Goal: Task Accomplishment & Management: Use online tool/utility

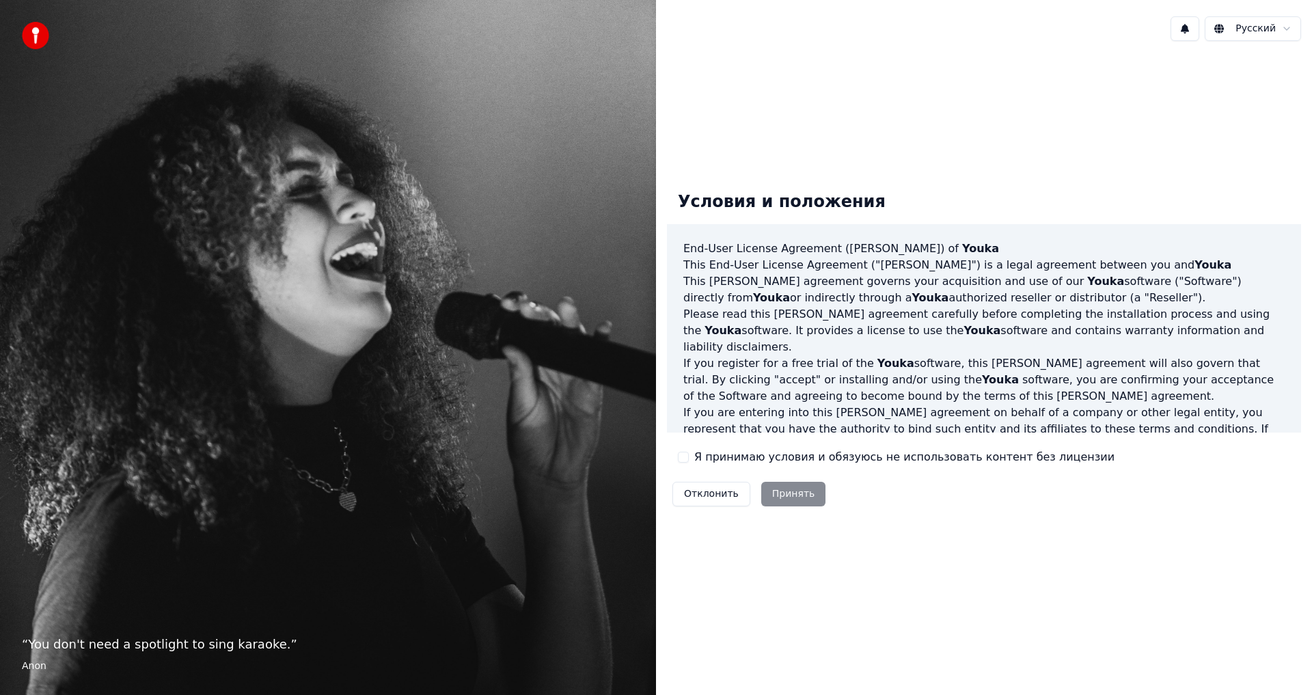
click at [689, 457] on div "Я принимаю условия и обязуюсь не использовать контент без лицензии" at bounding box center [896, 457] width 437 height 16
click at [685, 456] on button "Я принимаю условия и обязуюсь не использовать контент без лицензии" at bounding box center [683, 457] width 11 height 11
click at [769, 489] on button "Принять" at bounding box center [793, 494] width 65 height 25
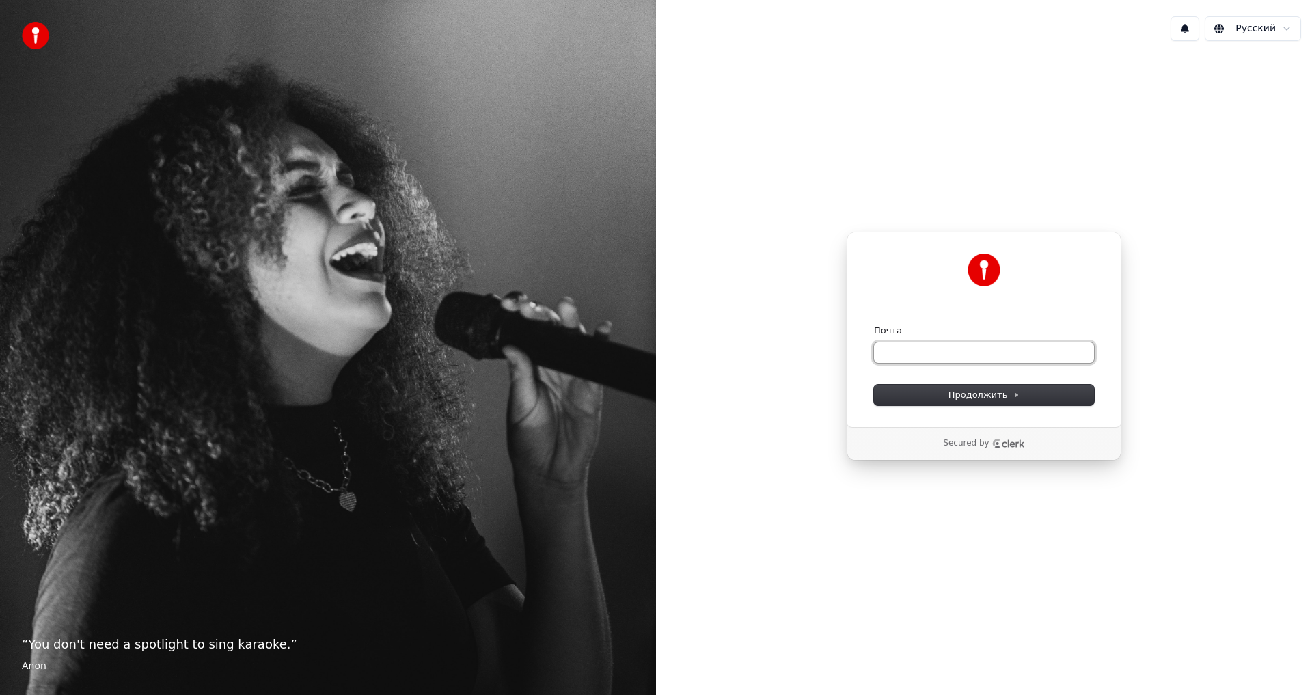
click at [936, 350] on input "Почта" at bounding box center [984, 352] width 220 height 21
type input "*****"
click at [986, 396] on span "Продолжить" at bounding box center [985, 395] width 72 height 12
type input "**********"
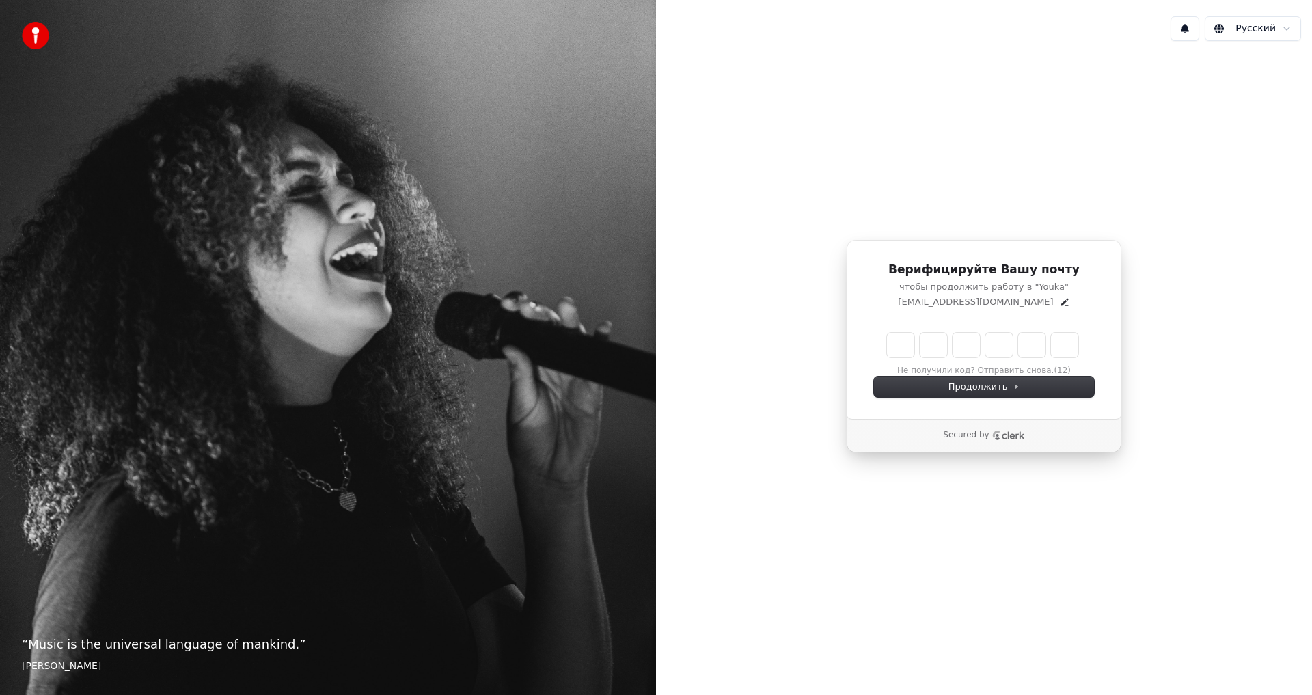
type input "******"
type input "*"
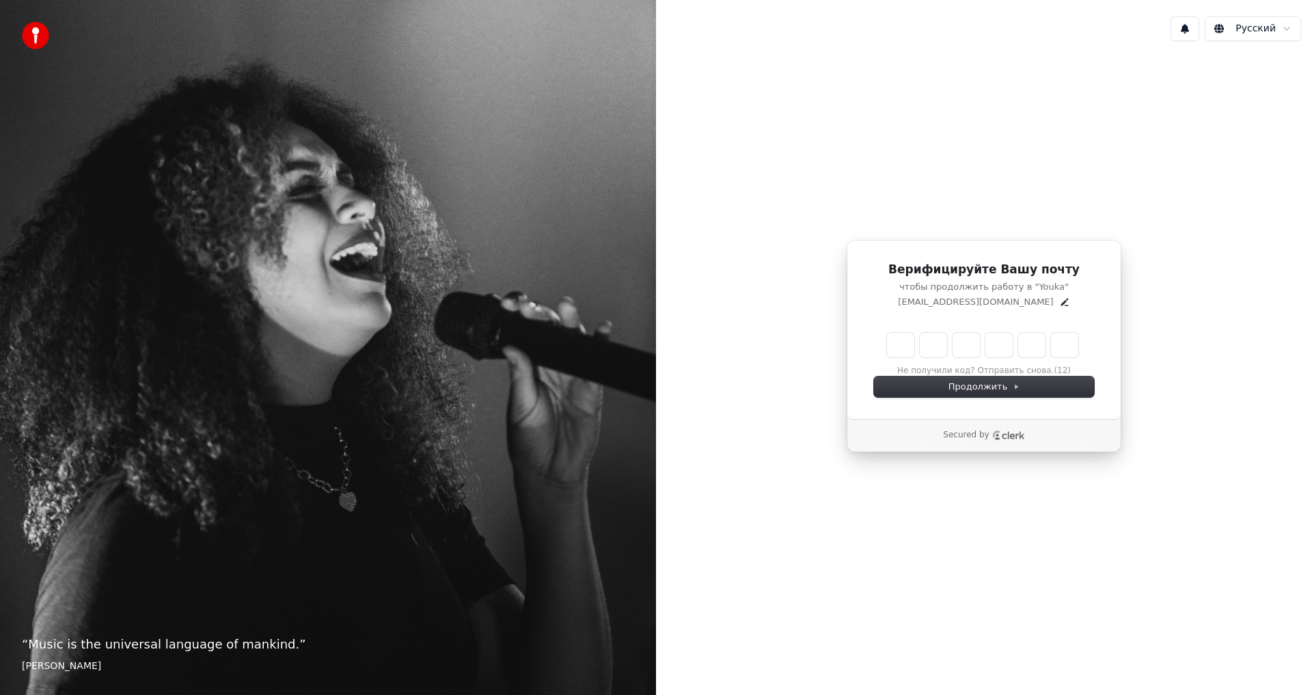
type input "*"
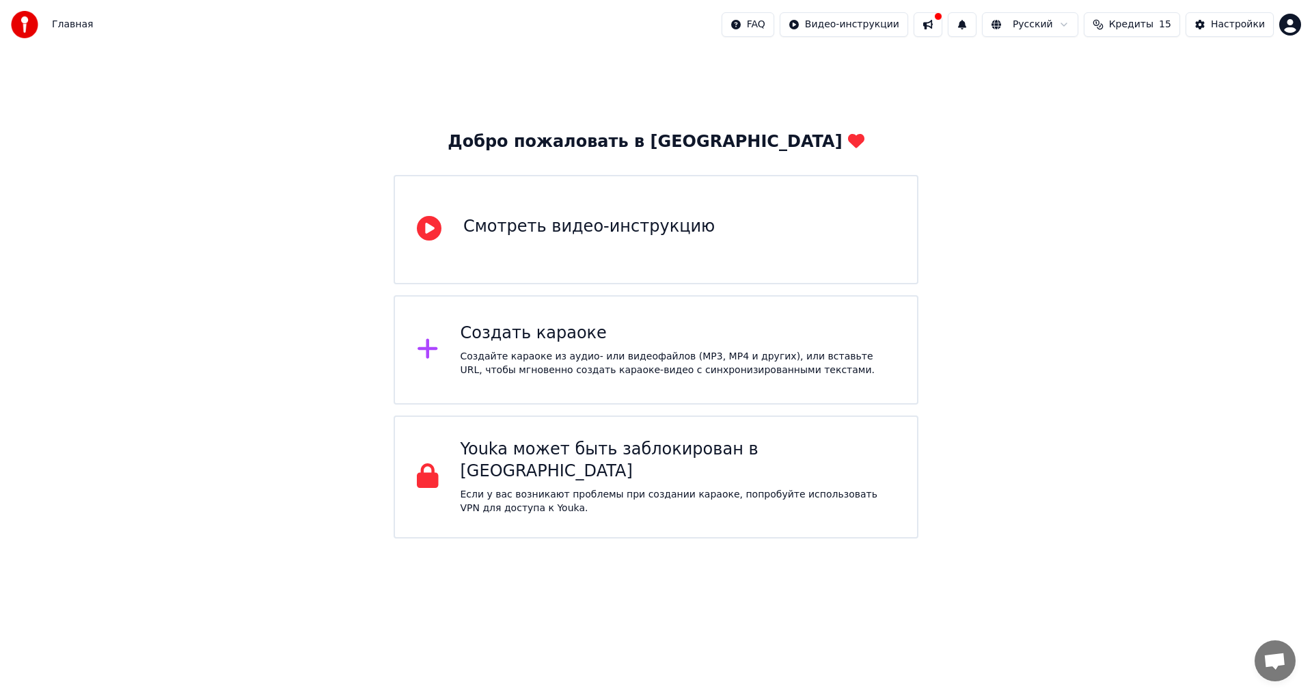
click at [529, 342] on div "Создать караоке" at bounding box center [678, 334] width 435 height 22
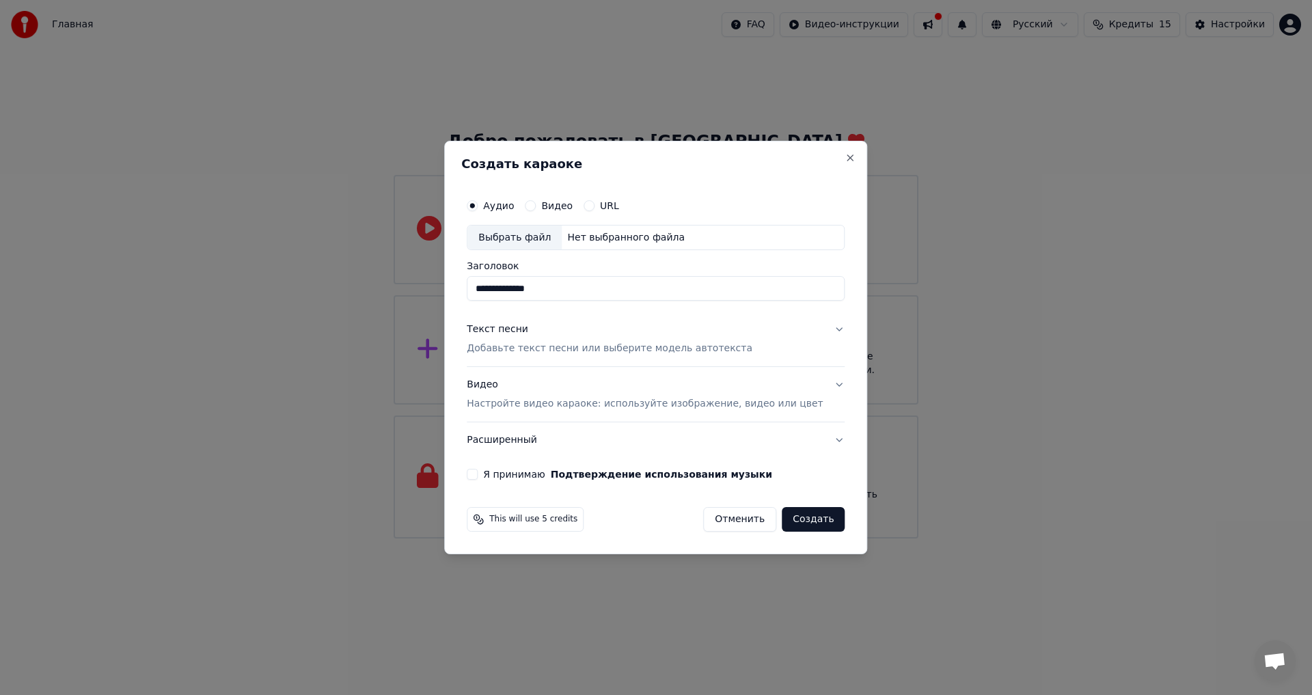
click at [523, 232] on div "Выбрать файл" at bounding box center [514, 238] width 94 height 25
type input "****"
click at [816, 322] on button "Текст песни Добавьте текст песни или выберите модель автотекста" at bounding box center [656, 339] width 378 height 55
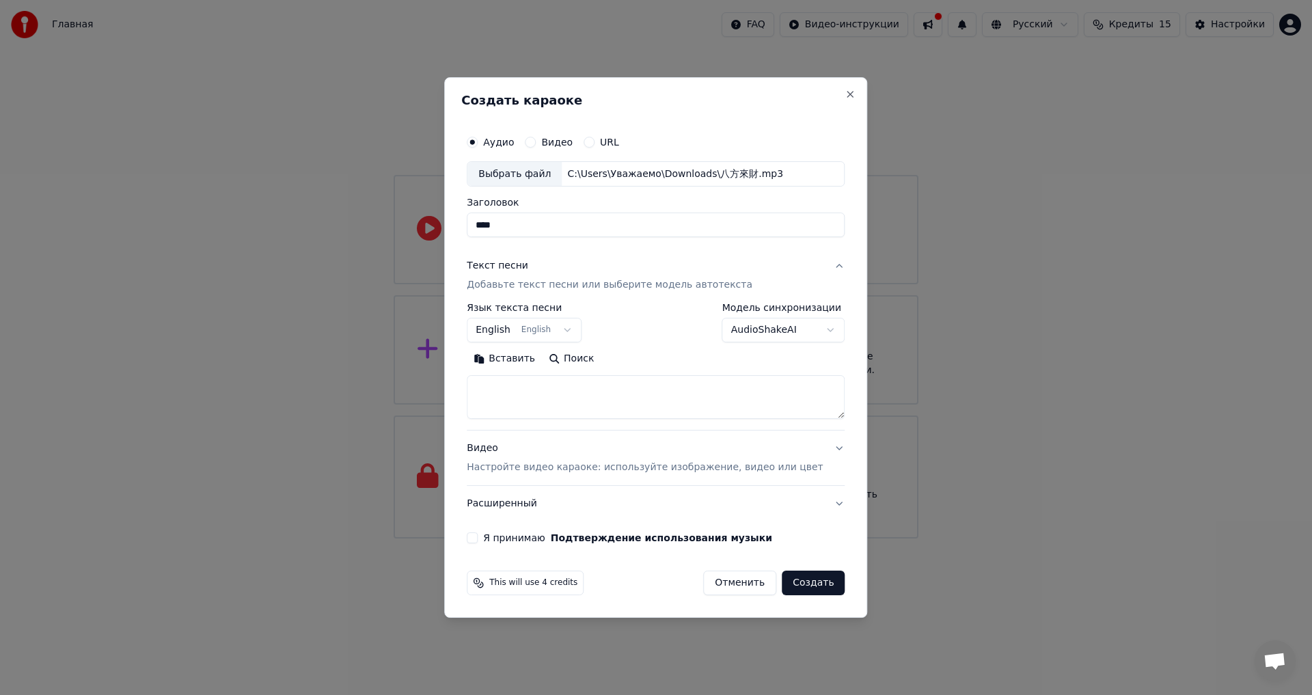
click at [566, 325] on body "Главная FAQ Видео-инструкции Русский Кредиты 15 Настройки Добро пожаловать в Yo…" at bounding box center [656, 269] width 1312 height 538
click at [542, 333] on body "Главная FAQ Видео-инструкции Русский Кредиты 15 Настройки Добро пожаловать в Yo…" at bounding box center [656, 269] width 1312 height 538
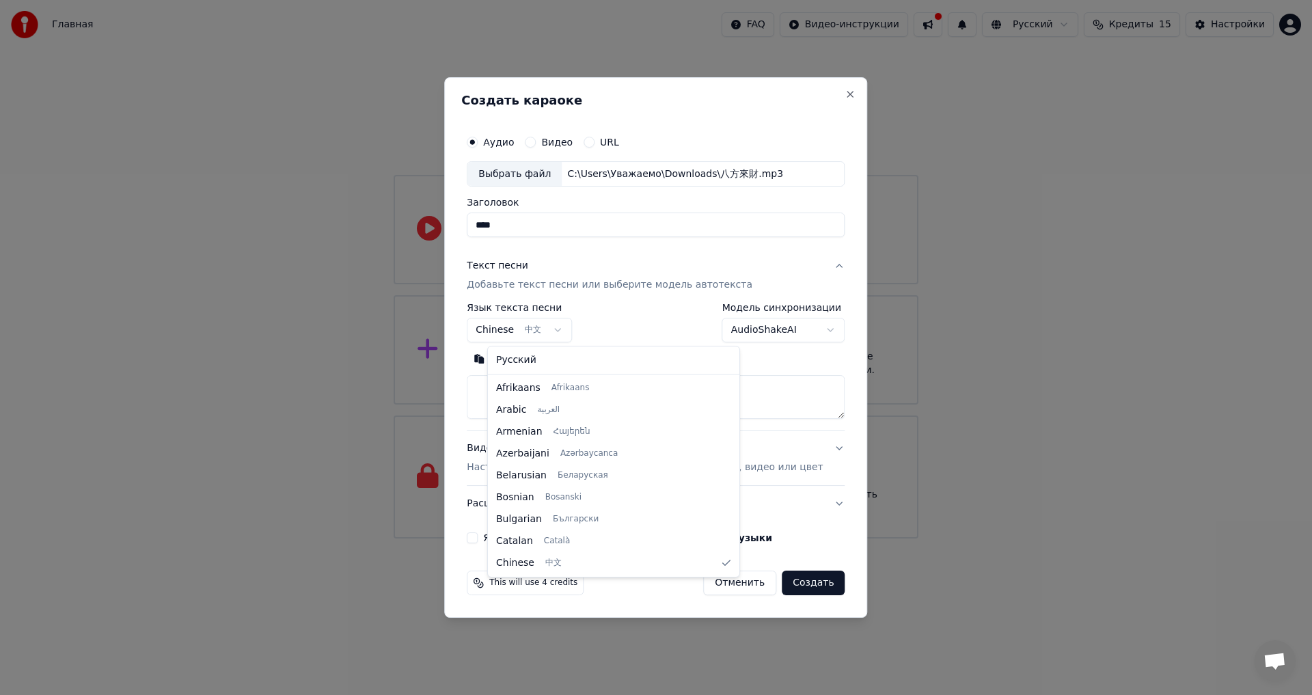
select select "**"
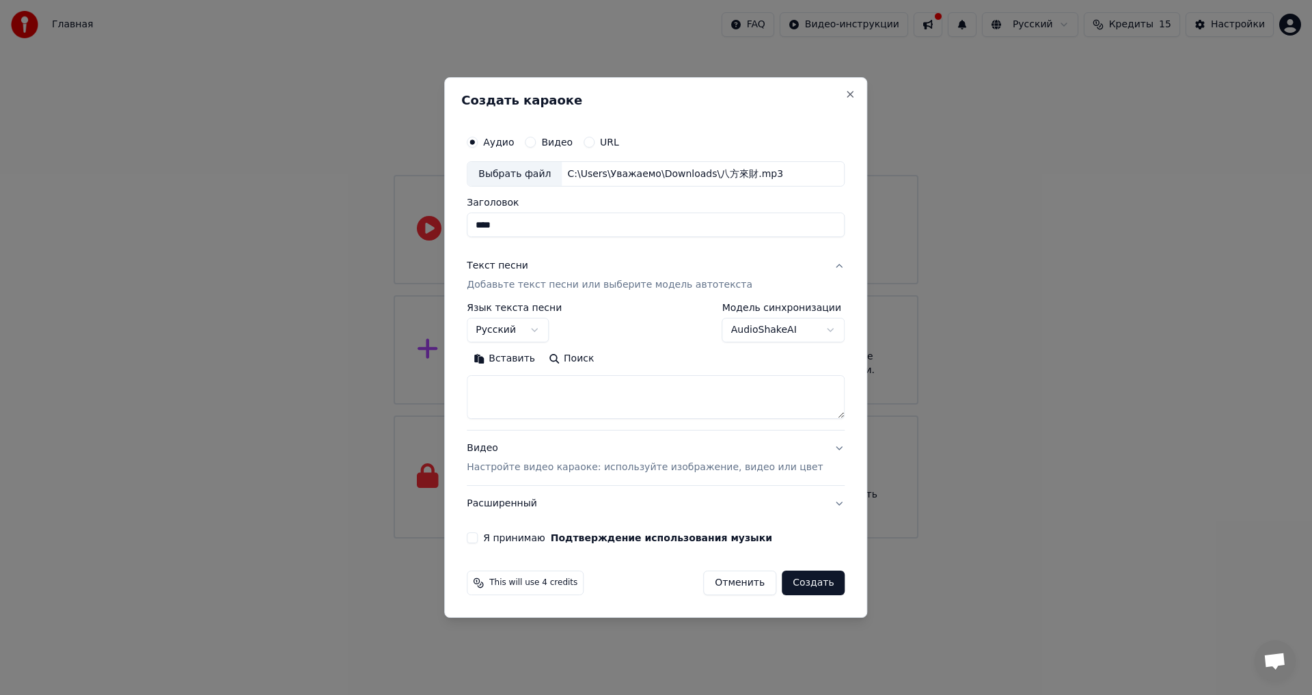
click at [799, 334] on body "Главная FAQ Видео-инструкции Русский Кредиты 15 Настройки Добро пожаловать в Yo…" at bounding box center [656, 269] width 1312 height 538
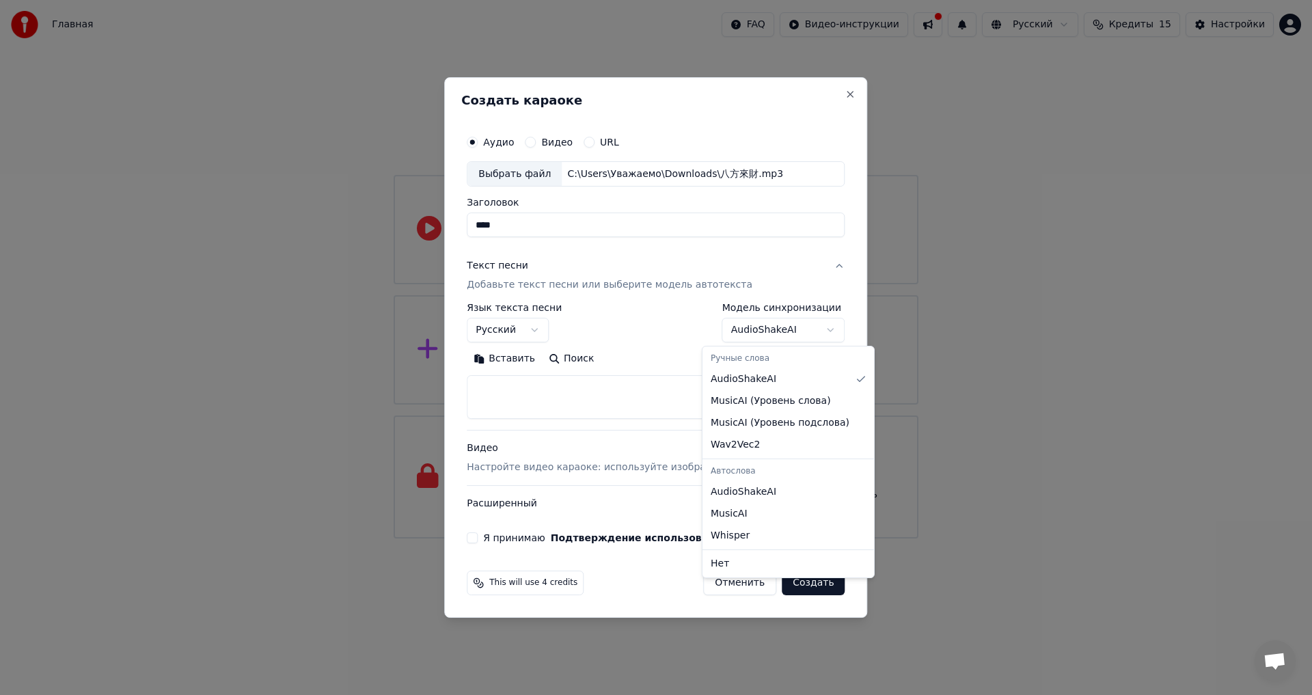
click at [769, 331] on body "Главная FAQ Видео-инструкции Русский Кредиты 15 Настройки Добро пожаловать в Yo…" at bounding box center [656, 269] width 1312 height 538
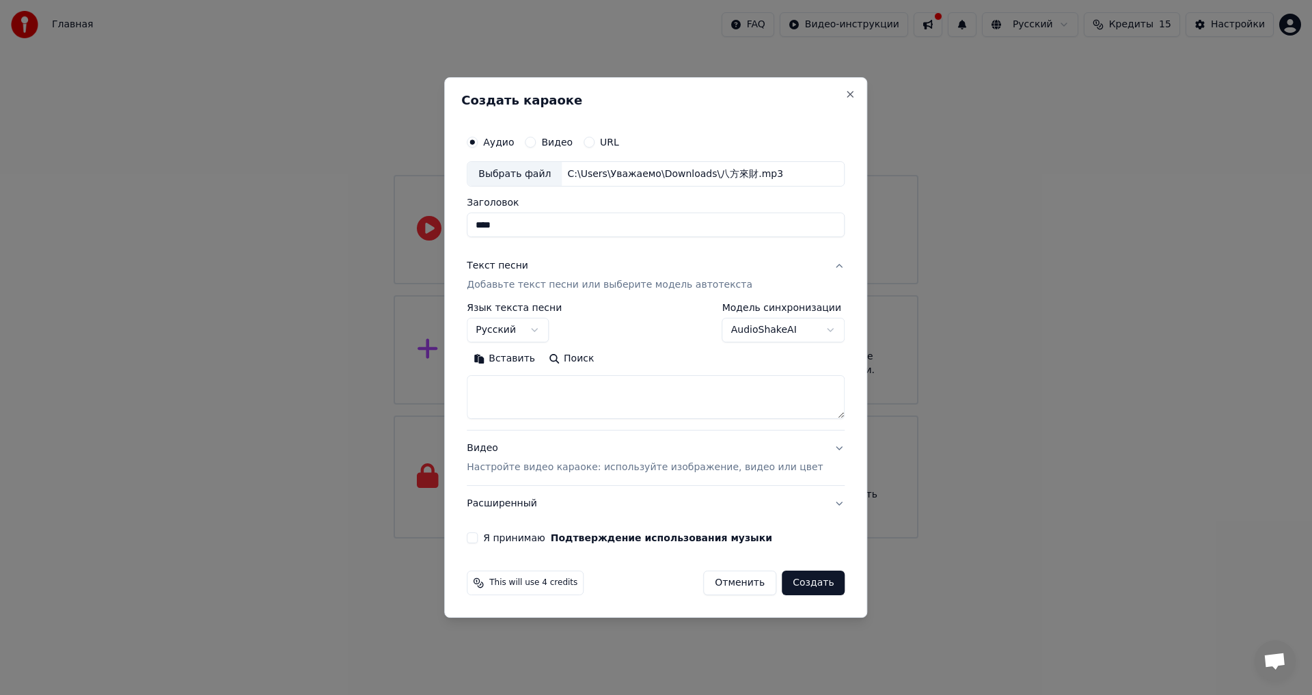
click at [534, 387] on textarea at bounding box center [656, 398] width 378 height 44
paste textarea "**********"
type textarea "**********"
click at [797, 586] on button "Создать" at bounding box center [813, 583] width 63 height 25
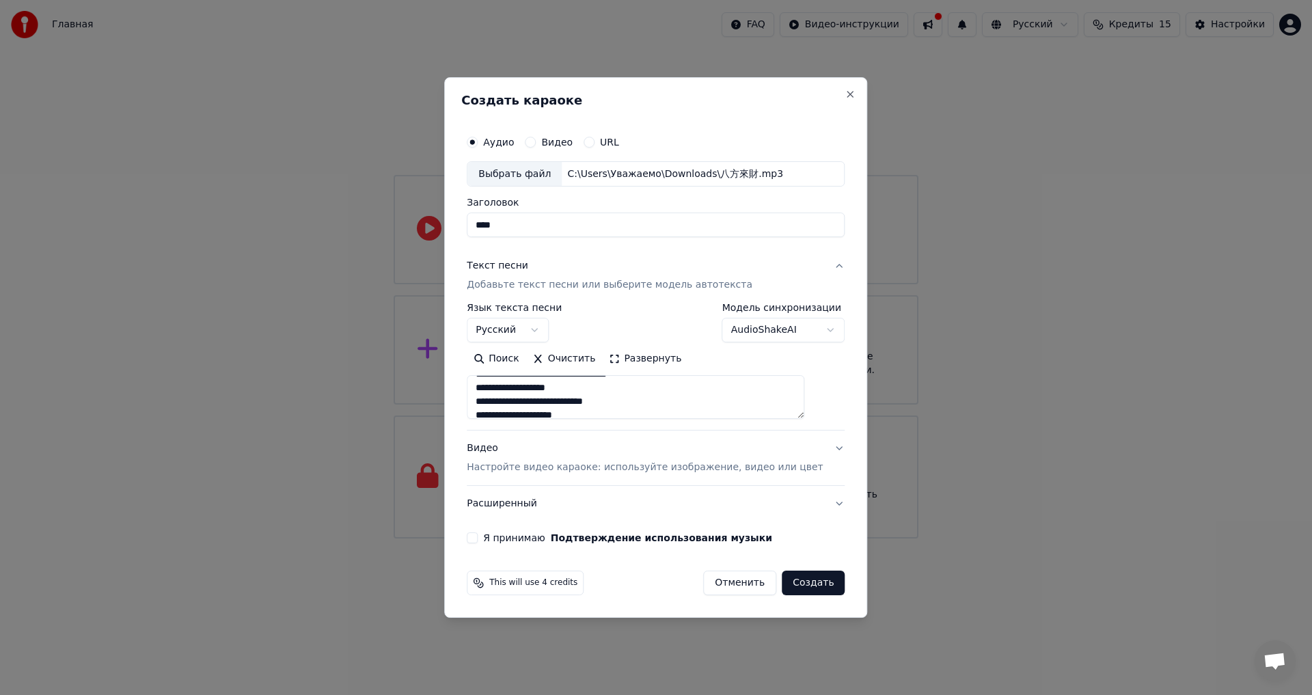
select select
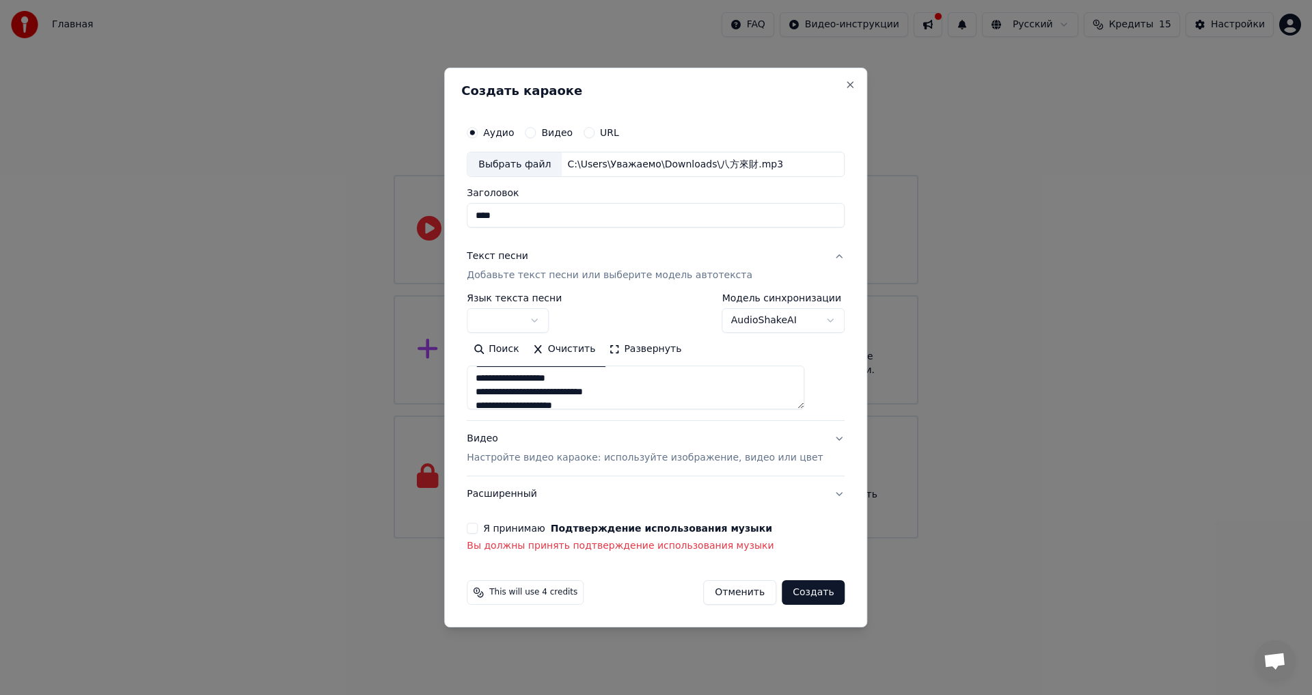
click at [478, 530] on button "Я принимаю Подтверждение использования музыки" at bounding box center [472, 528] width 11 height 11
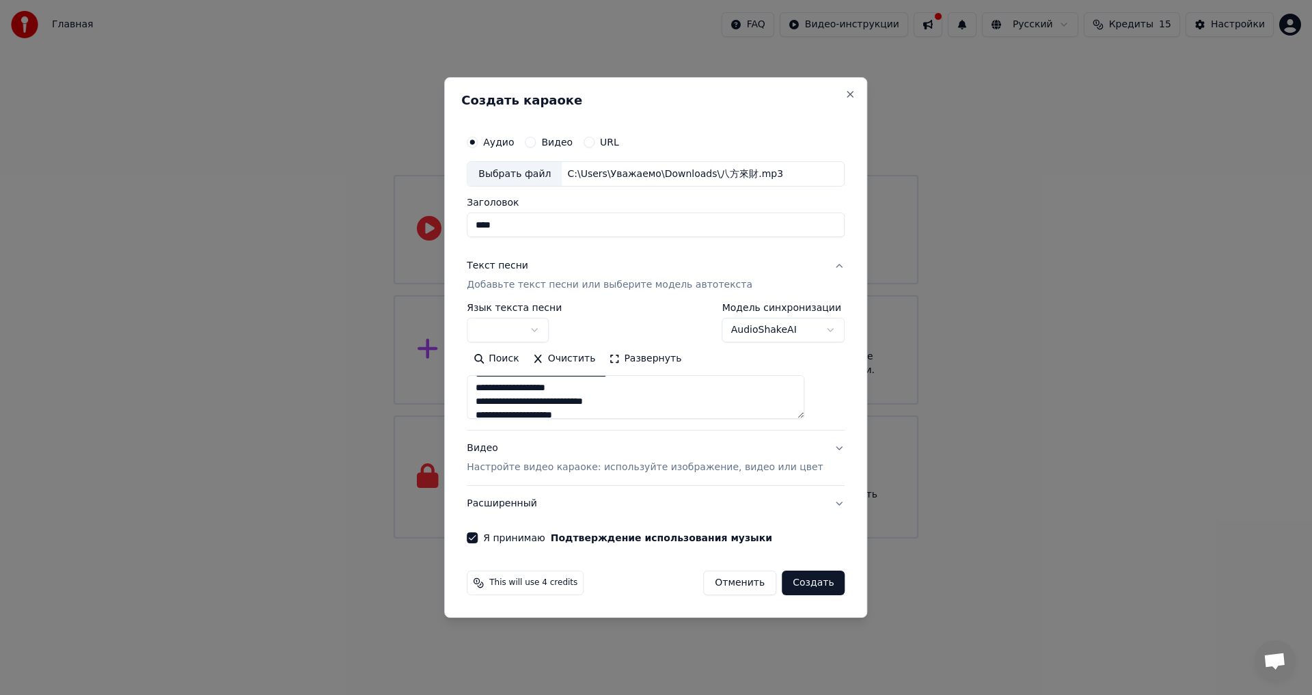
click at [784, 584] on button "Создать" at bounding box center [813, 583] width 63 height 25
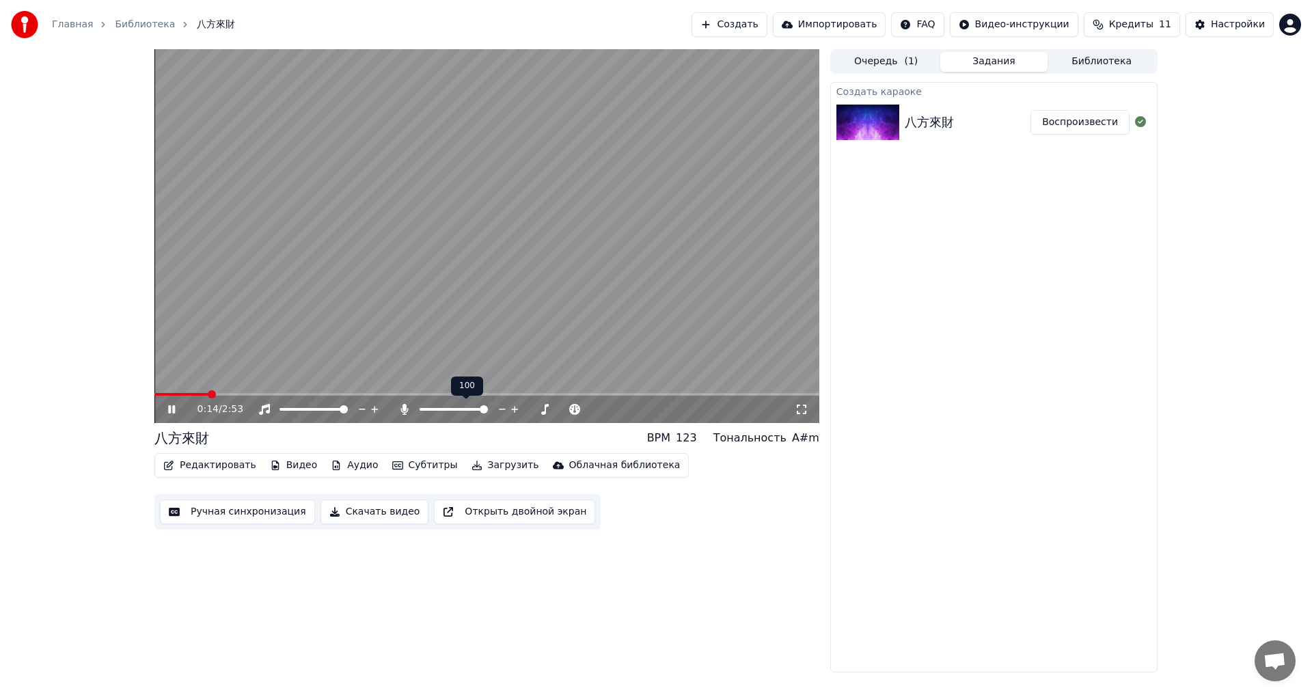
click at [488, 413] on span at bounding box center [484, 409] width 8 height 8
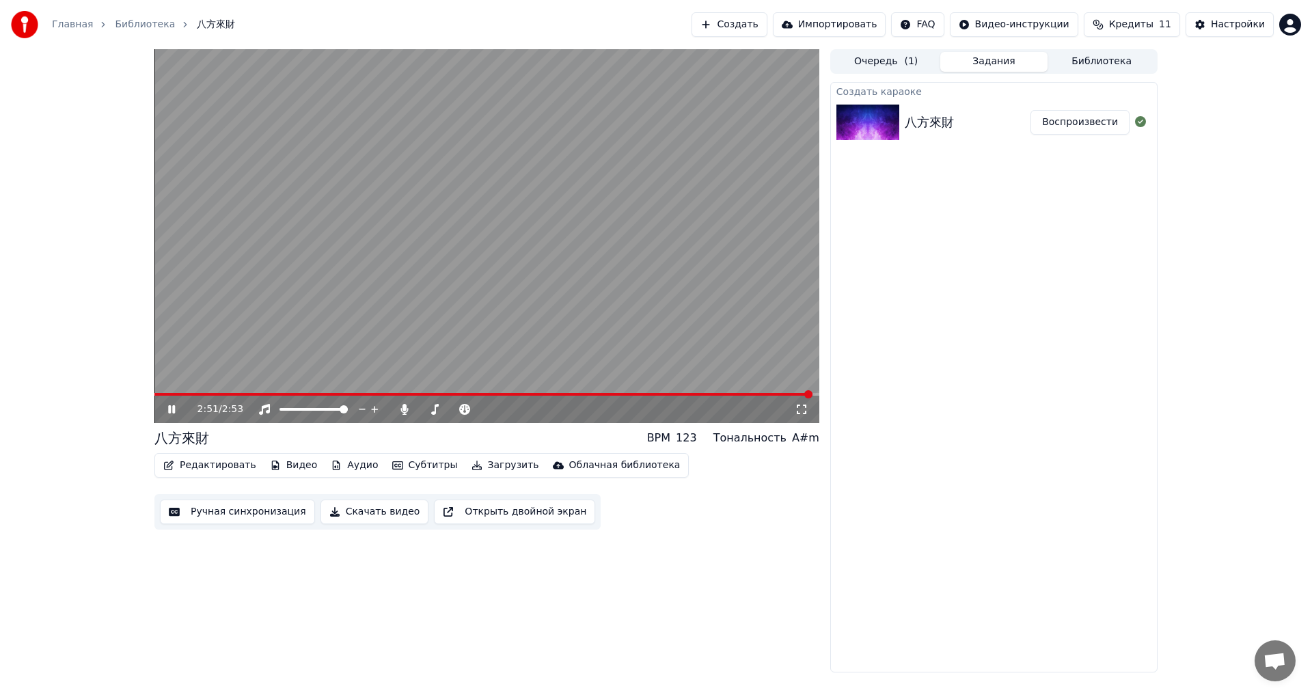
click at [171, 399] on div "2:51 / 2:53" at bounding box center [486, 409] width 665 height 27
click at [172, 403] on div "2:51 / 2:53" at bounding box center [487, 409] width 654 height 14
click at [167, 413] on icon at bounding box center [181, 409] width 32 height 11
click at [1129, 20] on span "Кредиты" at bounding box center [1131, 25] width 44 height 14
click at [169, 413] on icon at bounding box center [171, 410] width 8 height 10
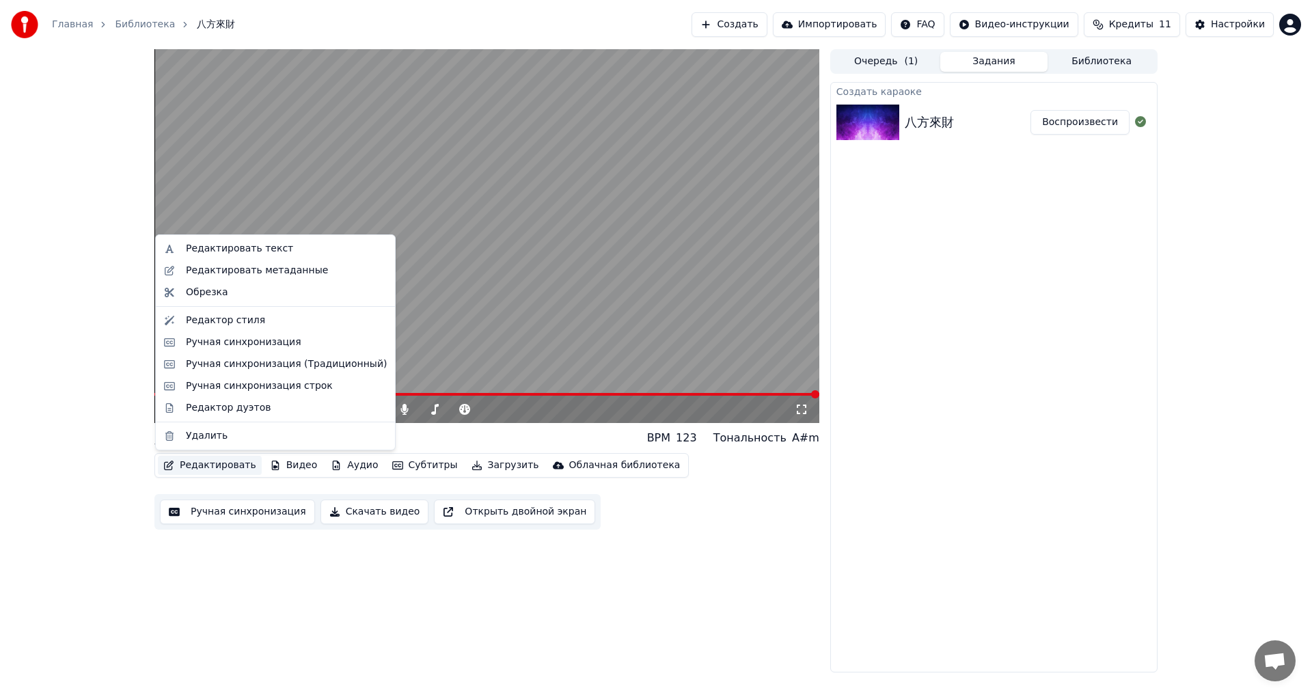
click at [178, 464] on button "Редактировать" at bounding box center [210, 465] width 104 height 19
click at [264, 347] on div "Ручная синхронизация" at bounding box center [243, 343] width 115 height 14
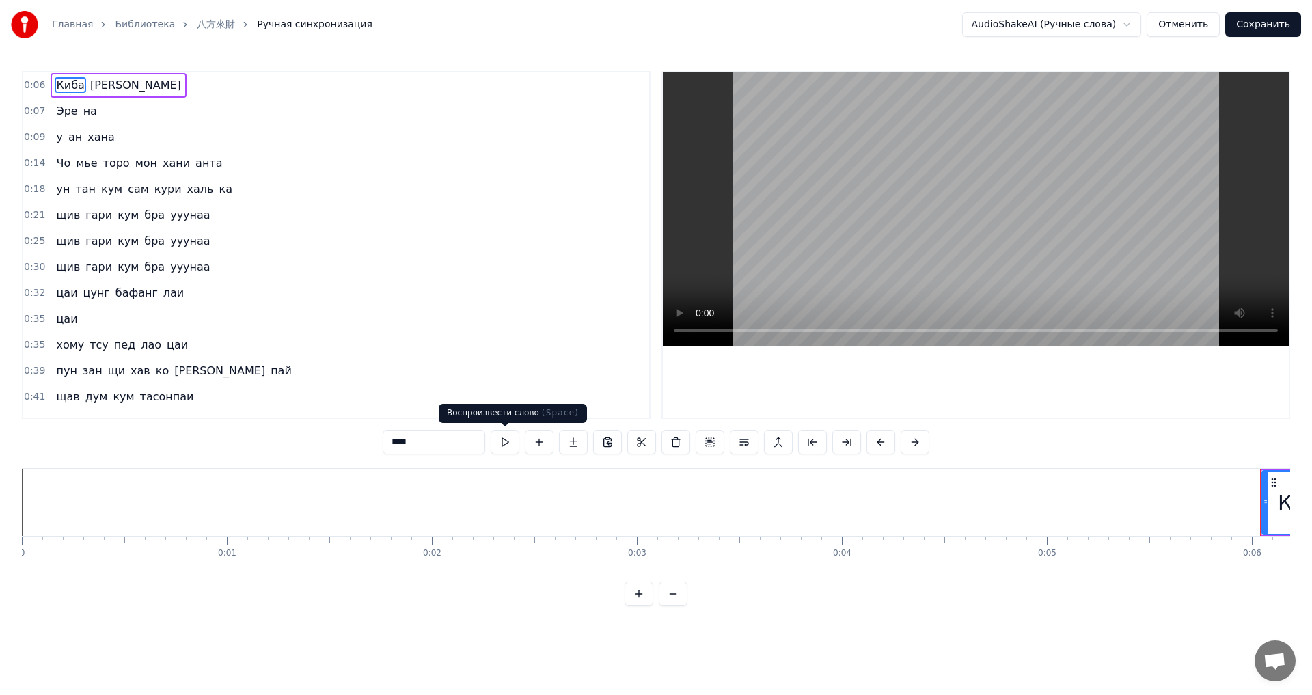
click at [506, 448] on button at bounding box center [505, 442] width 29 height 25
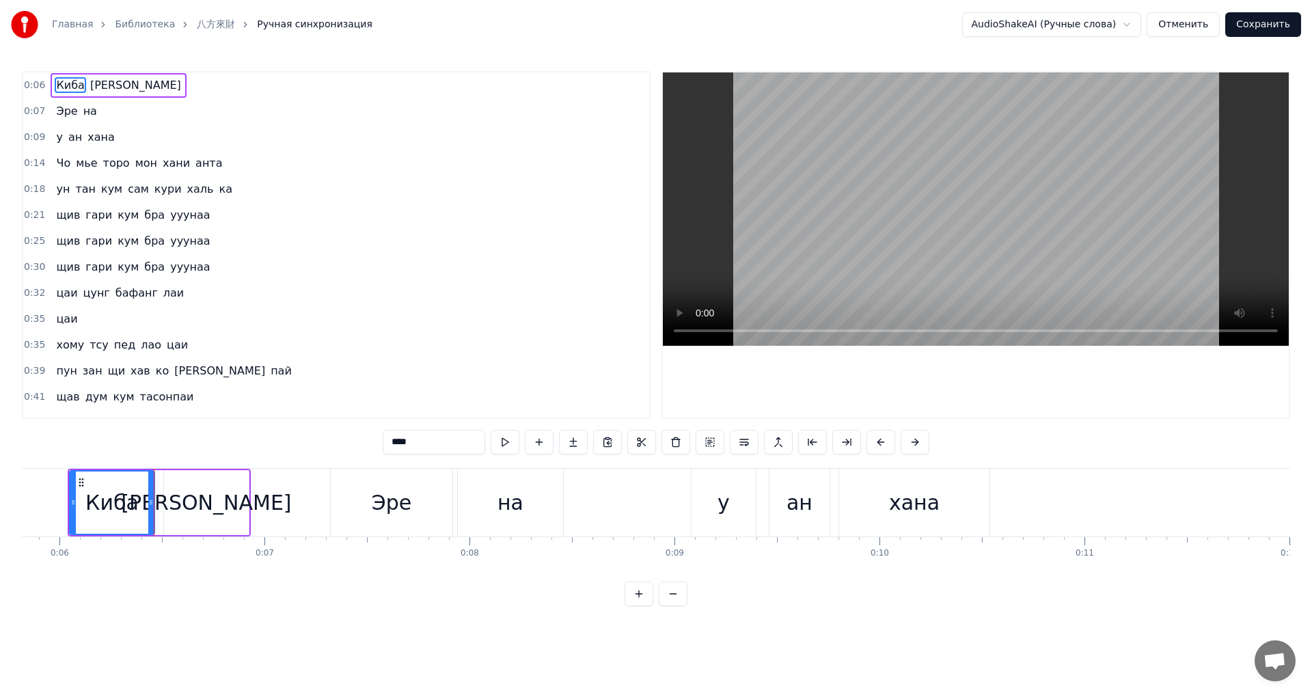
scroll to position [0, 1210]
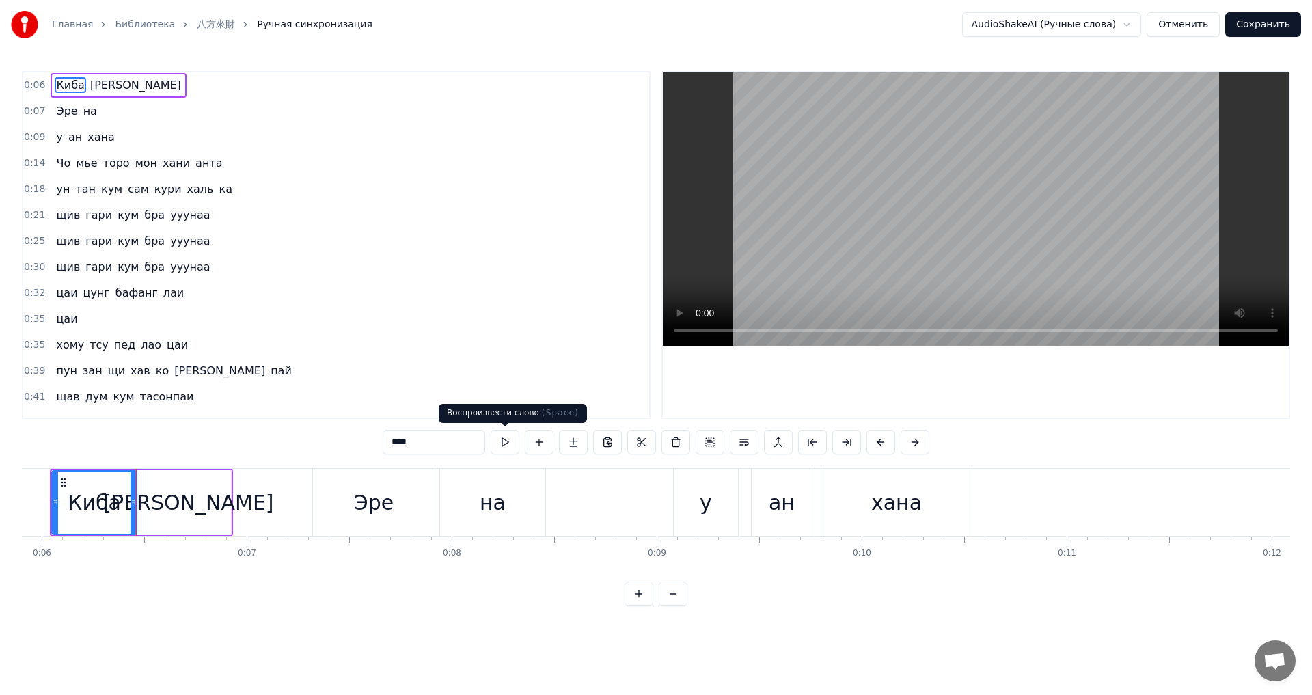
click at [506, 447] on button at bounding box center [505, 442] width 29 height 25
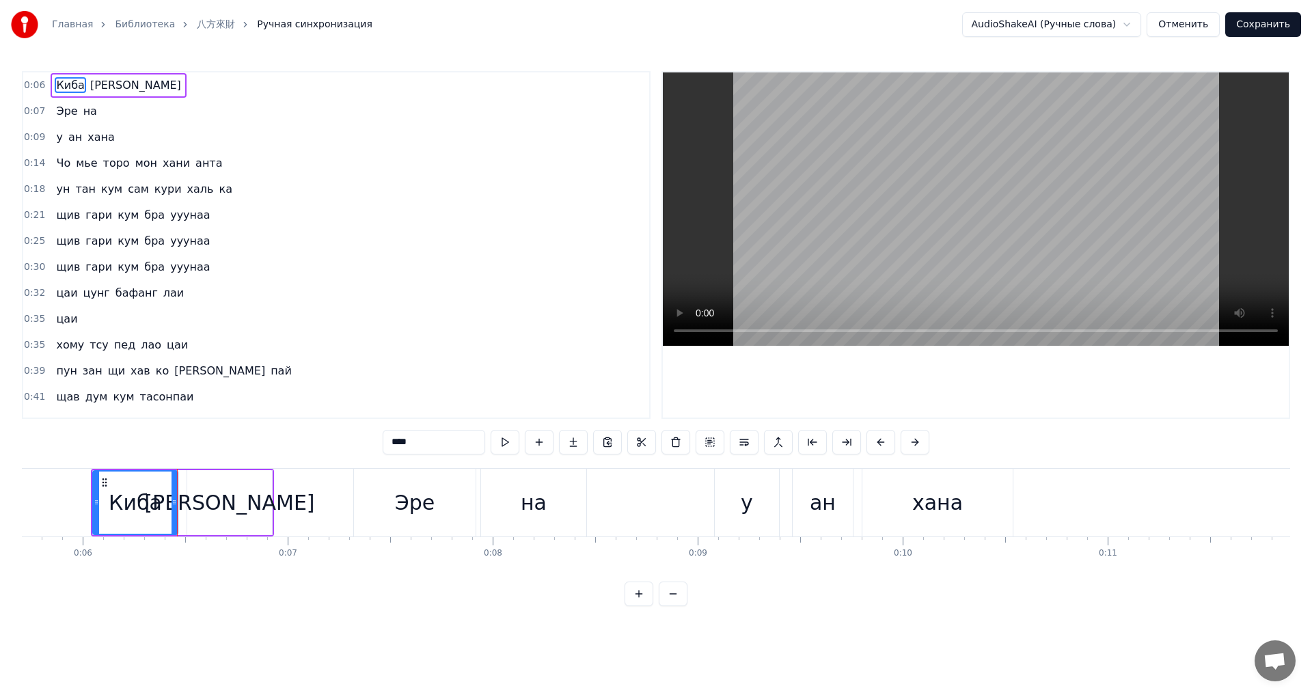
click at [636, 603] on button at bounding box center [639, 594] width 29 height 25
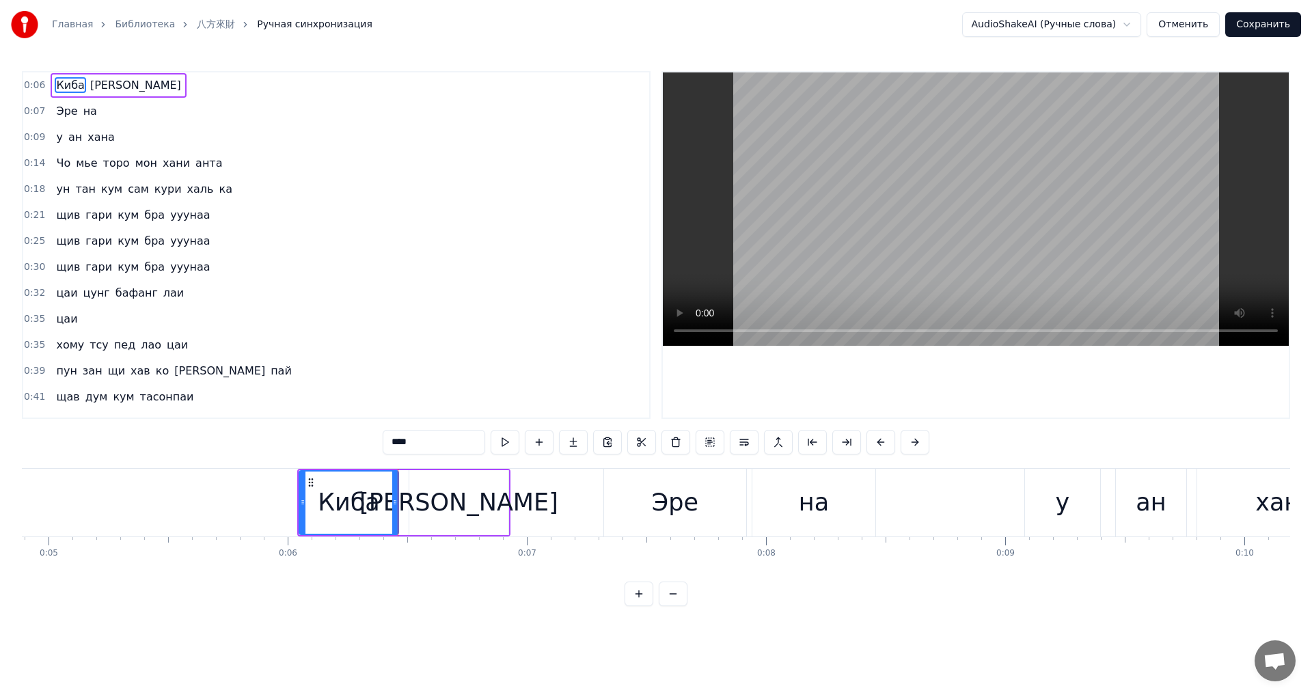
click at [625, 582] on button at bounding box center [639, 594] width 29 height 25
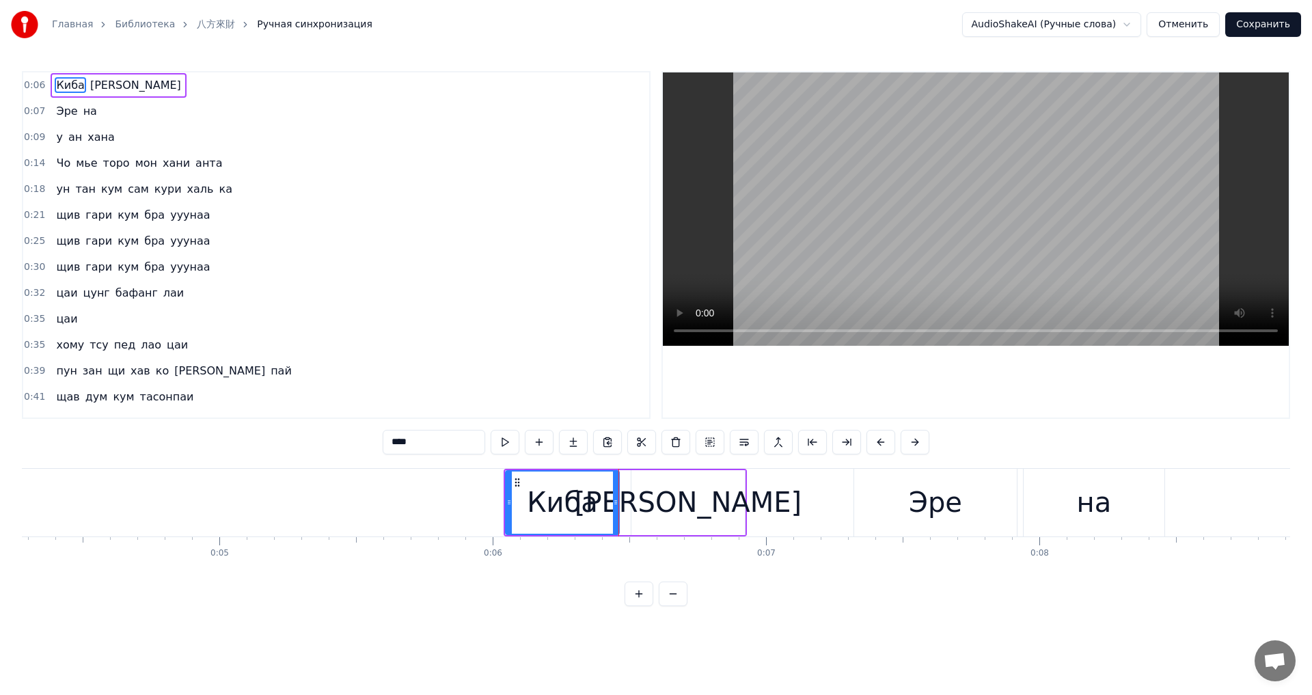
click at [644, 494] on div "[PERSON_NAME]" at bounding box center [687, 502] width 113 height 65
type input "*"
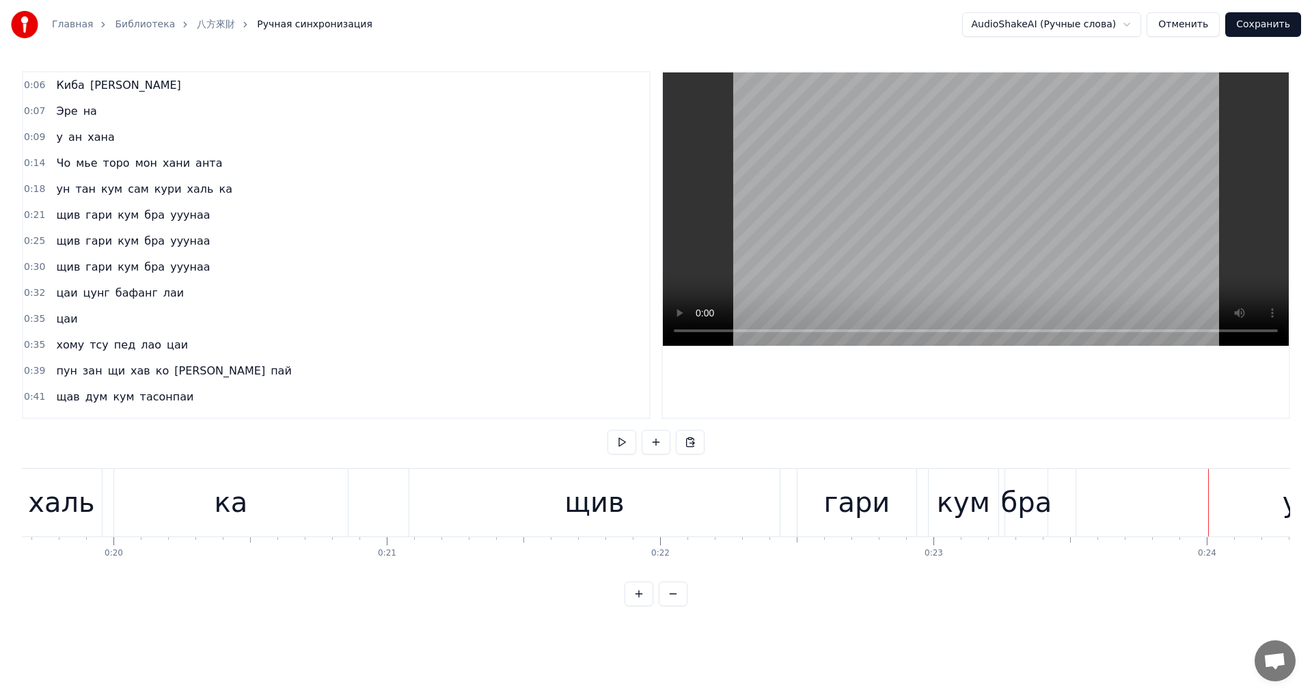
scroll to position [0, 5453]
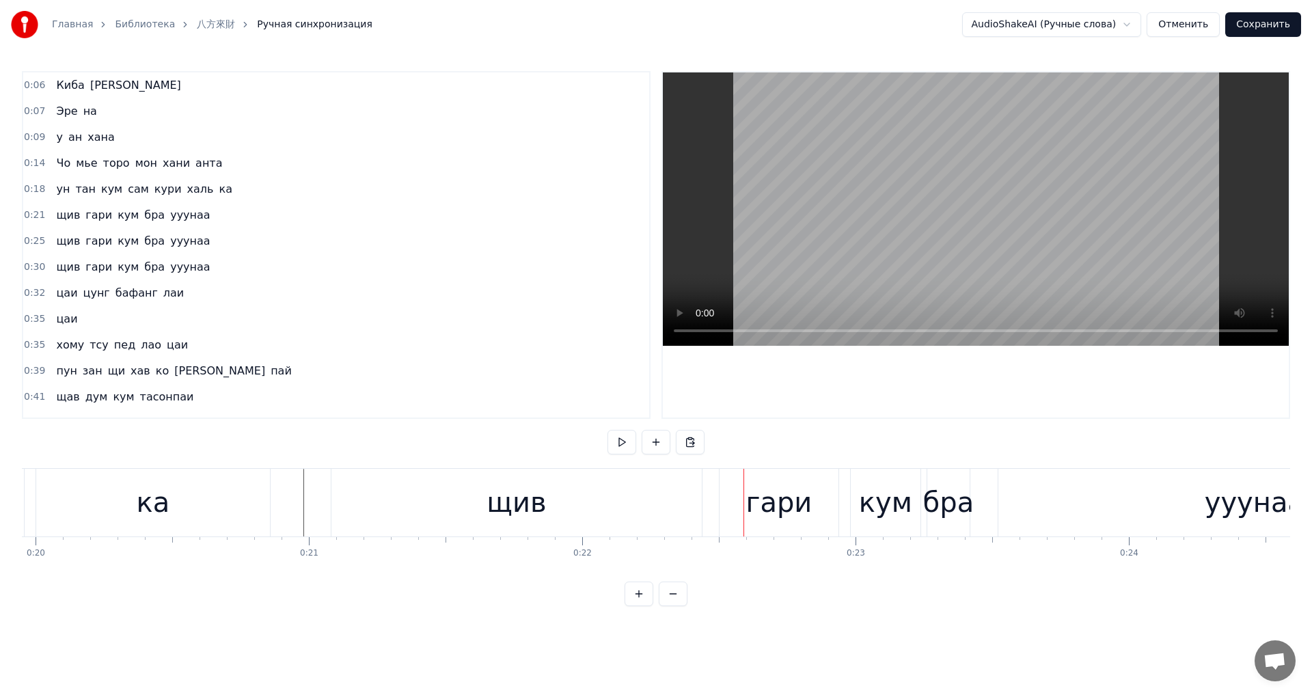
click at [422, 511] on div "щив" at bounding box center [516, 503] width 370 height 68
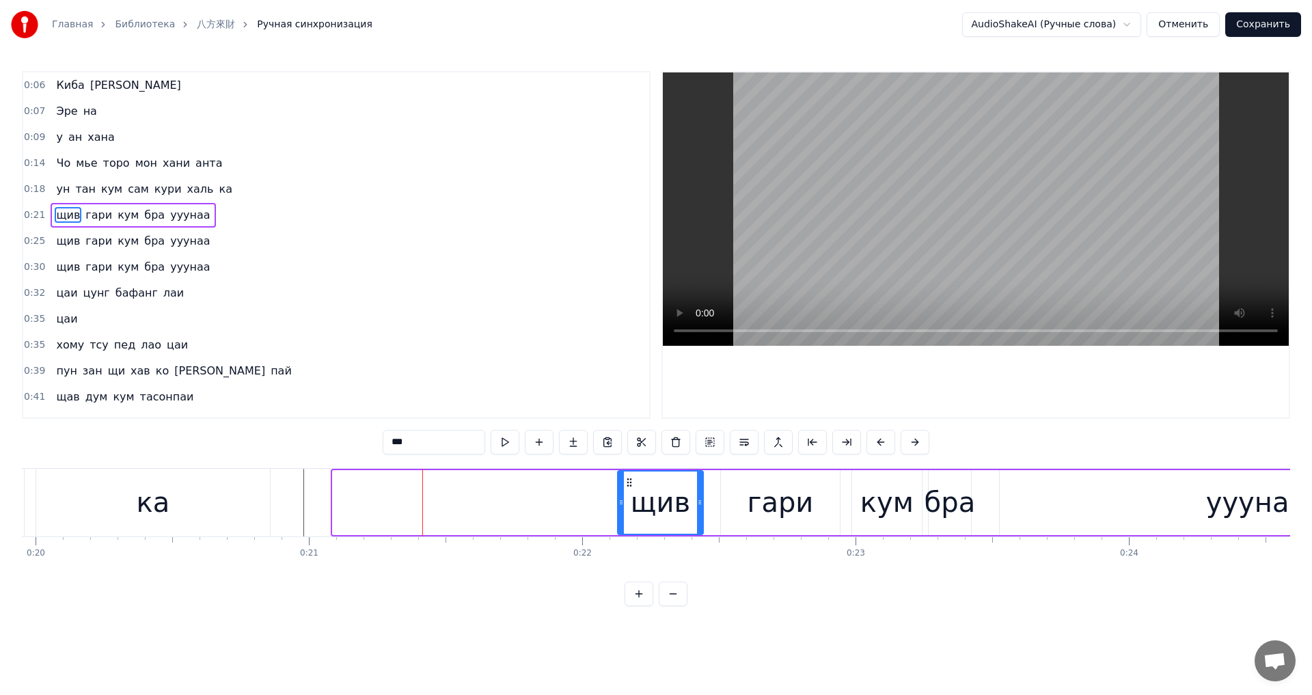
drag, startPoint x: 336, startPoint y: 504, endPoint x: 621, endPoint y: 517, distance: 286.0
click at [624, 520] on div at bounding box center [620, 503] width 5 height 62
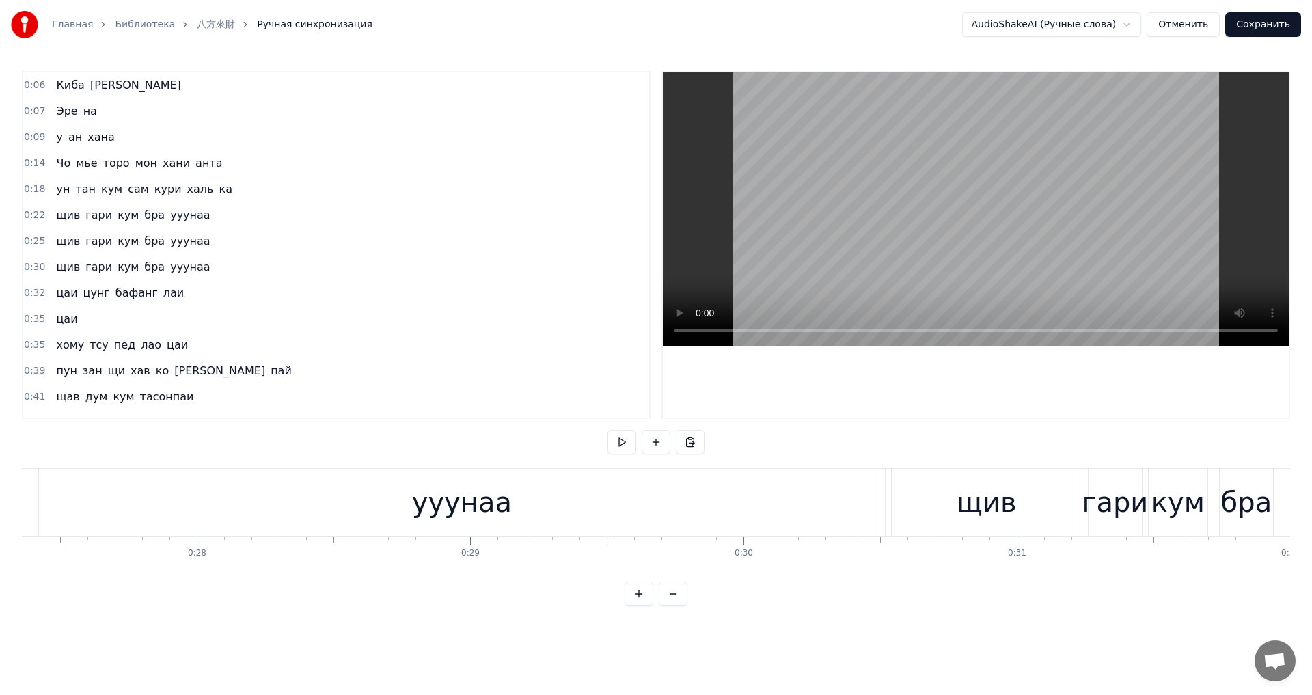
scroll to position [0, 7505]
click at [545, 500] on div "ууунаа" at bounding box center [435, 503] width 846 height 68
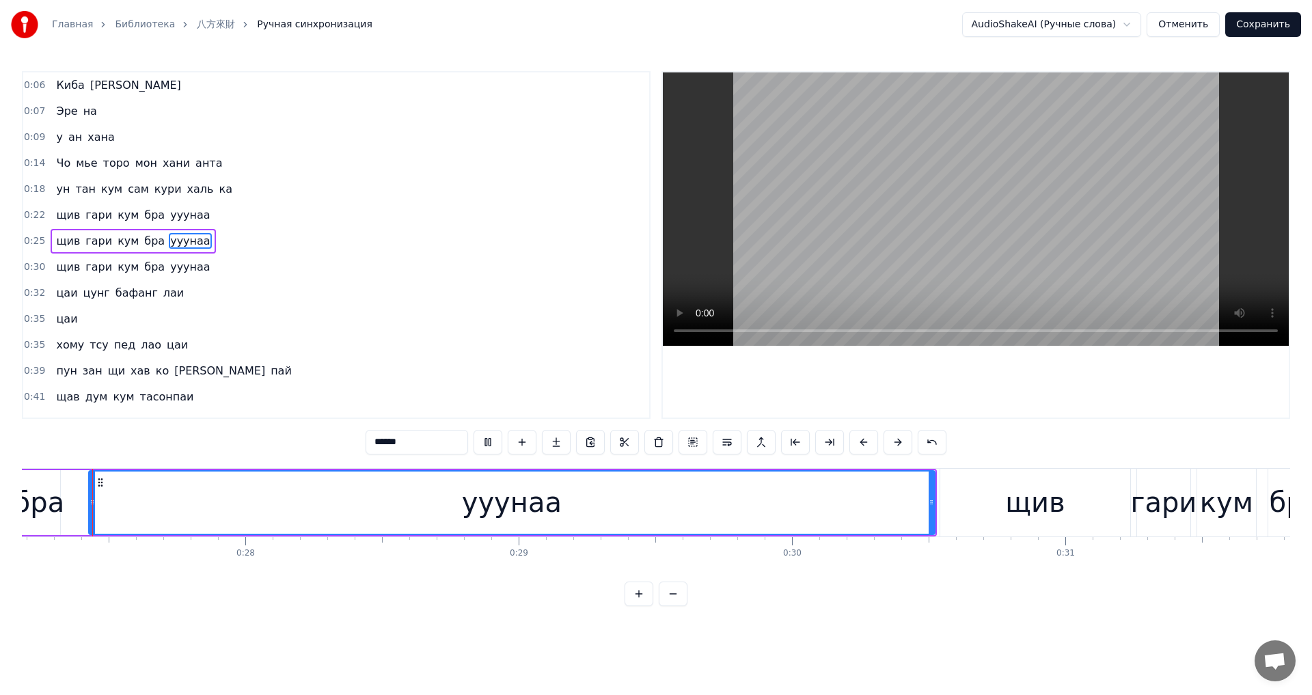
scroll to position [0, 7427]
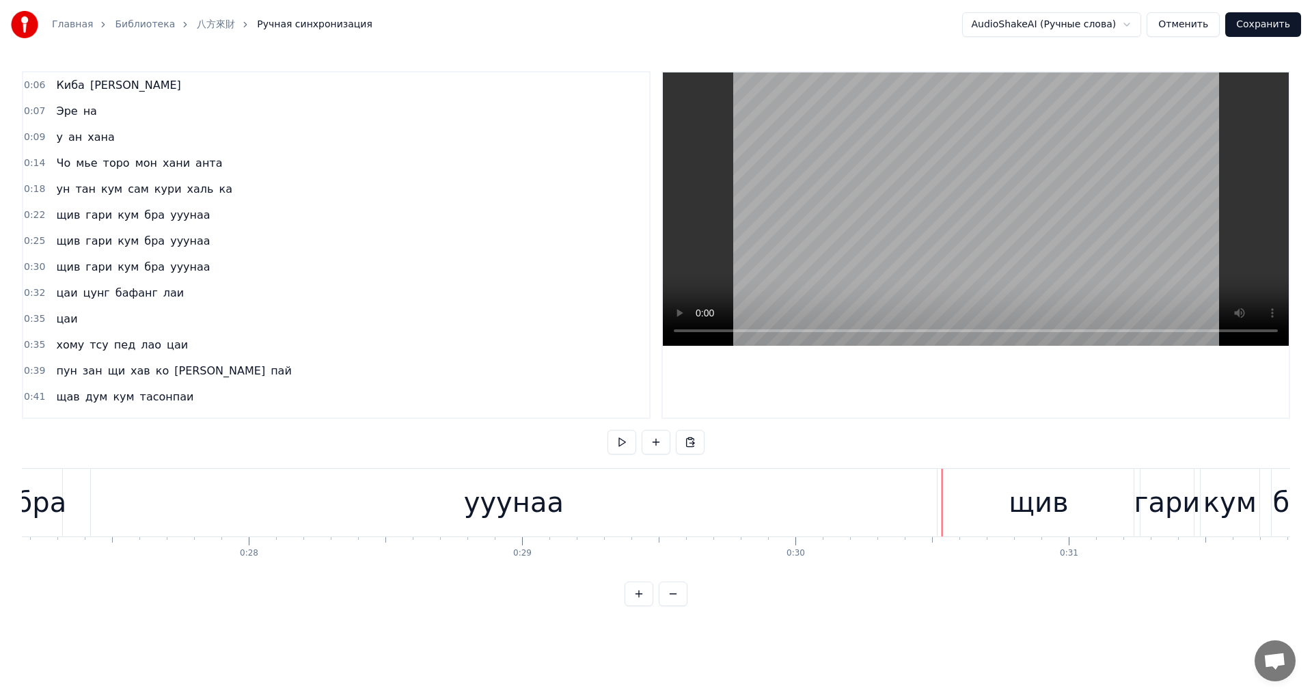
click at [715, 515] on div "ууунаа" at bounding box center [514, 503] width 846 height 68
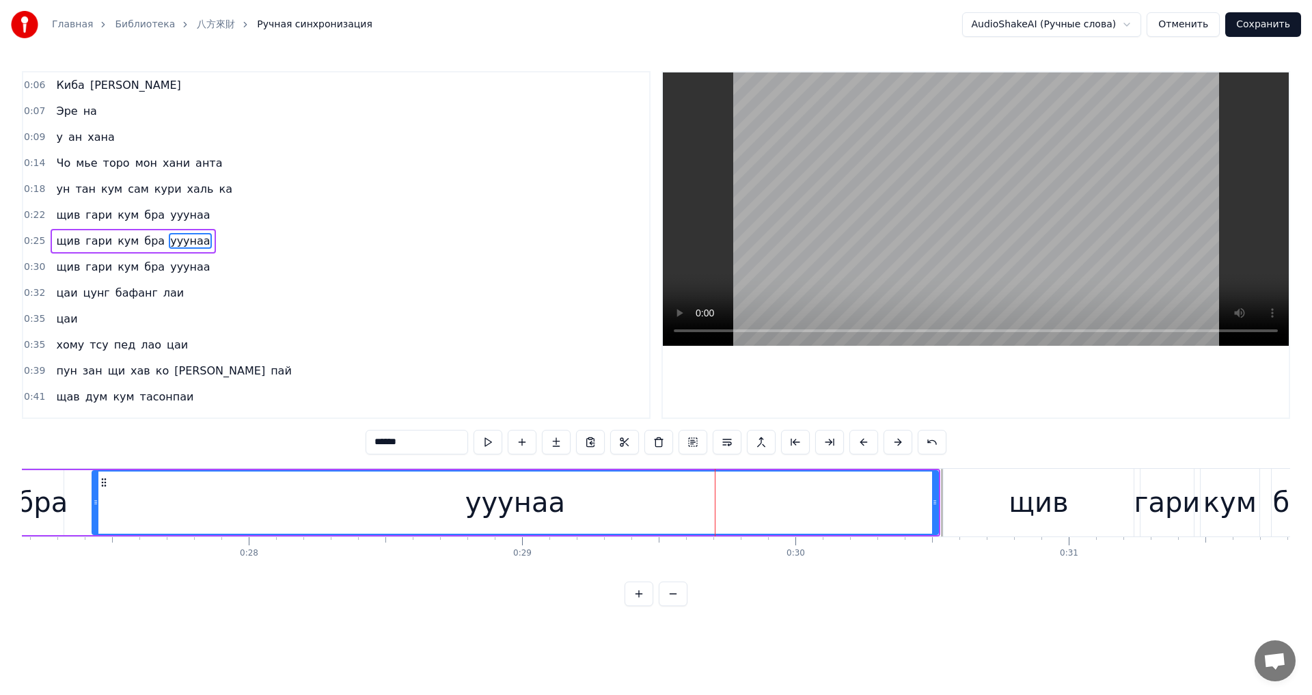
scroll to position [0, 7426]
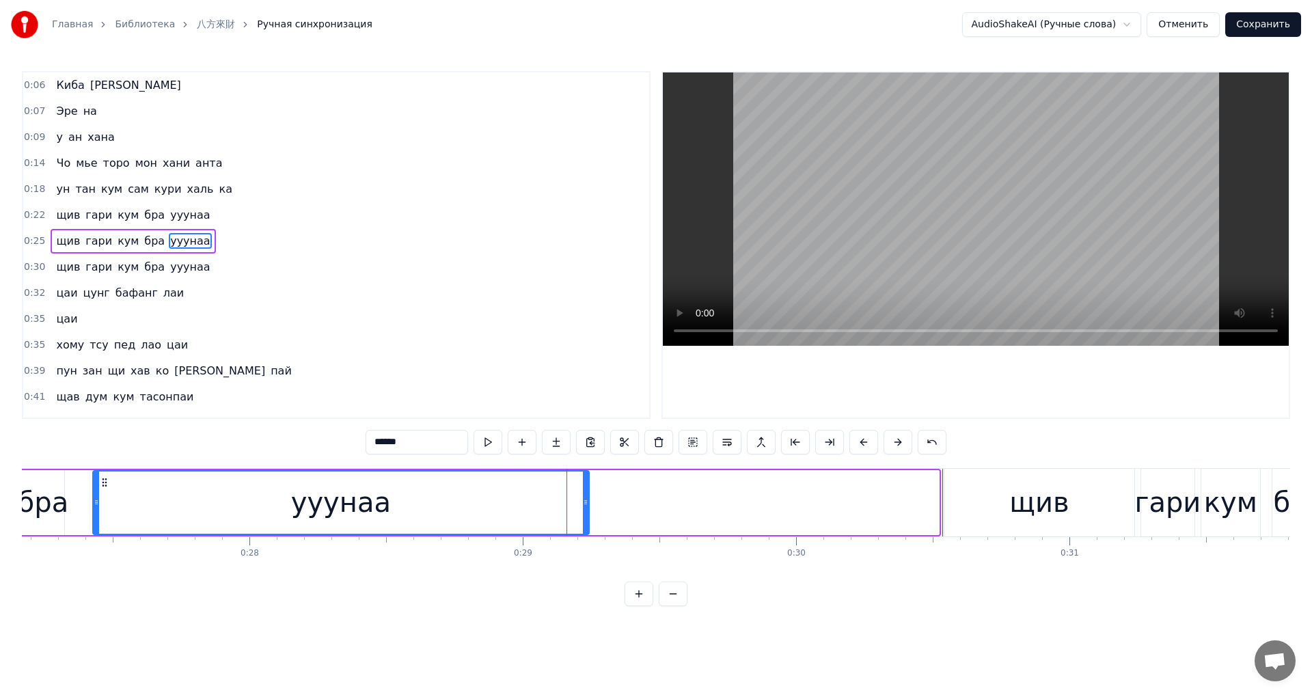
drag, startPoint x: 935, startPoint y: 499, endPoint x: 579, endPoint y: 520, distance: 356.7
click at [583, 520] on div at bounding box center [585, 503] width 5 height 62
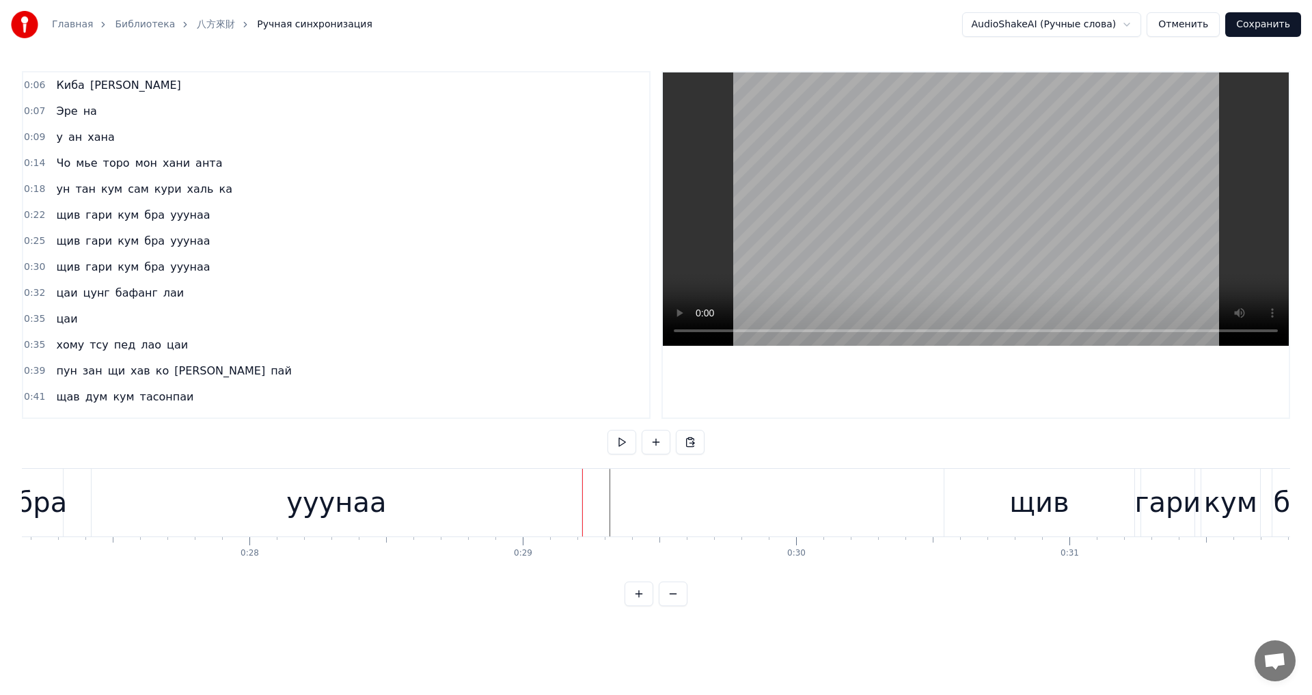
click at [577, 512] on div "ууунаа" at bounding box center [337, 503] width 490 height 68
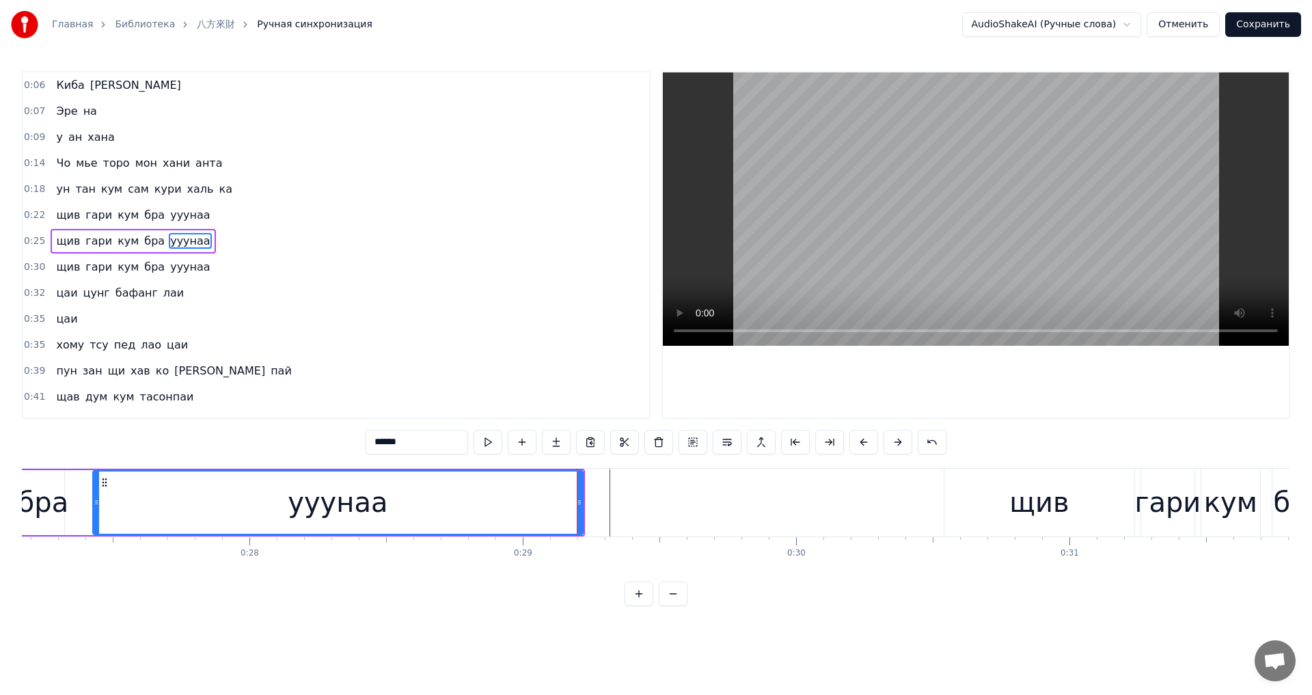
drag, startPoint x: 585, startPoint y: 509, endPoint x: 605, endPoint y: 510, distance: 19.8
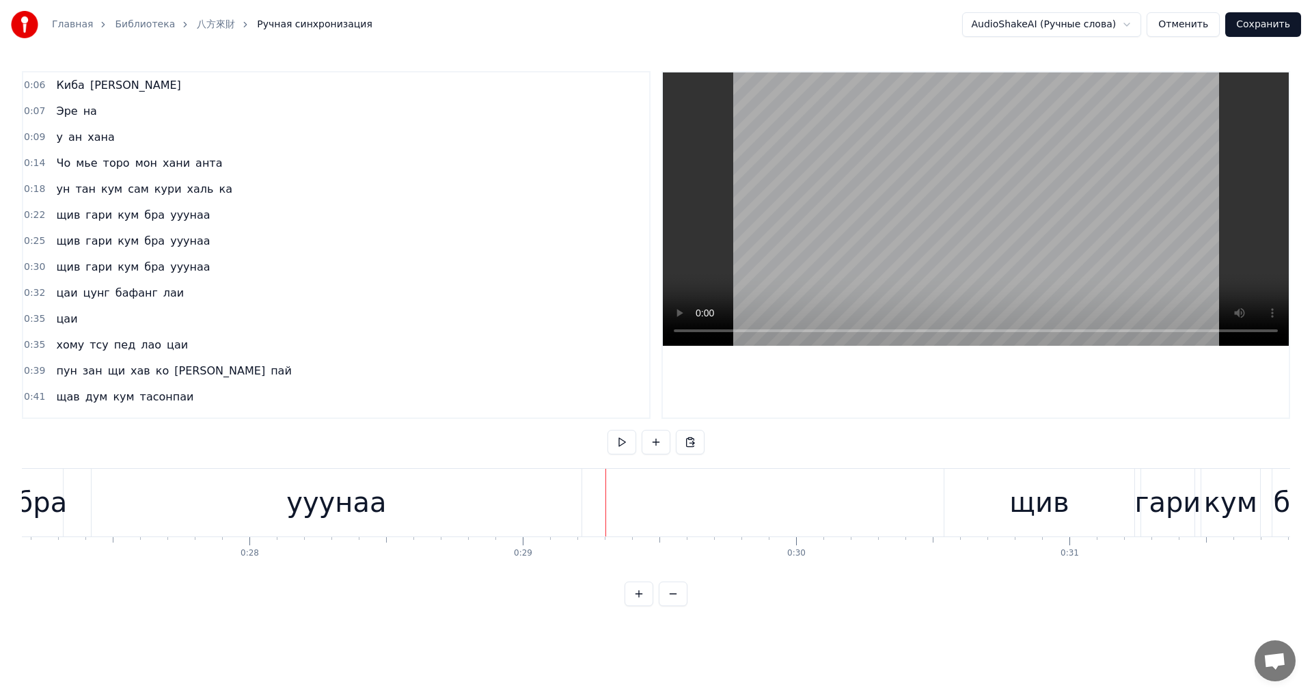
click at [569, 504] on div "ууунаа" at bounding box center [337, 503] width 490 height 68
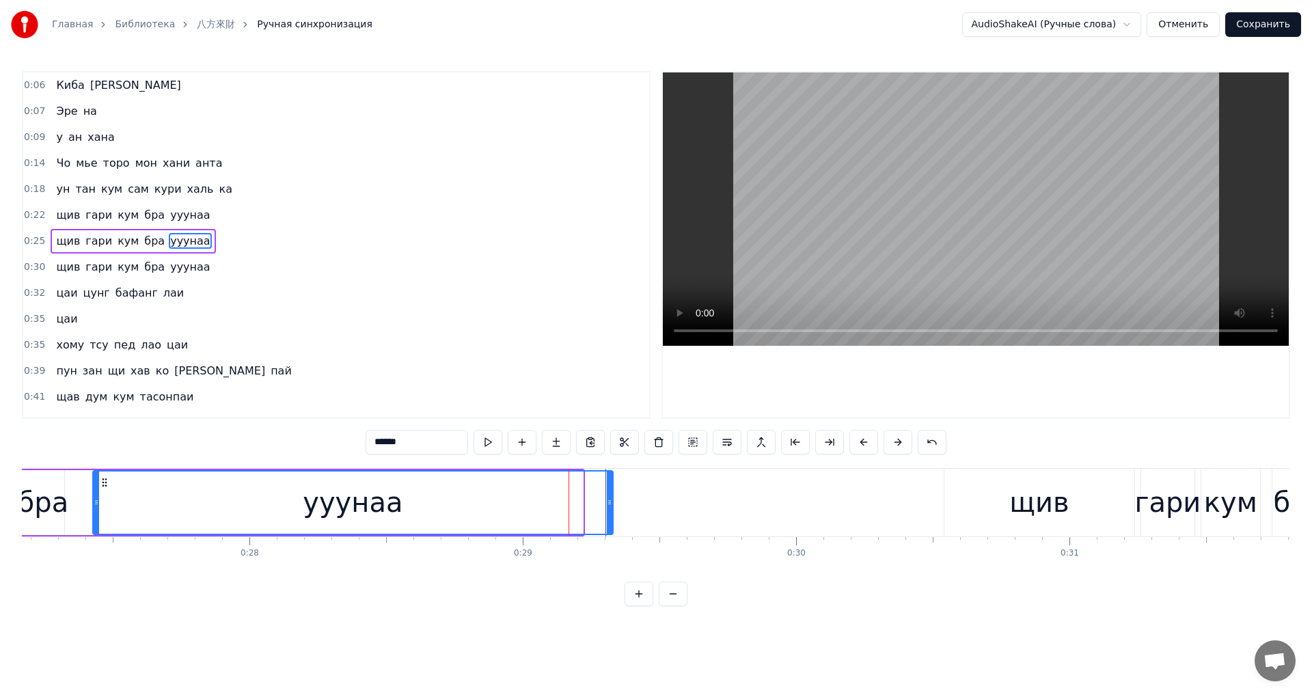
drag, startPoint x: 579, startPoint y: 506, endPoint x: 609, endPoint y: 510, distance: 29.6
click at [609, 510] on div at bounding box center [609, 503] width 5 height 62
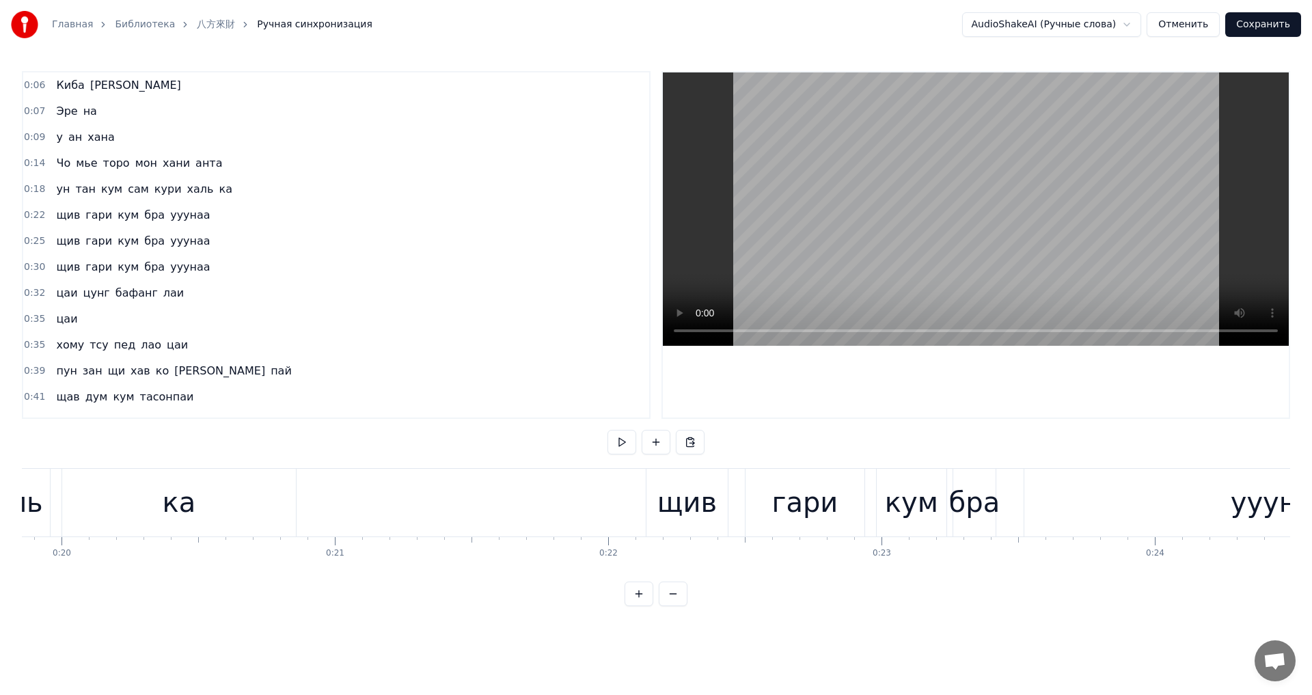
scroll to position [0, 5505]
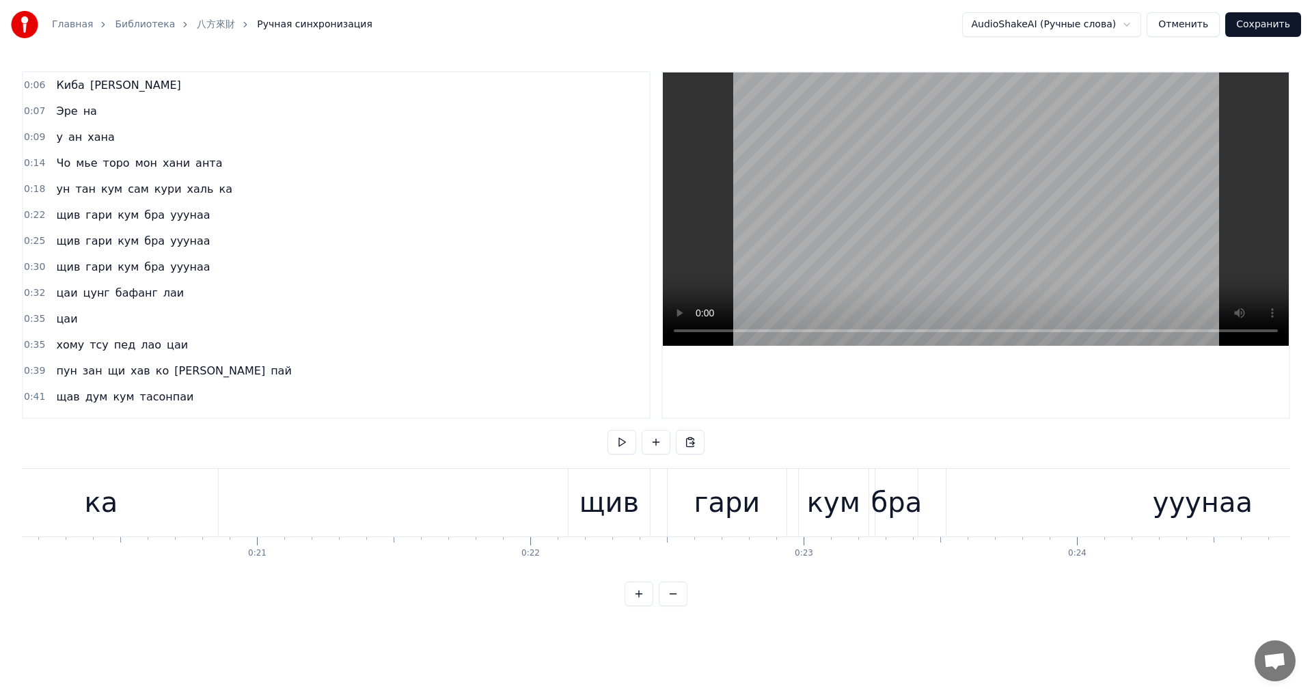
click at [601, 497] on div "щив" at bounding box center [608, 502] width 59 height 41
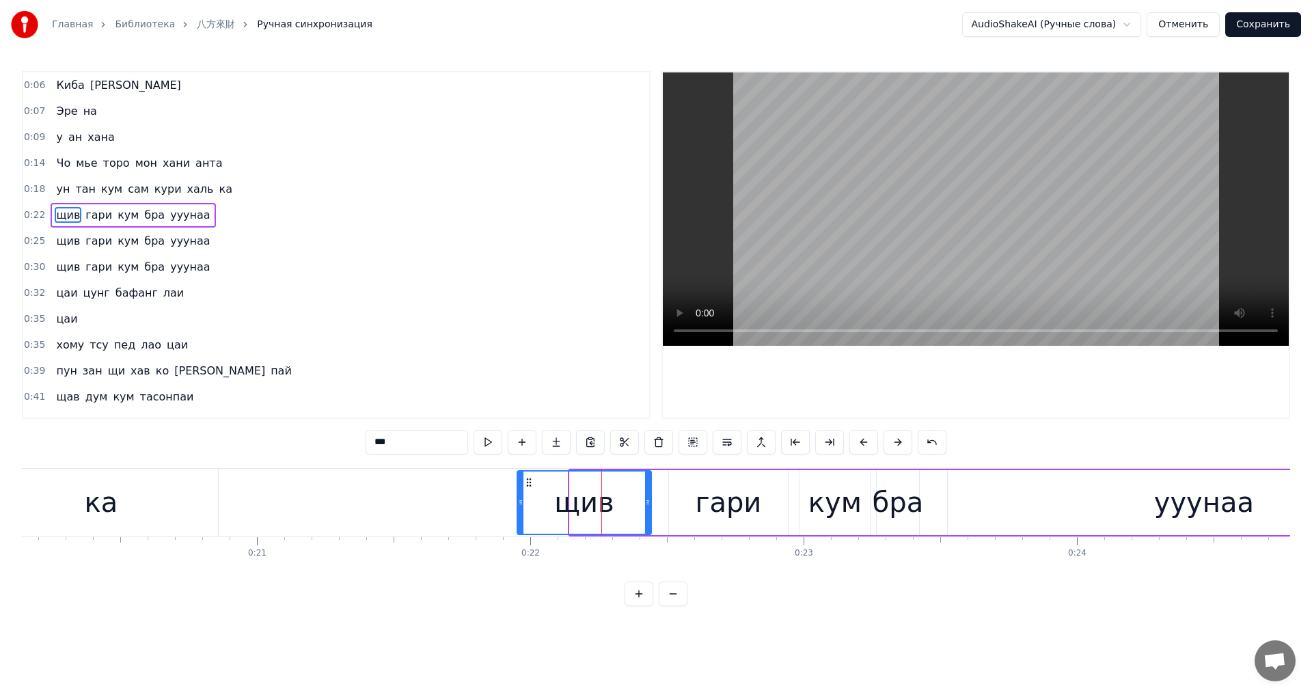
drag, startPoint x: 571, startPoint y: 504, endPoint x: 518, endPoint y: 518, distance: 54.4
click at [518, 518] on div at bounding box center [520, 503] width 5 height 62
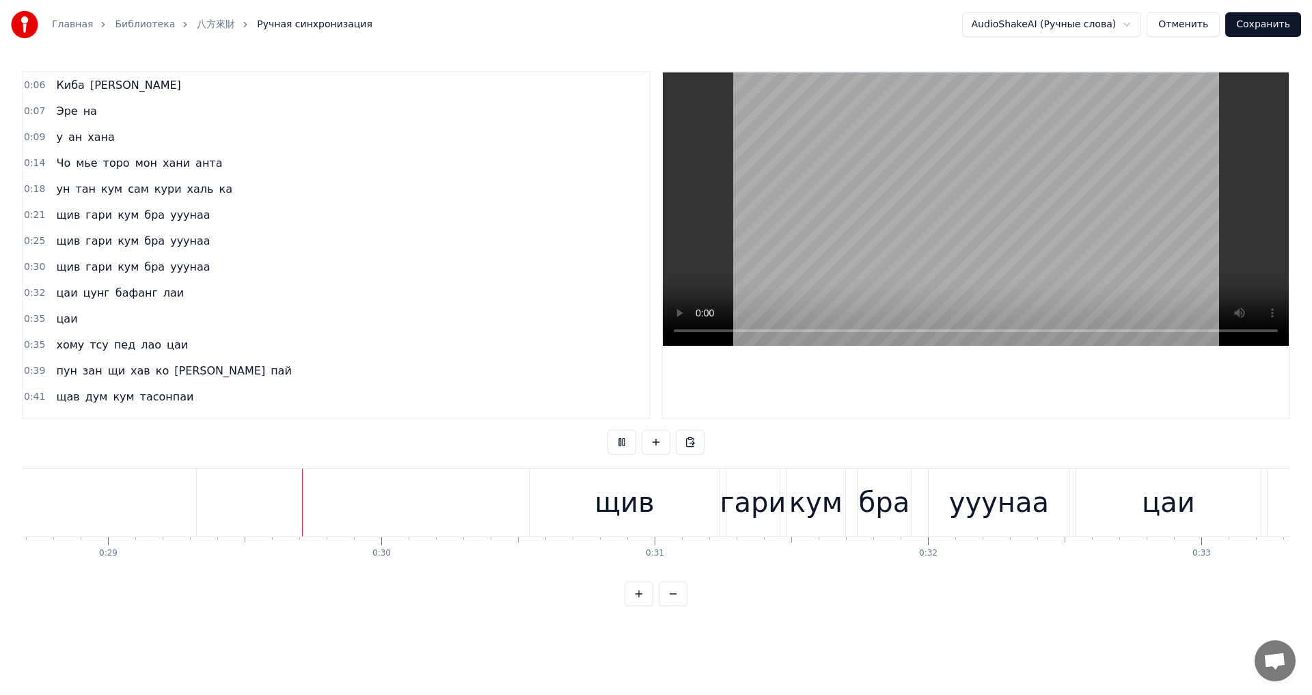
scroll to position [0, 7877]
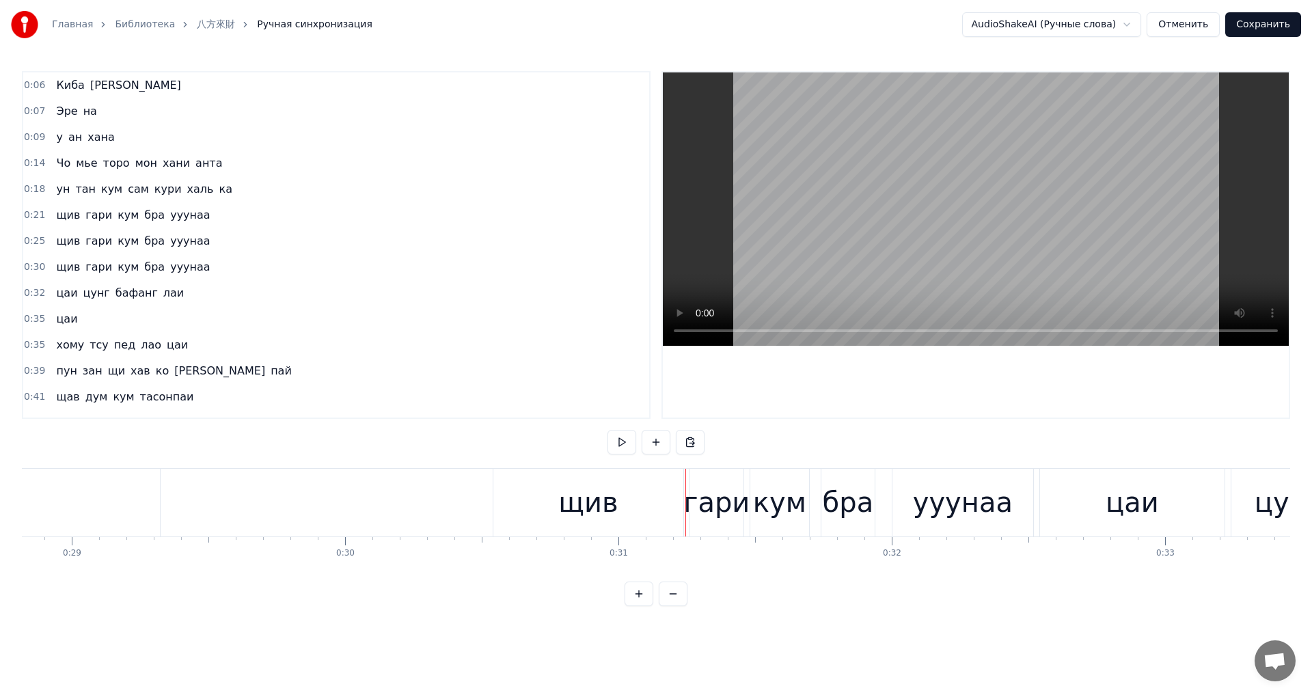
click at [567, 511] on div "щив" at bounding box center [587, 502] width 59 height 41
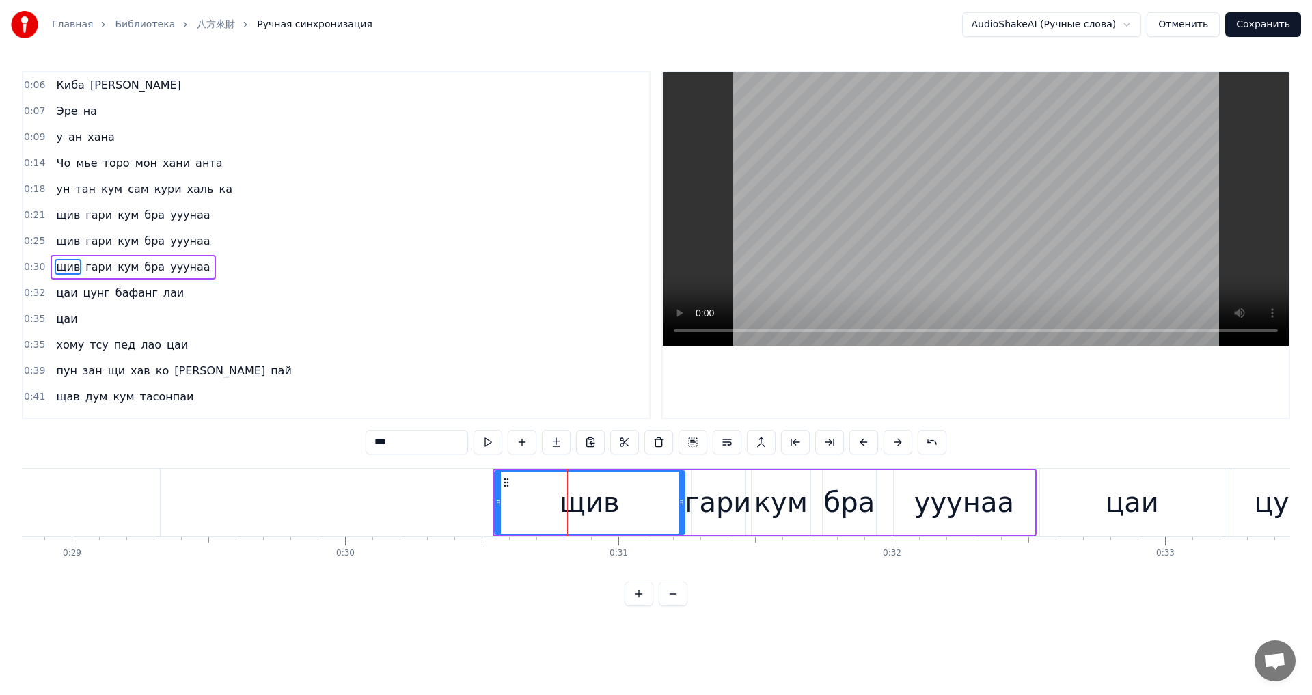
scroll to position [22, 0]
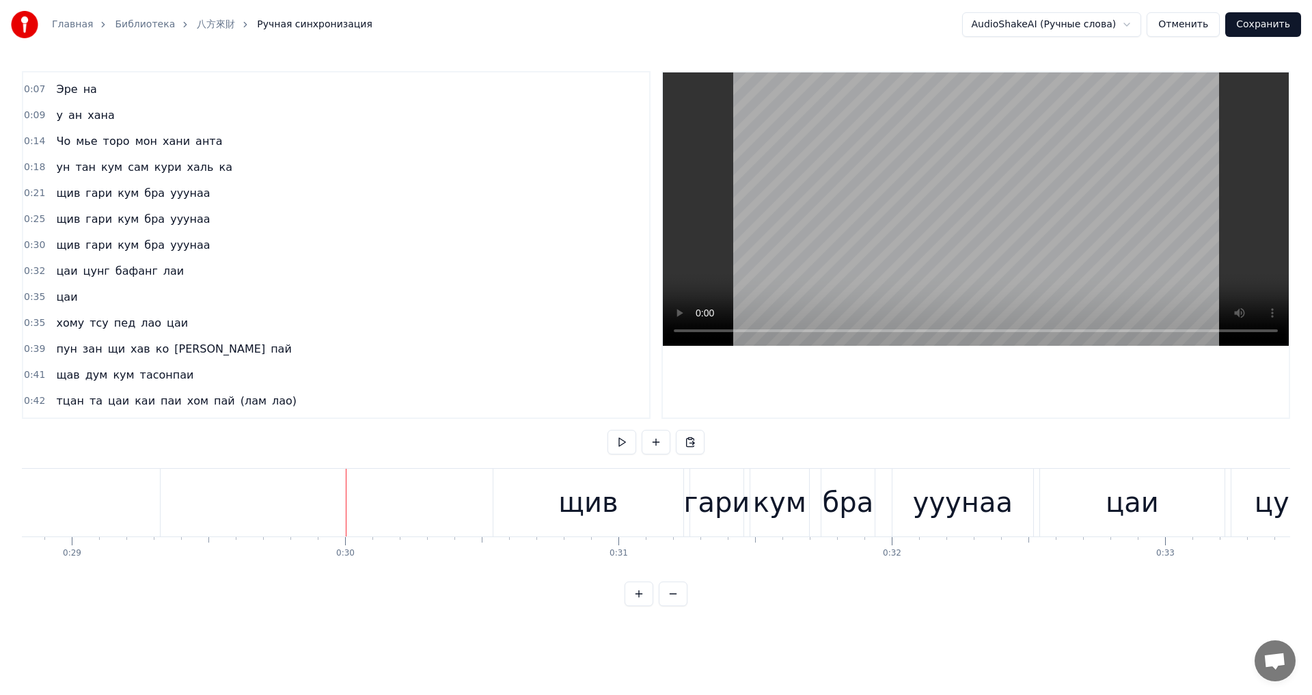
drag, startPoint x: 565, startPoint y: 517, endPoint x: 505, endPoint y: 522, distance: 60.3
click at [505, 522] on div "щив" at bounding box center [588, 503] width 190 height 68
click at [612, 519] on div "щив" at bounding box center [587, 502] width 59 height 41
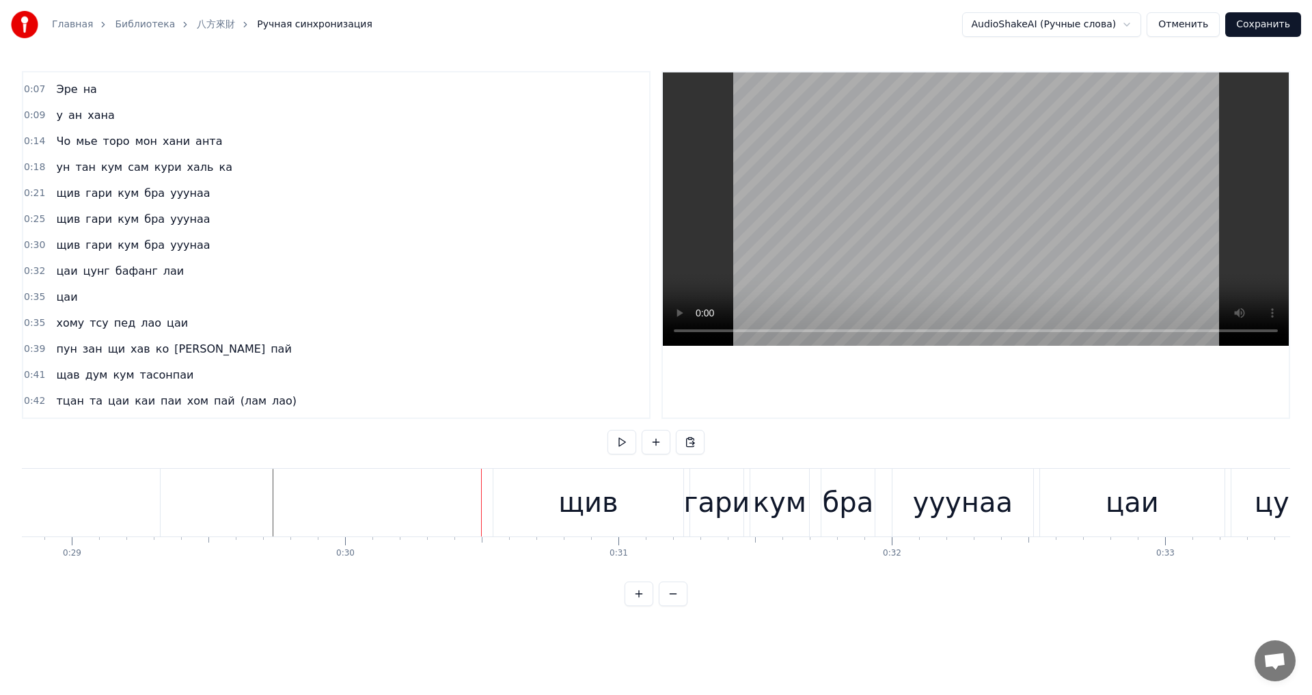
click at [526, 507] on div "щив" at bounding box center [588, 503] width 190 height 68
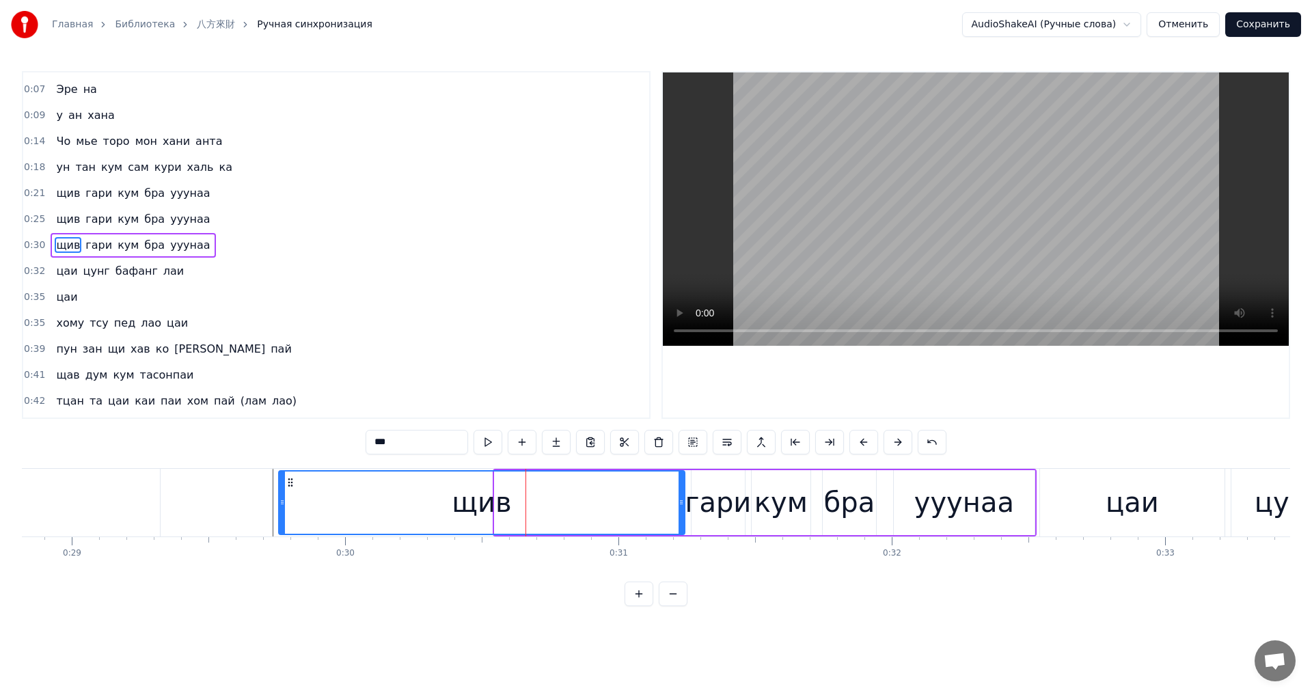
drag, startPoint x: 497, startPoint y: 502, endPoint x: 286, endPoint y: 506, distance: 211.9
click at [279, 506] on icon at bounding box center [281, 502] width 5 height 11
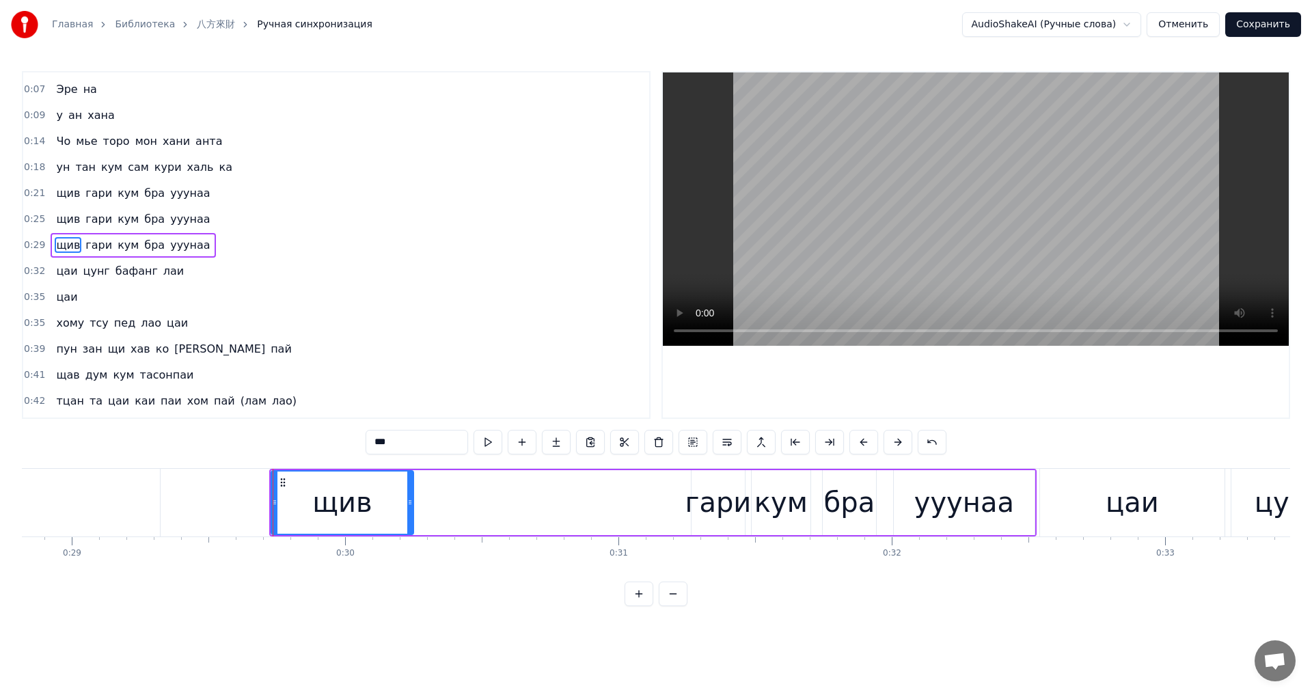
drag, startPoint x: 679, startPoint y: 508, endPoint x: 408, endPoint y: 512, distance: 271.3
click at [408, 512] on div at bounding box center [409, 503] width 5 height 62
click at [712, 512] on div "гари" at bounding box center [718, 502] width 66 height 41
type input "****"
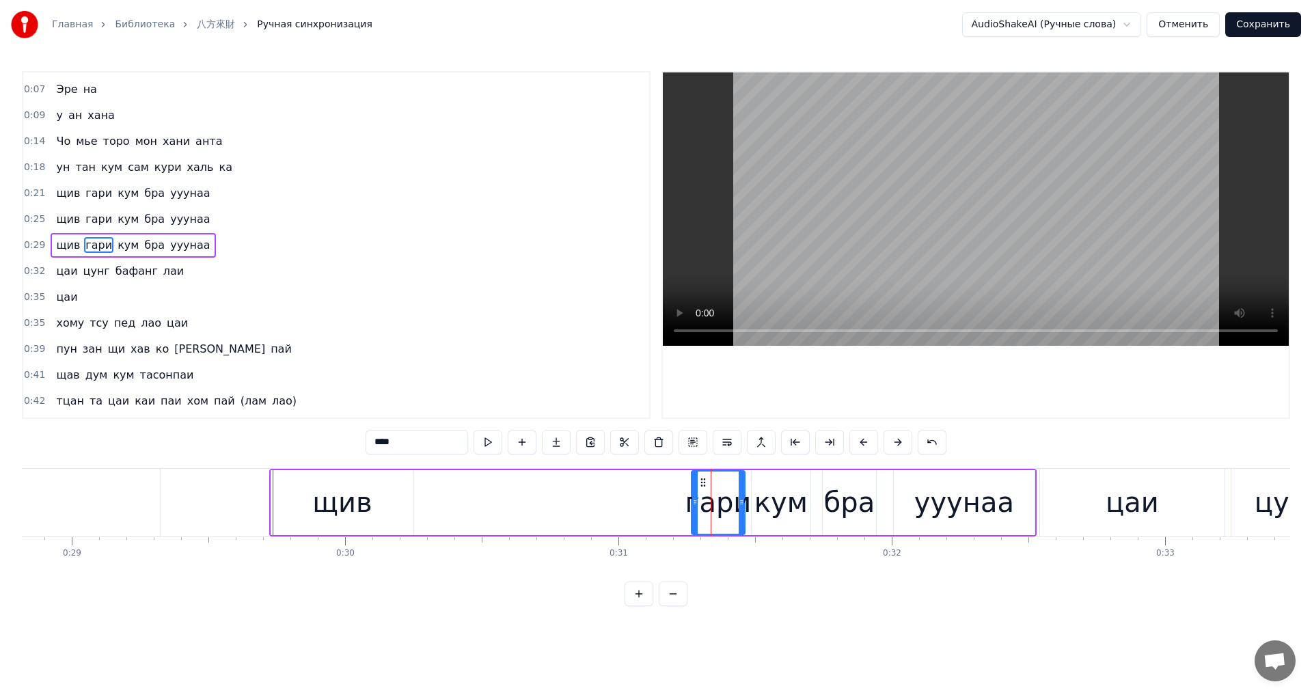
drag, startPoint x: 567, startPoint y: 508, endPoint x: 672, endPoint y: 508, distance: 104.6
click at [482, 500] on div "щив гари кум бра ууунаа" at bounding box center [652, 503] width 767 height 68
click at [706, 506] on div "гари" at bounding box center [718, 502] width 66 height 41
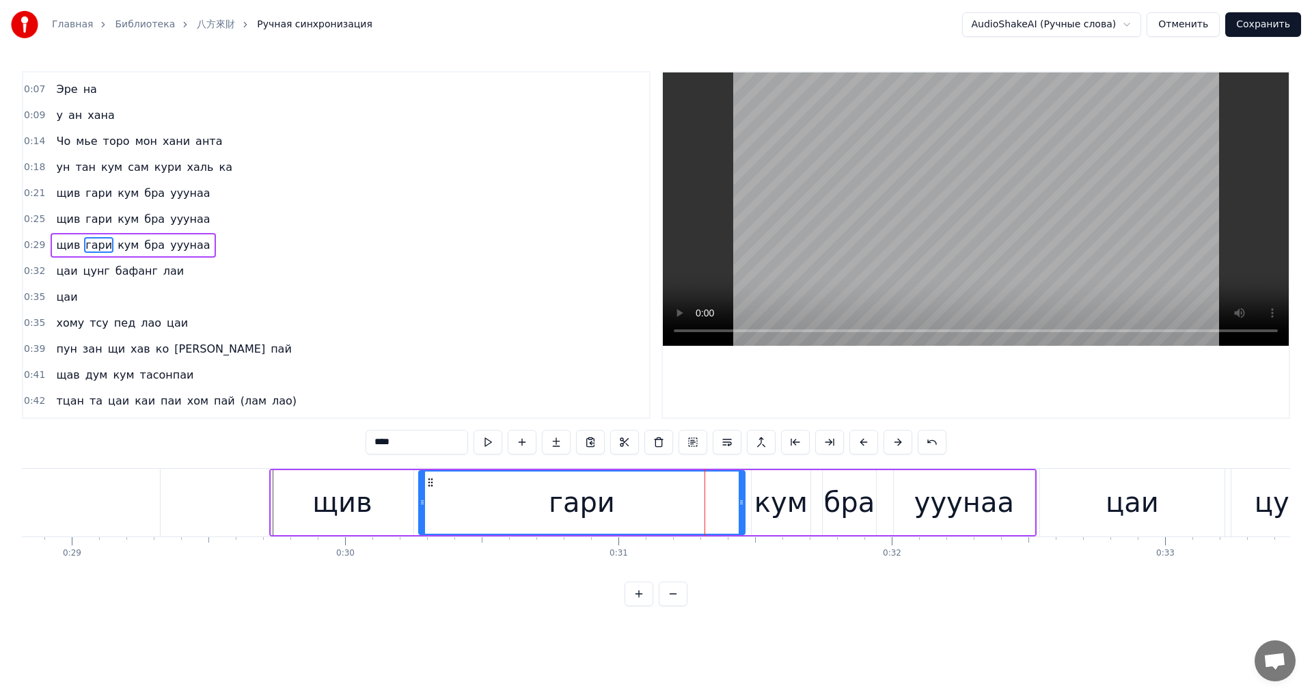
drag, startPoint x: 694, startPoint y: 505, endPoint x: 430, endPoint y: 508, distance: 263.8
click at [422, 508] on div at bounding box center [422, 503] width 5 height 62
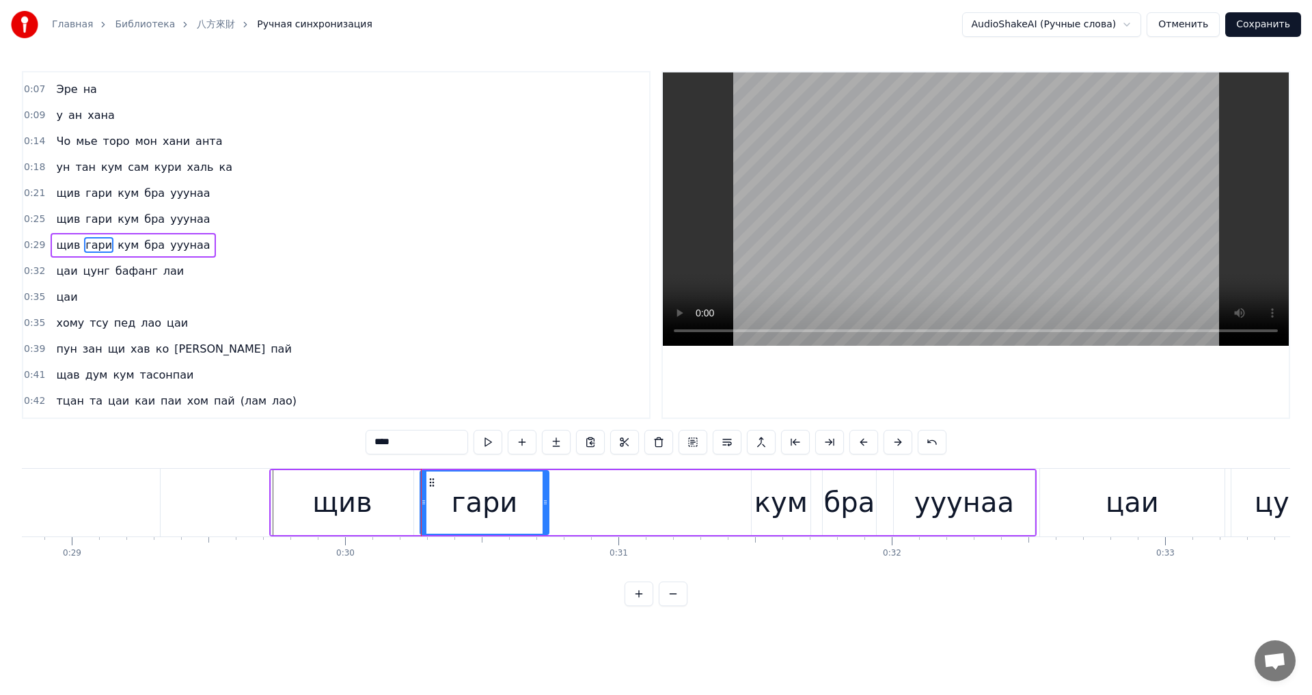
drag, startPoint x: 743, startPoint y: 513, endPoint x: 539, endPoint y: 514, distance: 203.6
click at [547, 514] on div at bounding box center [545, 503] width 5 height 62
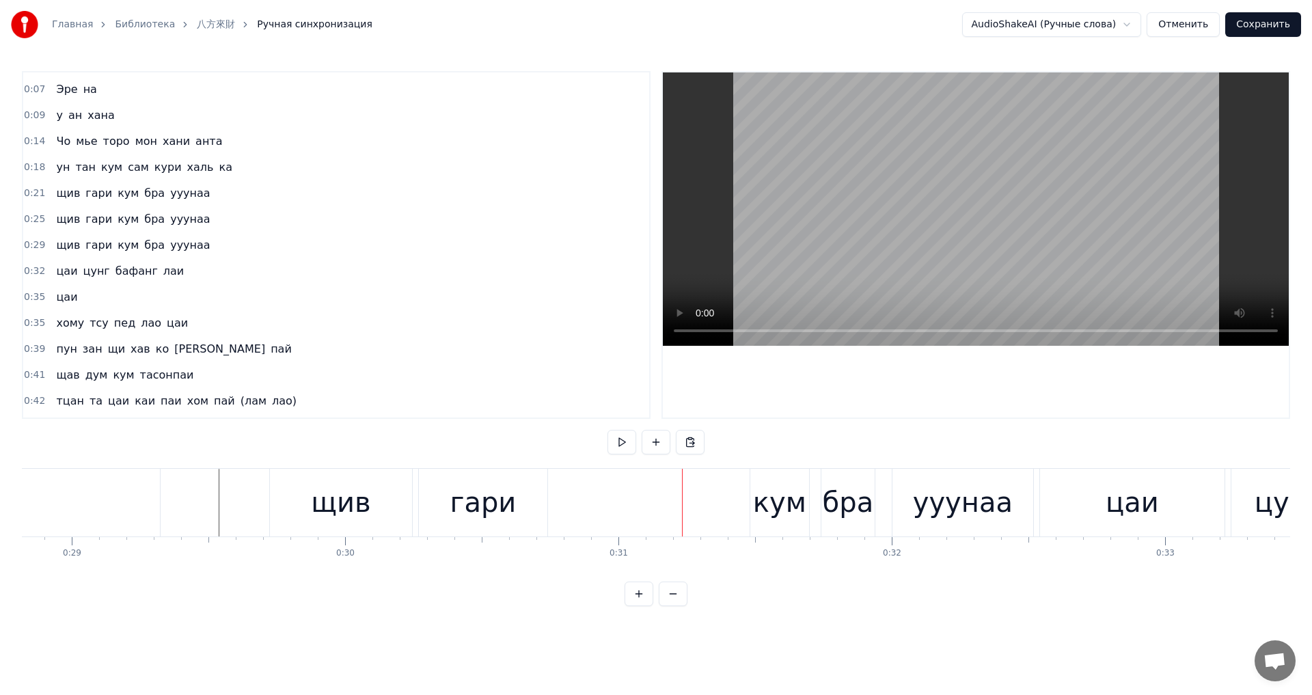
click at [766, 508] on div "кум" at bounding box center [779, 502] width 53 height 41
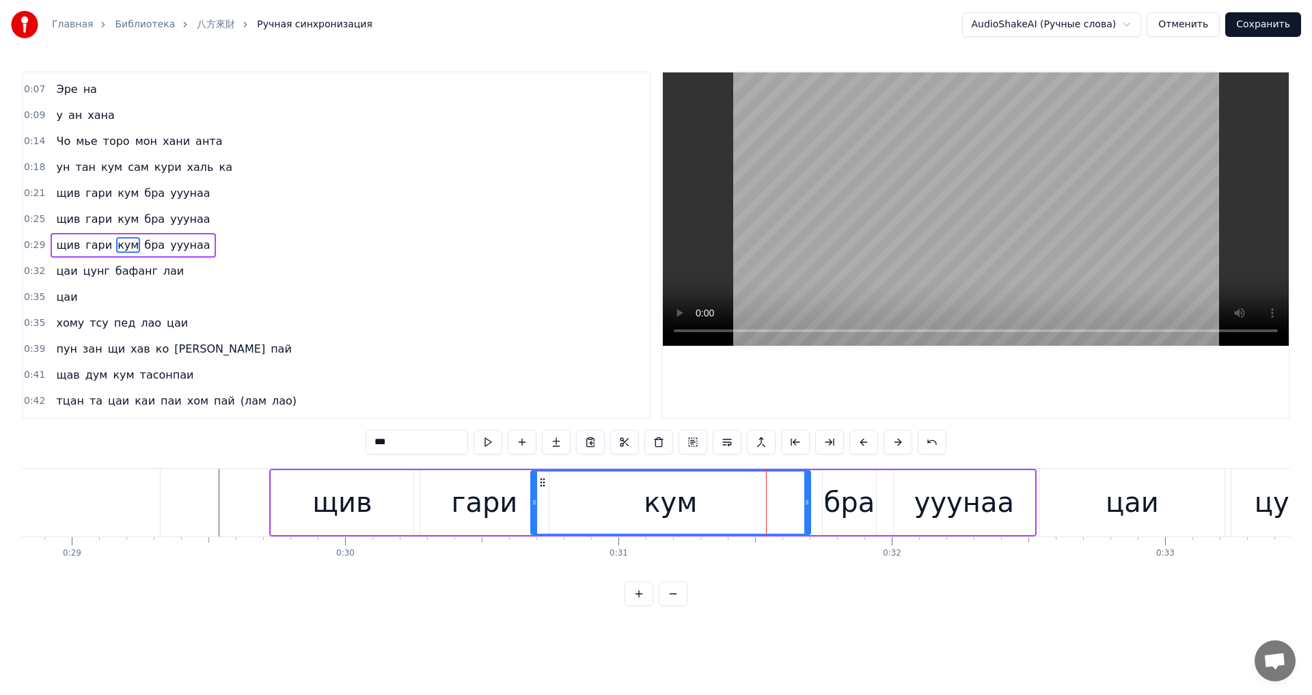
drag, startPoint x: 753, startPoint y: 506, endPoint x: 561, endPoint y: 504, distance: 192.0
click at [537, 508] on div at bounding box center [534, 503] width 5 height 62
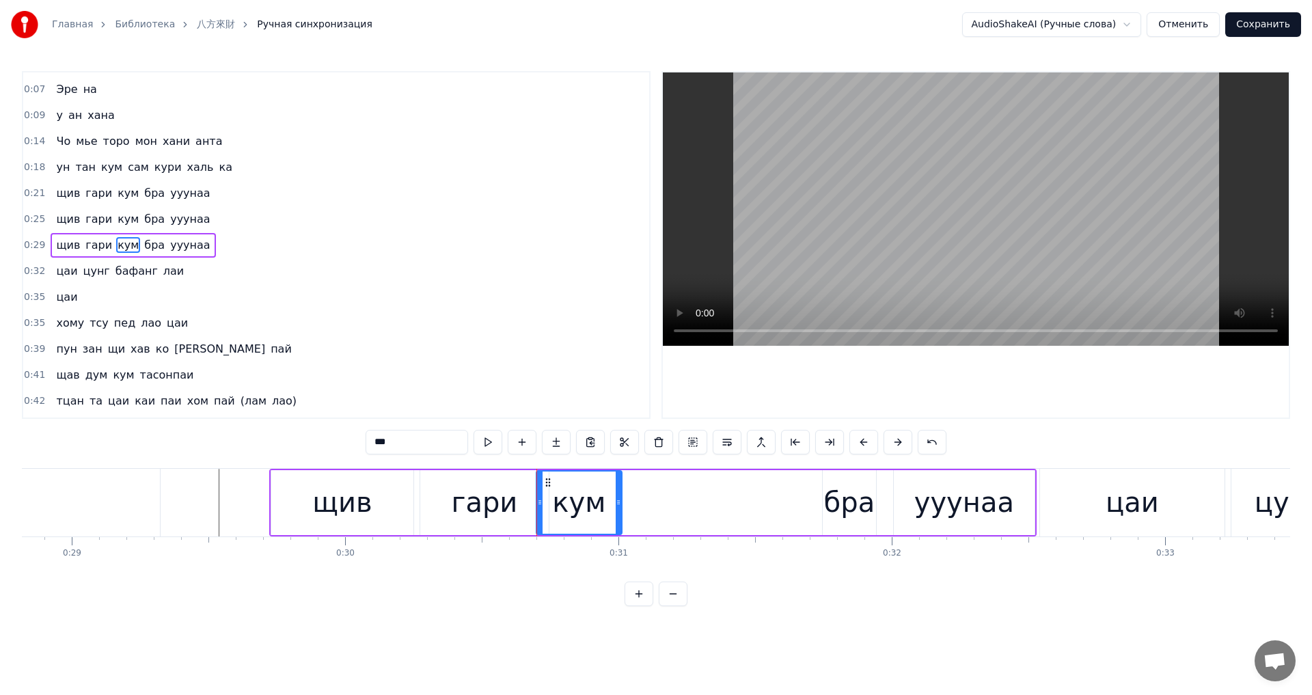
drag, startPoint x: 807, startPoint y: 504, endPoint x: 613, endPoint y: 514, distance: 194.3
click at [618, 514] on div at bounding box center [618, 503] width 5 height 62
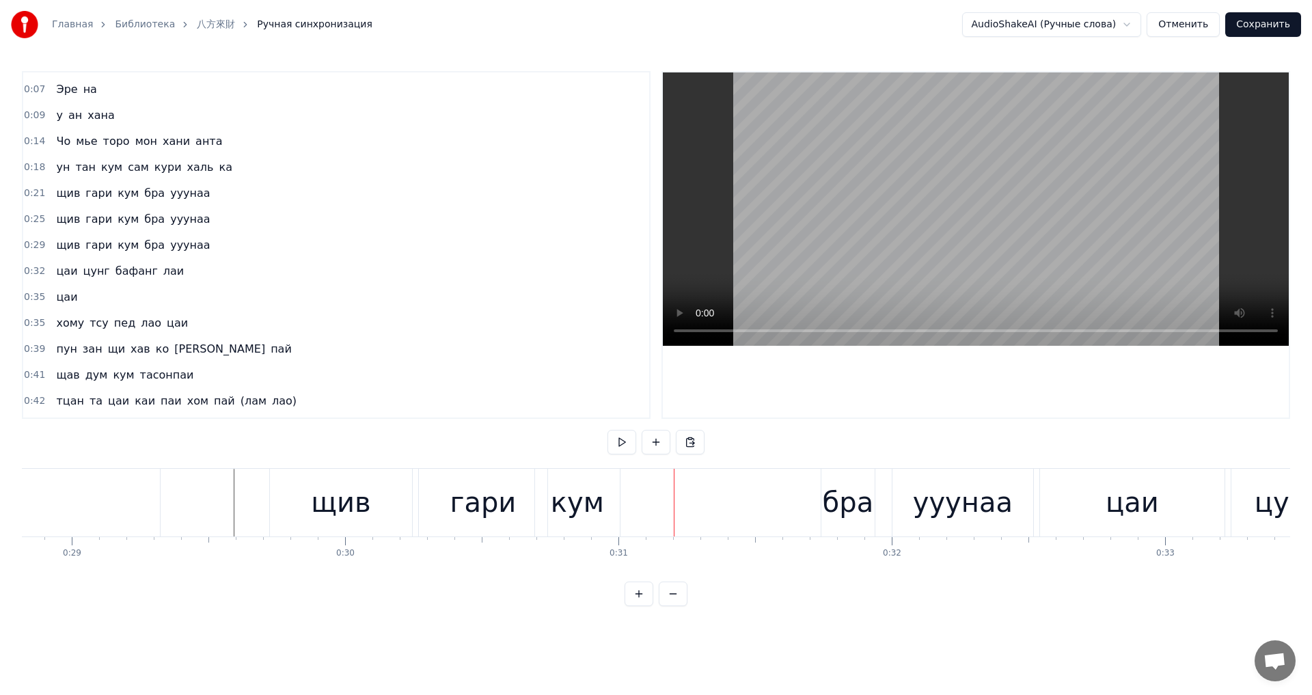
click at [843, 516] on div "бра" at bounding box center [848, 502] width 51 height 41
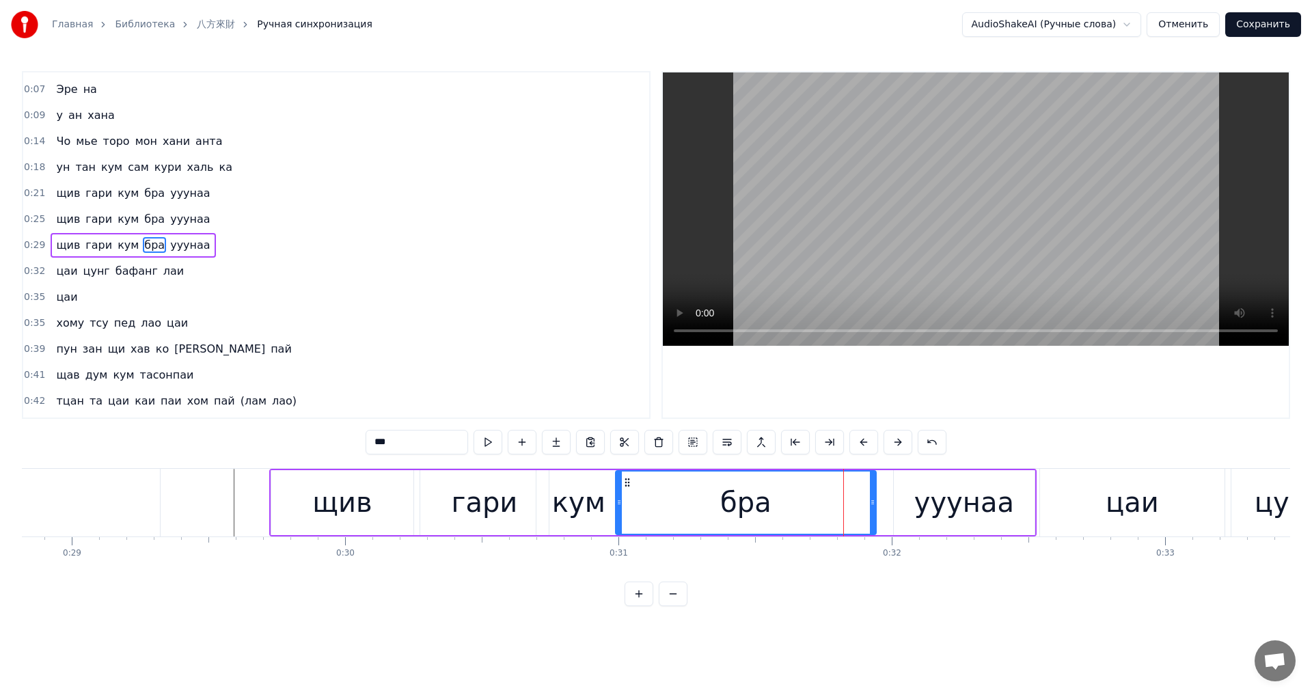
drag, startPoint x: 825, startPoint y: 510, endPoint x: 618, endPoint y: 515, distance: 207.1
click at [618, 515] on div at bounding box center [618, 503] width 5 height 62
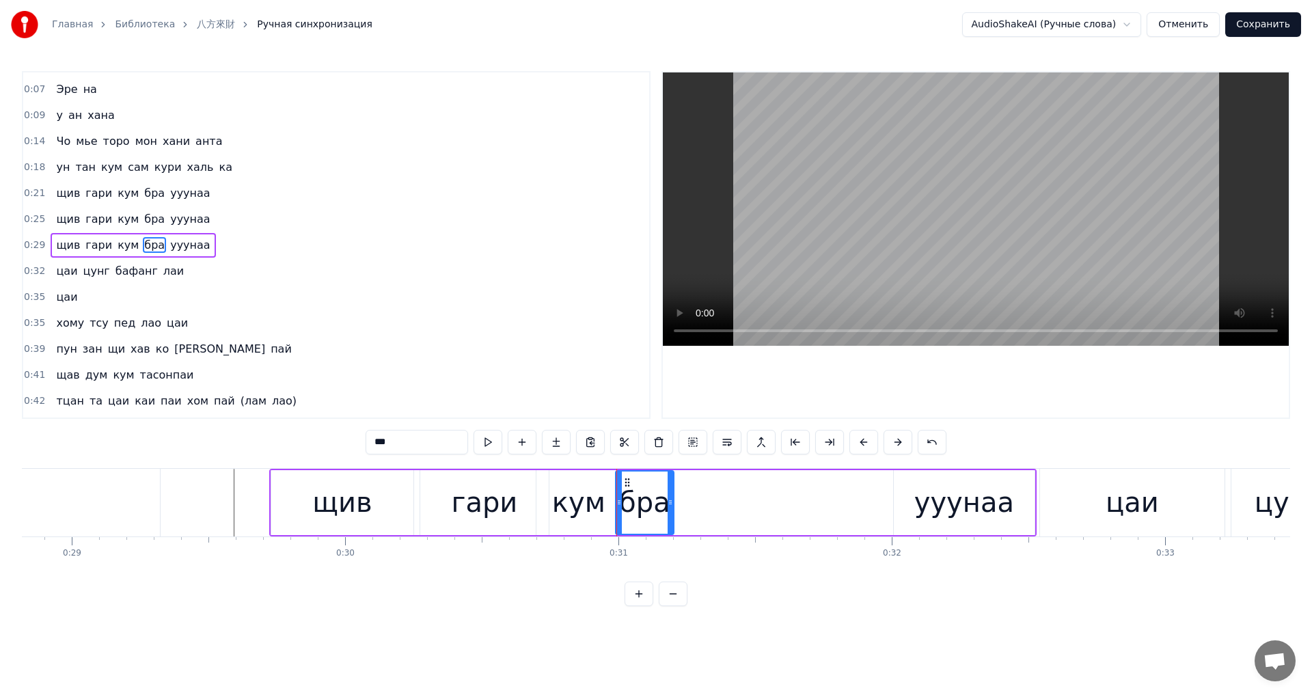
drag, startPoint x: 874, startPoint y: 504, endPoint x: 671, endPoint y: 518, distance: 203.4
click at [671, 518] on div at bounding box center [670, 503] width 5 height 62
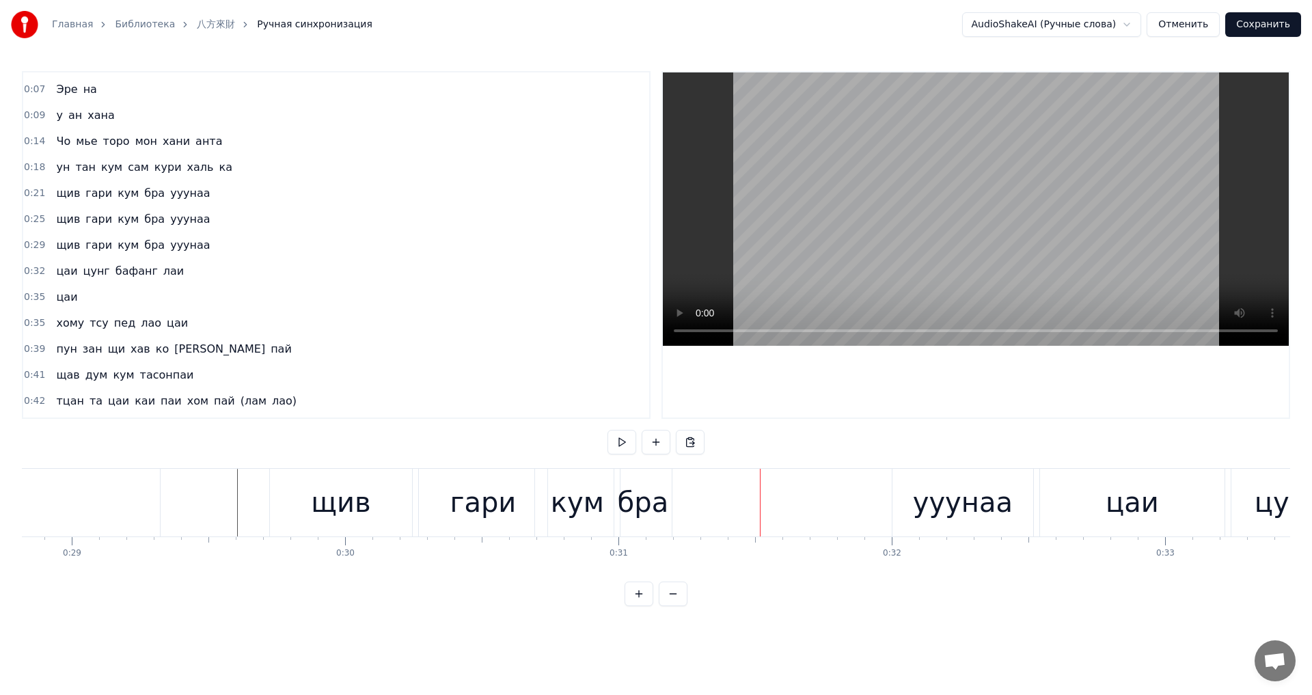
click at [992, 510] on div "ууунаа" at bounding box center [963, 502] width 100 height 41
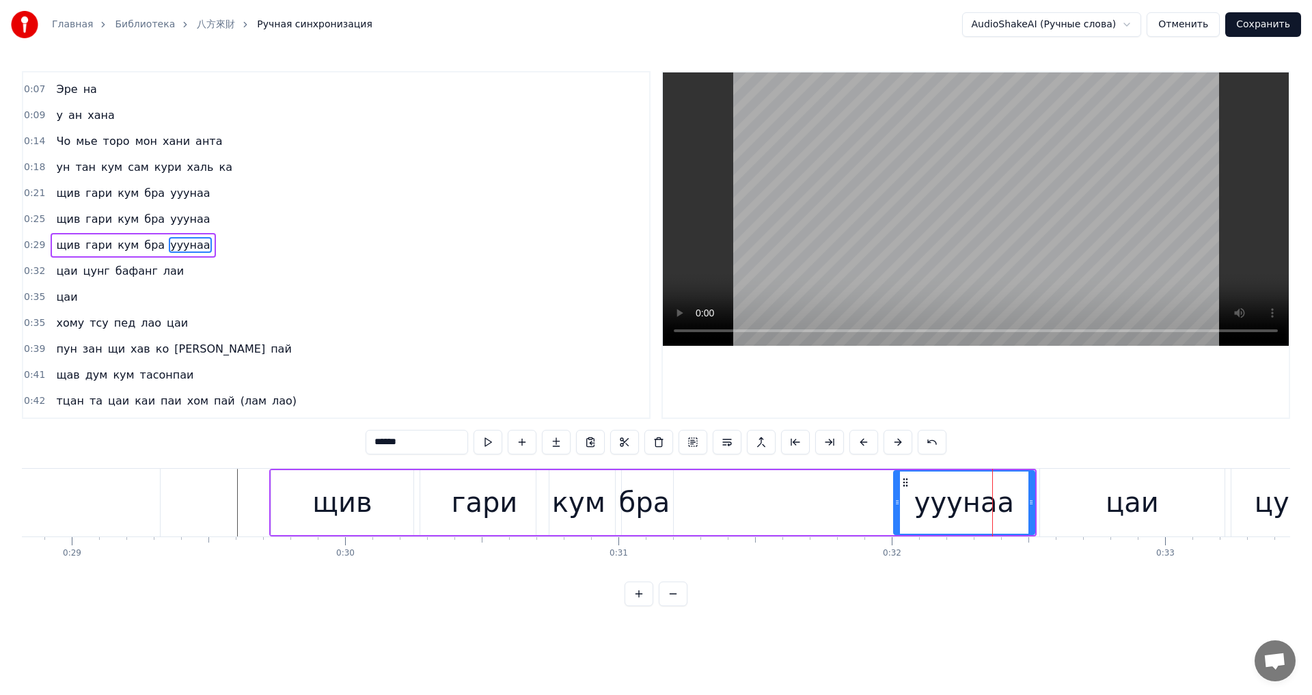
type input "***"
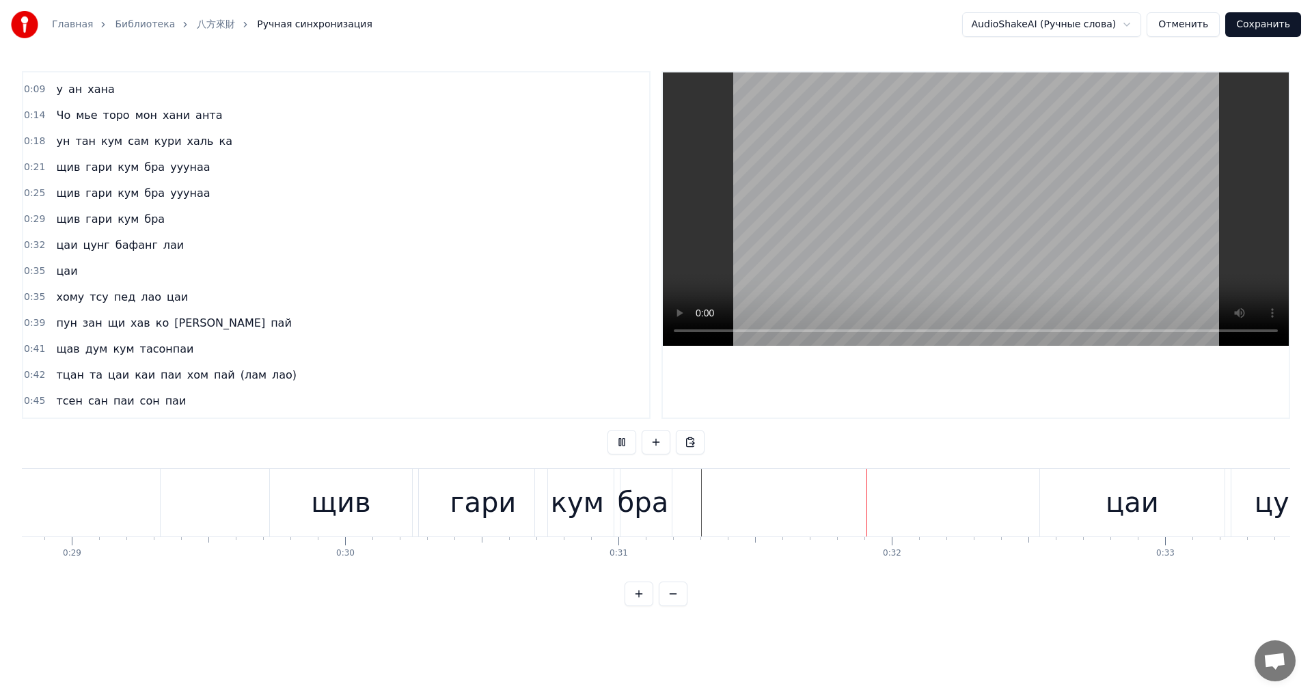
click at [1111, 515] on div "цаи" at bounding box center [1132, 502] width 53 height 41
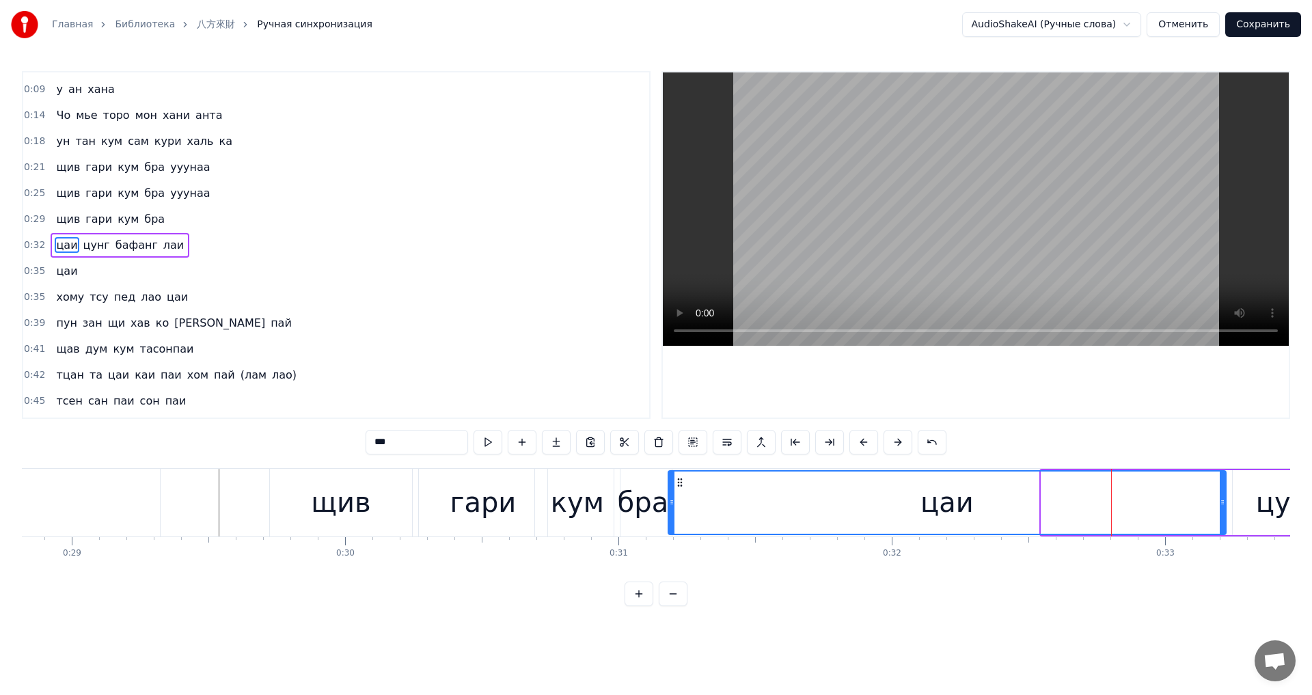
drag, startPoint x: 1045, startPoint y: 510, endPoint x: 672, endPoint y: 517, distance: 373.2
click at [672, 517] on div at bounding box center [671, 503] width 5 height 62
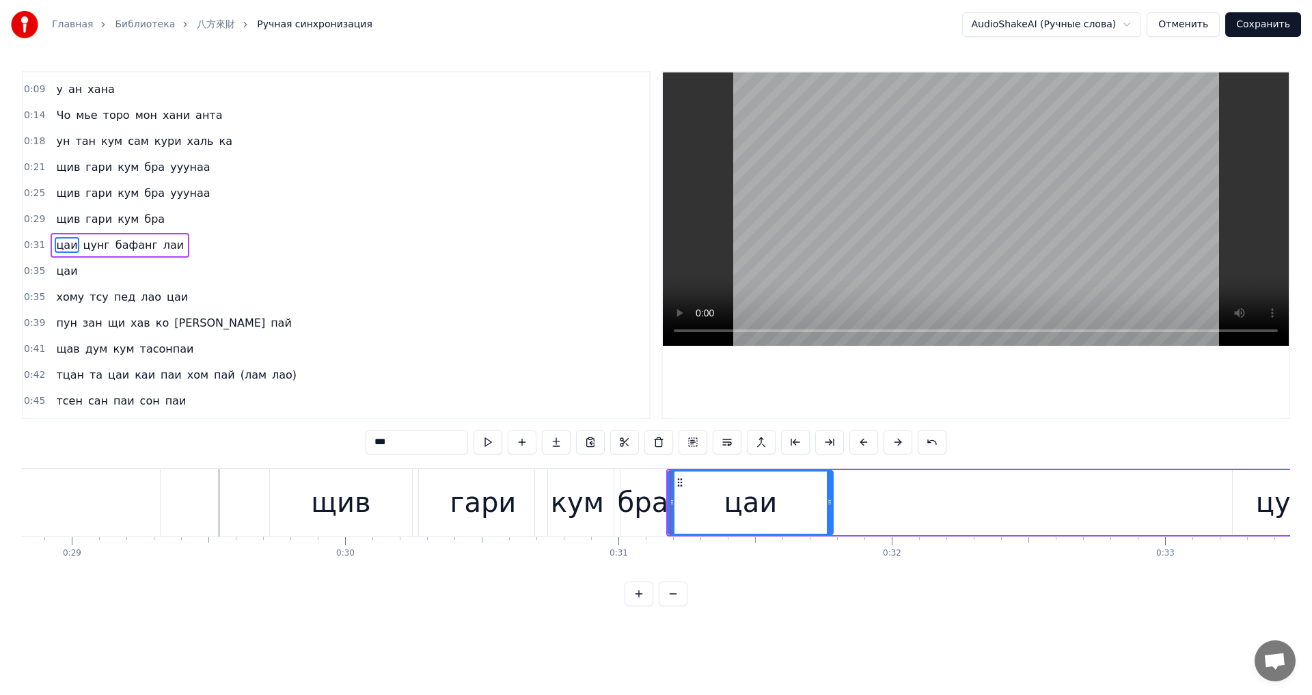
drag, startPoint x: 1220, startPoint y: 504, endPoint x: 834, endPoint y: 521, distance: 386.5
click at [830, 522] on div at bounding box center [829, 503] width 5 height 62
drag, startPoint x: 829, startPoint y: 502, endPoint x: 729, endPoint y: 512, distance: 100.3
click at [729, 512] on div at bounding box center [730, 503] width 5 height 62
click at [1248, 503] on div "цунг" at bounding box center [1289, 502] width 113 height 65
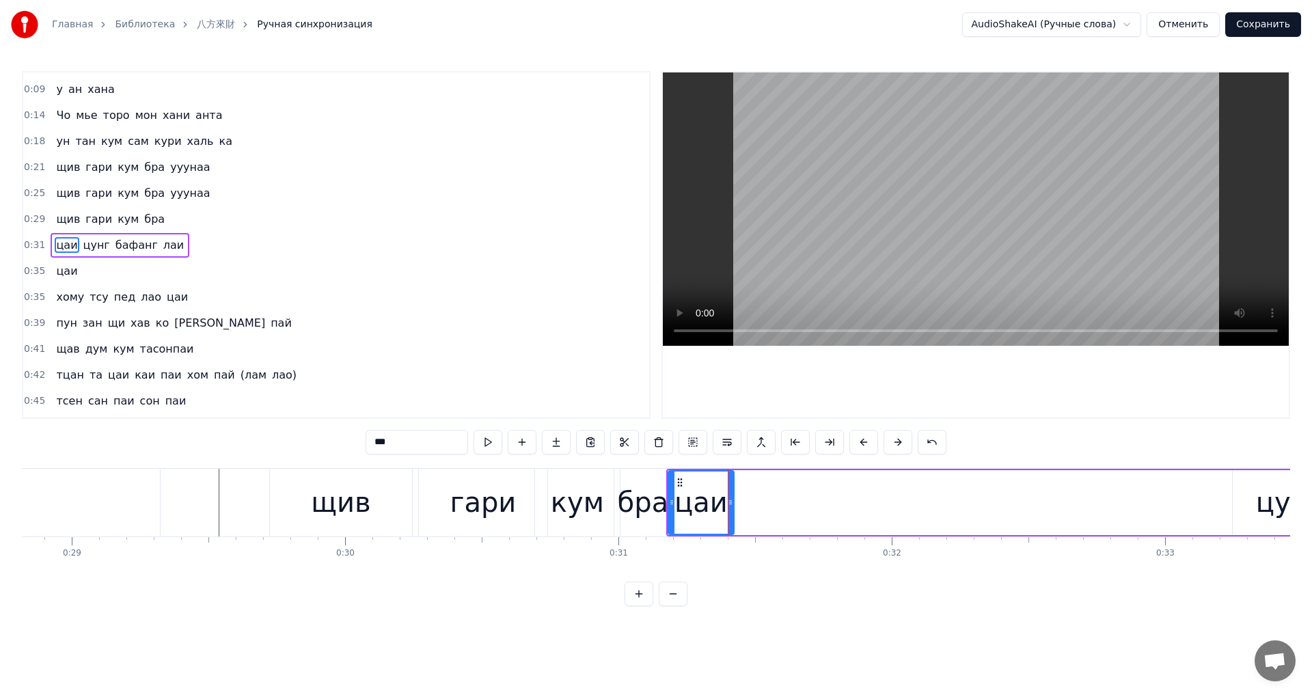
type input "****"
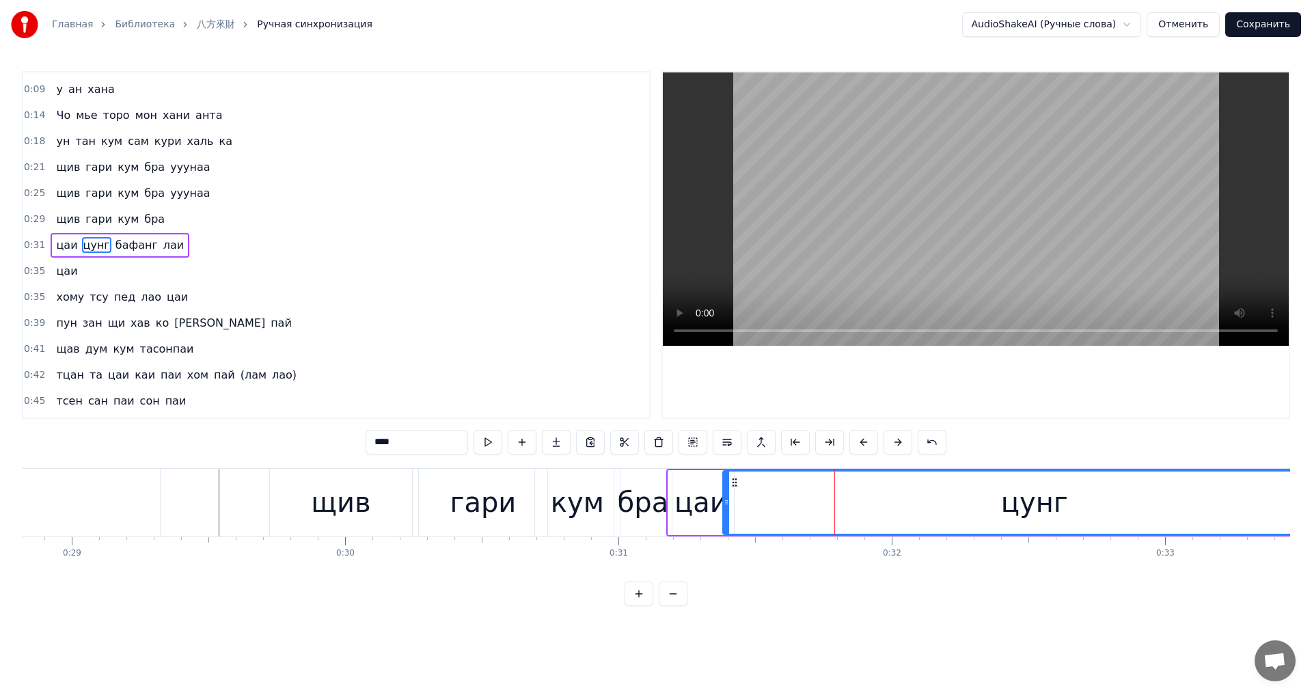
drag, startPoint x: 1235, startPoint y: 504, endPoint x: 726, endPoint y: 521, distance: 508.7
click at [726, 521] on div at bounding box center [726, 503] width 5 height 62
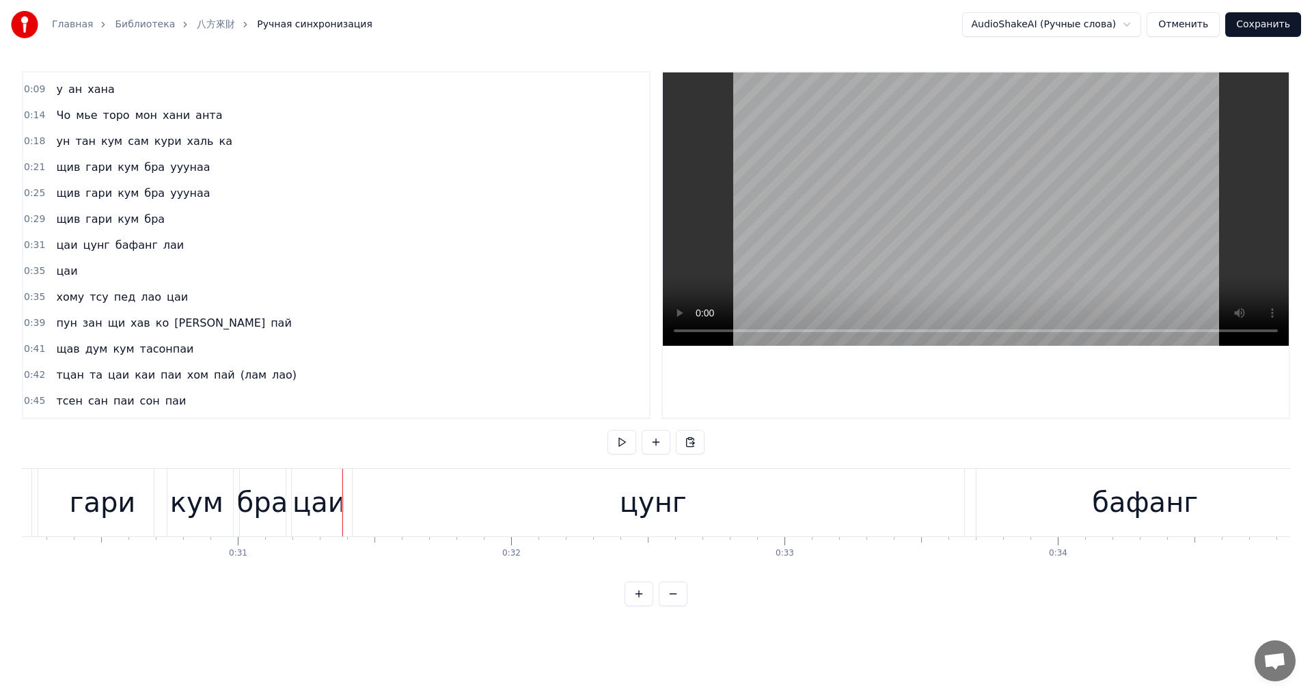
scroll to position [0, 8284]
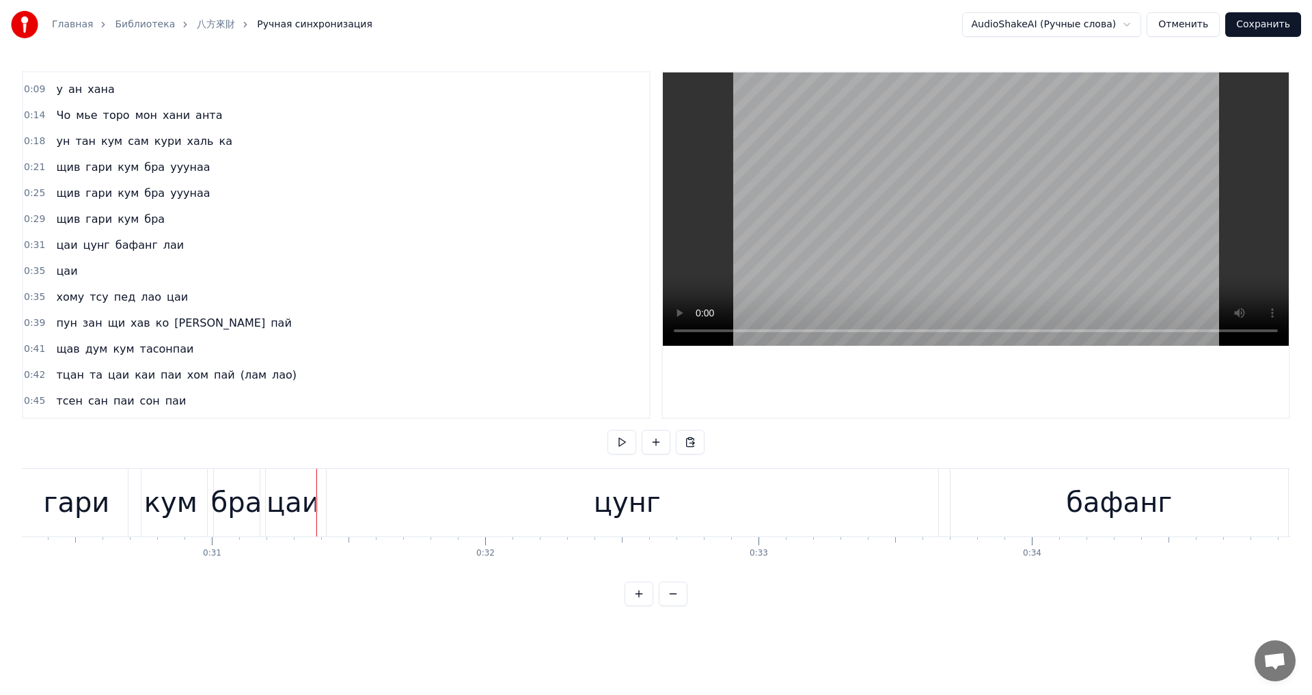
click at [646, 528] on div "цунг" at bounding box center [627, 503] width 622 height 68
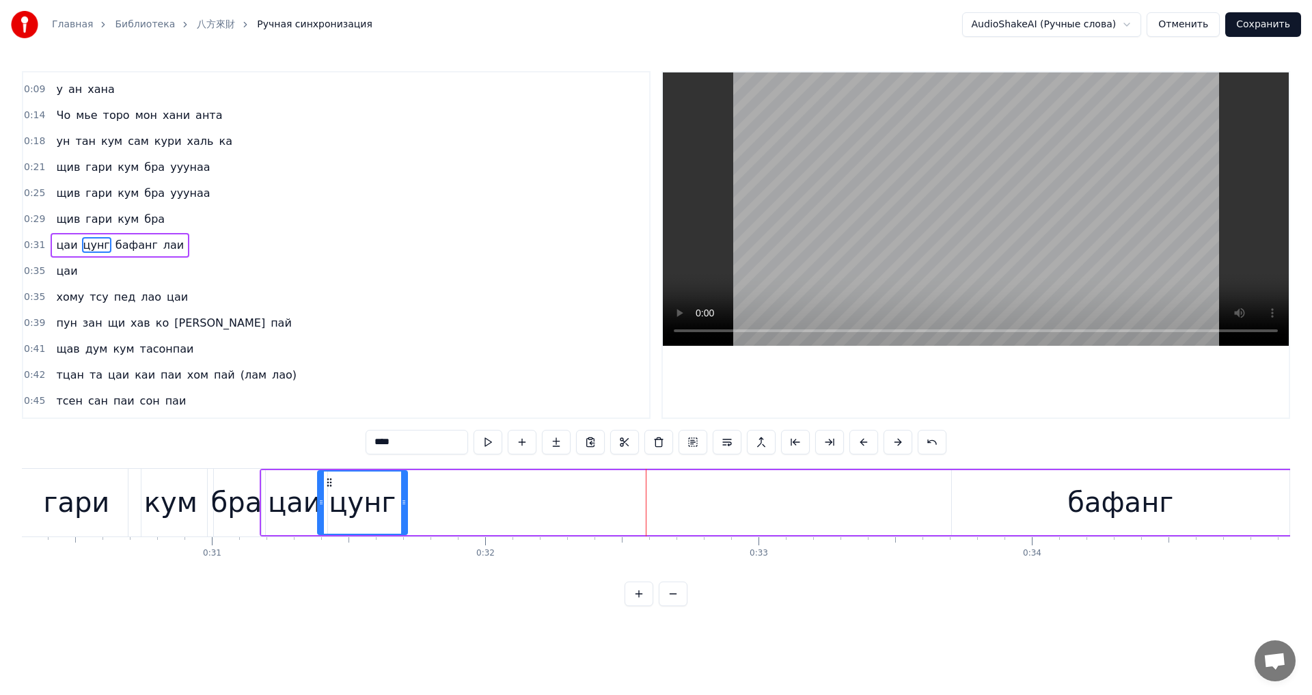
drag, startPoint x: 937, startPoint y: 507, endPoint x: 405, endPoint y: 514, distance: 531.7
click at [405, 514] on div at bounding box center [403, 503] width 5 height 62
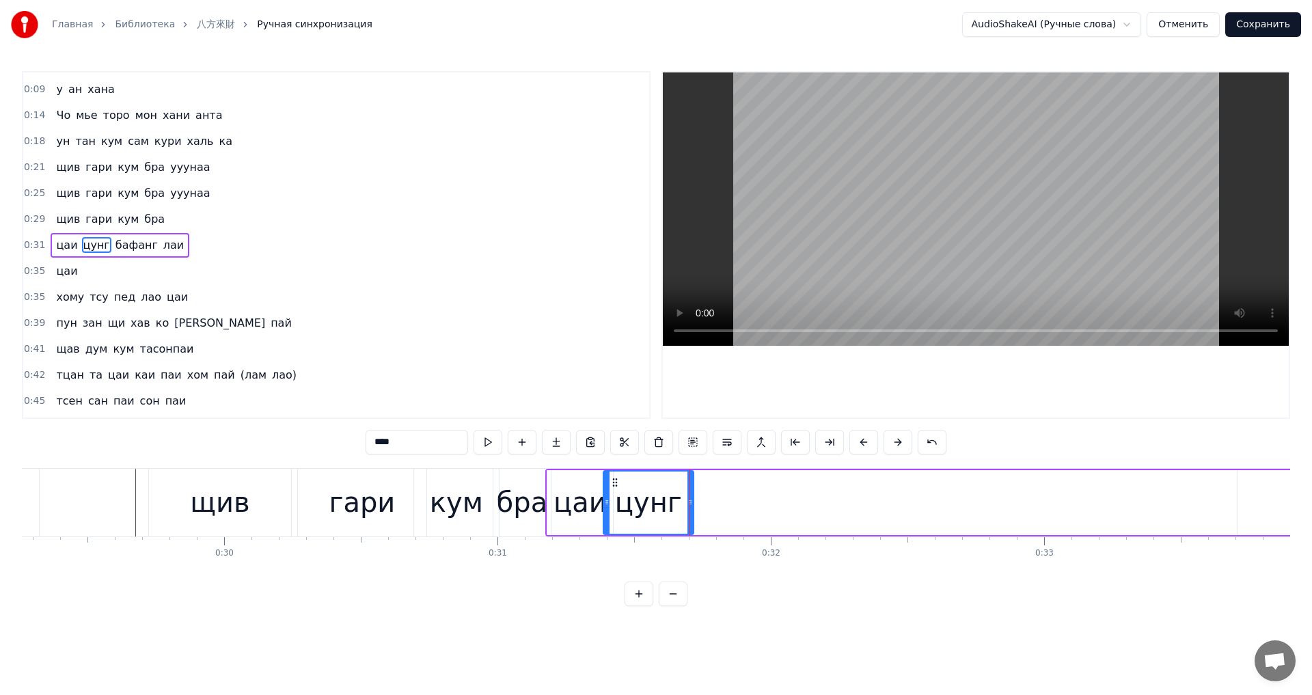
scroll to position [0, 7921]
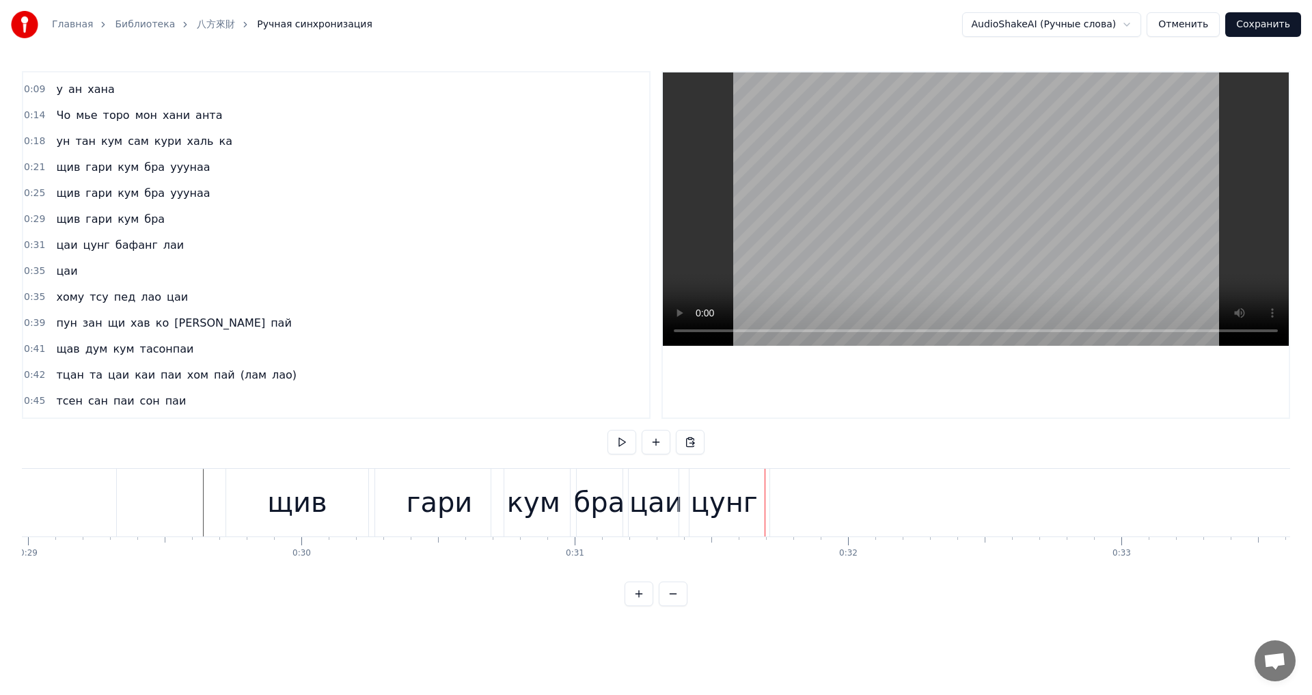
click at [748, 508] on div "цунг" at bounding box center [724, 502] width 67 height 41
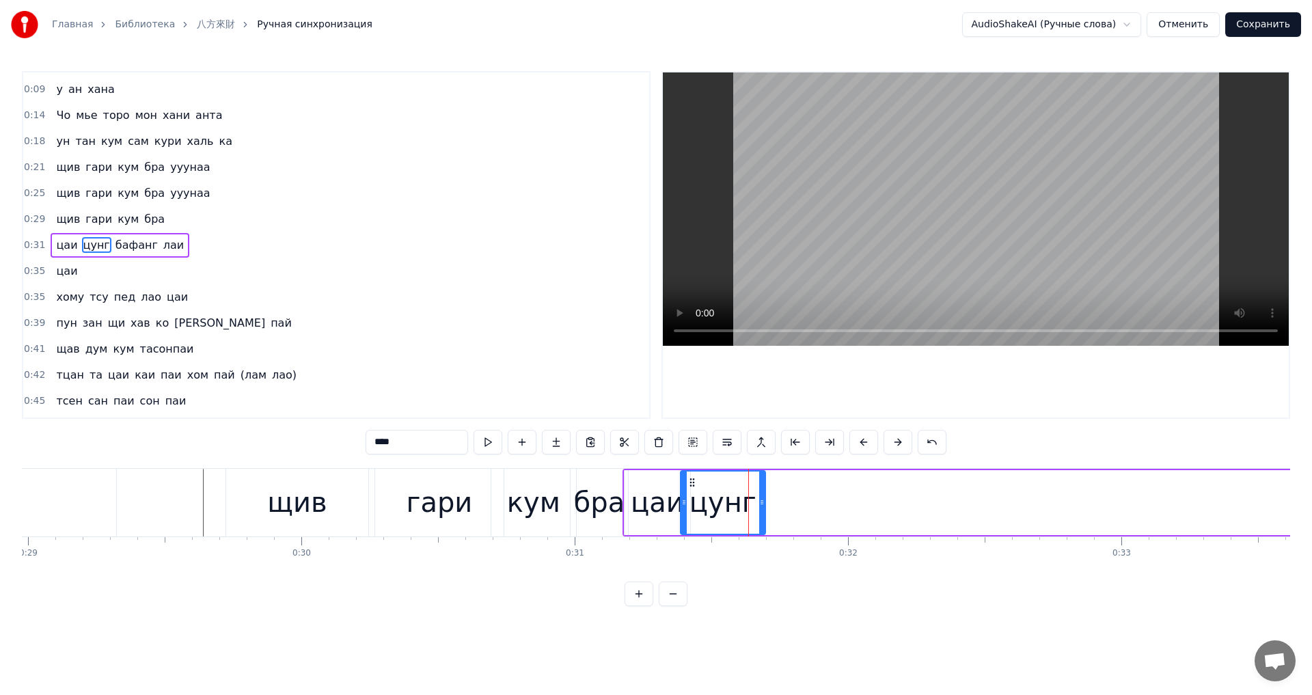
click at [763, 504] on icon at bounding box center [761, 502] width 5 height 11
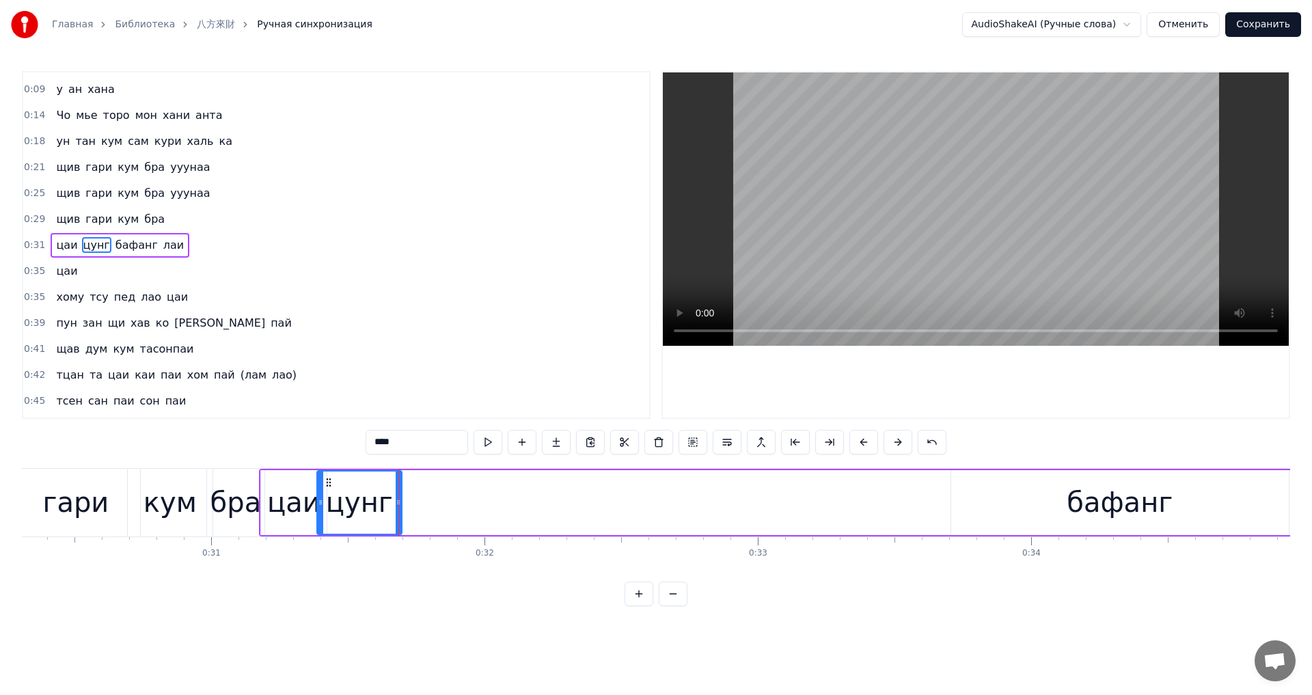
scroll to position [0, 8336]
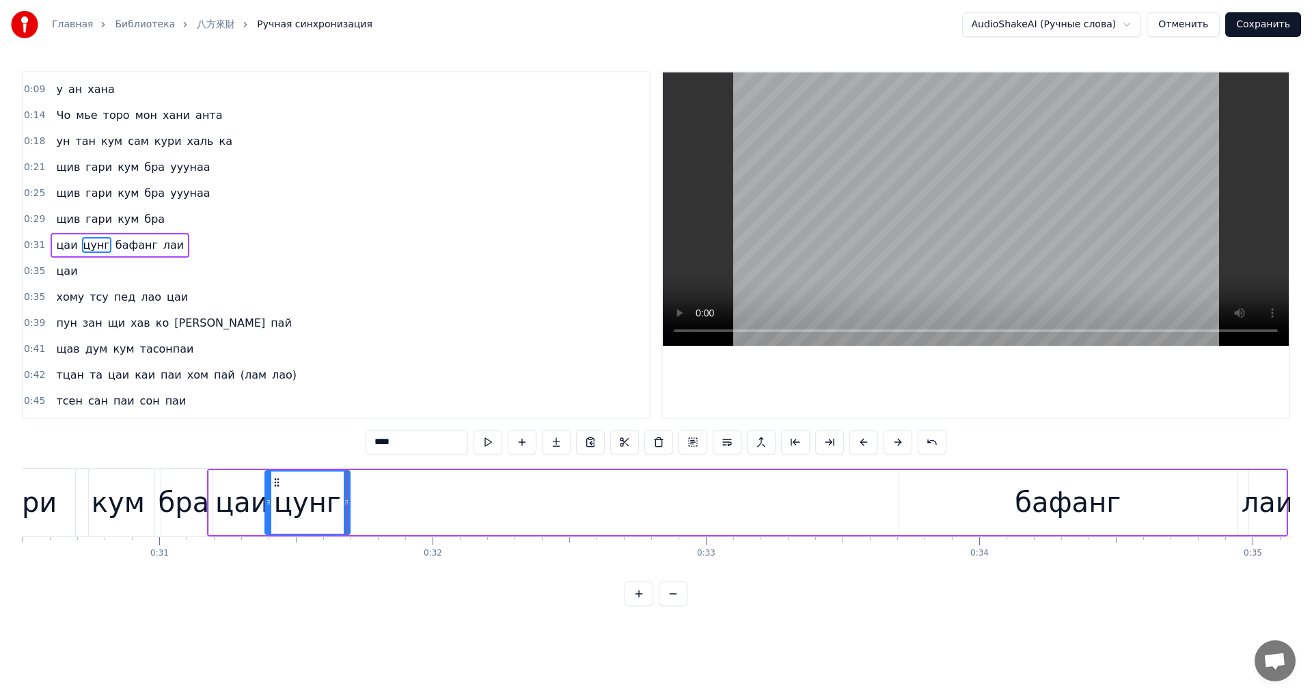
click at [992, 508] on div "бафанг" at bounding box center [1068, 502] width 338 height 65
type input "******"
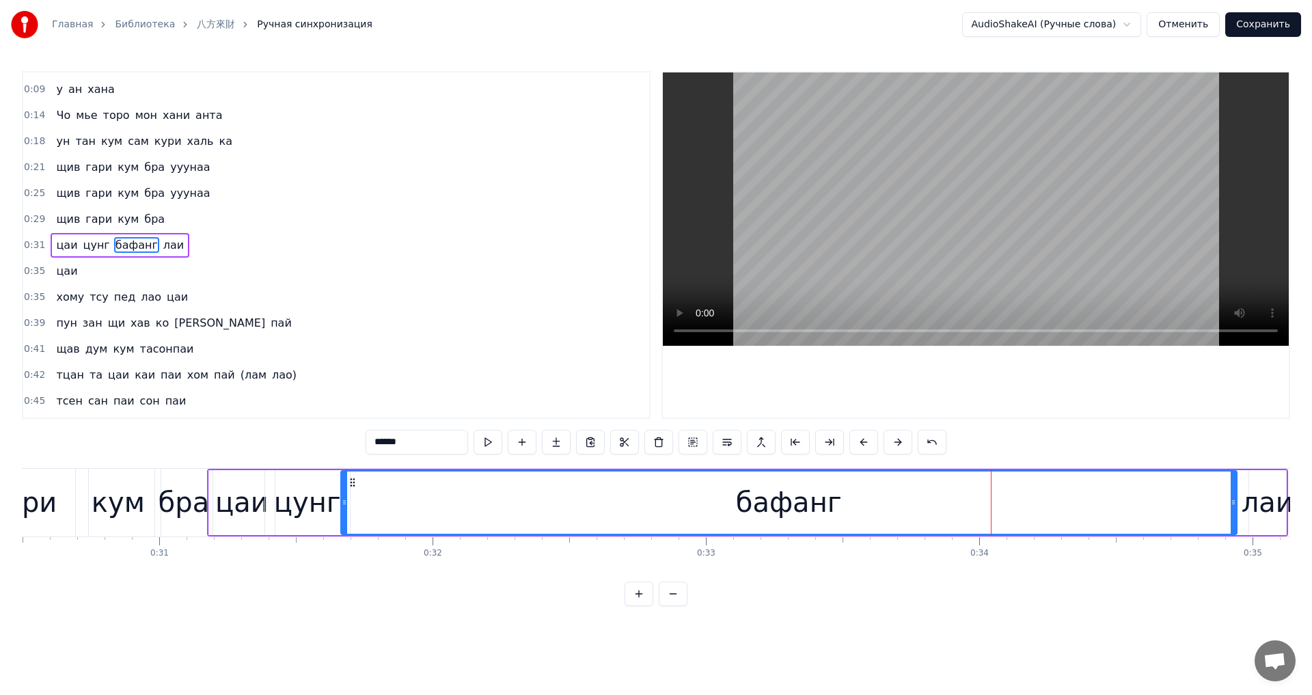
drag, startPoint x: 901, startPoint y: 510, endPoint x: 343, endPoint y: 509, distance: 558.3
click at [343, 509] on div at bounding box center [344, 503] width 5 height 62
drag, startPoint x: 1235, startPoint y: 501, endPoint x: 1250, endPoint y: 529, distance: 31.8
click at [1243, 529] on div at bounding box center [1240, 503] width 5 height 62
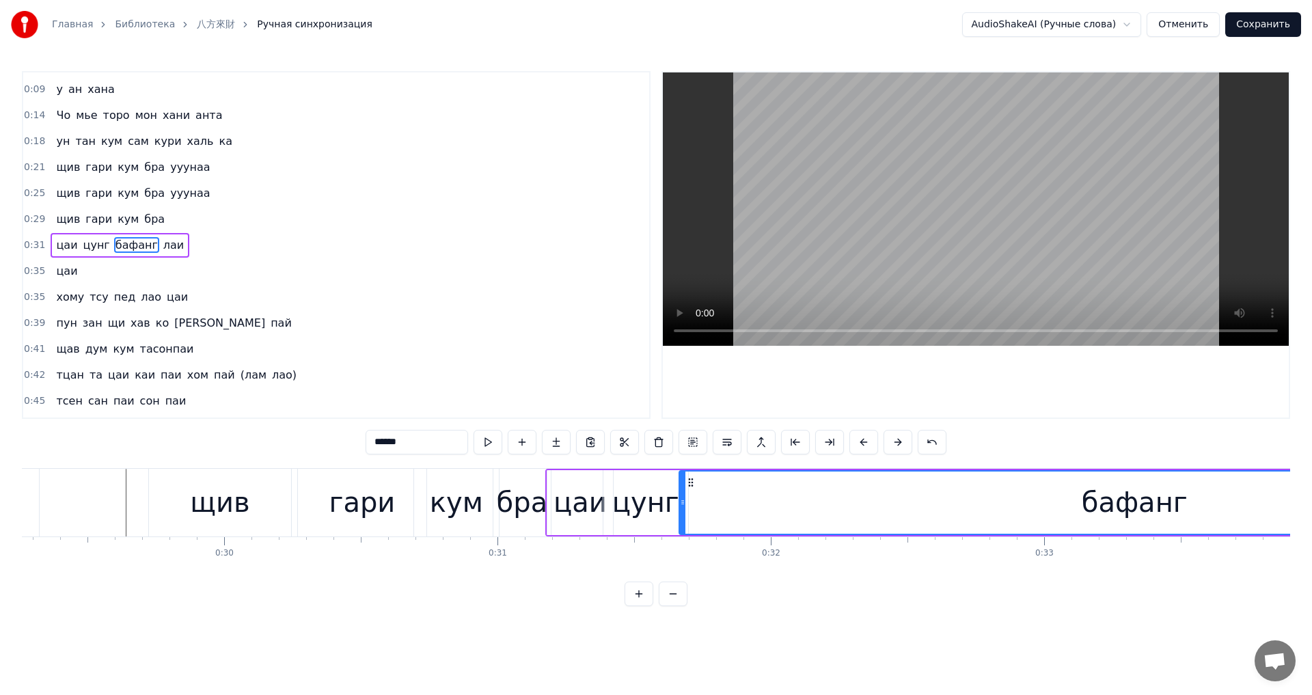
scroll to position [0, 7634]
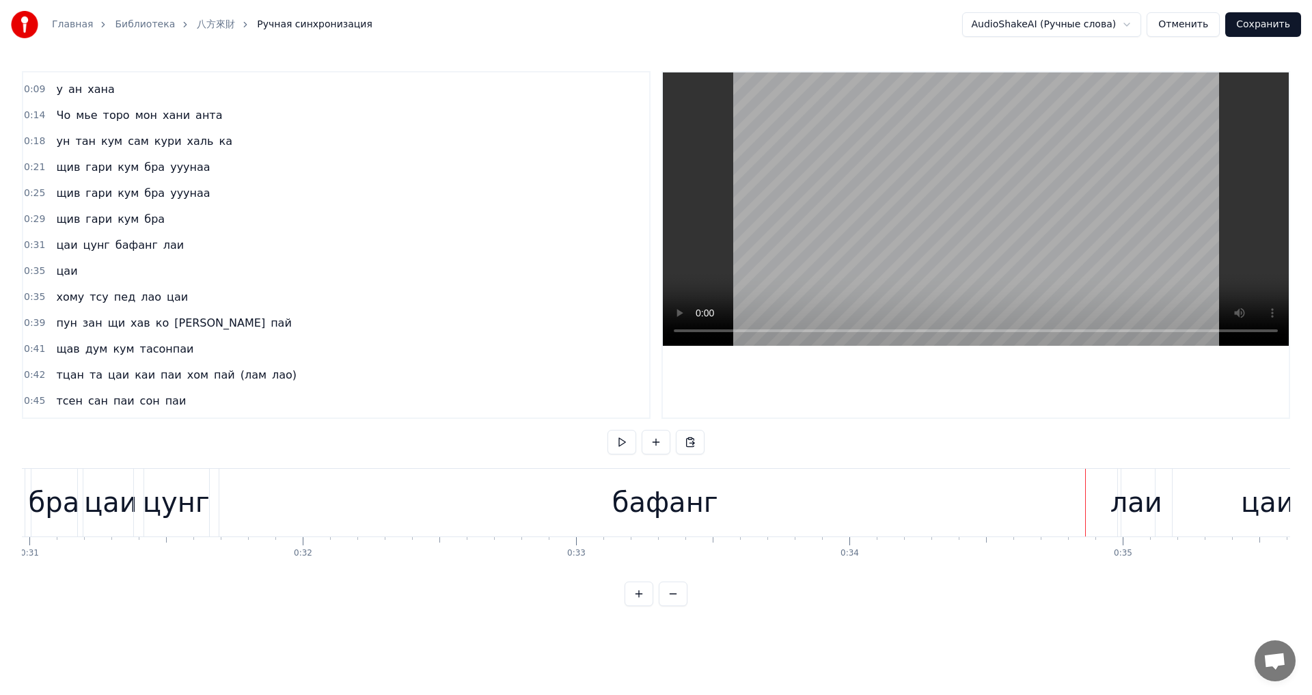
scroll to position [0, 8362]
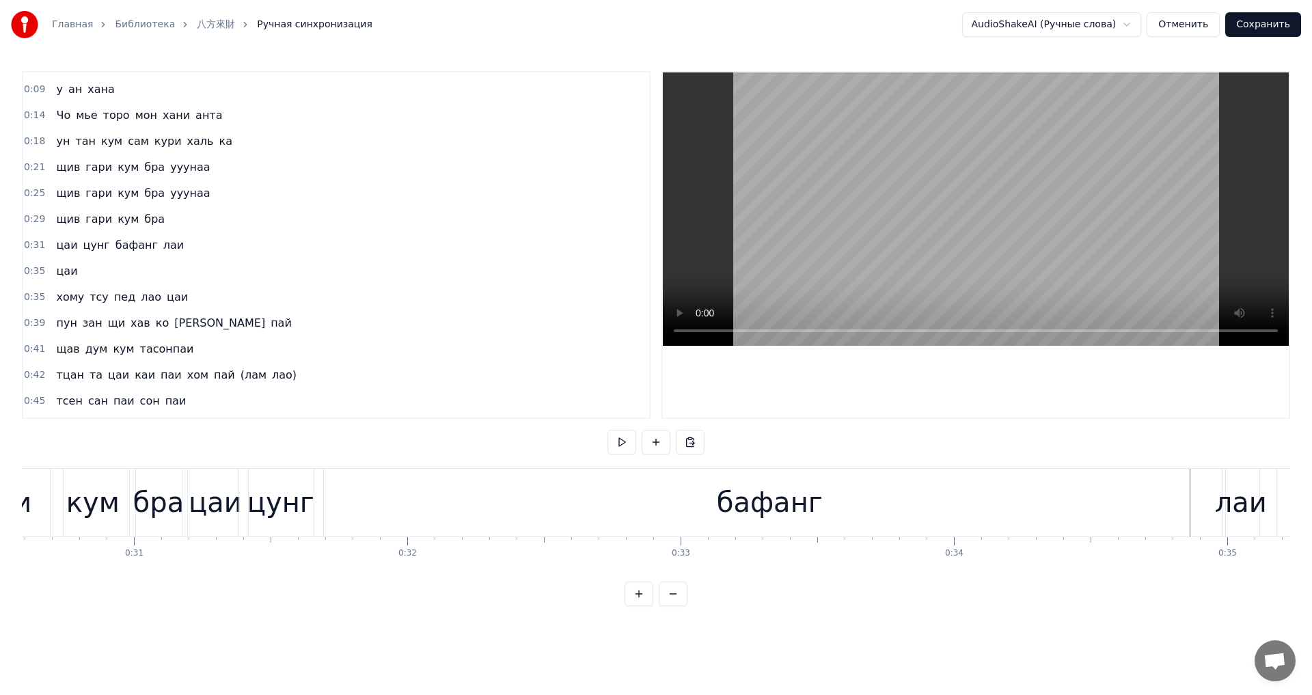
click at [769, 503] on div "бафанг" at bounding box center [770, 502] width 106 height 41
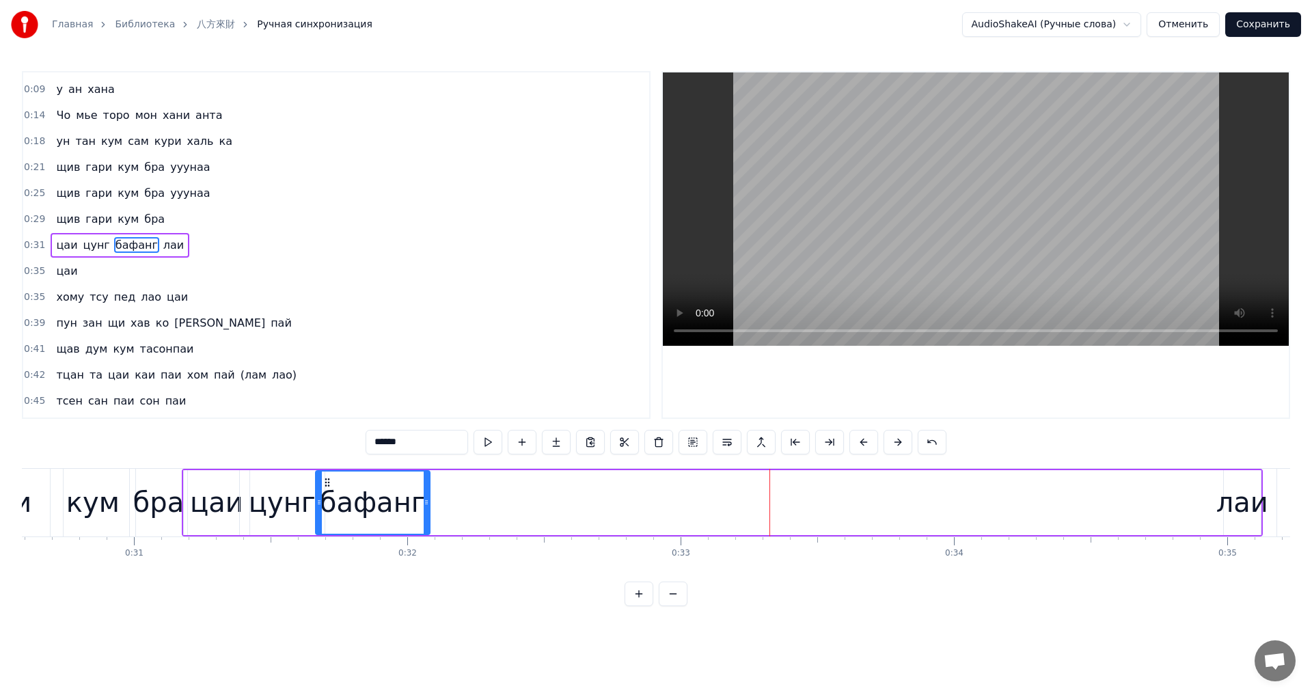
drag, startPoint x: 1224, startPoint y: 507, endPoint x: 427, endPoint y: 545, distance: 797.7
click at [427, 545] on div "Киба ю Эре на у ан хана Чо мье торо мон хани анта ун тан кум сам кури халь ка щ…" at bounding box center [656, 519] width 1268 height 103
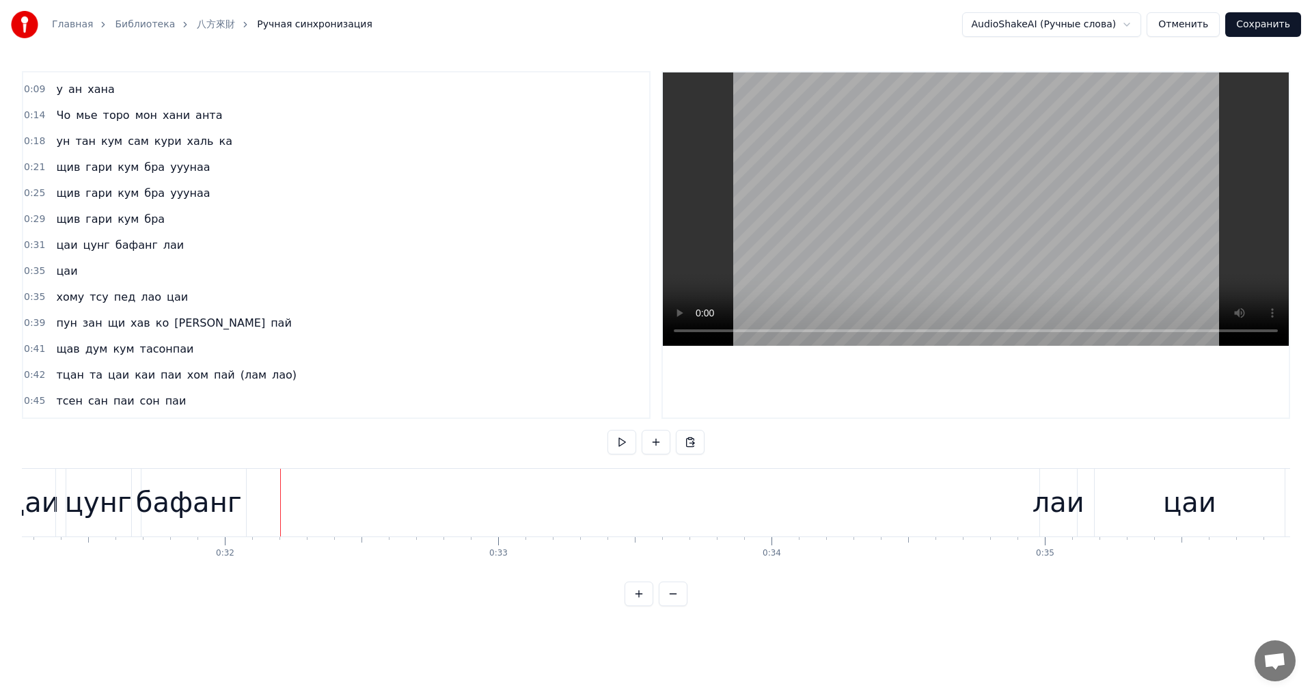
scroll to position [0, 8569]
click at [1025, 517] on div "лаи" at bounding box center [1033, 502] width 52 height 41
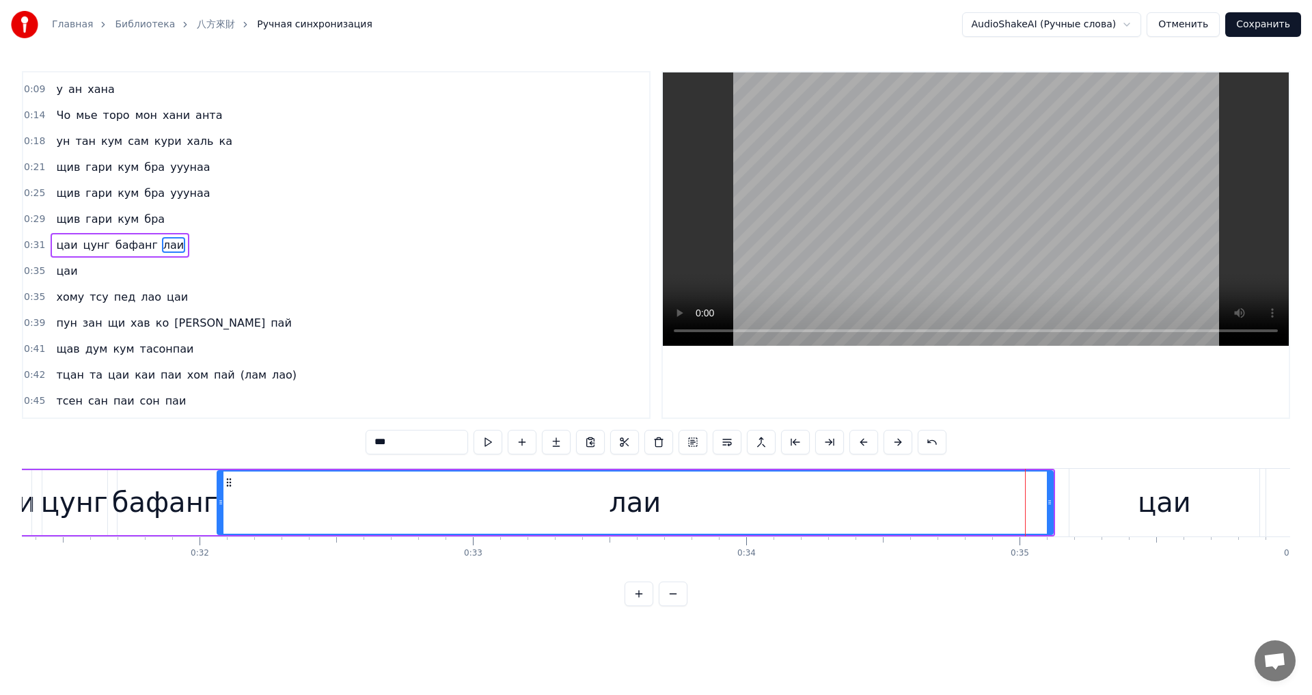
drag, startPoint x: 1018, startPoint y: 515, endPoint x: 218, endPoint y: 536, distance: 799.8
click at [218, 536] on div "Киба ю Эре на у ан хана Чо мье торо мон хани анта ун тан кум сам кури халь ка щ…" at bounding box center [656, 519] width 1268 height 103
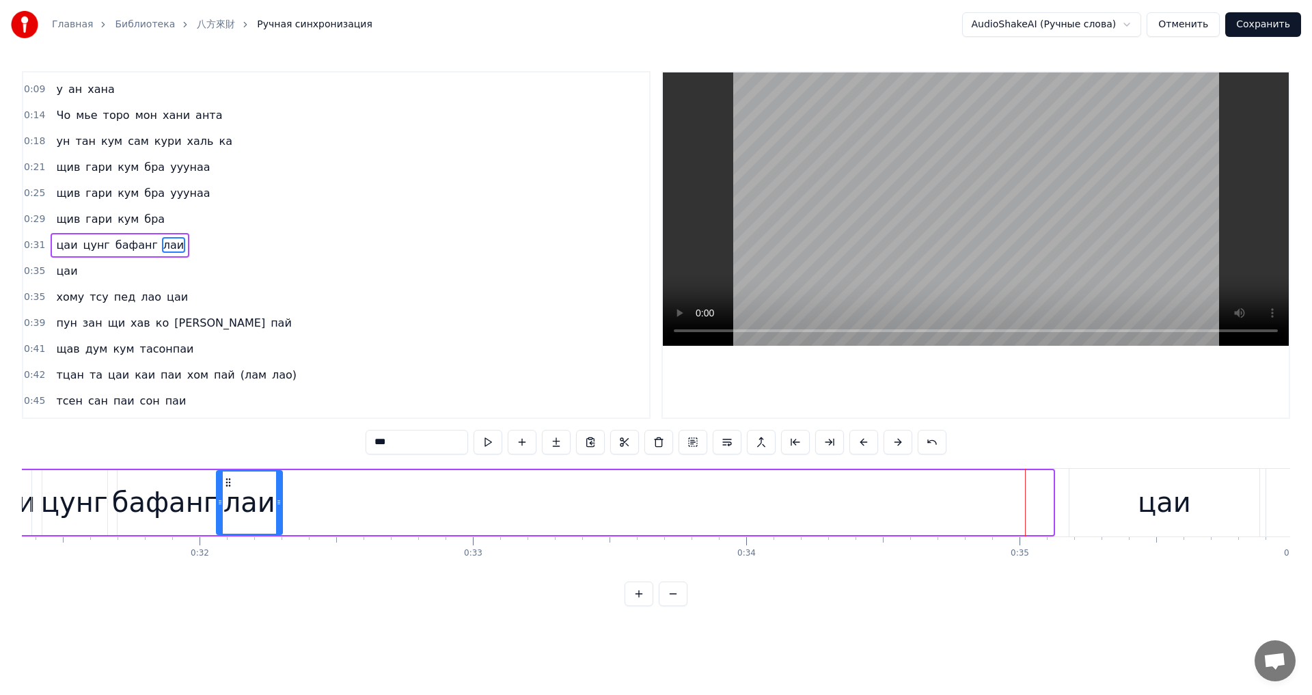
drag, startPoint x: 1050, startPoint y: 510, endPoint x: 279, endPoint y: 535, distance: 771.2
click at [279, 535] on div "цаи цунг бафанг лаи" at bounding box center [514, 503] width 1081 height 68
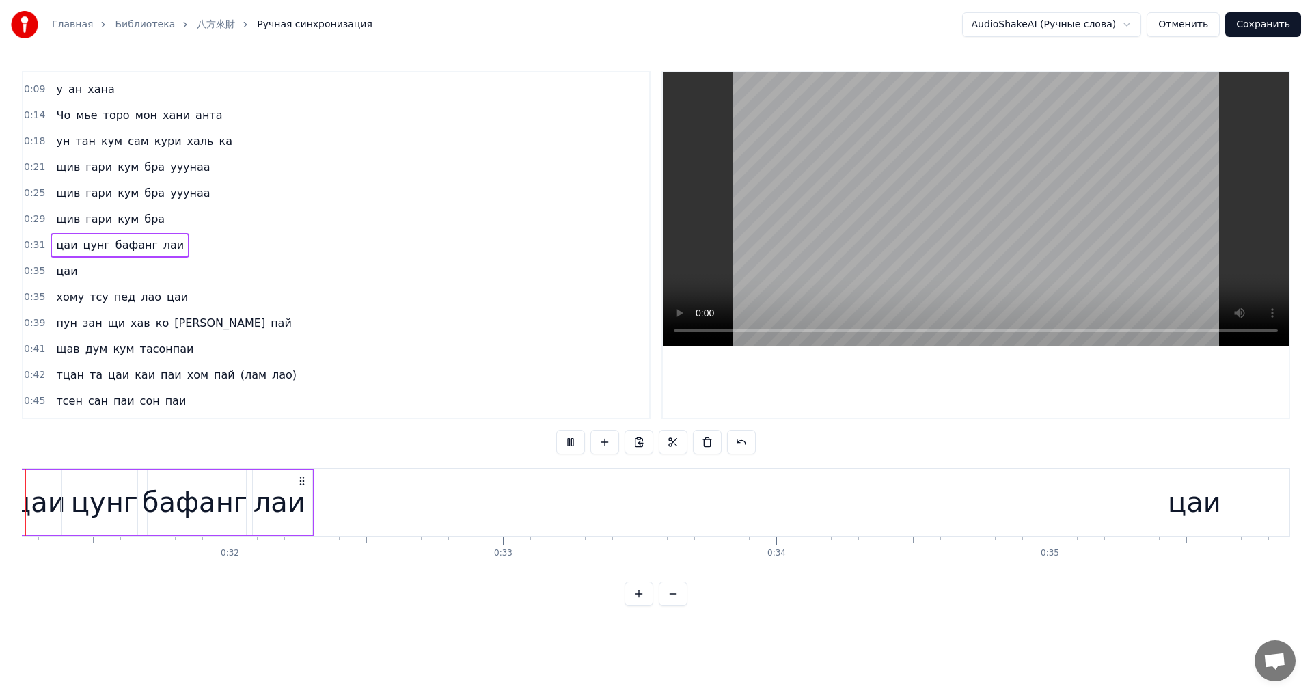
scroll to position [0, 8452]
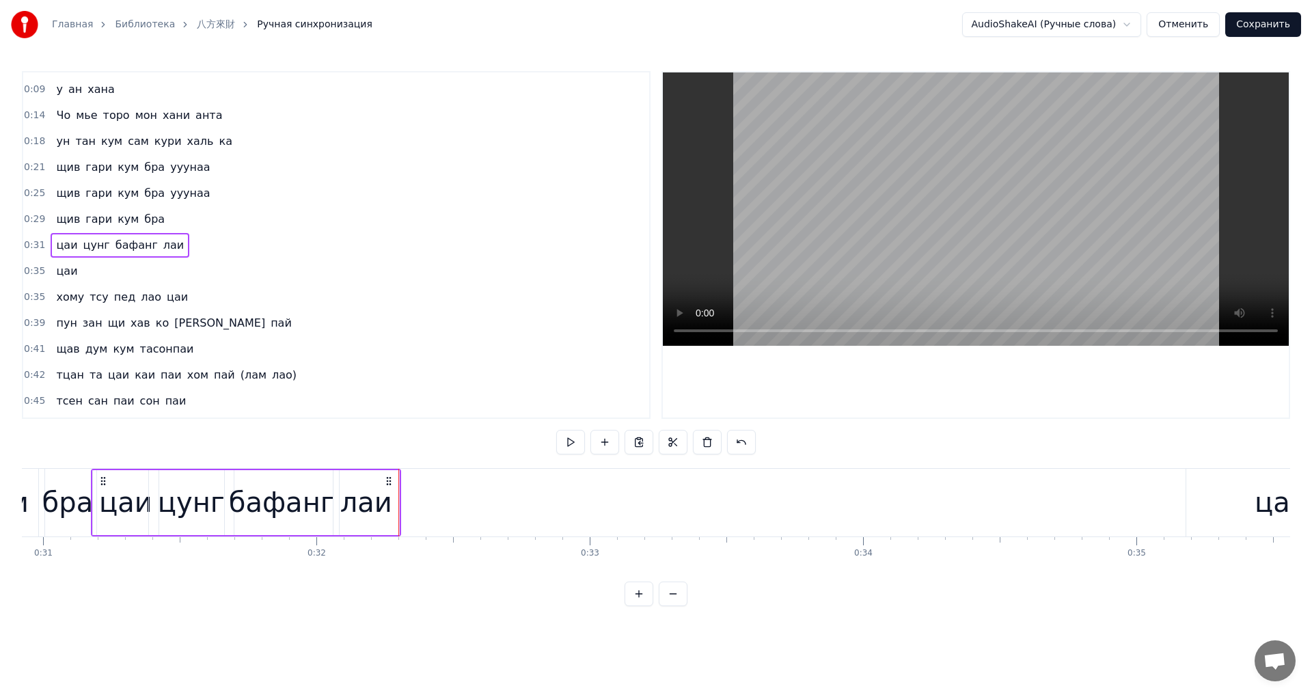
click at [392, 508] on div "лаи" at bounding box center [366, 502] width 66 height 65
drag, startPoint x: 398, startPoint y: 506, endPoint x: 411, endPoint y: 504, distance: 13.1
click at [411, 504] on icon at bounding box center [407, 502] width 5 height 11
click at [354, 502] on div "лаи" at bounding box center [372, 502] width 52 height 41
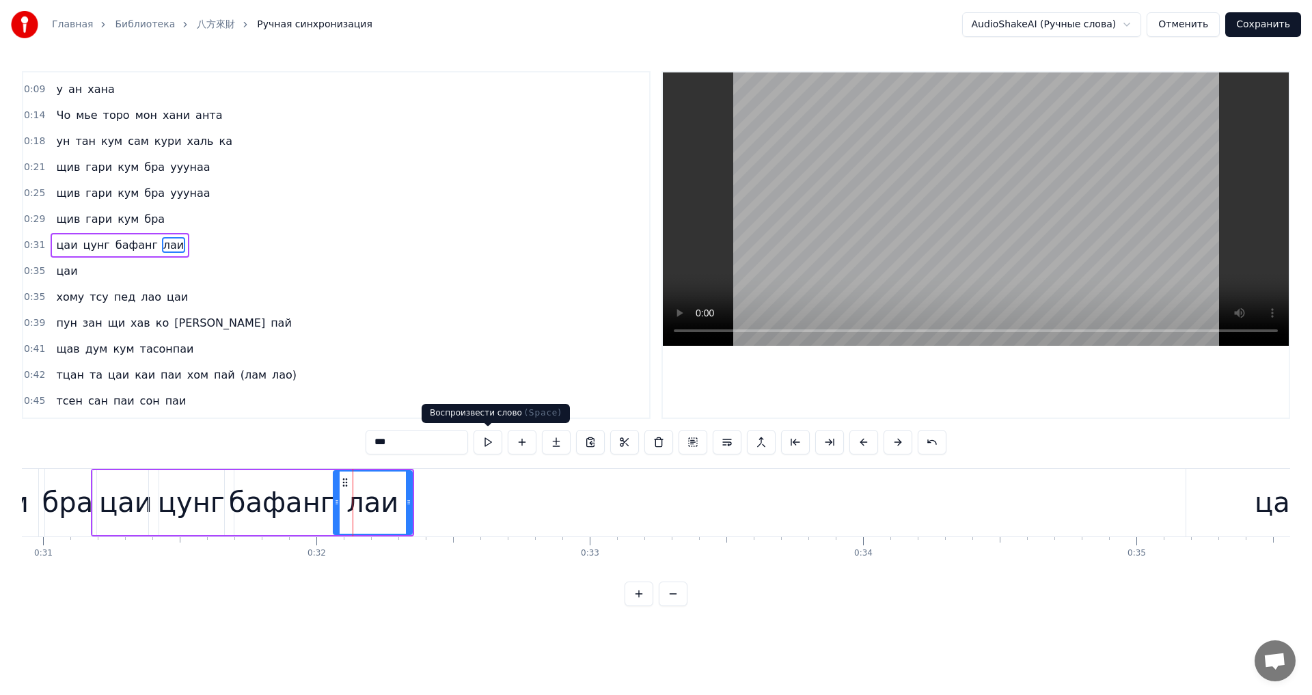
click at [487, 439] on button at bounding box center [488, 442] width 29 height 25
drag, startPoint x: 407, startPoint y: 509, endPoint x: 457, endPoint y: 511, distance: 49.9
click at [456, 511] on div at bounding box center [452, 503] width 5 height 62
click at [483, 433] on button at bounding box center [488, 442] width 29 height 25
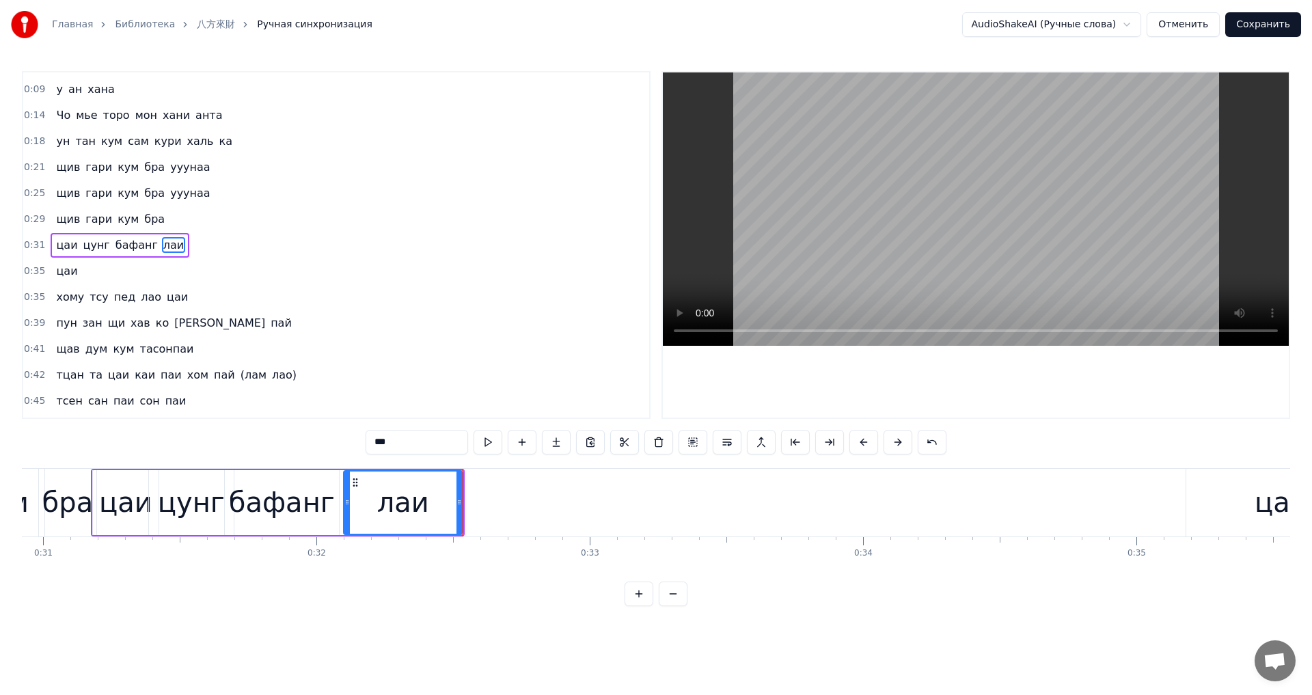
drag, startPoint x: 336, startPoint y: 502, endPoint x: 365, endPoint y: 504, distance: 28.8
click at [350, 504] on icon at bounding box center [346, 502] width 5 height 11
drag, startPoint x: 463, startPoint y: 511, endPoint x: 498, endPoint y: 468, distance: 55.4
click at [489, 512] on div at bounding box center [487, 503] width 5 height 62
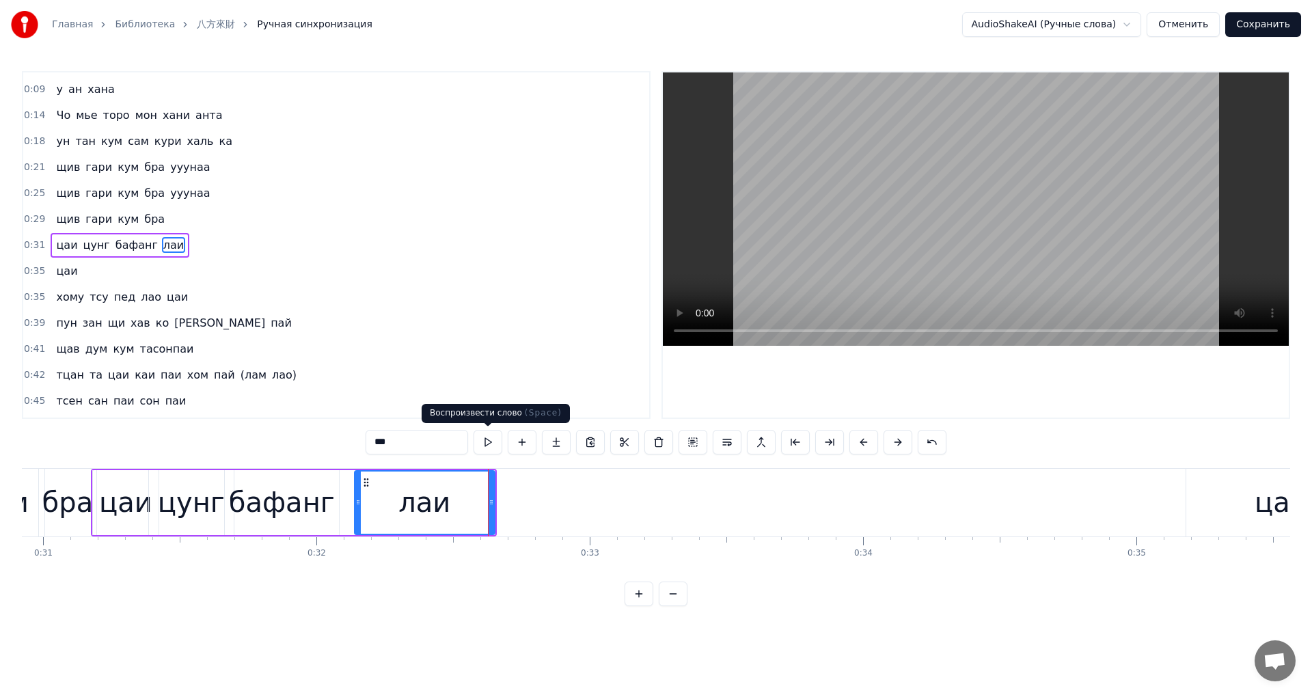
click at [491, 439] on button at bounding box center [488, 442] width 29 height 25
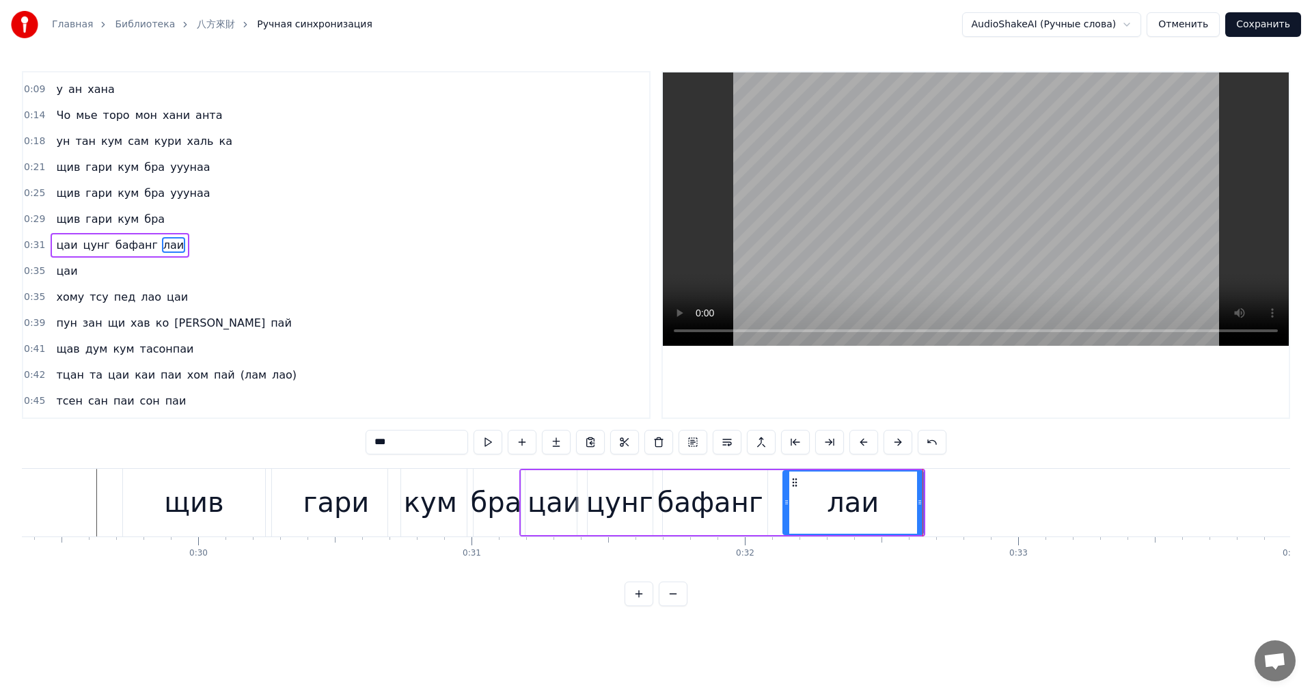
scroll to position [0, 7946]
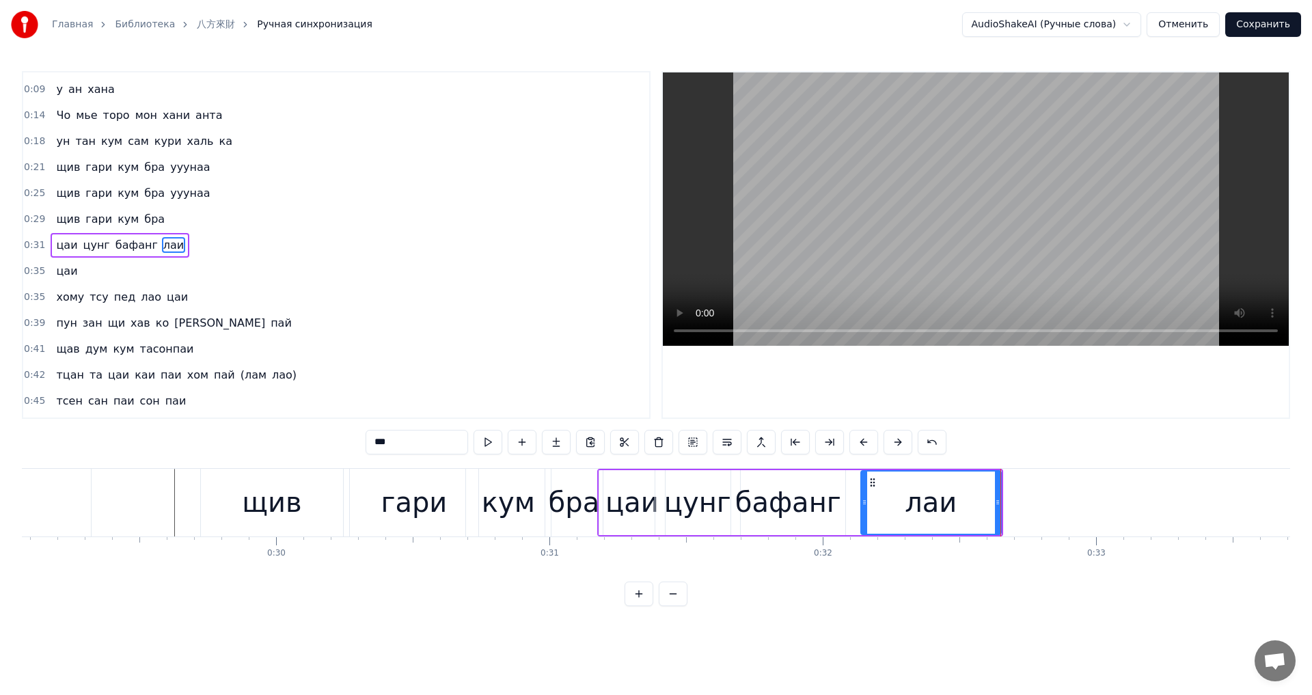
click at [262, 519] on div "щив" at bounding box center [271, 502] width 59 height 41
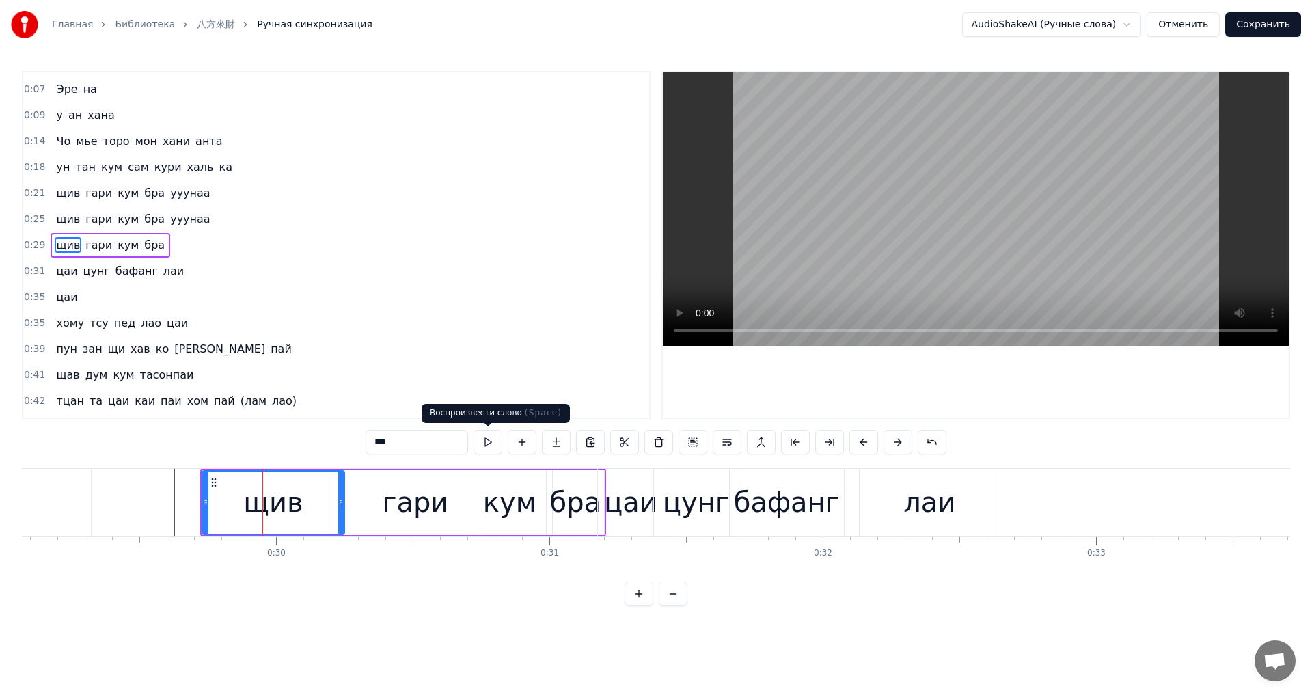
click at [488, 442] on button at bounding box center [488, 442] width 29 height 25
click at [418, 497] on div "гари" at bounding box center [415, 502] width 66 height 41
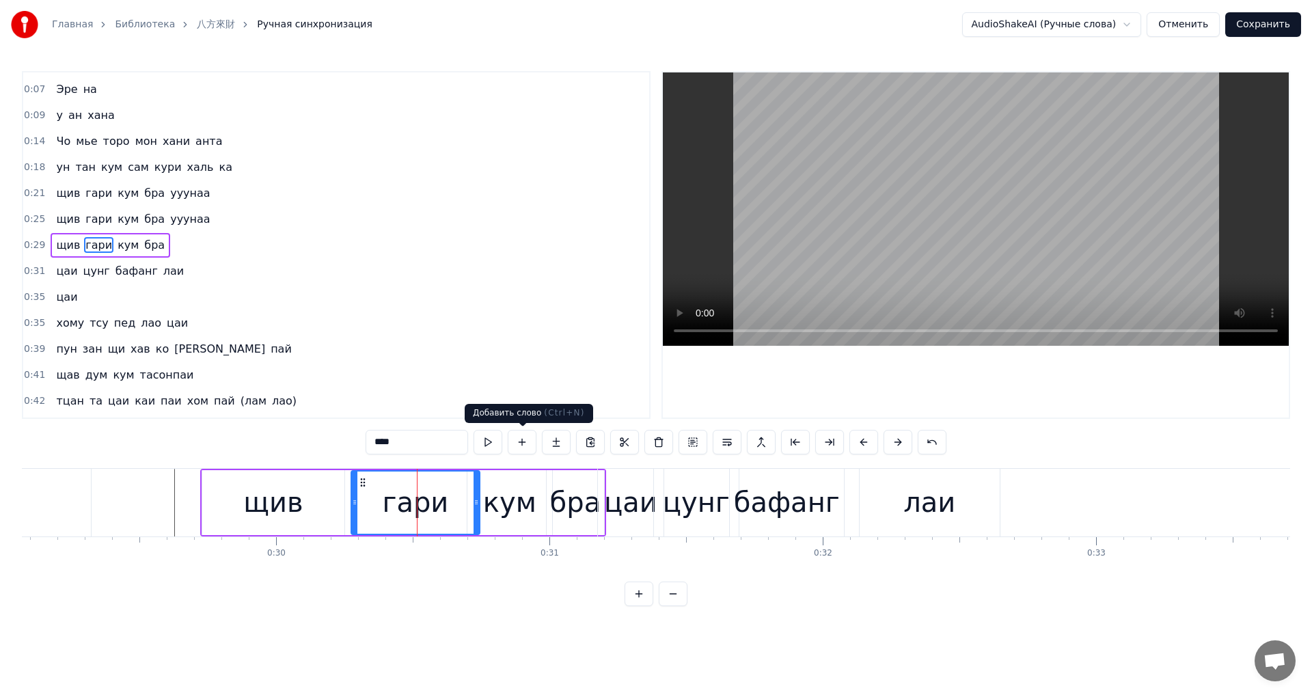
click at [489, 433] on button at bounding box center [488, 442] width 29 height 25
click at [504, 493] on div "кум" at bounding box center [509, 502] width 53 height 41
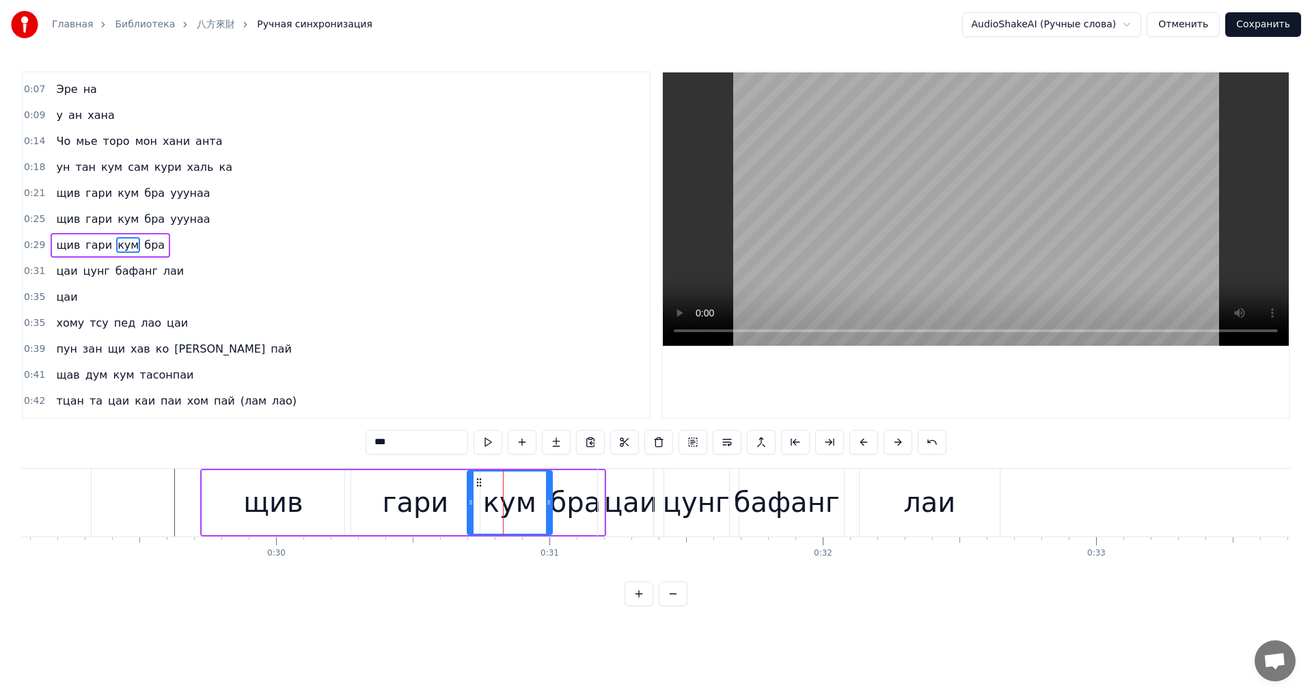
click at [493, 441] on button at bounding box center [488, 442] width 29 height 25
click at [575, 501] on div "бра" at bounding box center [575, 502] width 51 height 41
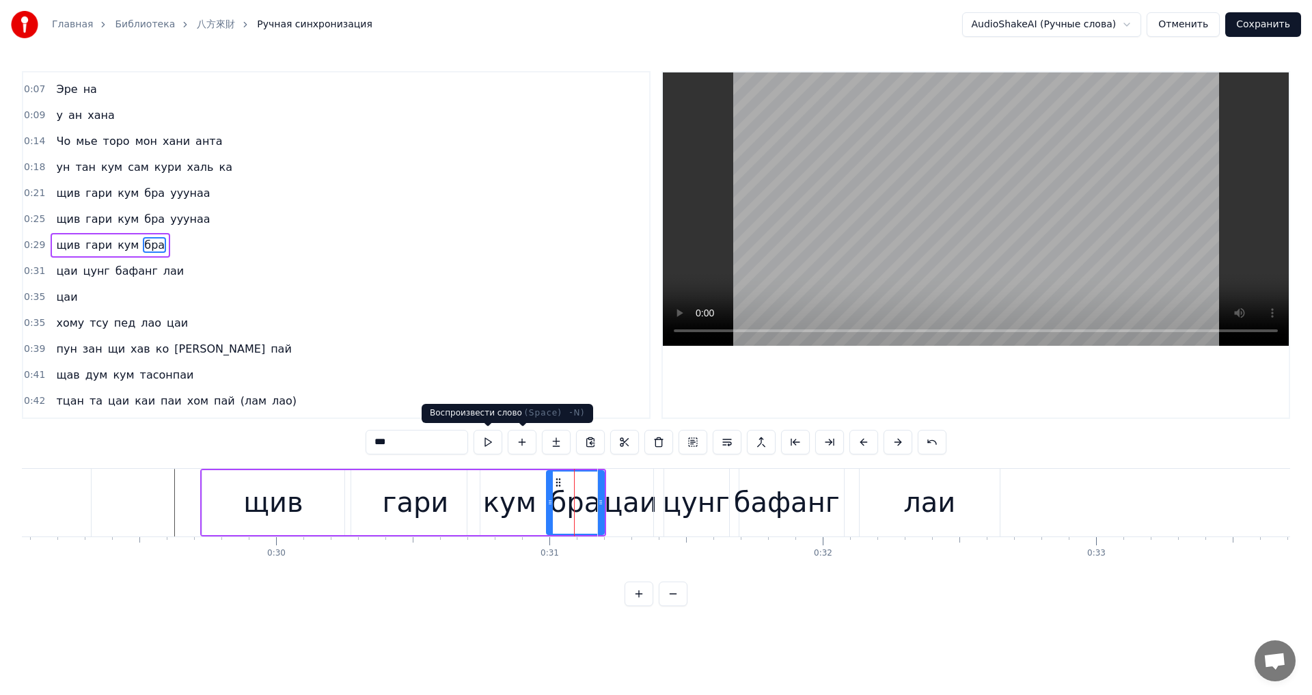
click at [489, 439] on button at bounding box center [488, 442] width 29 height 25
click at [619, 502] on div "цаи" at bounding box center [630, 502] width 53 height 41
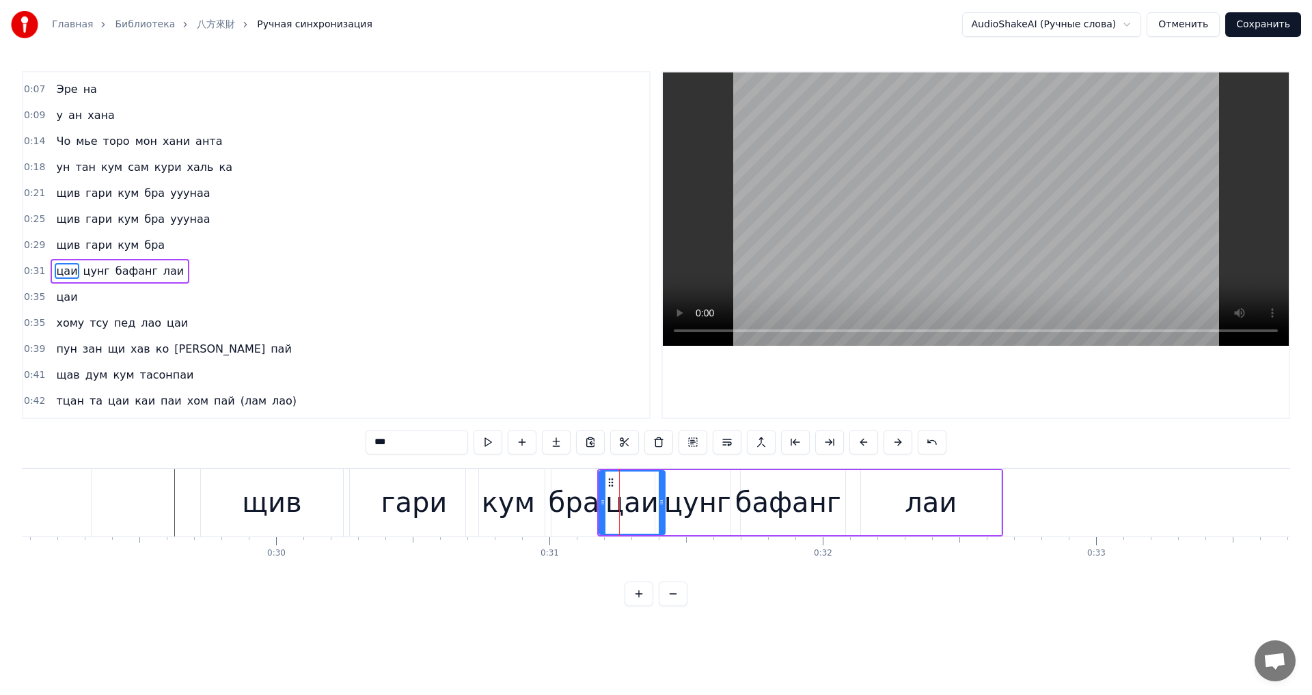
scroll to position [48, 0]
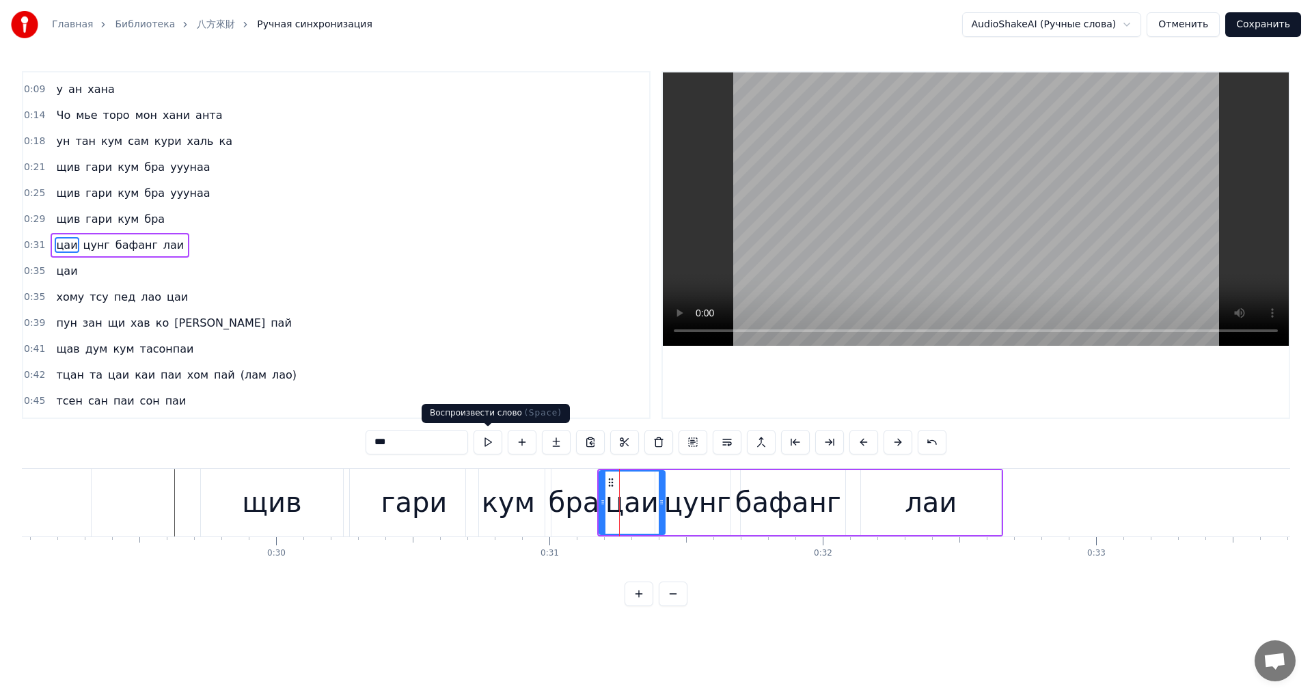
click at [486, 441] on button at bounding box center [488, 442] width 29 height 25
click at [657, 506] on icon at bounding box center [657, 502] width 5 height 11
click at [679, 506] on div "цунг" at bounding box center [697, 502] width 67 height 41
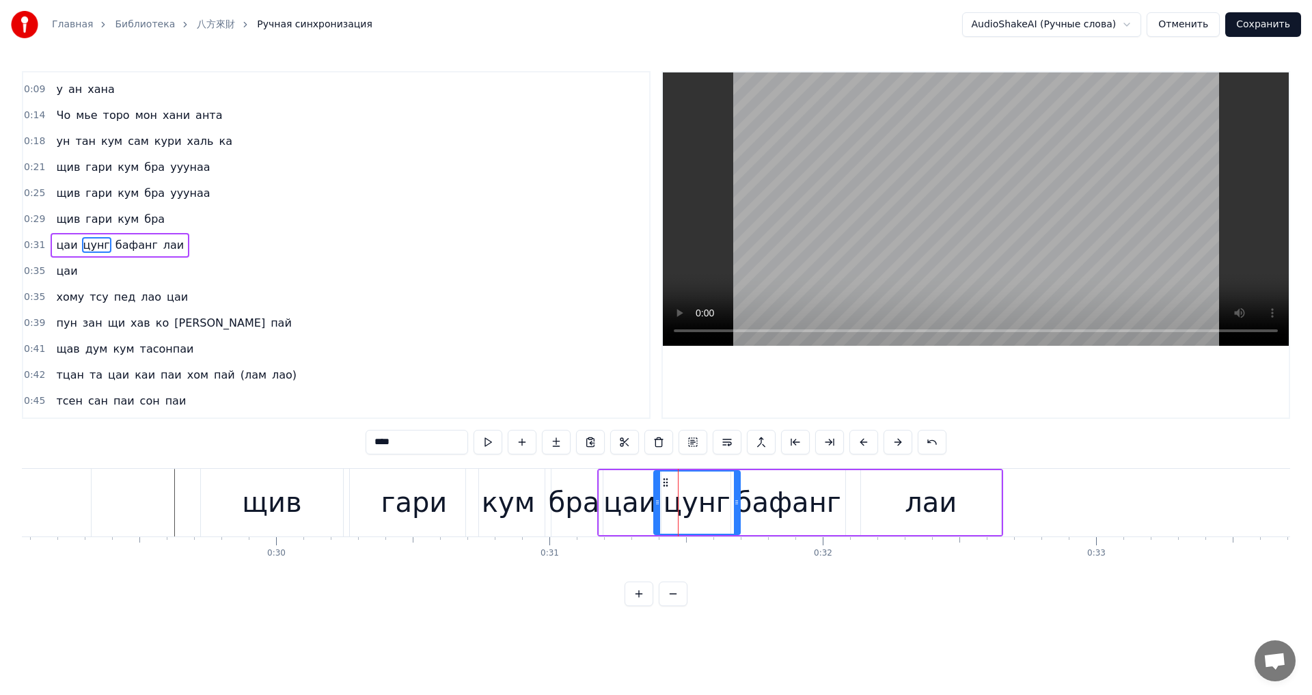
click at [657, 505] on icon at bounding box center [657, 502] width 5 height 11
click at [487, 443] on button at bounding box center [488, 442] width 29 height 25
click at [763, 509] on div "бафанг" at bounding box center [788, 502] width 106 height 41
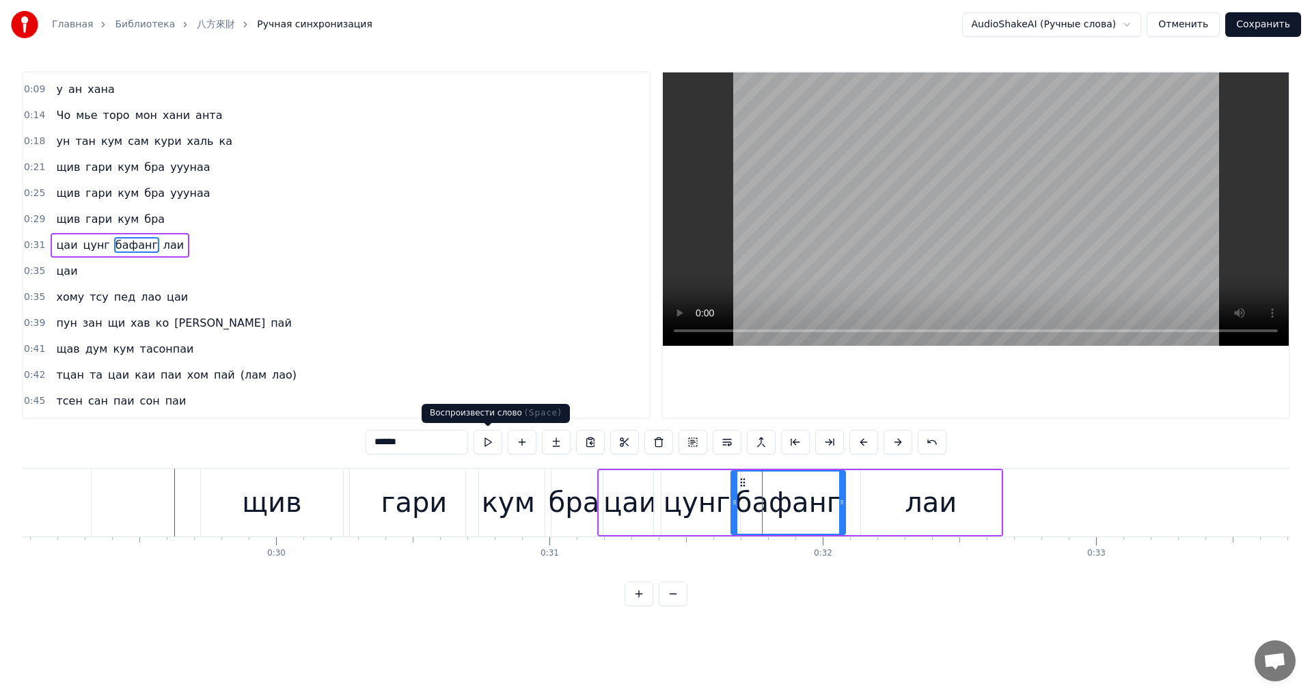
click at [493, 434] on button at bounding box center [488, 442] width 29 height 25
click at [925, 506] on div "лаи" at bounding box center [931, 502] width 52 height 41
type input "***"
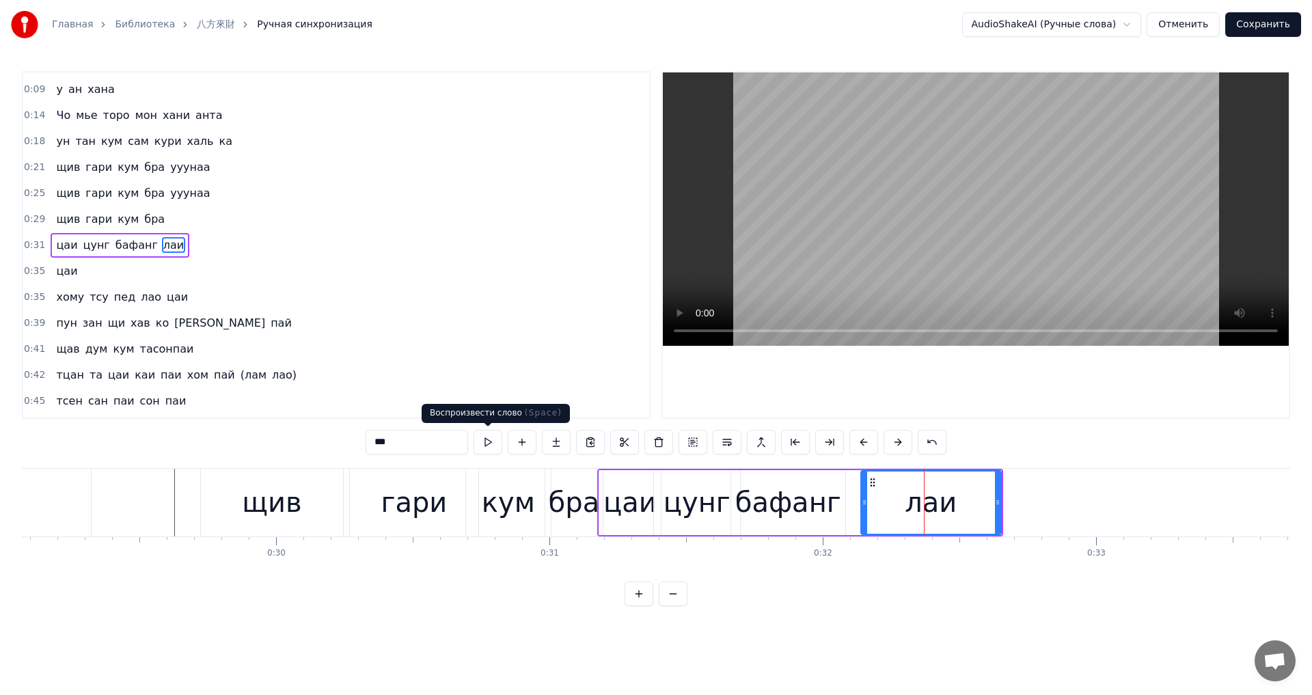
click at [490, 444] on button at bounding box center [488, 442] width 29 height 25
click at [474, 430] on button at bounding box center [488, 442] width 29 height 25
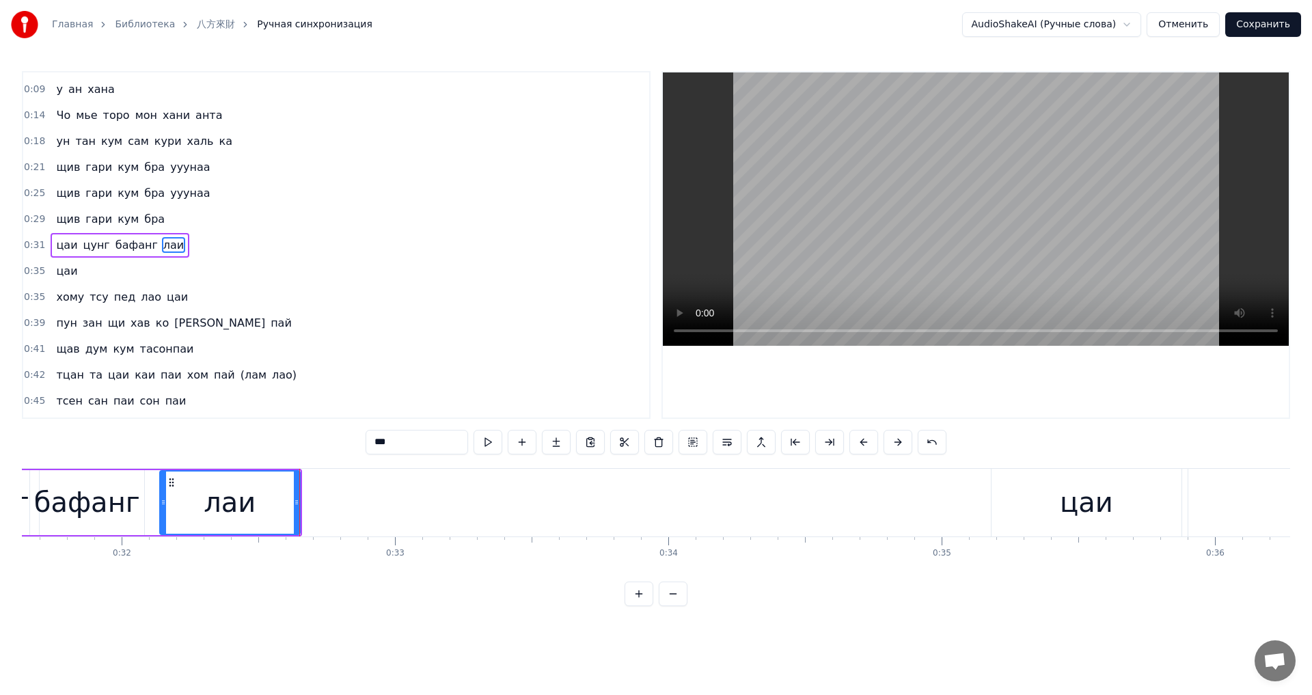
scroll to position [0, 8648]
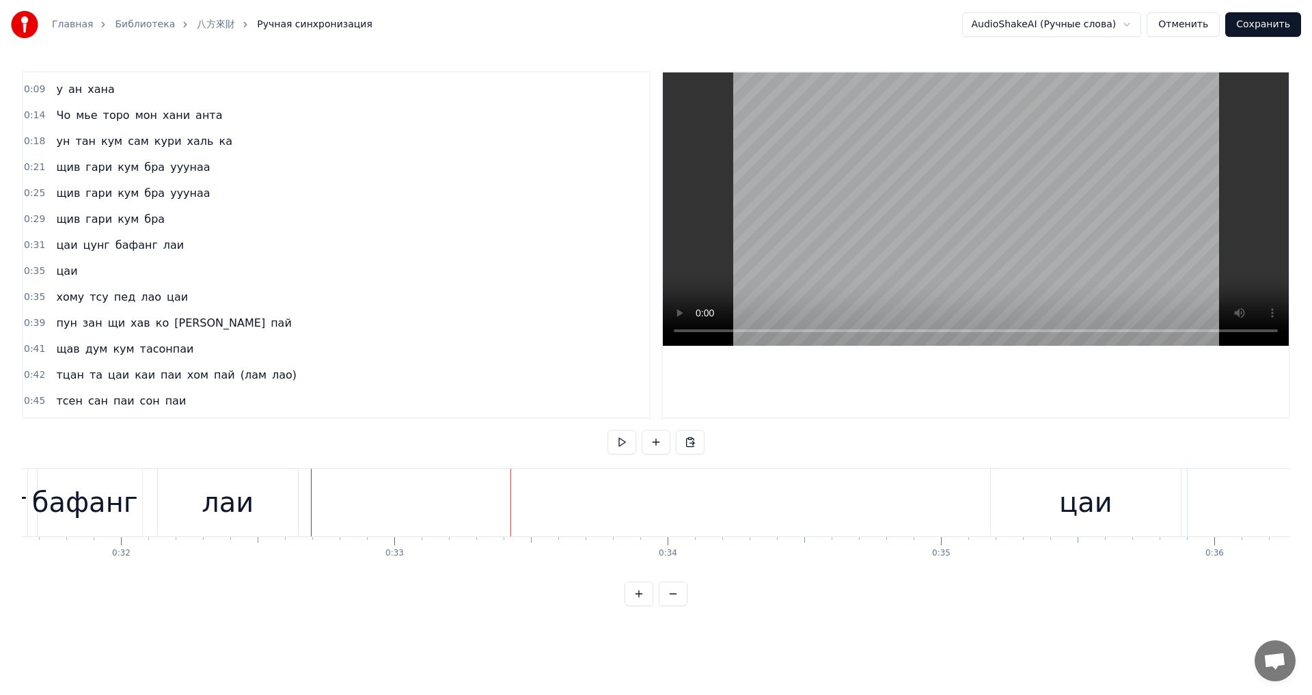
click at [1059, 505] on div "цаи" at bounding box center [1086, 503] width 190 height 68
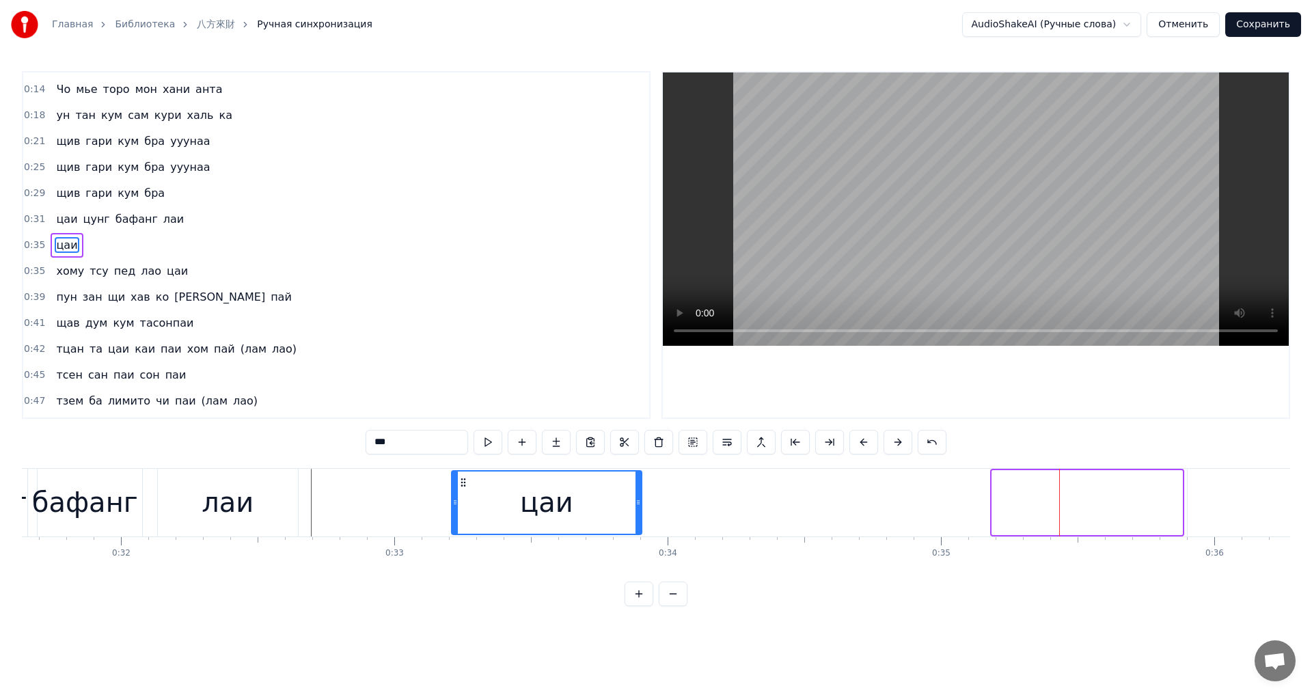
drag, startPoint x: 1002, startPoint y: 481, endPoint x: 465, endPoint y: 521, distance: 537.9
click at [462, 521] on div "цаи" at bounding box center [546, 503] width 189 height 62
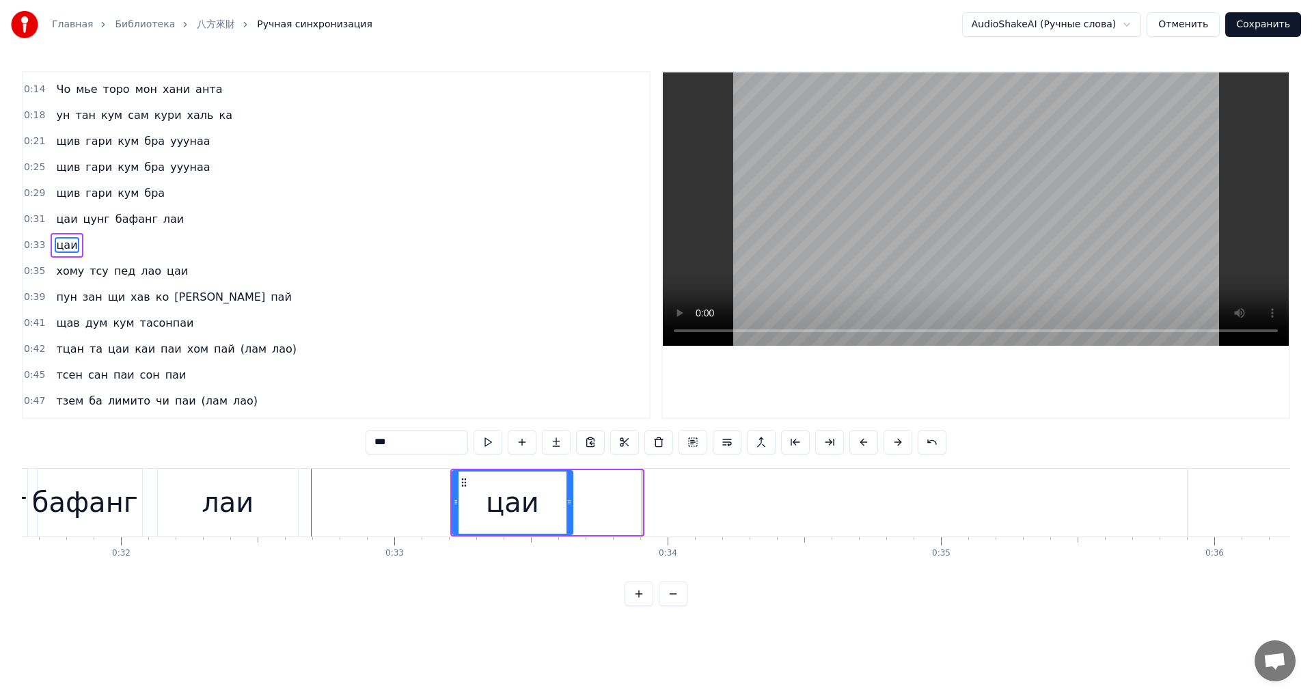
drag, startPoint x: 640, startPoint y: 507, endPoint x: 573, endPoint y: 514, distance: 66.6
click at [571, 514] on div at bounding box center [569, 503] width 5 height 62
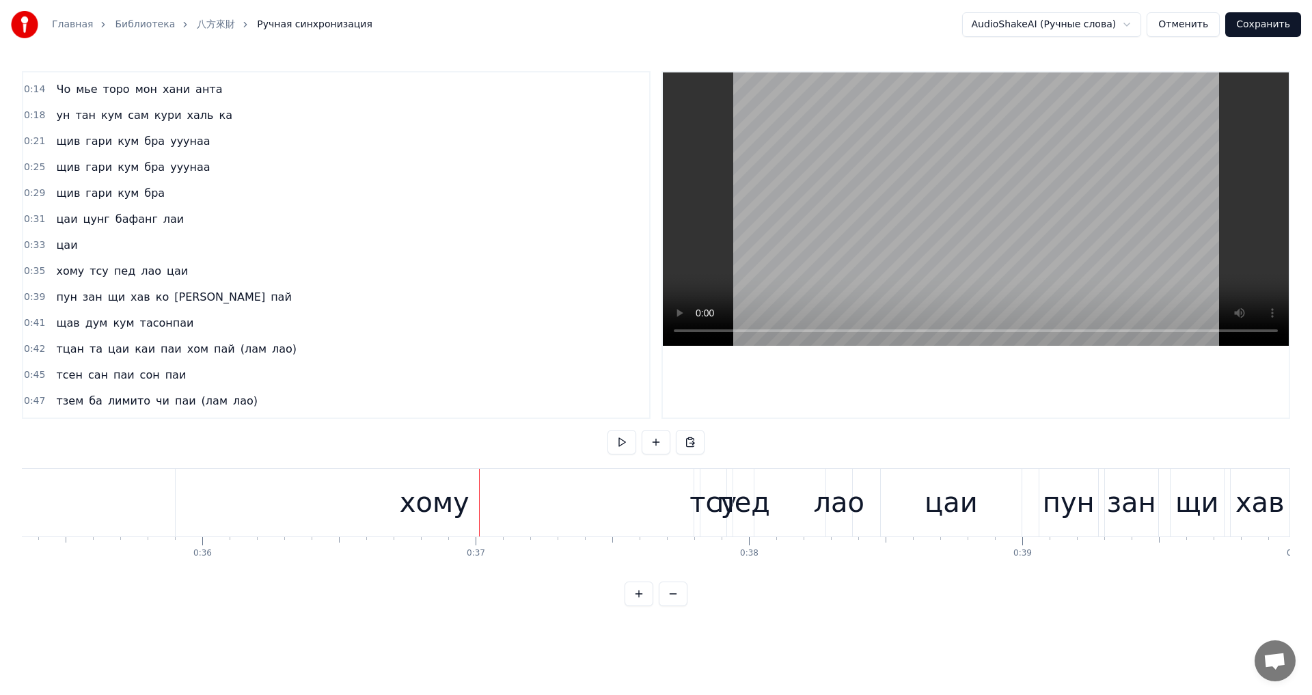
scroll to position [0, 9505]
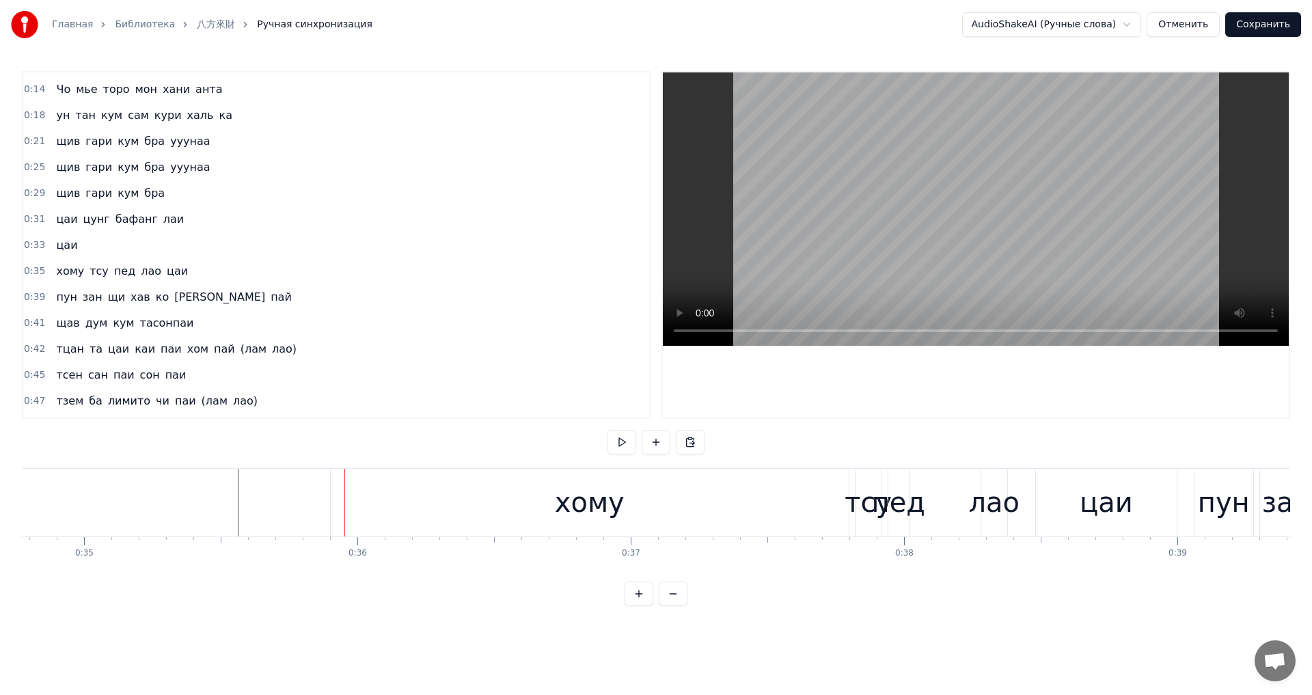
click at [374, 505] on div "хому" at bounding box center [590, 503] width 518 height 68
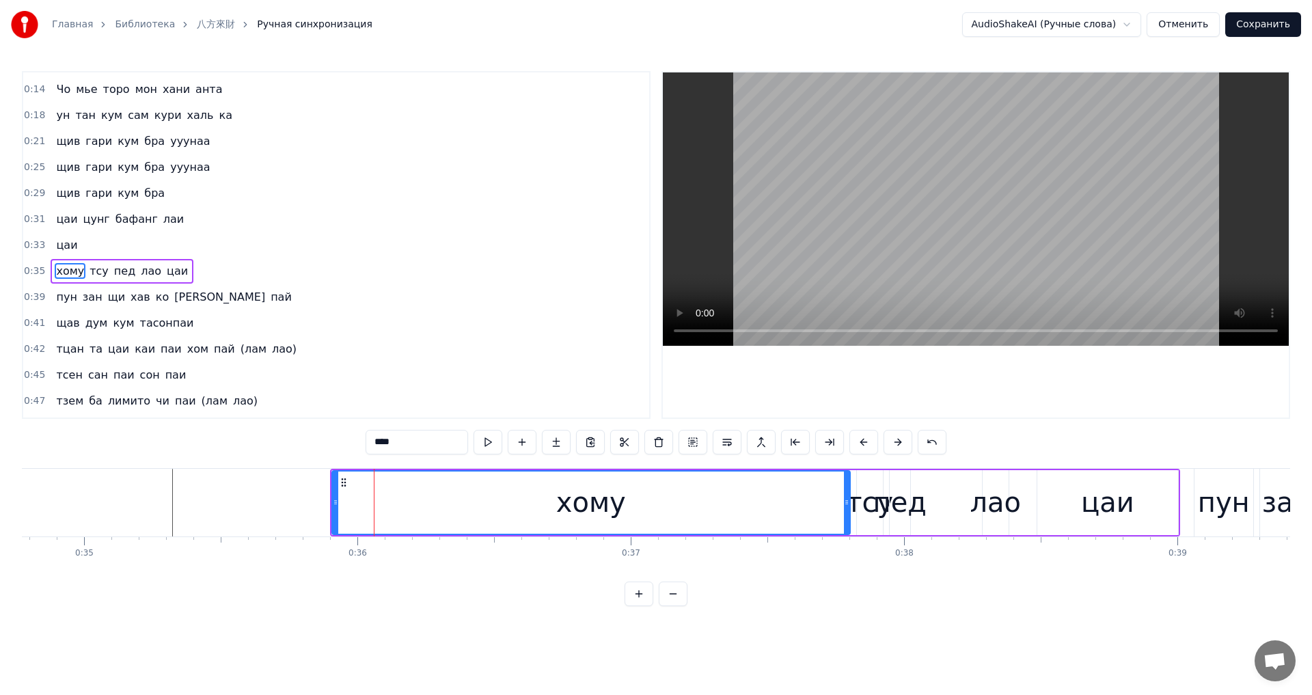
scroll to position [100, 0]
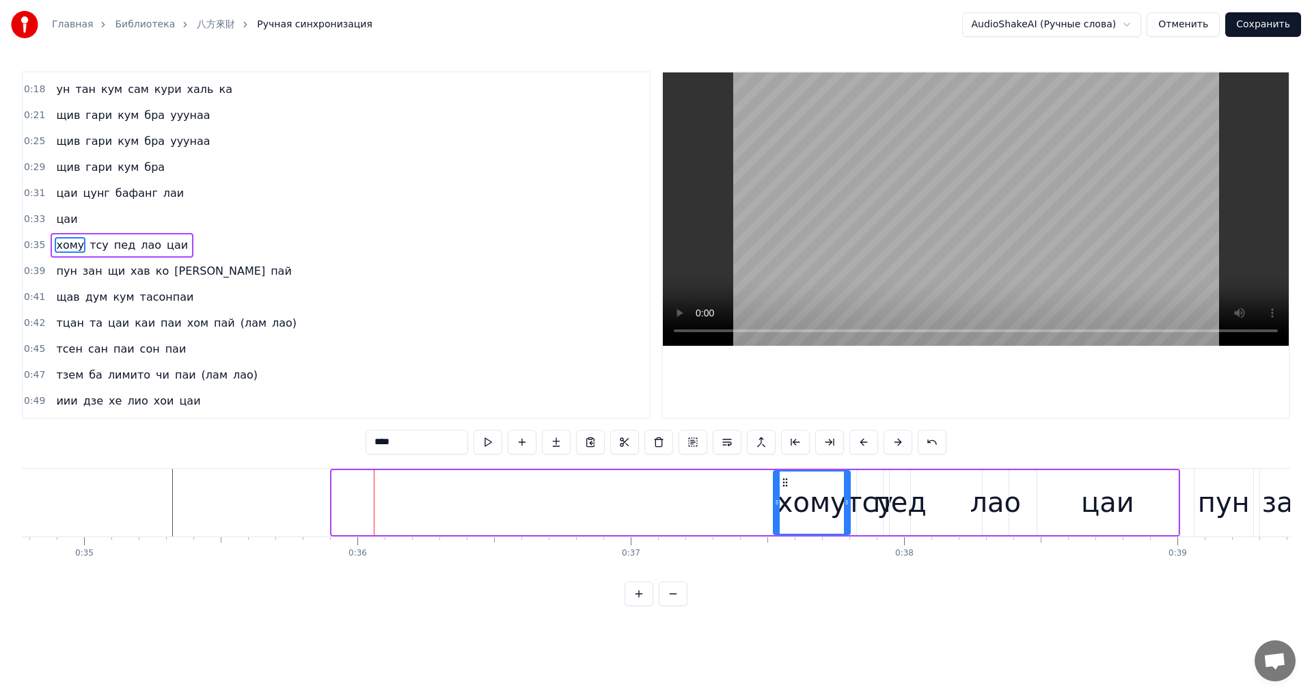
drag, startPoint x: 333, startPoint y: 506, endPoint x: 772, endPoint y: 538, distance: 439.9
click at [772, 539] on div "Киба ю Эре на у ан хана Чо мье торо мон хани анта ун тан кум сам кури халь ка щ…" at bounding box center [656, 519] width 1268 height 103
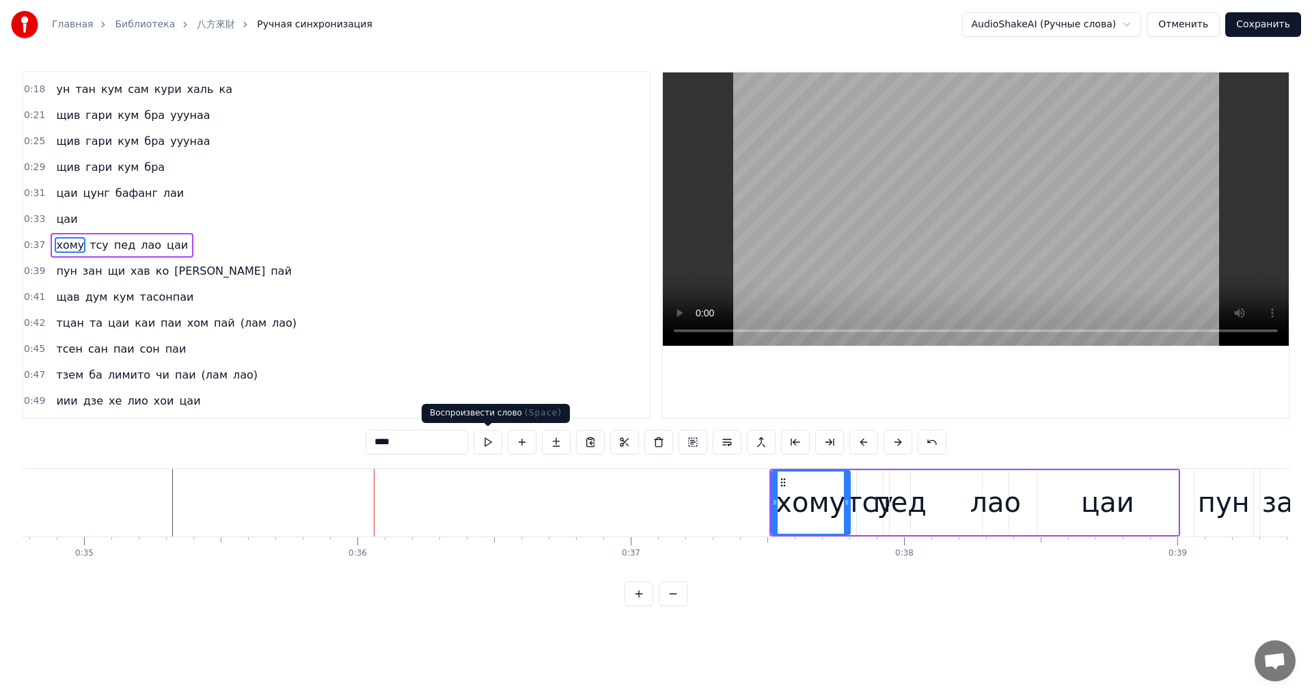
click at [481, 448] on button at bounding box center [488, 442] width 29 height 25
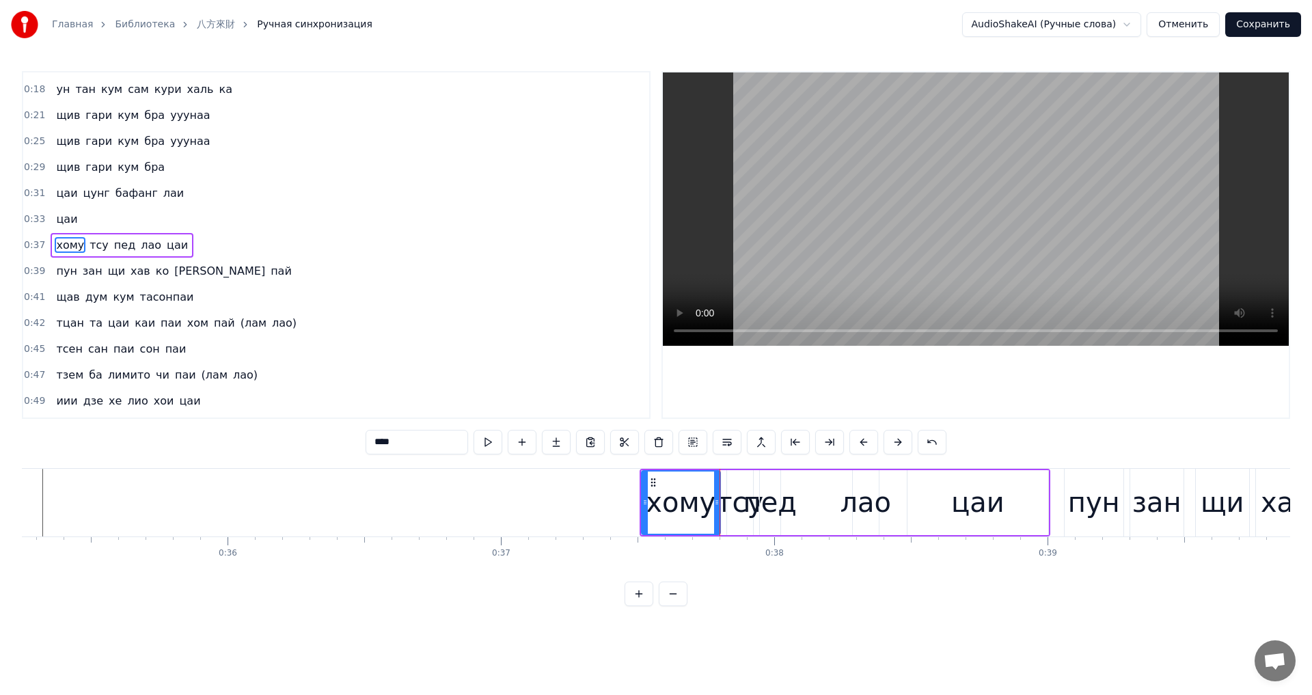
scroll to position [0, 9687]
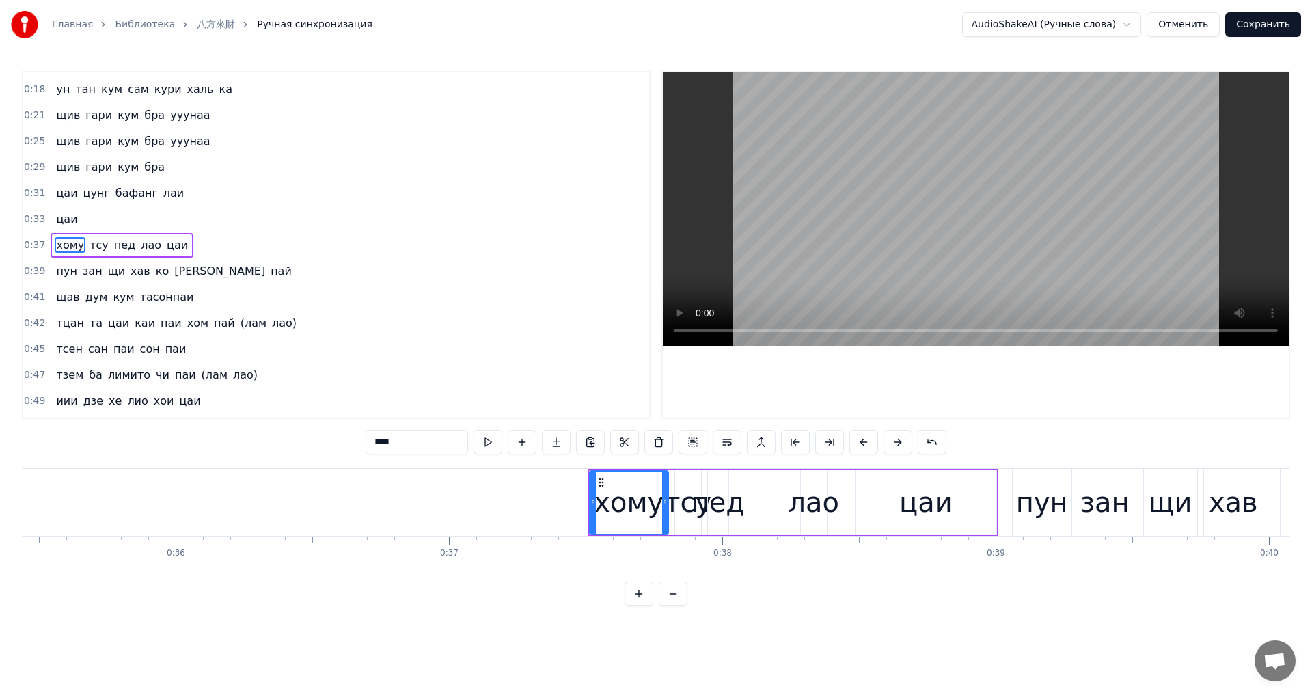
click at [677, 510] on div "тсу" at bounding box center [687, 502] width 47 height 41
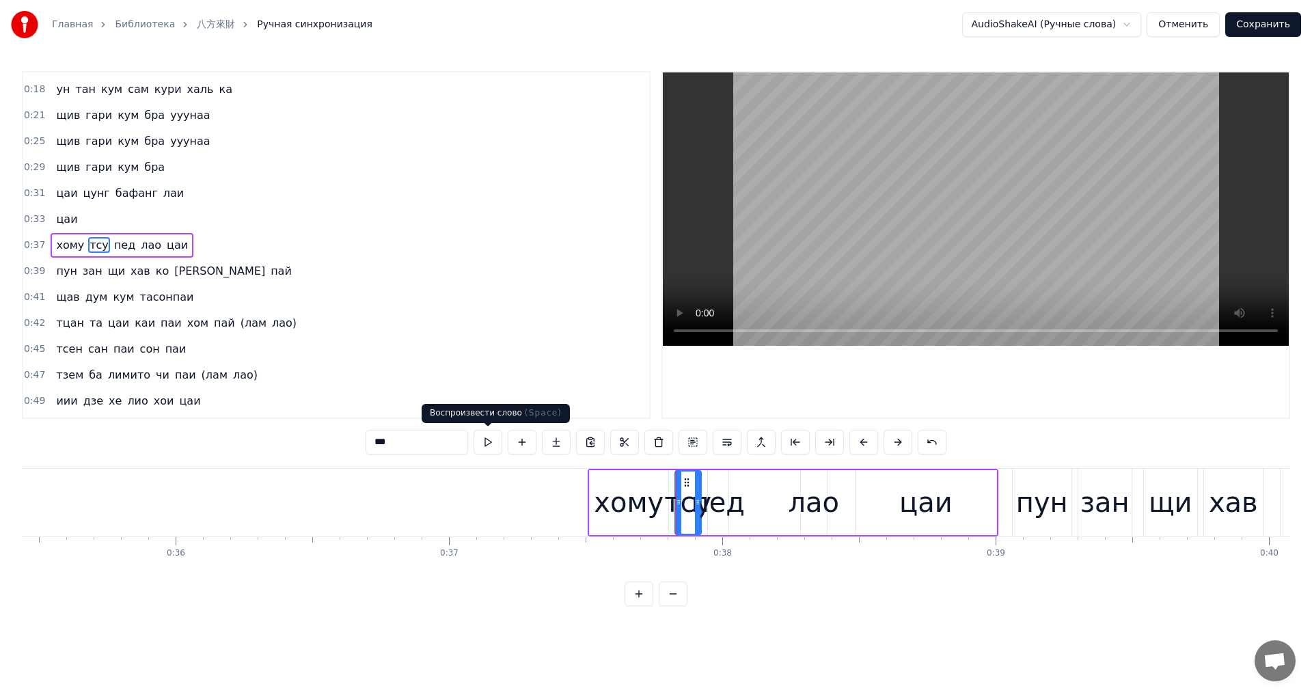
click at [479, 439] on button at bounding box center [488, 442] width 29 height 25
click at [632, 518] on div "хому" at bounding box center [629, 502] width 70 height 41
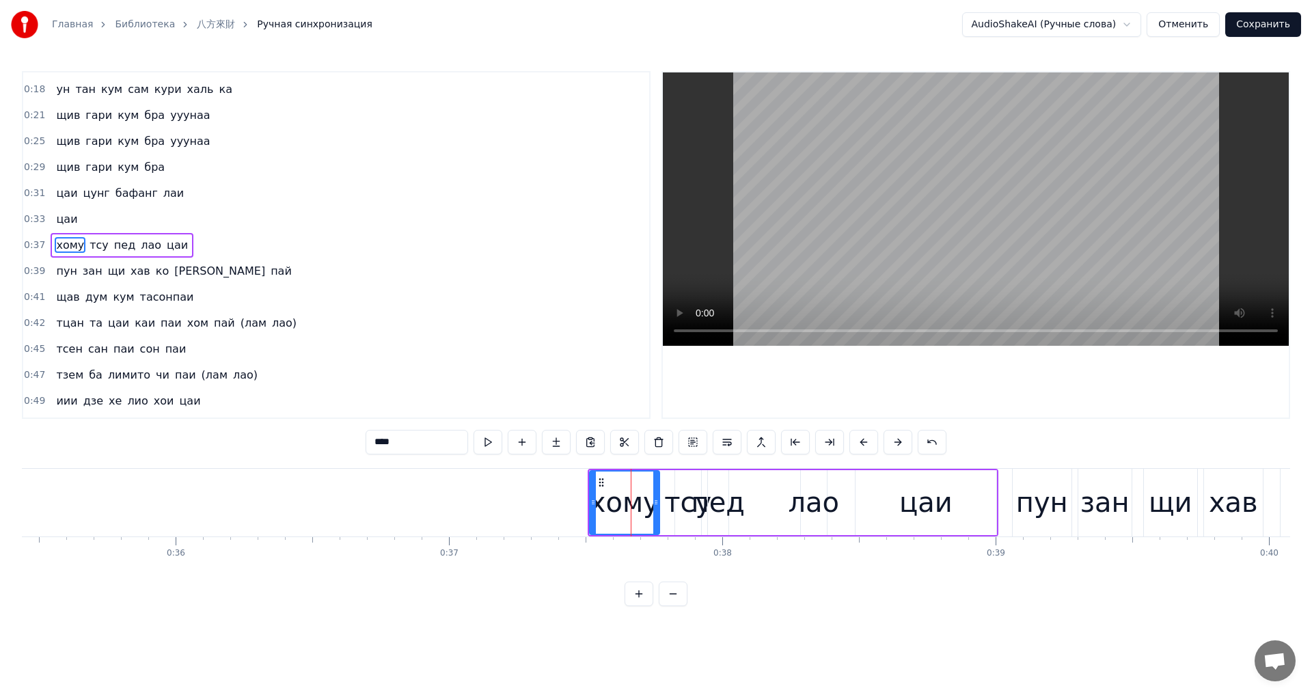
drag, startPoint x: 664, startPoint y: 512, endPoint x: 653, endPoint y: 513, distance: 10.3
click at [653, 513] on div at bounding box center [655, 503] width 5 height 62
click at [677, 512] on div "тсу" at bounding box center [687, 502] width 47 height 41
drag, startPoint x: 678, startPoint y: 510, endPoint x: 663, endPoint y: 511, distance: 15.0
click at [663, 511] on div at bounding box center [663, 503] width 5 height 62
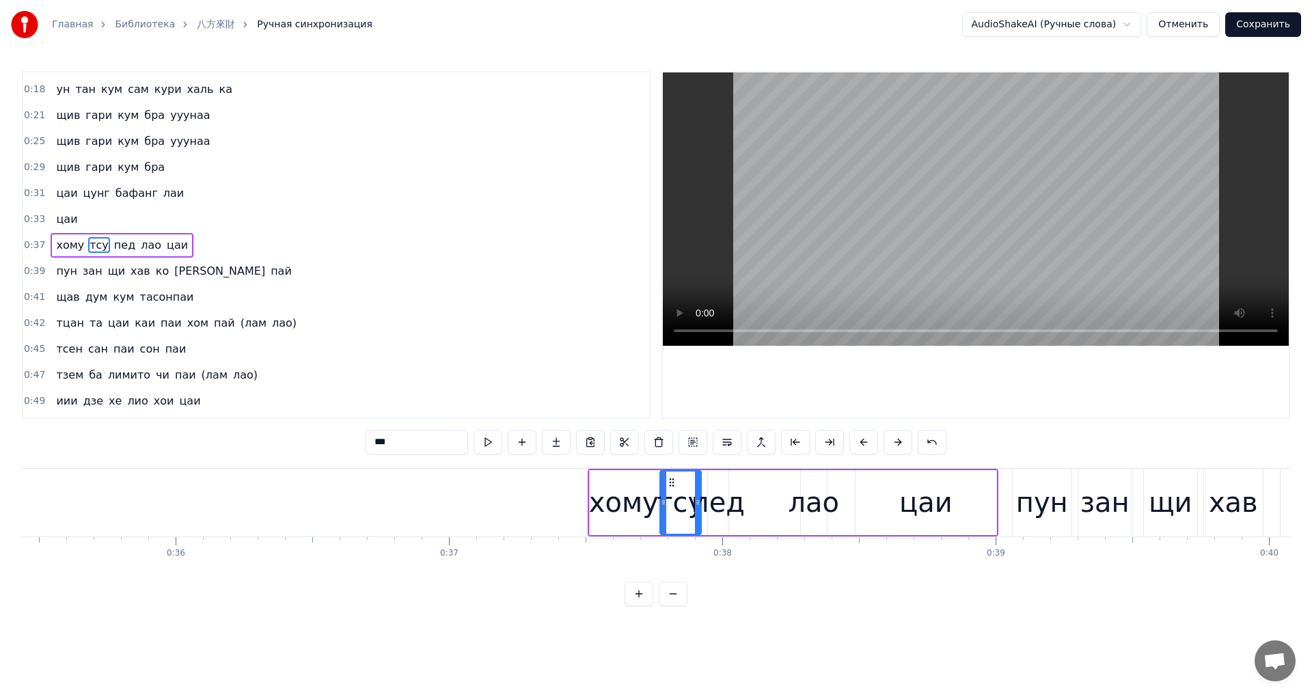
click at [617, 501] on div "хому" at bounding box center [624, 502] width 70 height 41
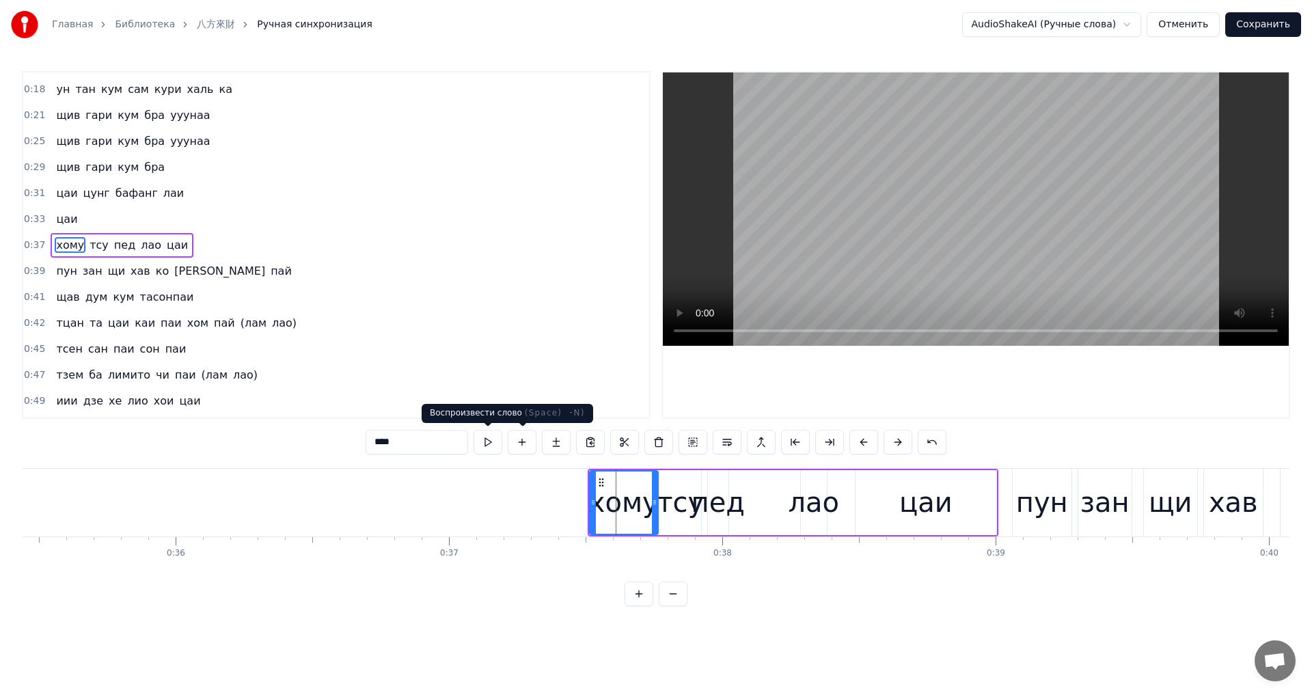
click at [495, 438] on button at bounding box center [488, 442] width 29 height 25
click at [669, 498] on div "тсу" at bounding box center [680, 502] width 47 height 41
click at [489, 441] on button at bounding box center [488, 442] width 29 height 25
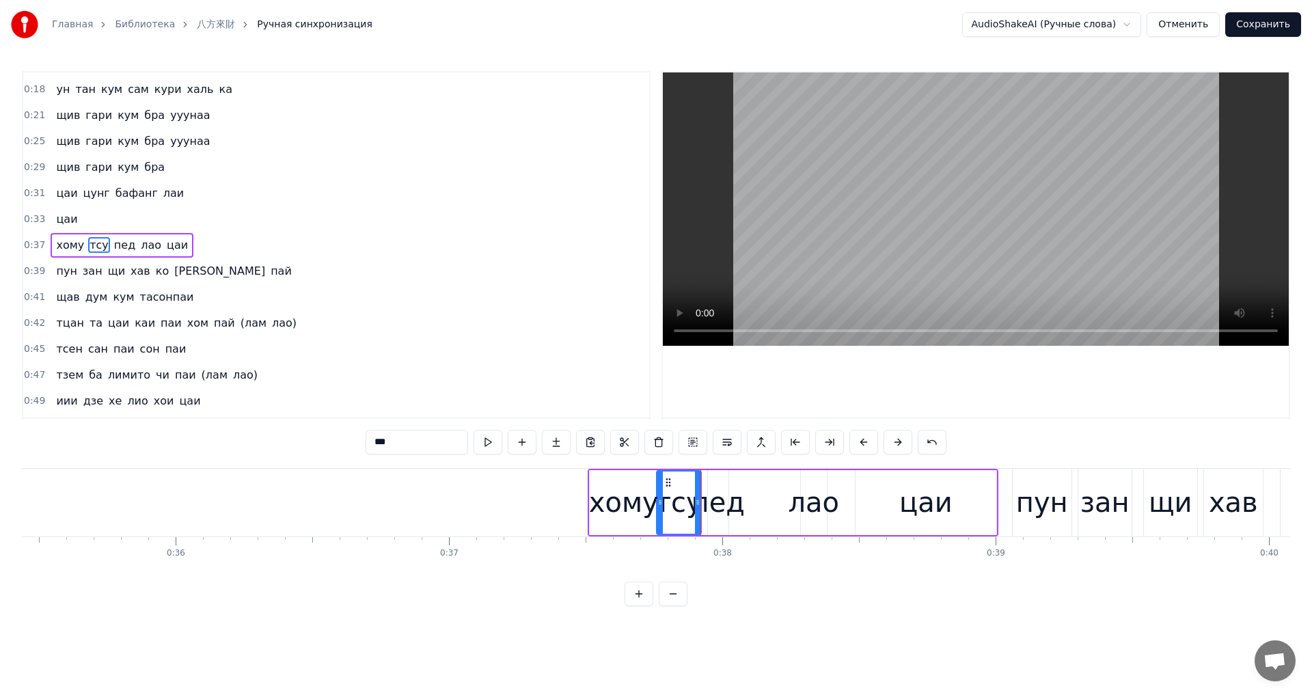
click at [657, 505] on icon at bounding box center [659, 502] width 5 height 11
click at [712, 510] on div "пед" at bounding box center [718, 502] width 53 height 41
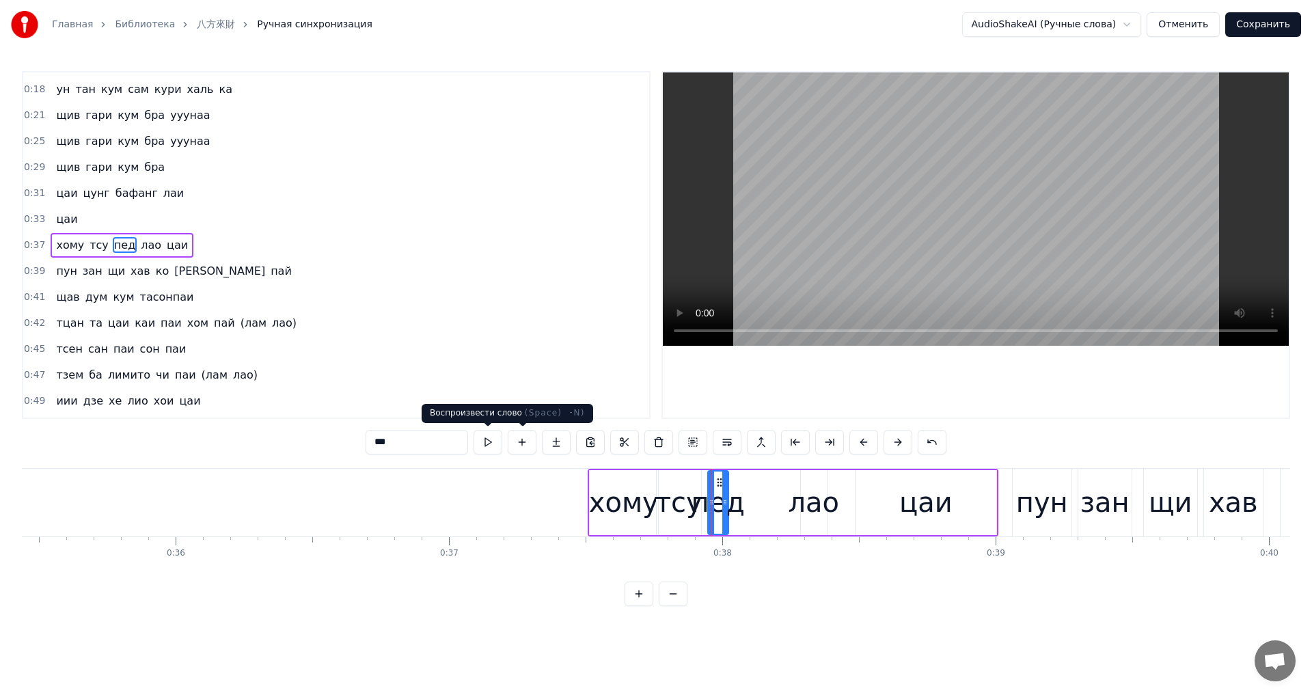
click at [482, 443] on button at bounding box center [488, 442] width 29 height 25
click at [687, 506] on div "тсу" at bounding box center [678, 502] width 47 height 41
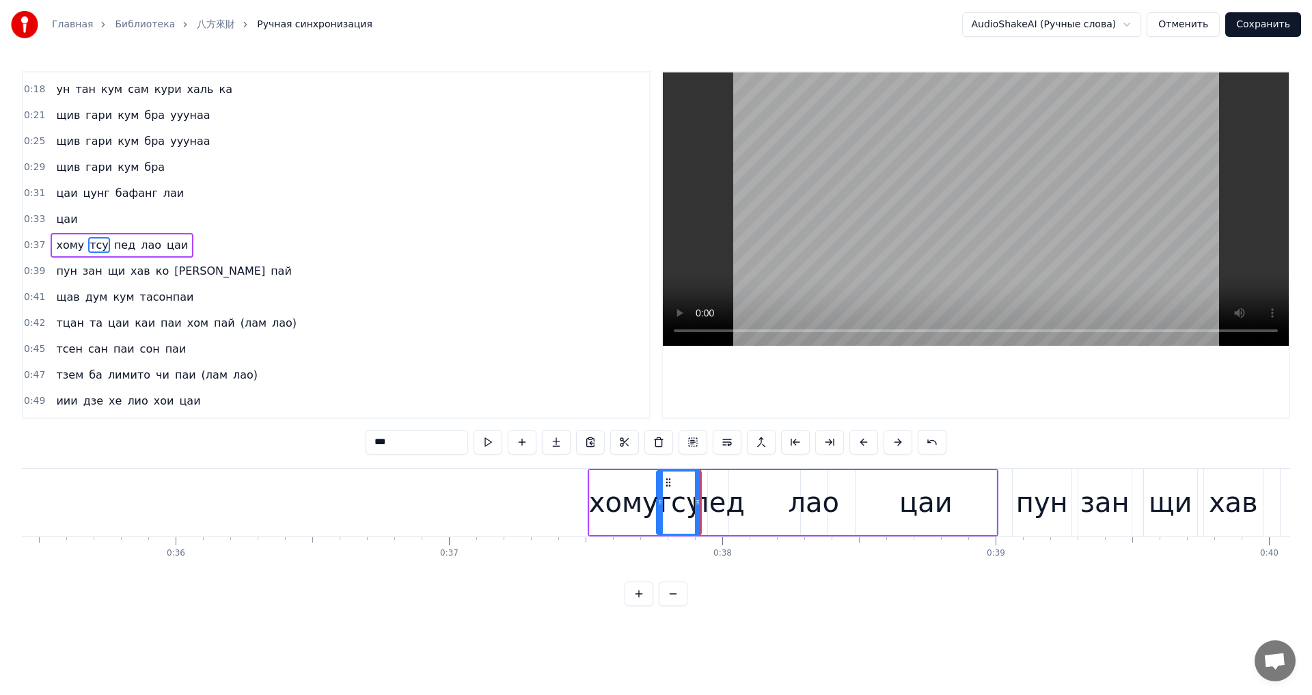
click at [712, 510] on div "пед" at bounding box center [718, 502] width 53 height 41
type input "***"
click at [707, 506] on div "пед" at bounding box center [718, 502] width 53 height 41
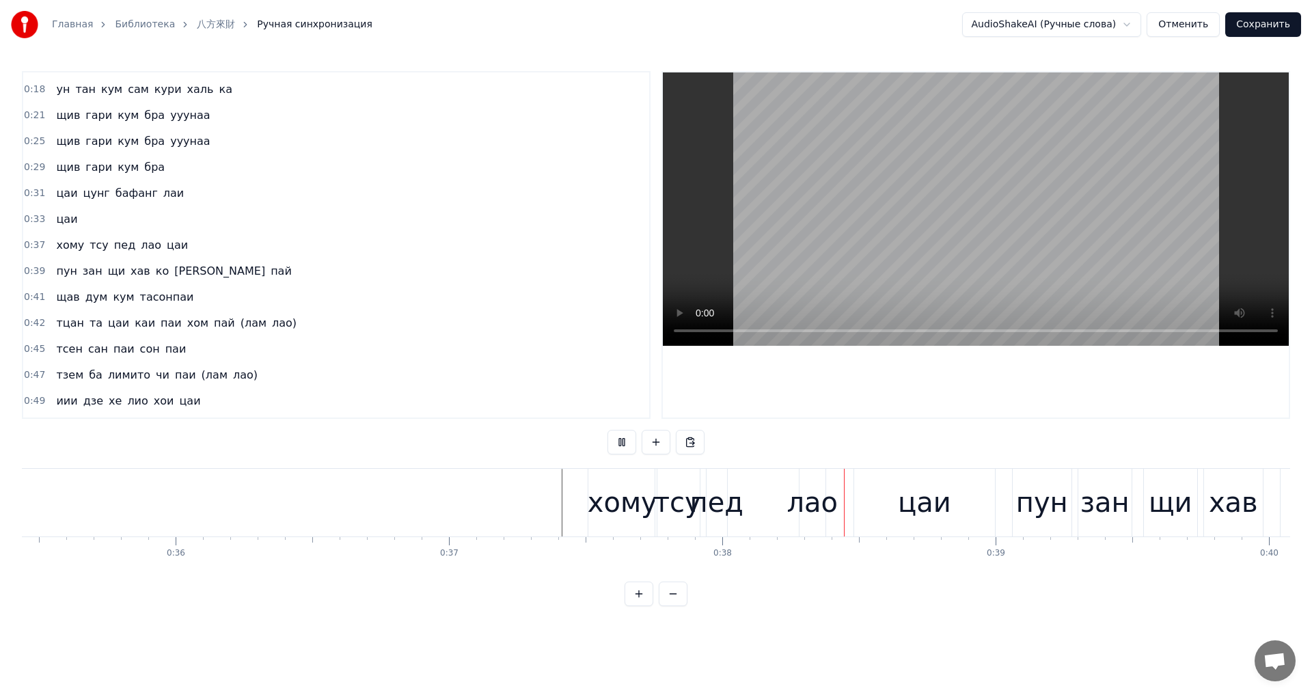
click at [707, 515] on div "пед" at bounding box center [716, 502] width 53 height 41
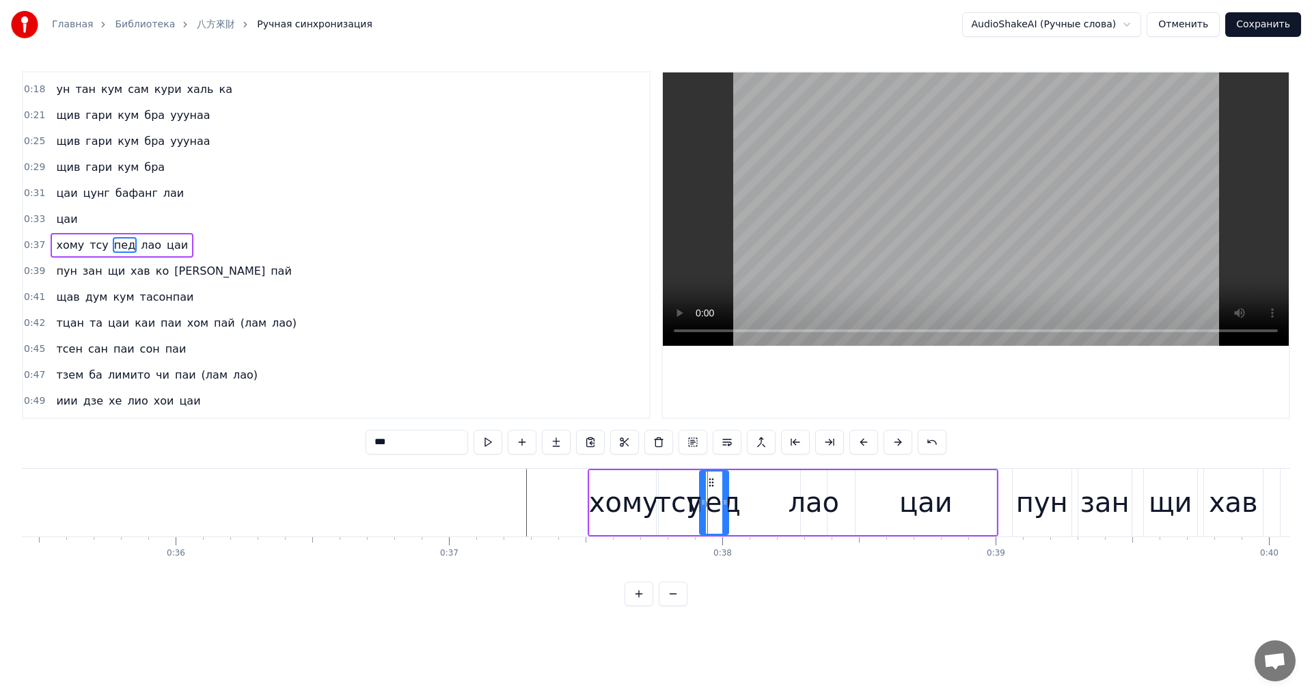
drag, startPoint x: 710, startPoint y: 512, endPoint x: 702, endPoint y: 512, distance: 8.2
click at [702, 512] on div at bounding box center [702, 503] width 5 height 62
click at [722, 512] on div at bounding box center [724, 503] width 5 height 62
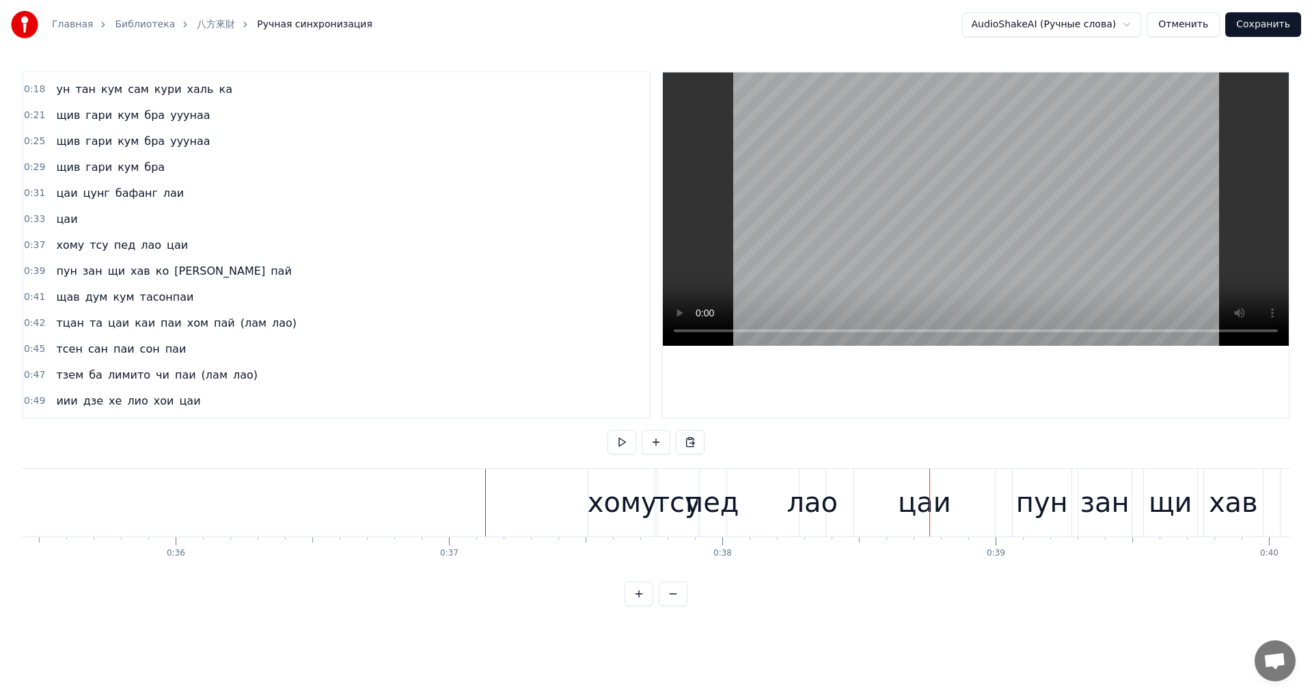
click at [806, 513] on div "лао" at bounding box center [812, 502] width 51 height 41
click at [808, 497] on div "лао" at bounding box center [812, 502] width 51 height 41
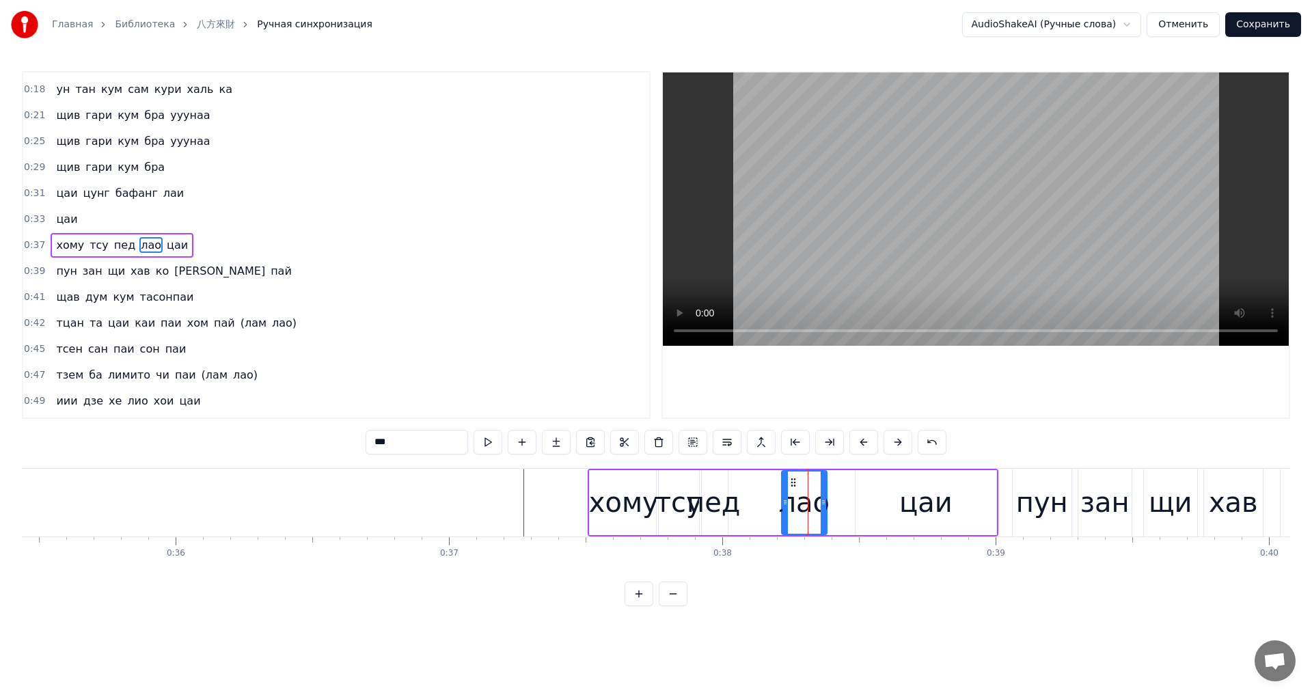
drag, startPoint x: 802, startPoint y: 498, endPoint x: 778, endPoint y: 502, distance: 24.3
click at [782, 502] on icon at bounding box center [784, 502] width 5 height 11
drag, startPoint x: 823, startPoint y: 508, endPoint x: 858, endPoint y: 508, distance: 35.5
click at [858, 508] on div at bounding box center [856, 503] width 5 height 62
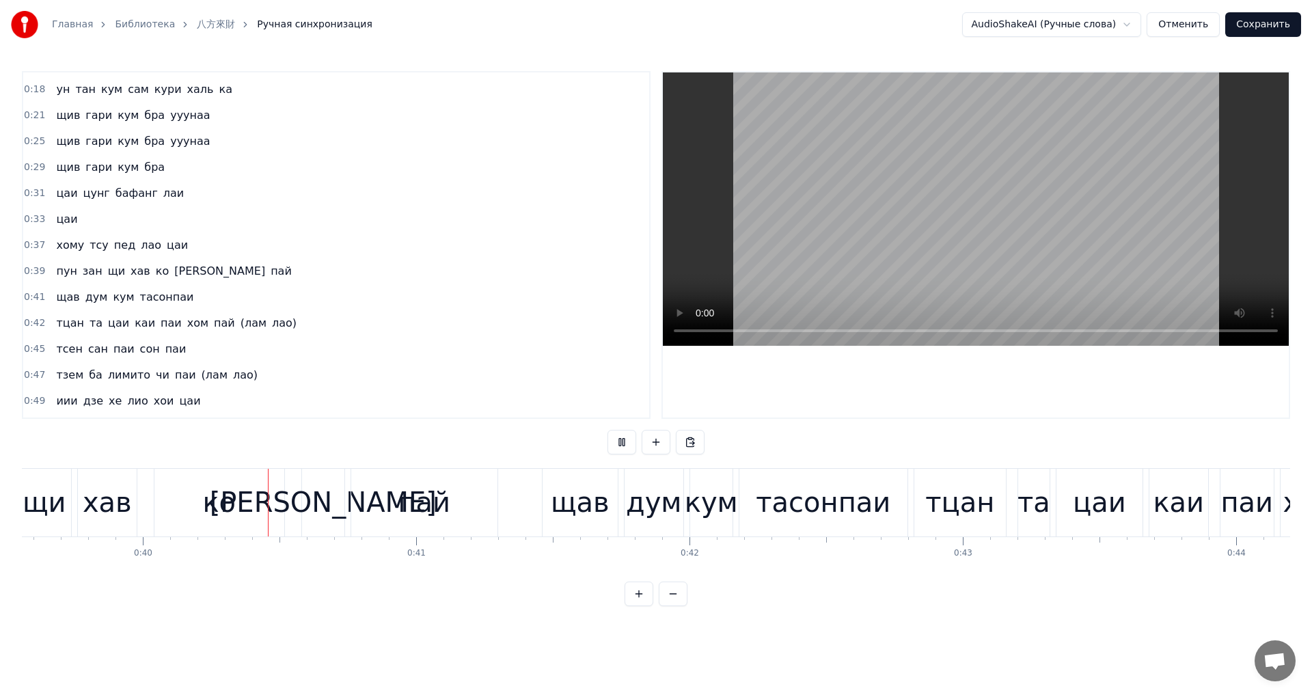
scroll to position [0, 10839]
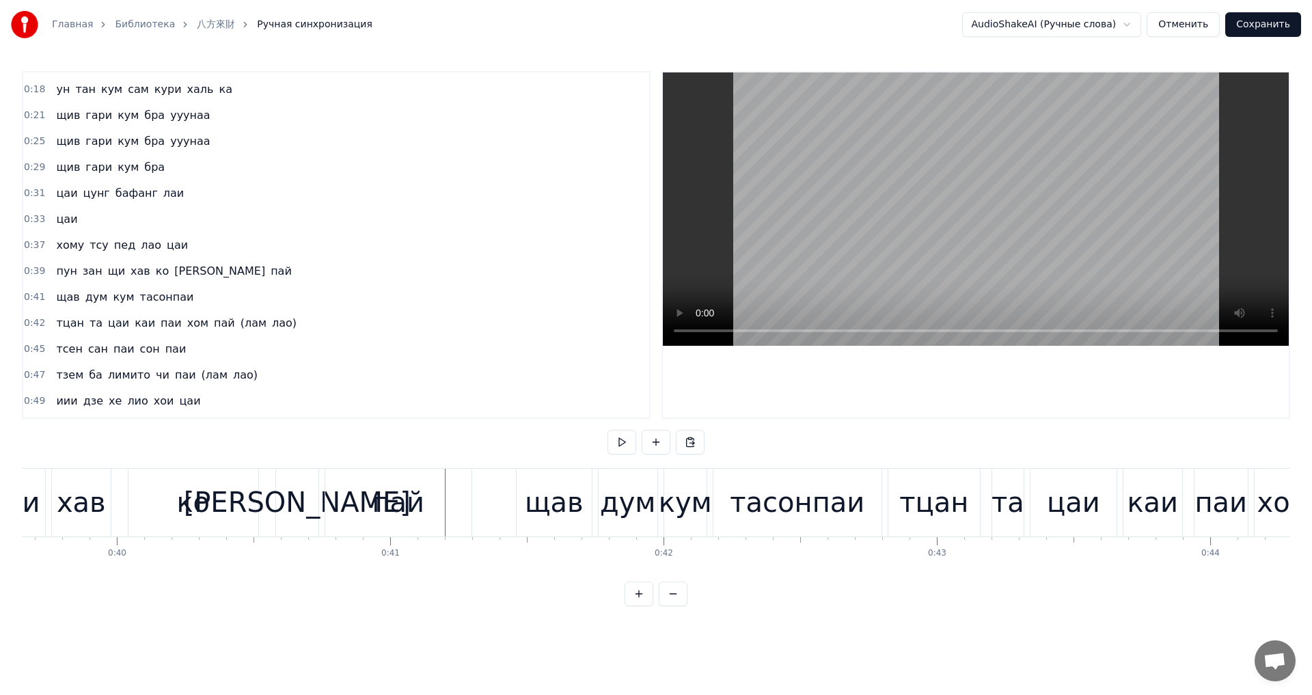
click at [305, 502] on div "[PERSON_NAME]" at bounding box center [297, 502] width 227 height 41
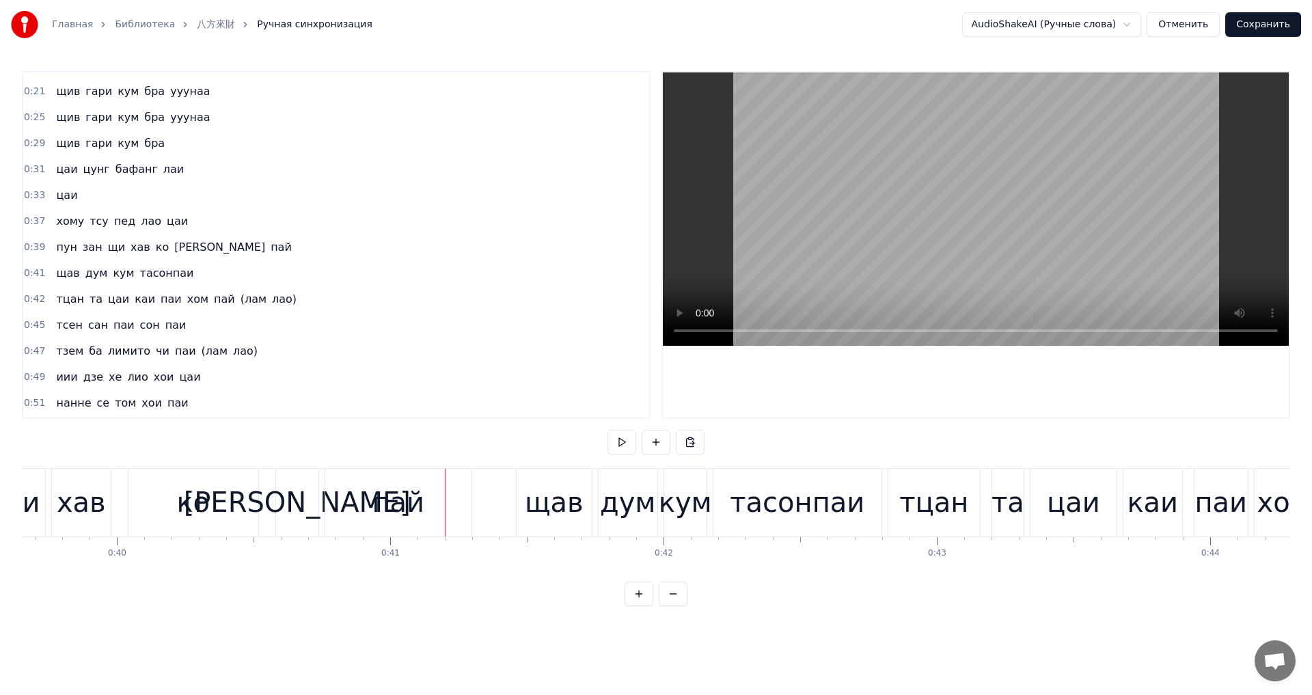
scroll to position [126, 0]
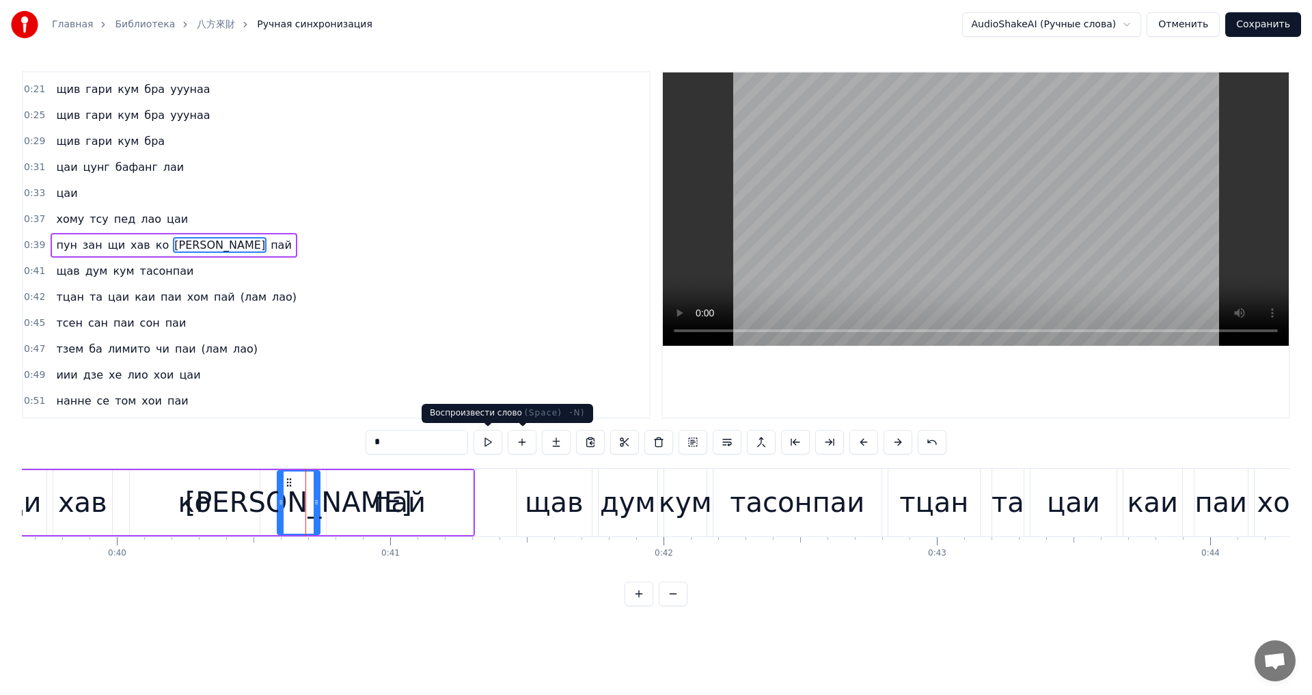
click at [493, 445] on button at bounding box center [488, 442] width 29 height 25
click at [200, 503] on div "ко" at bounding box center [194, 502] width 33 height 41
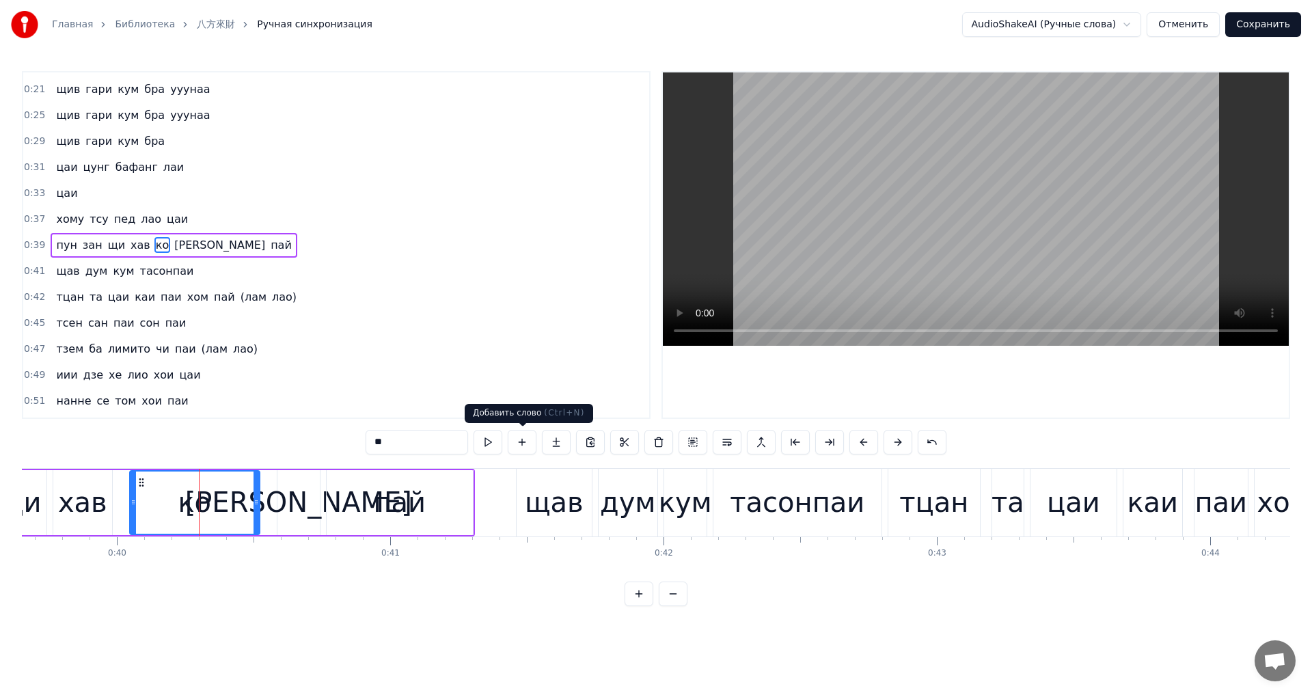
click at [493, 441] on button at bounding box center [488, 442] width 29 height 25
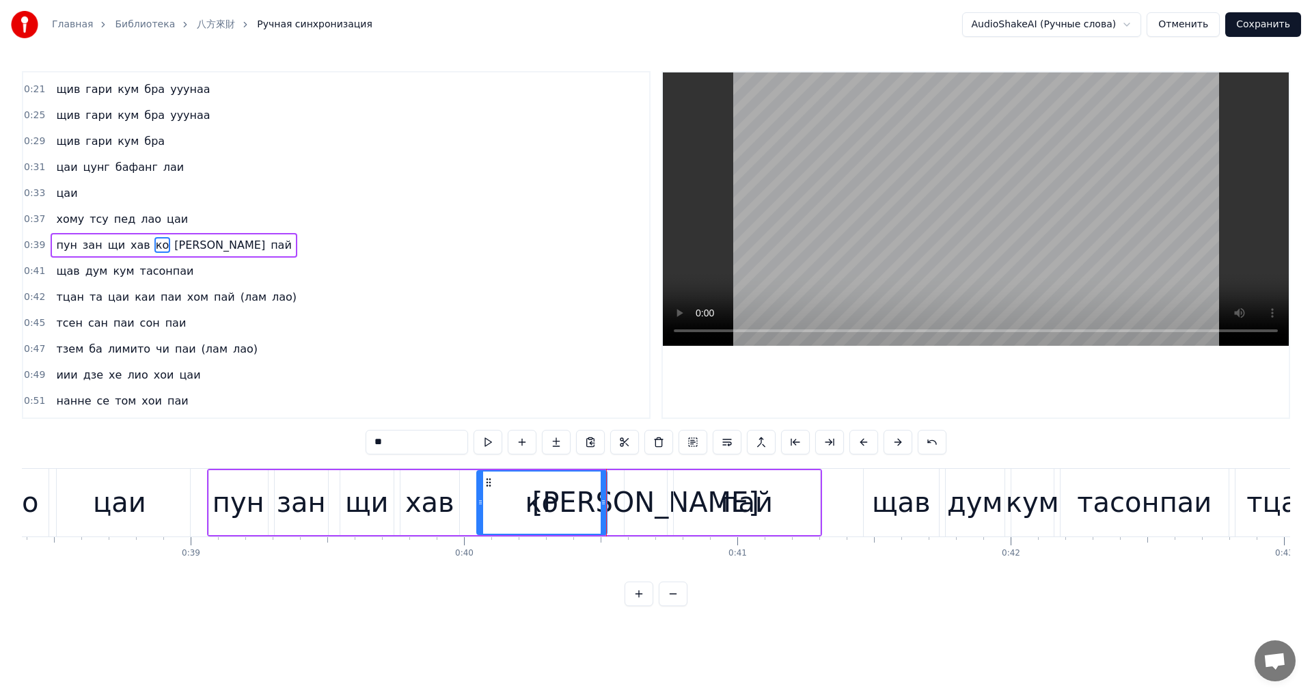
scroll to position [0, 10517]
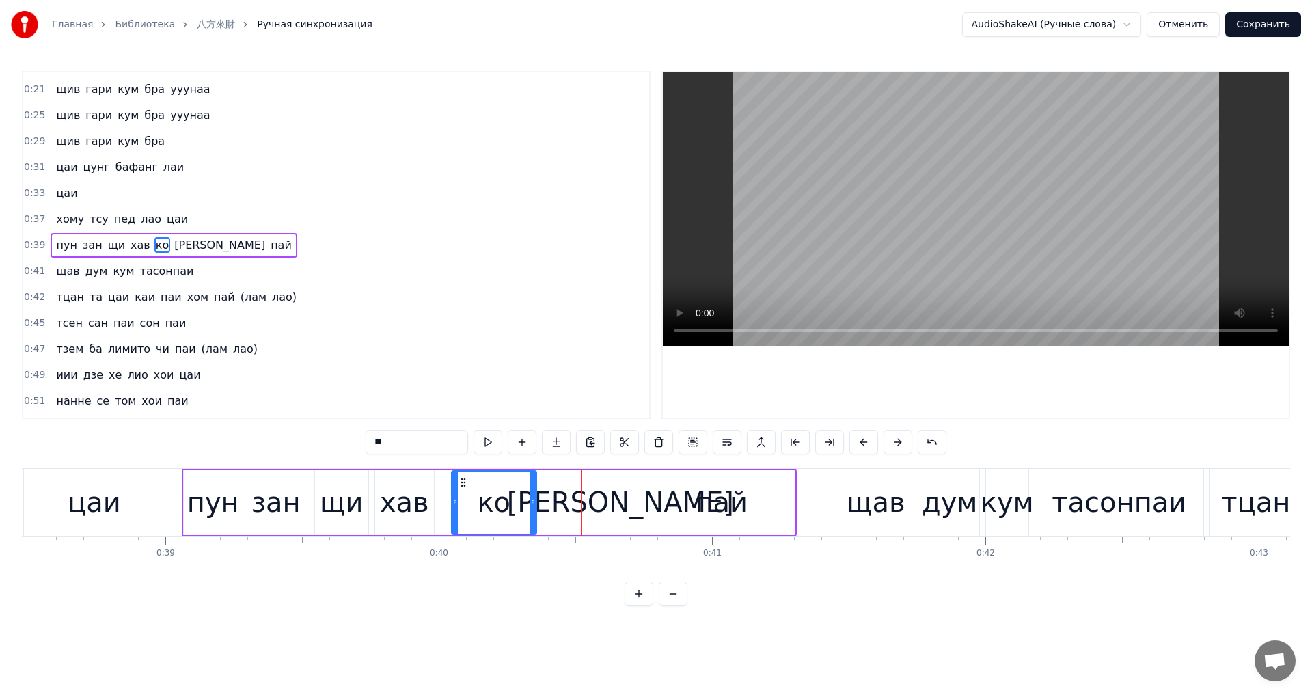
drag, startPoint x: 576, startPoint y: 508, endPoint x: 552, endPoint y: 513, distance: 24.5
click at [530, 519] on div at bounding box center [532, 503] width 5 height 62
click at [607, 510] on div "[PERSON_NAME]" at bounding box center [620, 502] width 42 height 65
type input "*"
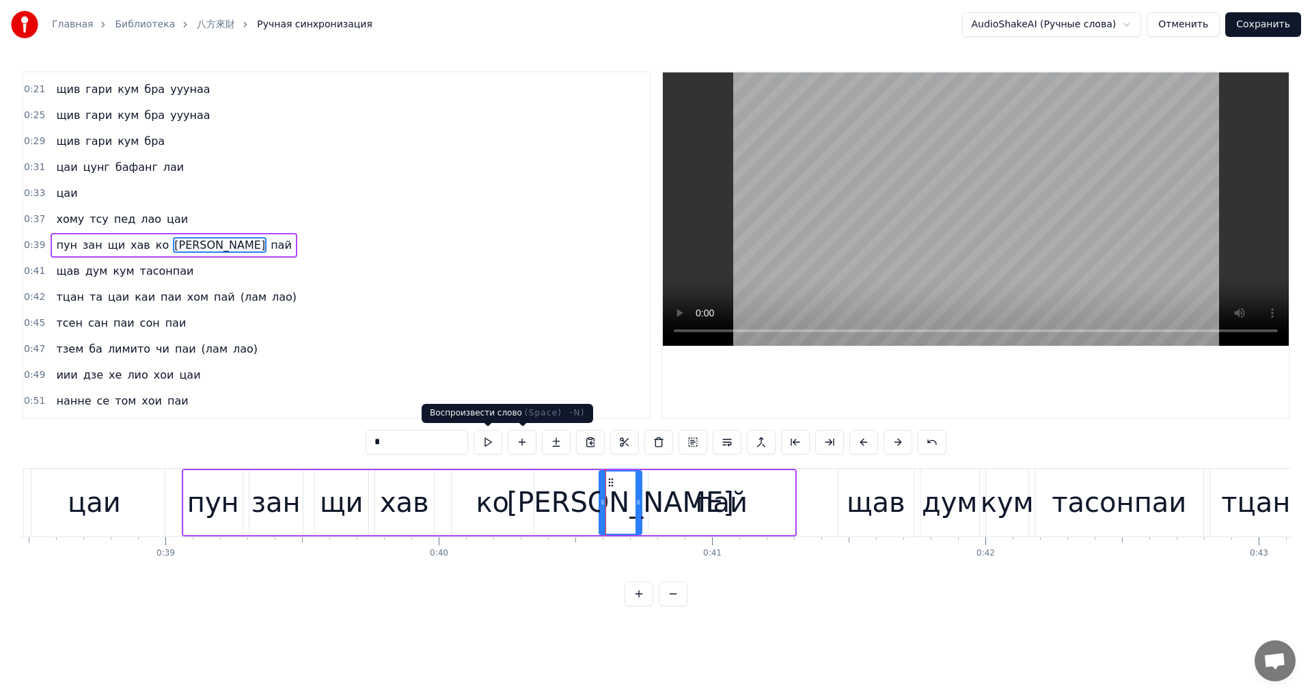
click at [484, 446] on button at bounding box center [488, 442] width 29 height 25
drag, startPoint x: 618, startPoint y: 512, endPoint x: 592, endPoint y: 513, distance: 26.7
click at [592, 513] on div "пун зан щи хав ко ю пай" at bounding box center [489, 503] width 615 height 68
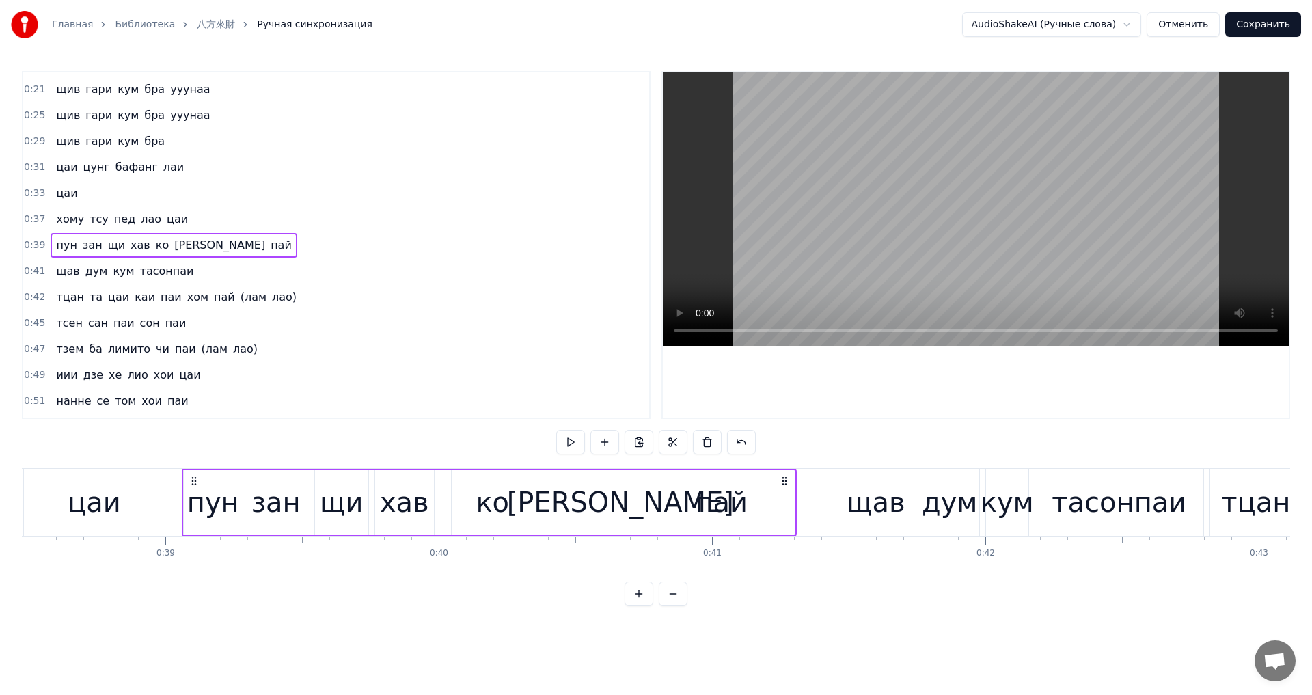
click at [608, 493] on div "[PERSON_NAME]" at bounding box center [620, 502] width 42 height 65
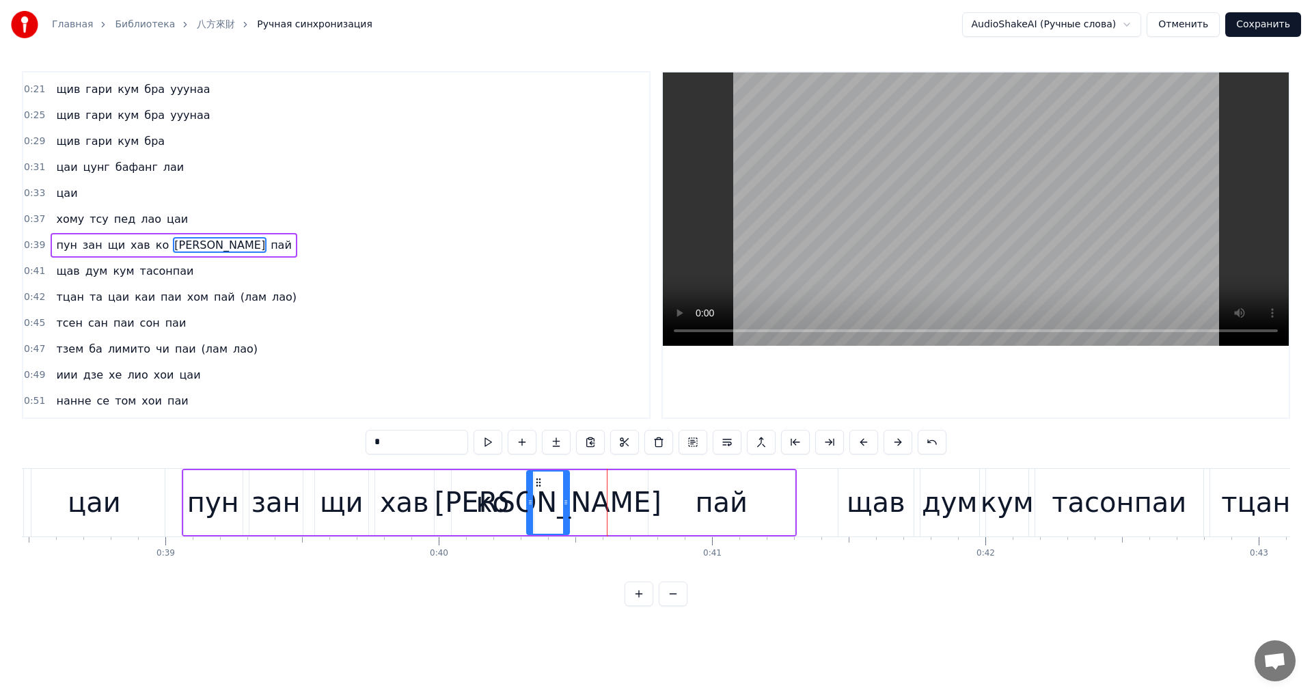
drag, startPoint x: 610, startPoint y: 479, endPoint x: 541, endPoint y: 485, distance: 69.2
click at [541, 485] on icon at bounding box center [538, 482] width 11 height 11
click at [485, 435] on button at bounding box center [488, 442] width 29 height 25
drag, startPoint x: 570, startPoint y: 497, endPoint x: 588, endPoint y: 496, distance: 17.8
click at [586, 497] on icon at bounding box center [583, 502] width 5 height 11
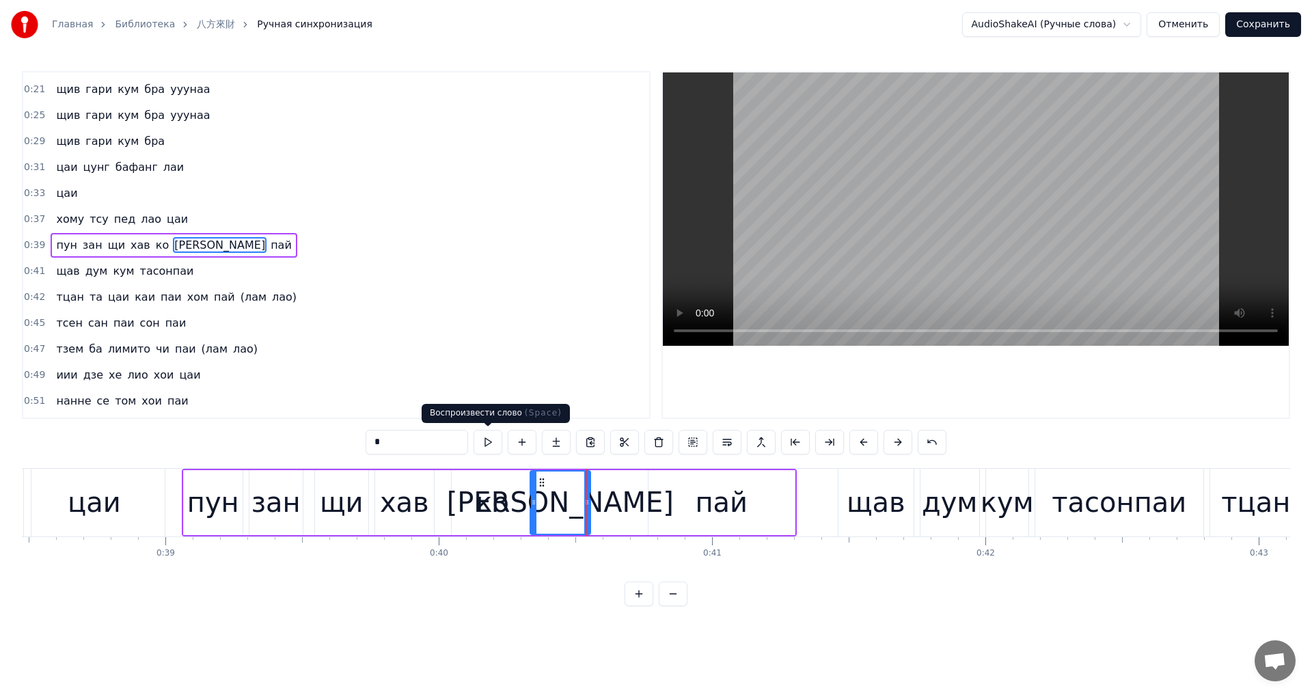
click at [488, 441] on button at bounding box center [488, 442] width 29 height 25
drag, startPoint x: 586, startPoint y: 510, endPoint x: 579, endPoint y: 508, distance: 7.0
click at [579, 509] on div at bounding box center [581, 503] width 5 height 62
click at [681, 502] on div "пай" at bounding box center [722, 502] width 146 height 65
type input "***"
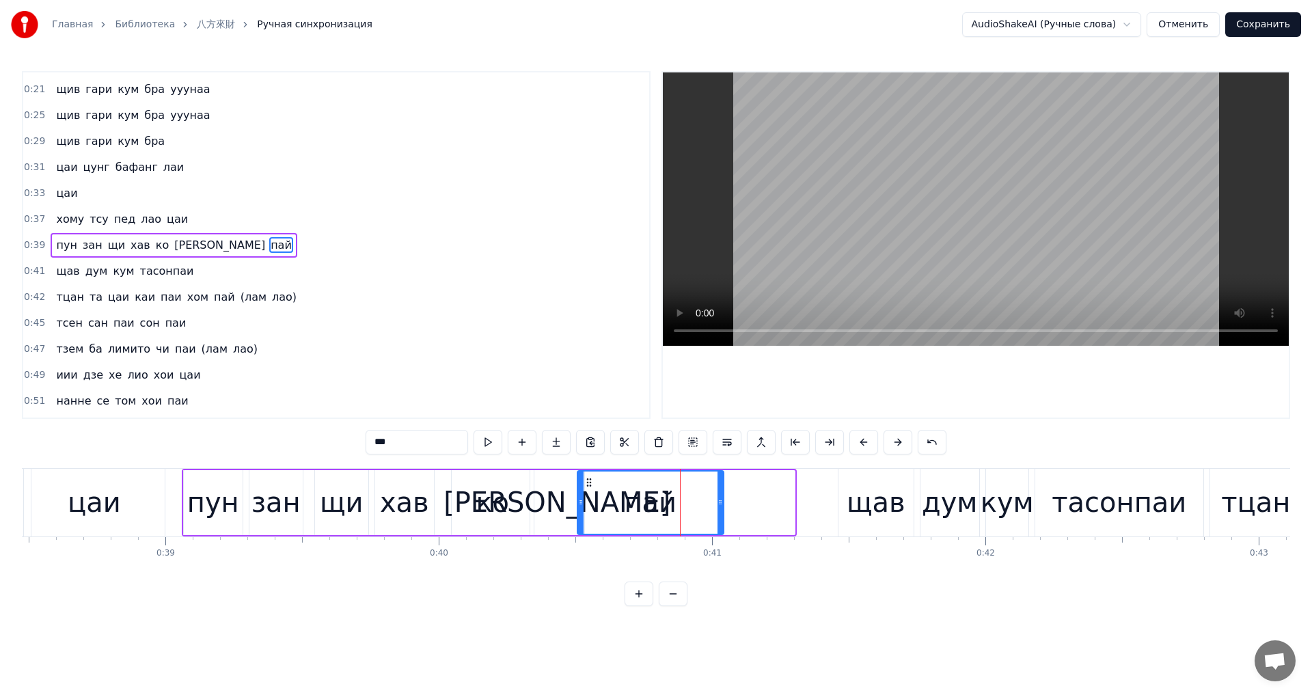
drag, startPoint x: 660, startPoint y: 480, endPoint x: 589, endPoint y: 480, distance: 71.1
click at [589, 480] on icon at bounding box center [589, 482] width 11 height 11
click at [483, 436] on button at bounding box center [488, 442] width 29 height 25
drag, startPoint x: 719, startPoint y: 508, endPoint x: 707, endPoint y: 507, distance: 11.7
click at [709, 507] on div at bounding box center [711, 503] width 5 height 62
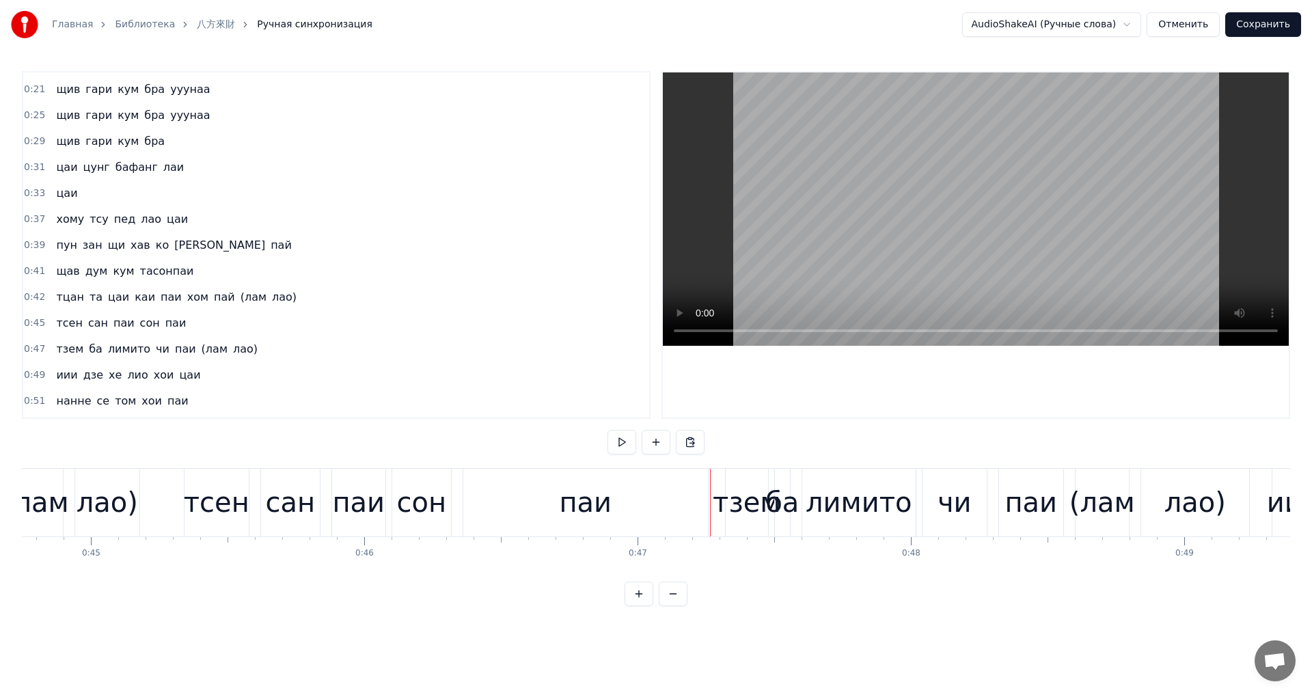
scroll to position [0, 12205]
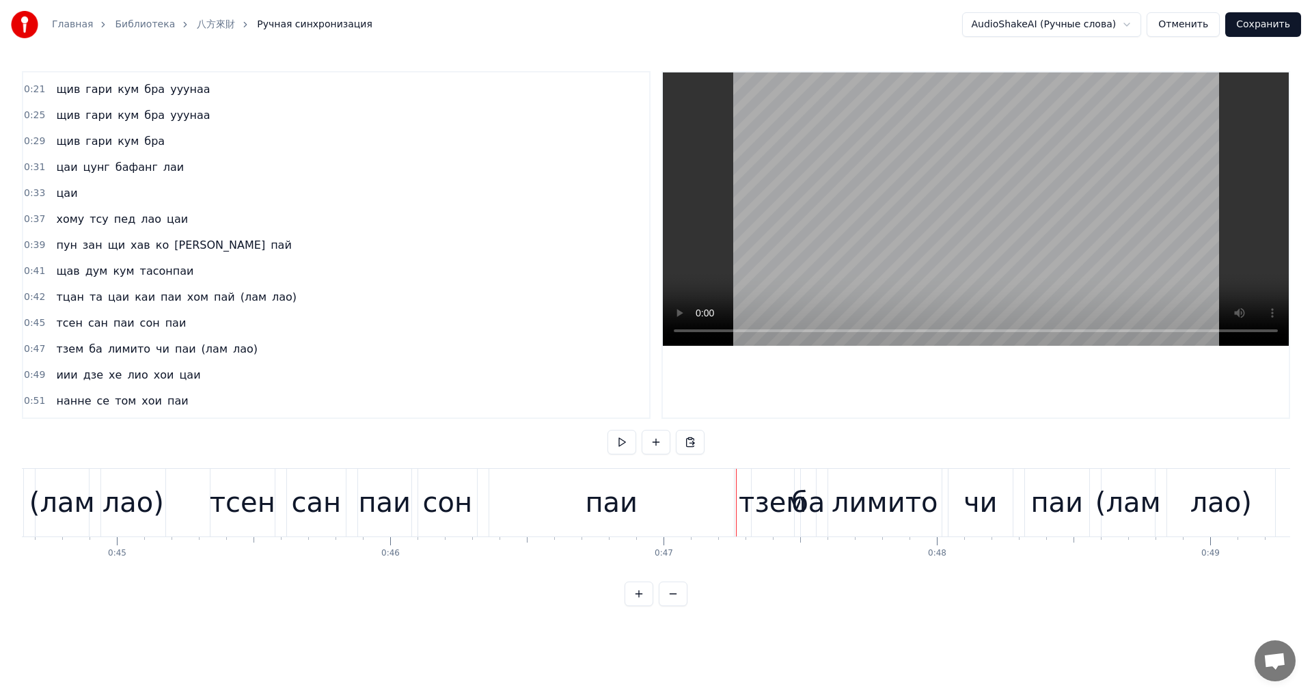
click at [449, 511] on div "сон" at bounding box center [447, 502] width 50 height 41
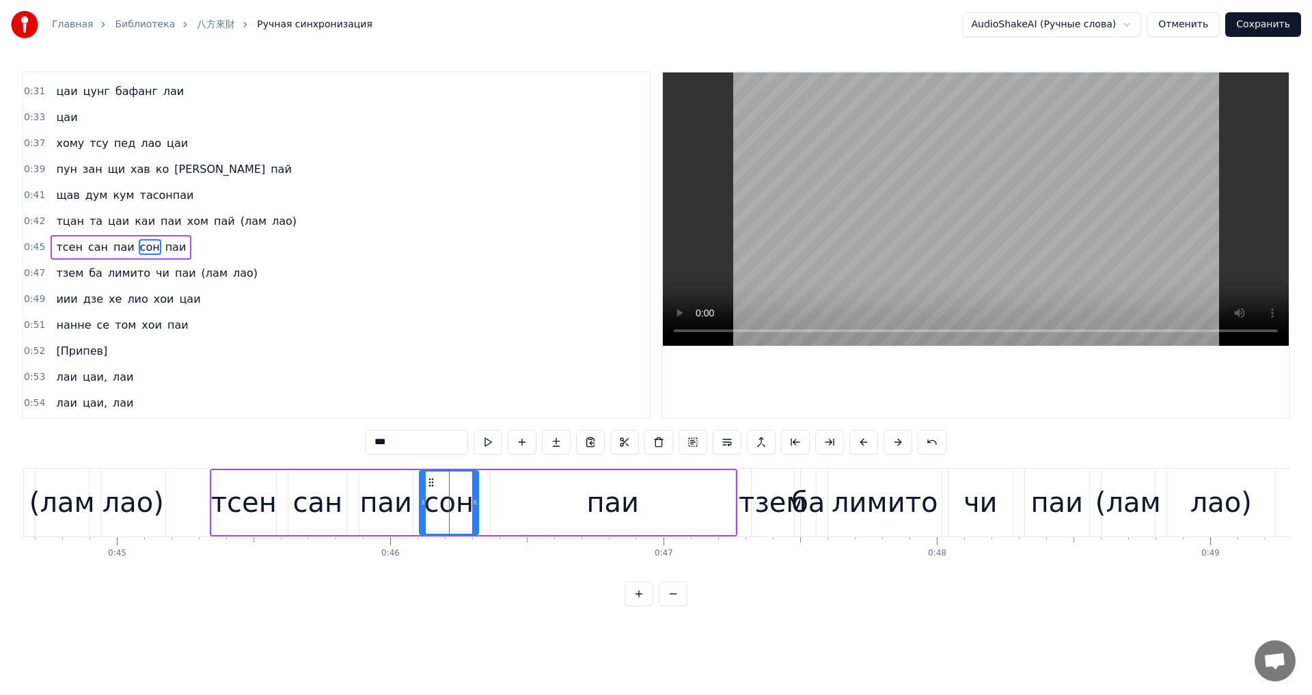
scroll to position [204, 0]
click at [493, 443] on button at bounding box center [488, 442] width 29 height 25
drag, startPoint x: 514, startPoint y: 490, endPoint x: 515, endPoint y: 479, distance: 11.0
click at [515, 490] on div "паи" at bounding box center [613, 502] width 245 height 65
type input "***"
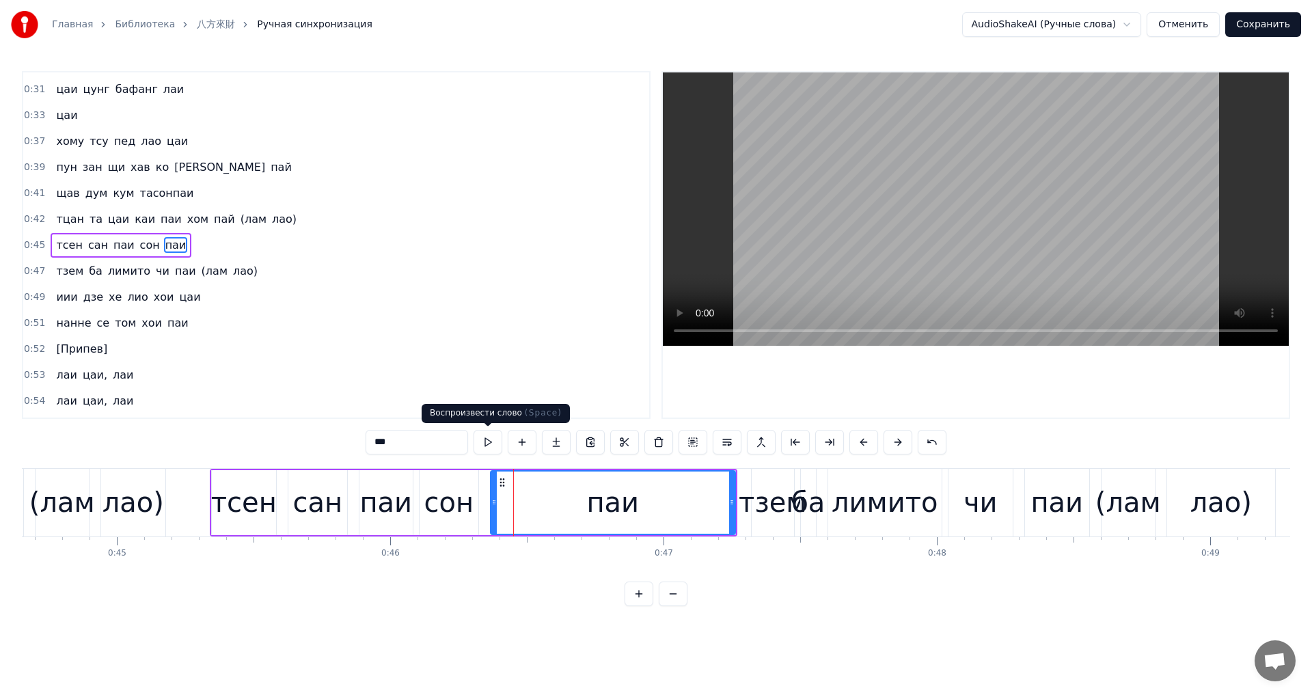
click at [482, 439] on button at bounding box center [488, 442] width 29 height 25
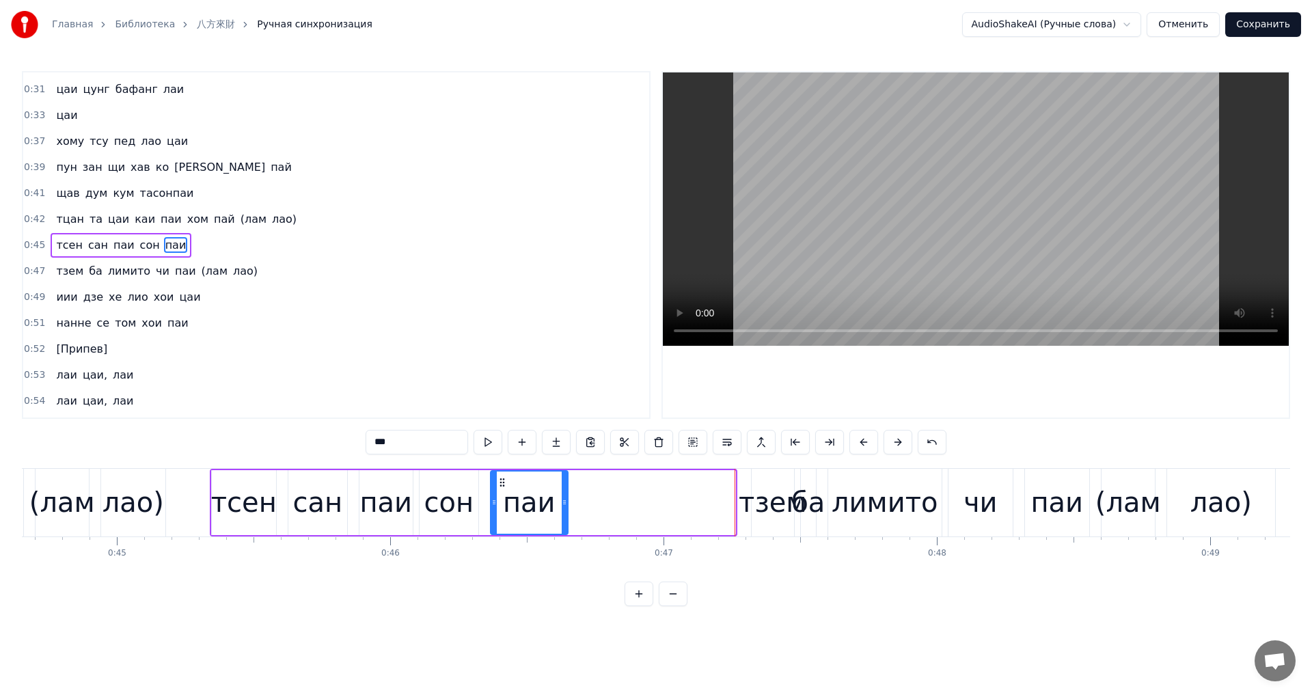
drag, startPoint x: 733, startPoint y: 511, endPoint x: 545, endPoint y: 517, distance: 188.0
click at [562, 519] on div at bounding box center [564, 503] width 5 height 62
click at [486, 507] on icon at bounding box center [487, 502] width 5 height 11
click at [559, 510] on div at bounding box center [559, 503] width 5 height 62
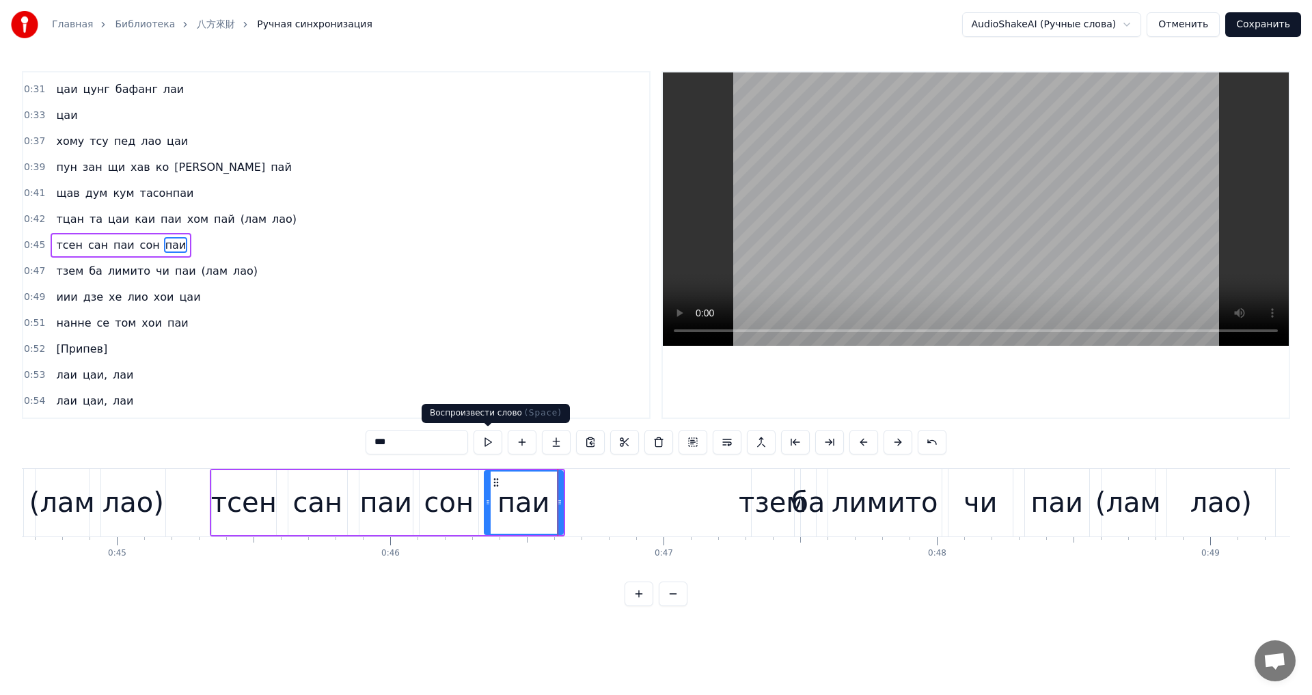
click at [492, 442] on button at bounding box center [488, 442] width 29 height 25
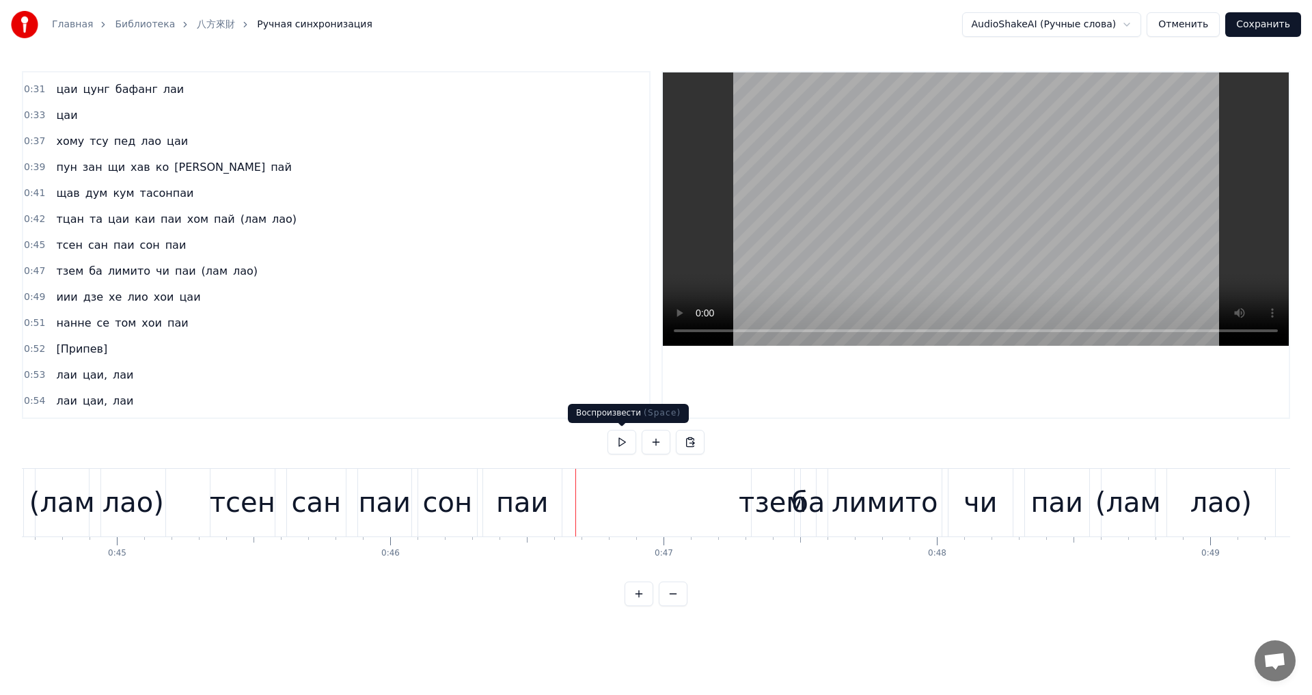
click at [619, 440] on button at bounding box center [622, 442] width 29 height 25
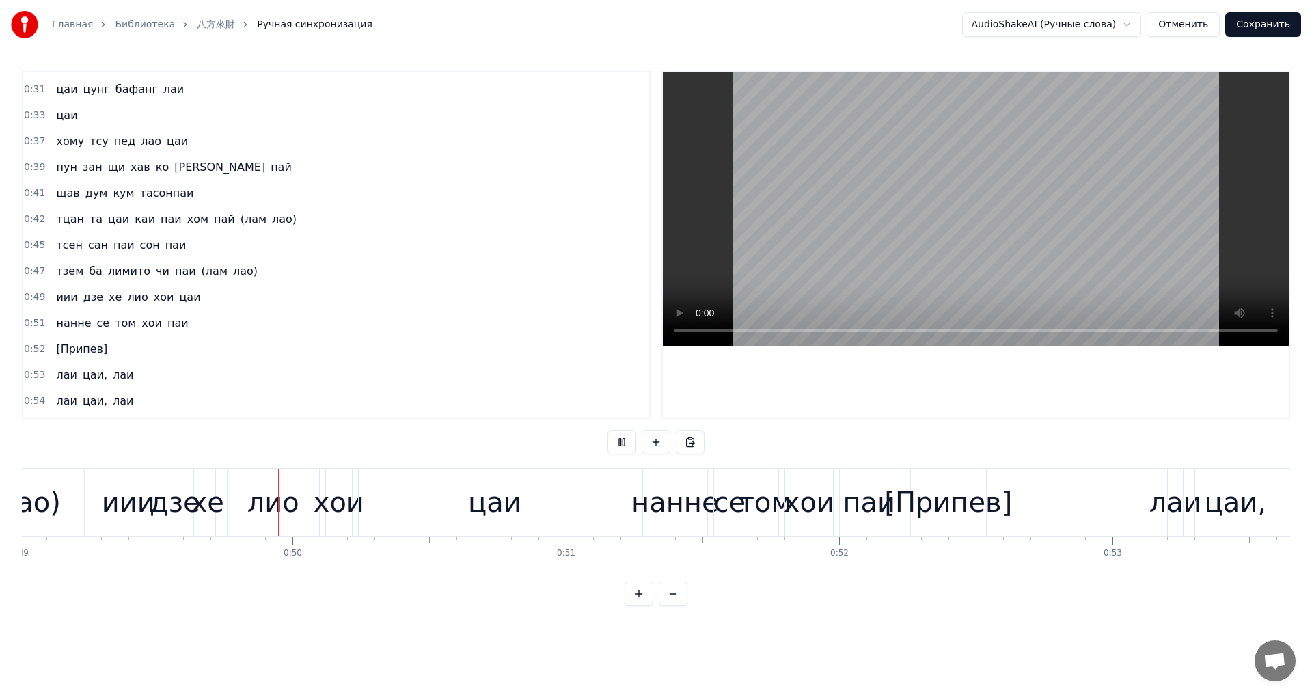
scroll to position [0, 13397]
click at [608, 430] on button at bounding box center [622, 442] width 29 height 25
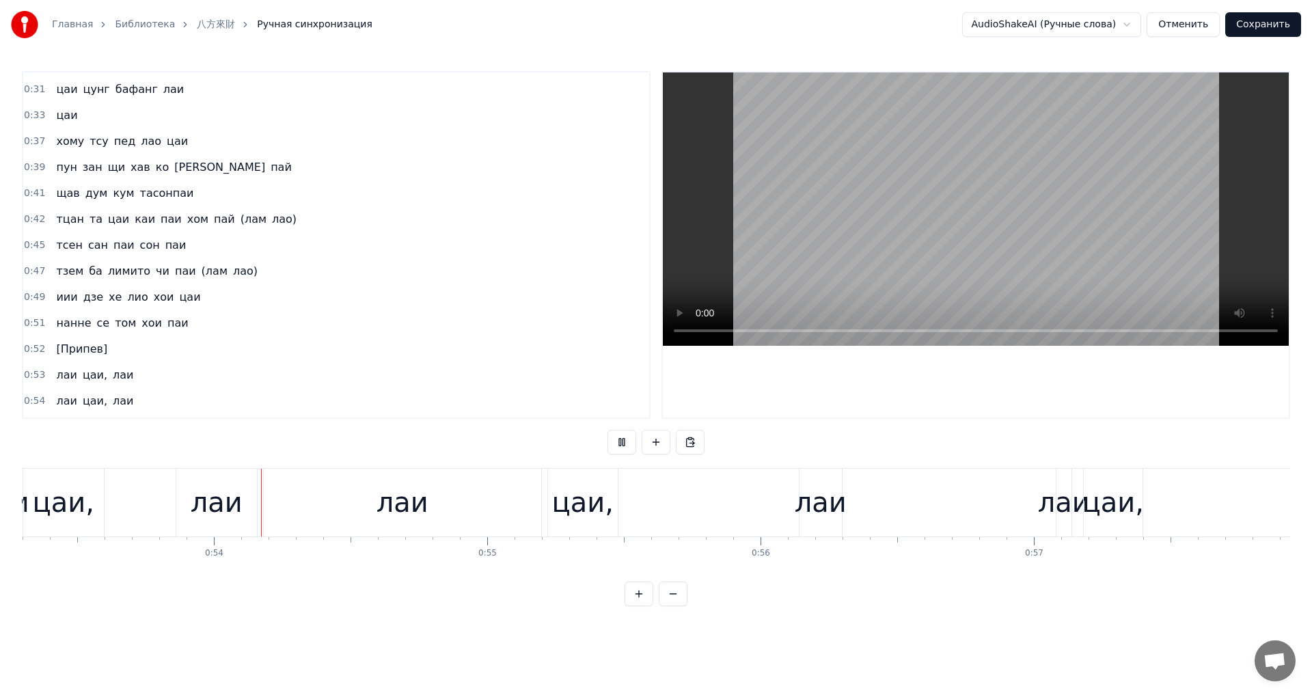
scroll to position [0, 14601]
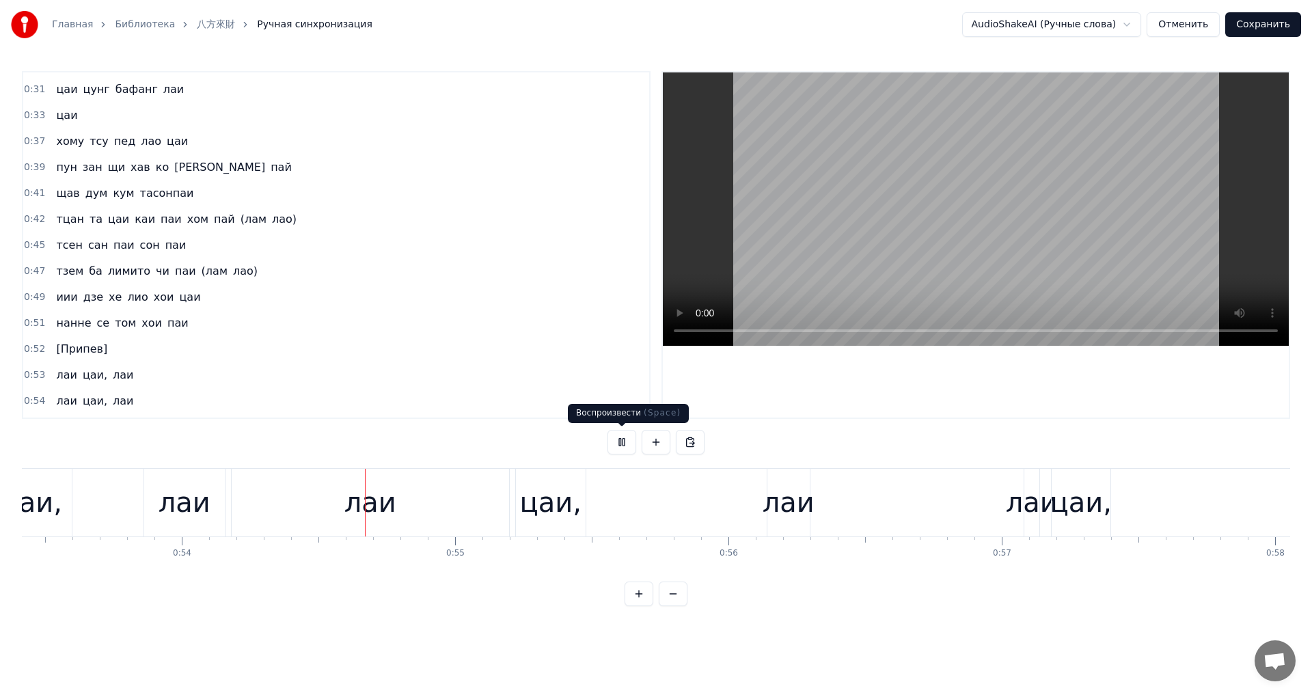
click at [629, 439] on button at bounding box center [622, 442] width 29 height 25
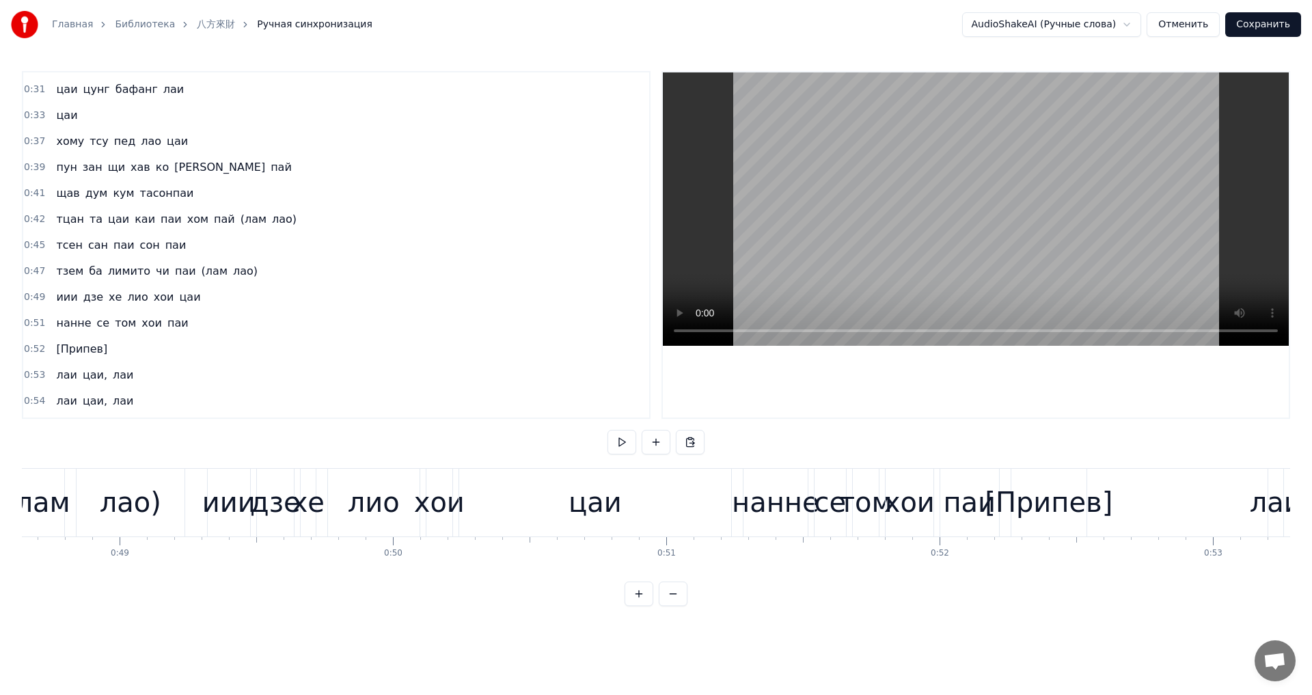
scroll to position [0, 13452]
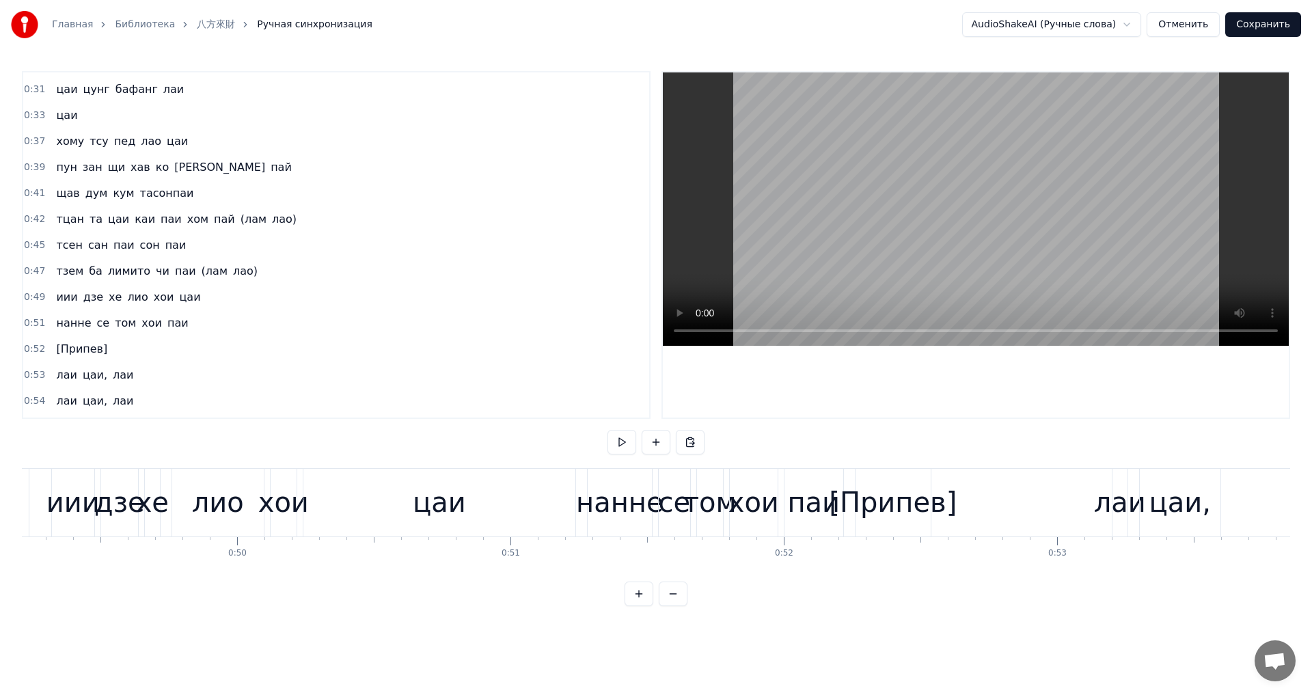
click at [888, 502] on div "[Припев]" at bounding box center [893, 502] width 128 height 41
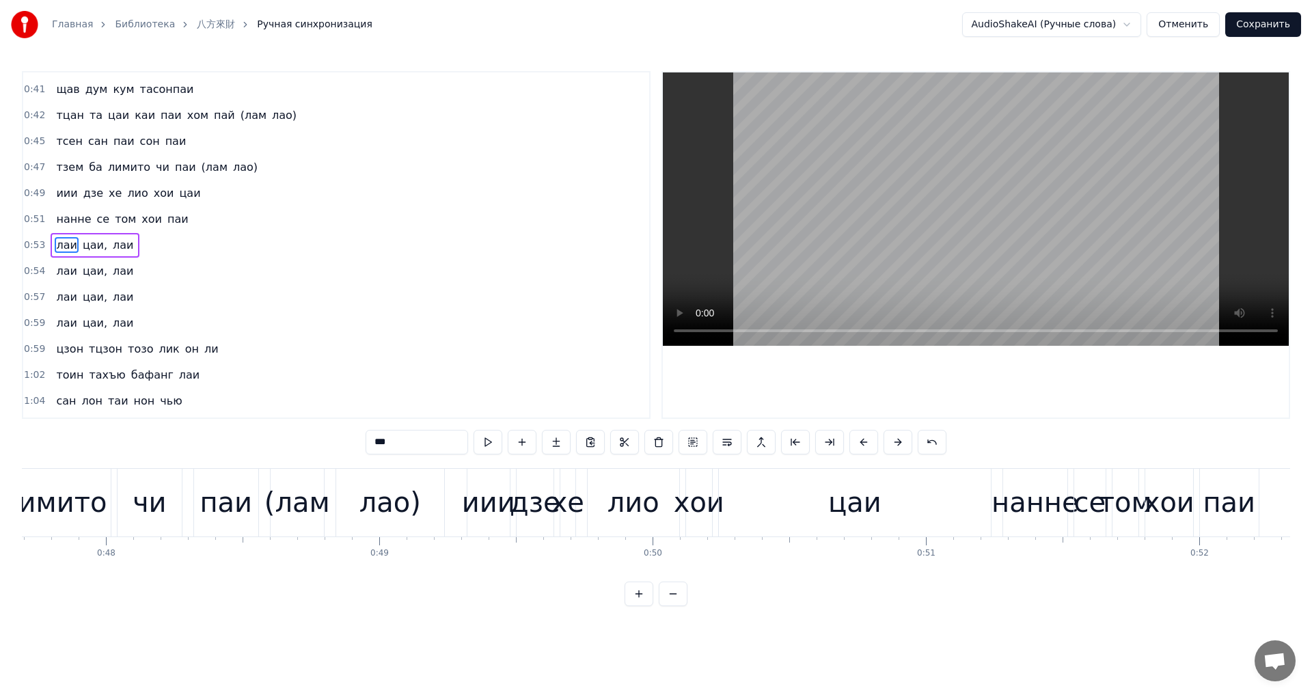
scroll to position [0, 13062]
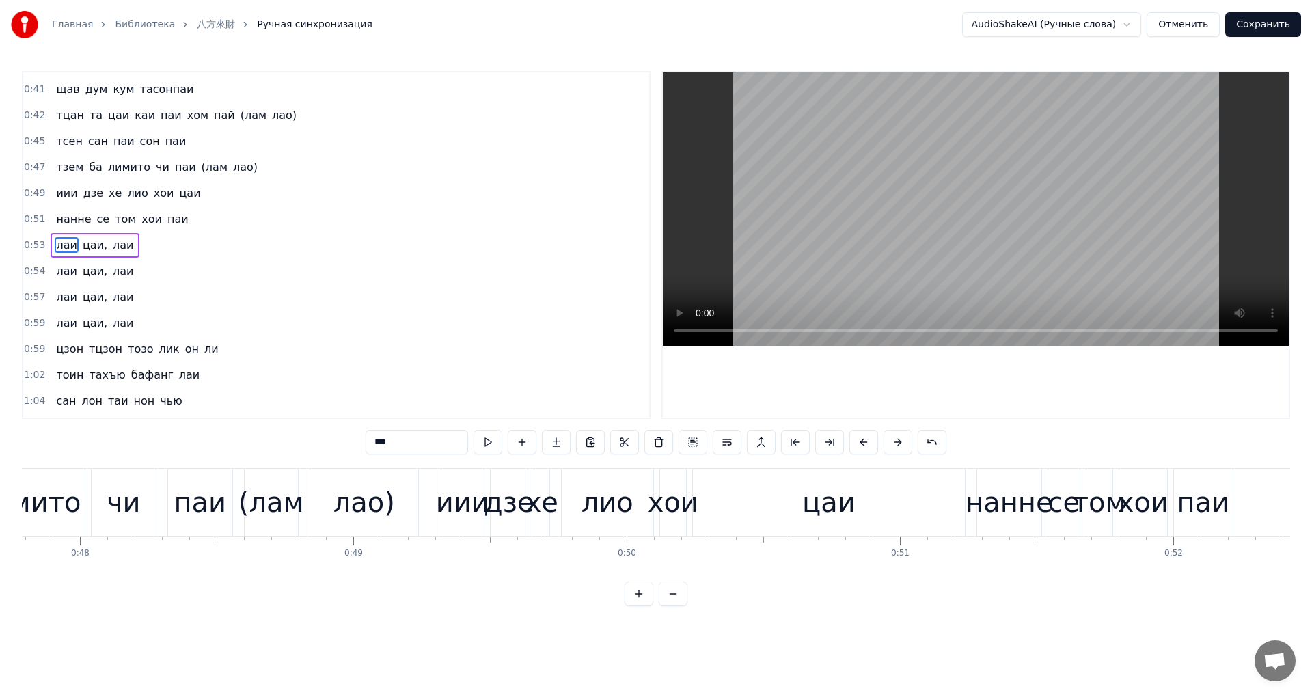
click at [690, 513] on div "хои" at bounding box center [673, 502] width 51 height 41
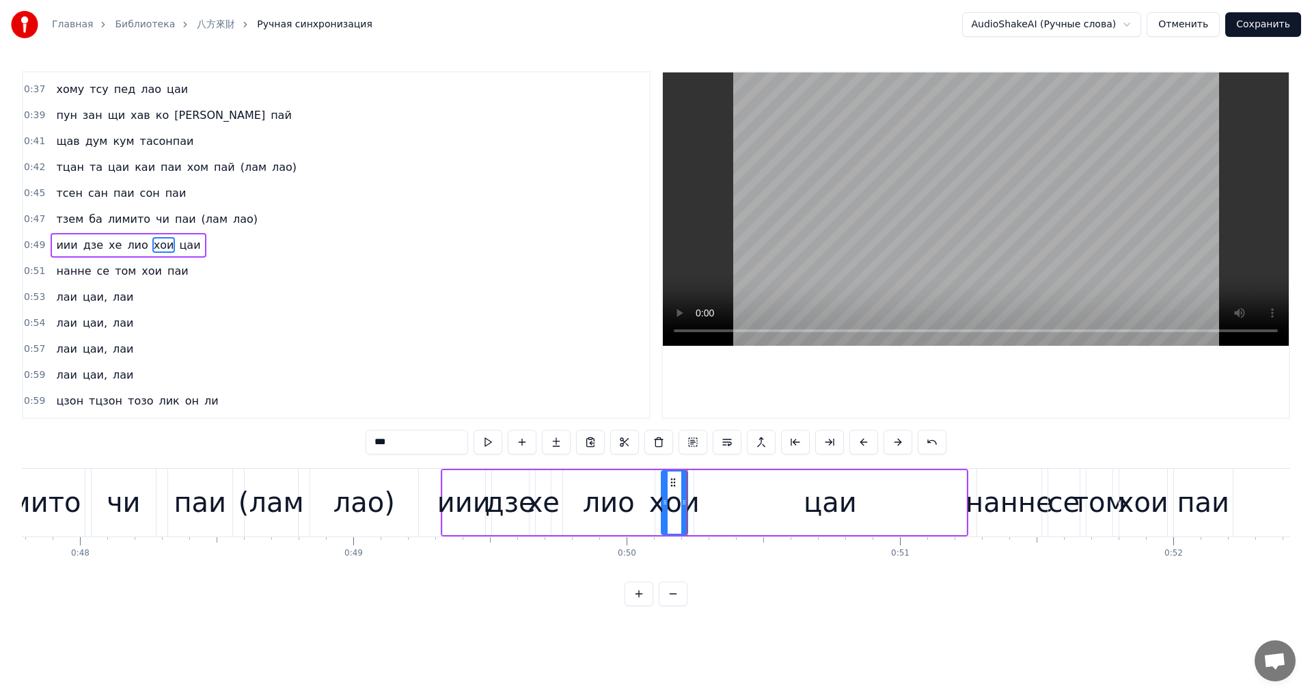
drag, startPoint x: 765, startPoint y: 549, endPoint x: 758, endPoint y: 547, distance: 7.1
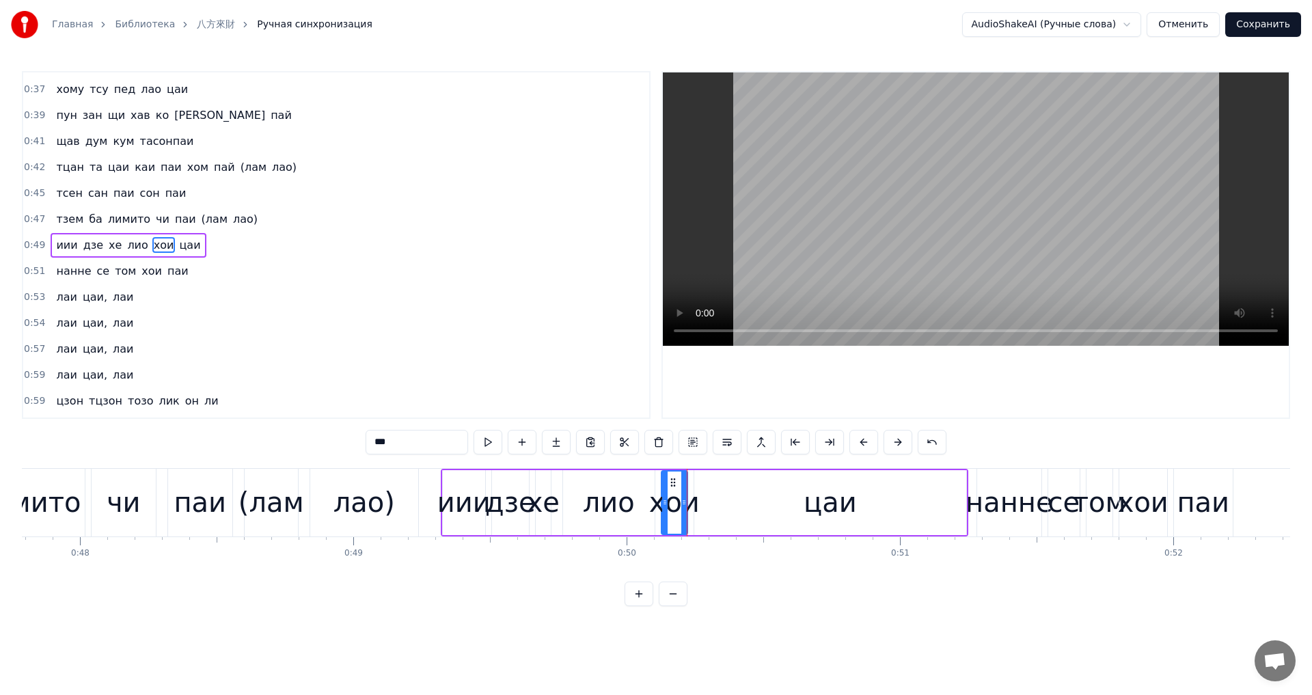
click at [790, 513] on div "цаи" at bounding box center [830, 502] width 272 height 65
type input "***"
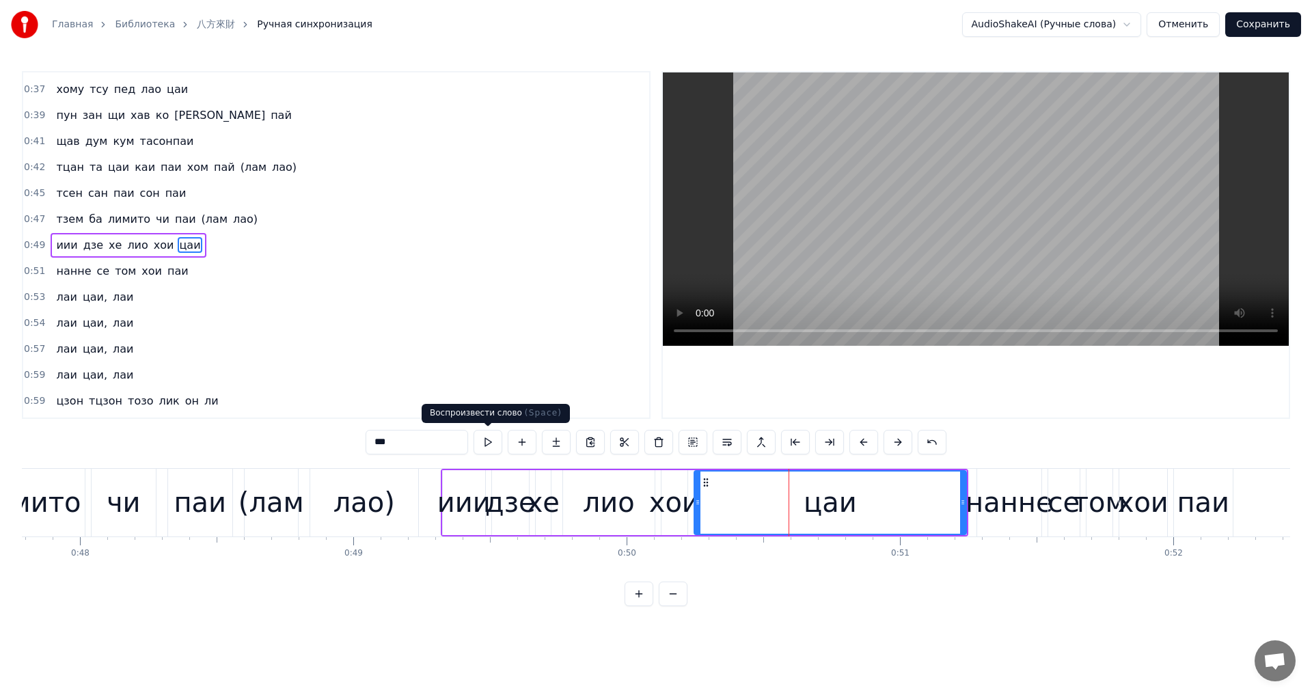
click at [480, 436] on button at bounding box center [488, 442] width 29 height 25
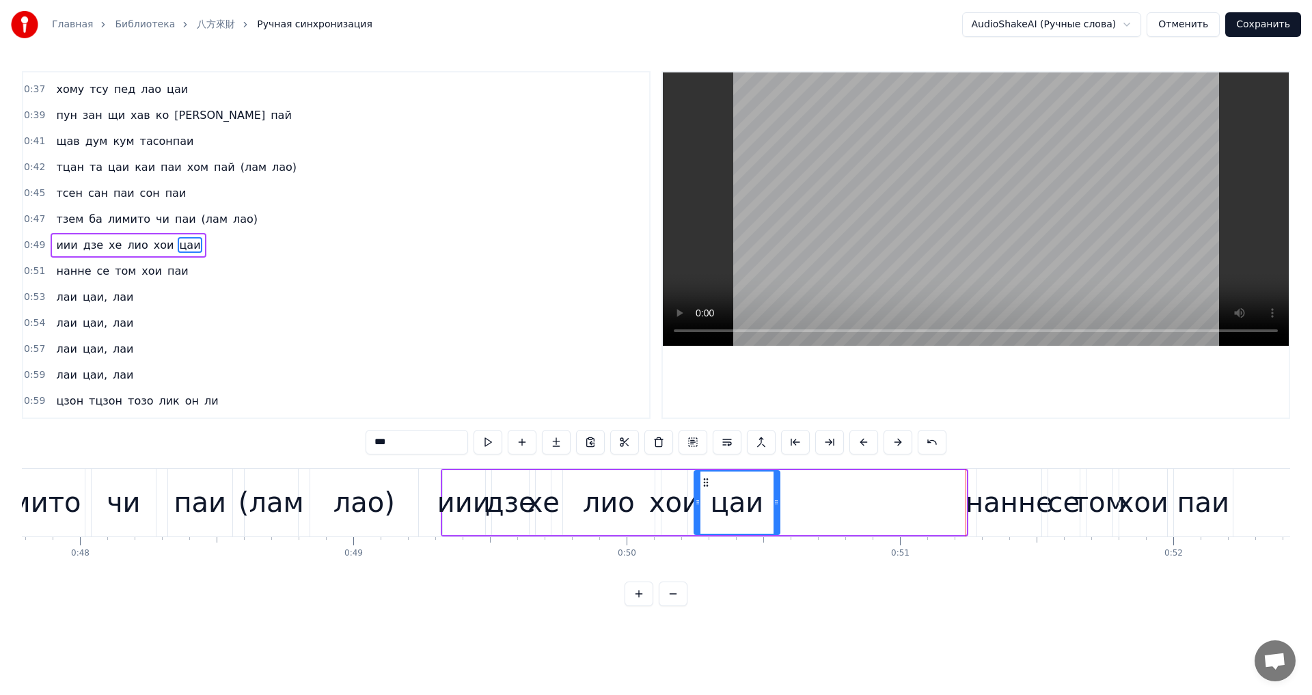
drag, startPoint x: 963, startPoint y: 510, endPoint x: 776, endPoint y: 507, distance: 186.6
click at [776, 507] on div at bounding box center [776, 503] width 5 height 62
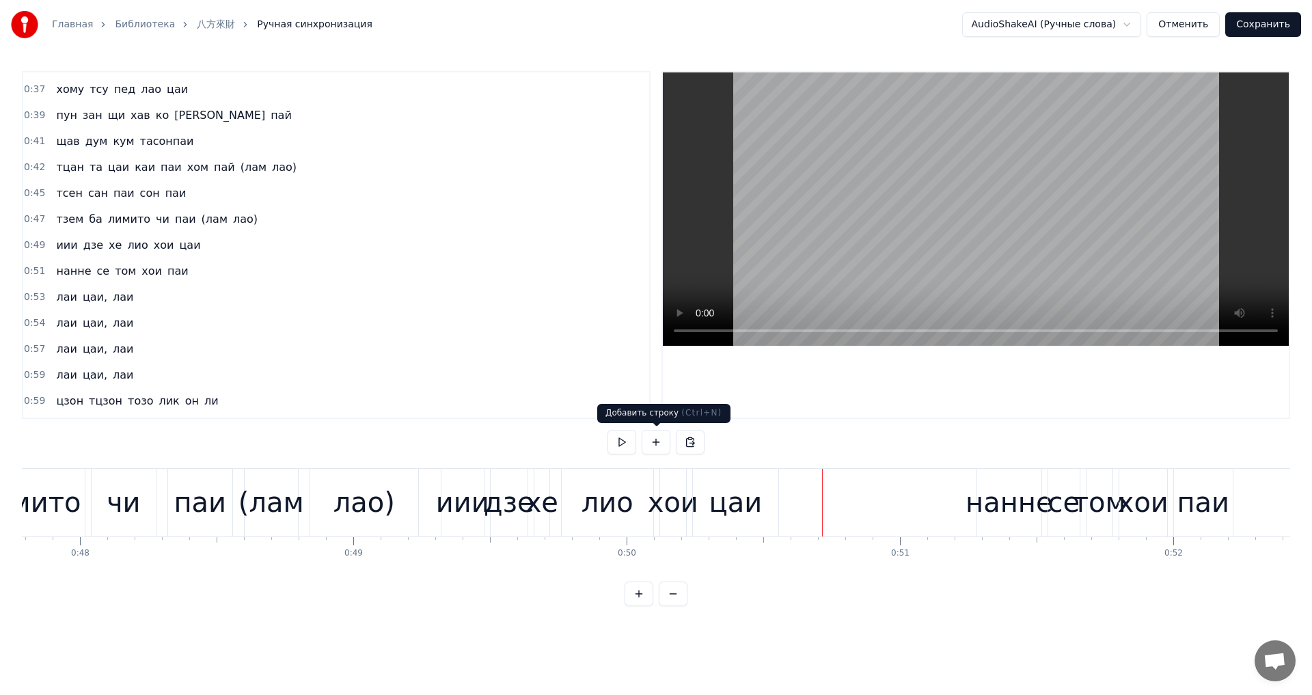
click at [645, 441] on button at bounding box center [656, 442] width 29 height 25
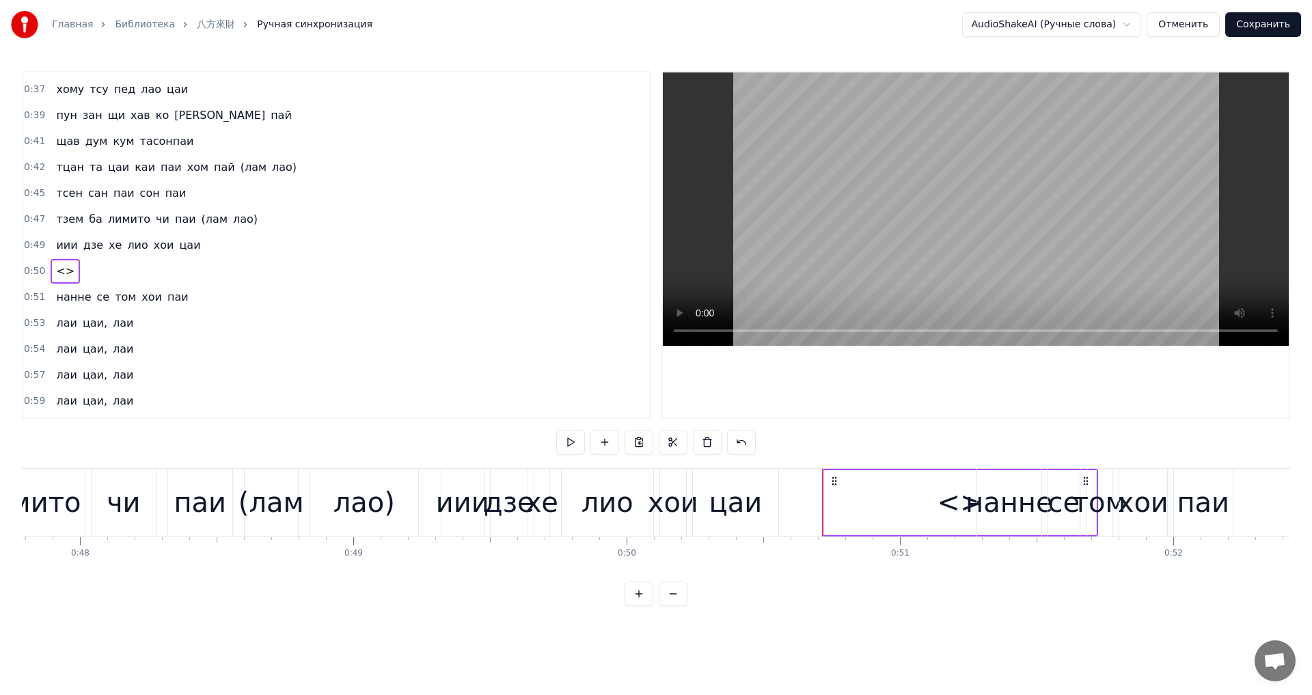
click at [62, 271] on span "<>" at bounding box center [65, 271] width 21 height 16
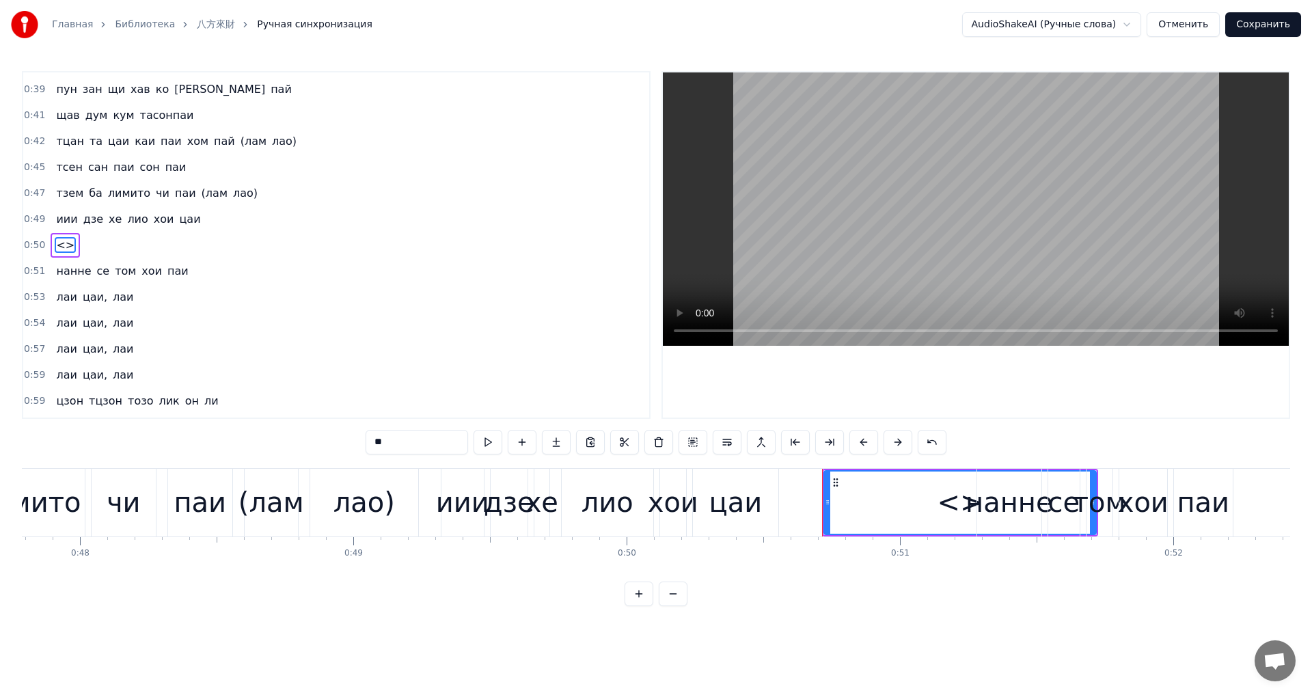
click at [57, 243] on span "<>" at bounding box center [65, 245] width 21 height 16
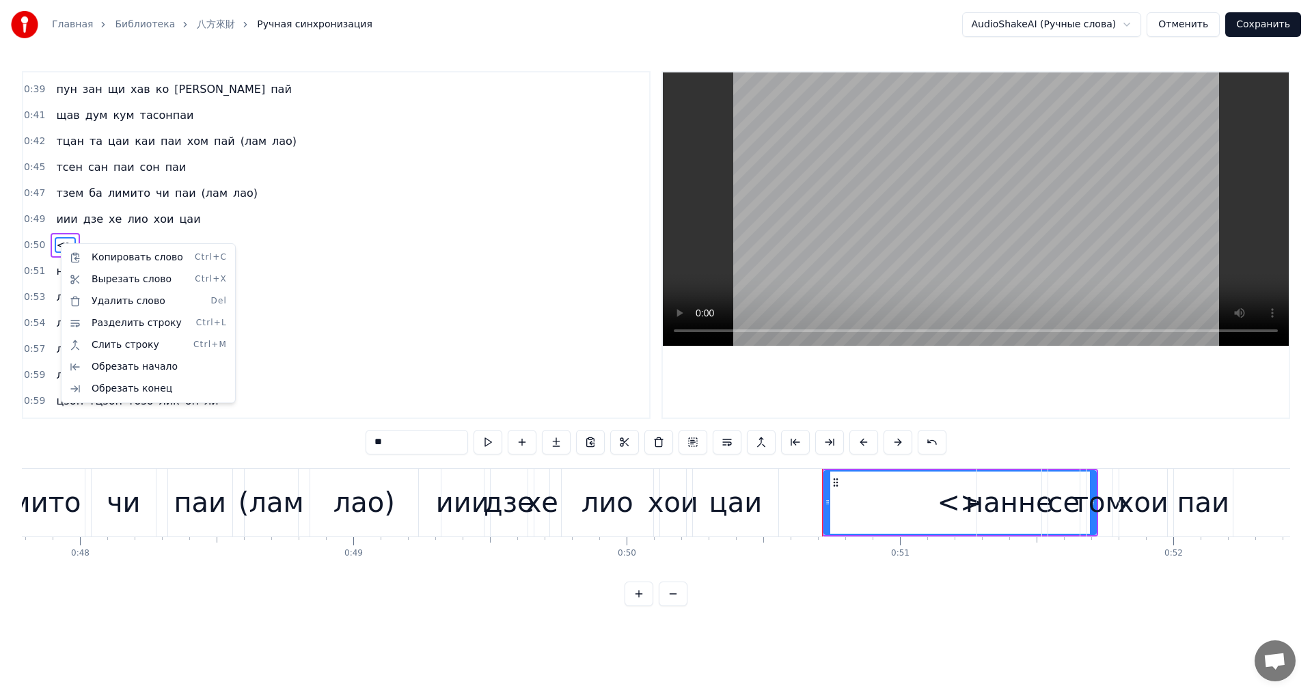
drag, startPoint x: 301, startPoint y: 271, endPoint x: 255, endPoint y: 261, distance: 46.9
click at [301, 271] on html "Главная Библиотека 八方來財 Ручная синхронизация AudioShakeAI (Ручные слова) Отмени…" at bounding box center [656, 314] width 1312 height 628
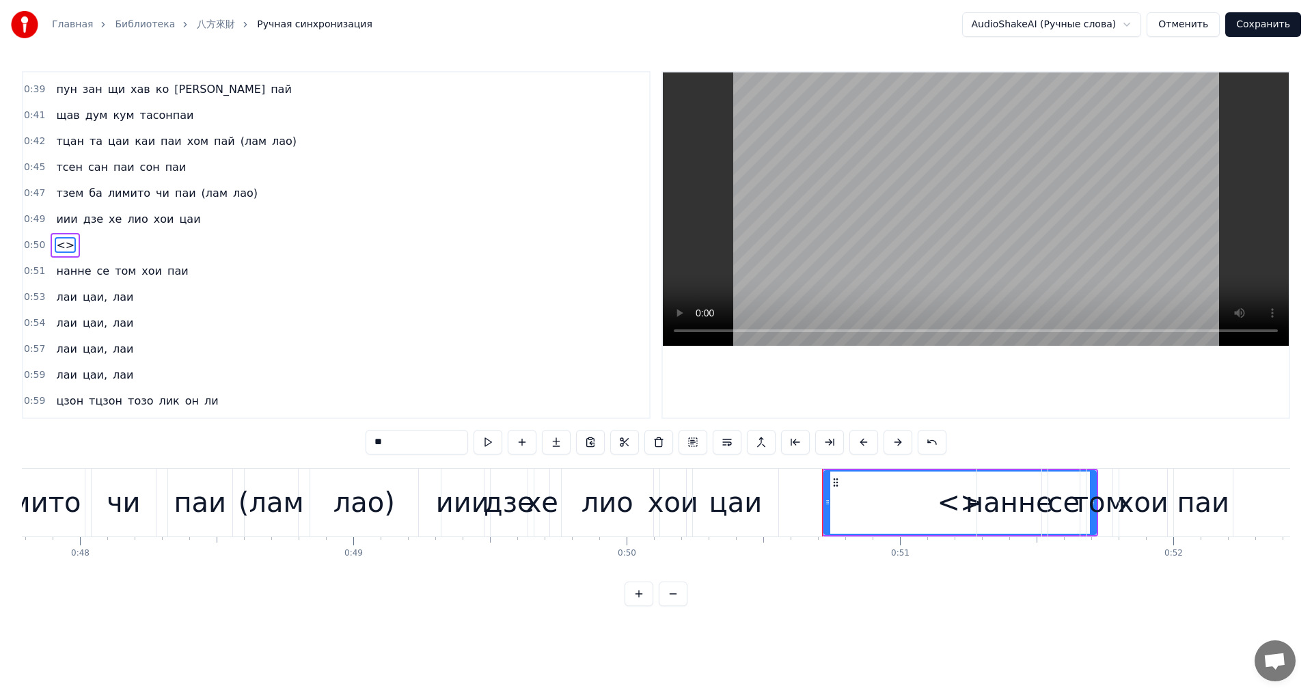
click at [88, 248] on div "0:50 <>" at bounding box center [336, 245] width 626 height 26
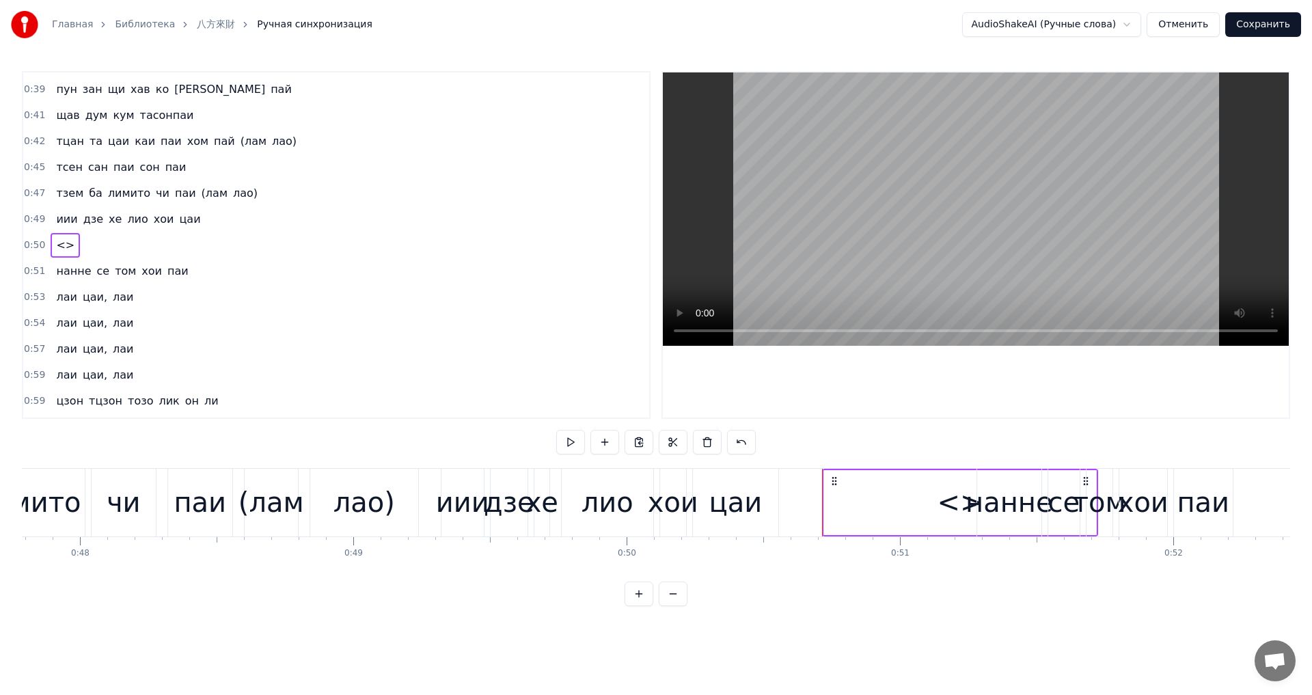
click at [65, 244] on span "<>" at bounding box center [65, 245] width 21 height 16
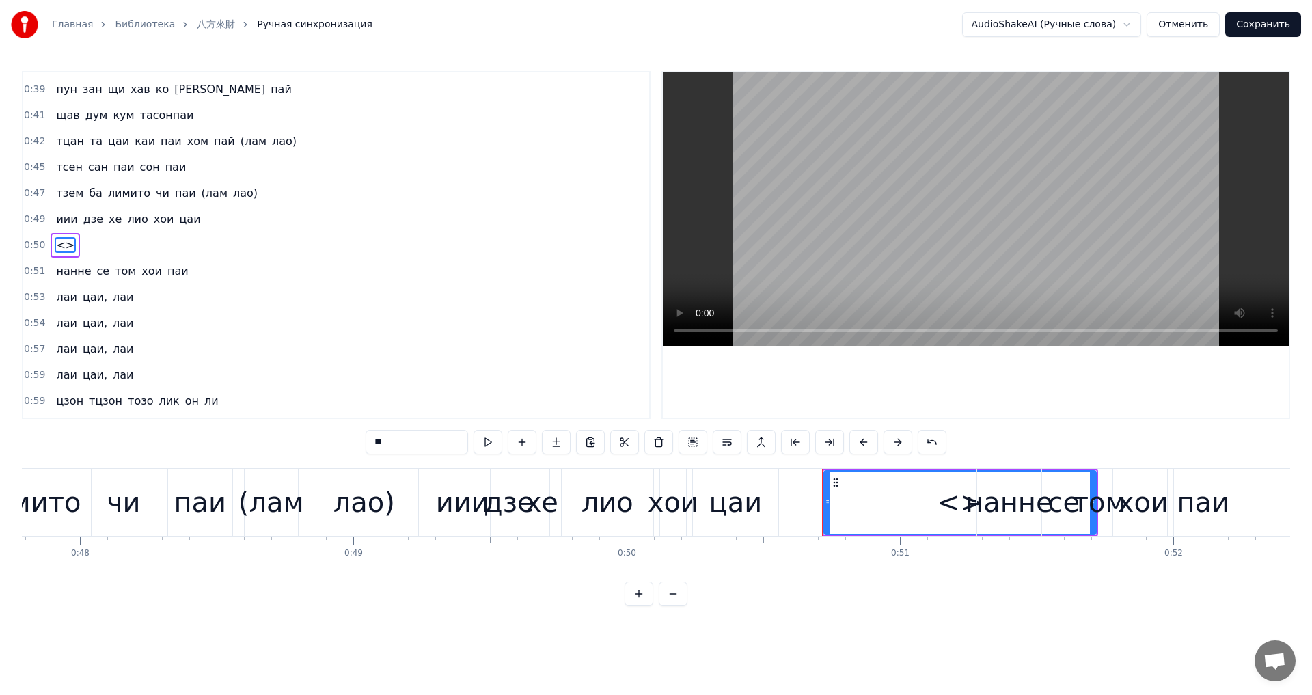
click at [961, 502] on div "<>" at bounding box center [960, 502] width 46 height 41
click at [60, 241] on span "<>" at bounding box center [65, 245] width 21 height 16
click at [60, 243] on span "<>" at bounding box center [65, 245] width 21 height 16
click at [124, 250] on div "0:50 <>" at bounding box center [336, 245] width 626 height 26
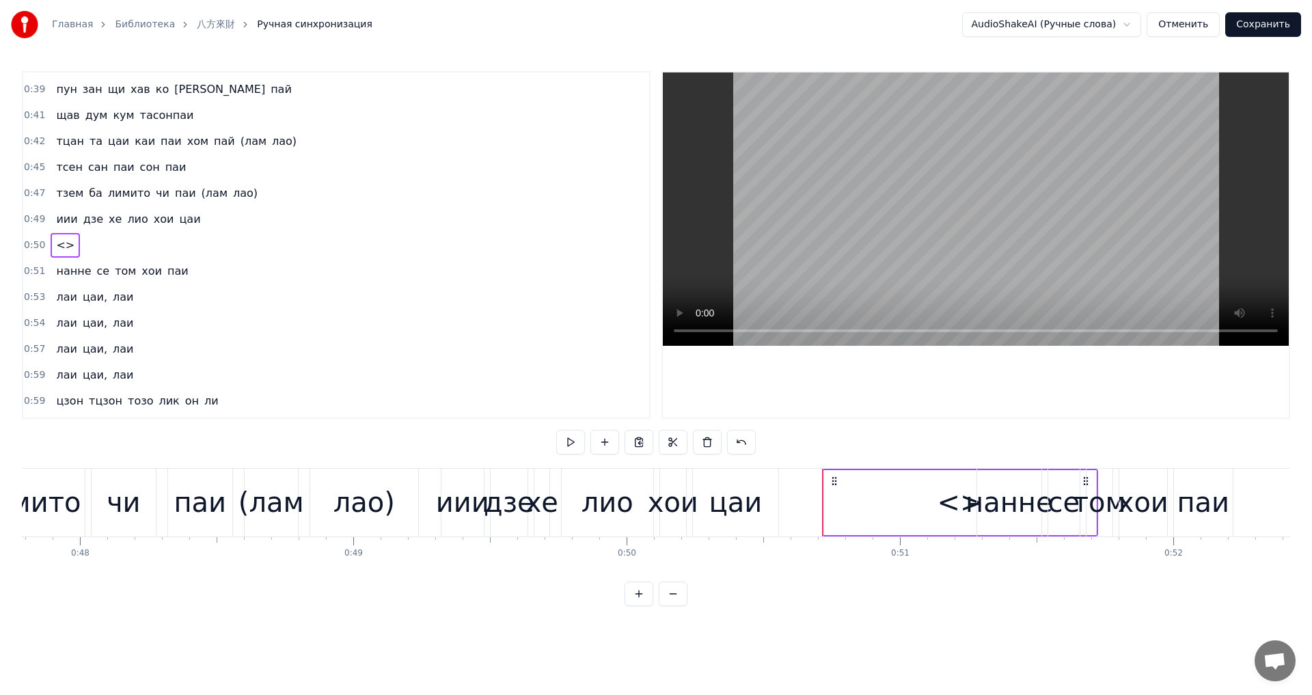
click at [109, 244] on div "0:50 <>" at bounding box center [336, 245] width 626 height 26
click at [32, 243] on span "0:50" at bounding box center [34, 245] width 21 height 14
drag, startPoint x: 112, startPoint y: 246, endPoint x: 97, endPoint y: 244, distance: 15.2
click at [97, 245] on div "0:50 <>" at bounding box center [336, 245] width 626 height 26
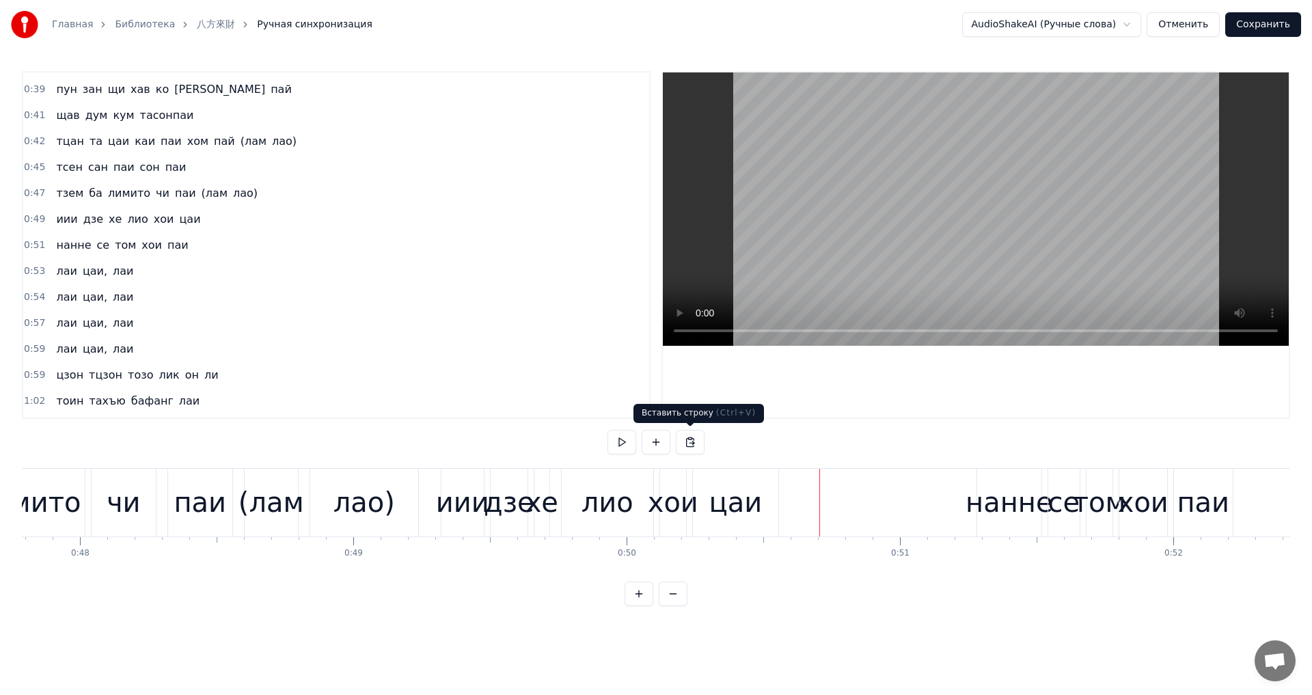
click at [683, 437] on button at bounding box center [690, 442] width 29 height 25
click at [624, 442] on button at bounding box center [622, 442] width 29 height 25
click at [608, 430] on button at bounding box center [622, 442] width 29 height 25
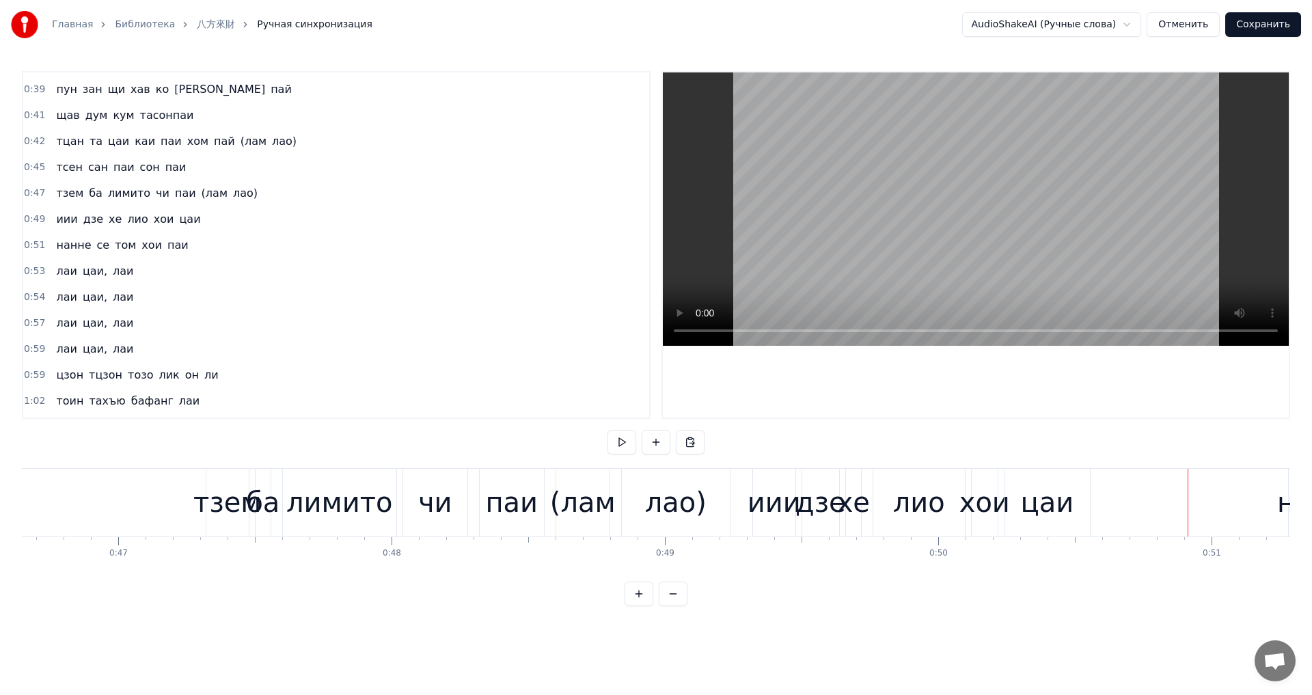
scroll to position [0, 12647]
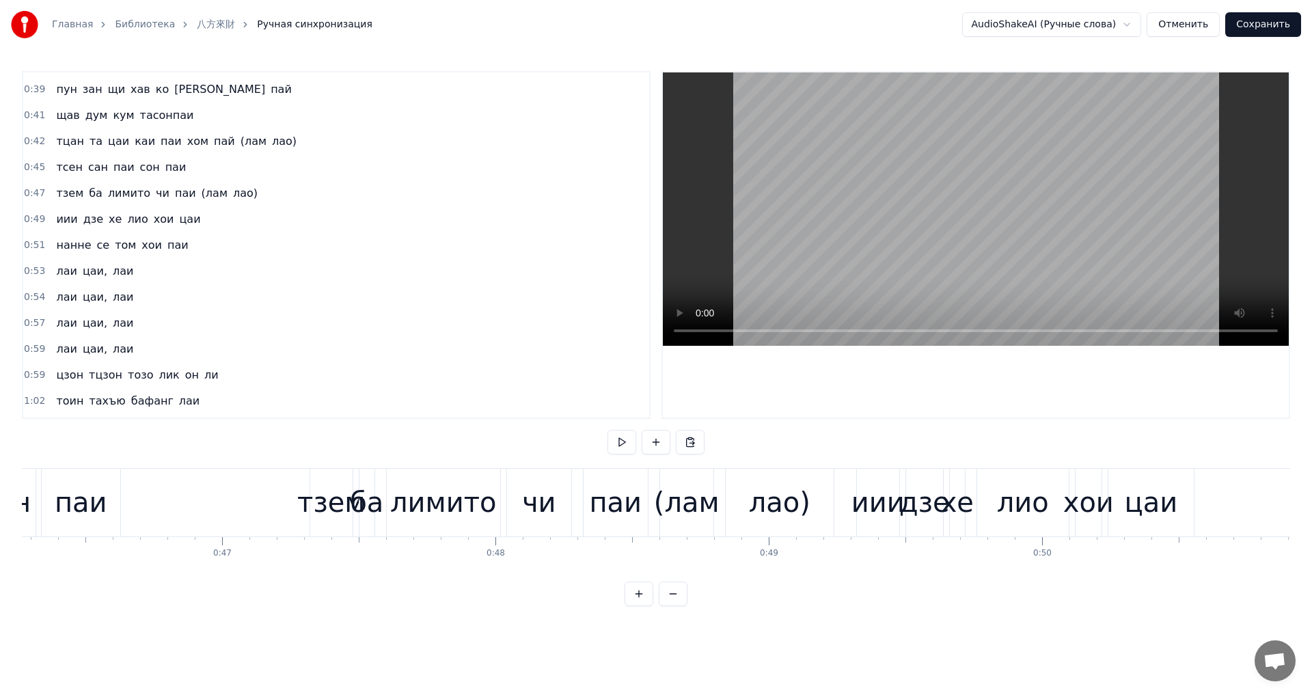
click at [194, 209] on div "0:49 иии дзе хе лио хои цаи" at bounding box center [336, 219] width 626 height 26
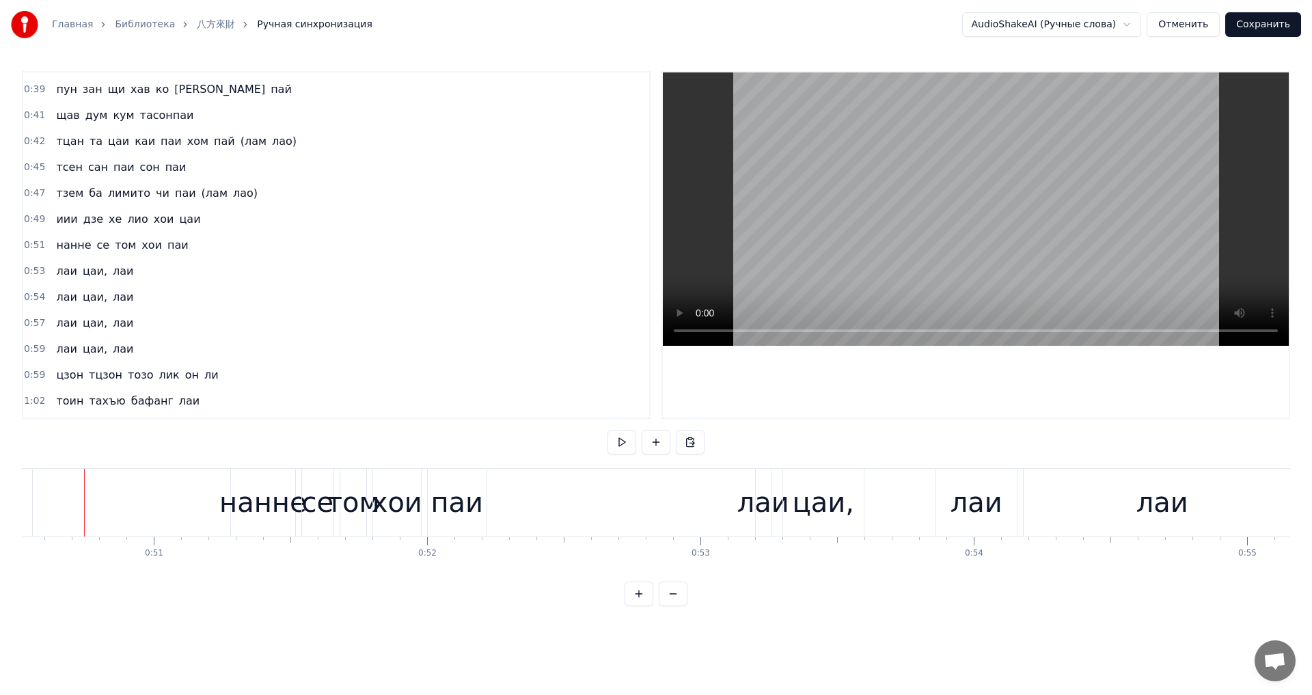
scroll to position [0, 13802]
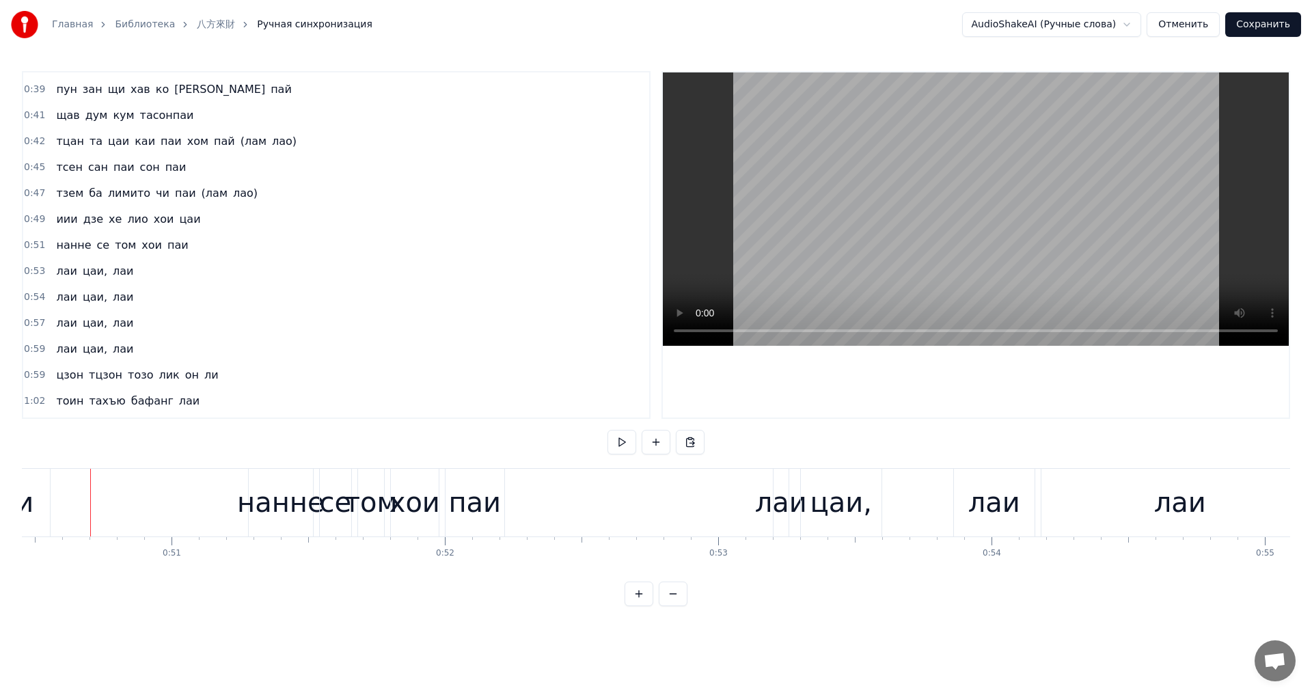
click at [642, 606] on button at bounding box center [639, 594] width 29 height 25
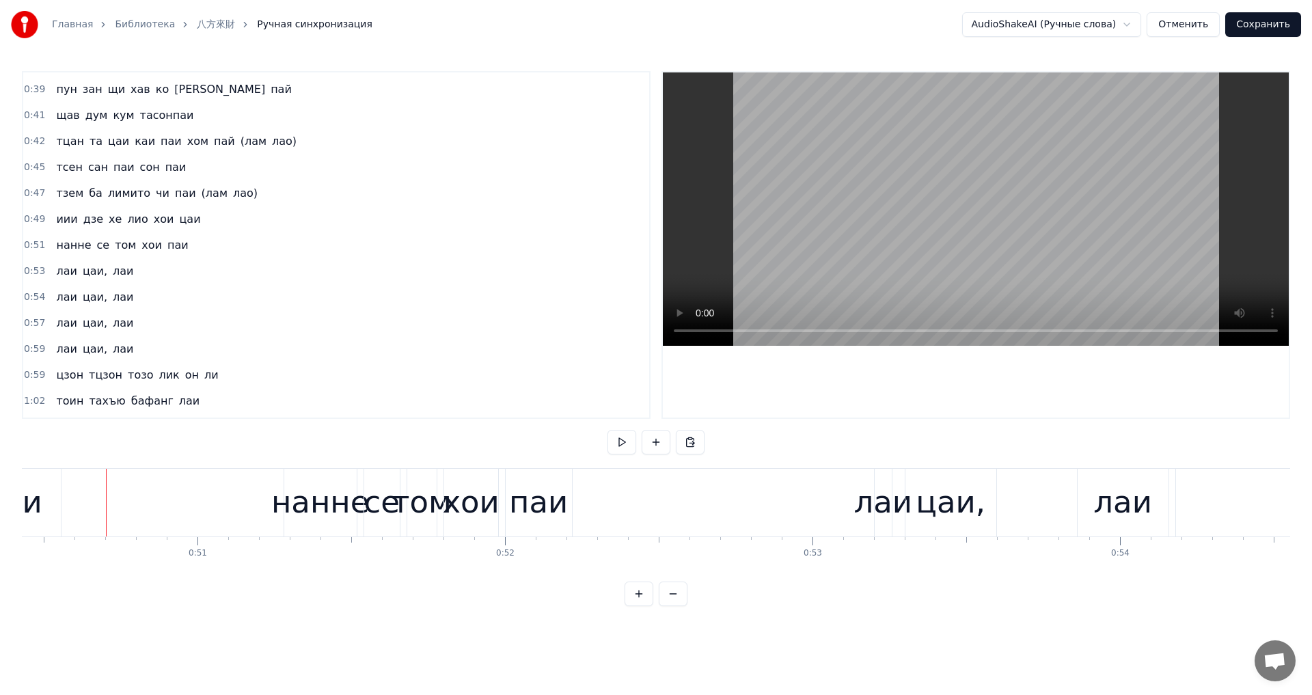
scroll to position [0, 15523]
click at [666, 606] on button at bounding box center [673, 594] width 29 height 25
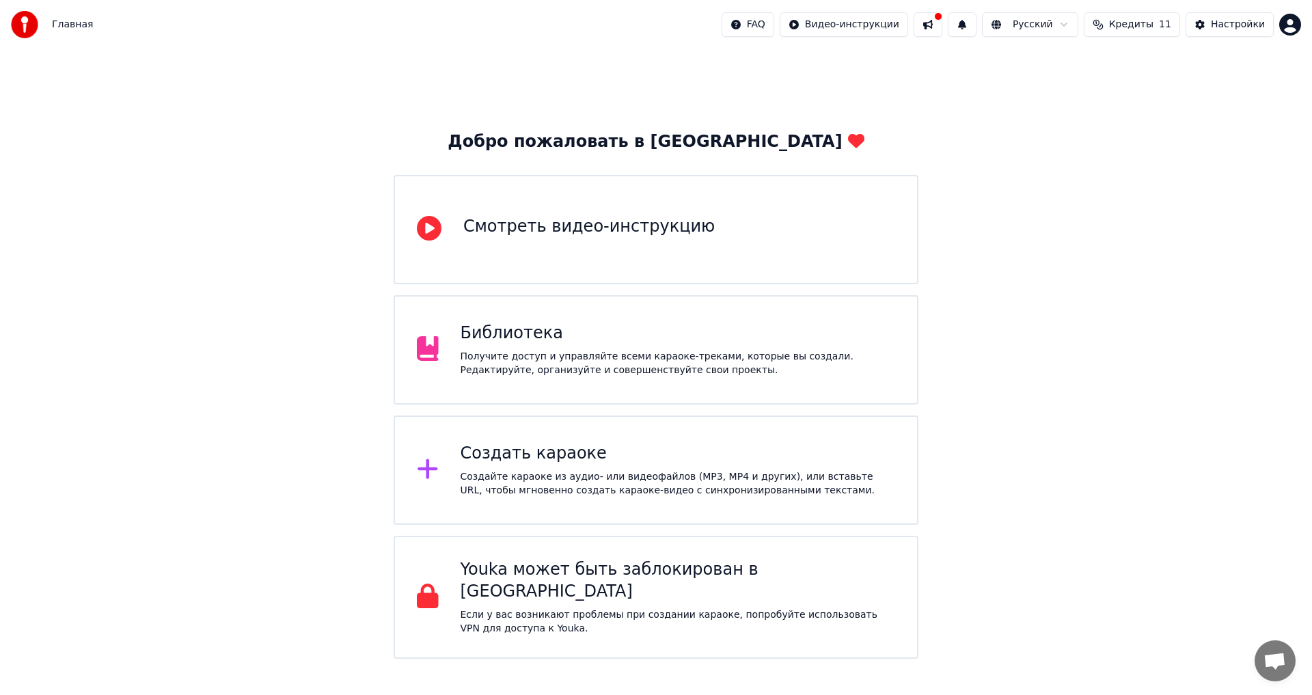
click at [693, 329] on div "Библиотека" at bounding box center [678, 334] width 435 height 22
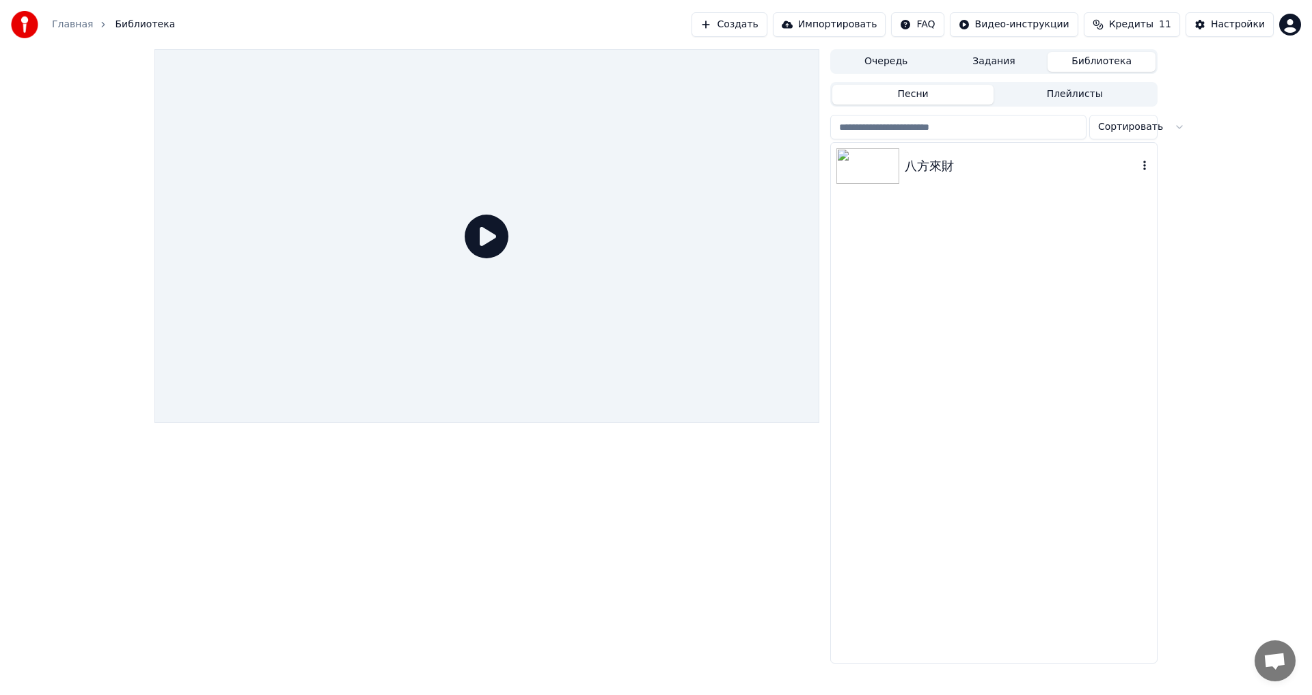
click at [969, 187] on div "八方來財" at bounding box center [994, 166] width 326 height 46
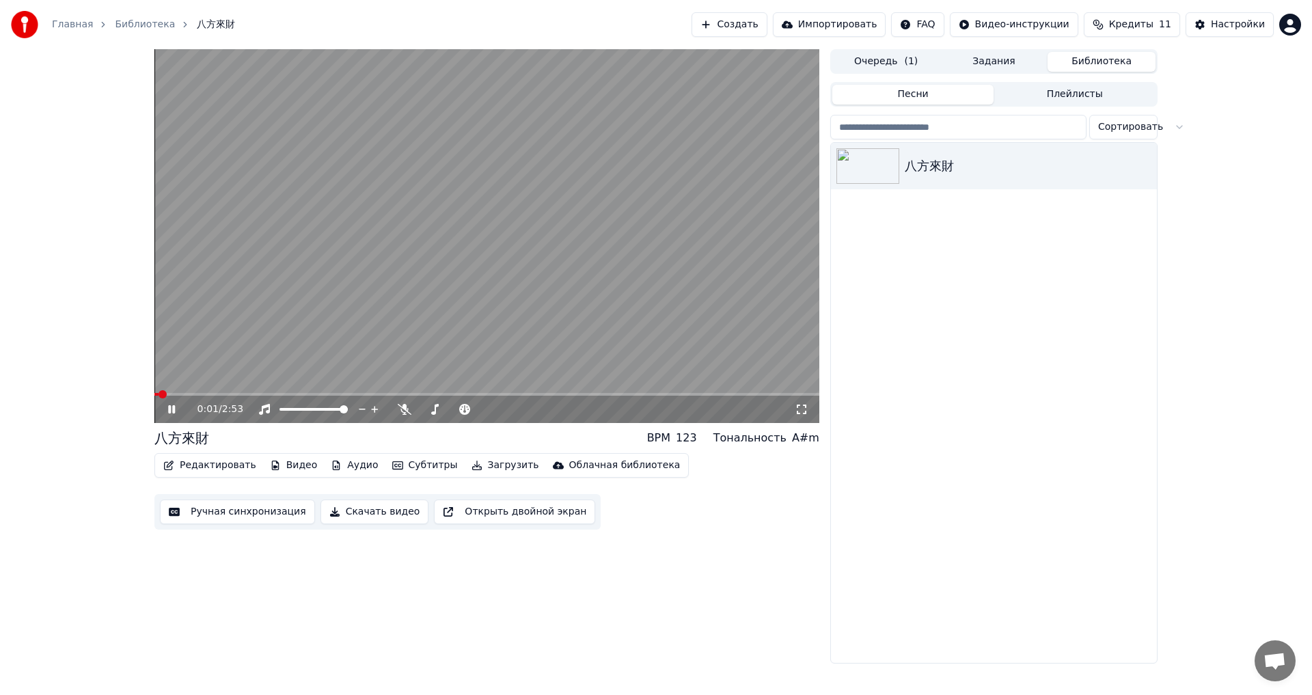
click at [204, 463] on button "Редактировать" at bounding box center [210, 465] width 104 height 19
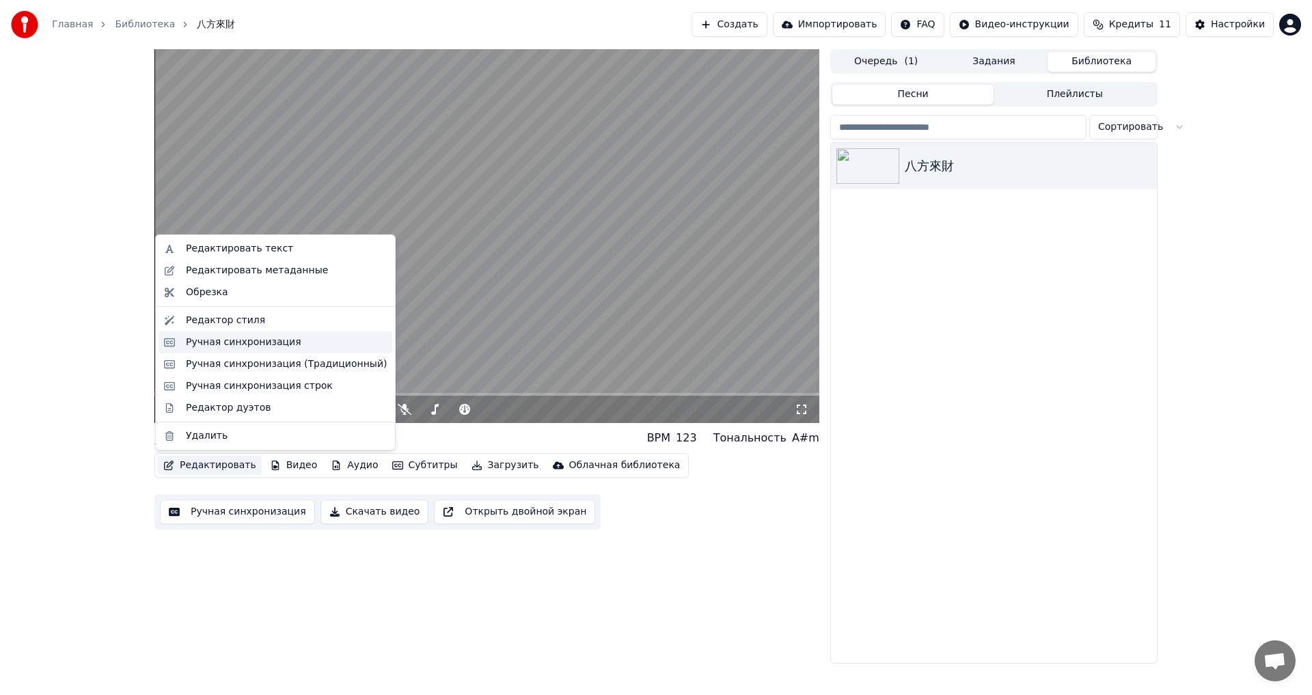
click at [245, 340] on div "Ручная синхронизация" at bounding box center [243, 343] width 115 height 14
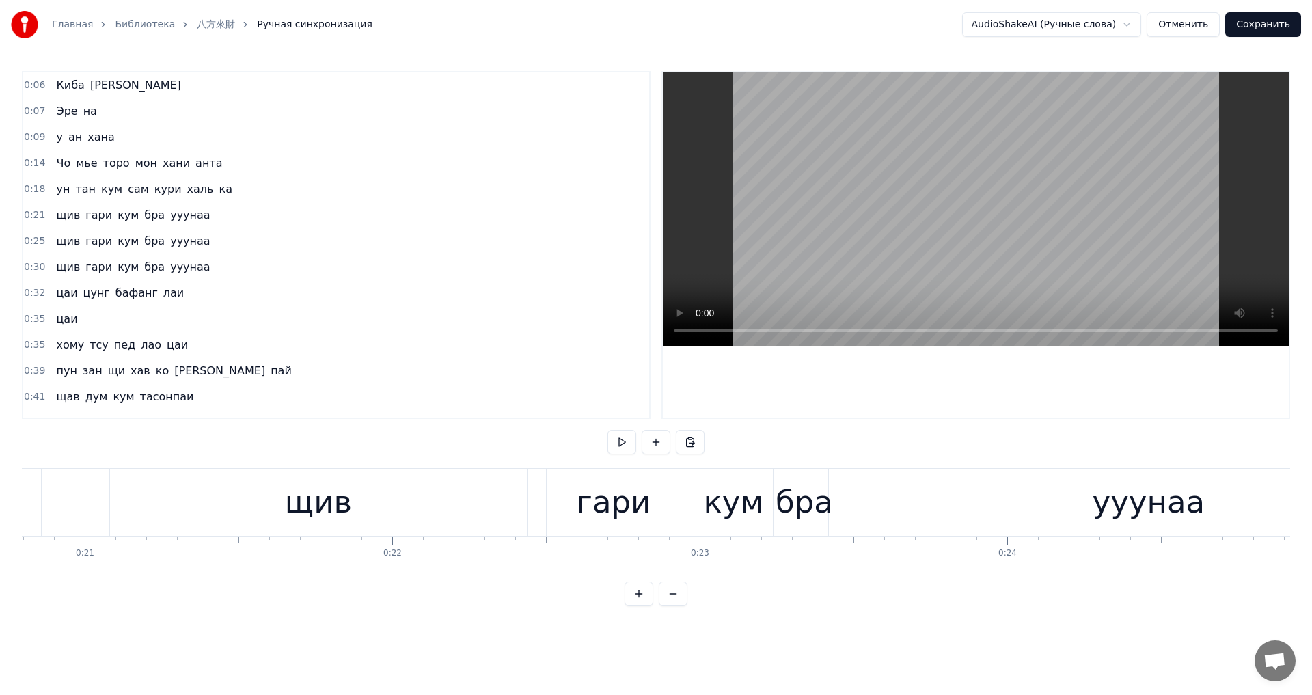
scroll to position [0, 6381]
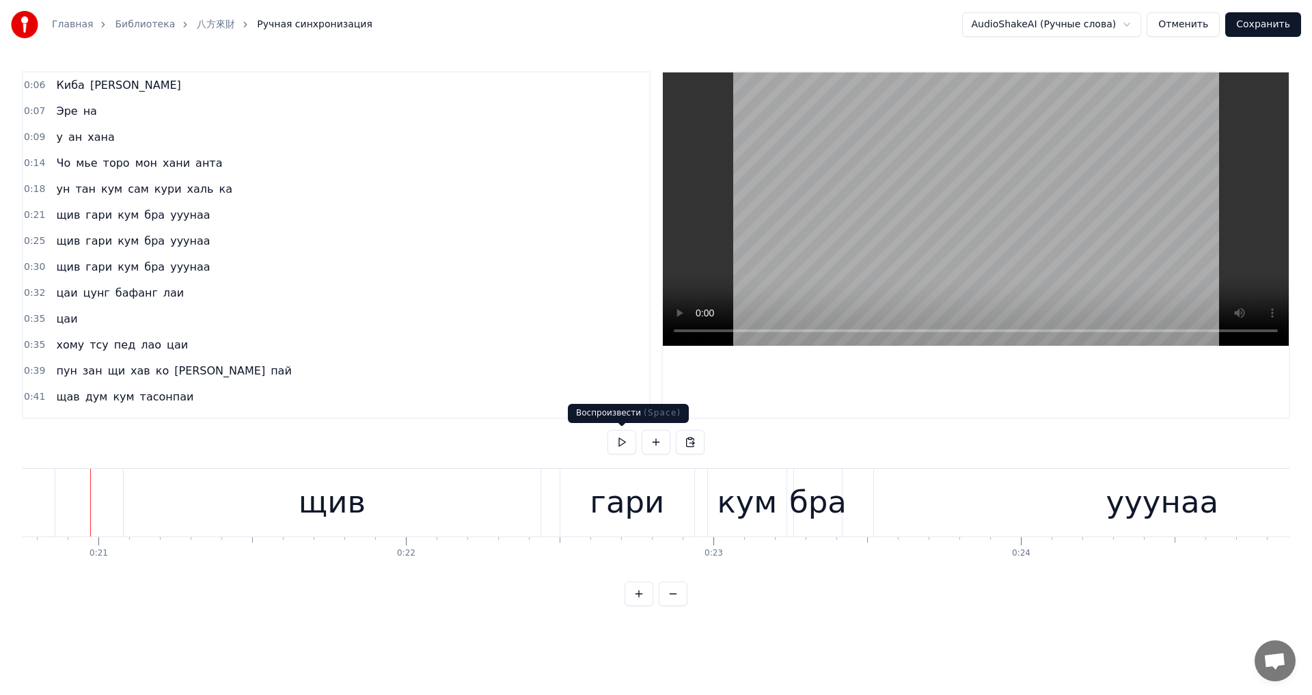
click at [612, 440] on button at bounding box center [622, 442] width 29 height 25
click at [311, 508] on div "щив" at bounding box center [332, 502] width 67 height 46
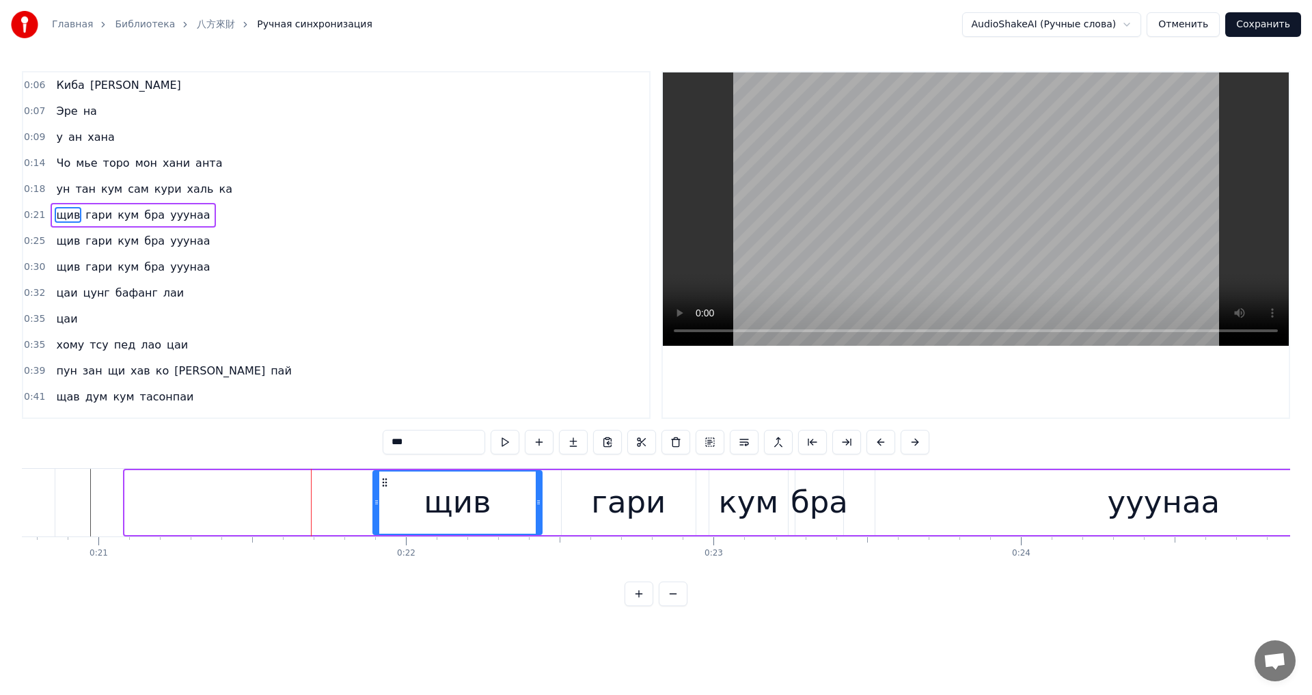
drag, startPoint x: 128, startPoint y: 507, endPoint x: 376, endPoint y: 533, distance: 249.4
click at [376, 533] on div at bounding box center [376, 503] width 5 height 62
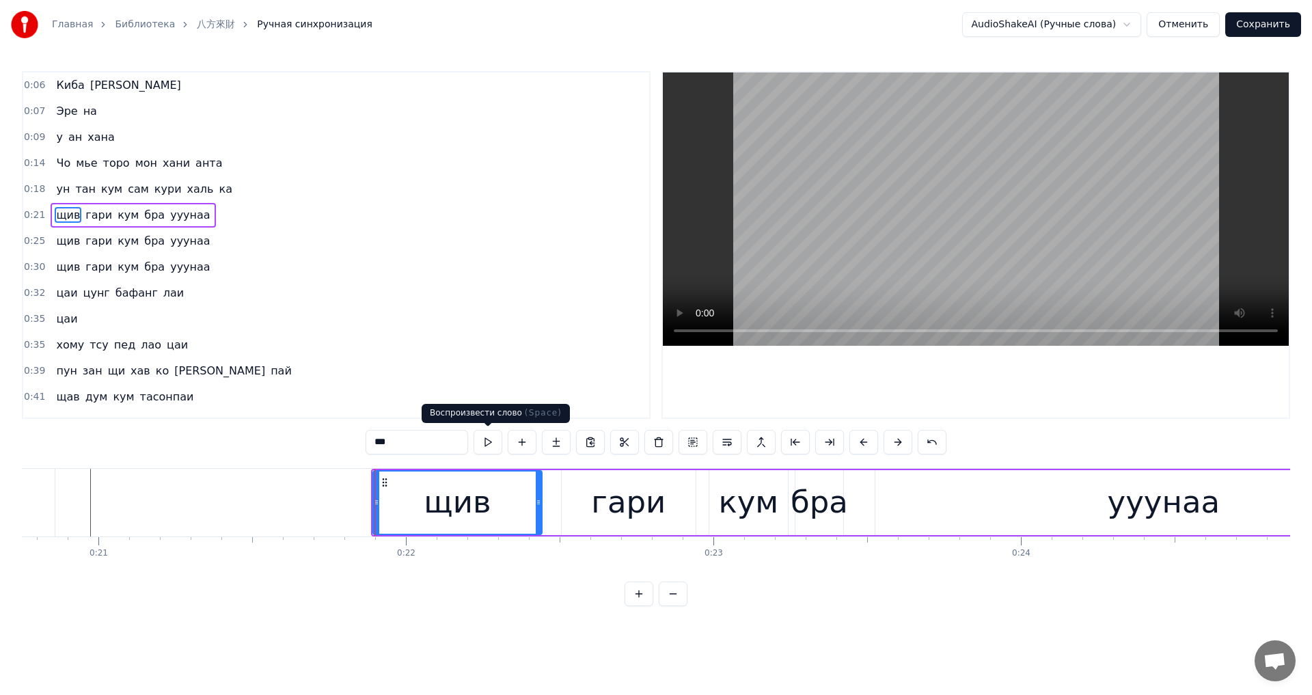
click at [487, 443] on button at bounding box center [488, 442] width 29 height 25
click at [593, 505] on div "гари" at bounding box center [629, 502] width 134 height 65
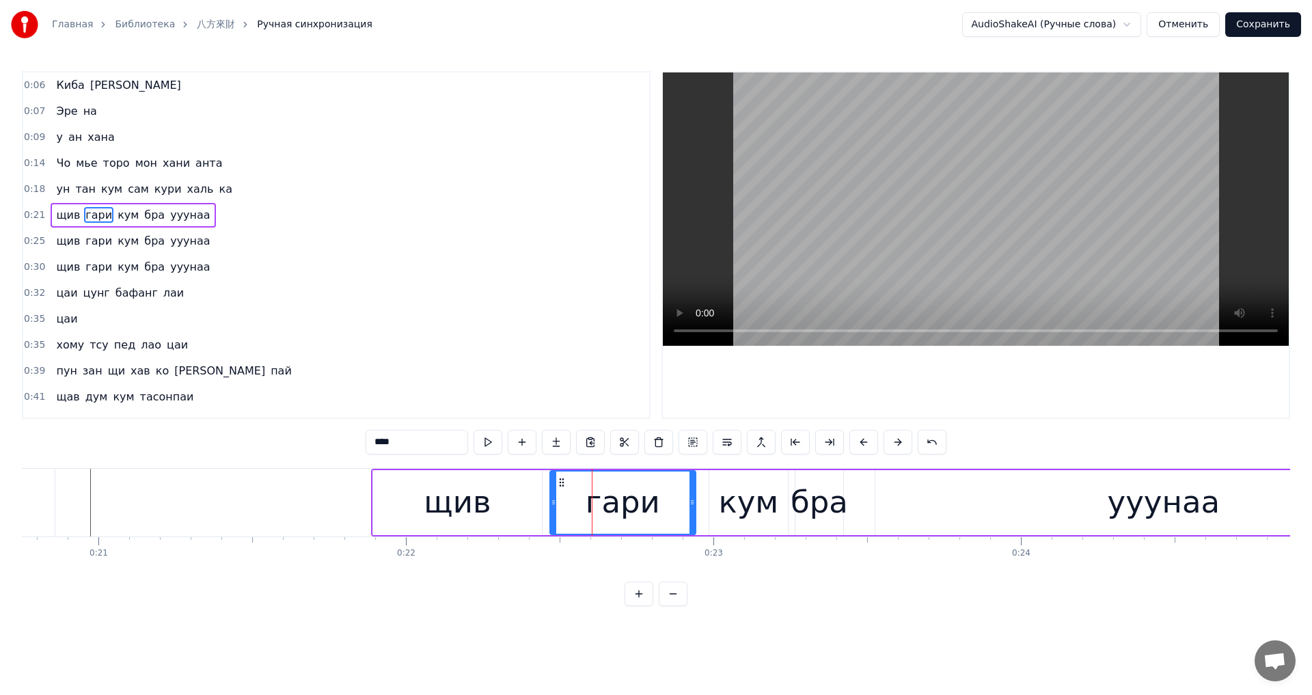
drag, startPoint x: 562, startPoint y: 508, endPoint x: 547, endPoint y: 508, distance: 15.0
click at [551, 508] on div at bounding box center [553, 503] width 5 height 62
click at [685, 509] on div at bounding box center [685, 503] width 5 height 62
click at [719, 502] on div "кум" at bounding box center [748, 502] width 79 height 65
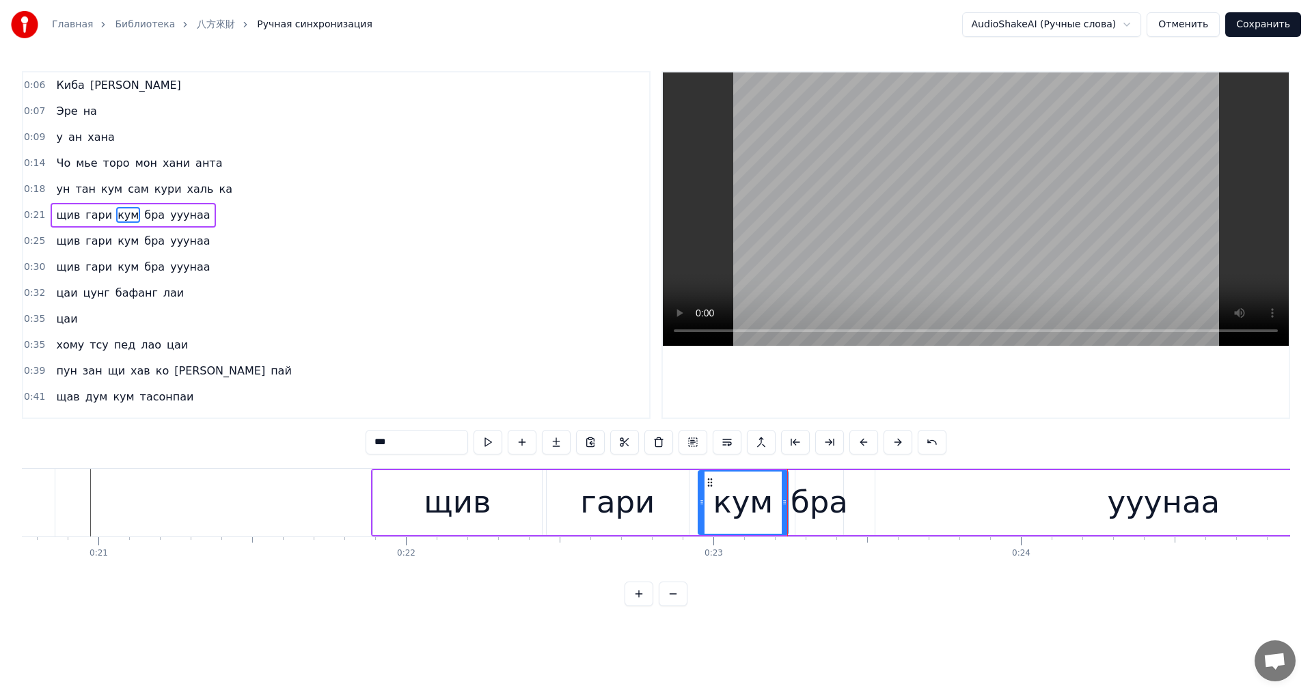
drag, startPoint x: 711, startPoint y: 507, endPoint x: 700, endPoint y: 508, distance: 11.0
click at [700, 508] on div at bounding box center [701, 503] width 5 height 62
click at [782, 514] on div at bounding box center [784, 503] width 5 height 62
click at [813, 513] on div "бра" at bounding box center [819, 502] width 57 height 46
type input "***"
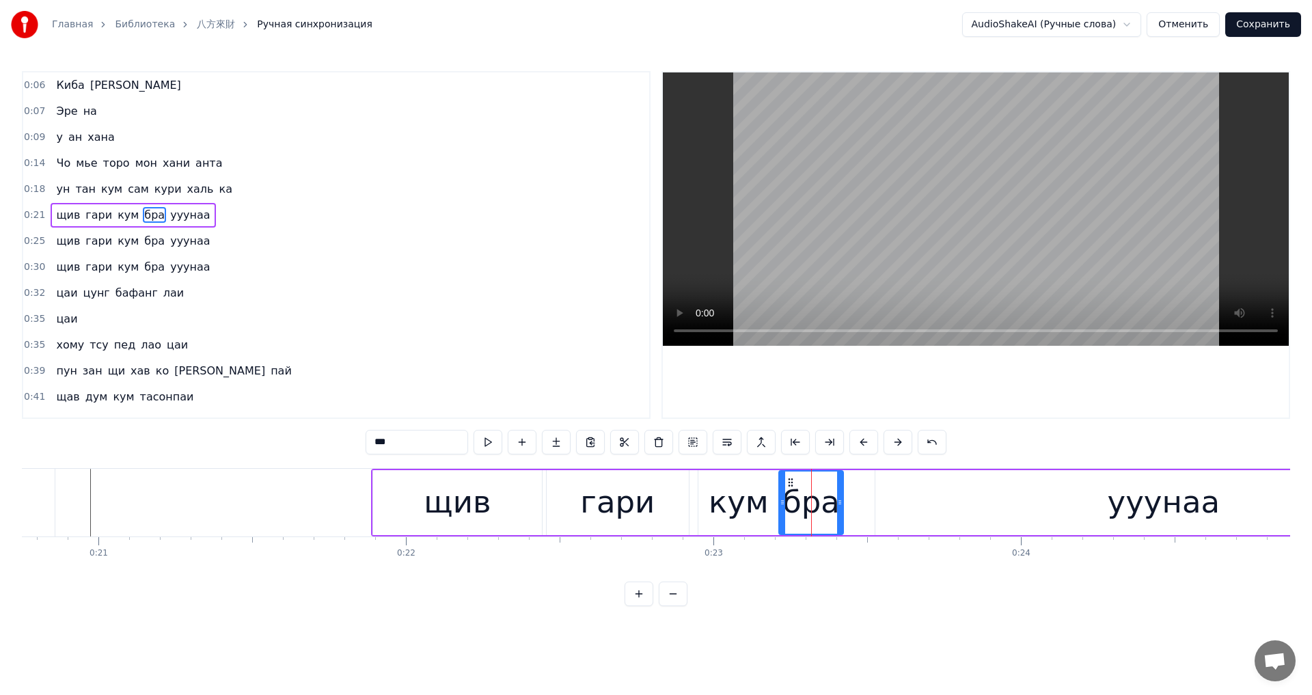
drag, startPoint x: 798, startPoint y: 513, endPoint x: 778, endPoint y: 514, distance: 19.9
click at [780, 514] on div at bounding box center [782, 503] width 5 height 62
click at [832, 517] on div at bounding box center [833, 503] width 5 height 62
click at [806, 513] on div "бра" at bounding box center [806, 502] width 57 height 46
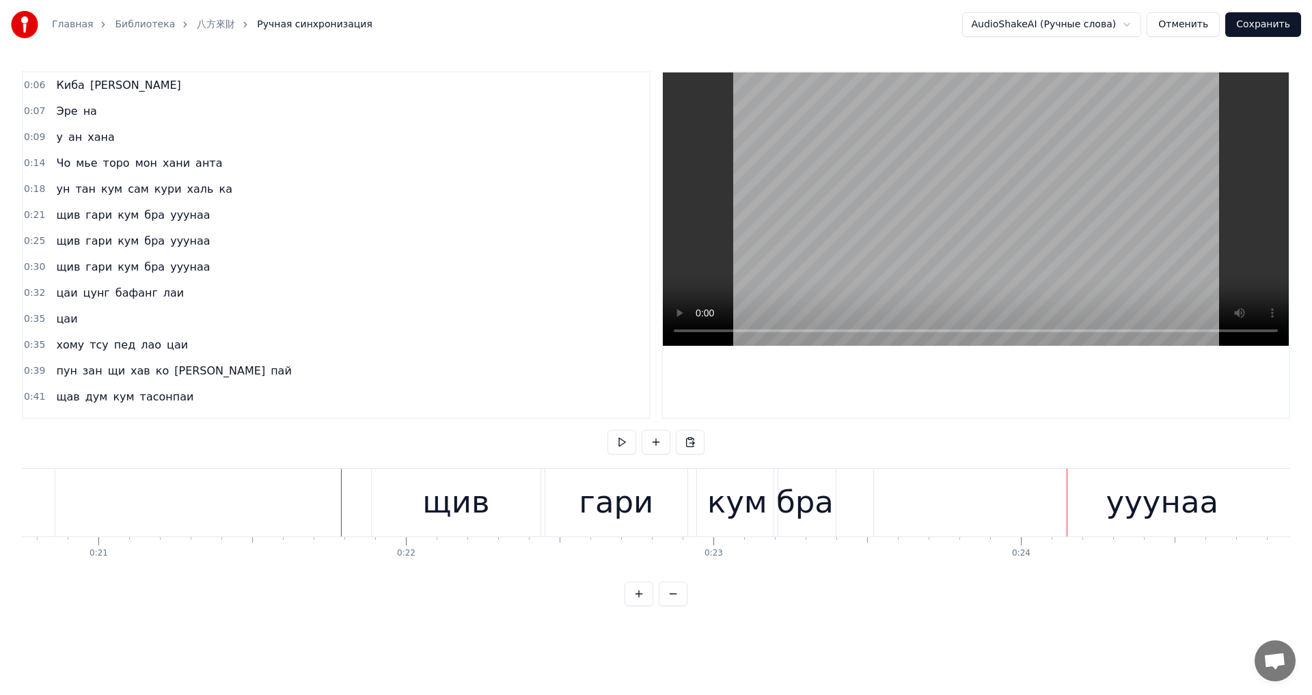
click at [940, 525] on div "ууунаа" at bounding box center [1162, 503] width 577 height 68
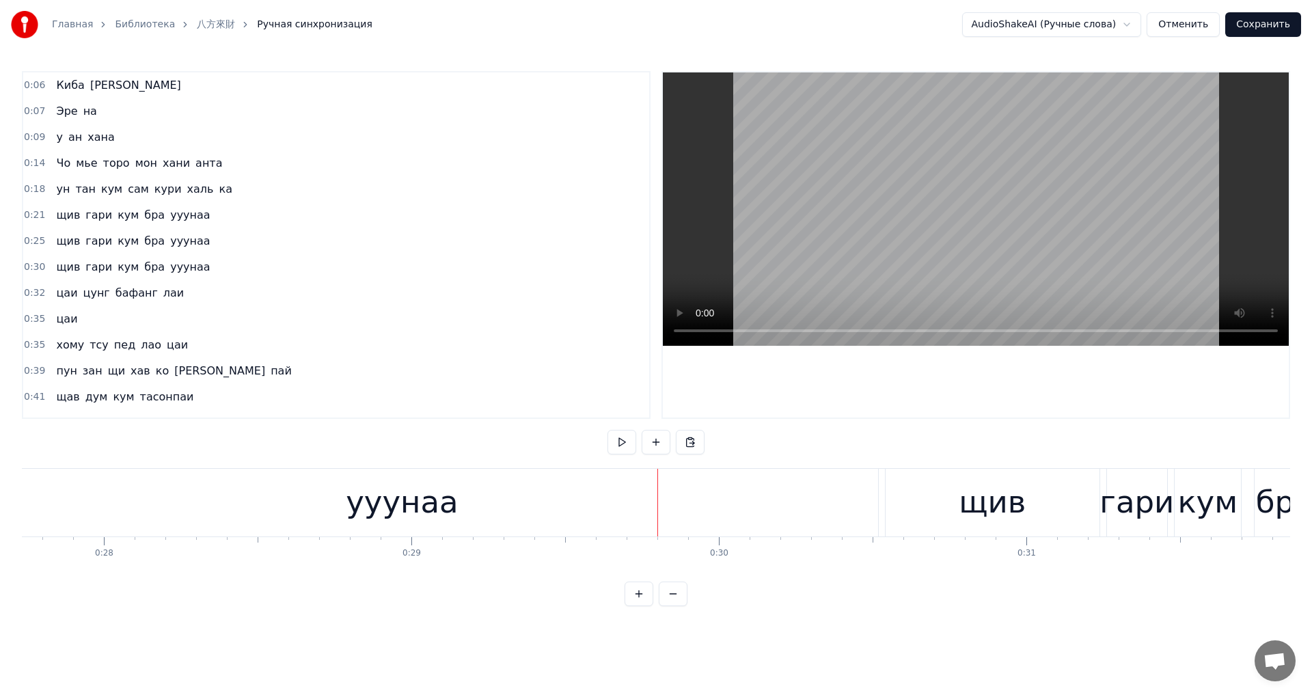
scroll to position [0, 8558]
click at [380, 526] on div "ууунаа" at bounding box center [373, 503] width 952 height 68
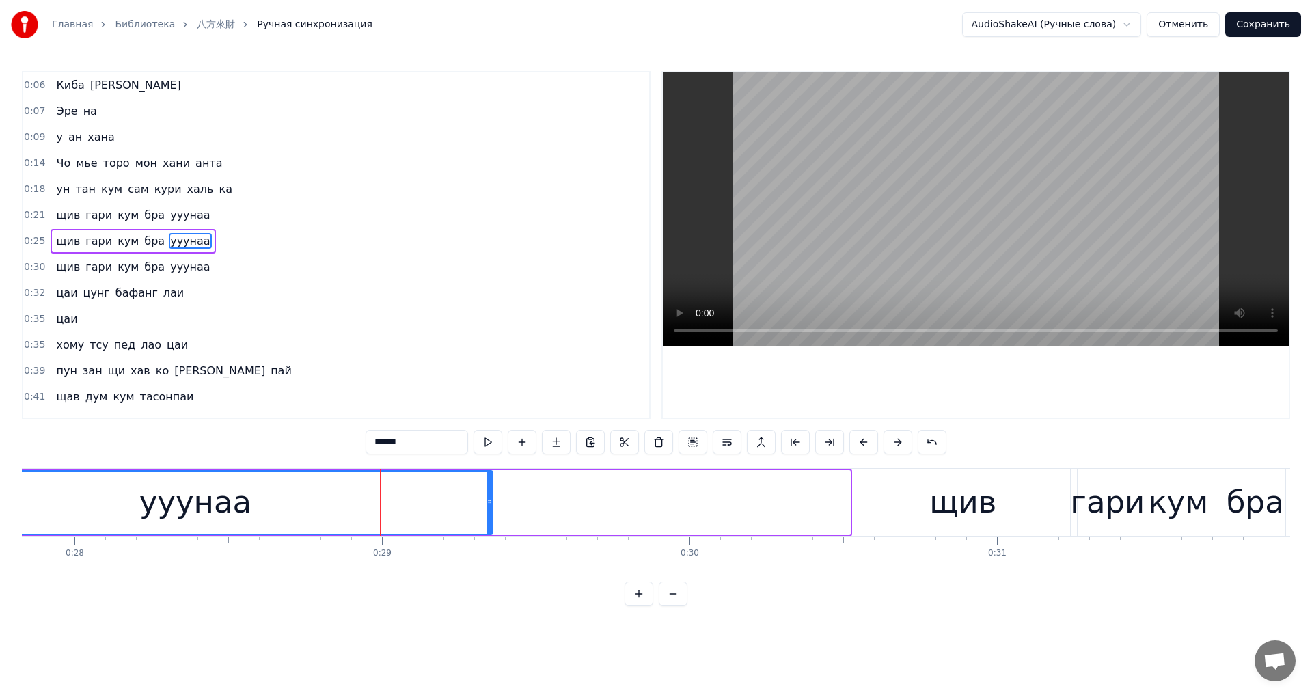
drag, startPoint x: 847, startPoint y: 515, endPoint x: 492, endPoint y: 526, distance: 355.5
click at [492, 526] on div at bounding box center [489, 503] width 5 height 62
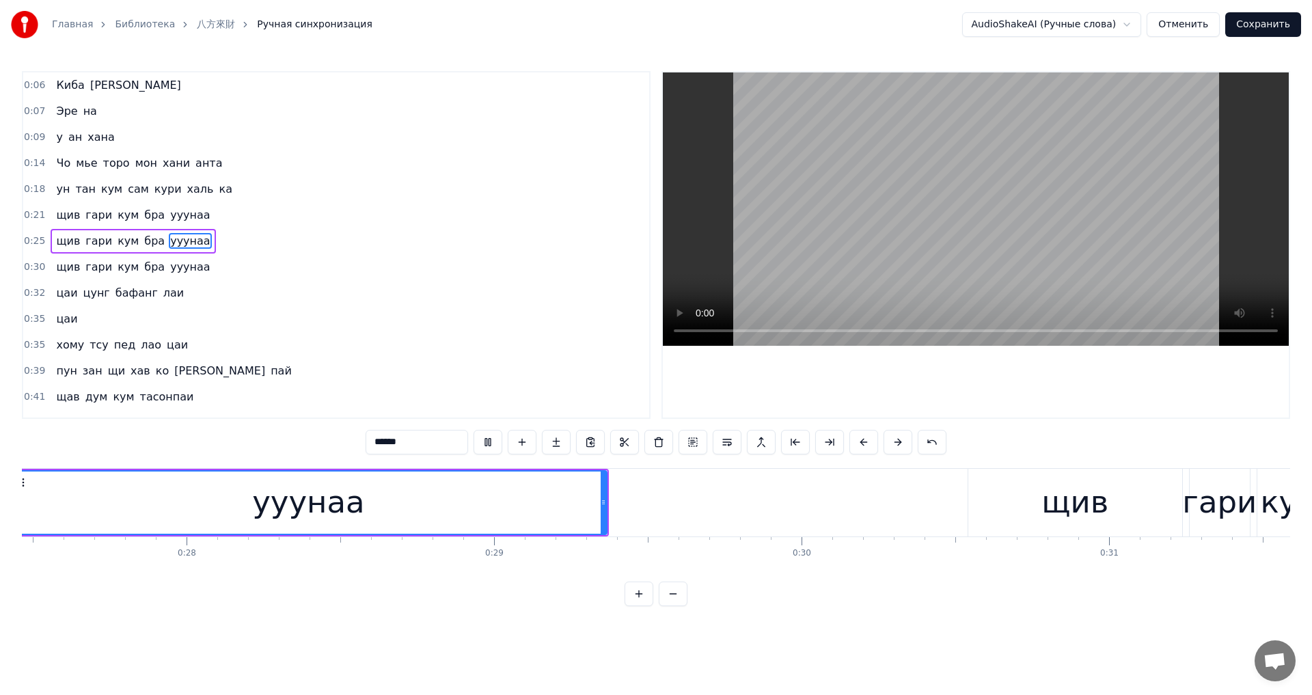
scroll to position [0, 8363]
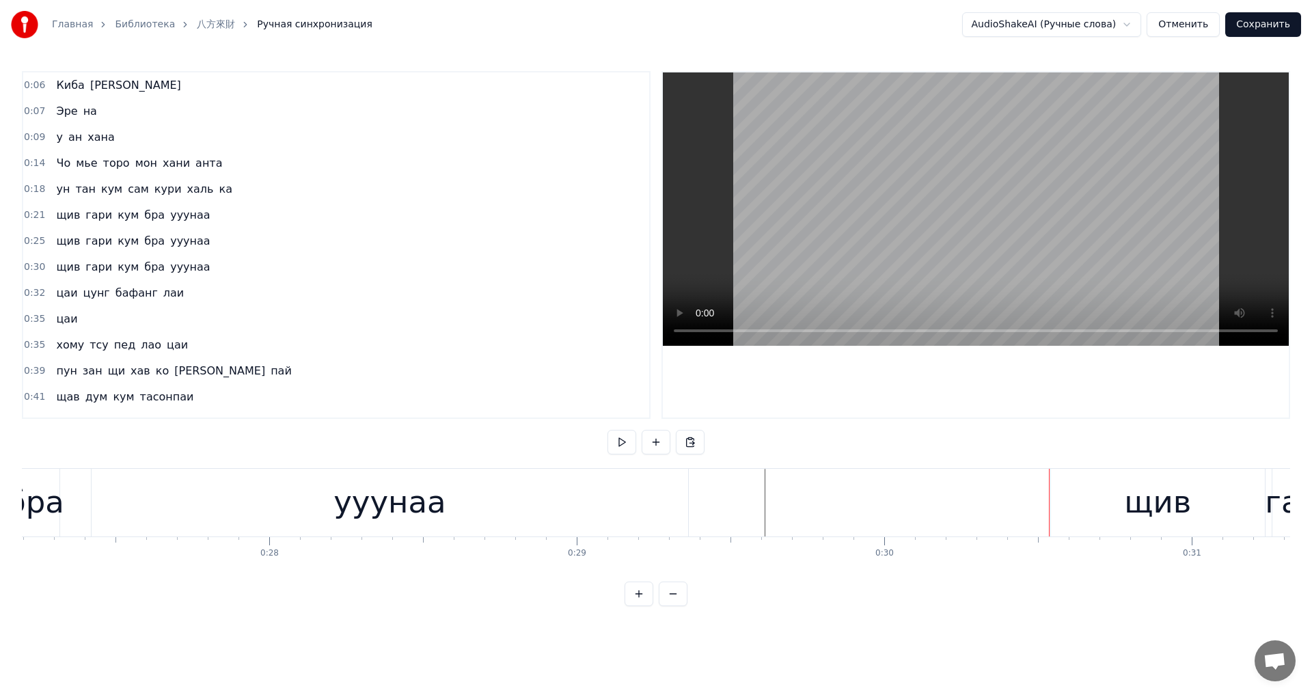
click at [1143, 508] on div "щив" at bounding box center [1157, 502] width 67 height 46
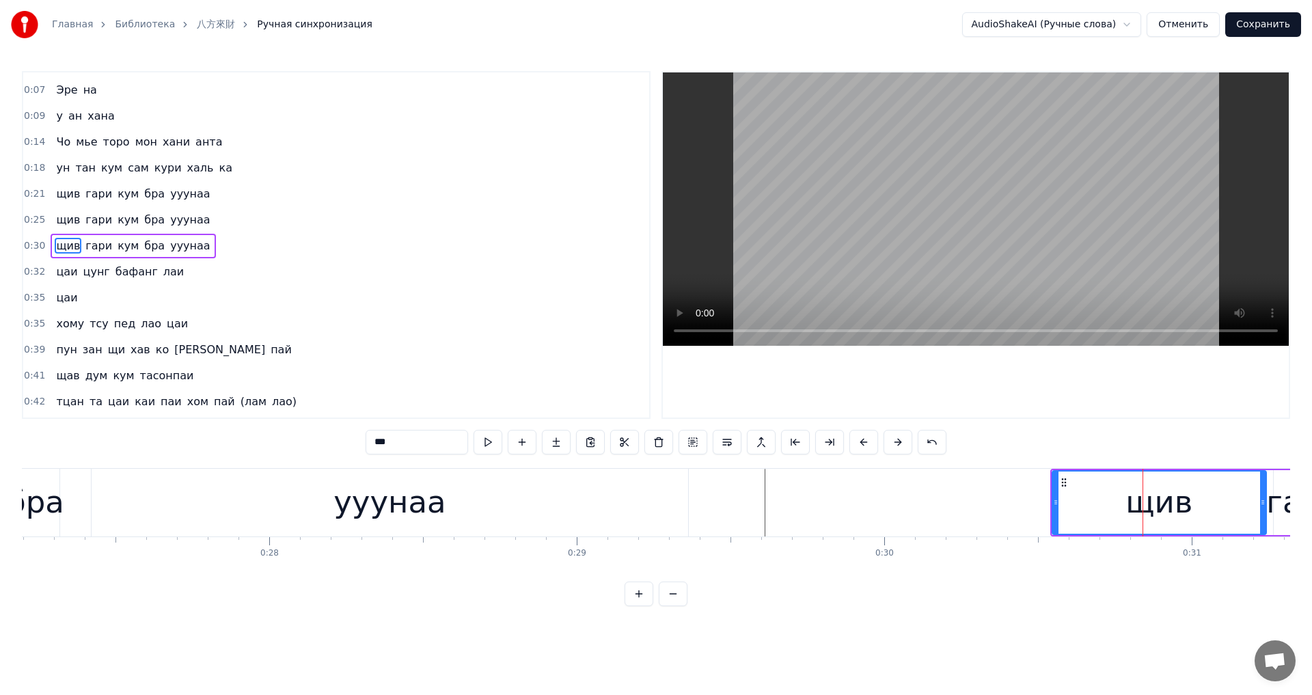
scroll to position [22, 0]
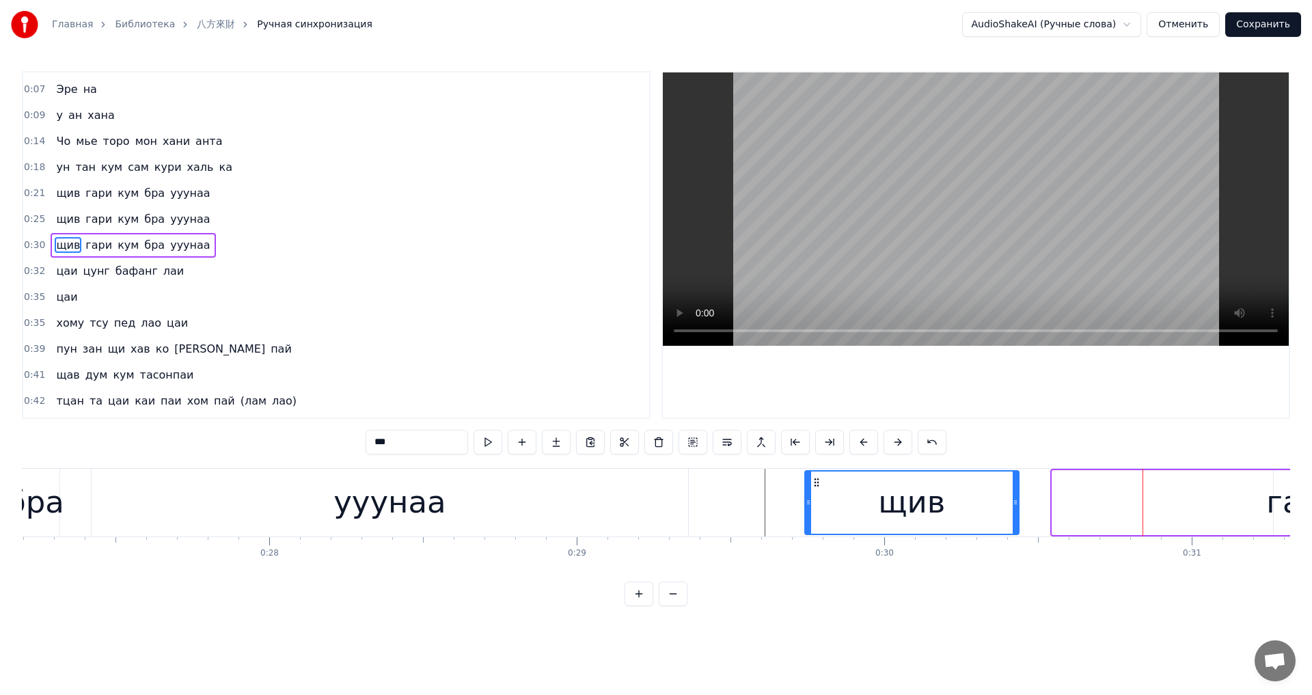
drag, startPoint x: 1007, startPoint y: 485, endPoint x: 794, endPoint y: 493, distance: 213.4
click at [806, 493] on div "щив" at bounding box center [912, 503] width 213 height 62
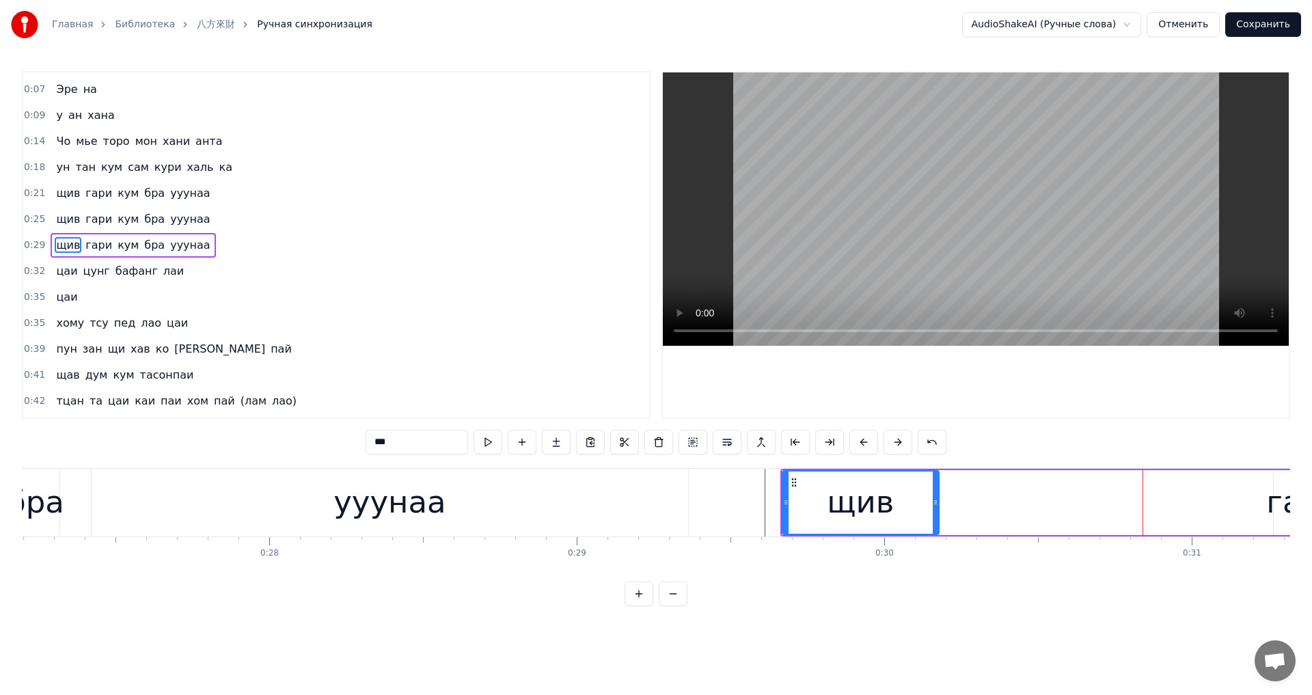
drag, startPoint x: 990, startPoint y: 507, endPoint x: 943, endPoint y: 517, distance: 48.1
click at [933, 517] on div at bounding box center [935, 503] width 5 height 62
drag, startPoint x: 936, startPoint y: 510, endPoint x: 960, endPoint y: 510, distance: 23.9
click at [960, 510] on div at bounding box center [959, 503] width 5 height 62
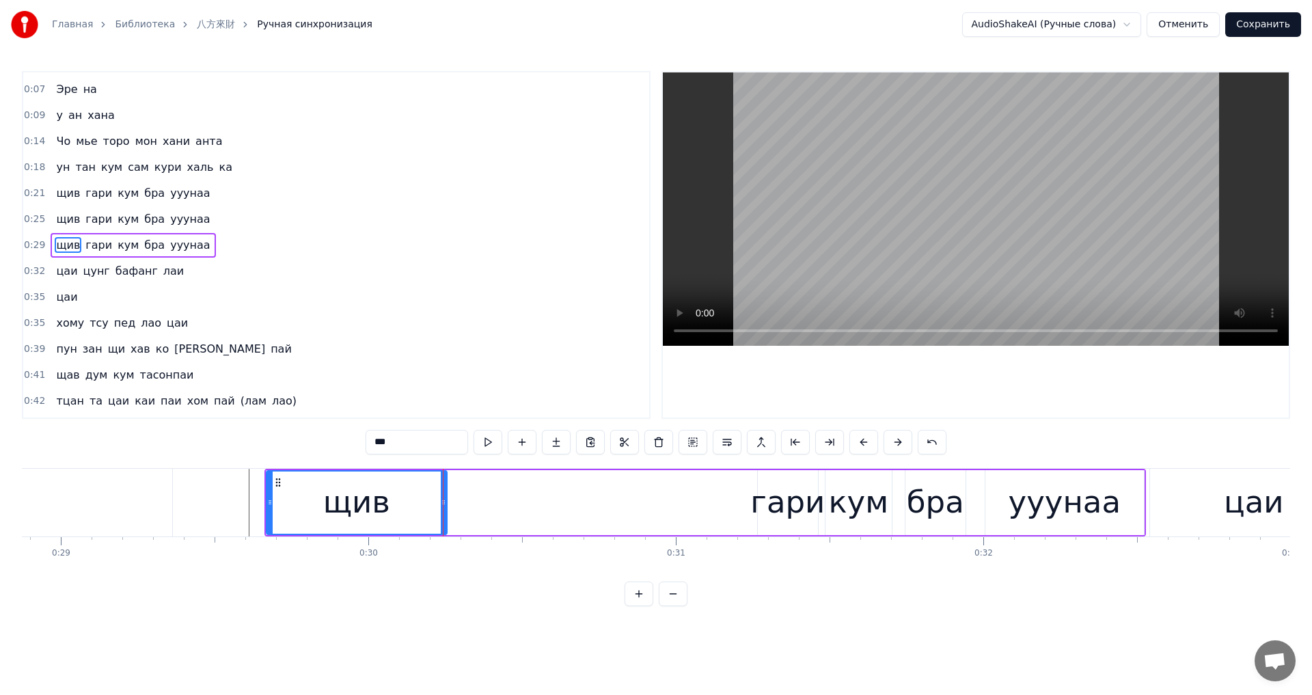
scroll to position [0, 8937]
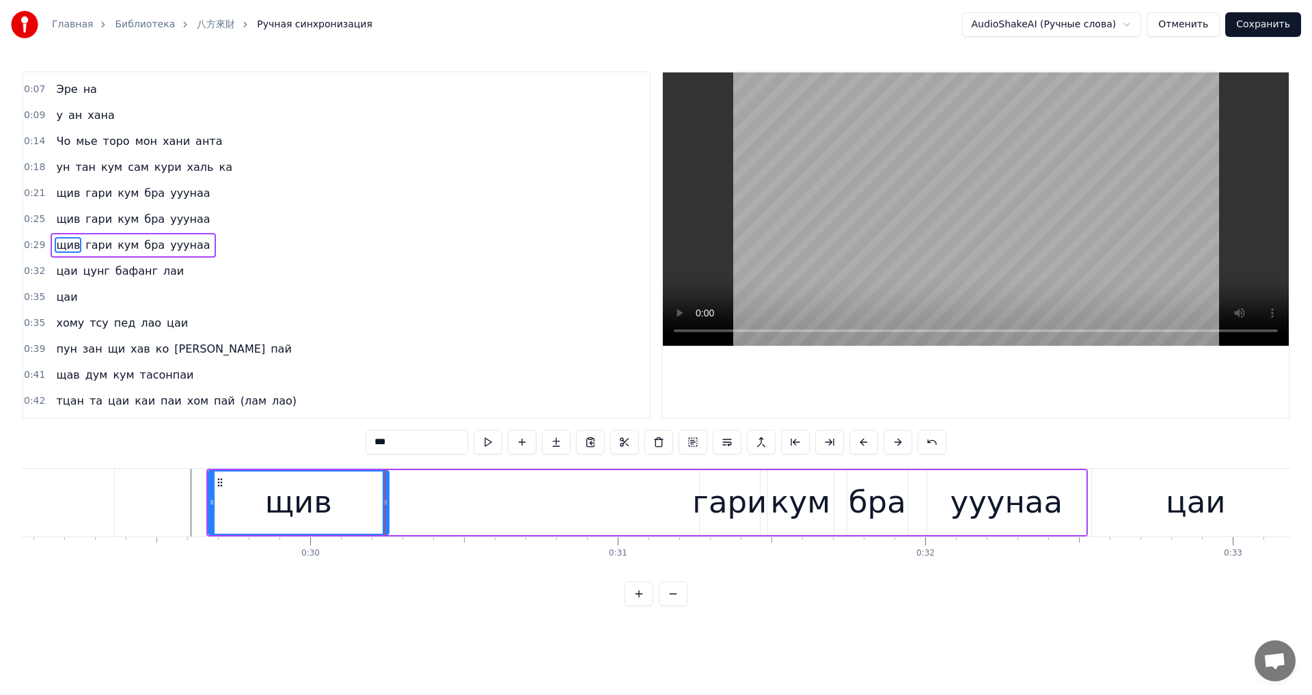
click at [726, 513] on div "гари" at bounding box center [729, 502] width 74 height 46
type input "****"
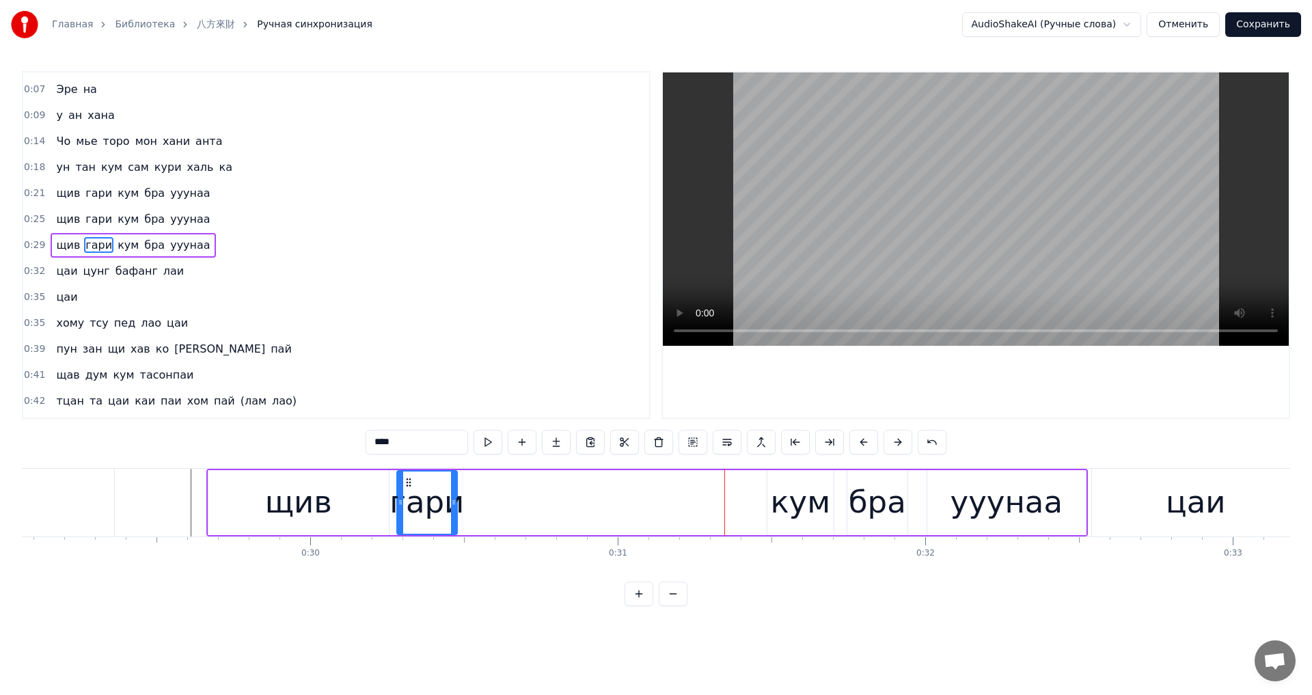
drag, startPoint x: 708, startPoint y: 478, endPoint x: 405, endPoint y: 485, distance: 302.8
click at [405, 485] on icon at bounding box center [408, 482] width 11 height 11
drag, startPoint x: 454, startPoint y: 497, endPoint x: 474, endPoint y: 498, distance: 19.8
click at [474, 498] on icon at bounding box center [470, 502] width 5 height 11
drag, startPoint x: 473, startPoint y: 504, endPoint x: 485, endPoint y: 505, distance: 11.6
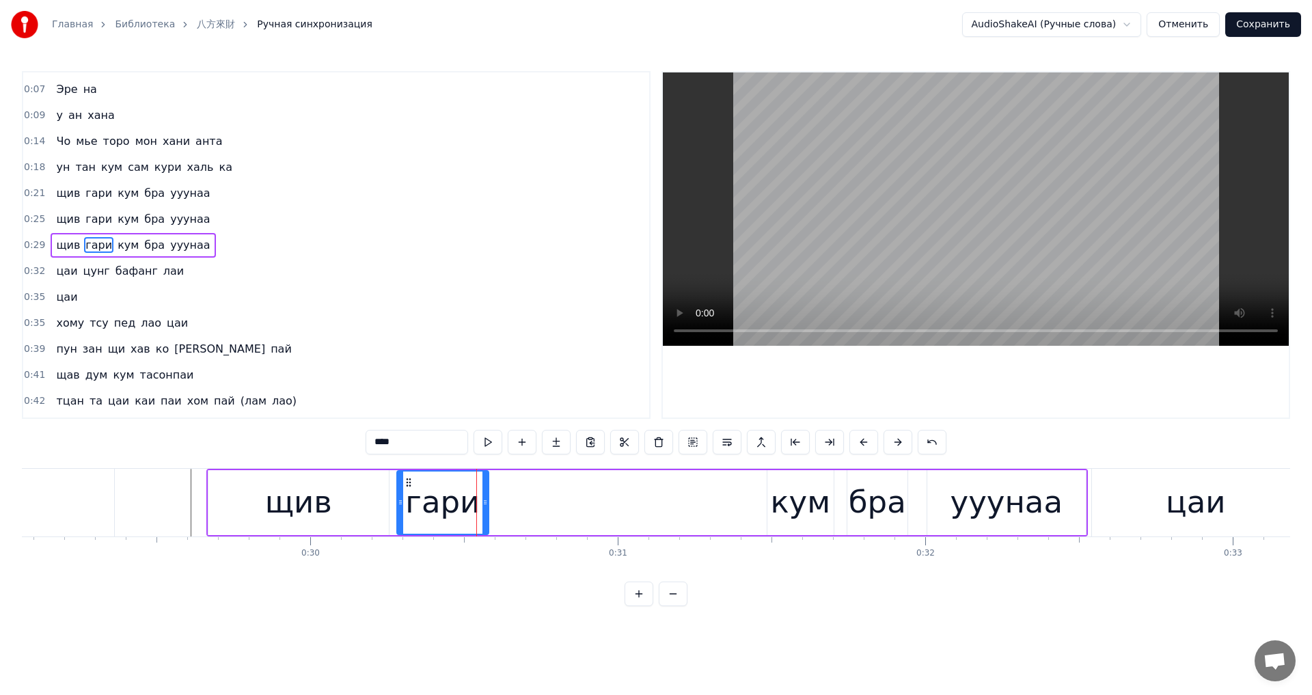
click at [485, 505] on icon at bounding box center [484, 502] width 5 height 11
click at [498, 500] on div "щив гари кум бра ууунаа" at bounding box center [647, 503] width 882 height 68
click at [493, 502] on div "щив гари кум бра ууунаа" at bounding box center [647, 503] width 882 height 68
click at [787, 510] on div "кум" at bounding box center [800, 502] width 60 height 46
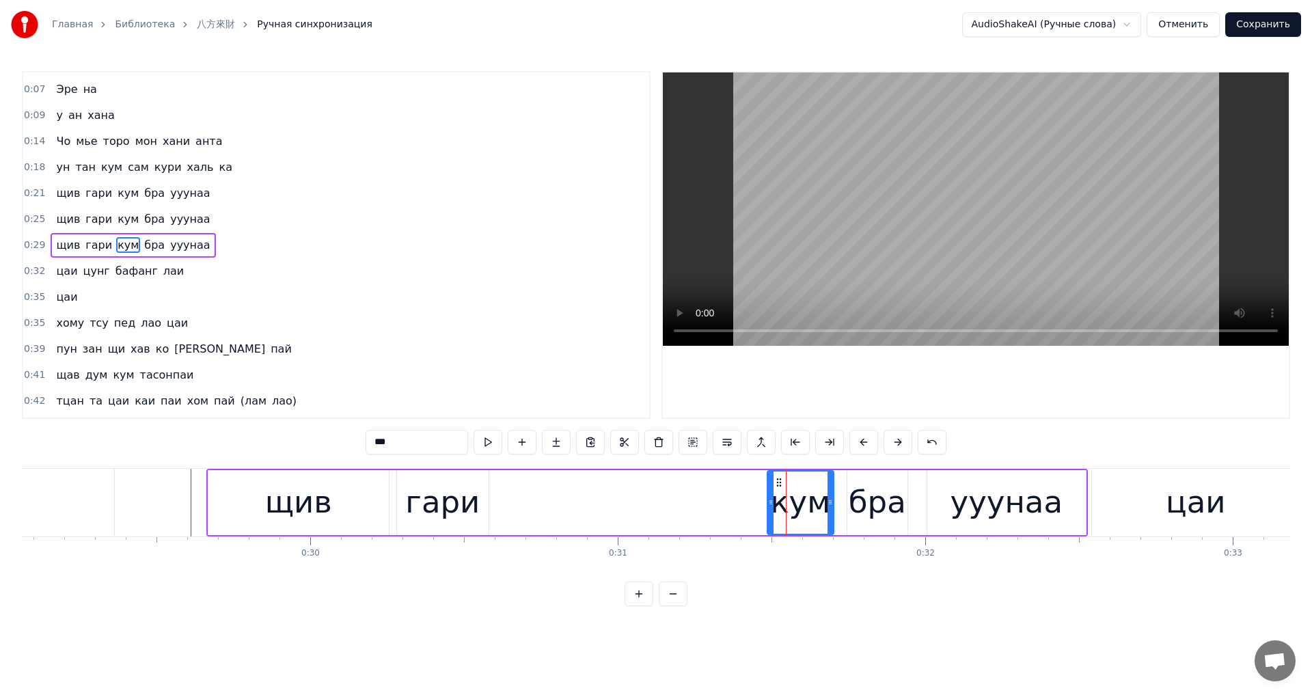
drag, startPoint x: 797, startPoint y: 504, endPoint x: 783, endPoint y: 506, distance: 13.8
click at [783, 506] on div "кум" at bounding box center [800, 502] width 60 height 46
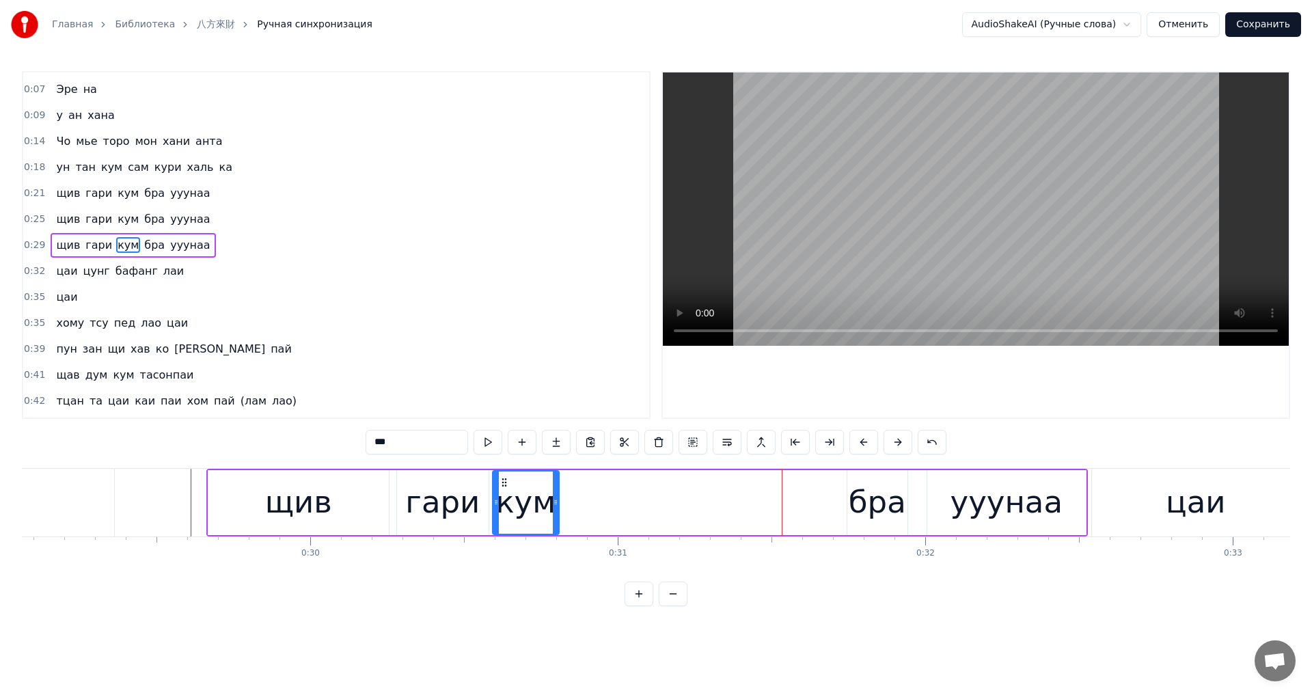
drag, startPoint x: 778, startPoint y: 482, endPoint x: 508, endPoint y: 485, distance: 269.9
click at [508, 485] on icon at bounding box center [504, 482] width 11 height 11
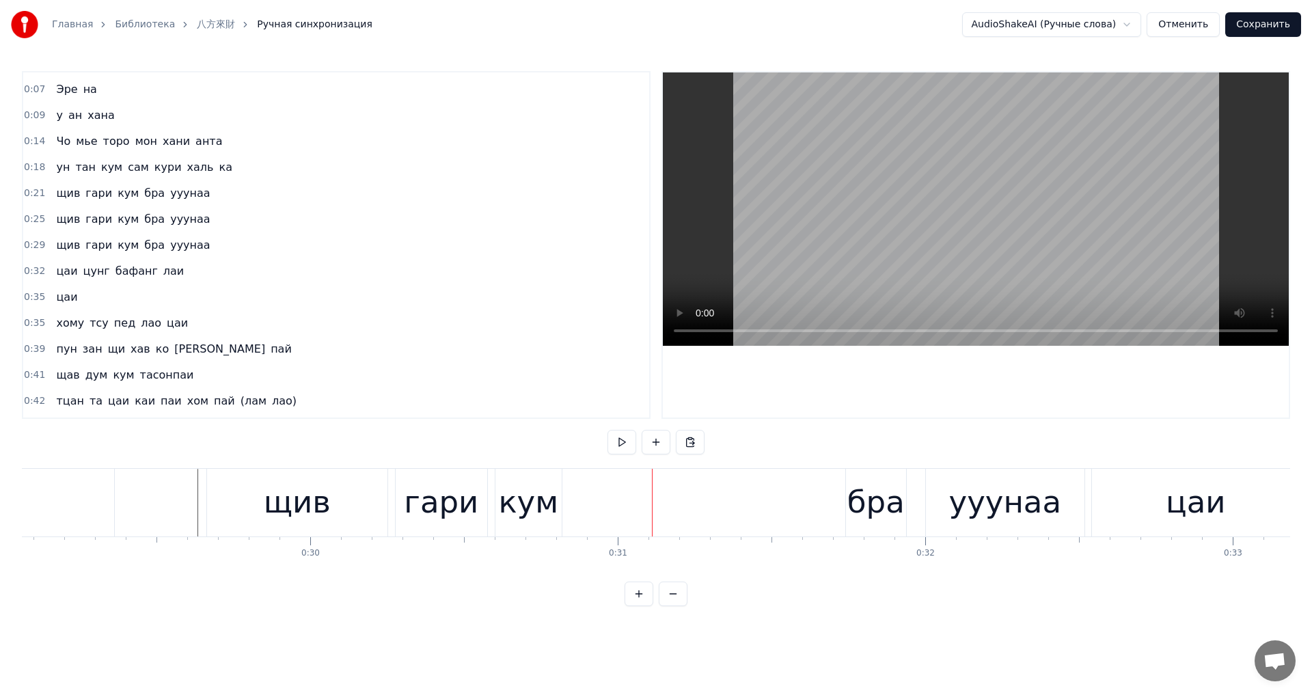
click at [857, 491] on div "бра" at bounding box center [875, 502] width 57 height 46
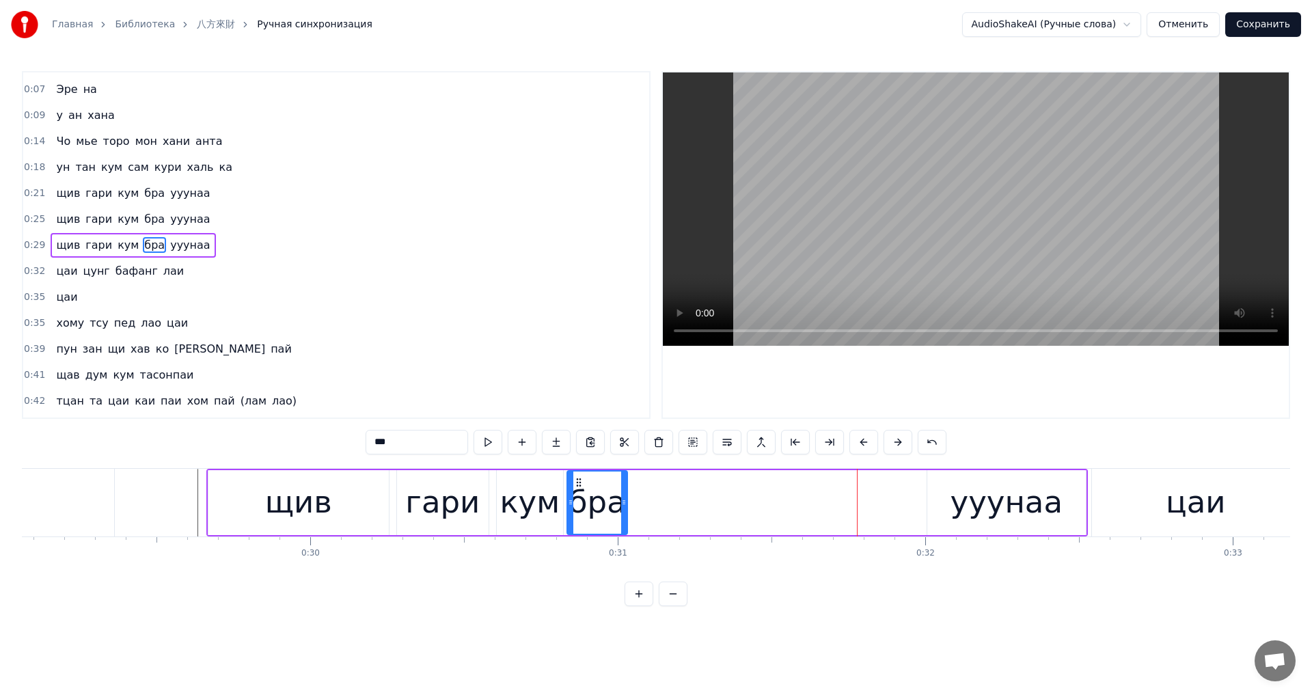
drag, startPoint x: 860, startPoint y: 482, endPoint x: 579, endPoint y: 490, distance: 280.3
click at [579, 490] on div "бра" at bounding box center [597, 503] width 59 height 62
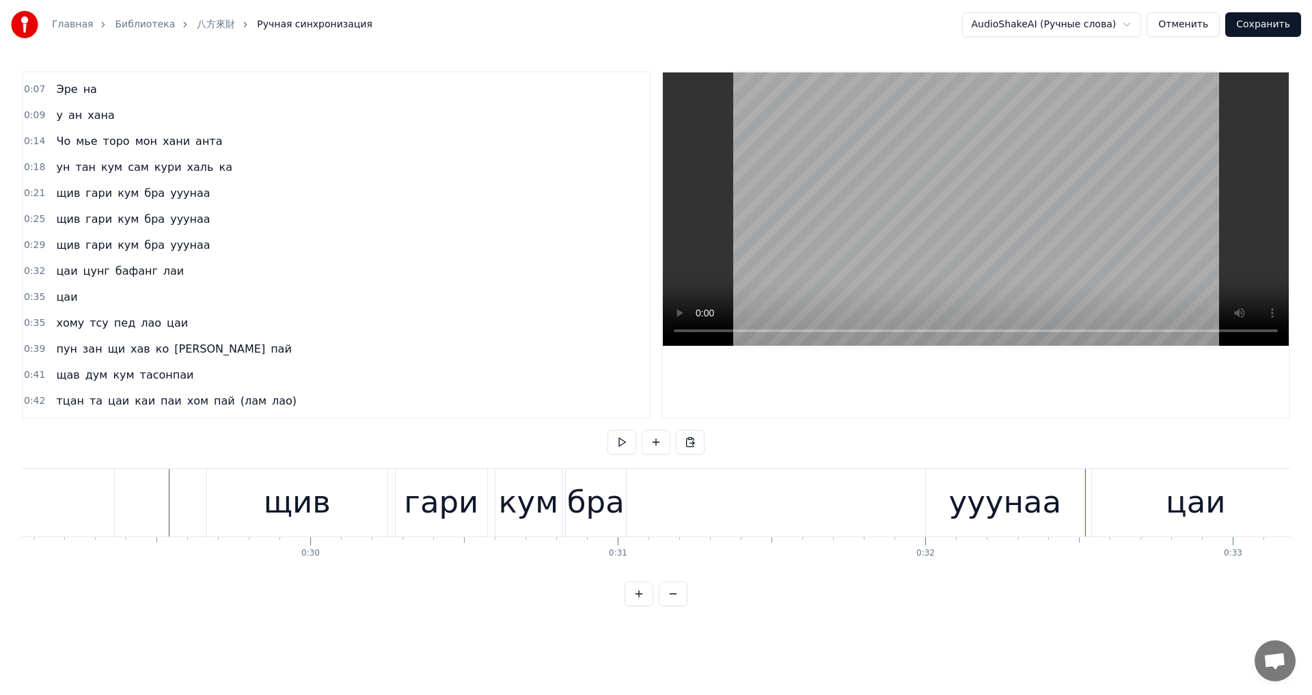
click at [580, 501] on div "бра" at bounding box center [595, 502] width 57 height 46
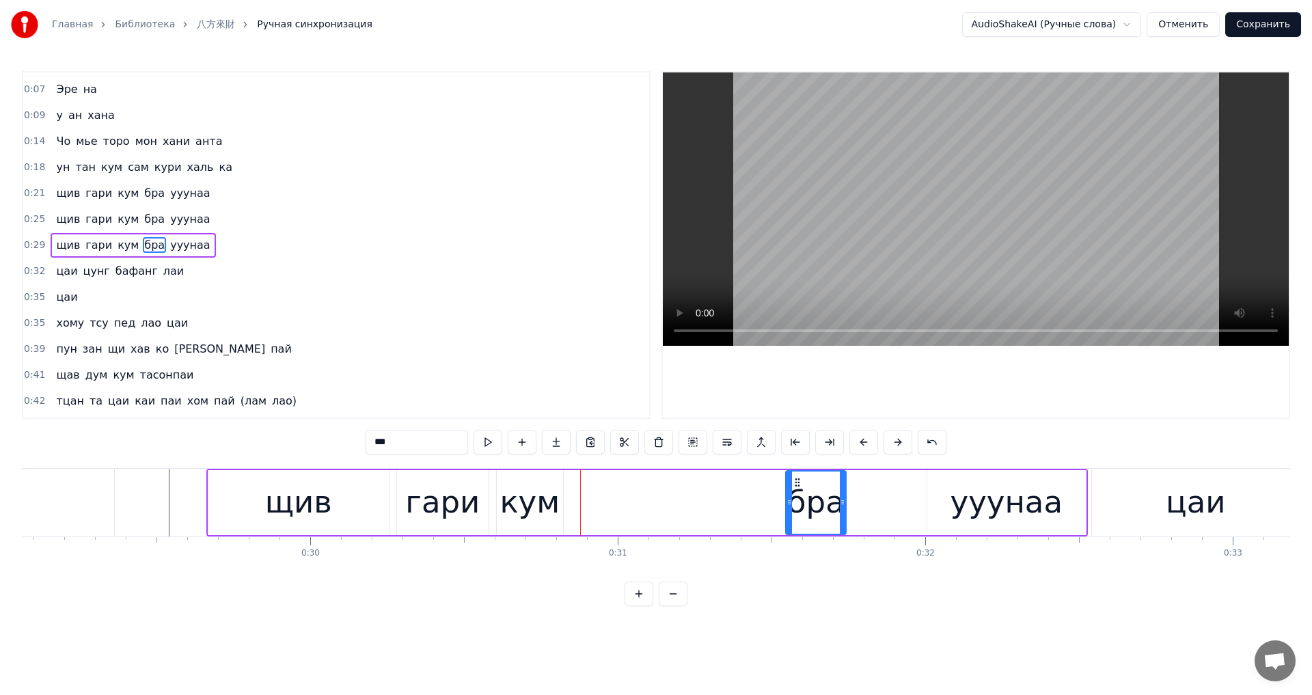
drag, startPoint x: 578, startPoint y: 481, endPoint x: 810, endPoint y: 500, distance: 232.4
click at [825, 500] on div "бра" at bounding box center [816, 503] width 59 height 62
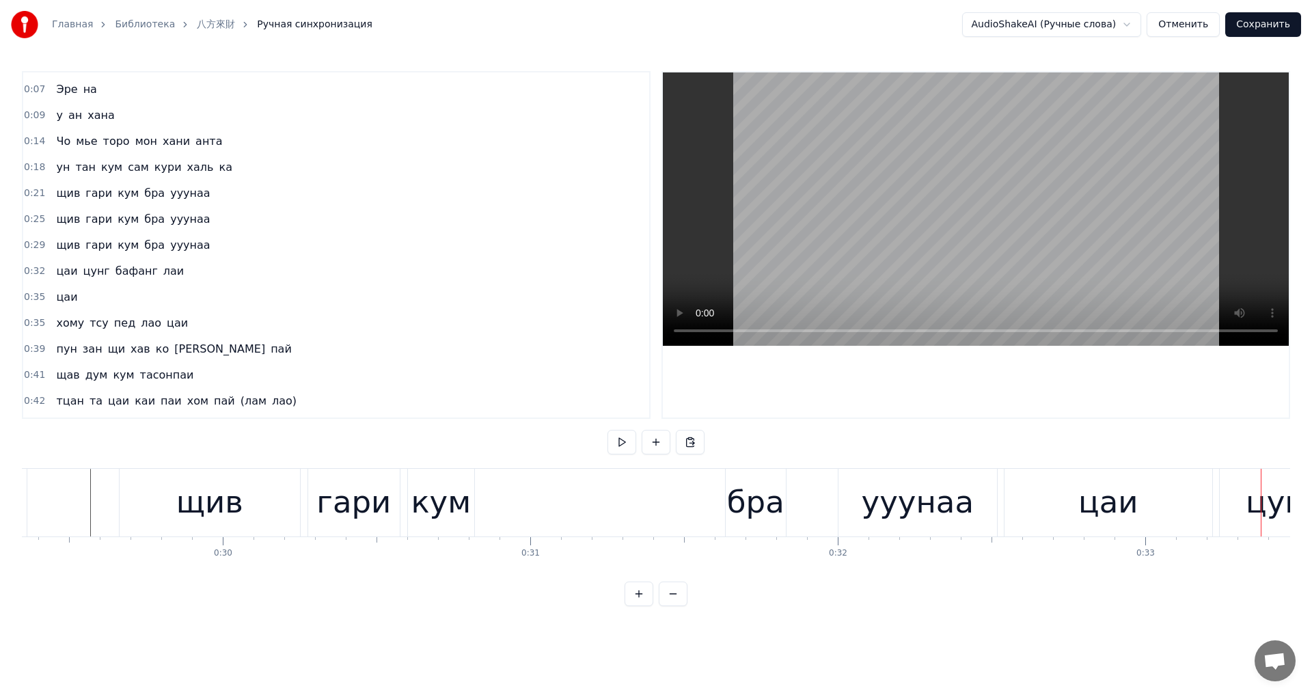
scroll to position [0, 8849]
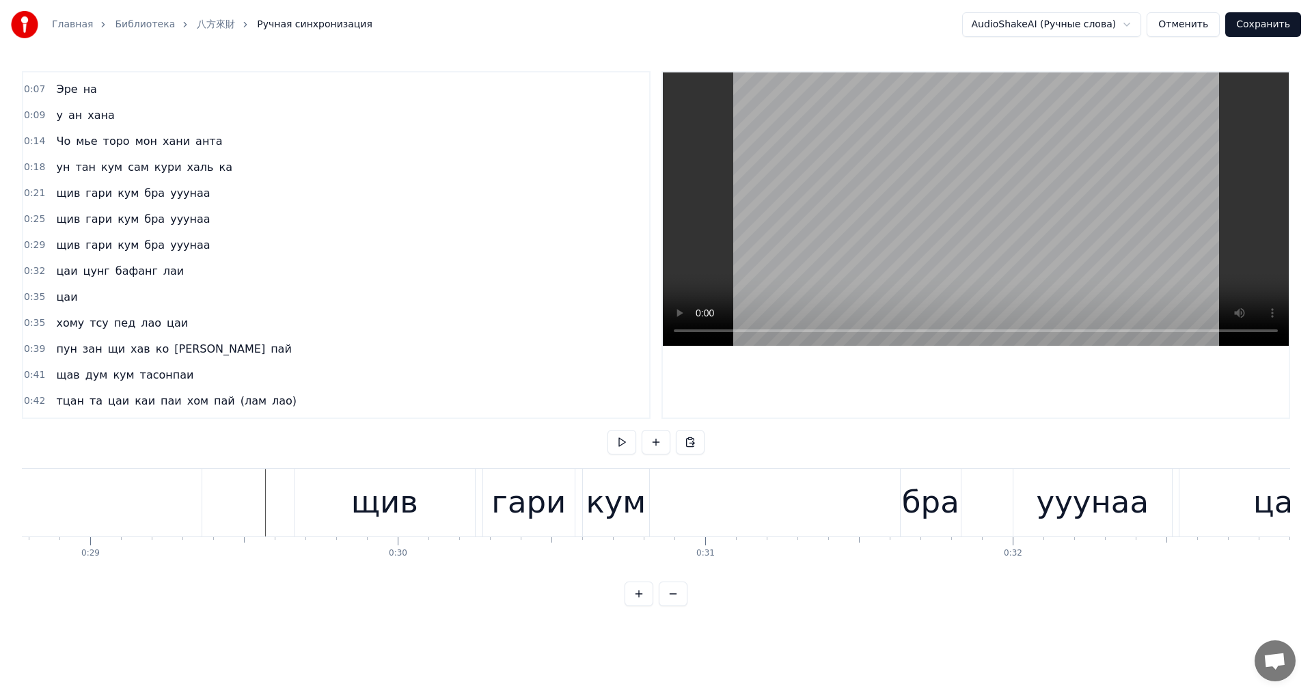
click at [911, 485] on div "бра" at bounding box center [930, 502] width 57 height 46
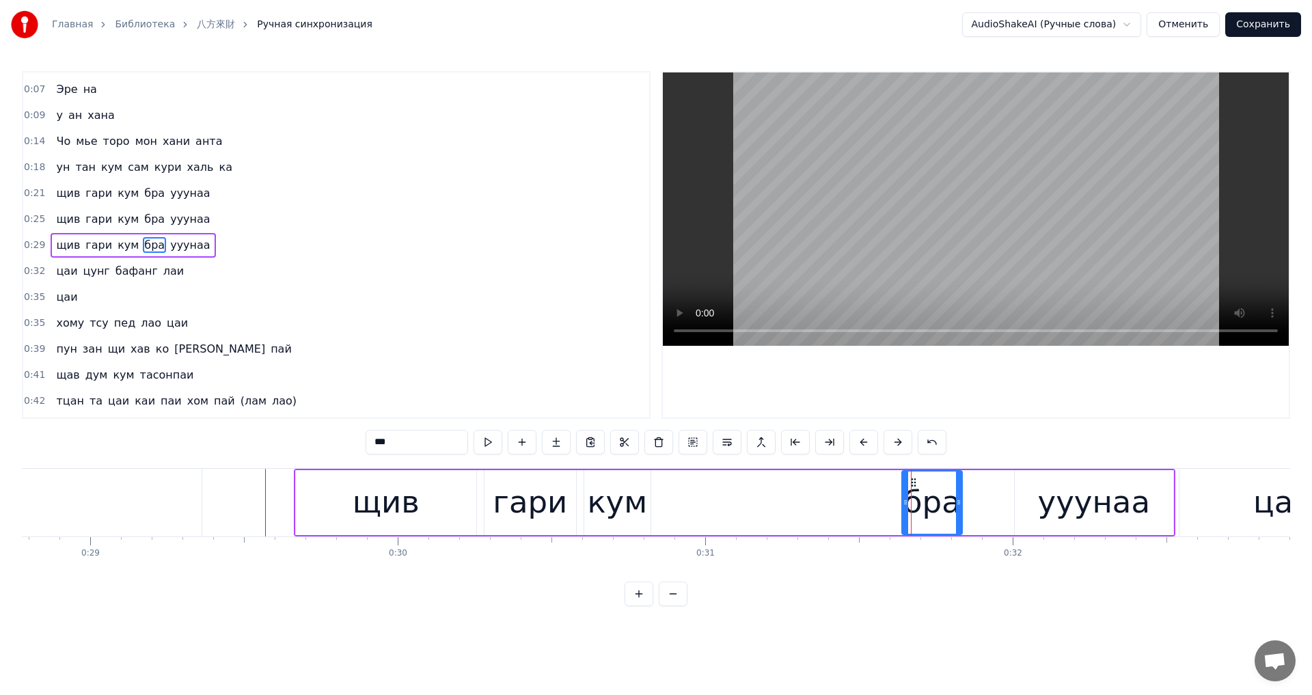
drag, startPoint x: 911, startPoint y: 479, endPoint x: 691, endPoint y: 490, distance: 220.3
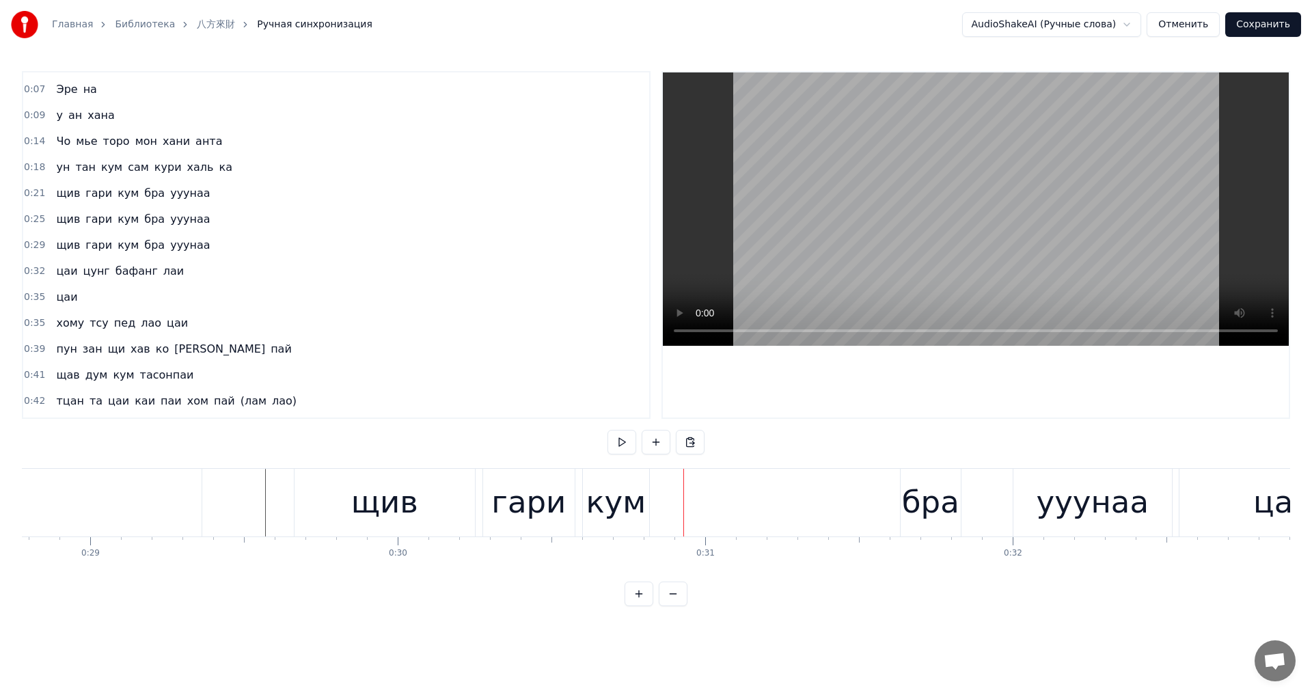
click at [914, 486] on div "бра" at bounding box center [930, 502] width 57 height 46
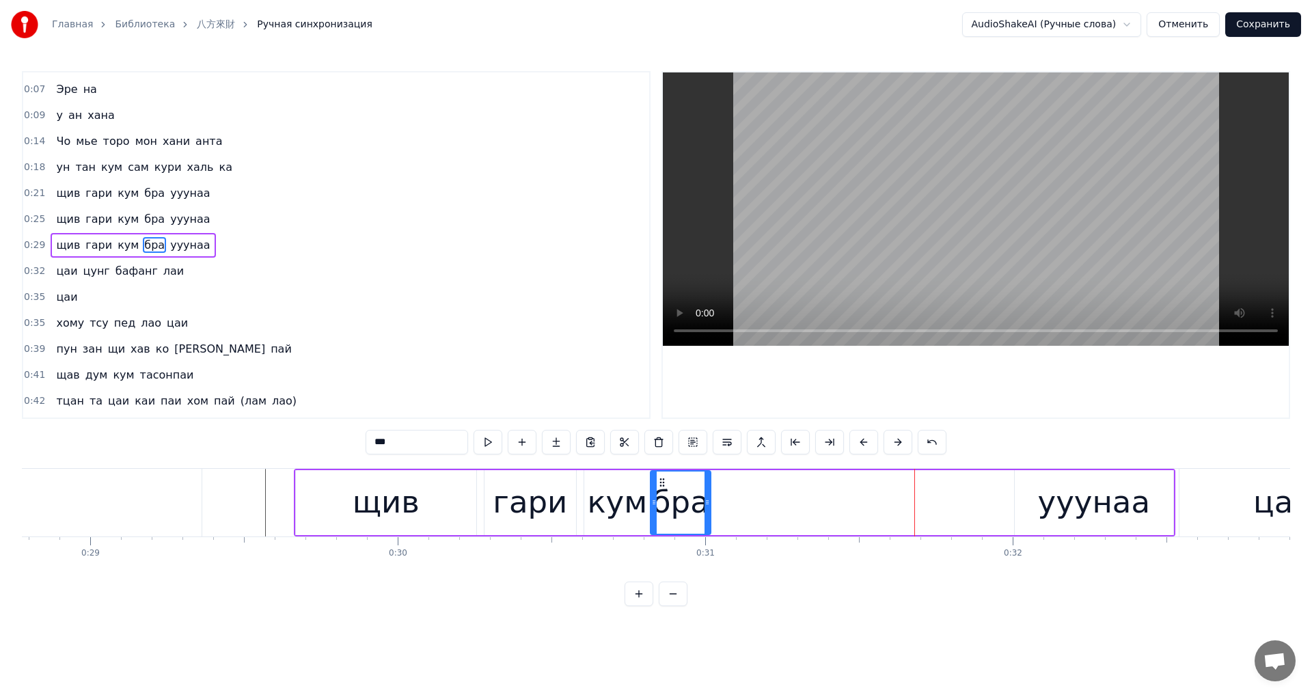
drag, startPoint x: 916, startPoint y: 482, endPoint x: 661, endPoint y: 514, distance: 256.9
click at [664, 513] on div "бра" at bounding box center [680, 503] width 59 height 62
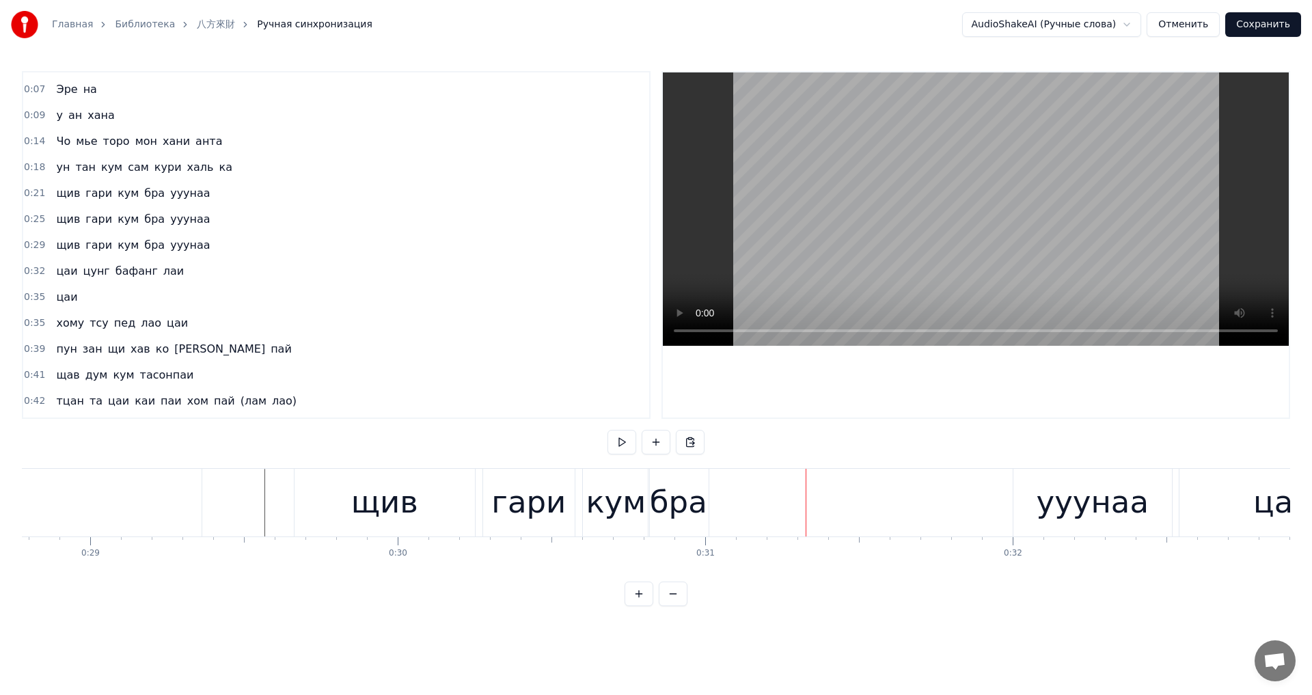
click at [1091, 514] on div "ууунаа" at bounding box center [1093, 502] width 112 height 46
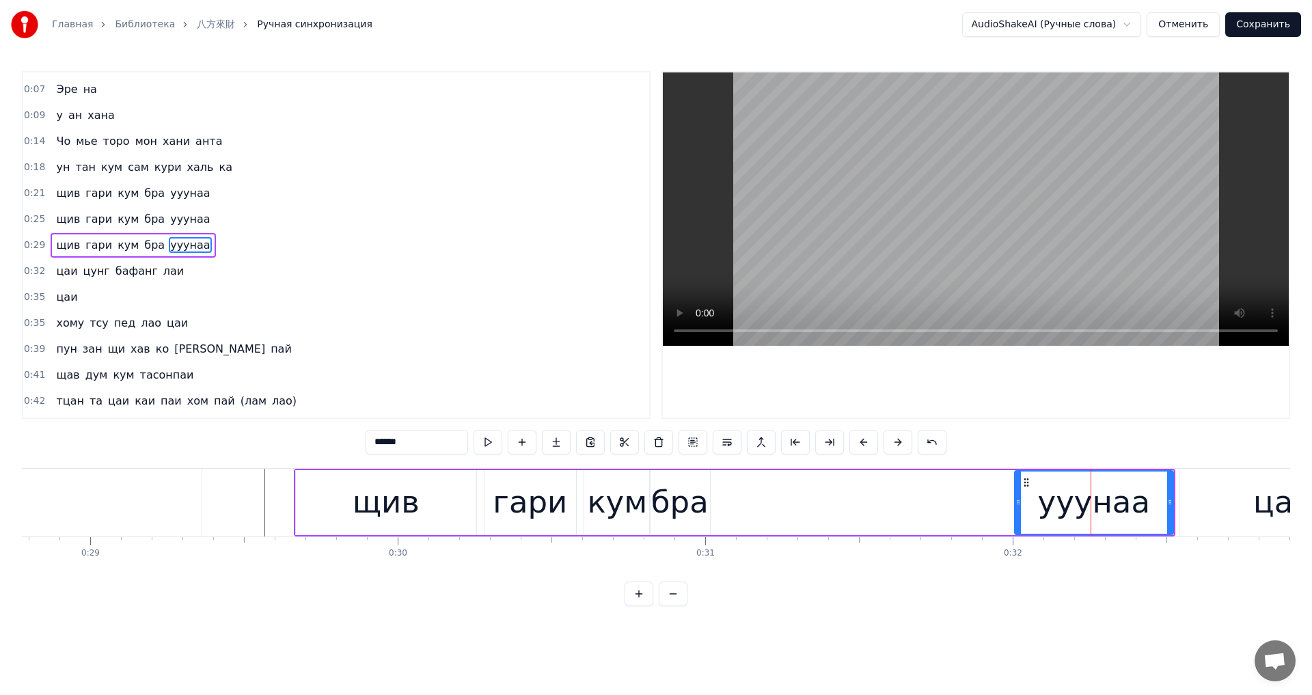
type input "***"
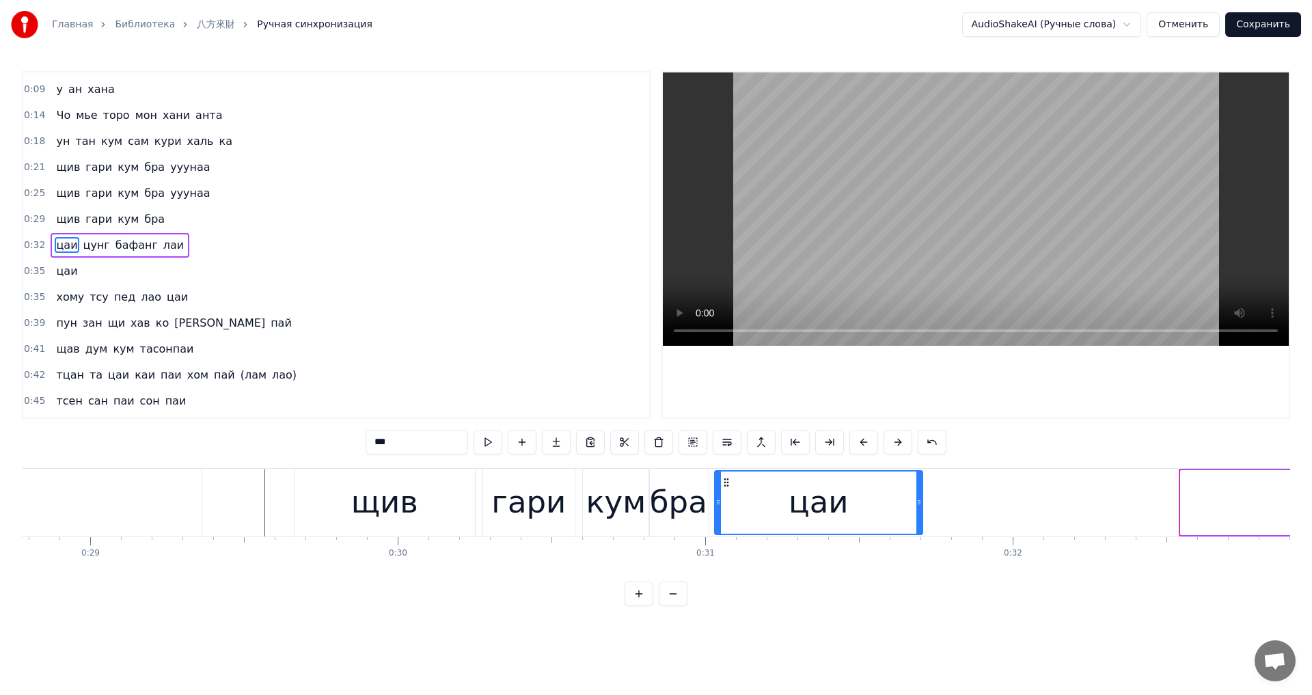
drag, startPoint x: 1192, startPoint y: 480, endPoint x: 717, endPoint y: 519, distance: 476.5
click at [717, 519] on div "цаи" at bounding box center [818, 503] width 206 height 62
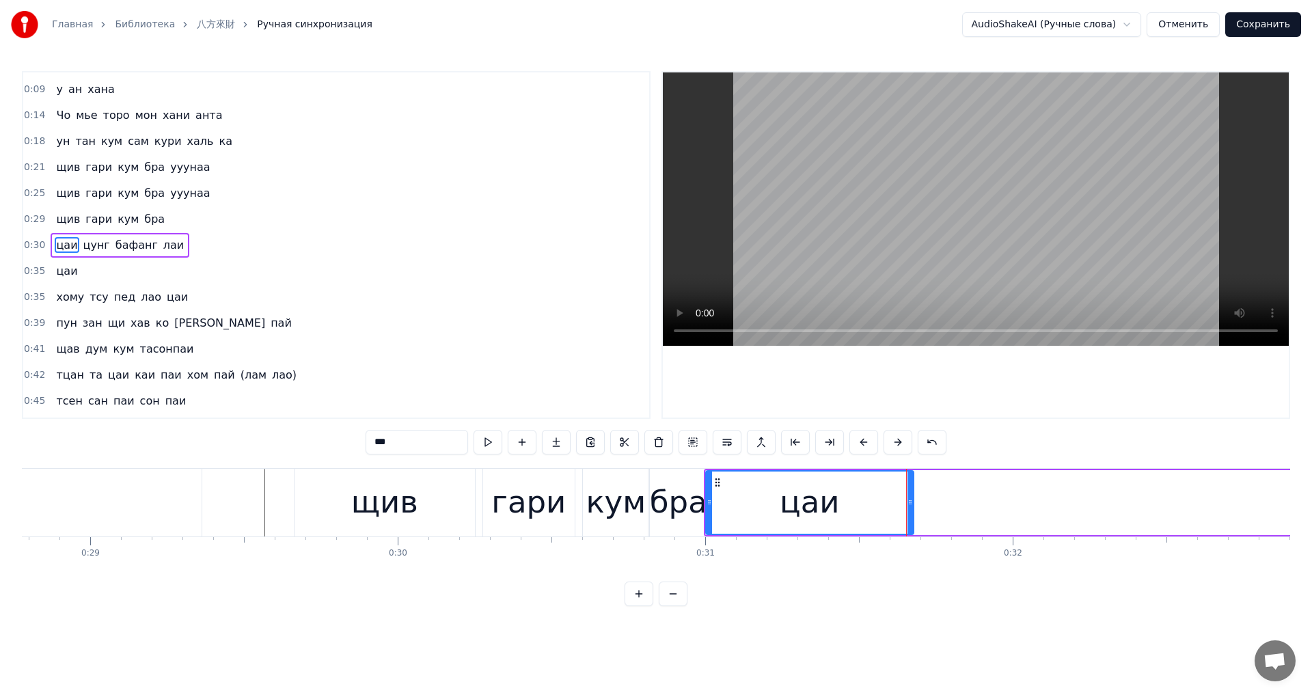
drag, startPoint x: 718, startPoint y: 480, endPoint x: 726, endPoint y: 480, distance: 7.5
click at [726, 480] on div "цаи" at bounding box center [810, 503] width 206 height 62
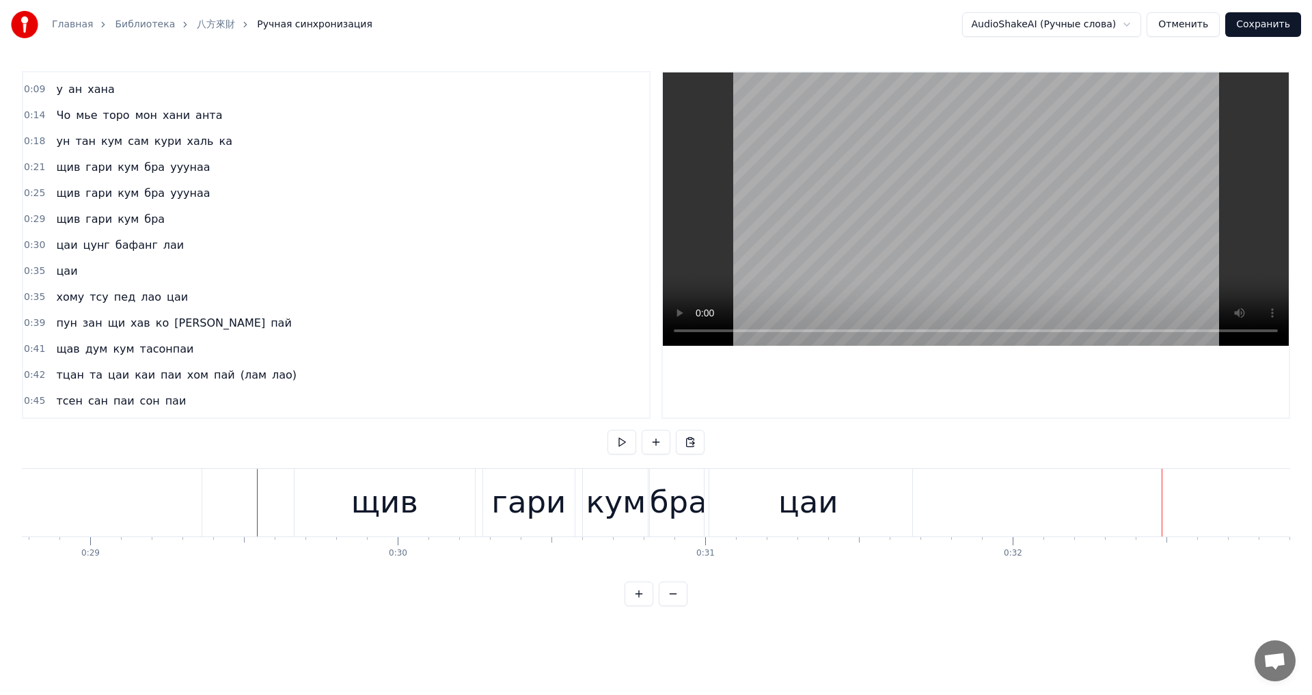
click at [755, 502] on div "цаи" at bounding box center [809, 503] width 208 height 68
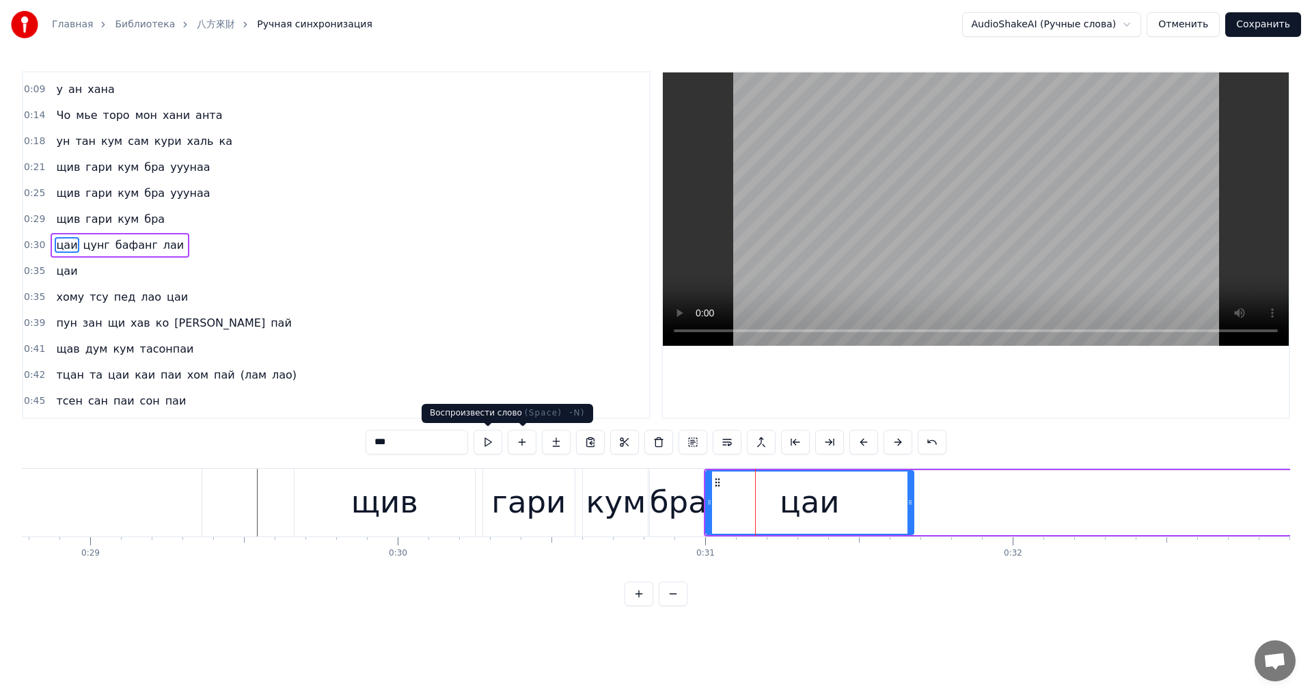
click at [485, 442] on button at bounding box center [488, 442] width 29 height 25
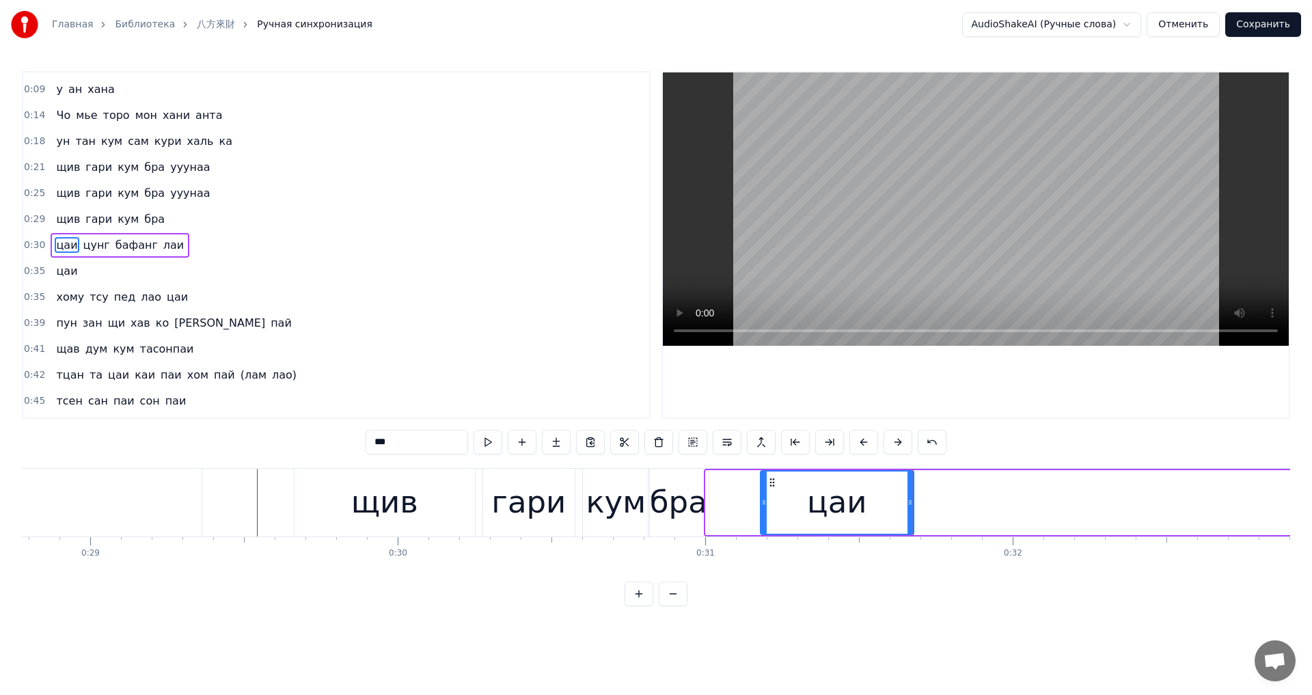
drag, startPoint x: 709, startPoint y: 513, endPoint x: 767, endPoint y: 519, distance: 59.1
click at [767, 519] on div at bounding box center [763, 503] width 5 height 62
click at [497, 448] on button at bounding box center [488, 442] width 29 height 25
click at [489, 443] on button at bounding box center [488, 442] width 29 height 25
drag, startPoint x: 907, startPoint y: 511, endPoint x: 854, endPoint y: 512, distance: 53.3
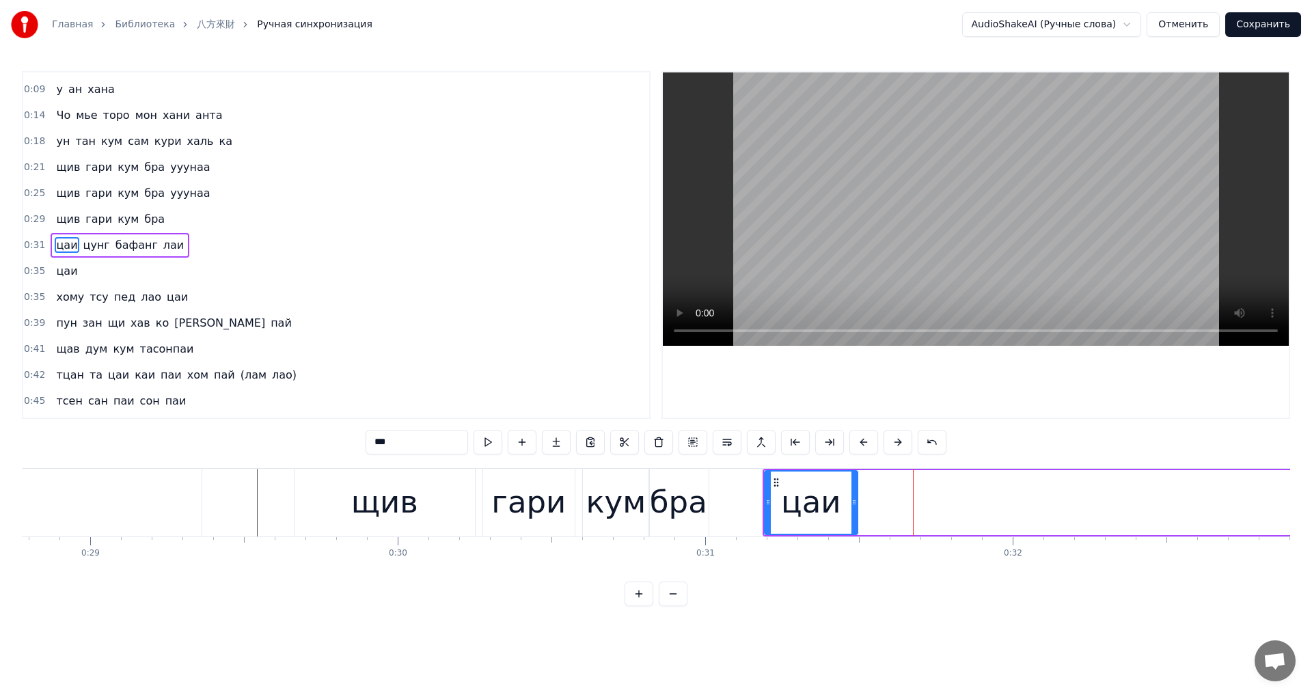
click at [854, 512] on div at bounding box center [853, 503] width 5 height 62
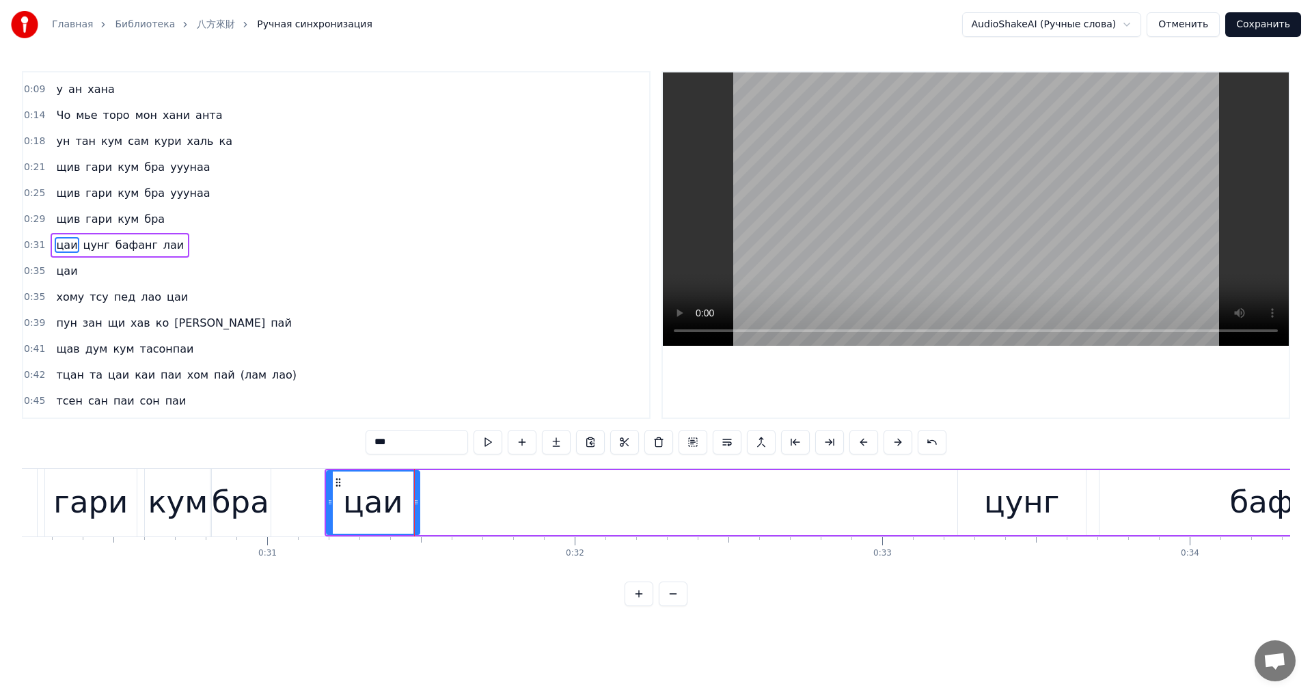
scroll to position [0, 9346]
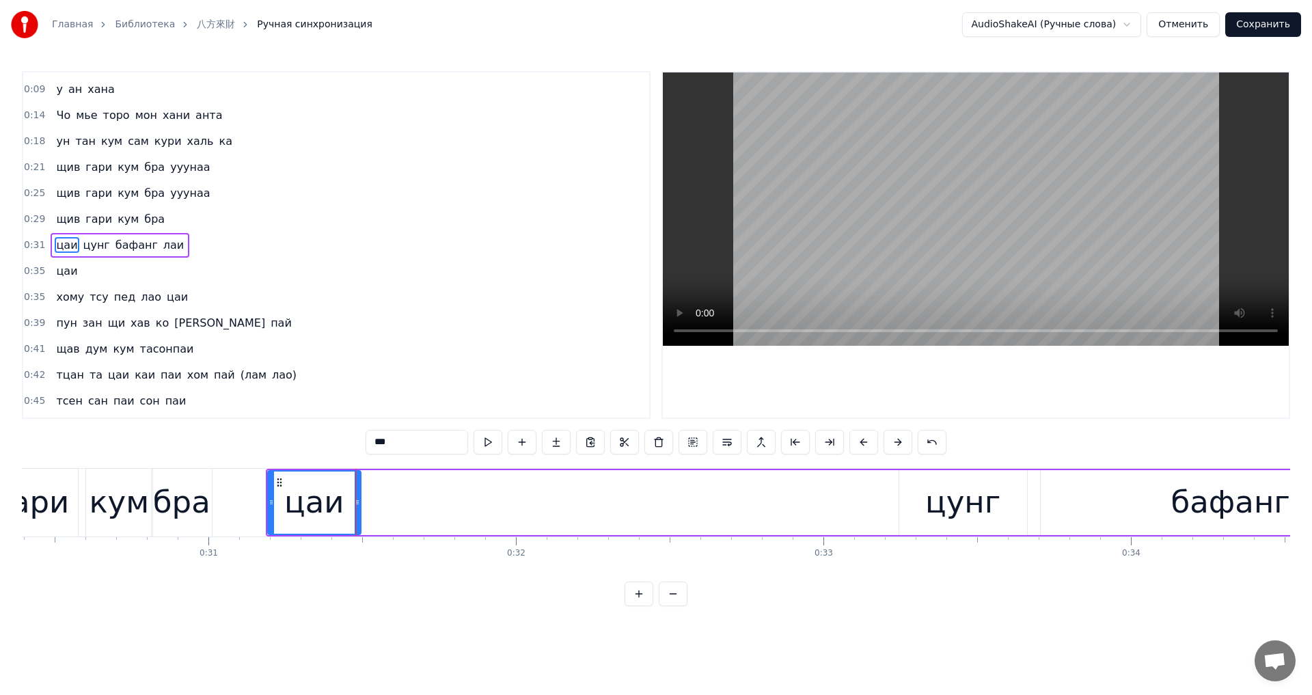
click at [1001, 513] on div "цунг" at bounding box center [963, 502] width 128 height 65
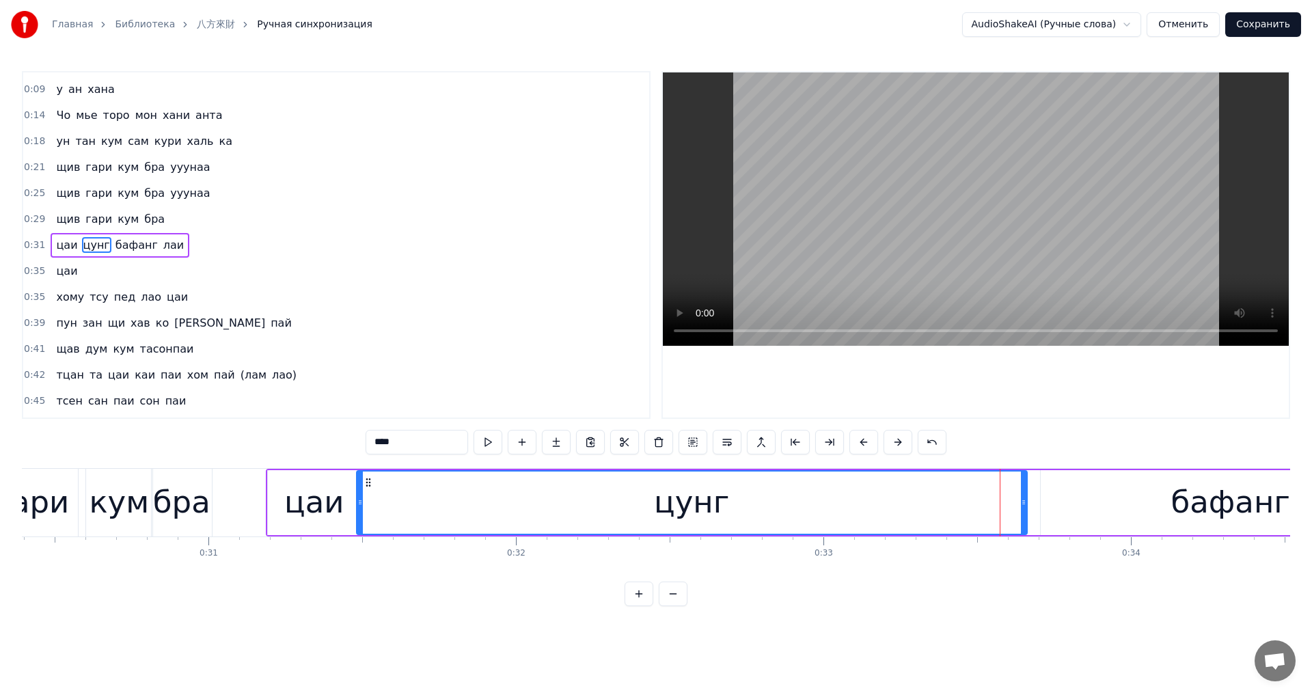
drag, startPoint x: 902, startPoint y: 506, endPoint x: 359, endPoint y: 522, distance: 543.5
click at [359, 522] on div at bounding box center [359, 503] width 5 height 62
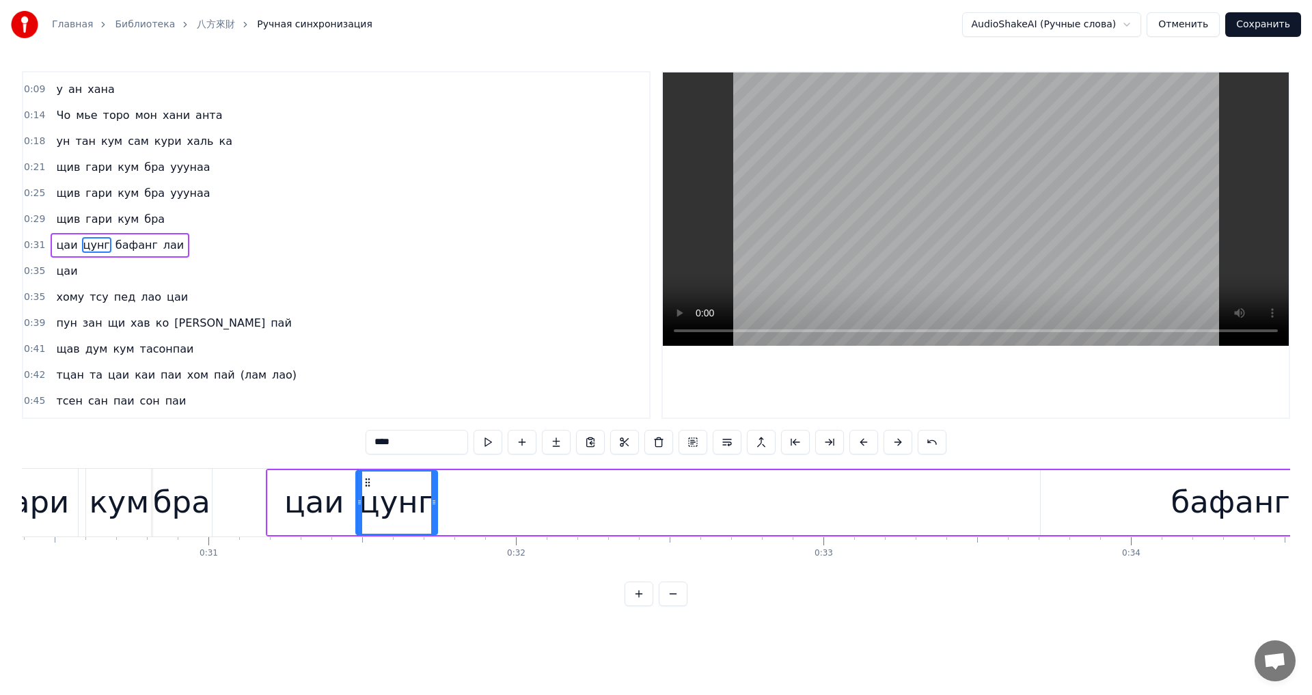
drag, startPoint x: 1024, startPoint y: 495, endPoint x: 437, endPoint y: 525, distance: 587.8
click at [433, 526] on div at bounding box center [433, 503] width 5 height 62
click at [489, 443] on button at bounding box center [488, 442] width 29 height 25
drag, startPoint x: 430, startPoint y: 492, endPoint x: 445, endPoint y: 486, distance: 16.2
click at [437, 492] on div at bounding box center [433, 503] width 5 height 62
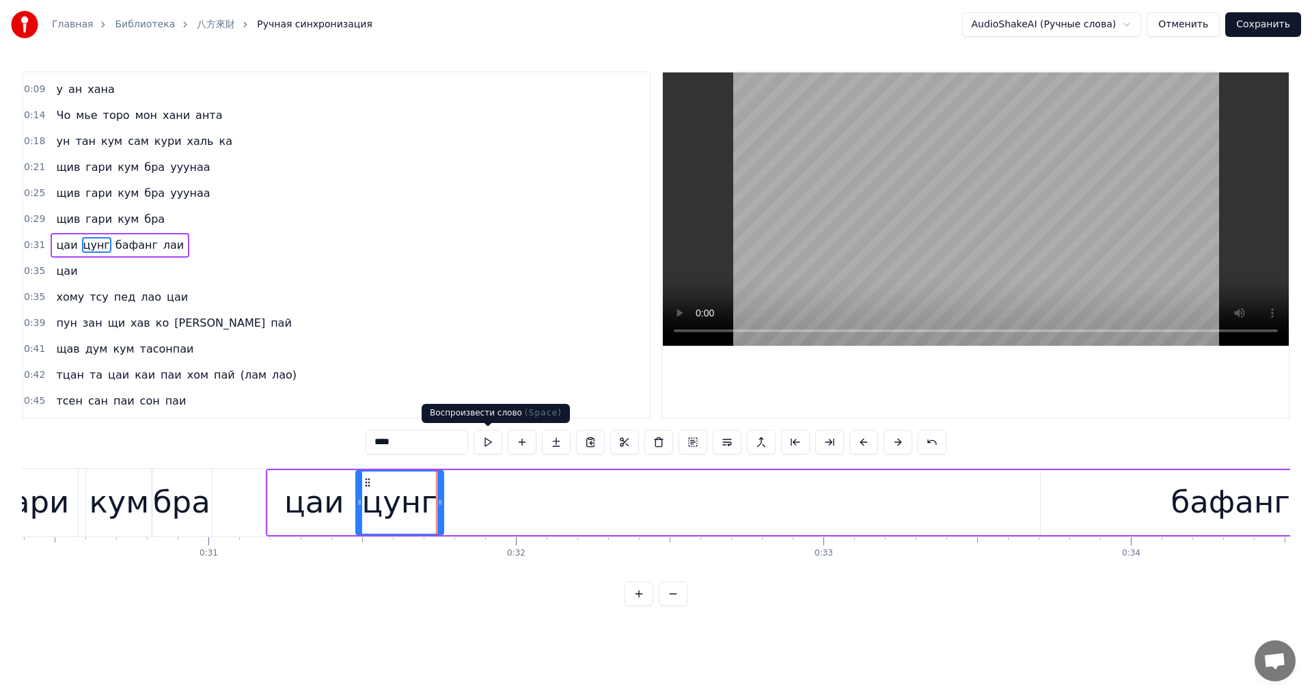
click at [493, 442] on button at bounding box center [488, 442] width 29 height 25
drag, startPoint x: 437, startPoint y: 502, endPoint x: 446, endPoint y: 500, distance: 8.3
click at [437, 502] on icon at bounding box center [439, 502] width 5 height 11
click at [1199, 518] on div "бафанг" at bounding box center [1230, 502] width 119 height 46
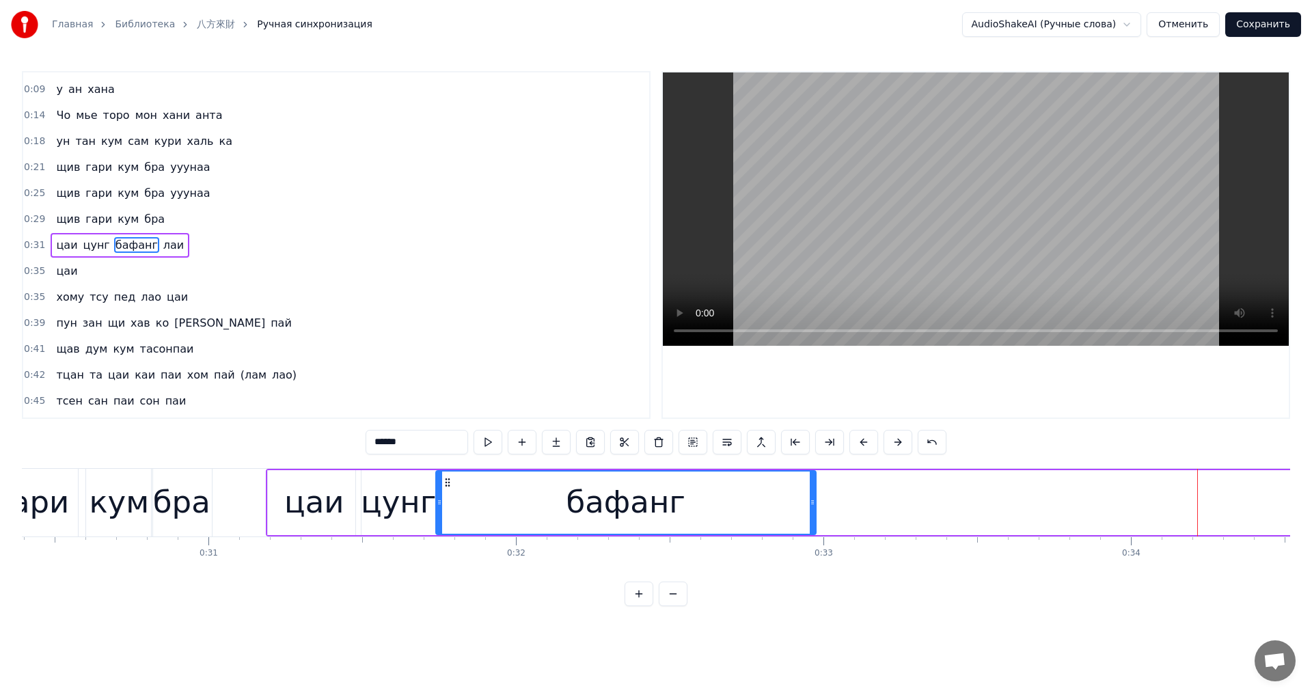
drag, startPoint x: 1053, startPoint y: 483, endPoint x: 448, endPoint y: 513, distance: 606.2
click at [448, 513] on div "бафанг" at bounding box center [626, 503] width 379 height 62
click at [497, 446] on button at bounding box center [488, 442] width 29 height 25
click at [495, 448] on button at bounding box center [488, 442] width 29 height 25
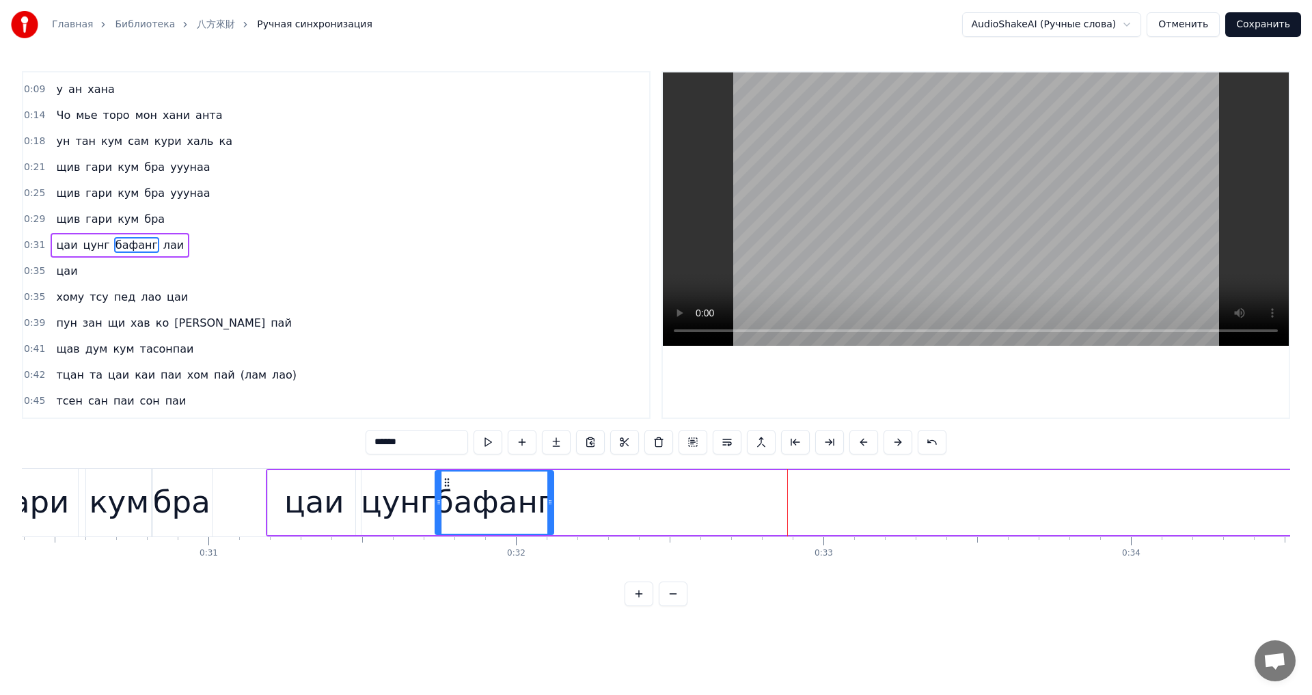
drag, startPoint x: 806, startPoint y: 514, endPoint x: 550, endPoint y: 516, distance: 255.6
click at [550, 518] on div at bounding box center [549, 503] width 5 height 62
click at [493, 447] on button at bounding box center [488, 442] width 29 height 25
drag, startPoint x: 550, startPoint y: 497, endPoint x: 558, endPoint y: 495, distance: 8.5
click at [558, 498] on icon at bounding box center [556, 502] width 5 height 11
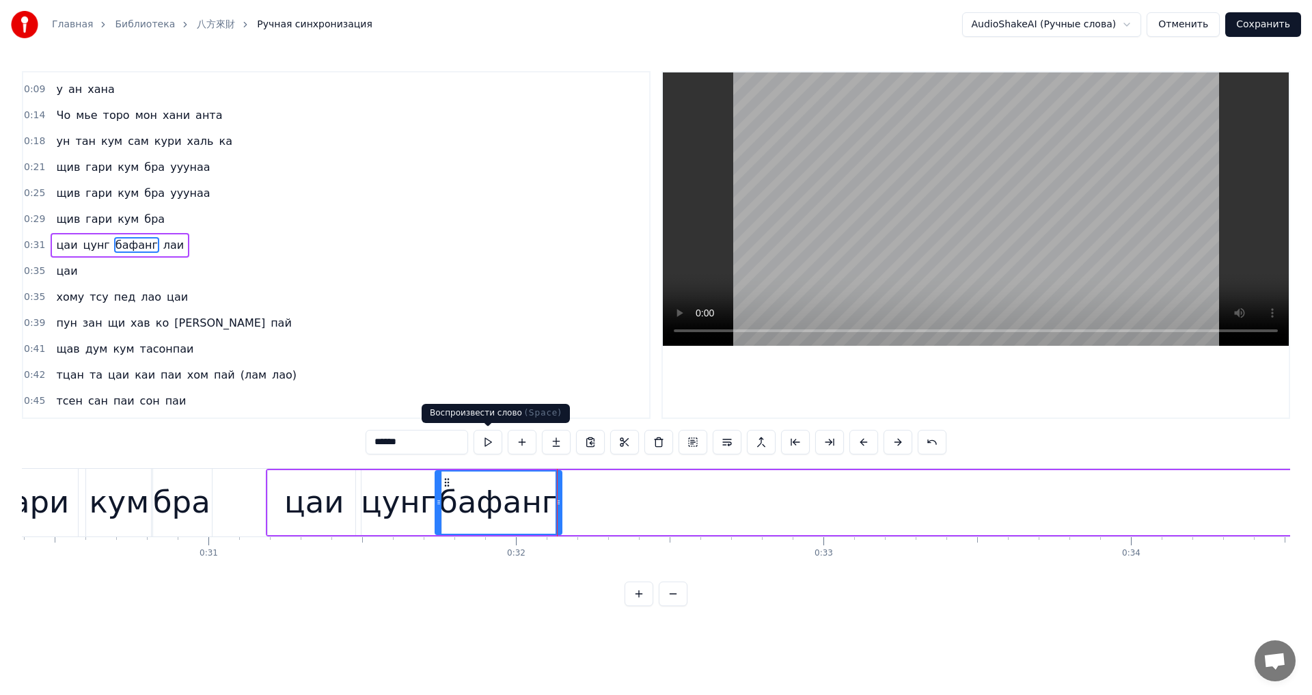
click at [485, 443] on button at bounding box center [488, 442] width 29 height 25
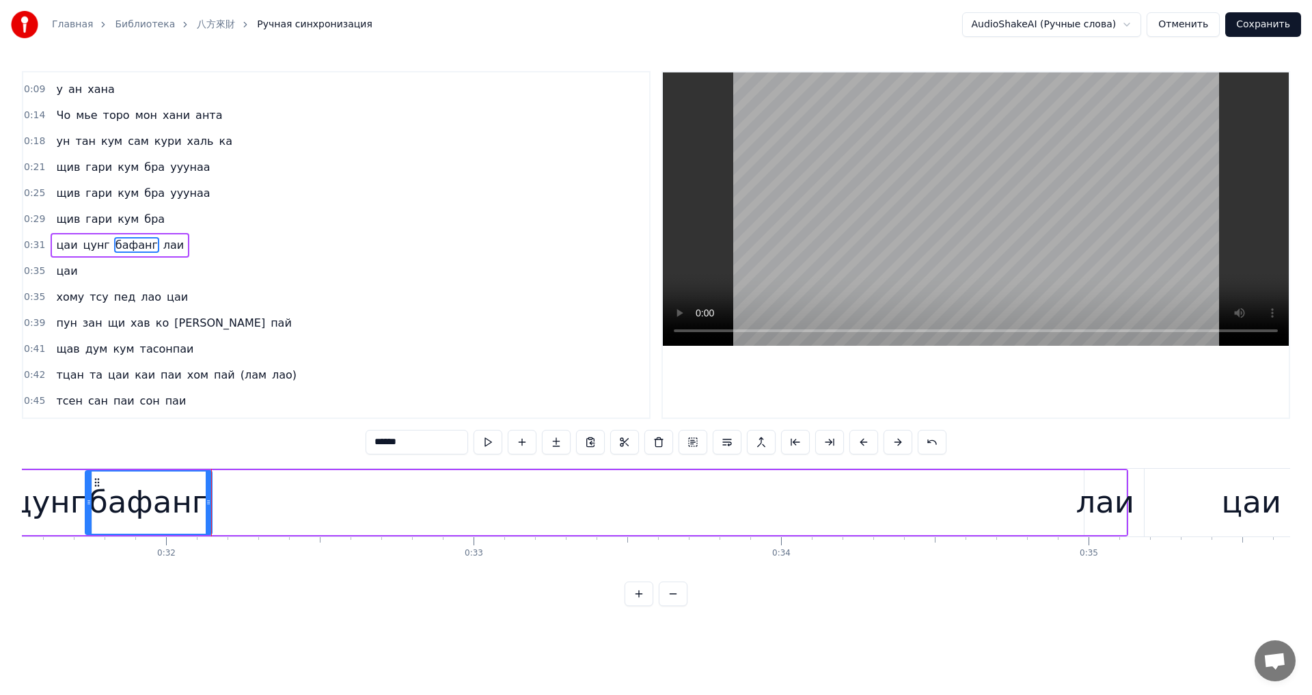
scroll to position [0, 9726]
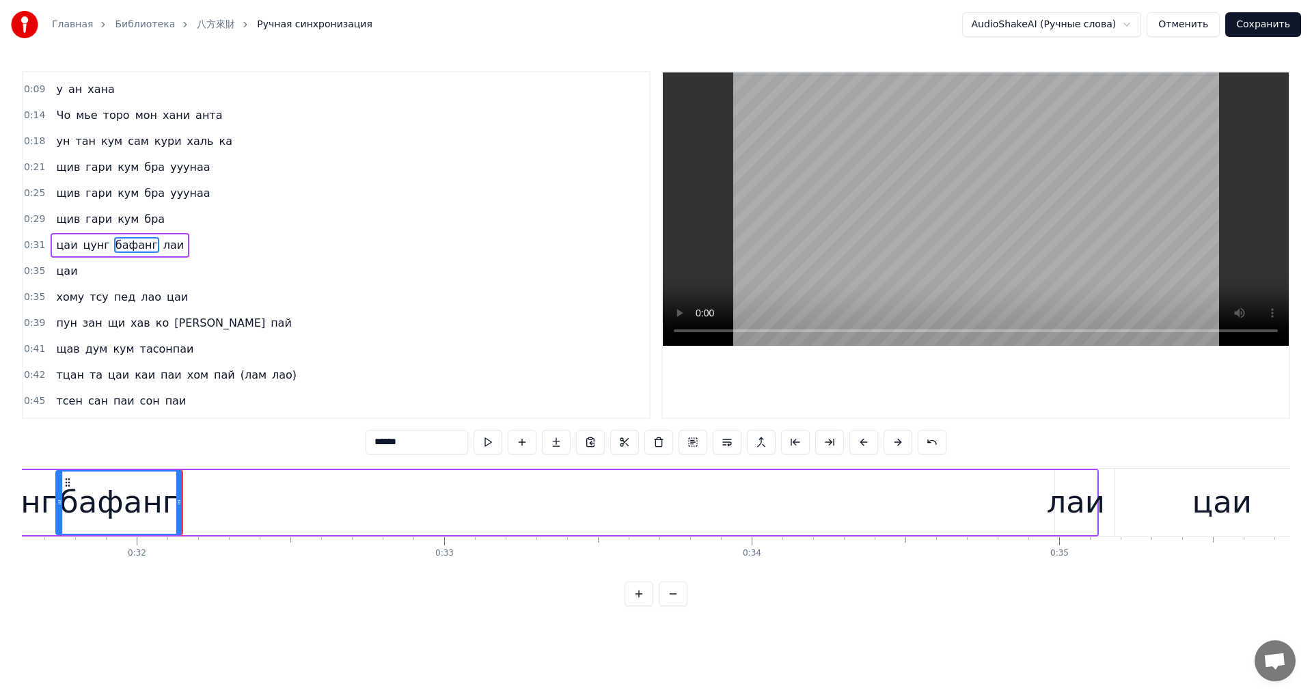
click at [1058, 507] on div "лаи" at bounding box center [1075, 502] width 59 height 46
type input "***"
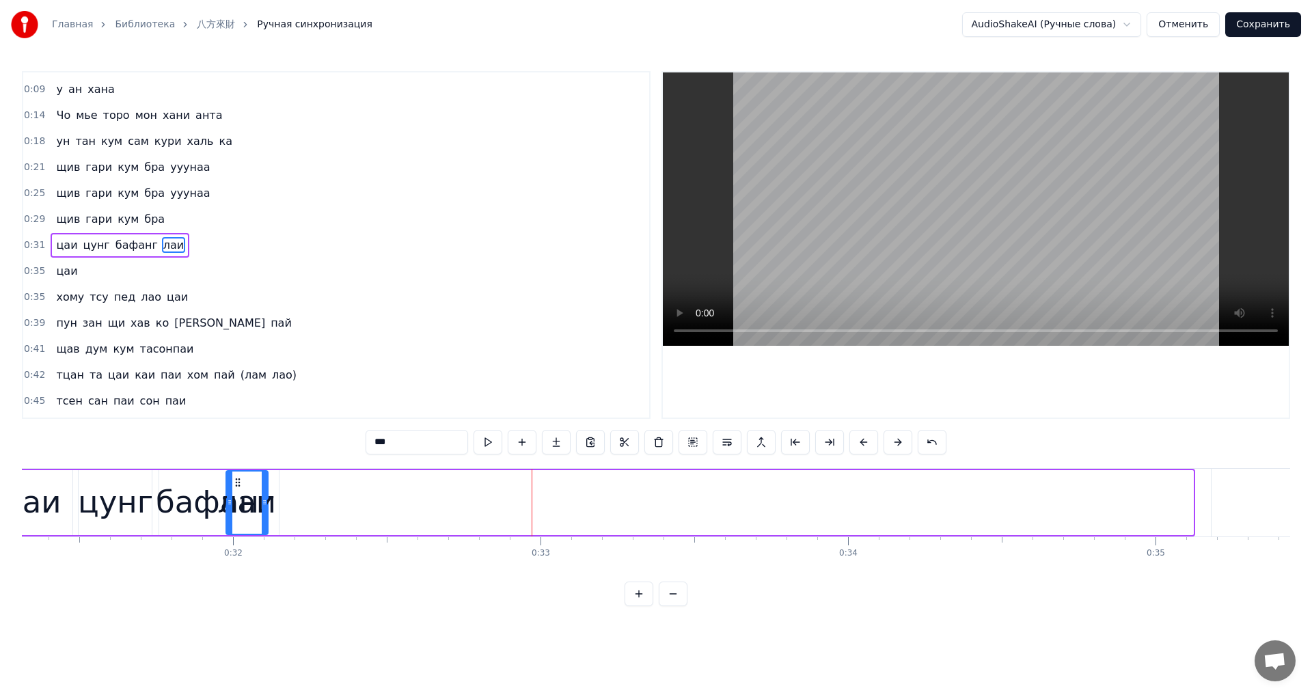
scroll to position [0, 9629]
drag, startPoint x: 1059, startPoint y: 482, endPoint x: 293, endPoint y: 489, distance: 765.4
click at [293, 489] on div "лаи" at bounding box center [302, 503] width 40 height 62
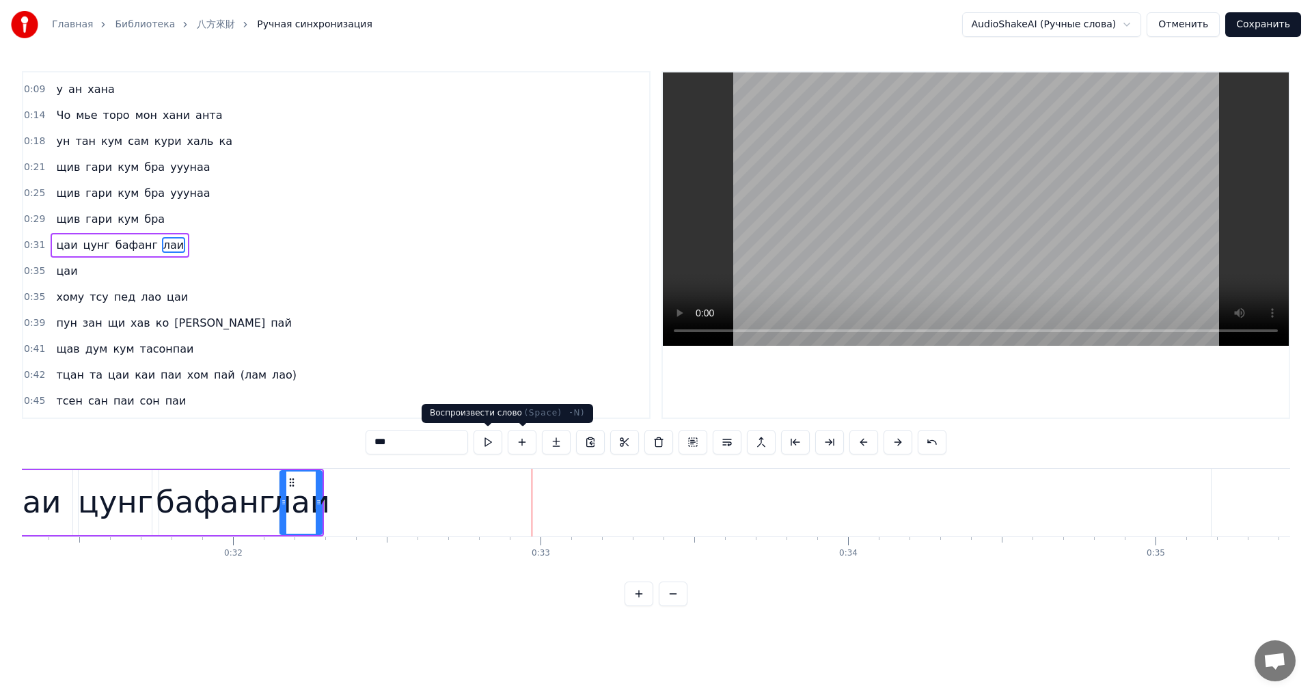
click at [494, 445] on button at bounding box center [488, 442] width 29 height 25
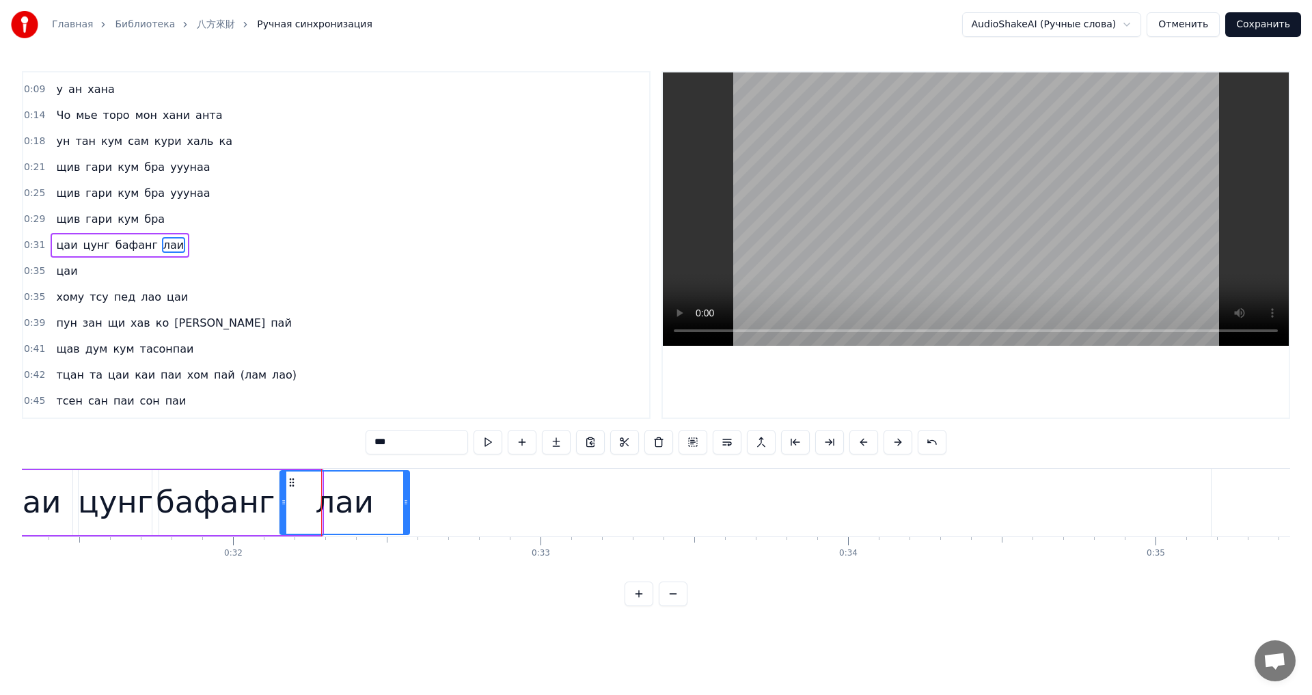
drag, startPoint x: 318, startPoint y: 497, endPoint x: 402, endPoint y: 497, distance: 84.1
click at [404, 500] on div at bounding box center [405, 503] width 5 height 62
click at [490, 442] on button at bounding box center [488, 442] width 29 height 25
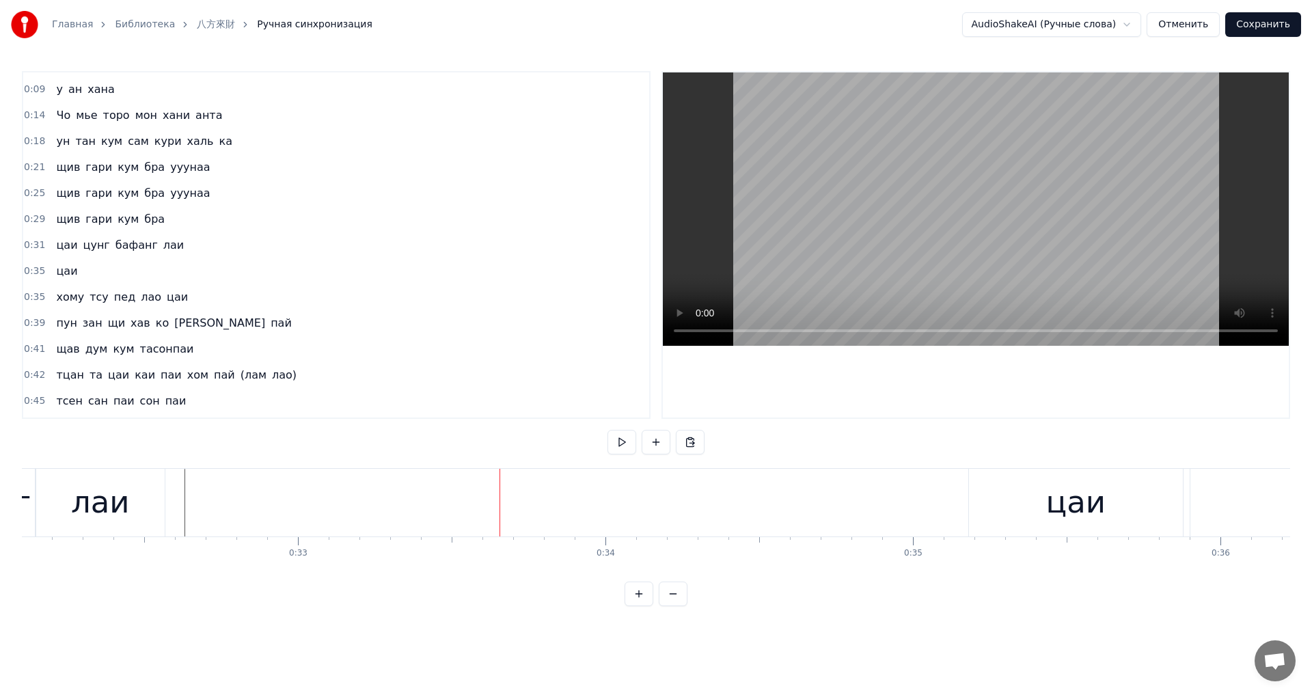
scroll to position [0, 9901]
click at [983, 525] on div "цаи" at bounding box center [1047, 503] width 214 height 68
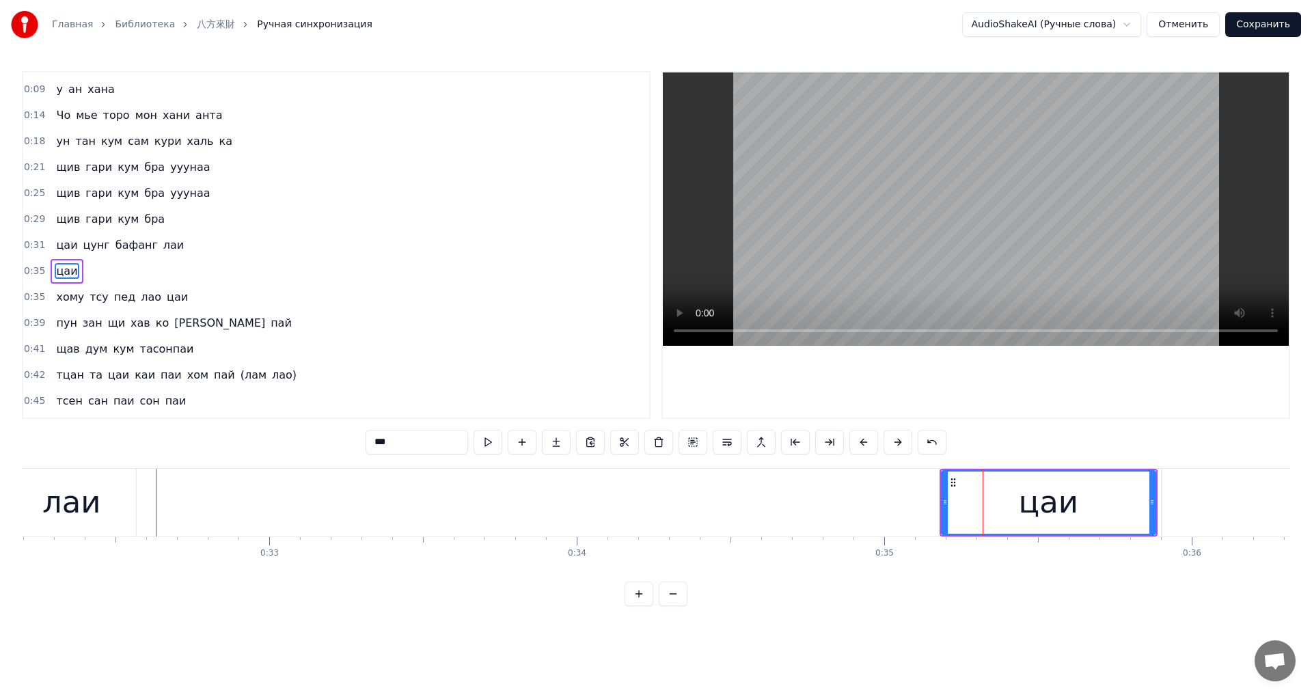
scroll to position [74, 0]
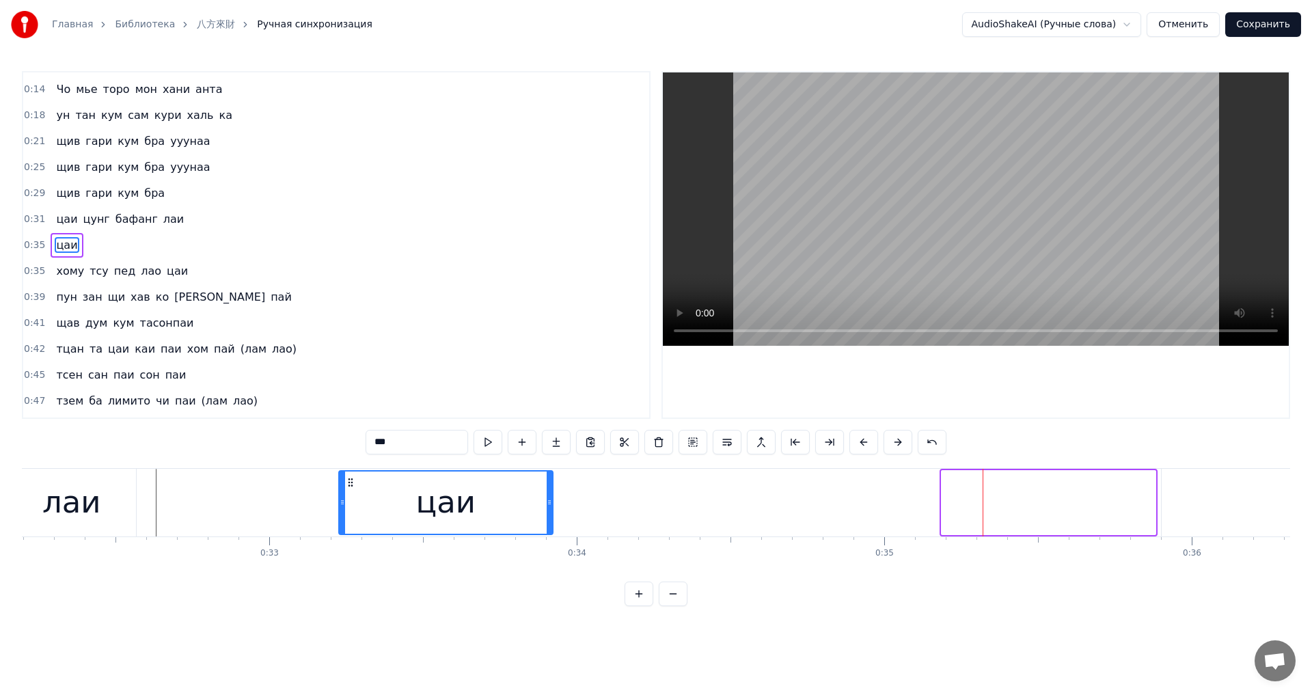
drag, startPoint x: 949, startPoint y: 480, endPoint x: 372, endPoint y: 493, distance: 576.2
click at [350, 497] on div "цаи" at bounding box center [446, 503] width 213 height 62
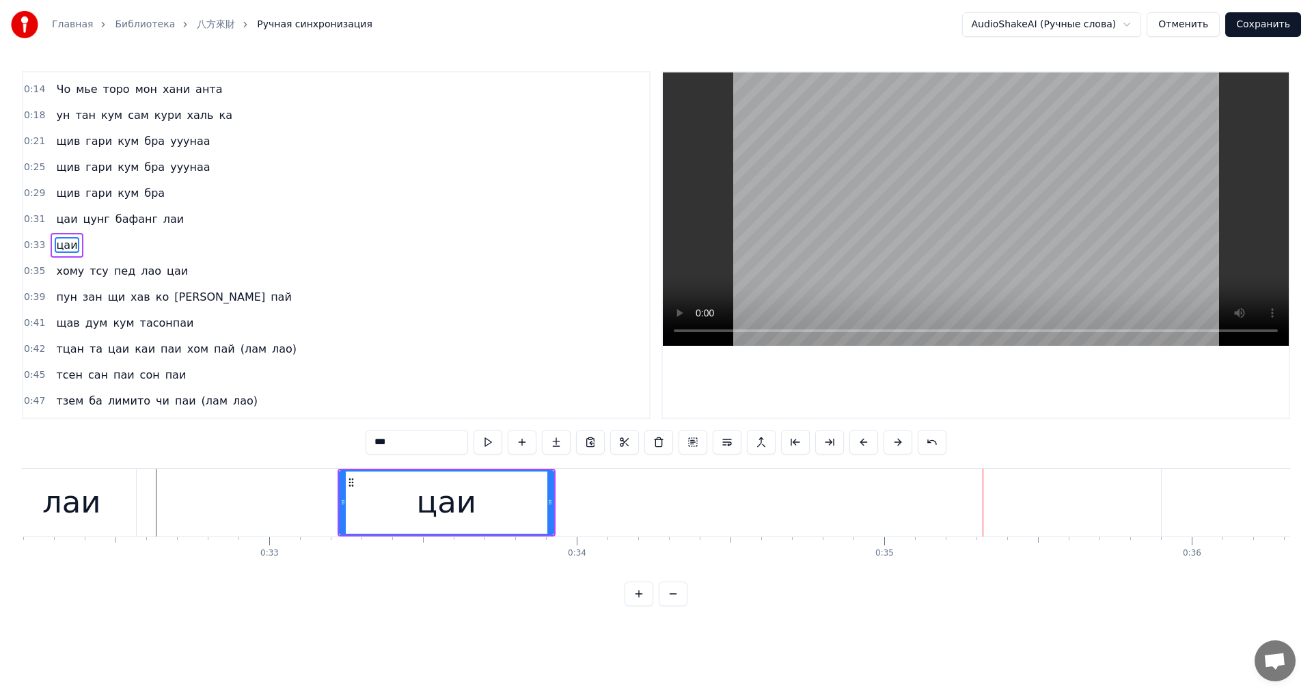
drag, startPoint x: 545, startPoint y: 495, endPoint x: 538, endPoint y: 497, distance: 7.4
click at [538, 497] on div "цаи" at bounding box center [446, 503] width 213 height 62
drag, startPoint x: 550, startPoint y: 500, endPoint x: 456, endPoint y: 512, distance: 95.1
click at [458, 512] on div at bounding box center [460, 503] width 5 height 62
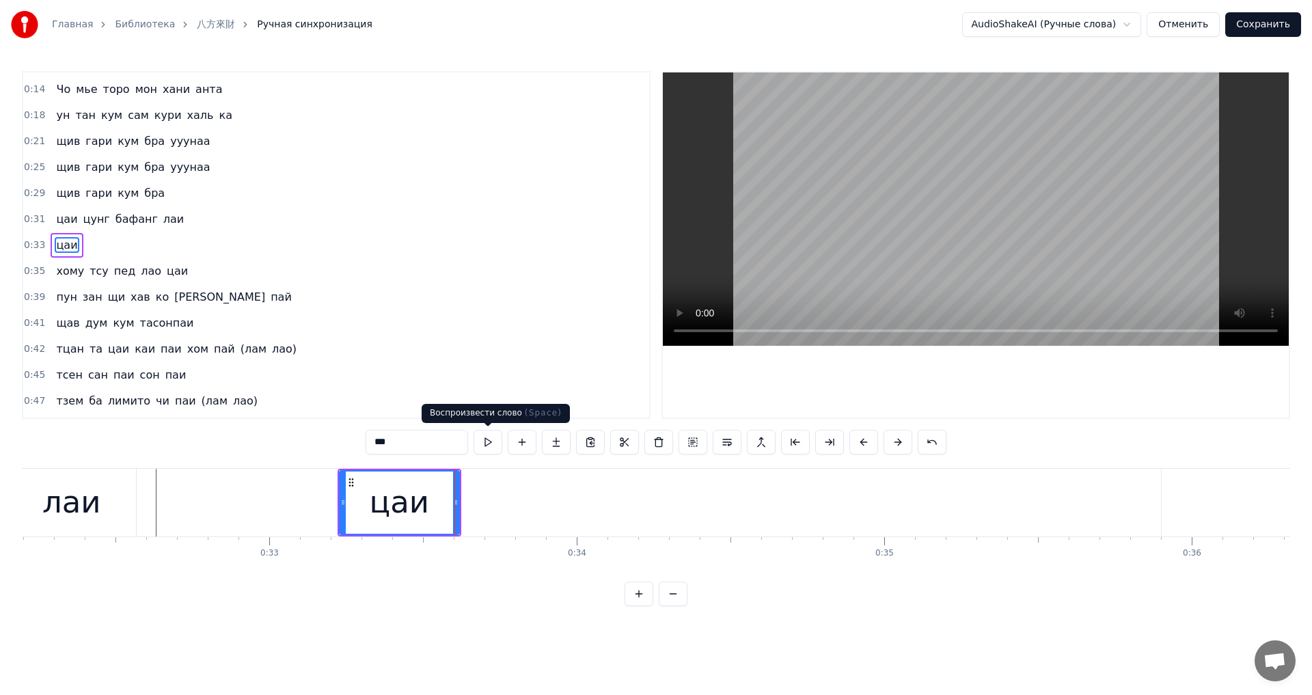
click at [492, 446] on button at bounding box center [488, 442] width 29 height 25
click at [474, 430] on button at bounding box center [488, 442] width 29 height 25
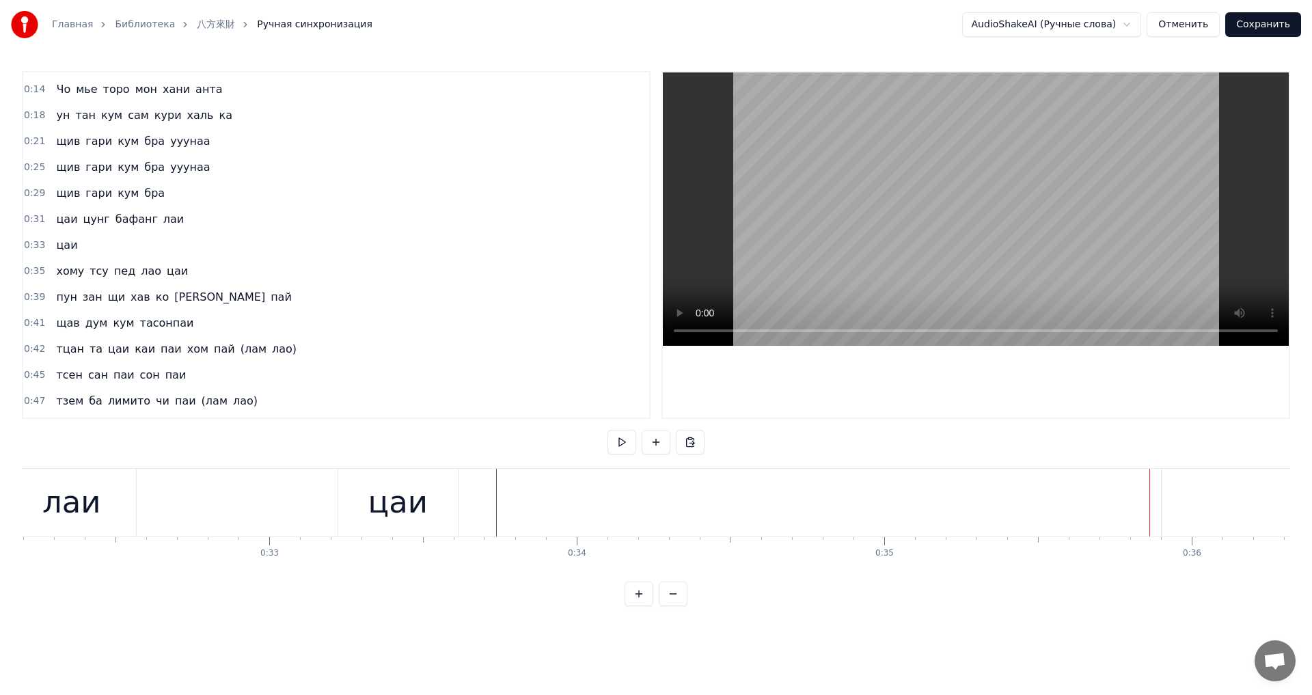
click at [1264, 25] on button "Сохранить" at bounding box center [1263, 24] width 76 height 25
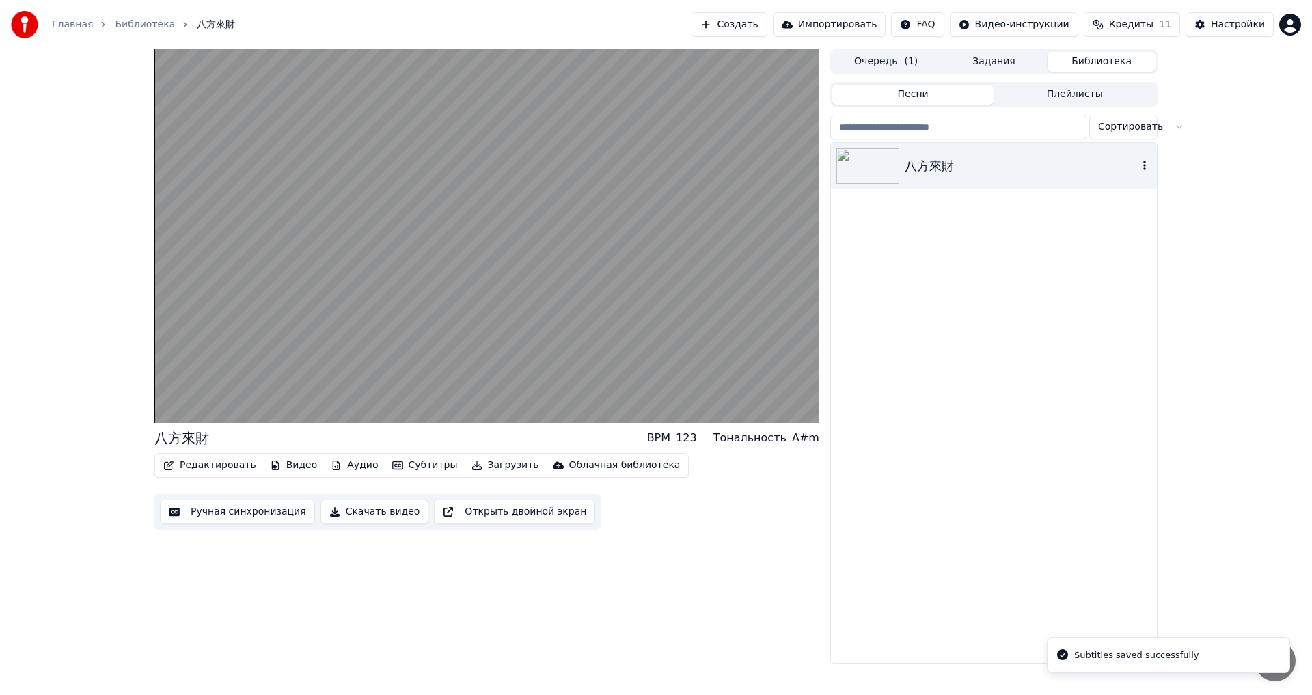
click at [905, 172] on div "八方來財" at bounding box center [1021, 165] width 233 height 19
click at [1143, 165] on icon "button" at bounding box center [1145, 165] width 14 height 11
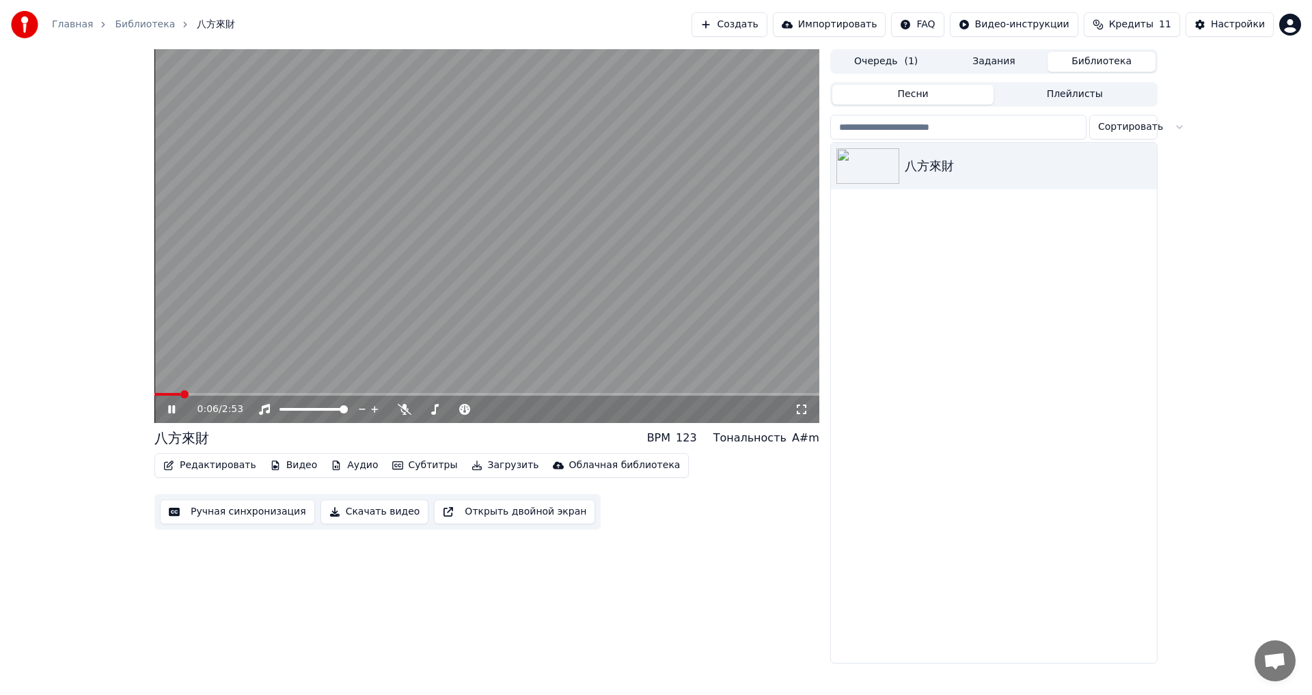
click at [195, 466] on button "Редактировать" at bounding box center [210, 465] width 104 height 19
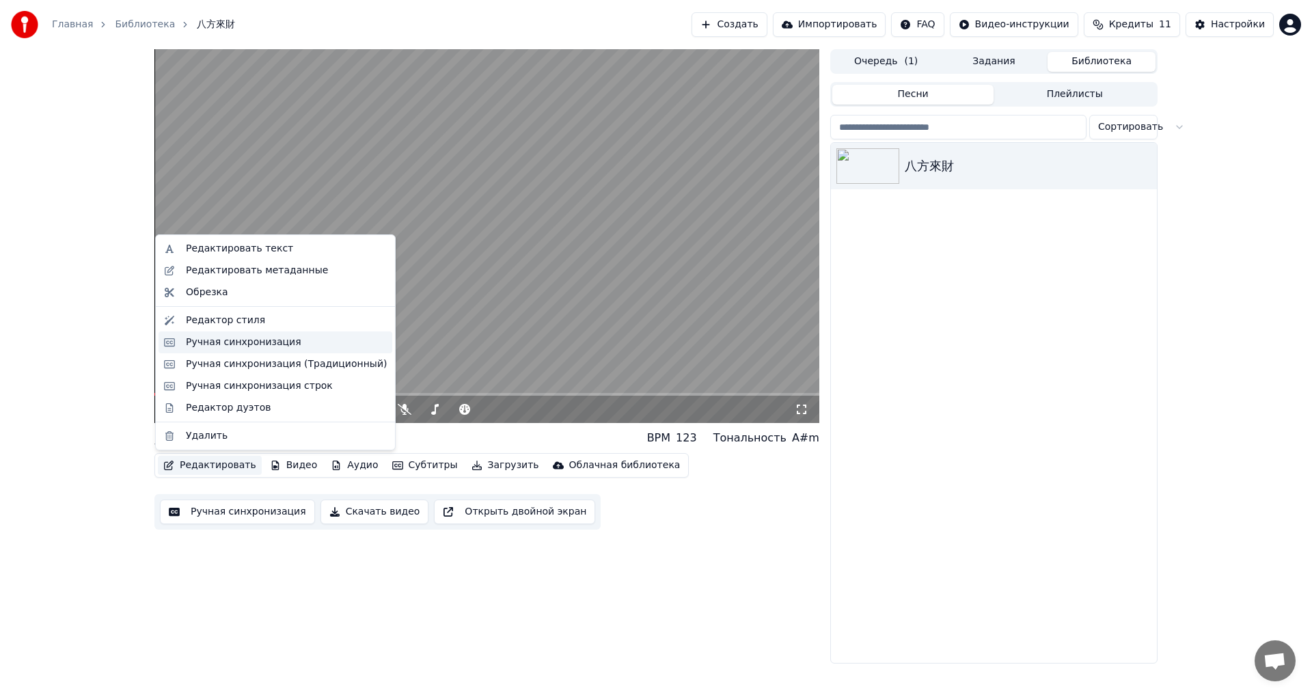
click at [232, 345] on div "Ручная синхронизация" at bounding box center [243, 343] width 115 height 14
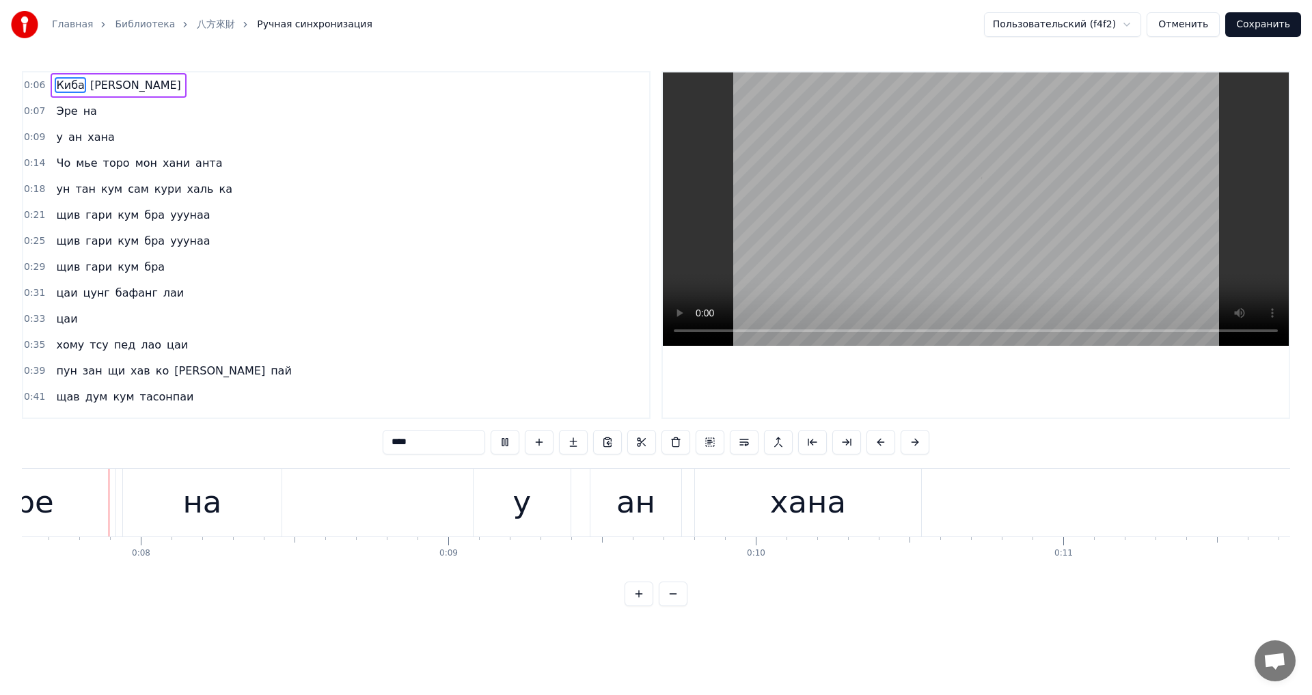
scroll to position [0, 2336]
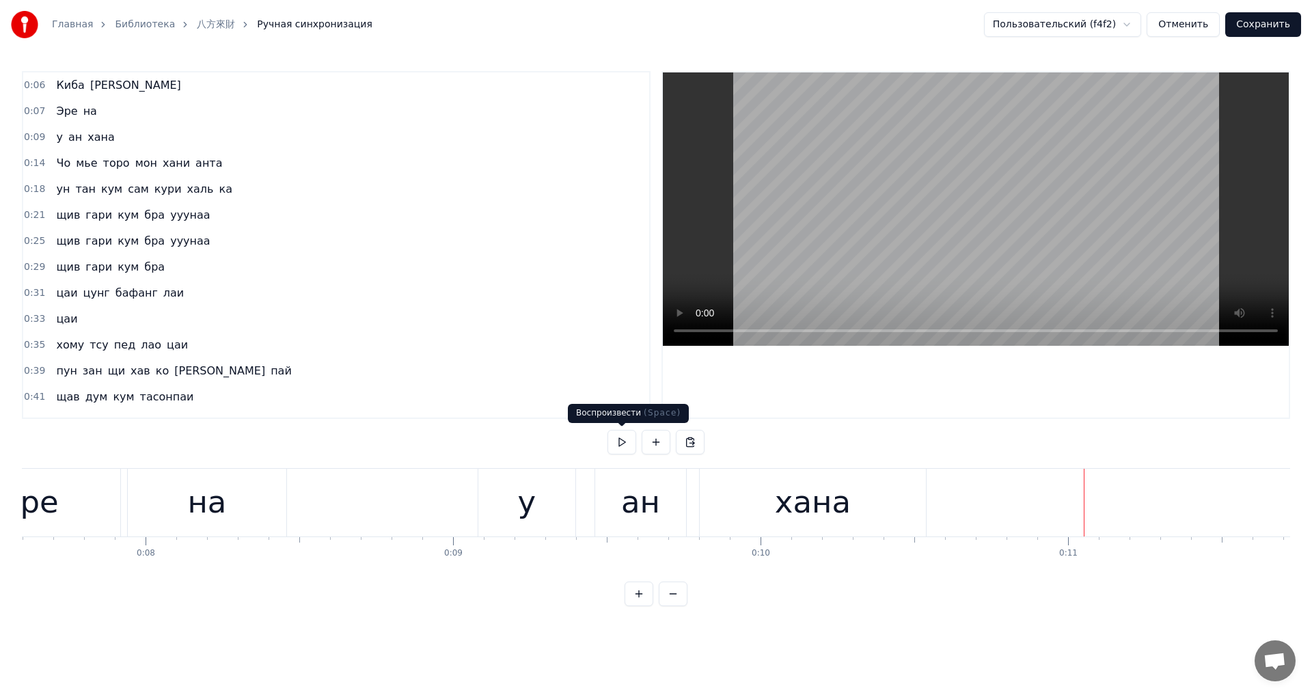
click at [622, 447] on button at bounding box center [622, 442] width 29 height 25
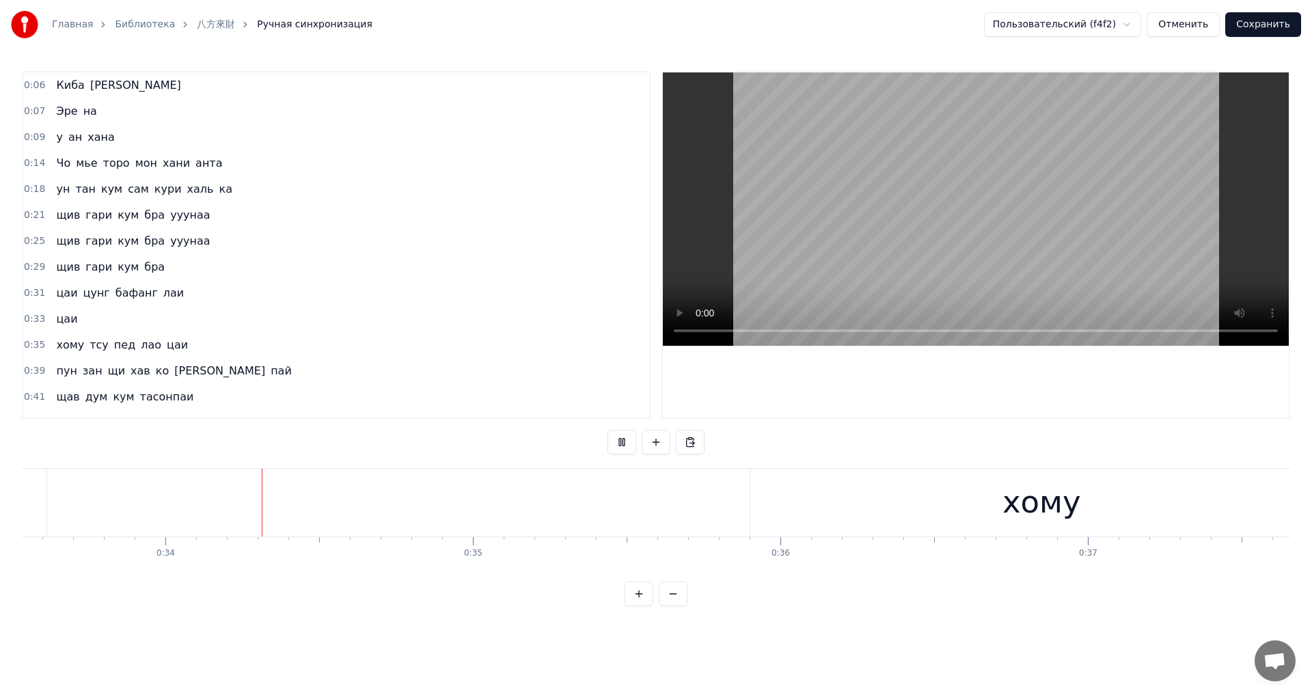
scroll to position [0, 10332]
click at [618, 439] on button at bounding box center [622, 442] width 29 height 25
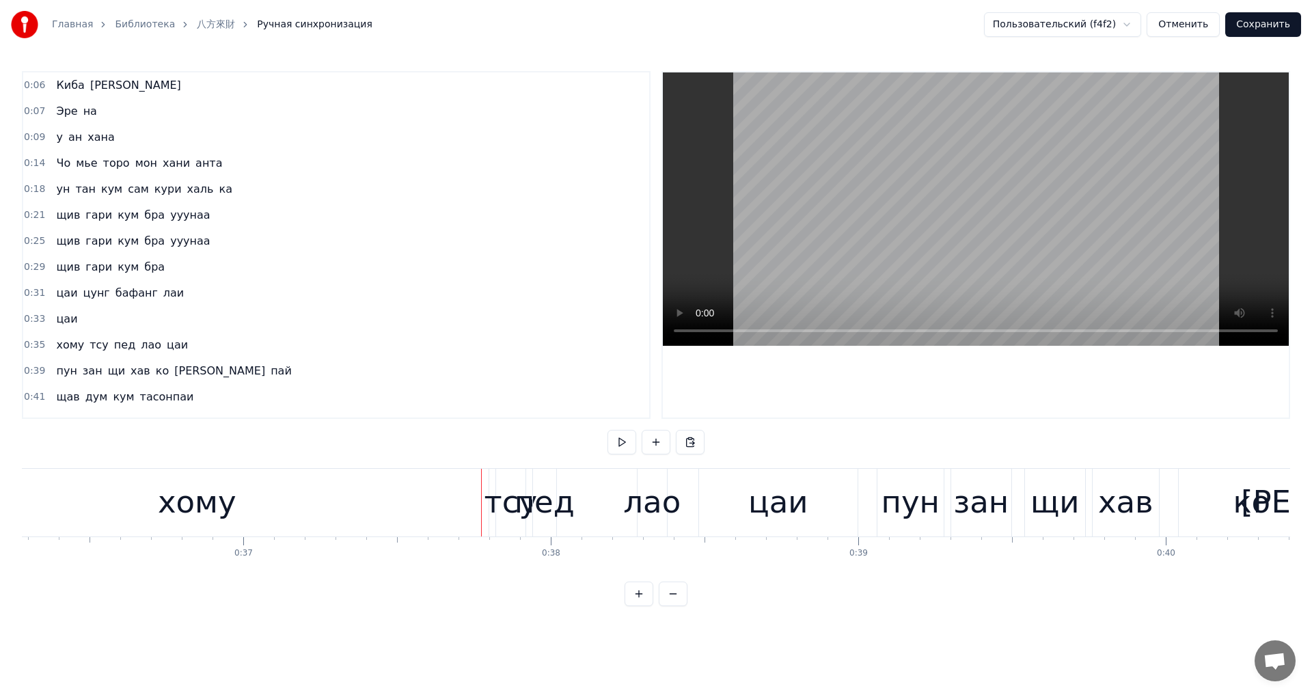
scroll to position [0, 11040]
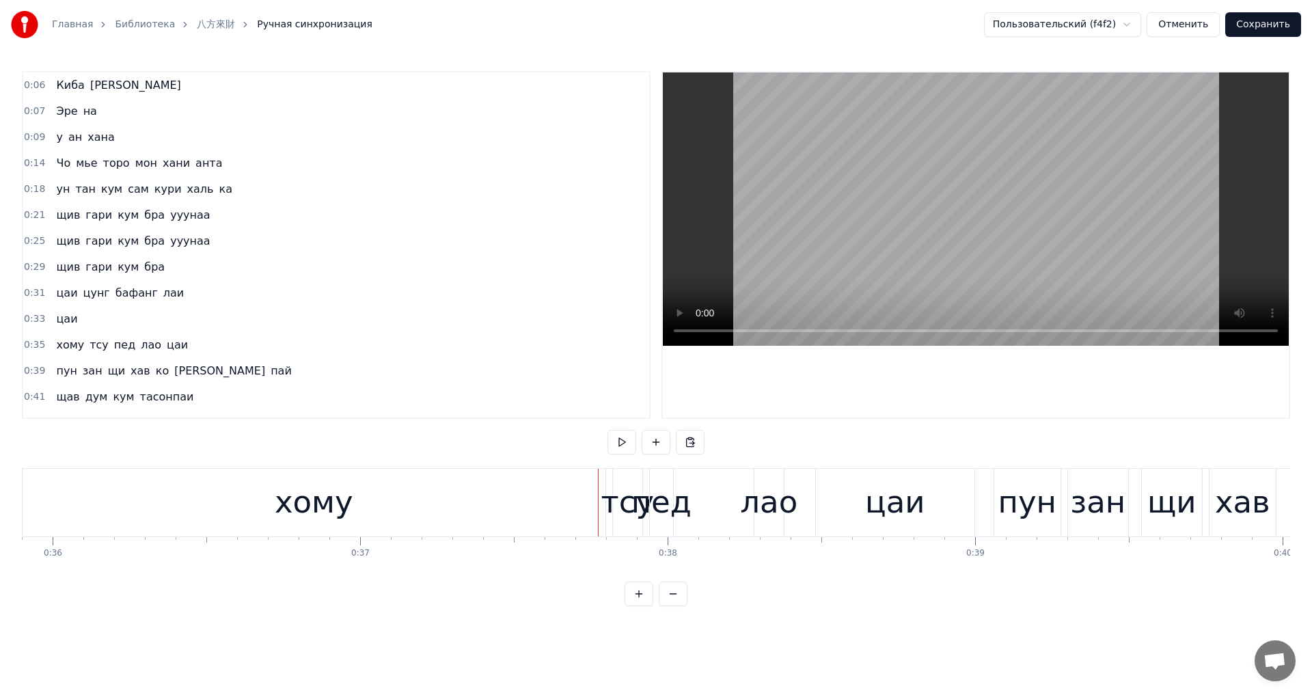
click at [421, 500] on div "хому" at bounding box center [314, 503] width 583 height 68
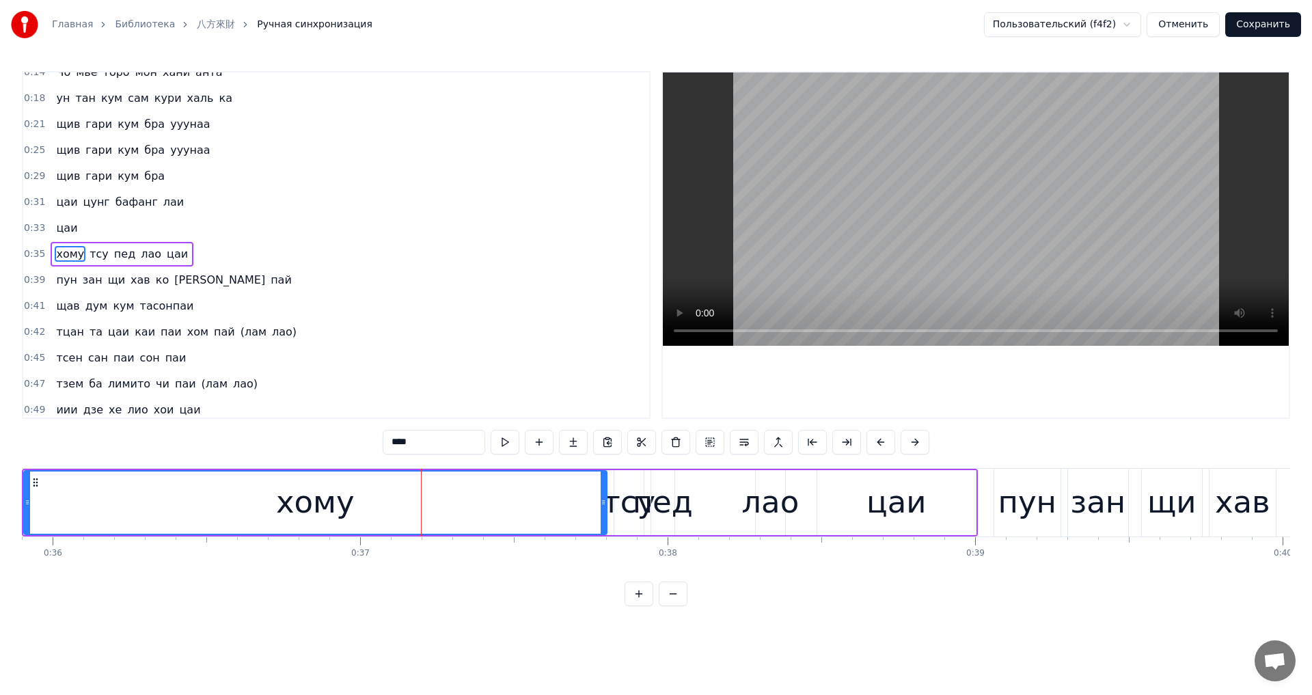
scroll to position [100, 0]
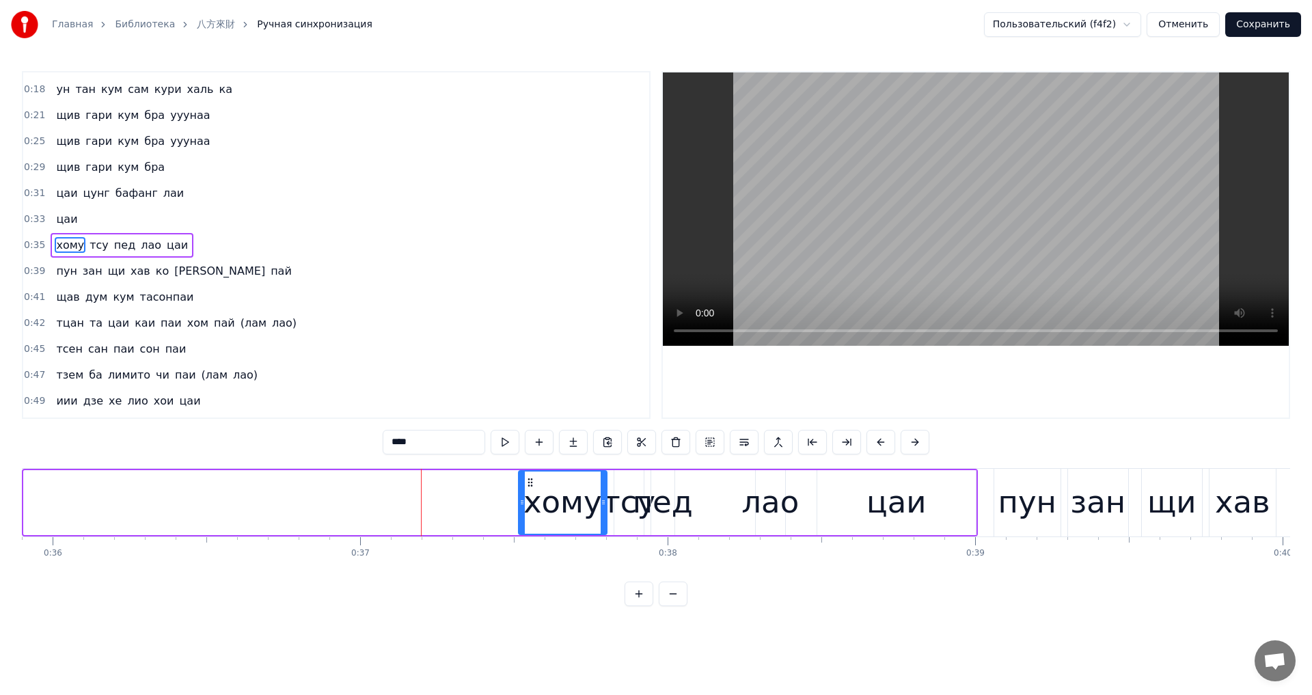
drag, startPoint x: 27, startPoint y: 508, endPoint x: 521, endPoint y: 525, distance: 495.0
click at [521, 525] on div at bounding box center [521, 503] width 5 height 62
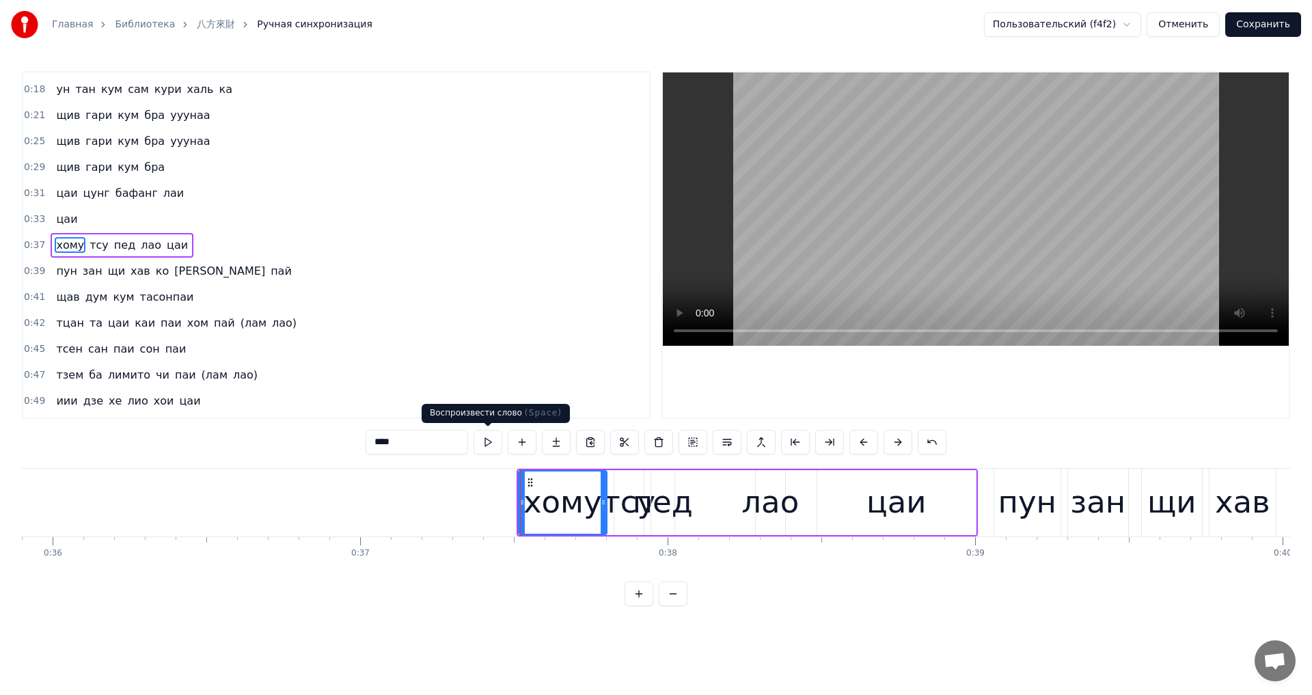
click at [485, 439] on button at bounding box center [488, 442] width 29 height 25
drag, startPoint x: 604, startPoint y: 506, endPoint x: 589, endPoint y: 509, distance: 15.4
click at [589, 509] on div at bounding box center [588, 503] width 5 height 62
click at [615, 508] on div "тсу" at bounding box center [628, 502] width 53 height 46
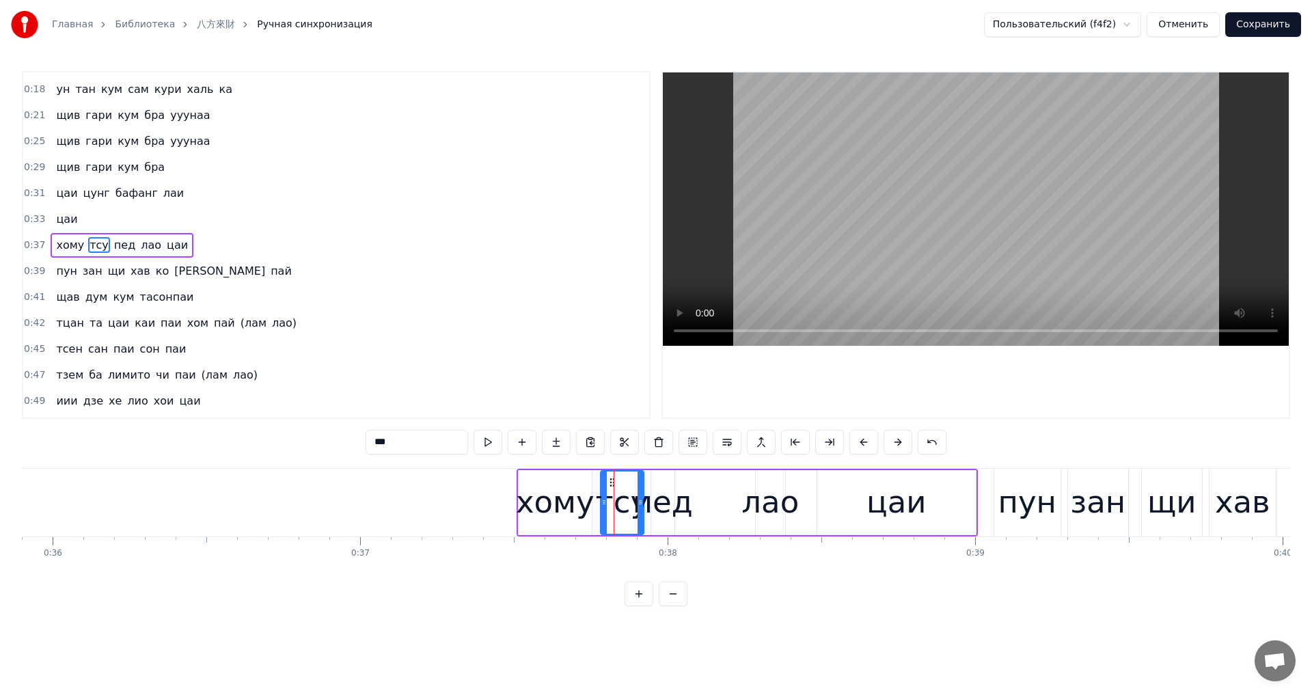
drag, startPoint x: 615, startPoint y: 505, endPoint x: 595, endPoint y: 506, distance: 19.8
click at [601, 506] on icon at bounding box center [603, 502] width 5 height 11
click at [491, 441] on button at bounding box center [488, 442] width 29 height 25
click at [652, 492] on div "пед" at bounding box center [663, 502] width 60 height 46
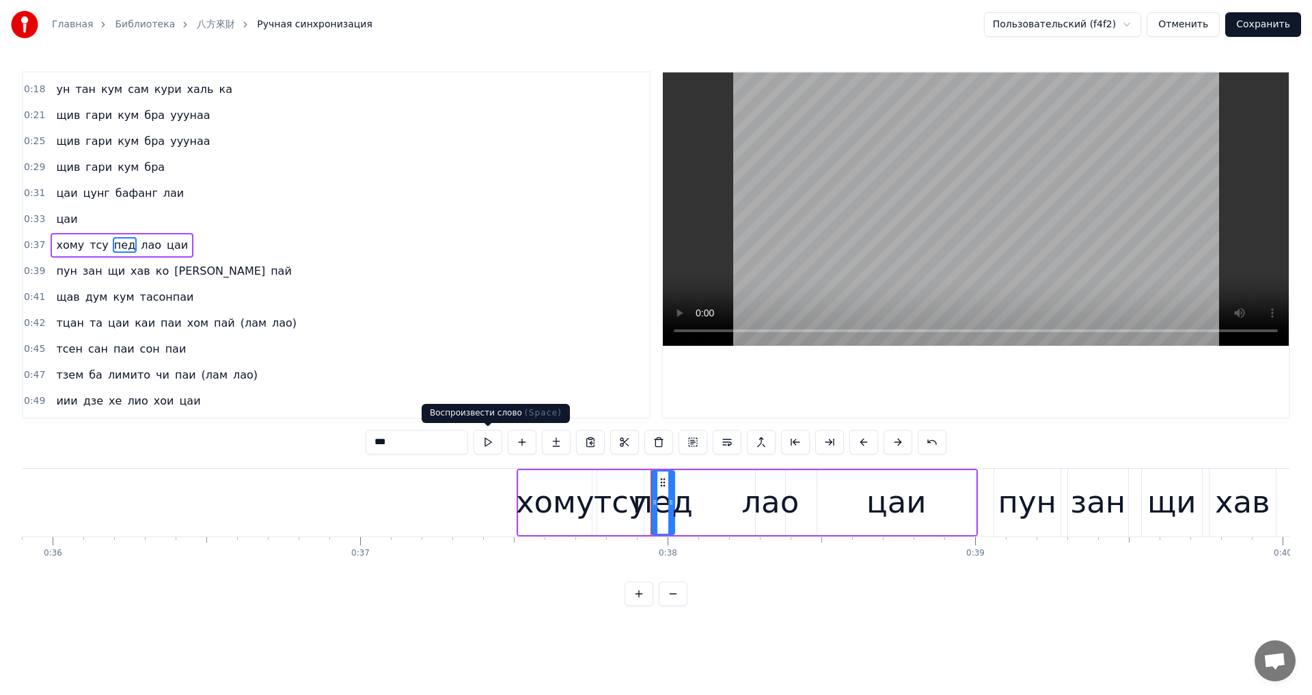
click at [491, 443] on button at bounding box center [488, 442] width 29 height 25
drag, startPoint x: 655, startPoint y: 507, endPoint x: 642, endPoint y: 507, distance: 12.3
click at [642, 507] on icon at bounding box center [642, 502] width 5 height 11
click at [483, 440] on button at bounding box center [488, 442] width 29 height 25
drag, startPoint x: 671, startPoint y: 502, endPoint x: 687, endPoint y: 502, distance: 16.4
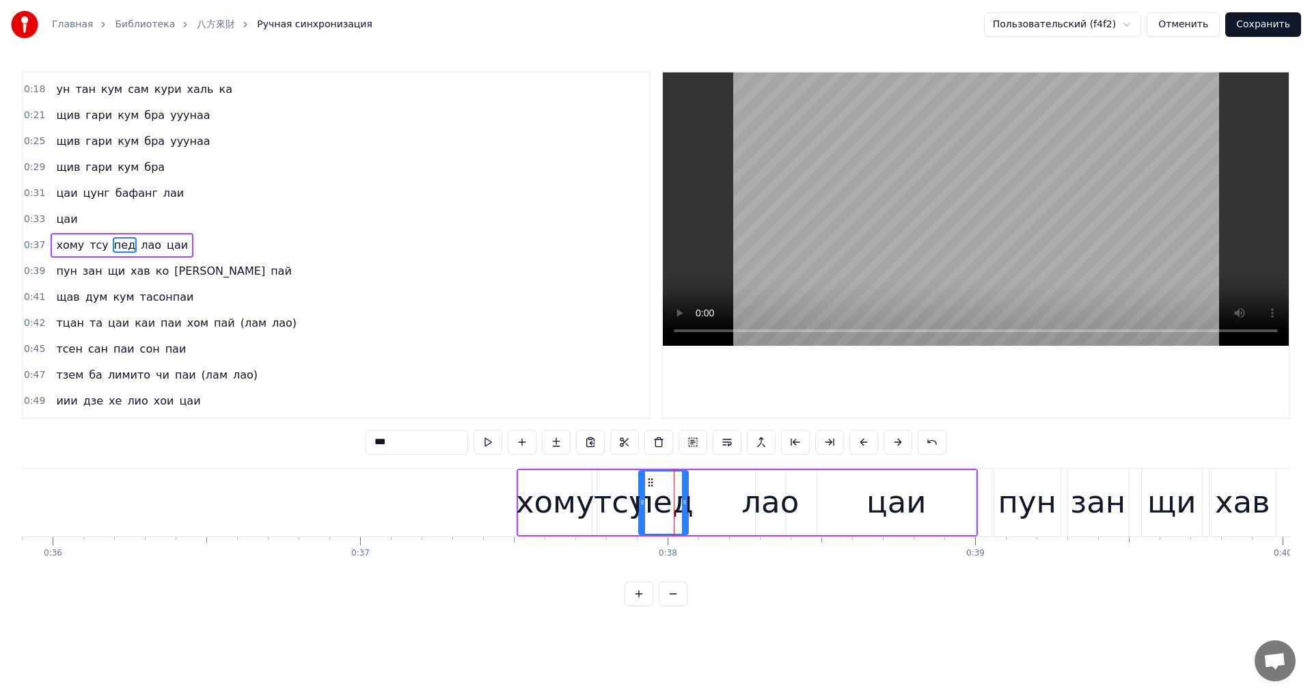
click at [687, 503] on icon at bounding box center [684, 502] width 5 height 11
click at [488, 439] on button at bounding box center [488, 442] width 29 height 25
click at [674, 508] on div "пед" at bounding box center [664, 502] width 60 height 46
drag, startPoint x: 687, startPoint y: 506, endPoint x: 707, endPoint y: 501, distance: 19.9
click at [738, 514] on div at bounding box center [735, 503] width 5 height 62
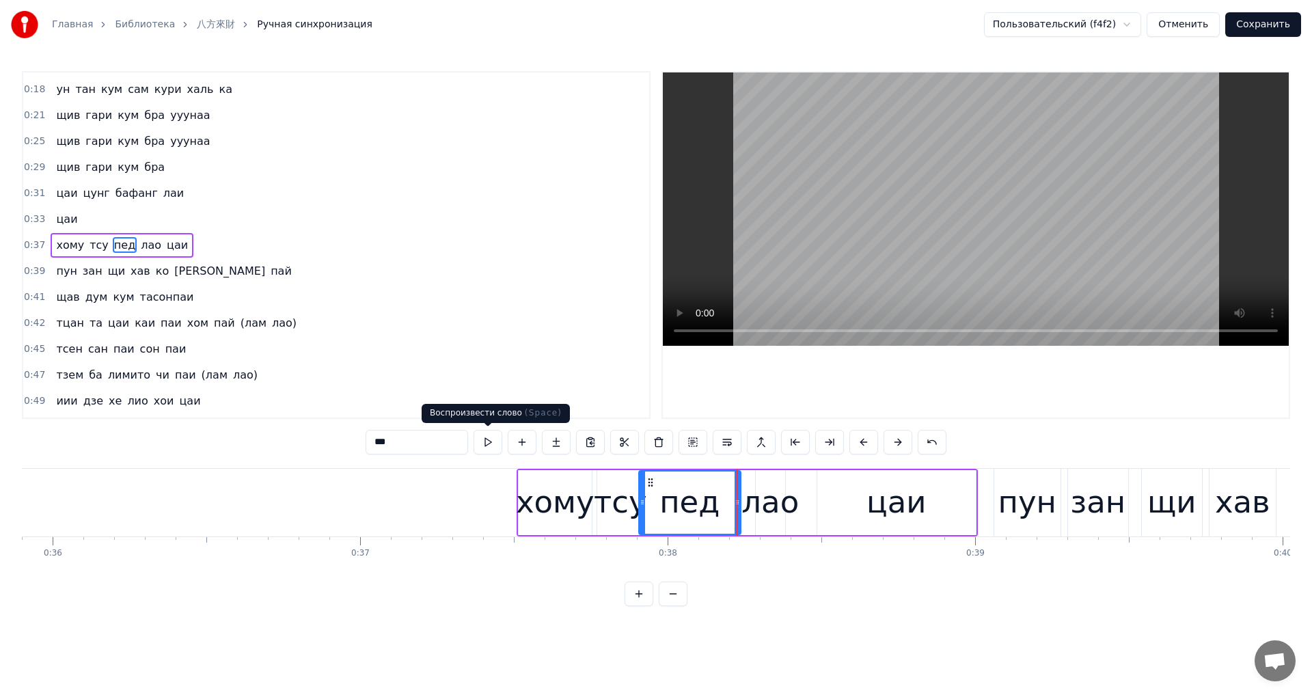
click at [491, 446] on button at bounding box center [488, 442] width 29 height 25
click at [491, 444] on button at bounding box center [488, 442] width 29 height 25
drag, startPoint x: 640, startPoint y: 506, endPoint x: 677, endPoint y: 516, distance: 37.6
click at [677, 516] on div at bounding box center [678, 503] width 5 height 62
click at [629, 501] on div "тсу" at bounding box center [620, 502] width 53 height 46
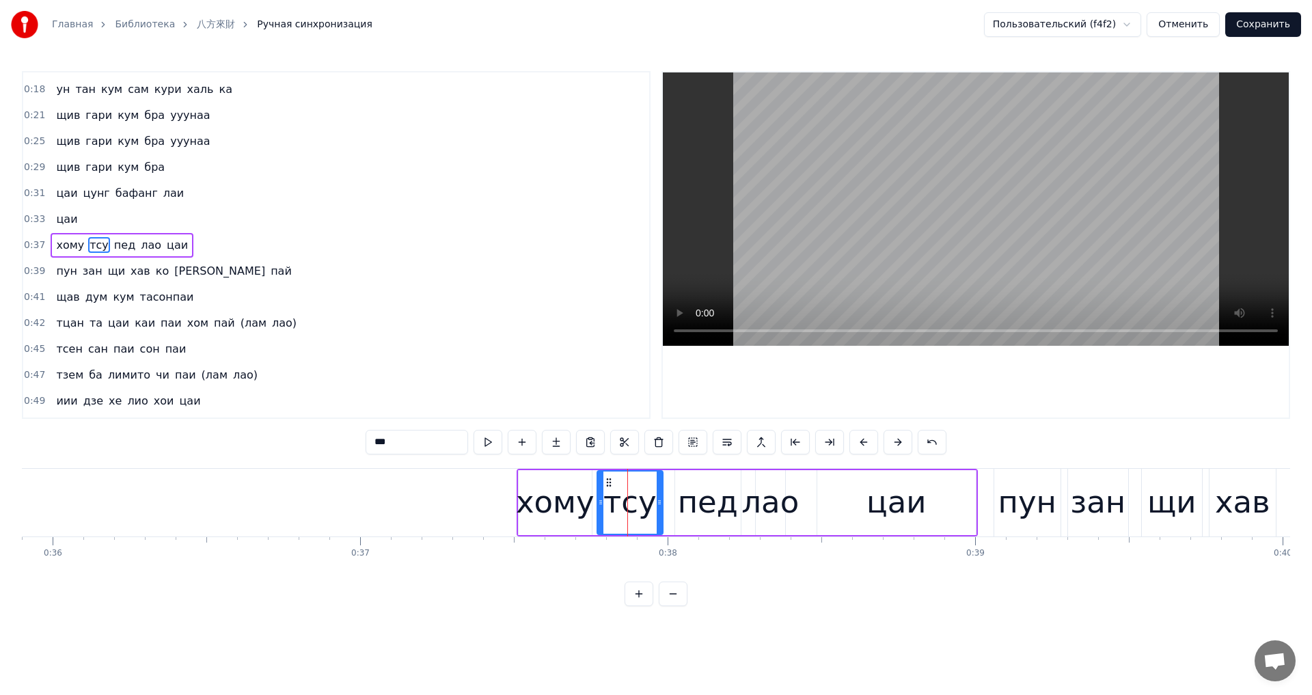
drag, startPoint x: 642, startPoint y: 502, endPoint x: 661, endPoint y: 505, distance: 19.4
click at [661, 505] on icon at bounding box center [659, 502] width 5 height 11
click at [686, 507] on div "пед" at bounding box center [708, 502] width 60 height 46
type input "***"
click at [674, 506] on icon at bounding box center [674, 502] width 5 height 11
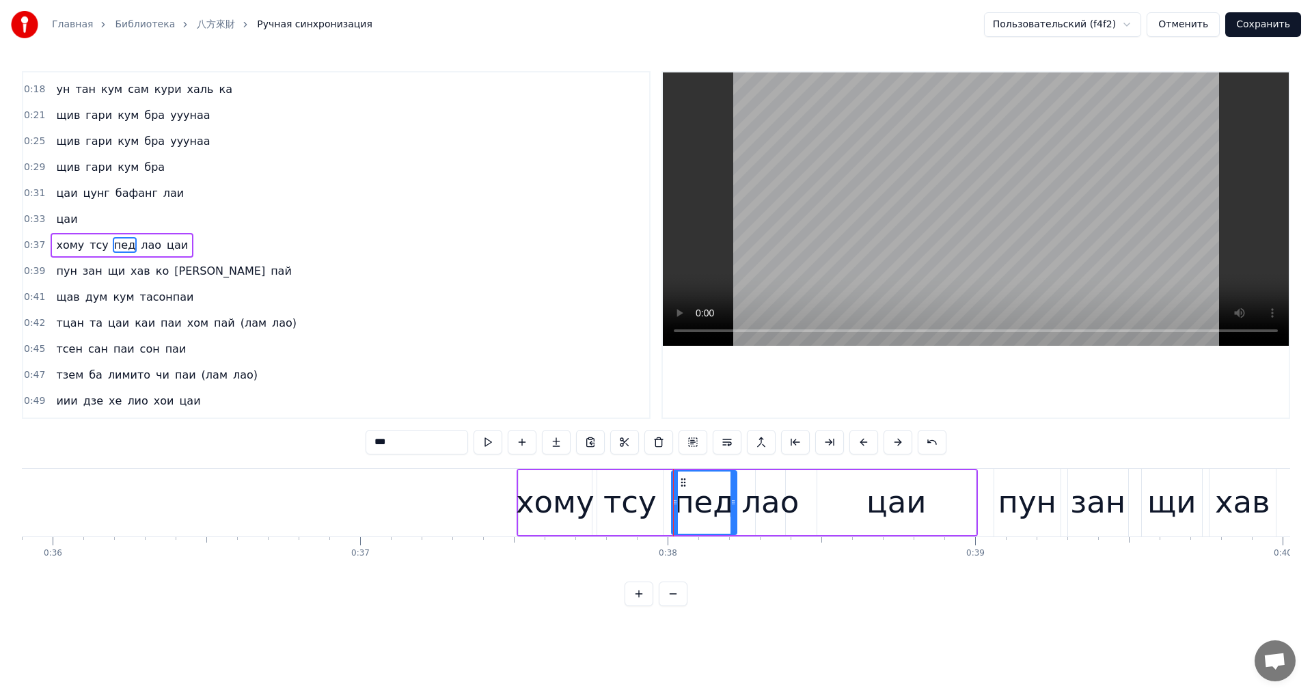
drag, startPoint x: 736, startPoint y: 514, endPoint x: 723, endPoint y: 513, distance: 13.0
click at [731, 513] on div at bounding box center [733, 503] width 5 height 62
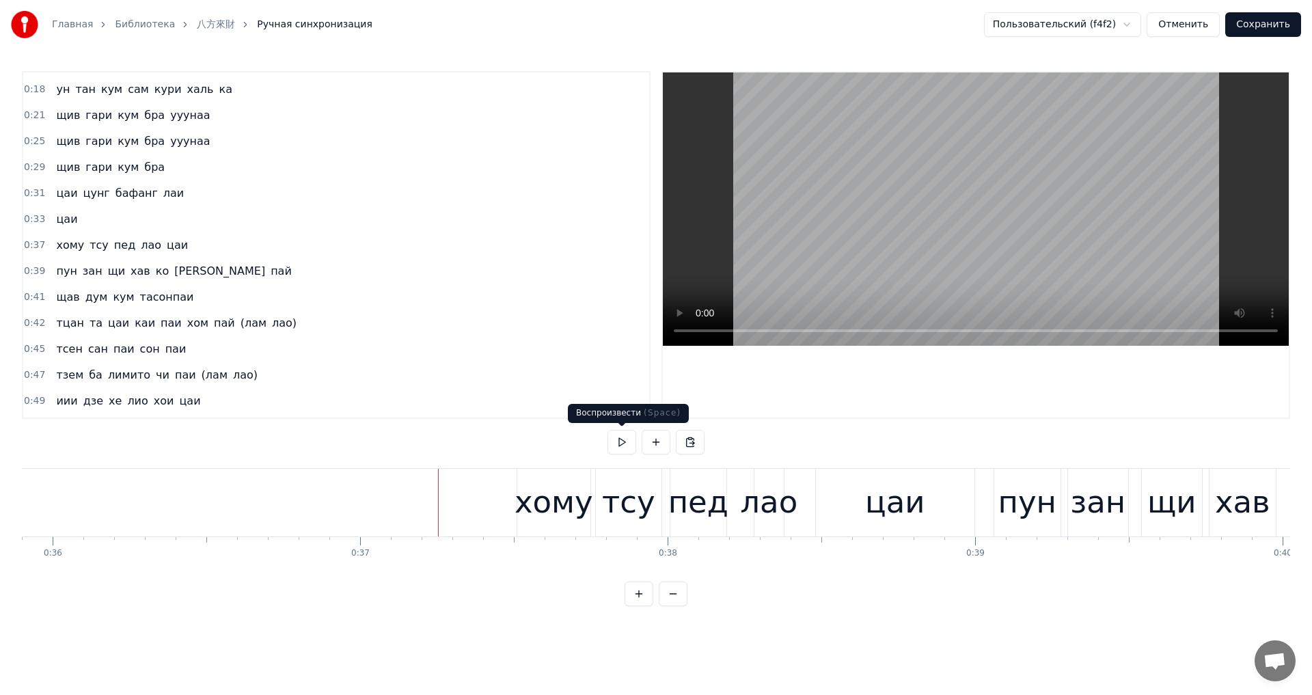
click at [619, 448] on button at bounding box center [622, 442] width 29 height 25
click at [620, 444] on button at bounding box center [622, 442] width 29 height 25
click at [761, 503] on div "лао" at bounding box center [768, 502] width 57 height 46
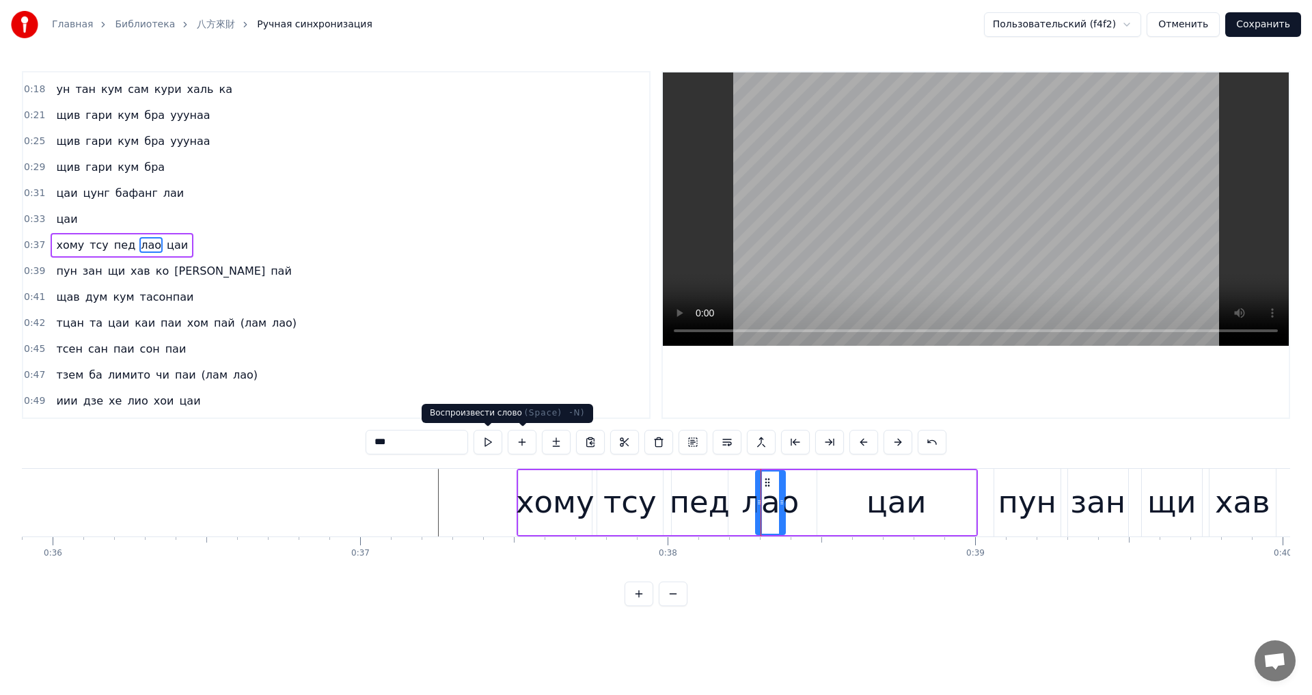
click at [474, 437] on button at bounding box center [488, 442] width 29 height 25
drag, startPoint x: 758, startPoint y: 504, endPoint x: 732, endPoint y: 508, distance: 26.2
click at [741, 508] on div at bounding box center [743, 503] width 5 height 62
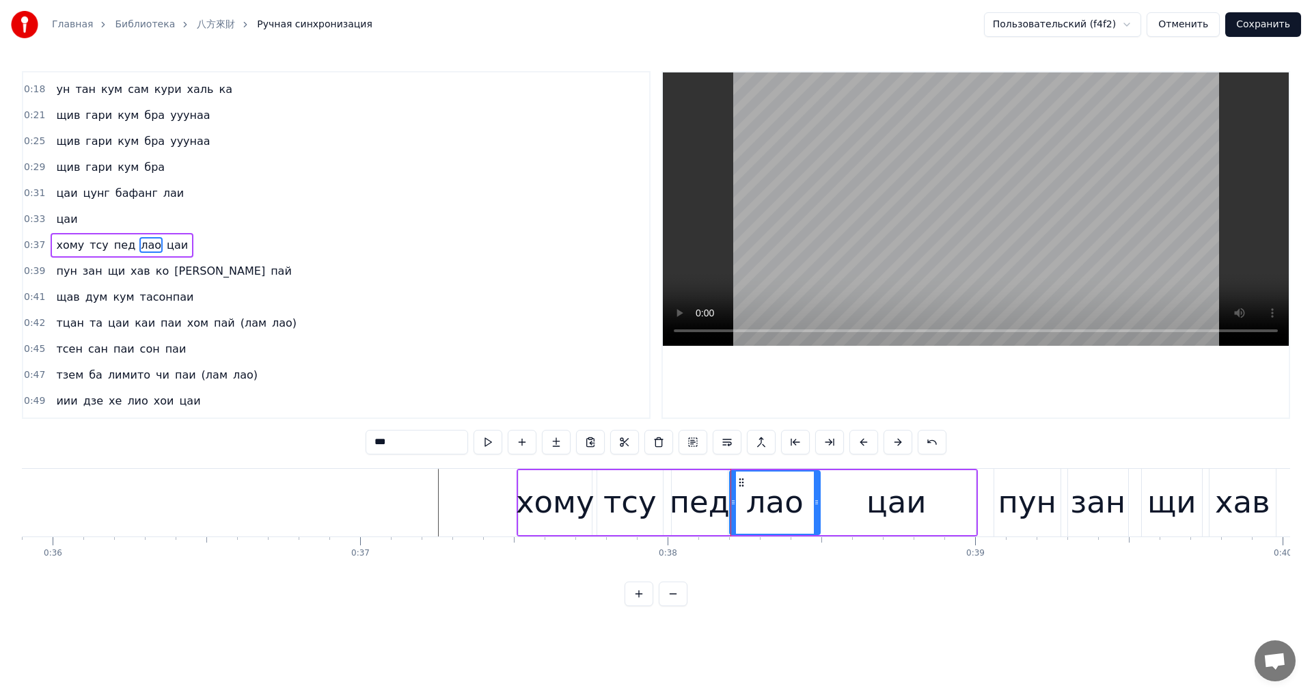
drag, startPoint x: 782, startPoint y: 506, endPoint x: 813, endPoint y: 507, distance: 30.1
click at [815, 507] on icon at bounding box center [816, 502] width 5 height 11
click at [491, 444] on button at bounding box center [488, 442] width 29 height 25
drag, startPoint x: 849, startPoint y: 511, endPoint x: 629, endPoint y: 443, distance: 230.9
click at [849, 510] on div "цаи" at bounding box center [896, 502] width 159 height 65
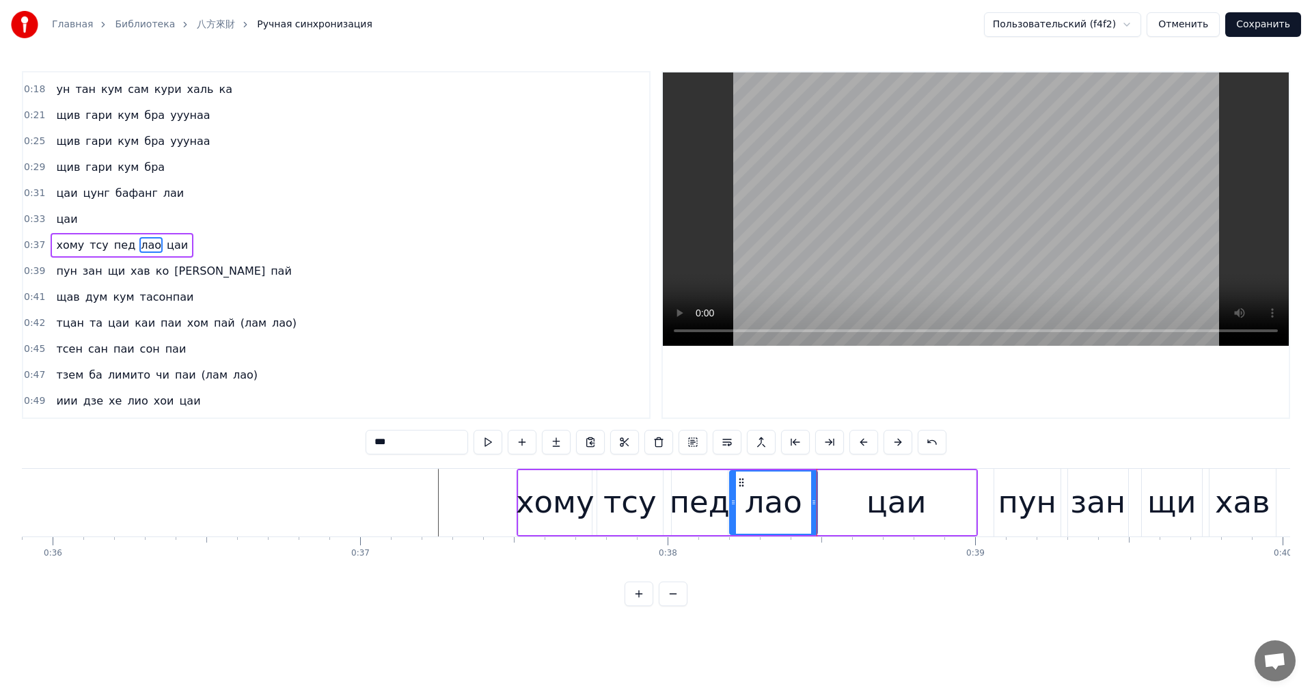
type input "***"
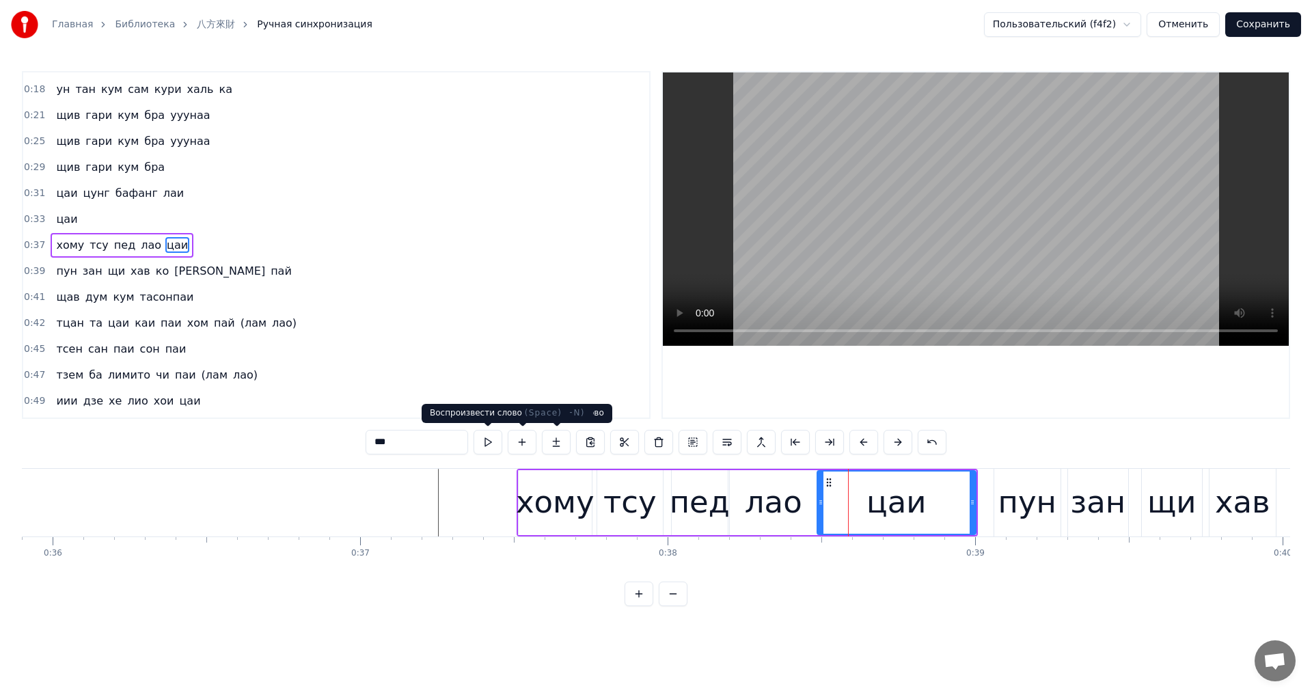
click at [489, 434] on button at bounding box center [488, 442] width 29 height 25
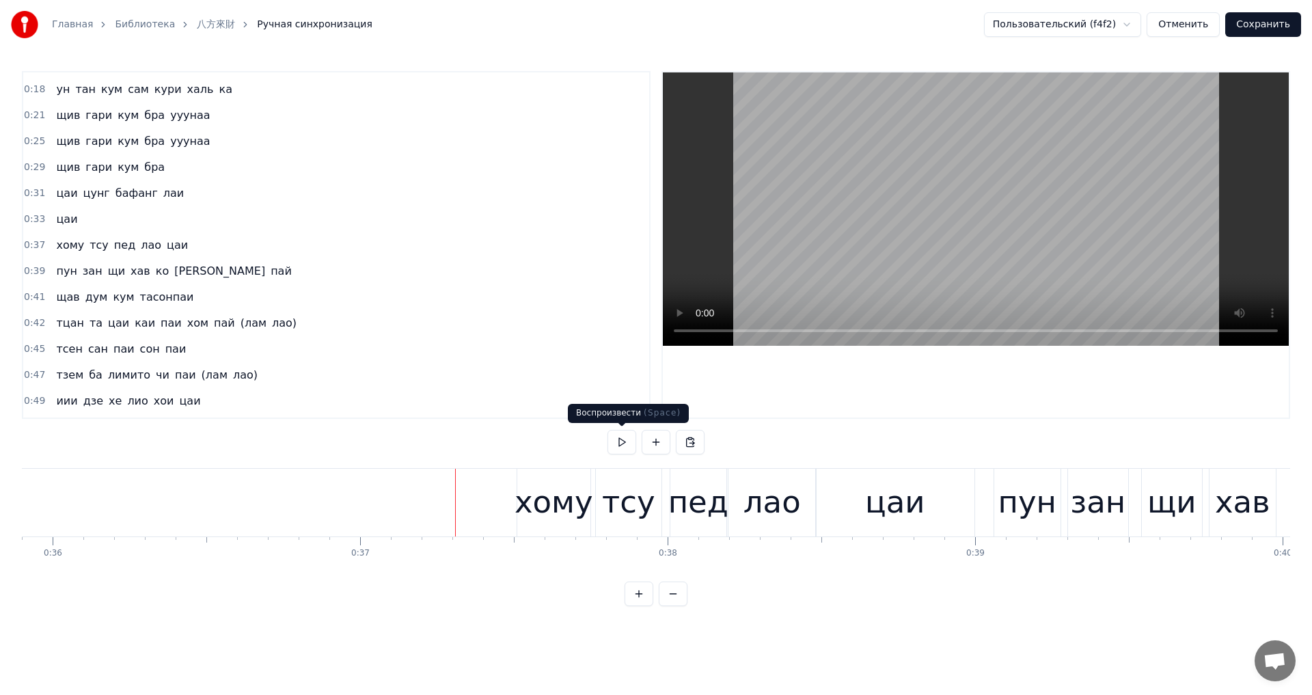
click at [613, 441] on button at bounding box center [622, 442] width 29 height 25
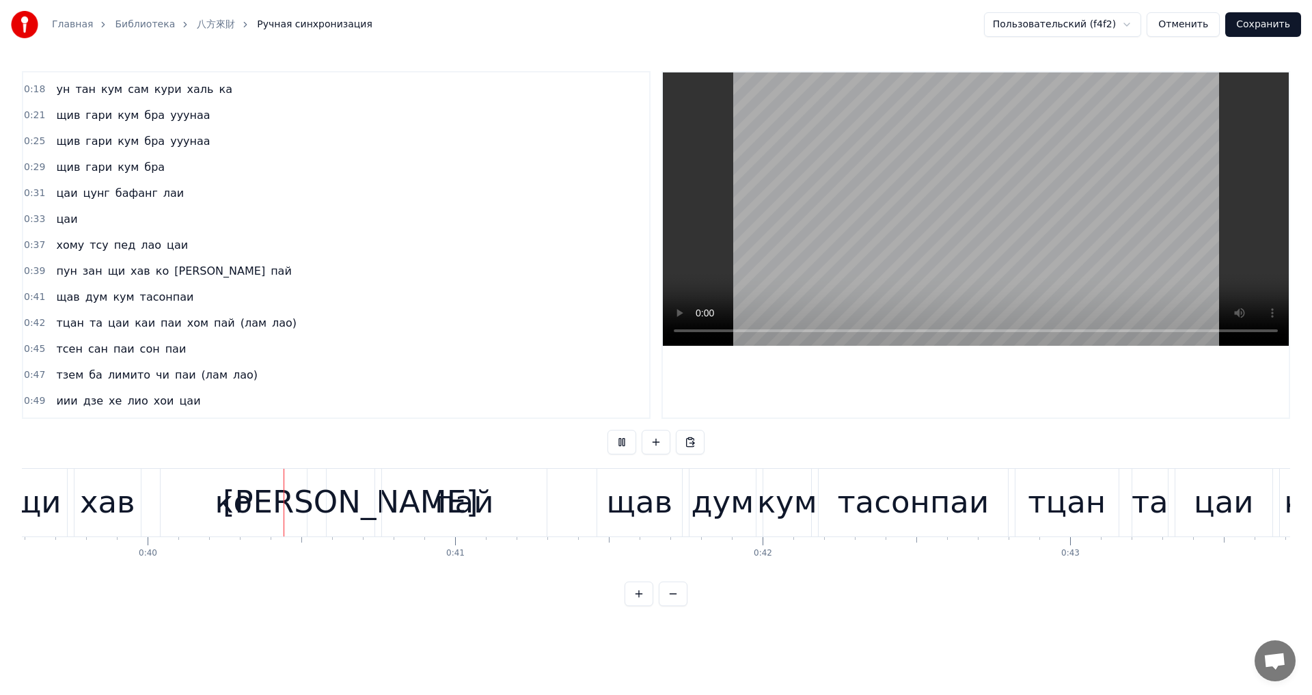
scroll to position [0, 12197]
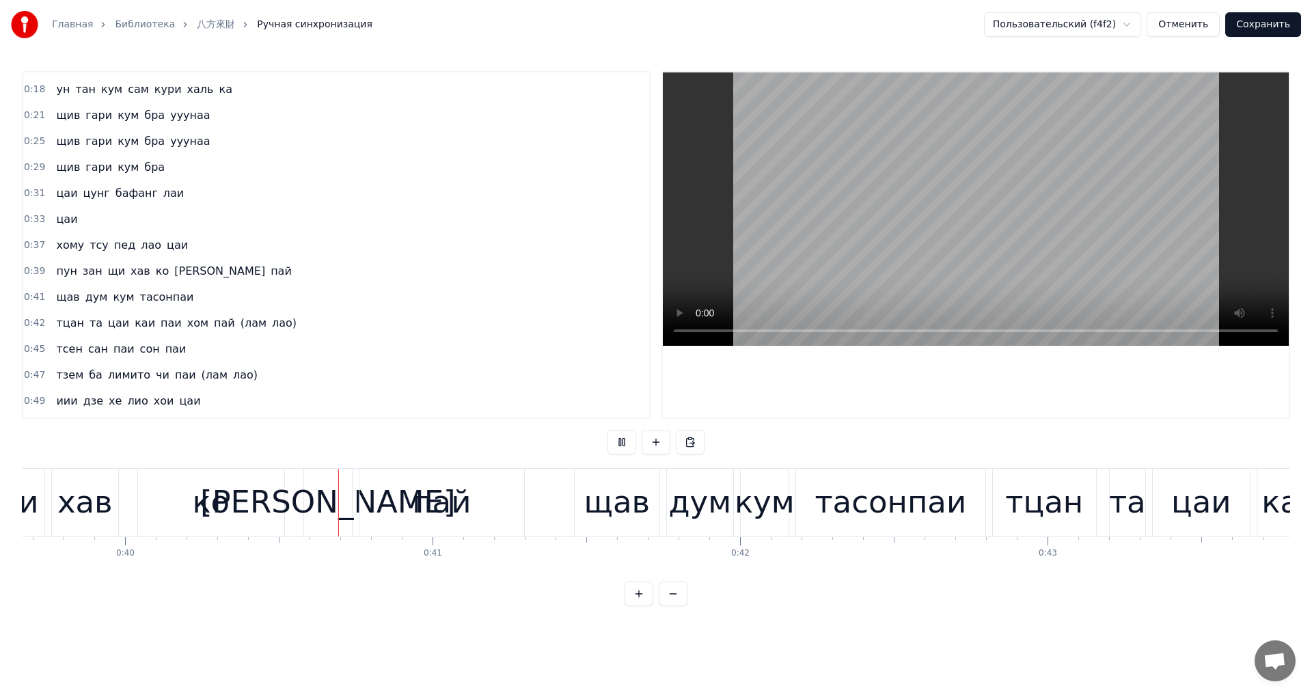
click at [618, 440] on button at bounding box center [622, 442] width 29 height 25
click at [497, 502] on div "пай" at bounding box center [441, 503] width 165 height 68
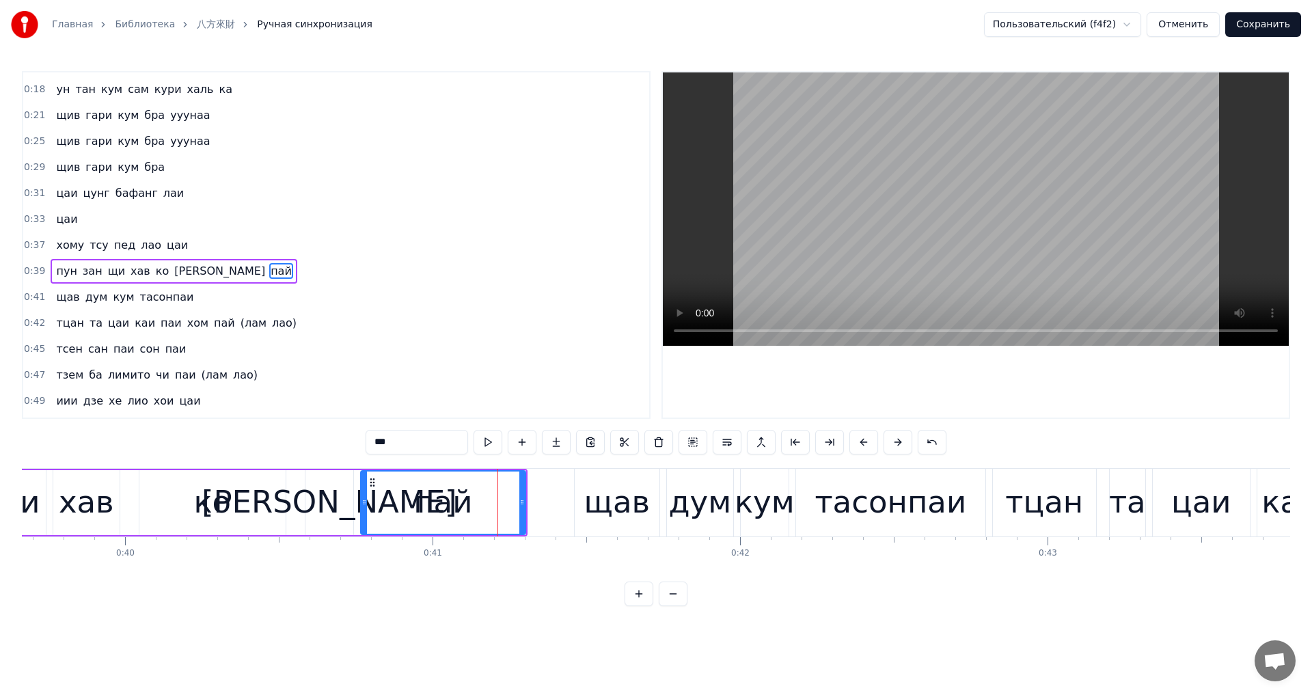
scroll to position [126, 0]
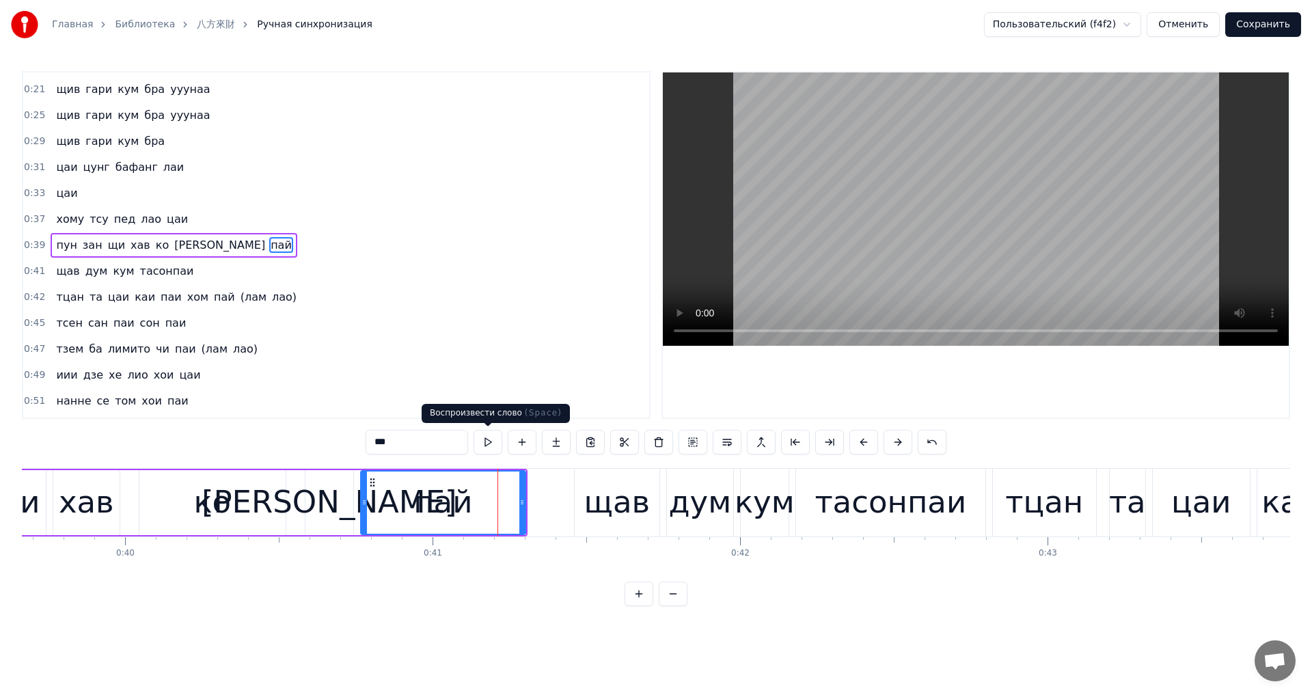
click at [497, 437] on button at bounding box center [488, 442] width 29 height 25
click at [326, 498] on div "[PERSON_NAME]" at bounding box center [330, 502] width 256 height 46
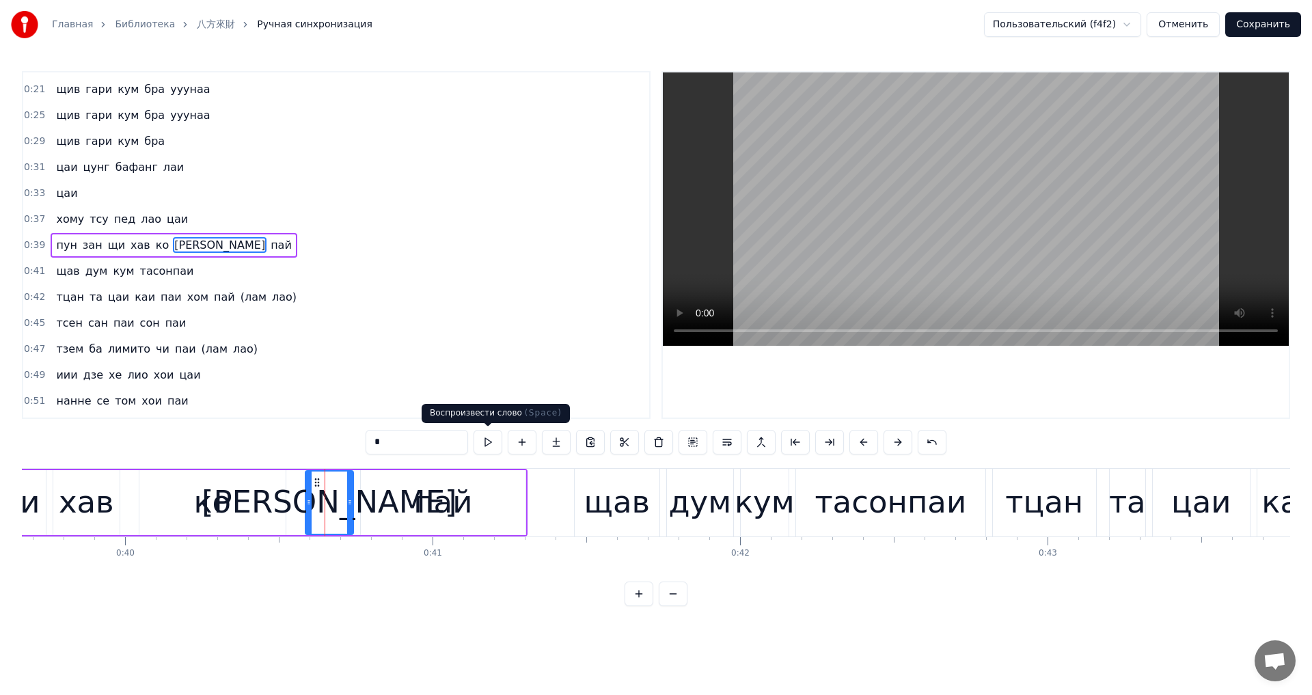
click at [491, 446] on button at bounding box center [488, 442] width 29 height 25
click at [234, 511] on div "ко" at bounding box center [212, 502] width 146 height 65
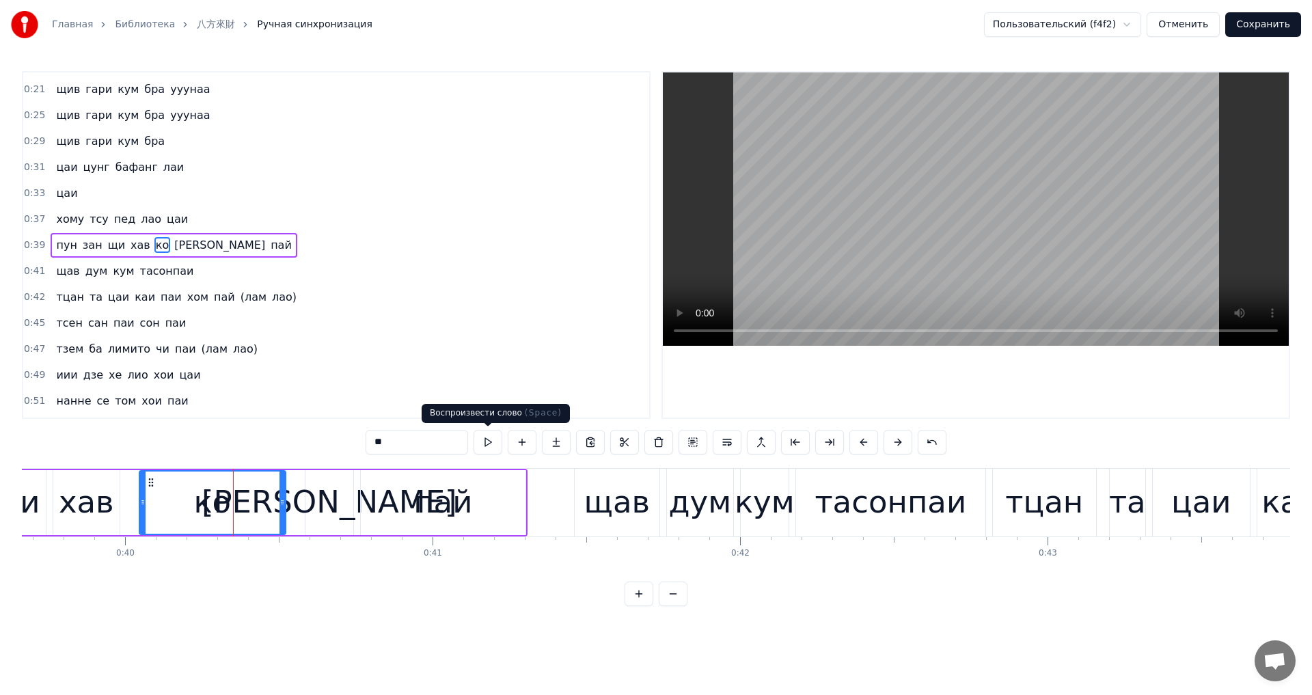
click at [493, 442] on button at bounding box center [488, 442] width 29 height 25
click at [492, 442] on button at bounding box center [488, 442] width 29 height 25
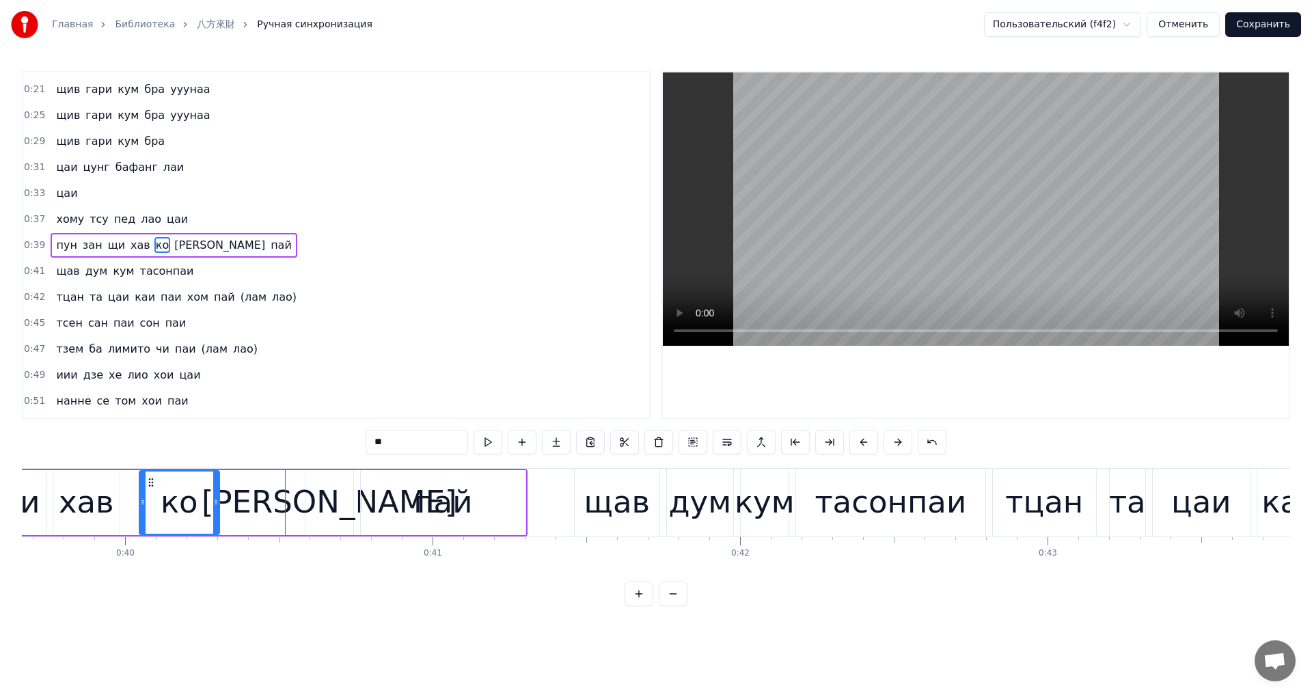
drag, startPoint x: 281, startPoint y: 506, endPoint x: 215, endPoint y: 510, distance: 66.4
click at [215, 510] on div at bounding box center [215, 503] width 5 height 62
click at [334, 500] on div "[PERSON_NAME]" at bounding box center [330, 502] width 256 height 46
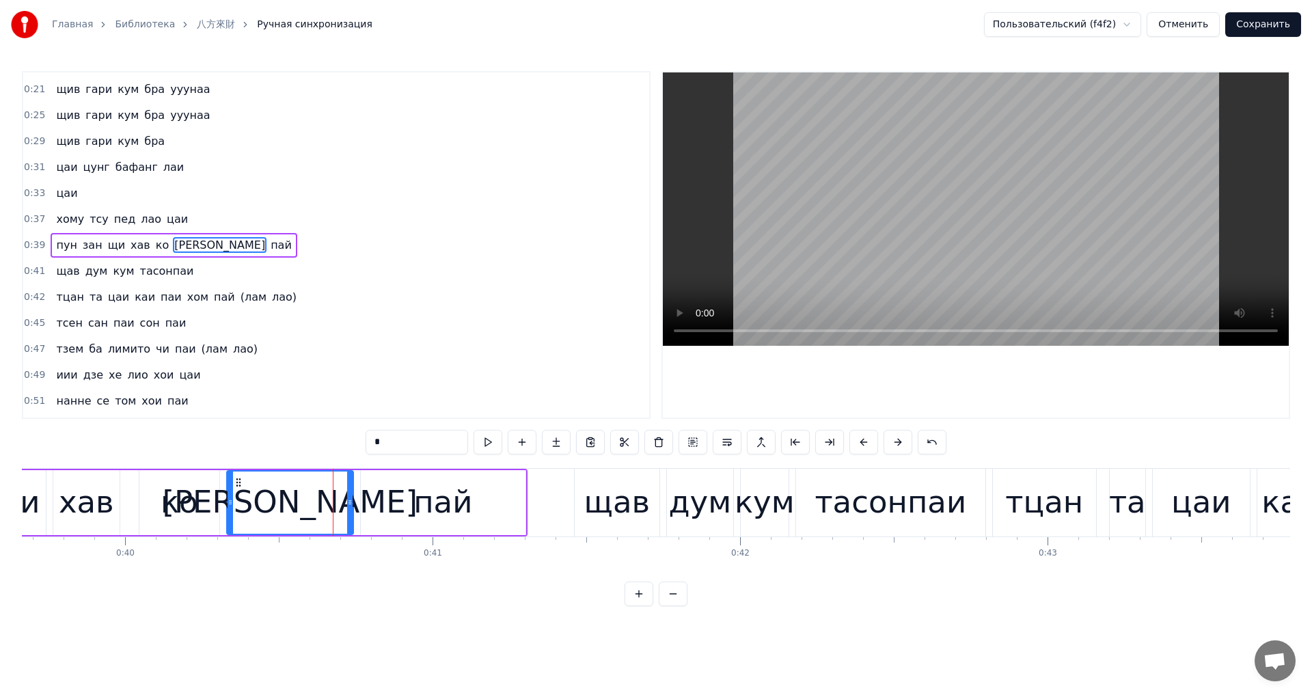
drag, startPoint x: 308, startPoint y: 498, endPoint x: 232, endPoint y: 505, distance: 75.5
click at [228, 505] on icon at bounding box center [230, 502] width 5 height 11
drag, startPoint x: 351, startPoint y: 502, endPoint x: 292, endPoint y: 511, distance: 58.8
click at [286, 512] on div at bounding box center [286, 503] width 5 height 62
click at [400, 502] on div "пай" at bounding box center [443, 502] width 165 height 65
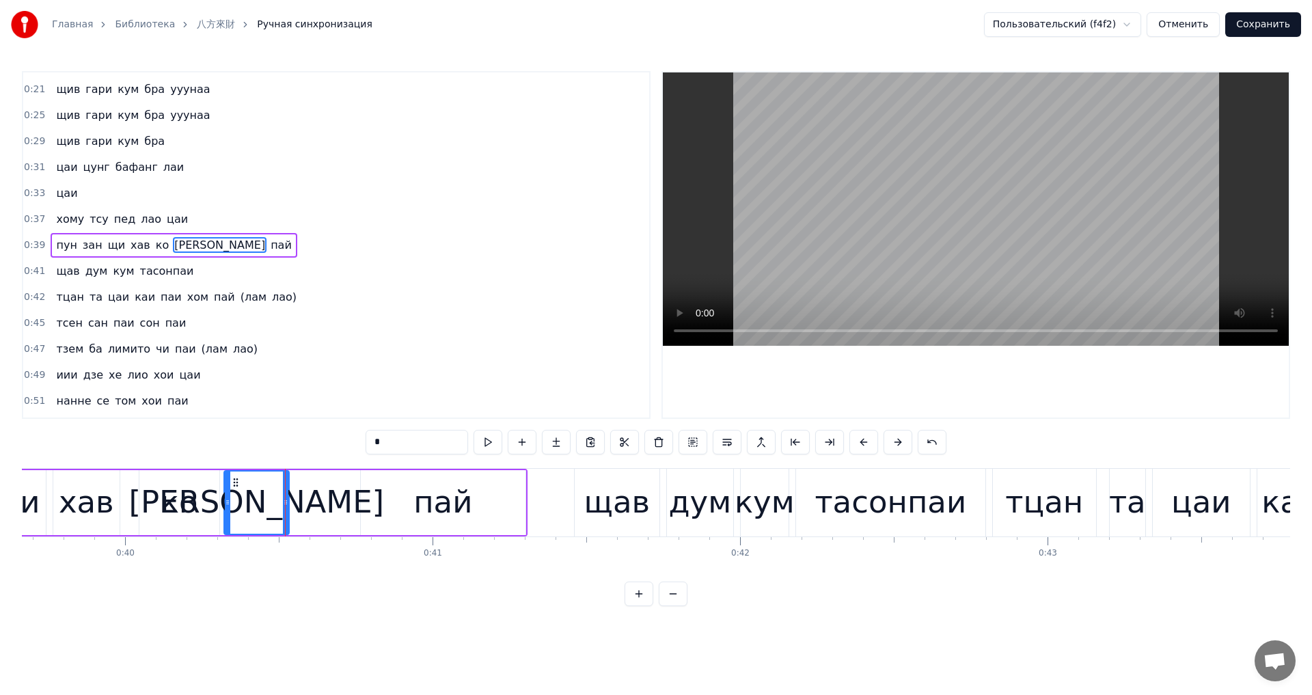
type input "***"
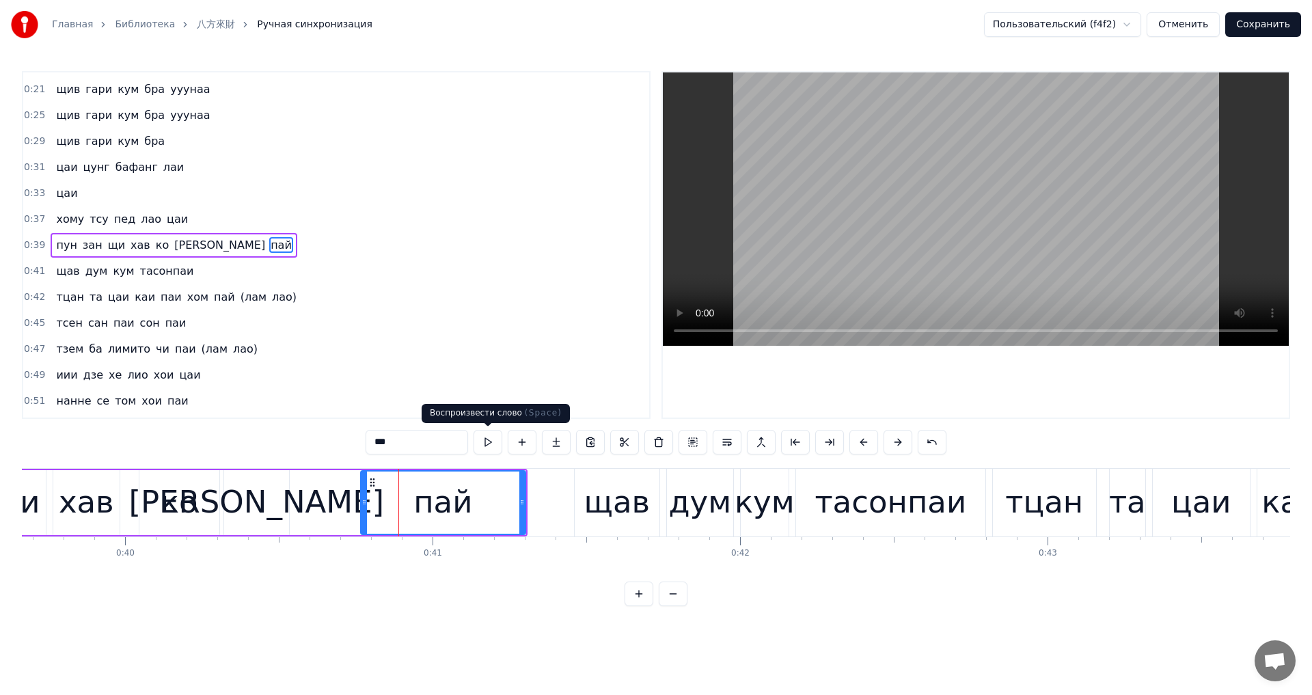
click at [478, 447] on button at bounding box center [488, 442] width 29 height 25
drag, startPoint x: 360, startPoint y: 499, endPoint x: 309, endPoint y: 502, distance: 51.3
click at [305, 502] on div "пун зан щи хав ко ю пай" at bounding box center [182, 503] width 692 height 68
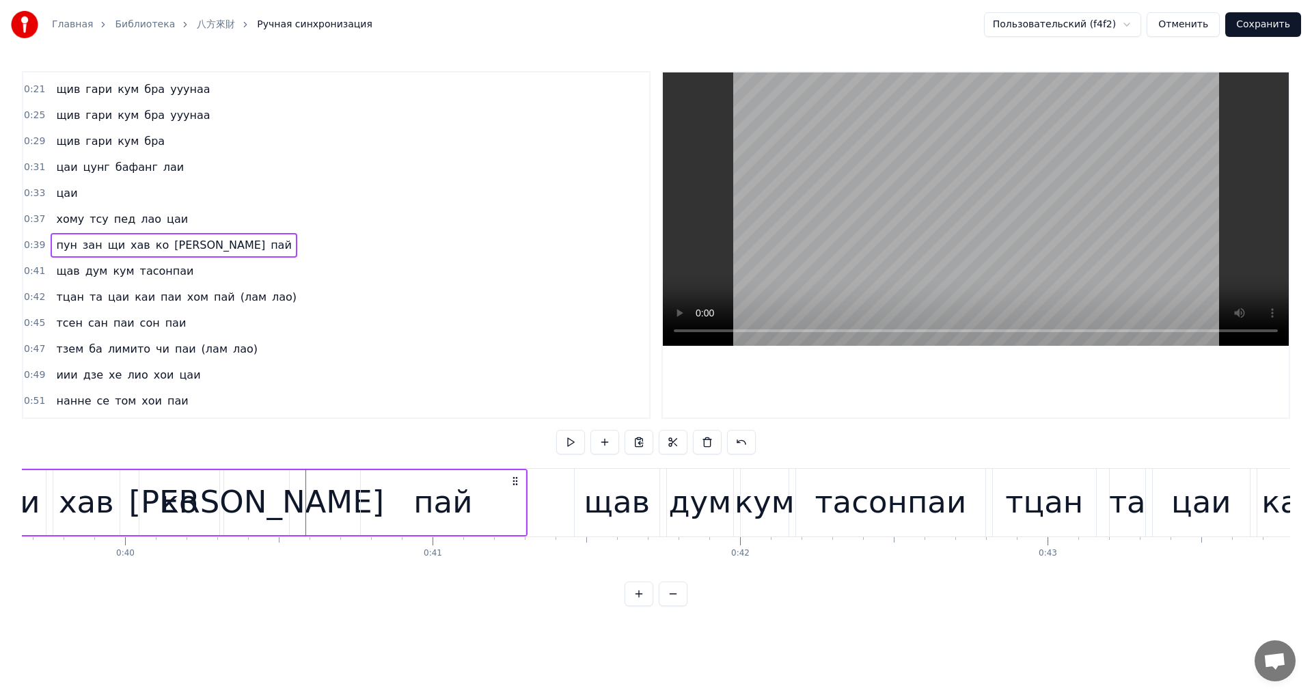
click at [368, 500] on div "пай" at bounding box center [443, 502] width 165 height 65
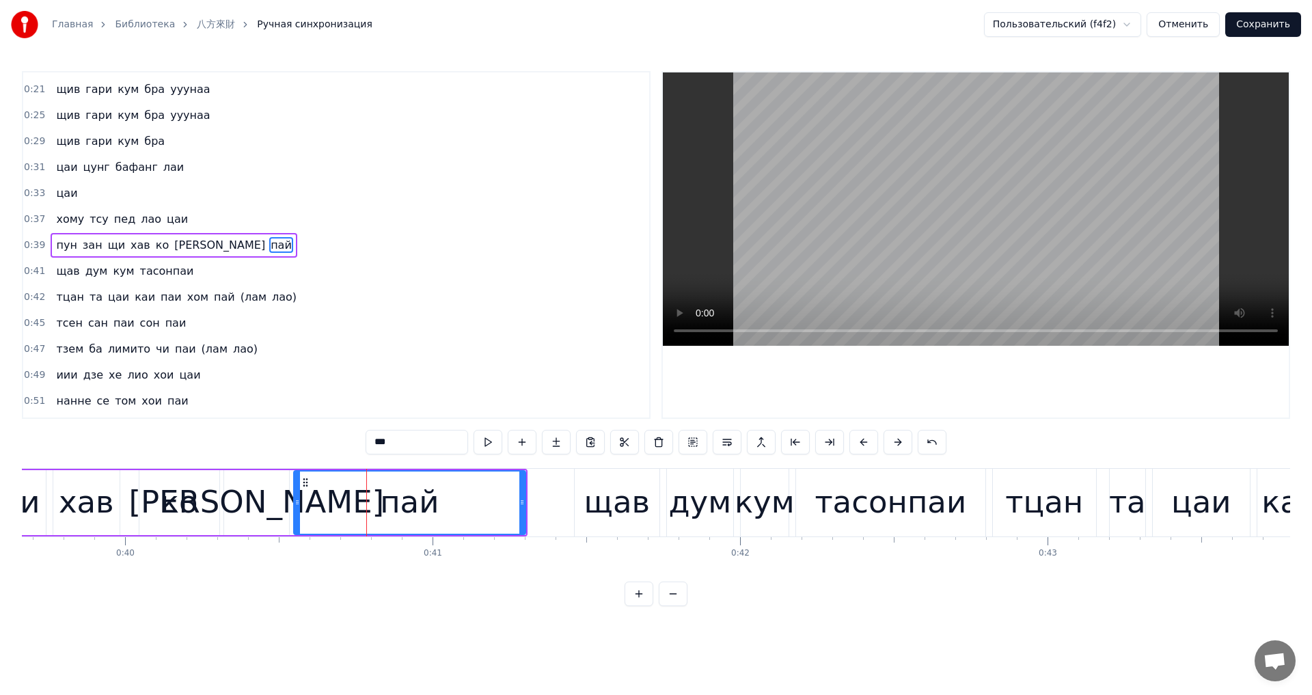
drag, startPoint x: 366, startPoint y: 500, endPoint x: 290, endPoint y: 510, distance: 77.2
click at [295, 510] on div at bounding box center [297, 503] width 5 height 62
click at [485, 443] on button at bounding box center [488, 442] width 29 height 25
drag, startPoint x: 521, startPoint y: 498, endPoint x: 437, endPoint y: 506, distance: 84.5
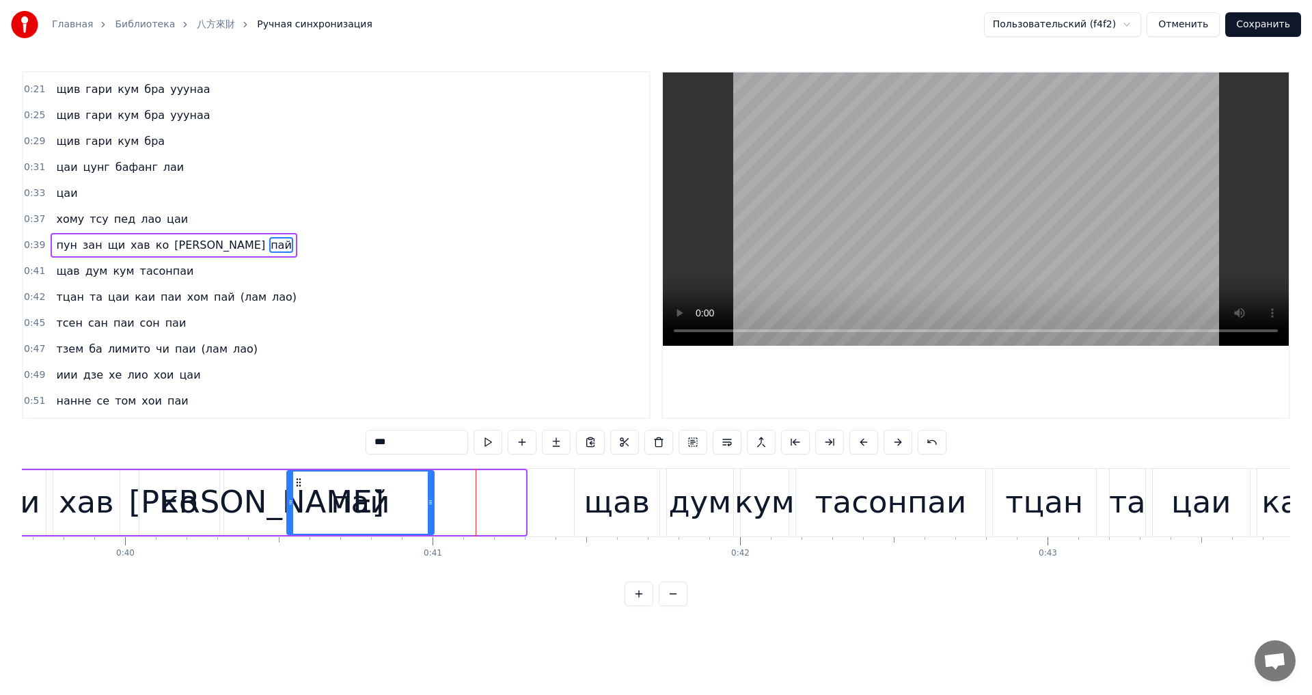
click at [432, 509] on div at bounding box center [430, 503] width 5 height 62
click at [489, 435] on button at bounding box center [488, 442] width 29 height 25
click at [485, 446] on button at bounding box center [488, 442] width 29 height 25
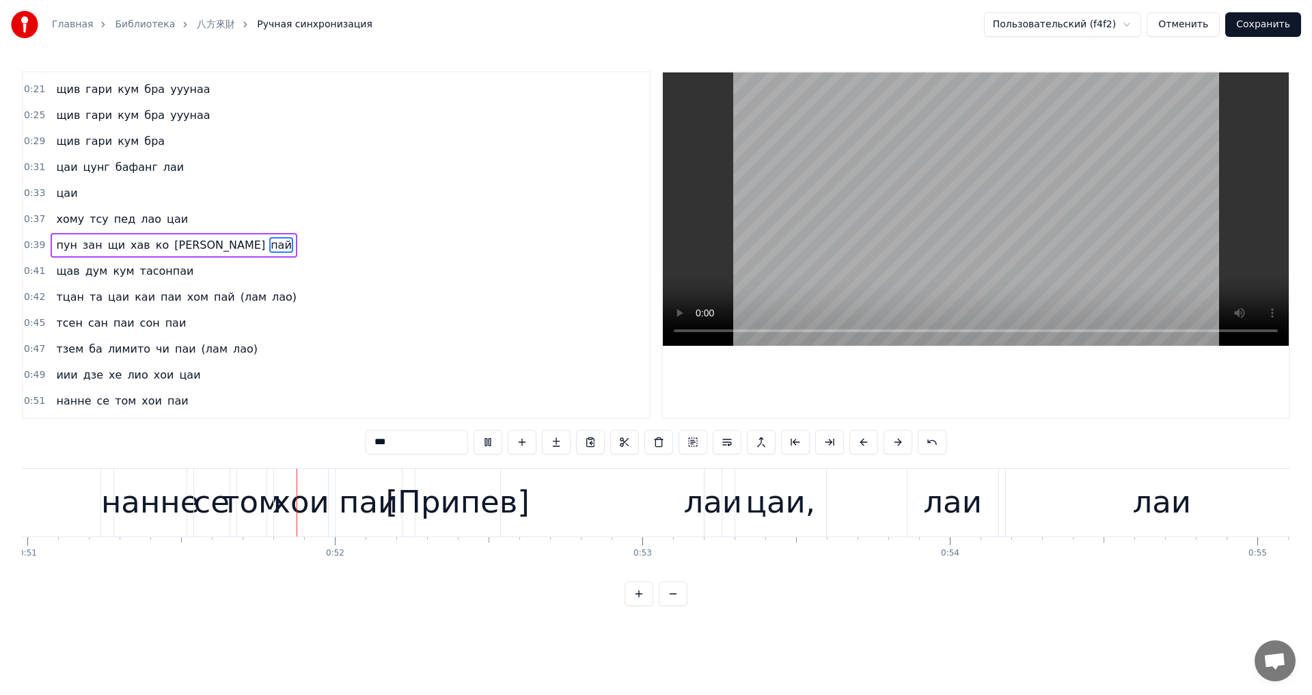
scroll to position [0, 15703]
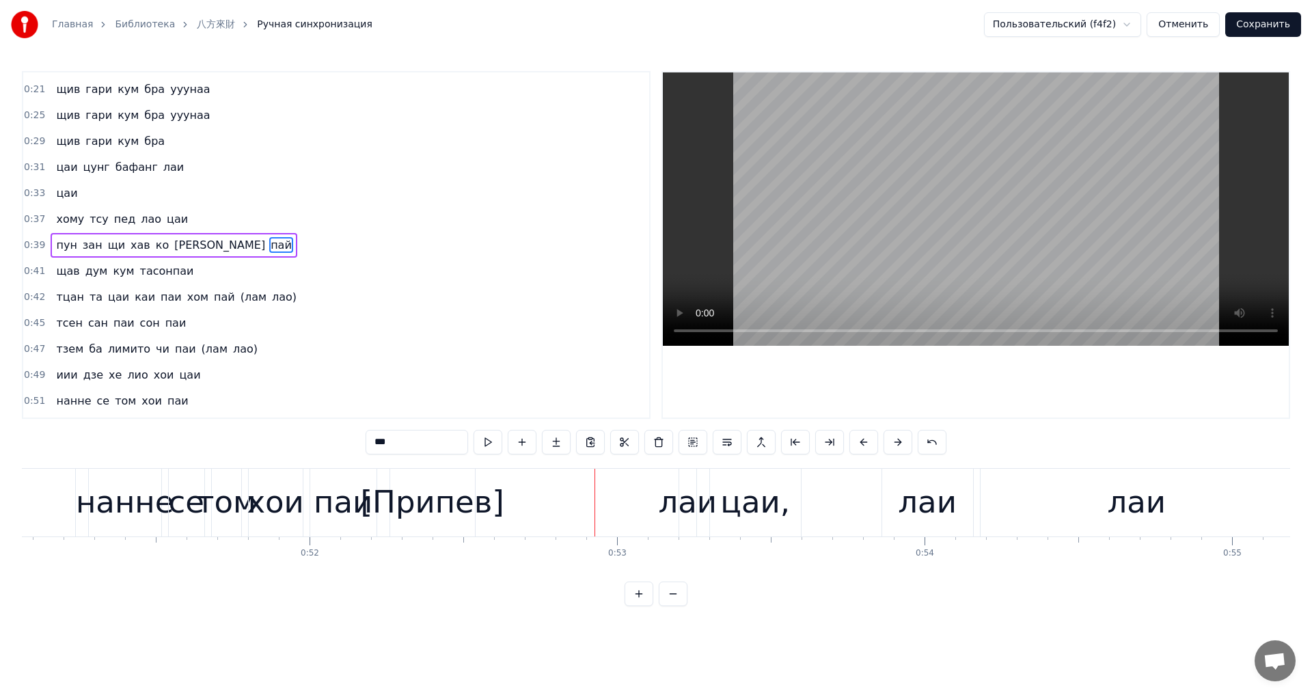
click at [462, 493] on div "[Припев]" at bounding box center [432, 502] width 144 height 46
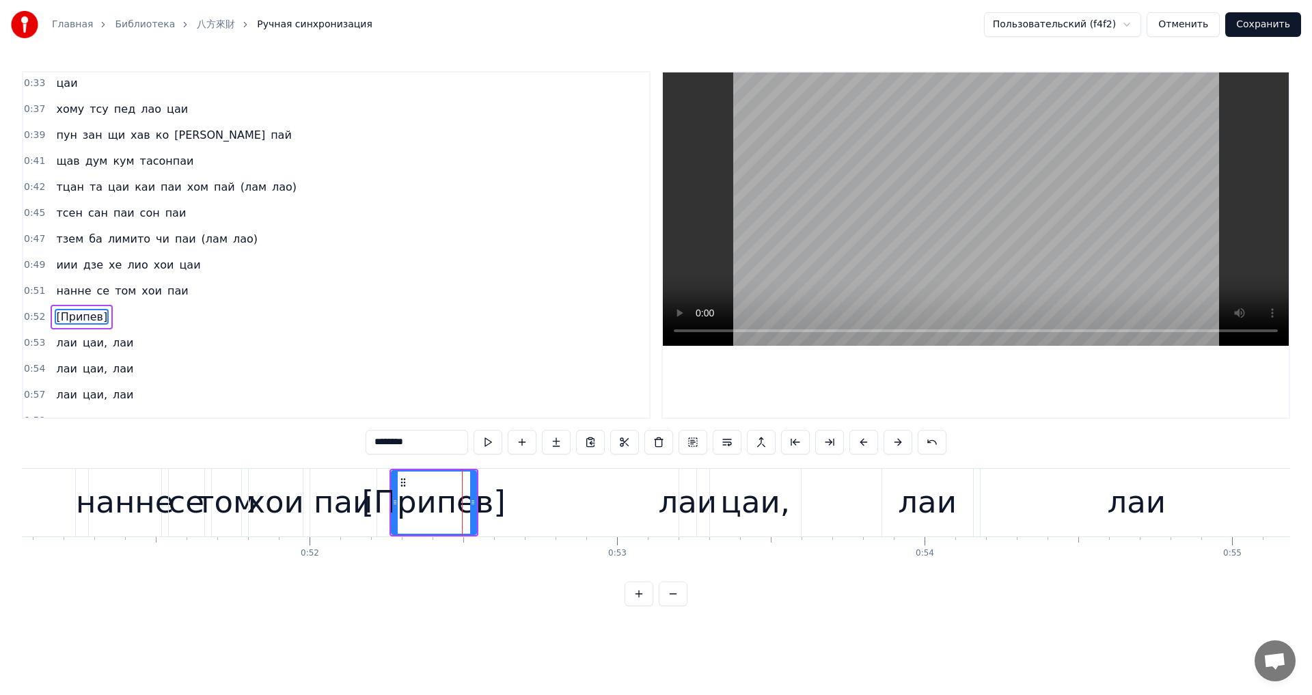
scroll to position [308, 0]
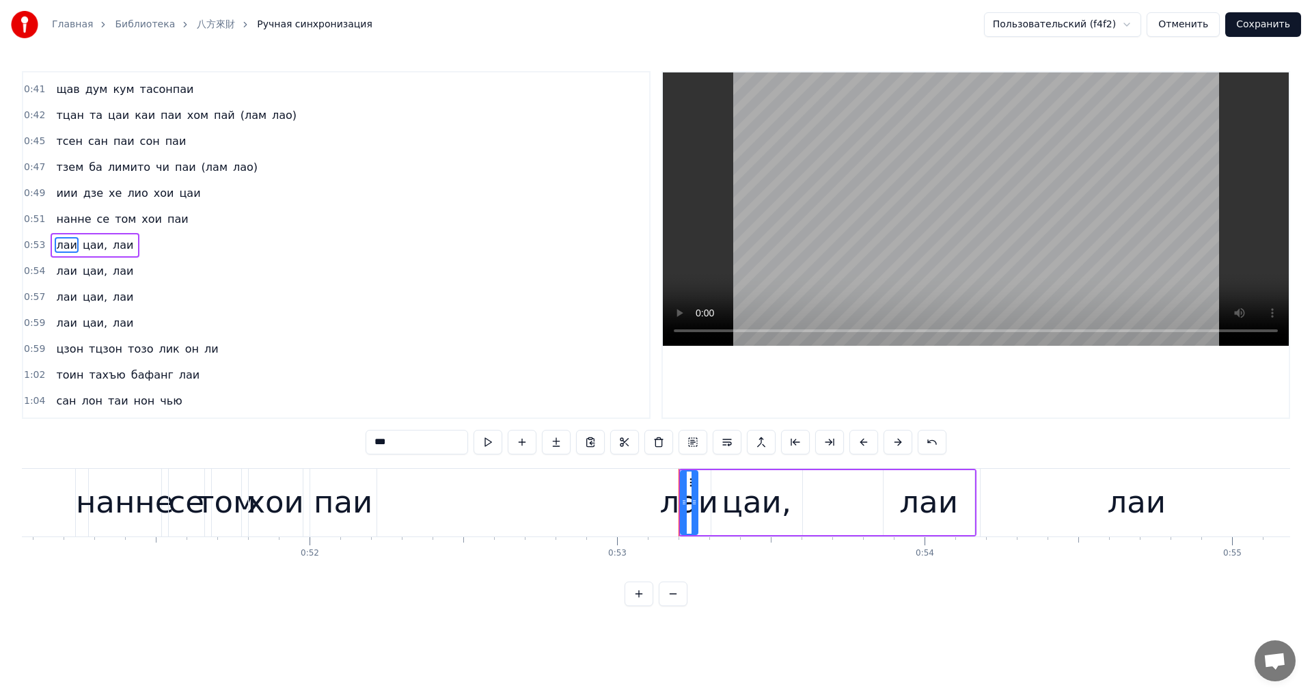
click at [339, 493] on div "паи" at bounding box center [343, 502] width 59 height 46
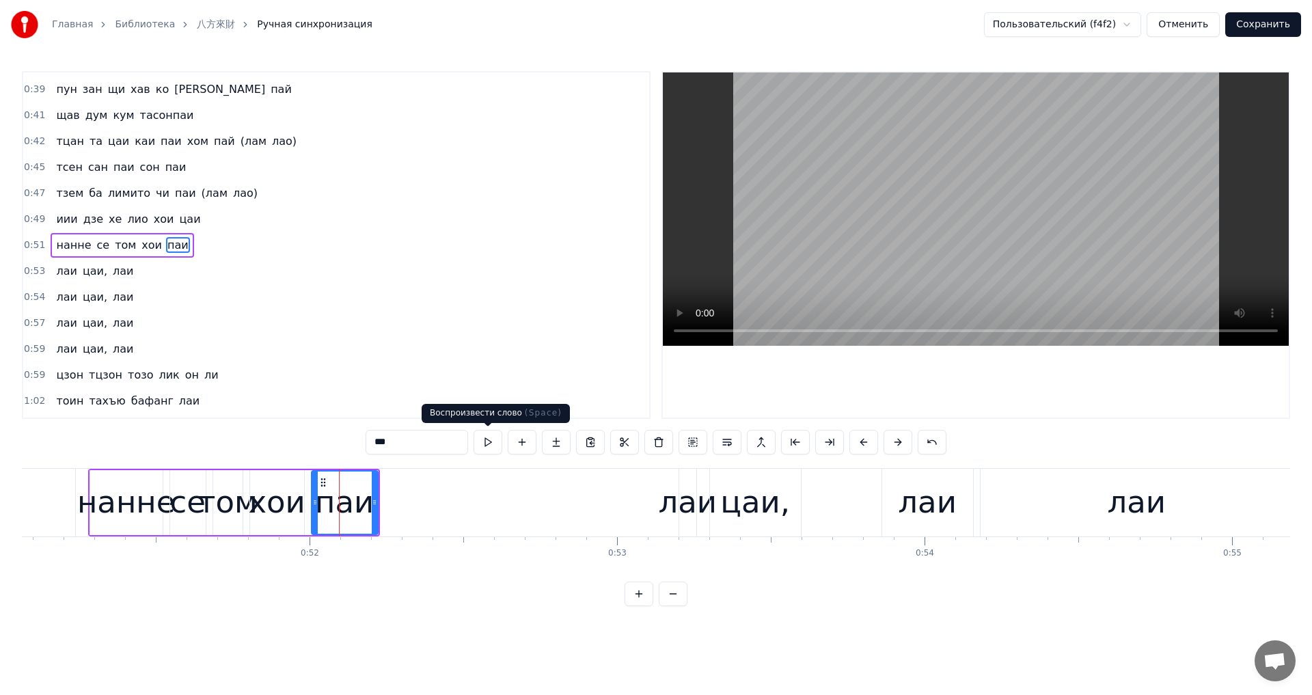
click at [485, 448] on button at bounding box center [488, 442] width 29 height 25
type input "***"
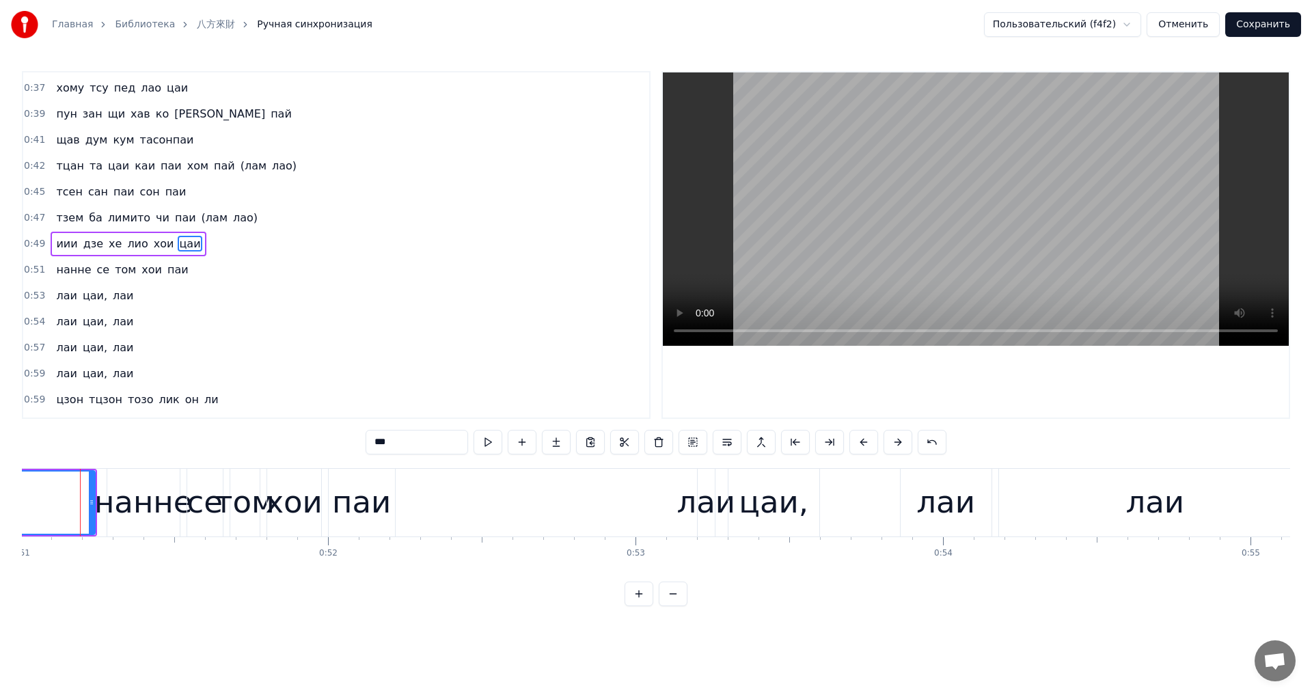
scroll to position [0, 15674]
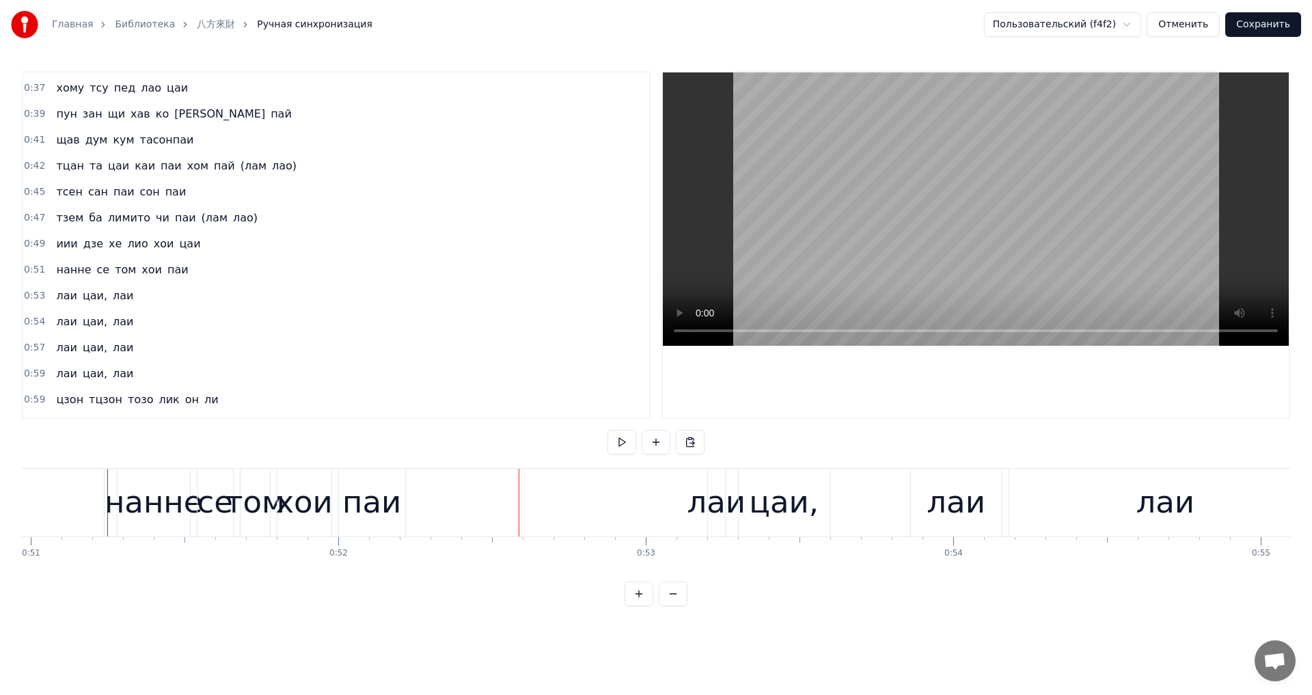
click at [366, 507] on div "паи" at bounding box center [371, 502] width 59 height 46
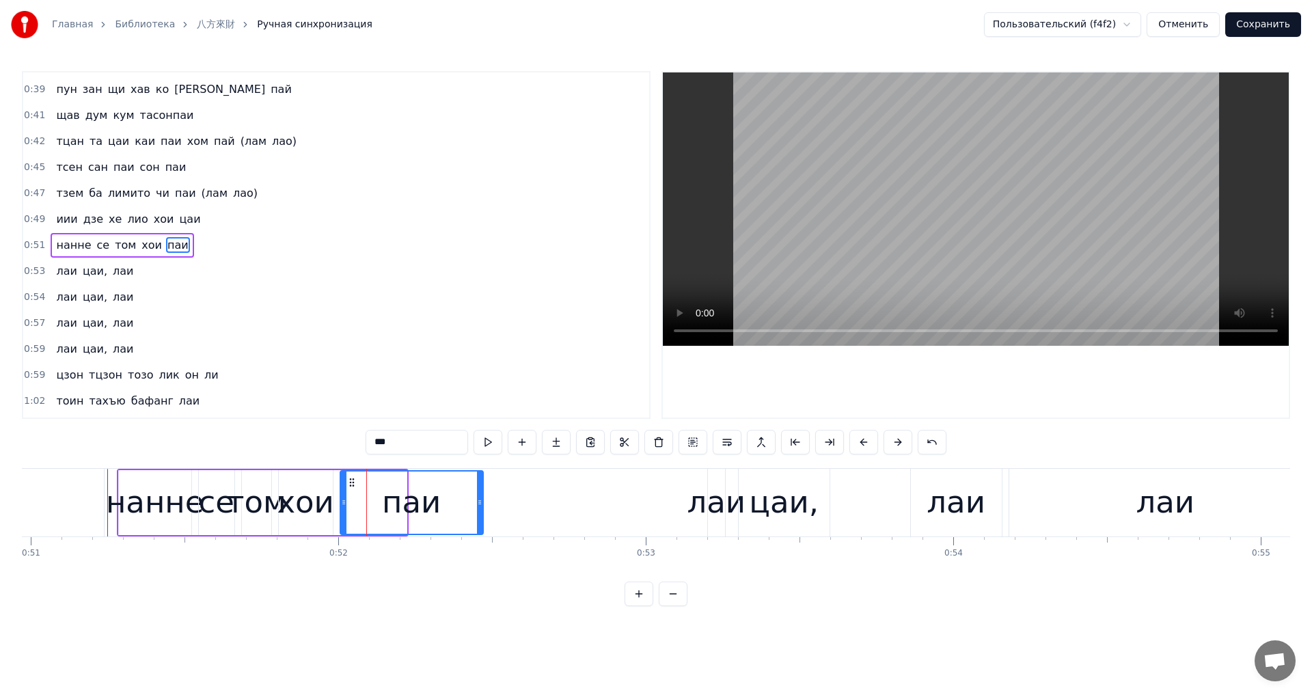
drag, startPoint x: 402, startPoint y: 508, endPoint x: 491, endPoint y: 510, distance: 88.2
click at [482, 510] on div at bounding box center [479, 503] width 5 height 62
drag, startPoint x: 341, startPoint y: 502, endPoint x: 451, endPoint y: 472, distance: 114.1
click at [394, 504] on icon at bounding box center [392, 502] width 5 height 11
click at [113, 501] on div "нанне" at bounding box center [155, 502] width 98 height 46
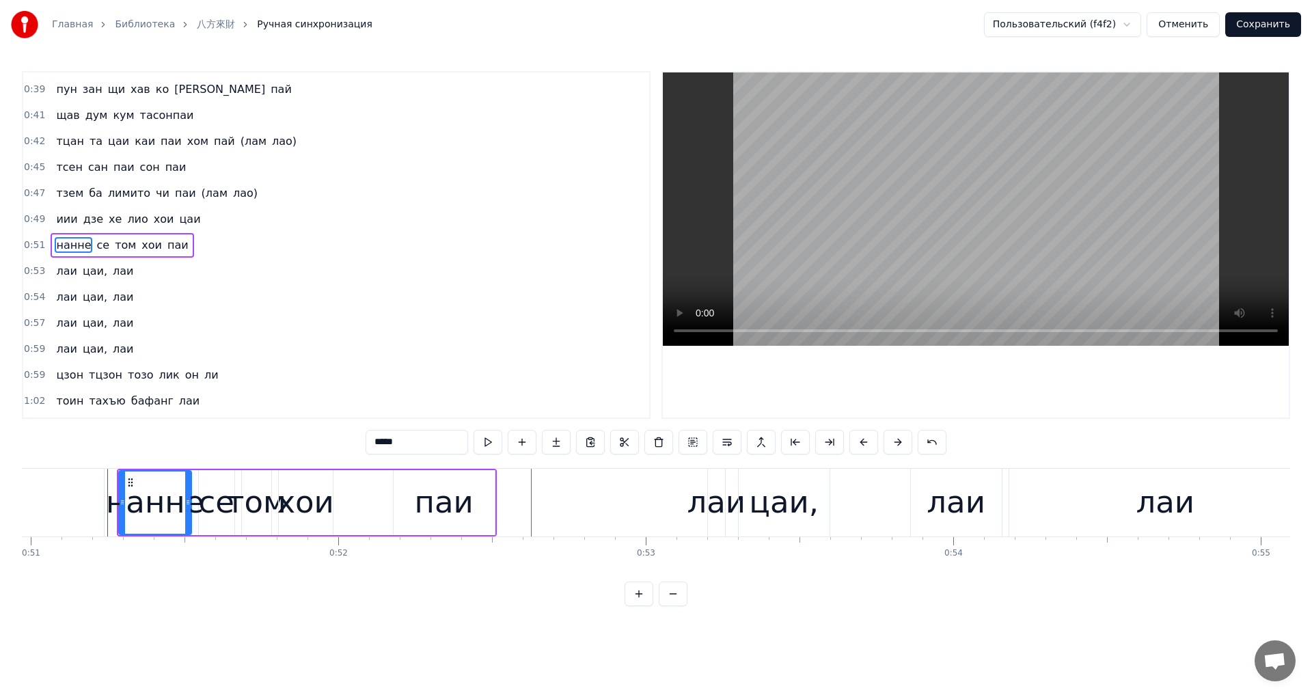
click at [138, 500] on div "нанне" at bounding box center [155, 502] width 98 height 46
click at [482, 447] on button at bounding box center [488, 442] width 29 height 25
click at [182, 507] on icon at bounding box center [182, 502] width 5 height 11
click at [219, 509] on div "се" at bounding box center [216, 502] width 36 height 46
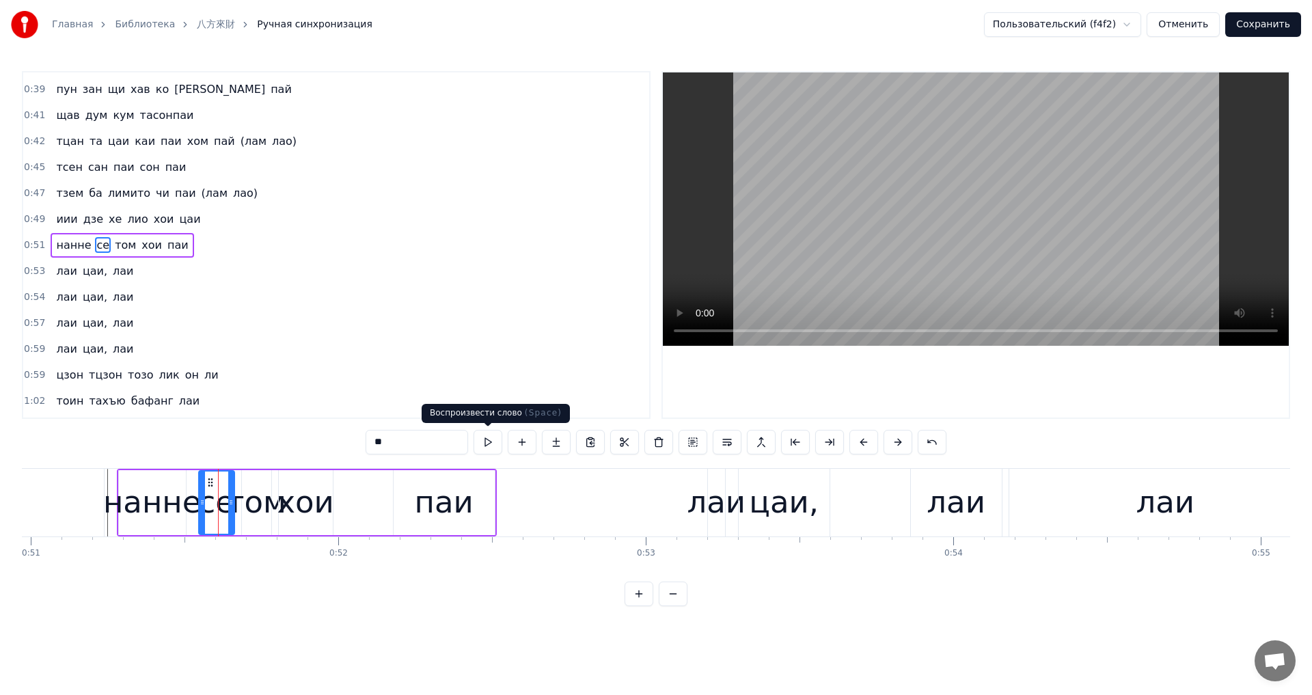
click at [488, 440] on button at bounding box center [488, 442] width 29 height 25
drag, startPoint x: 202, startPoint y: 502, endPoint x: 195, endPoint y: 504, distance: 7.1
click at [191, 504] on icon at bounding box center [193, 502] width 5 height 11
click at [487, 446] on button at bounding box center [488, 442] width 29 height 25
click at [247, 503] on div "том" at bounding box center [256, 502] width 60 height 46
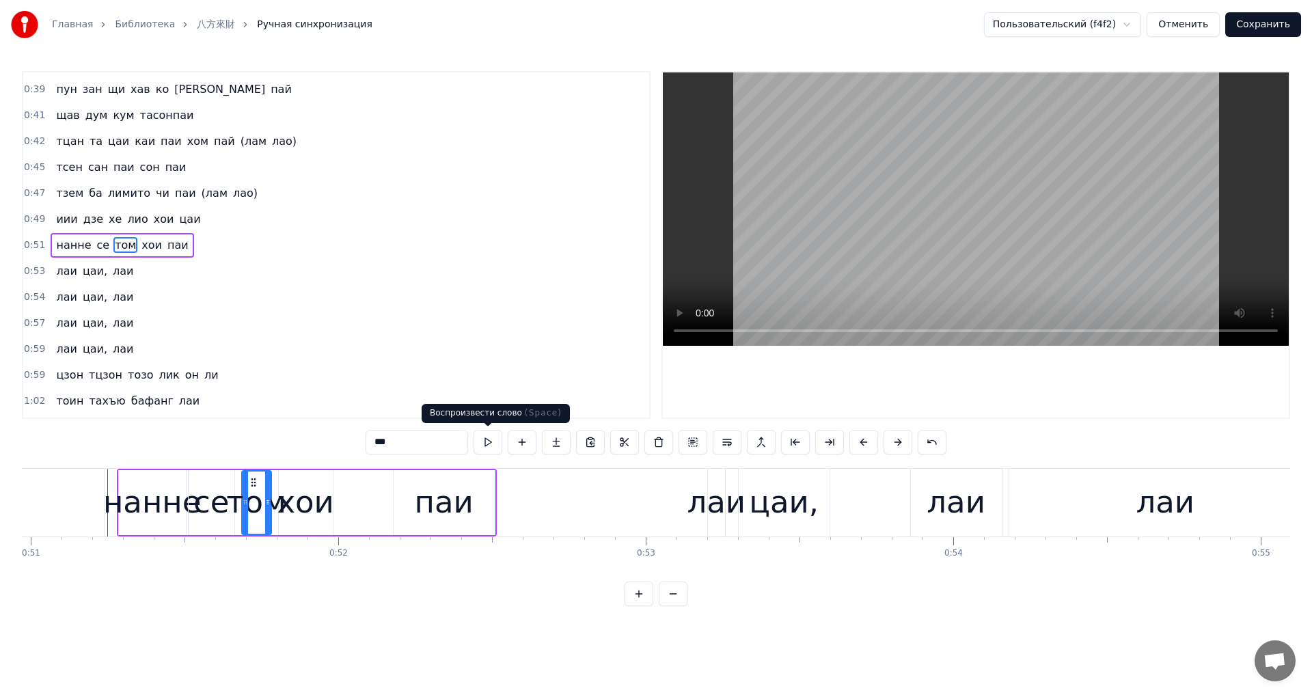
click at [485, 446] on button at bounding box center [488, 442] width 29 height 25
click at [119, 245] on span "том" at bounding box center [125, 245] width 24 height 16
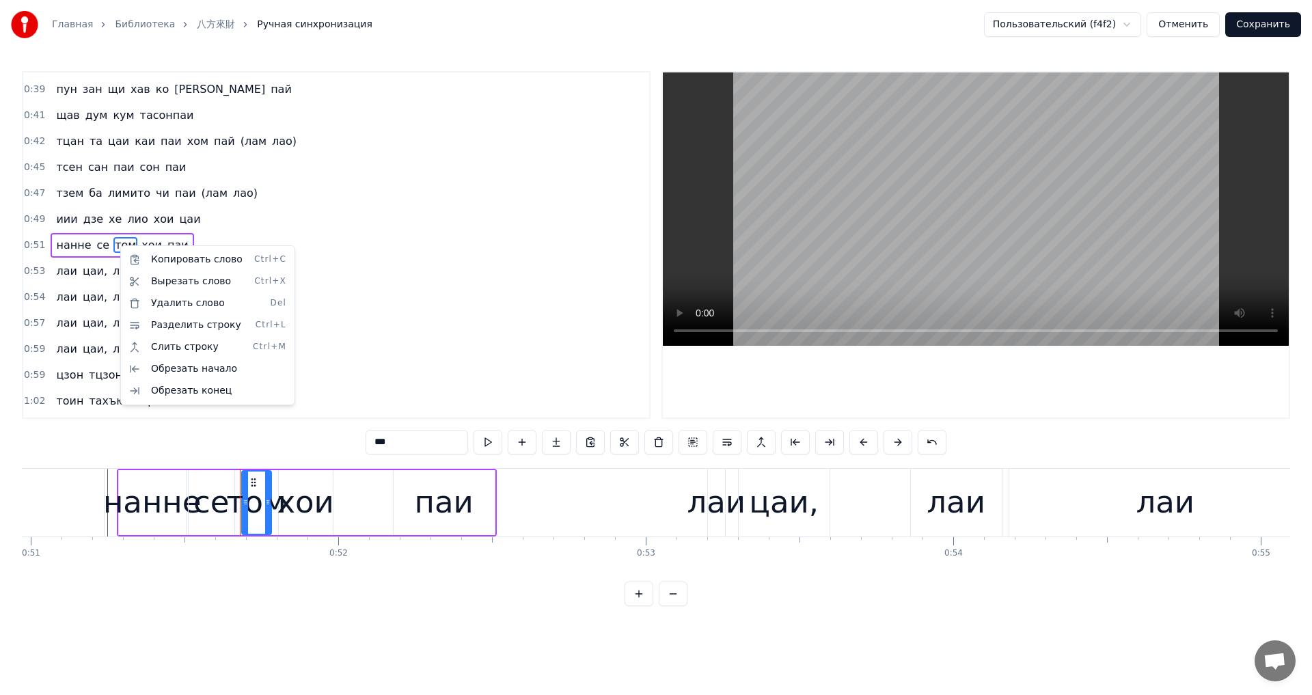
click at [111, 506] on html "Главная Библиотека 八方來財 Ручная синхронизация Пользовательский (f4f2) Отменить С…" at bounding box center [656, 314] width 1312 height 628
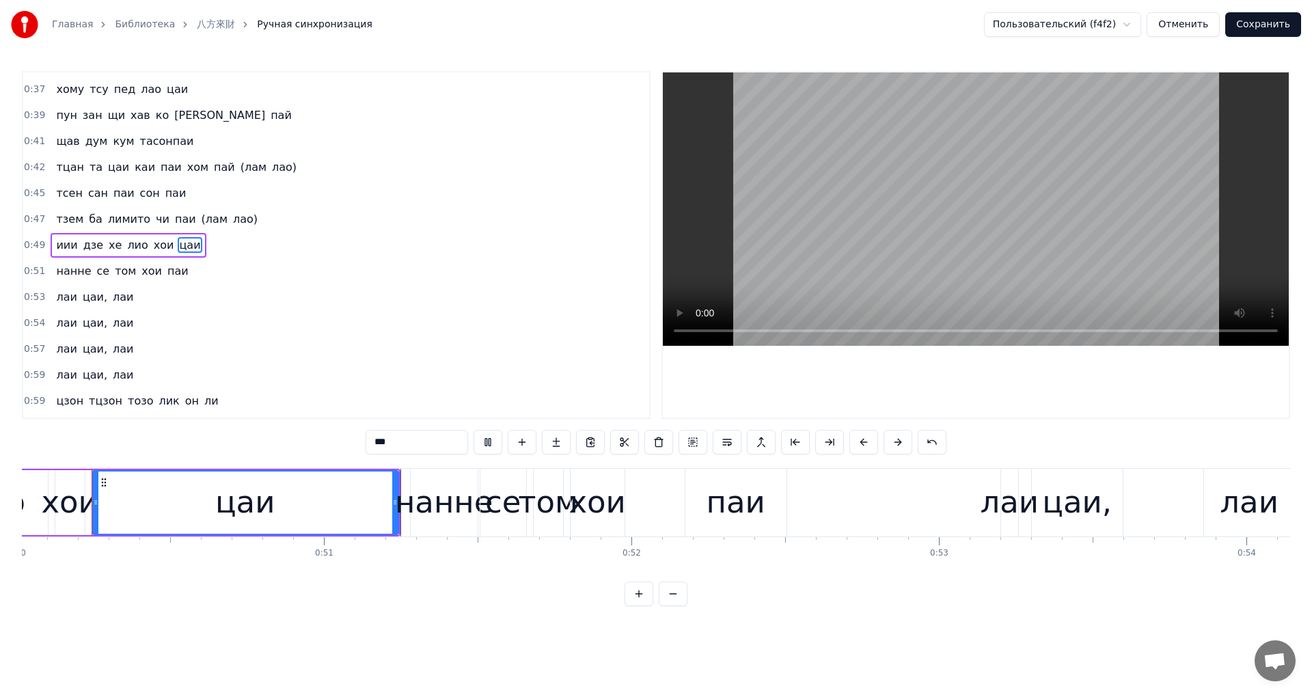
scroll to position [0, 15380]
click at [595, 491] on div "хои" at bounding box center [597, 502] width 57 height 46
type input "***"
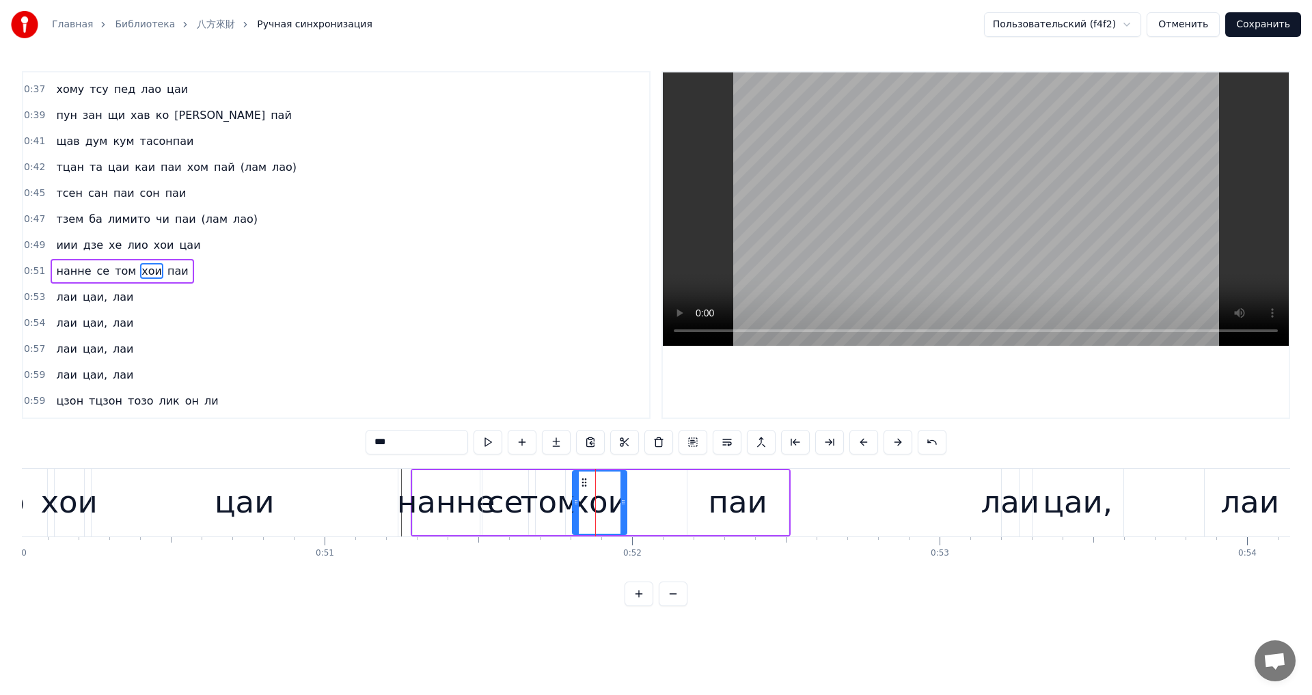
scroll to position [282, 0]
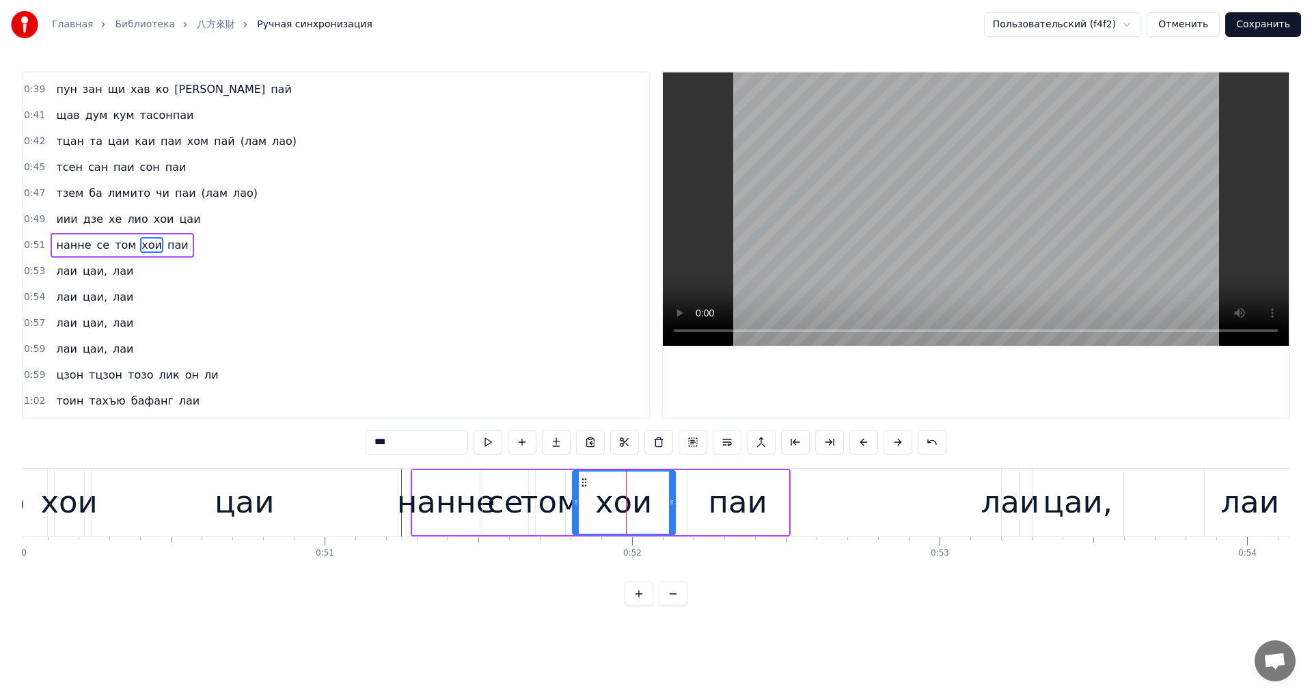
drag, startPoint x: 624, startPoint y: 502, endPoint x: 670, endPoint y: 505, distance: 46.6
click at [670, 505] on icon at bounding box center [671, 502] width 5 height 11
drag, startPoint x: 671, startPoint y: 506, endPoint x: 687, endPoint y: 506, distance: 15.7
click at [686, 506] on icon at bounding box center [683, 502] width 5 height 11
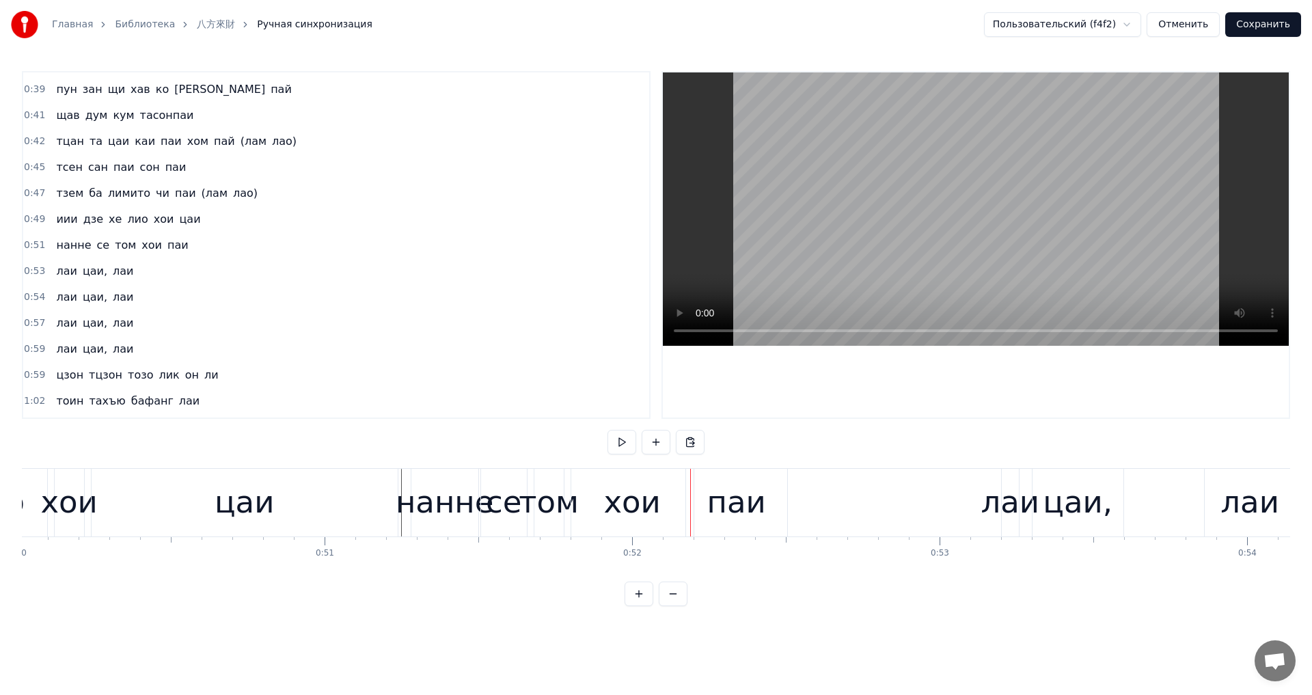
click at [397, 498] on div "цаи" at bounding box center [245, 503] width 308 height 68
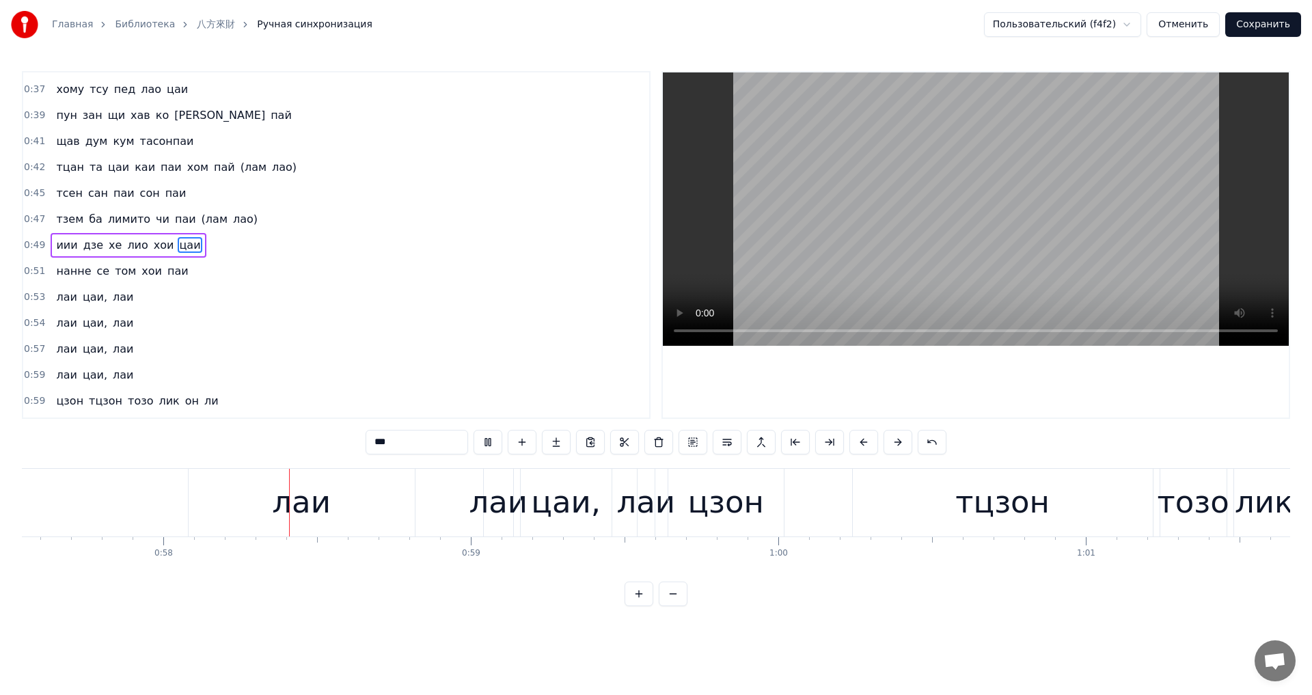
scroll to position [0, 17714]
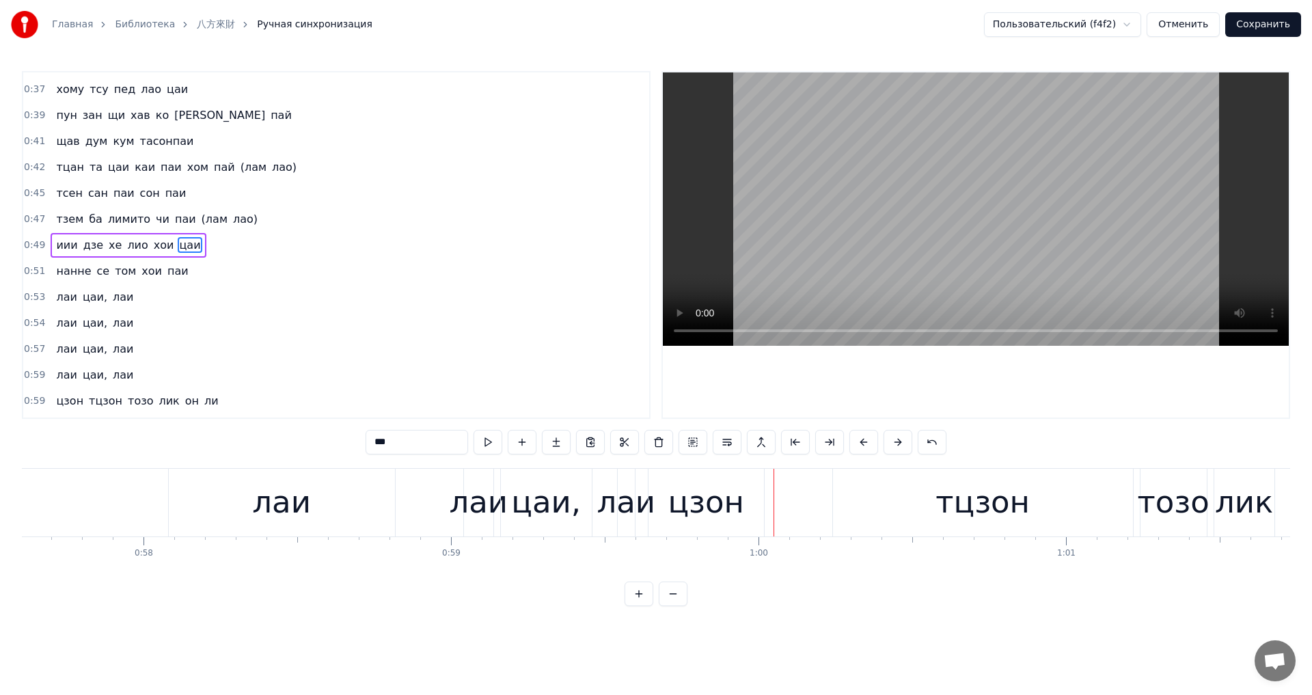
click at [476, 507] on div "лаи" at bounding box center [478, 502] width 59 height 46
type input "***"
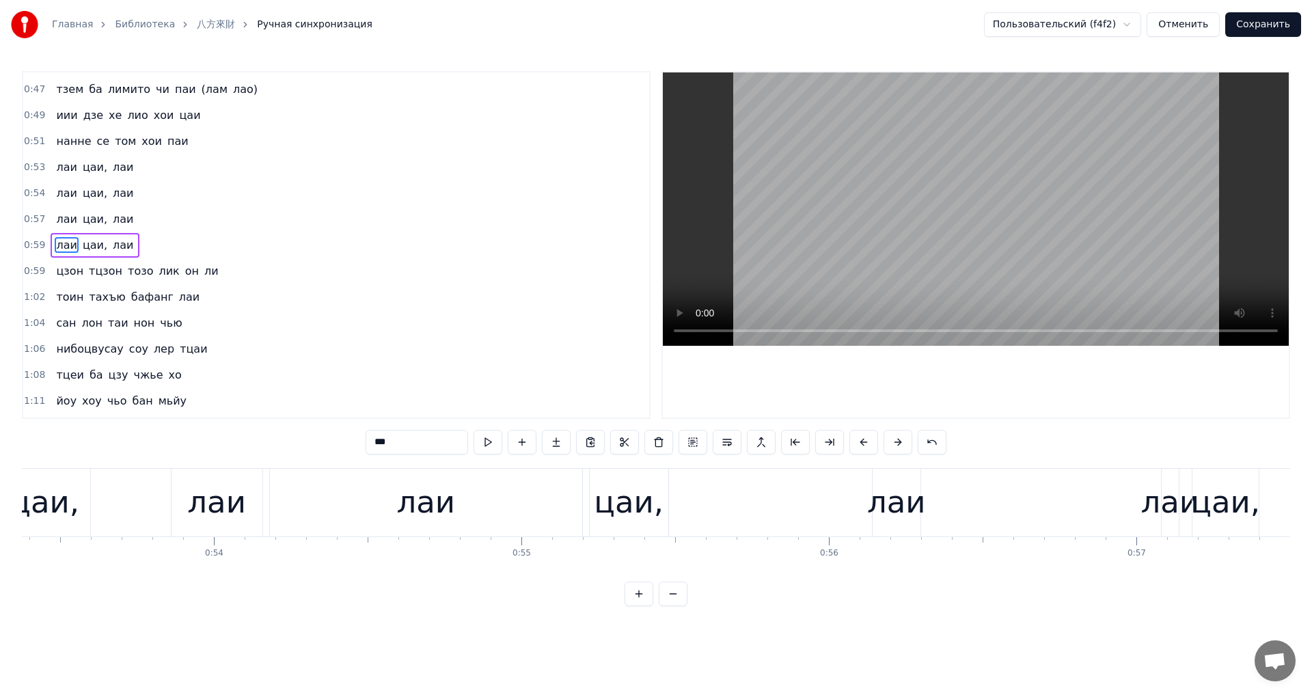
scroll to position [0, 15946]
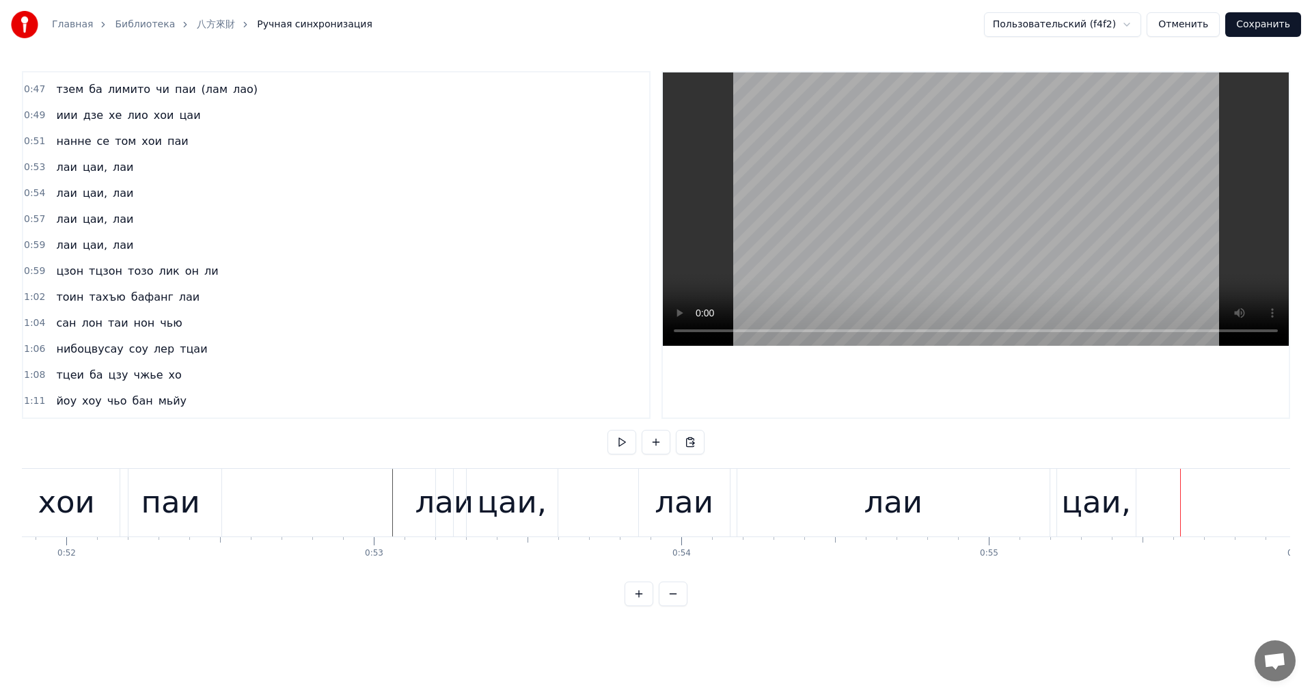
click at [506, 500] on div "цаи," at bounding box center [512, 502] width 70 height 46
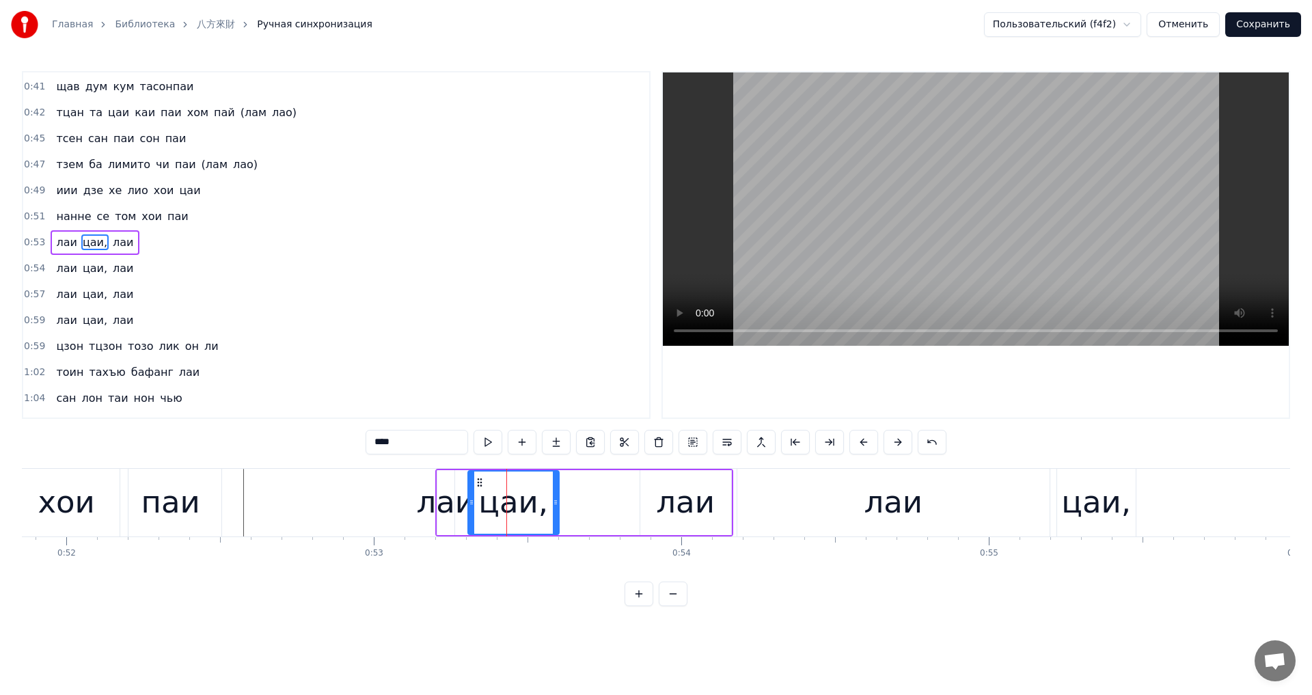
scroll to position [308, 0]
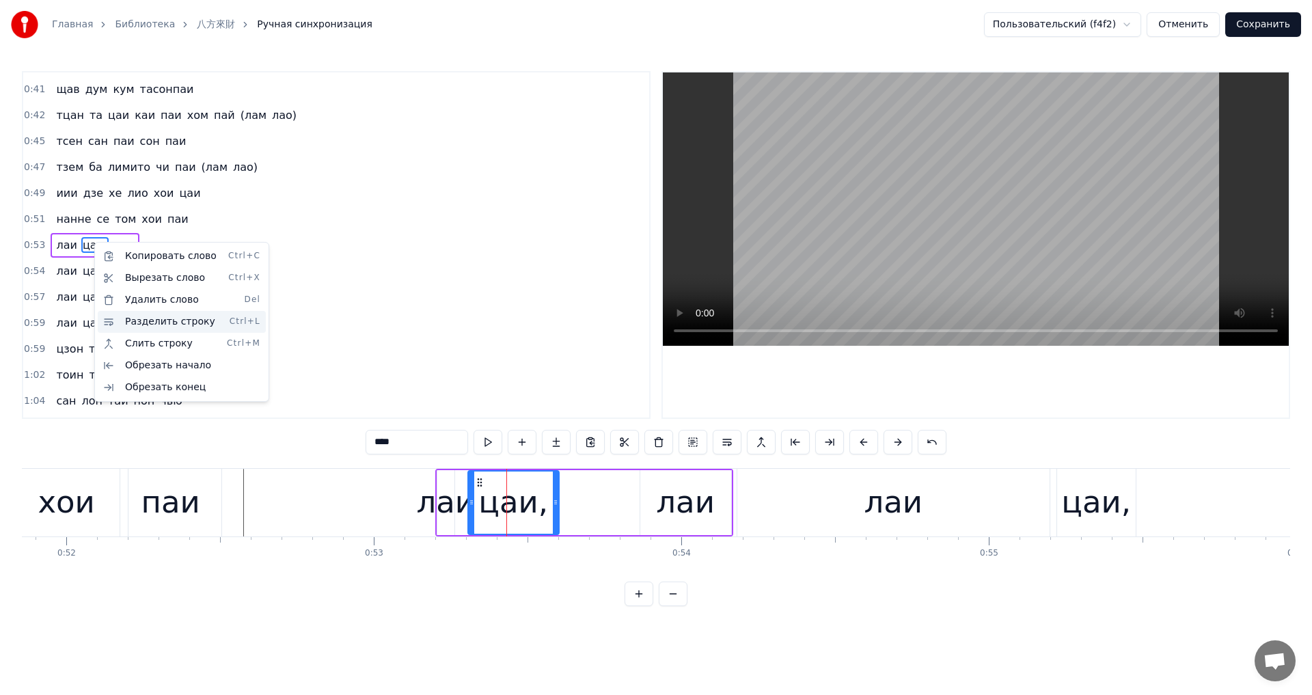
click at [182, 325] on div "Разделить строку Ctrl+L" at bounding box center [182, 322] width 168 height 22
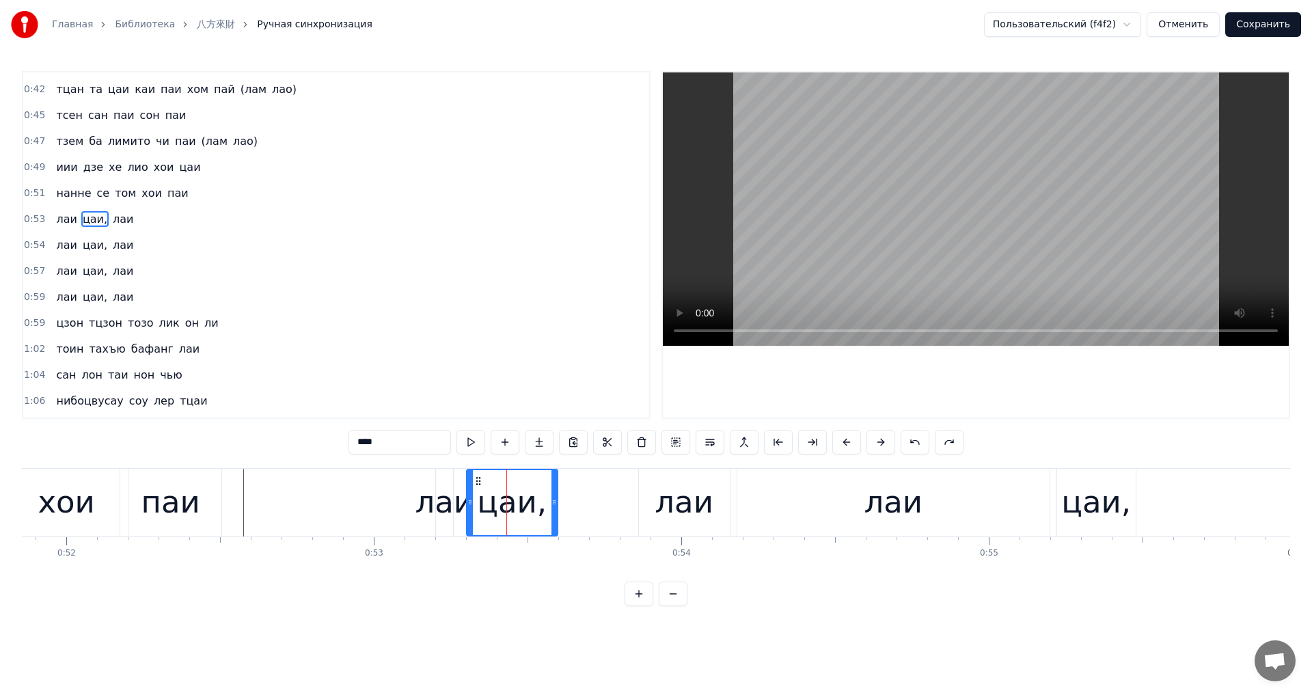
click at [111, 223] on span "лаи" at bounding box center [122, 219] width 23 height 16
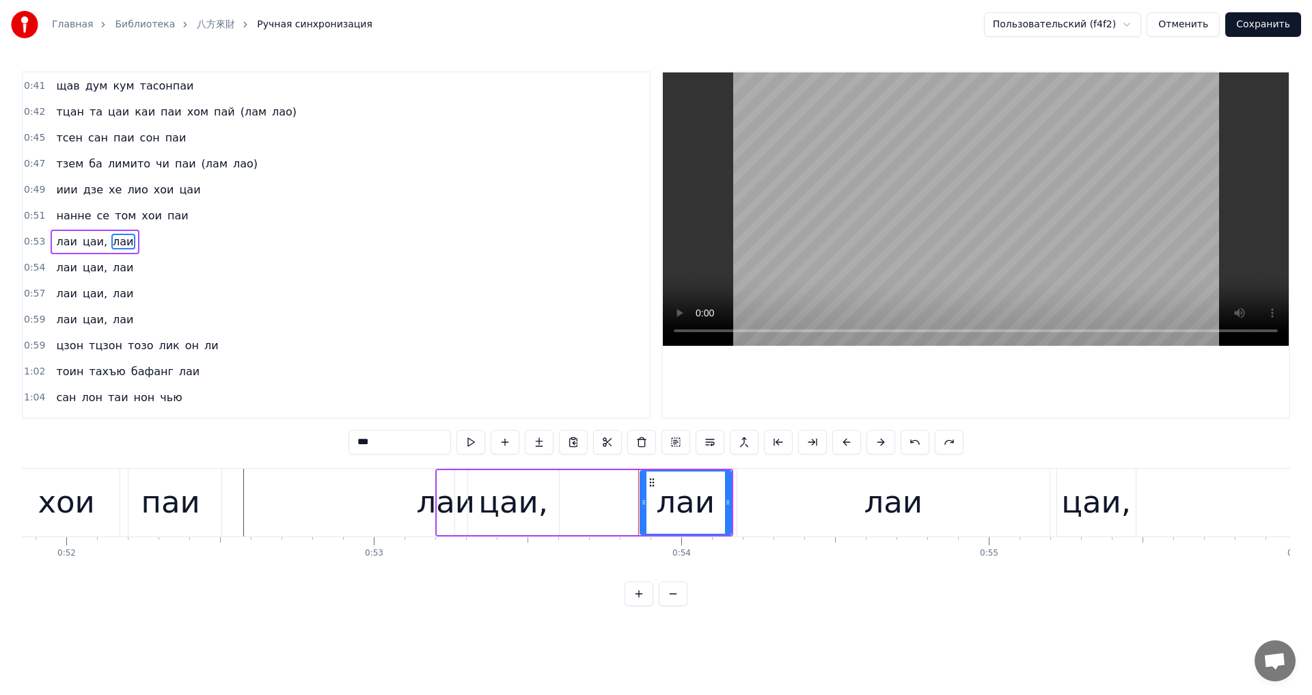
scroll to position [308, 0]
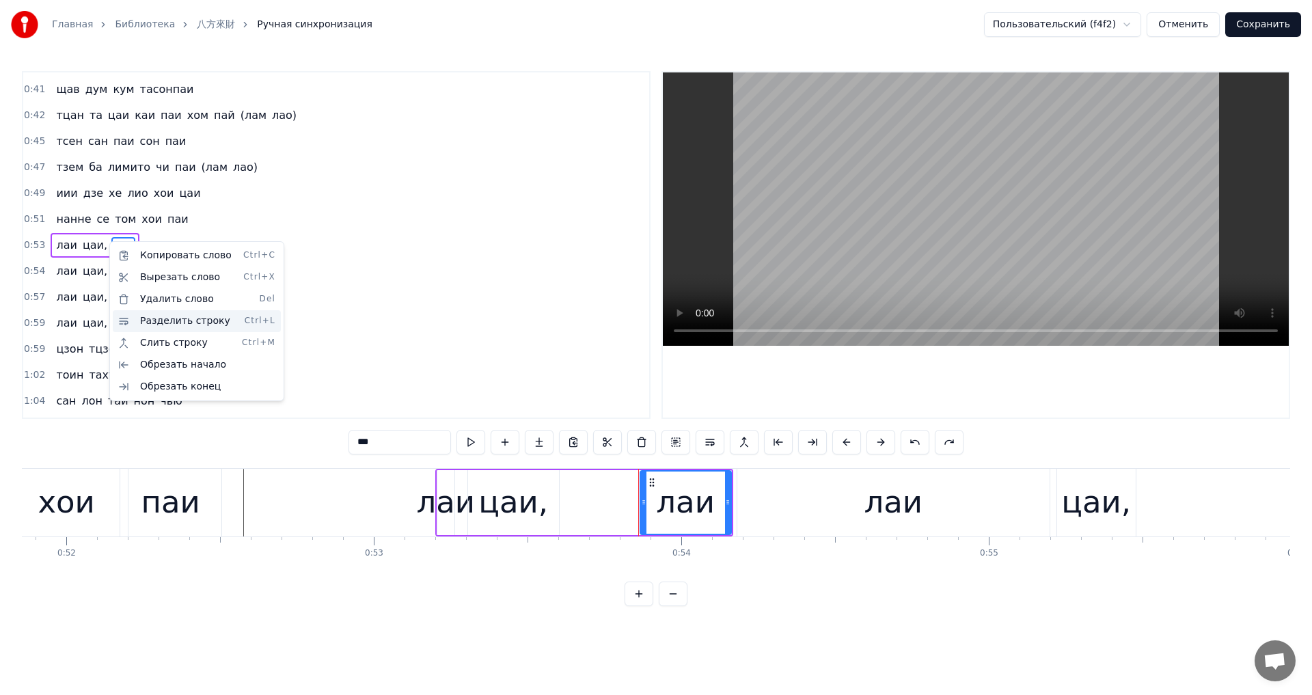
click at [215, 318] on div "Разделить строку Ctrl+L" at bounding box center [197, 321] width 168 height 22
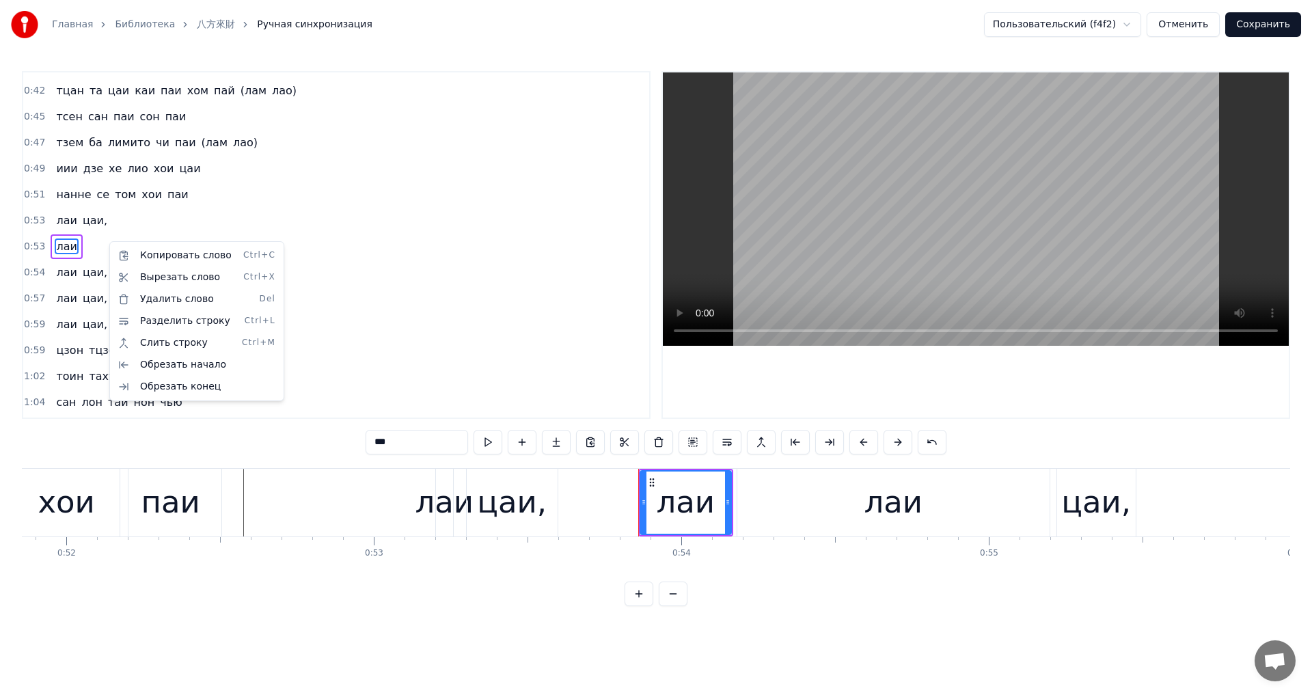
scroll to position [333, 0]
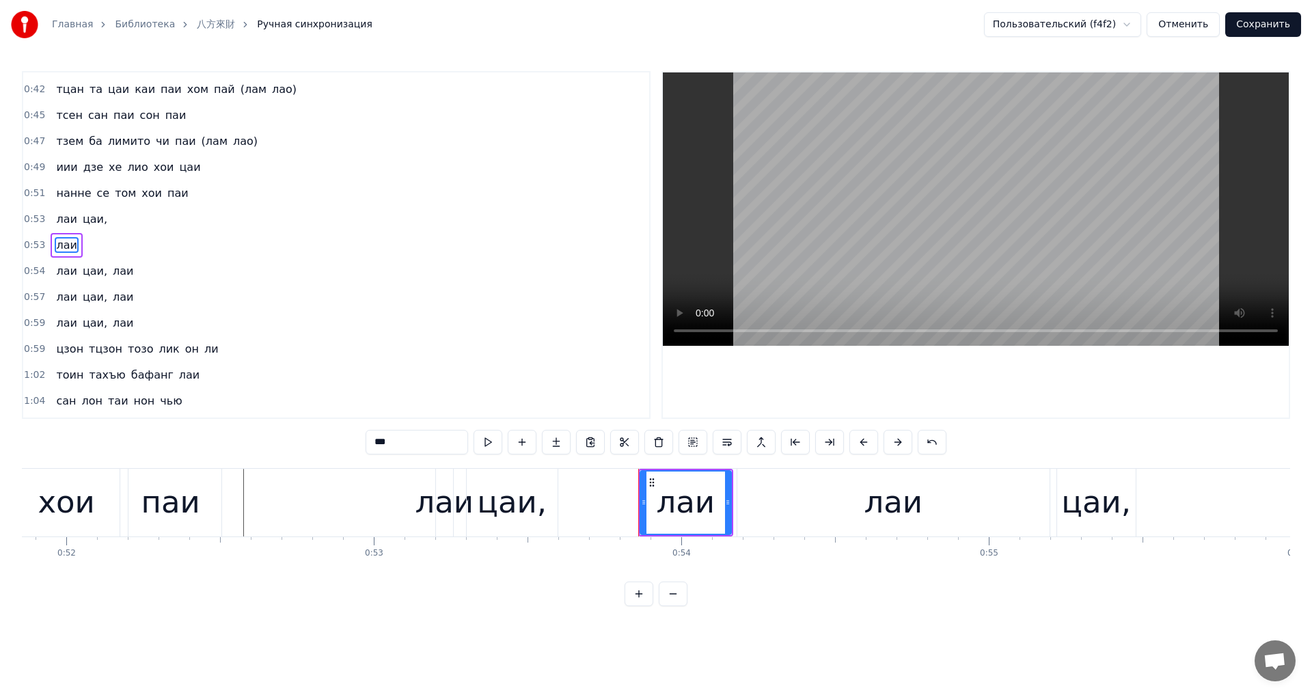
click at [111, 272] on span "лаи" at bounding box center [122, 271] width 23 height 16
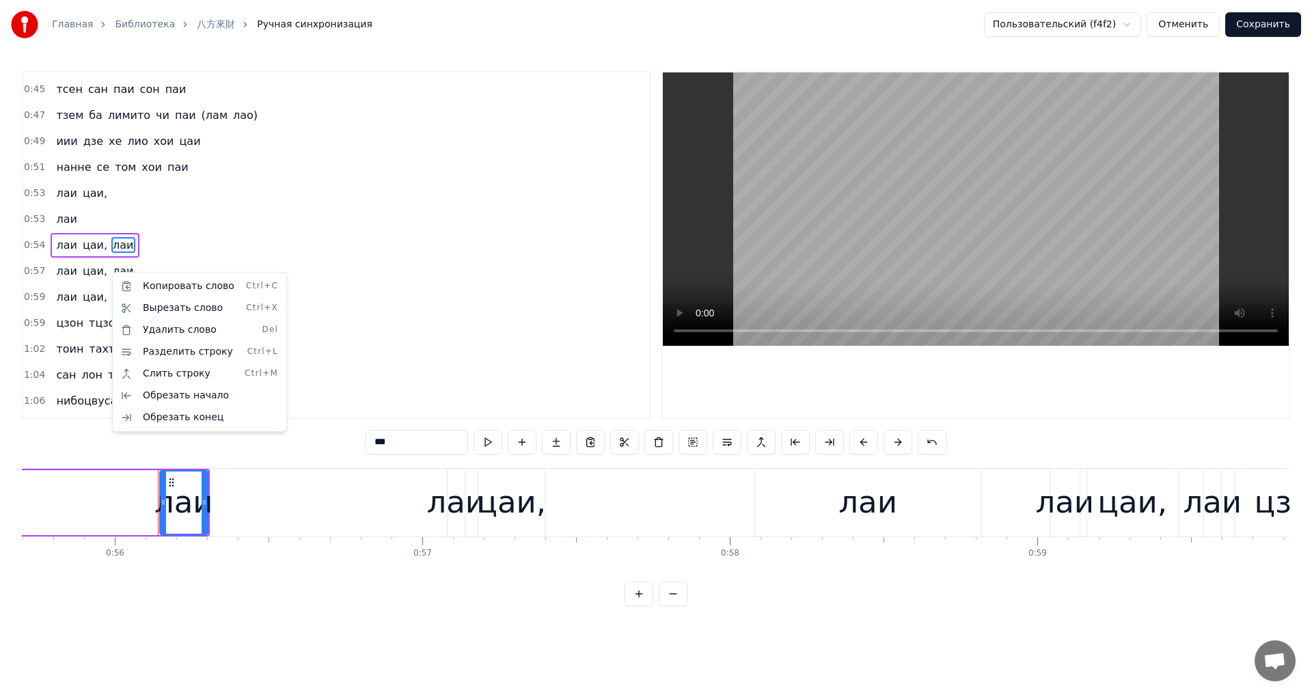
click at [108, 245] on html "Главная Библиотека 八方來財 Ручная синхронизация Пользовательский (f4f2) Отменить С…" at bounding box center [656, 314] width 1312 height 628
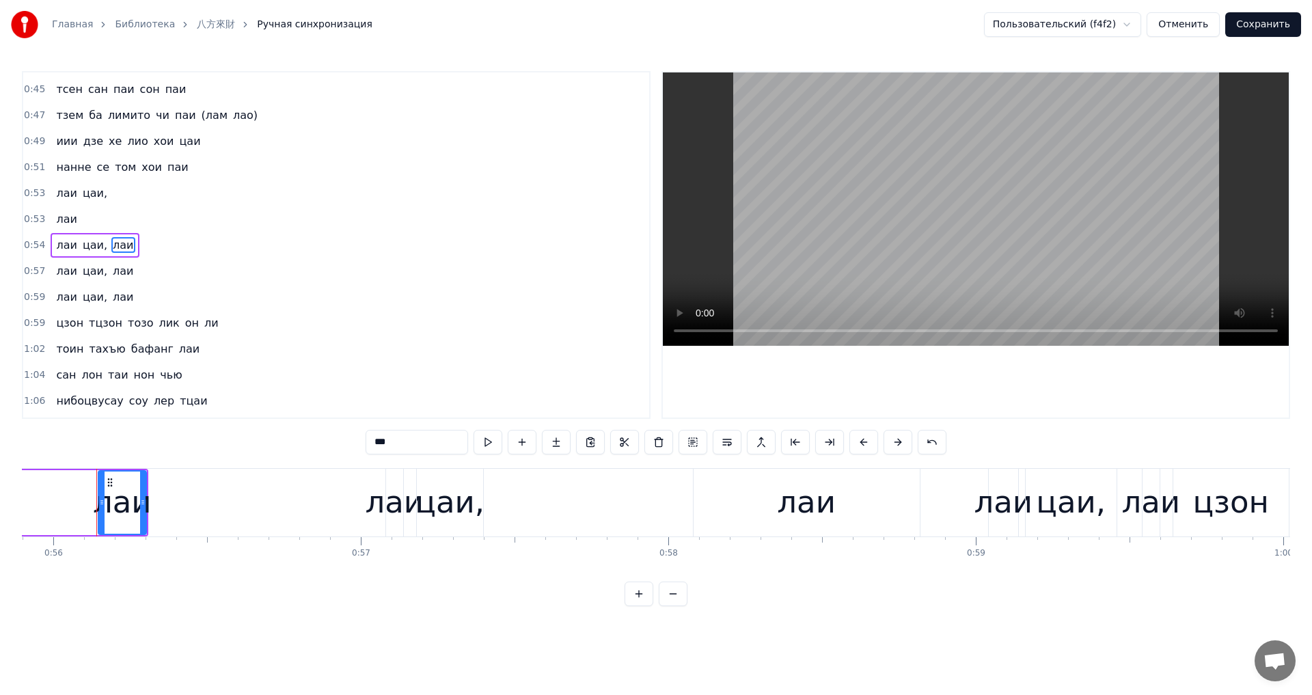
scroll to position [0, 17195]
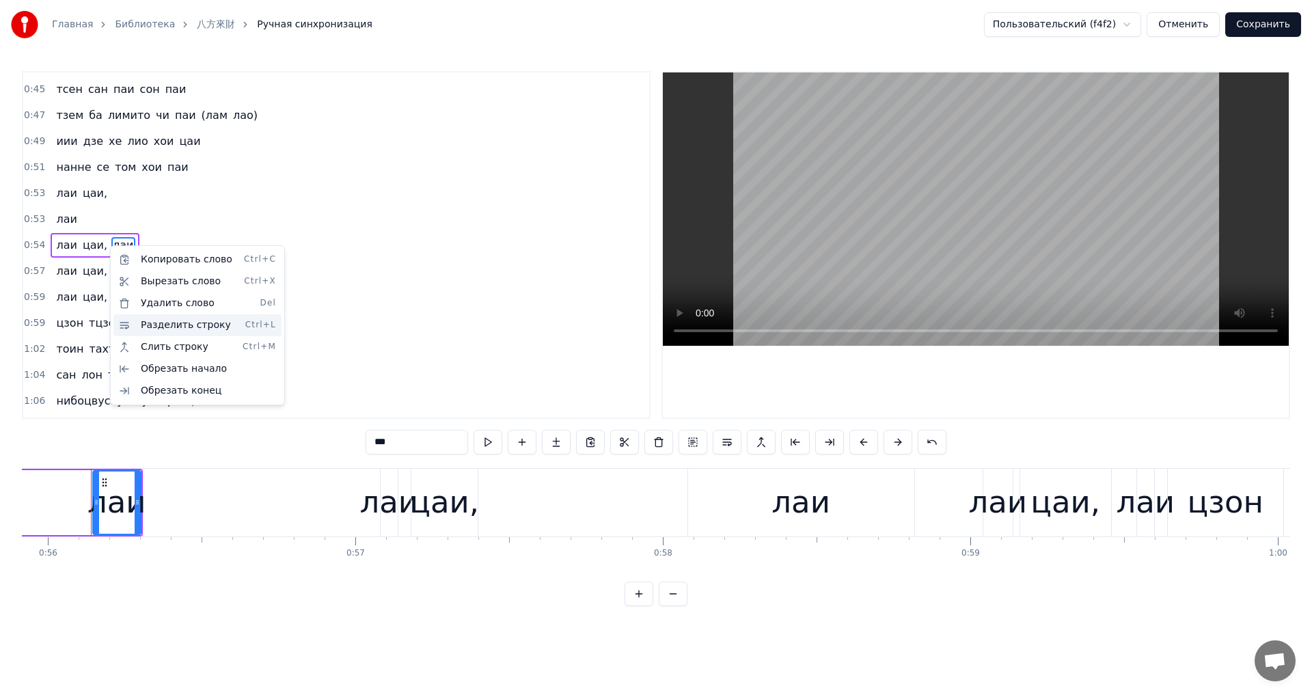
click at [180, 319] on div "Разделить строку Ctrl+L" at bounding box center [197, 325] width 168 height 22
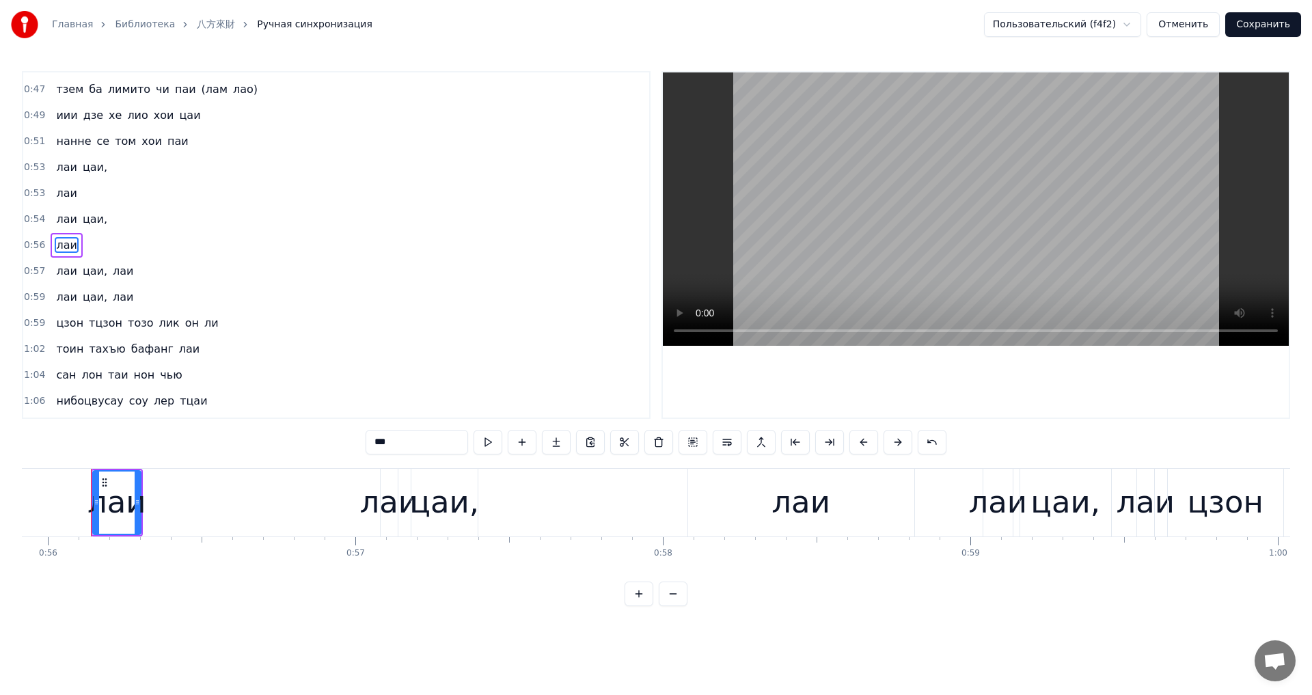
click at [116, 269] on span "лаи" at bounding box center [122, 271] width 23 height 16
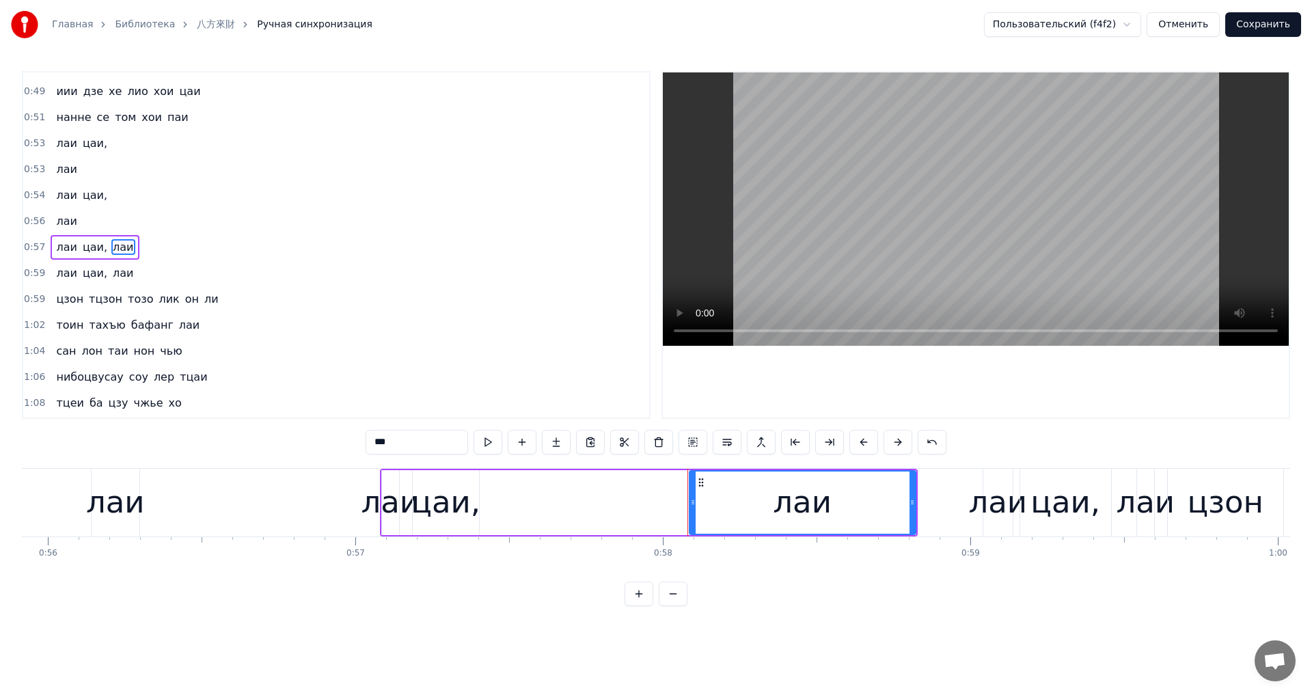
scroll to position [411, 0]
click at [107, 245] on html "Главная Библиотека 八方來財 Ручная синхронизация Пользовательский (f4f2) Отменить С…" at bounding box center [656, 314] width 1312 height 628
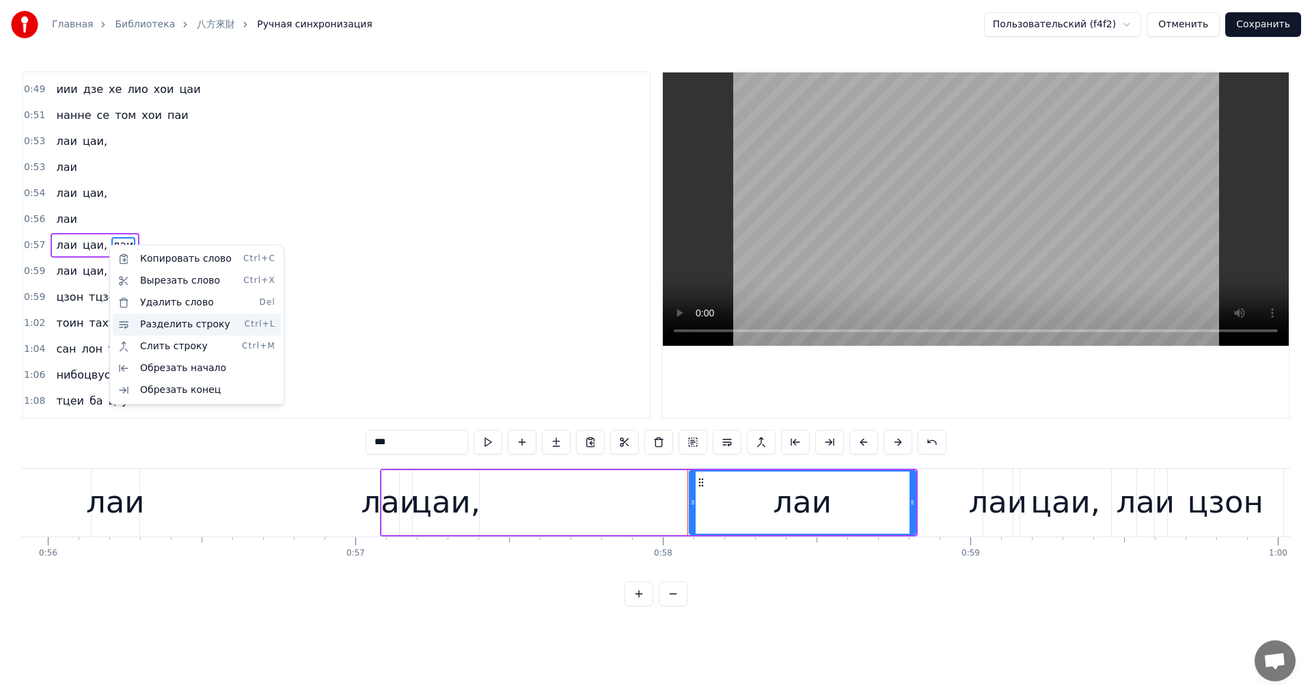
click at [166, 317] on div "Разделить строку Ctrl+L" at bounding box center [197, 325] width 168 height 22
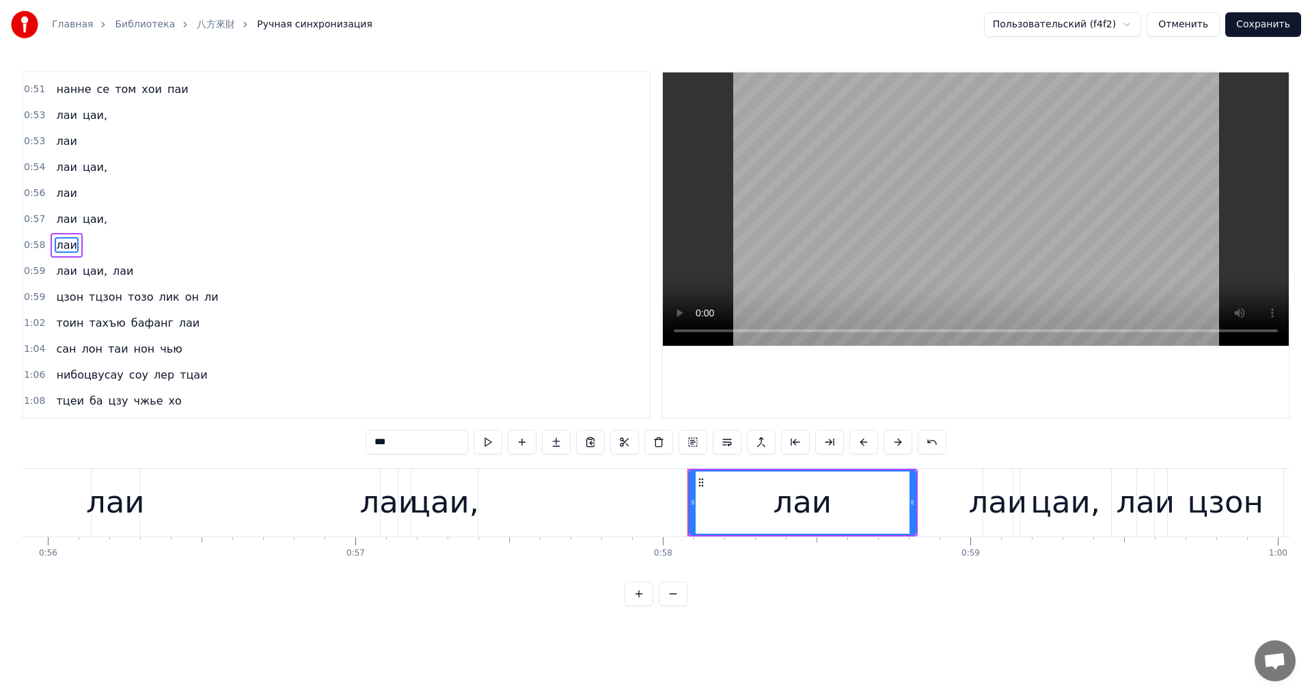
click at [113, 271] on span "лаи" at bounding box center [122, 271] width 23 height 16
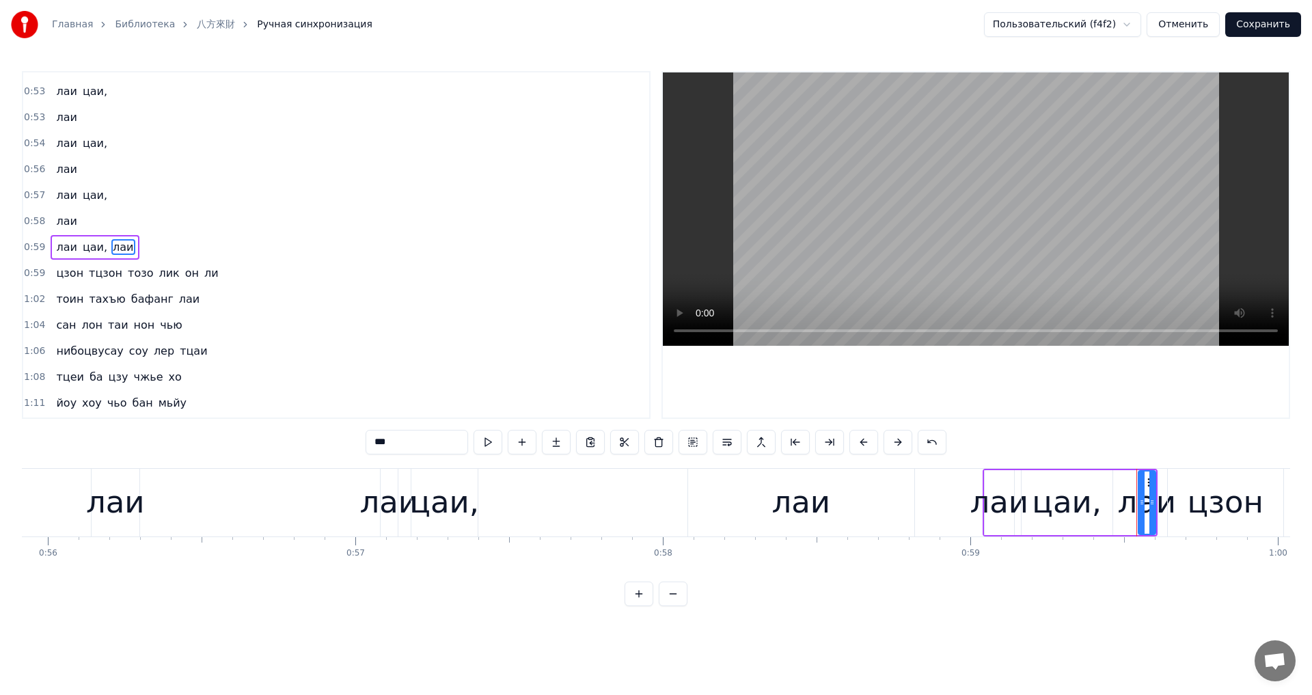
scroll to position [463, 0]
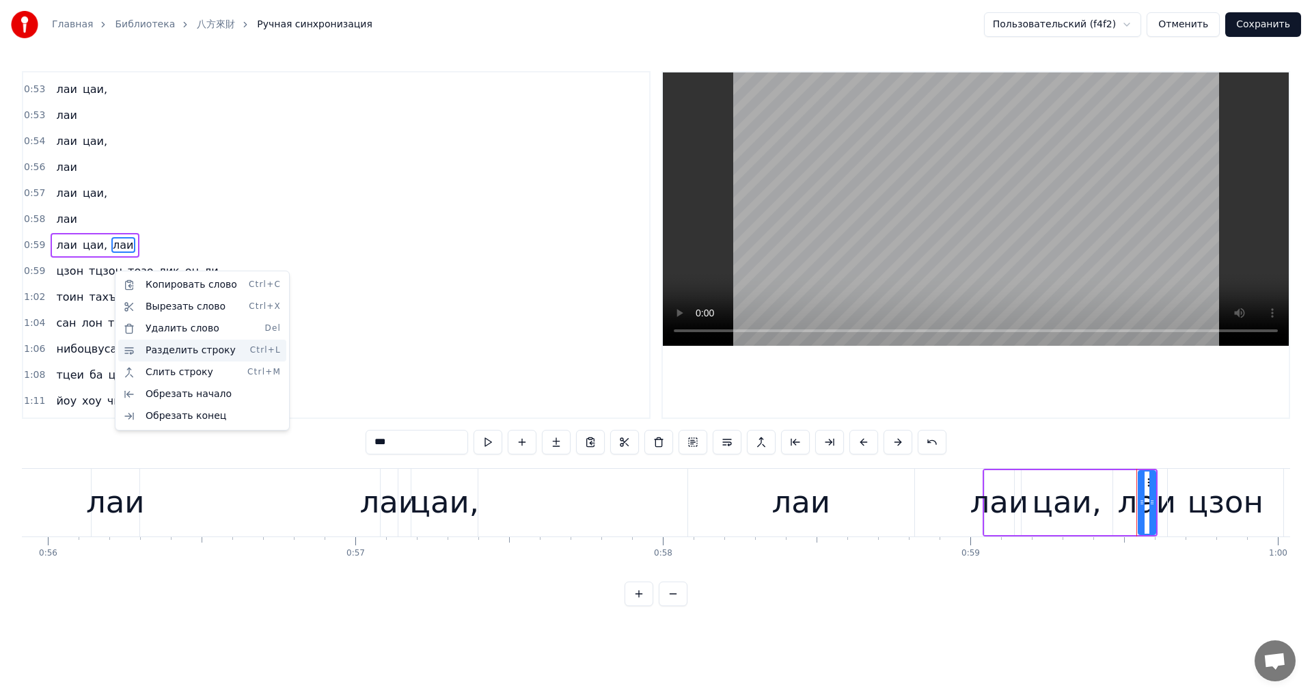
click at [176, 347] on div "Разделить строку Ctrl+L" at bounding box center [202, 351] width 168 height 22
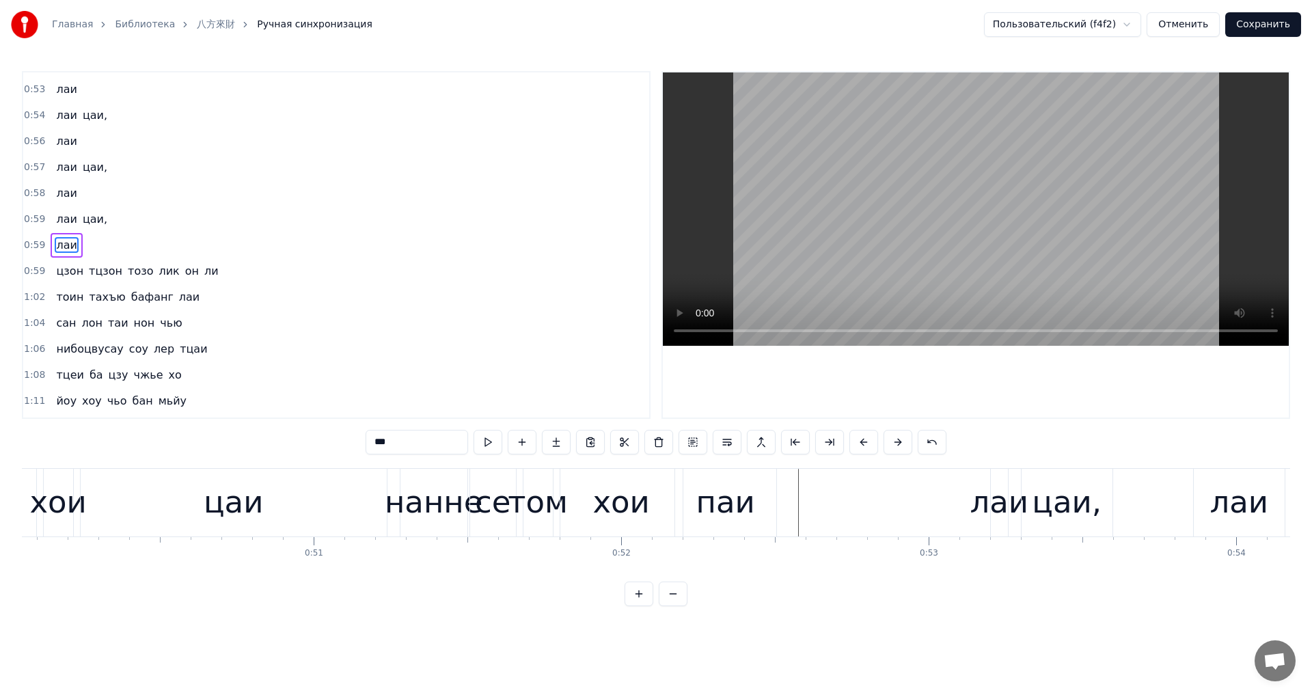
scroll to position [0, 15304]
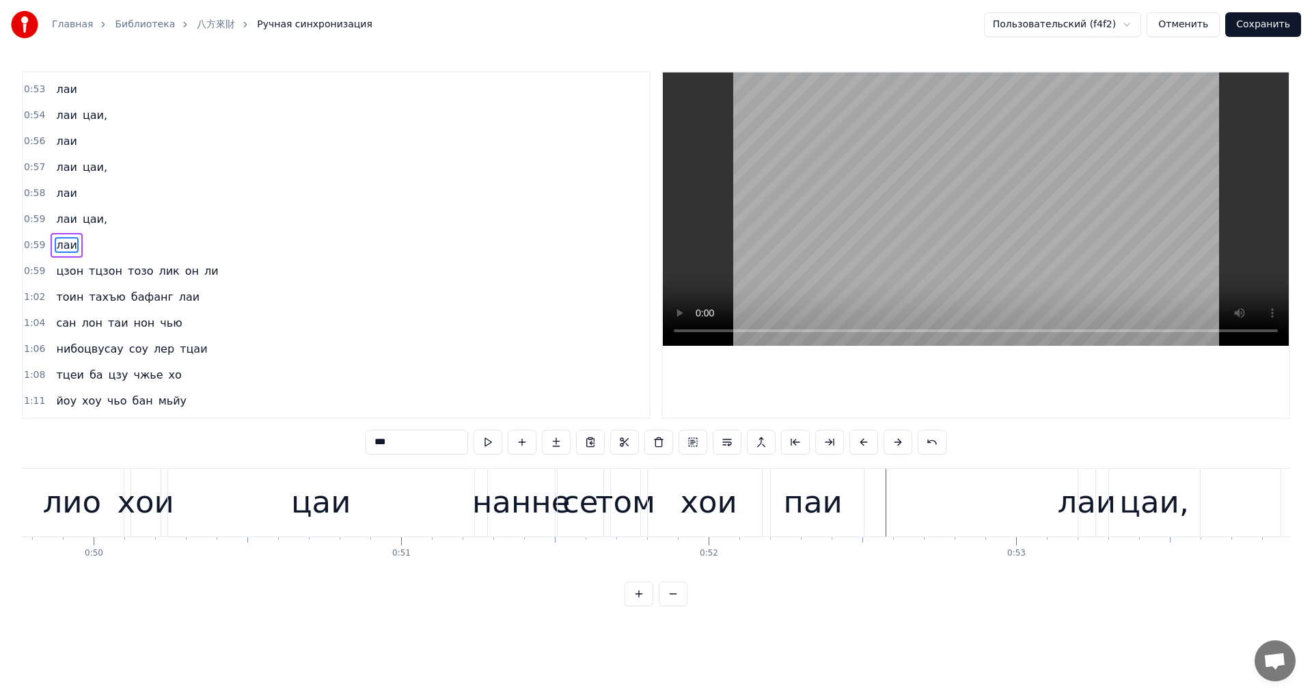
click at [395, 502] on div "цаи" at bounding box center [321, 503] width 306 height 68
type input "***"
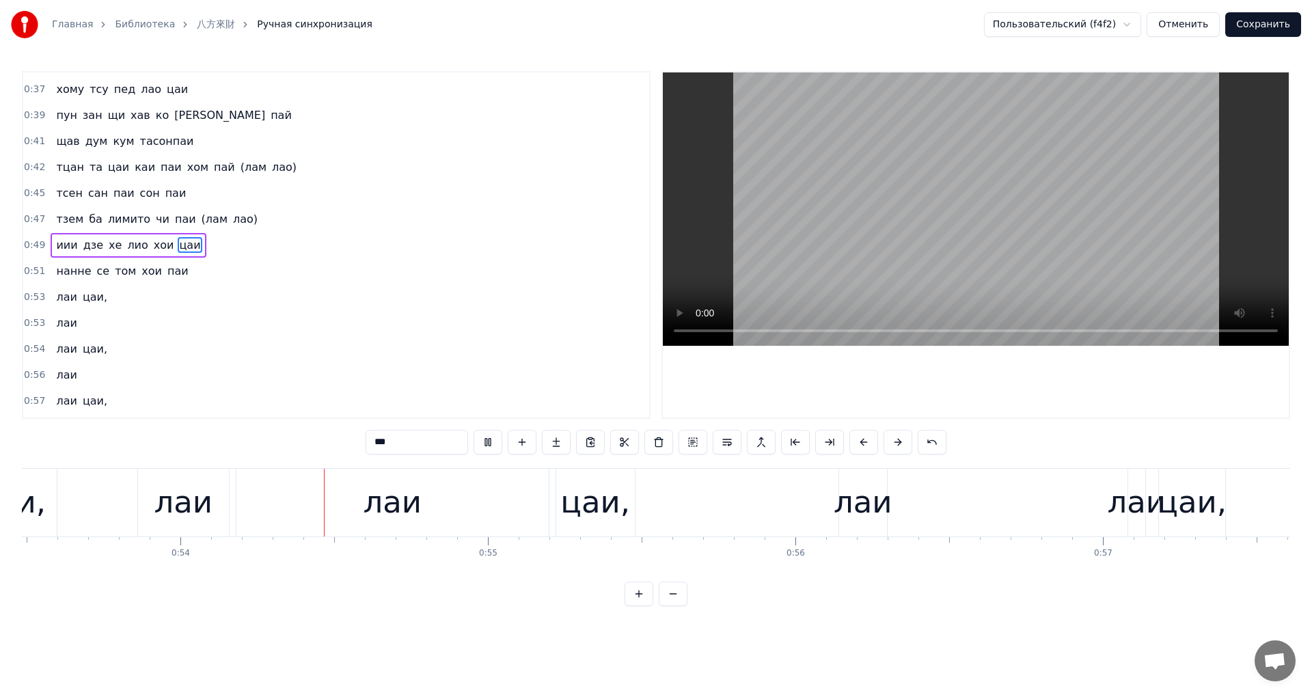
scroll to position [0, 16486]
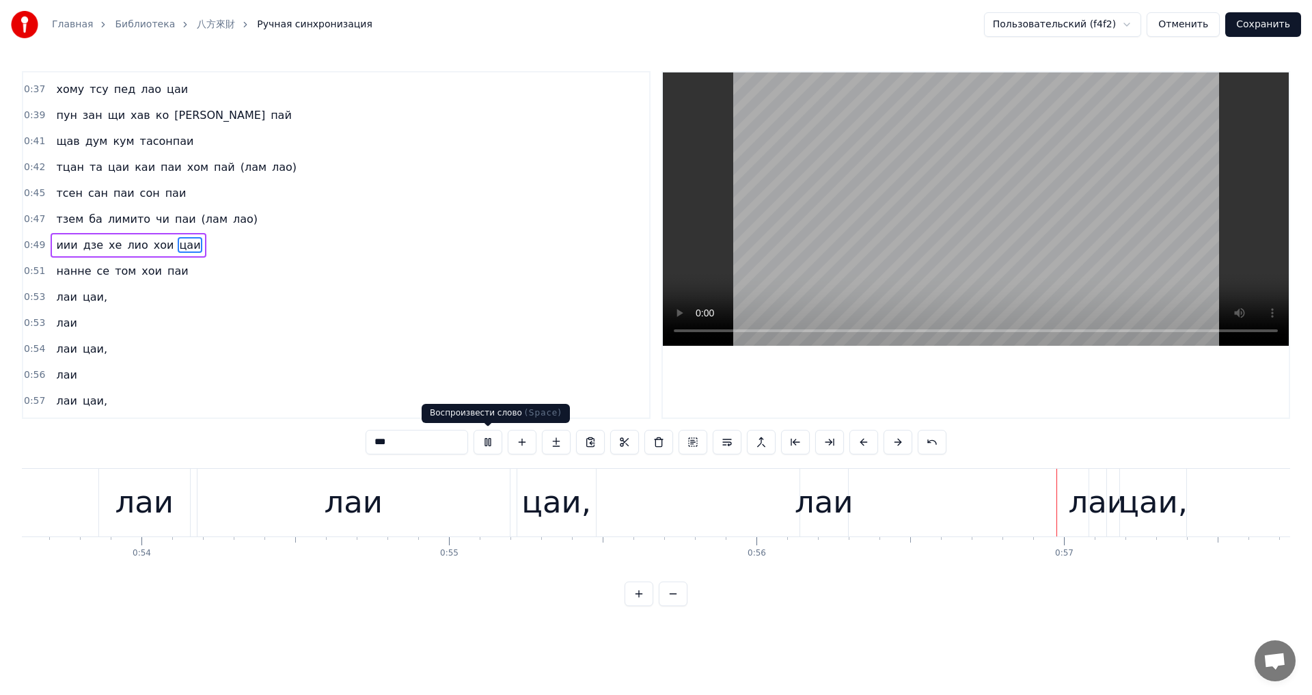
click at [493, 450] on button at bounding box center [488, 442] width 29 height 25
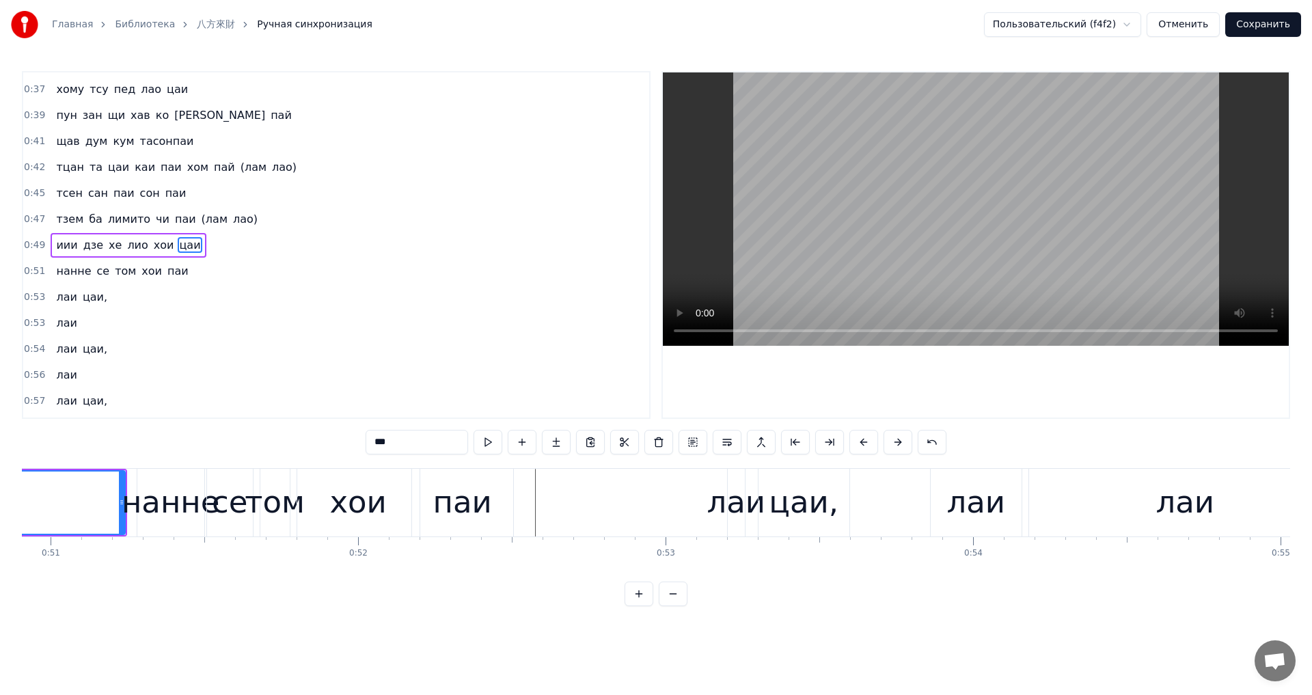
scroll to position [0, 15625]
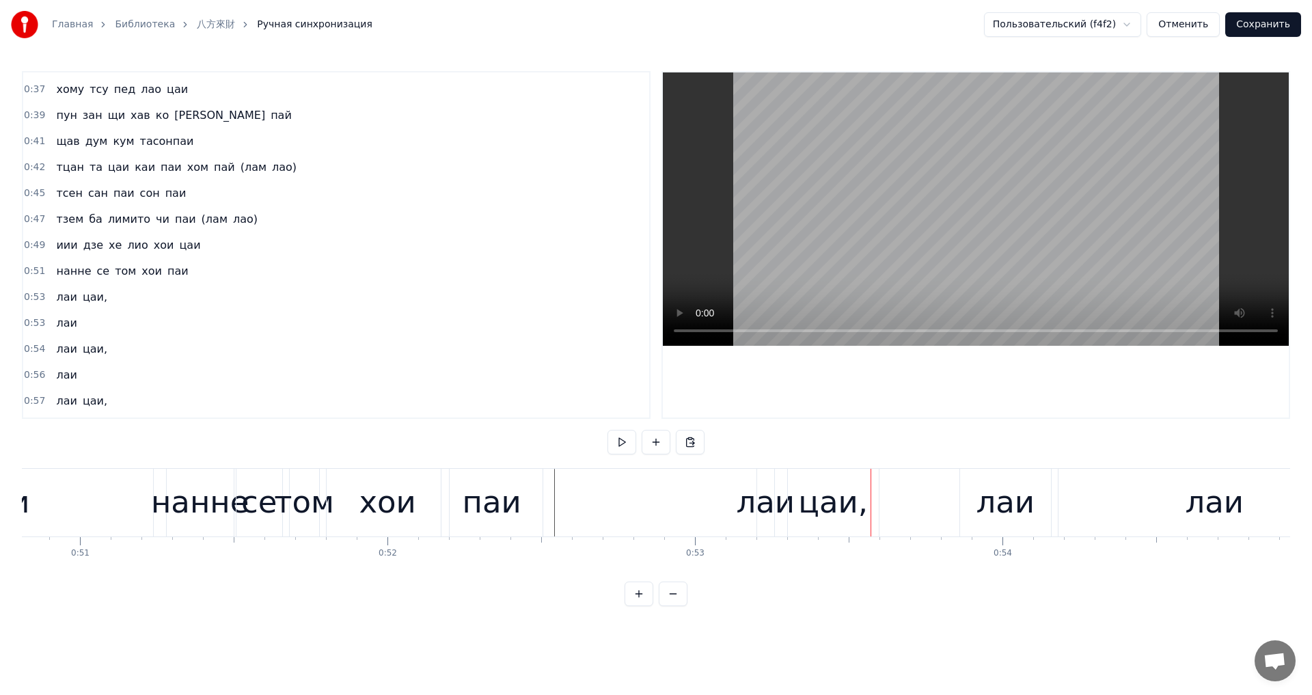
click at [769, 509] on div "лаи" at bounding box center [765, 502] width 59 height 46
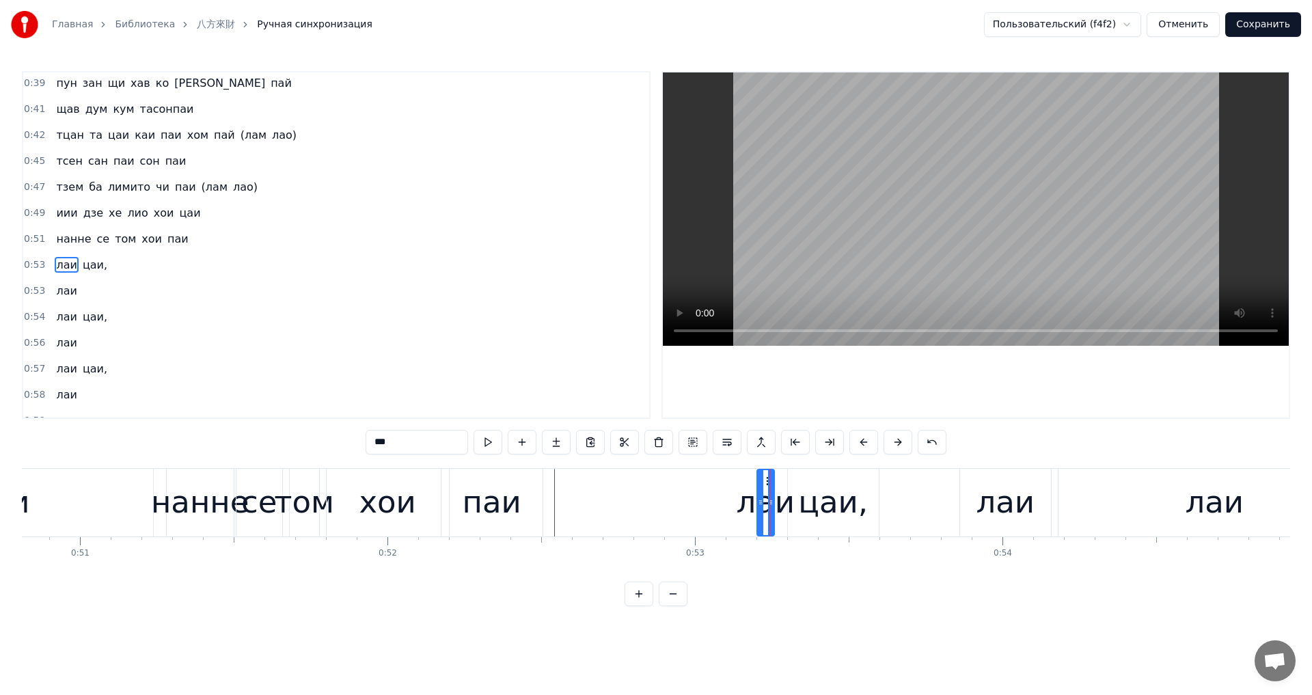
scroll to position [308, 0]
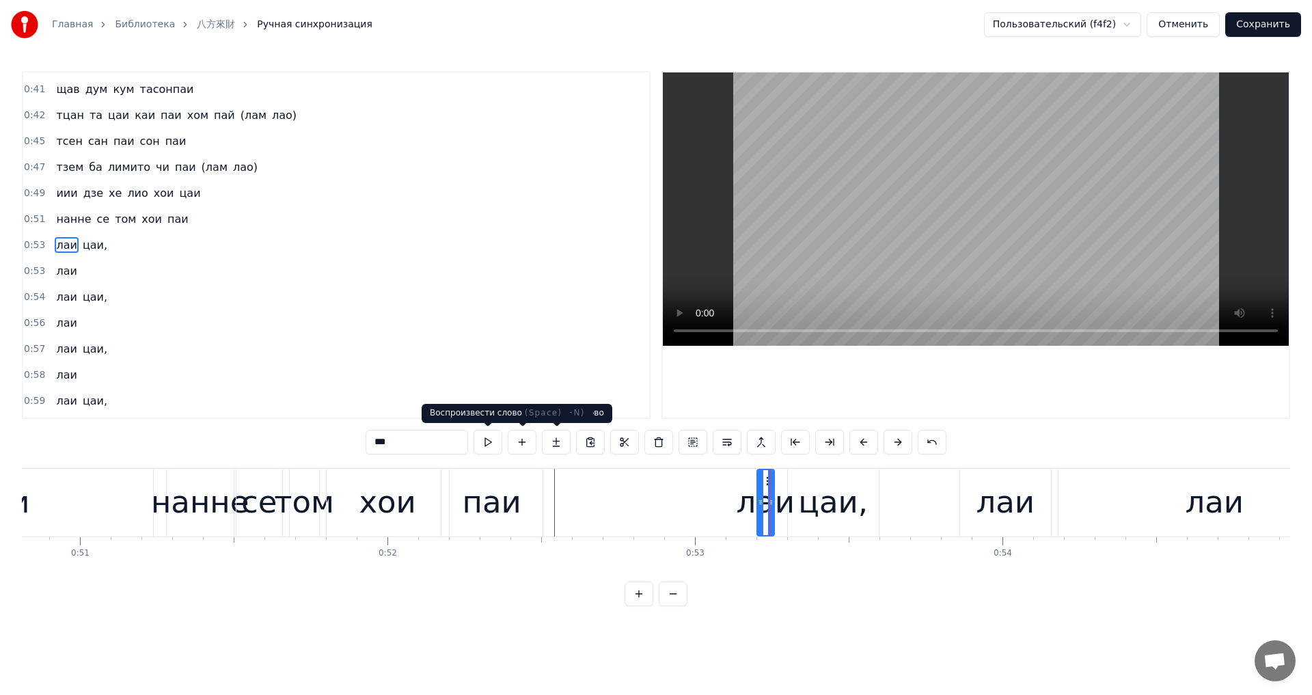
click at [495, 439] on button at bounding box center [488, 442] width 29 height 25
click at [823, 509] on div "цаи," at bounding box center [833, 502] width 70 height 46
click at [487, 442] on button at bounding box center [488, 442] width 29 height 25
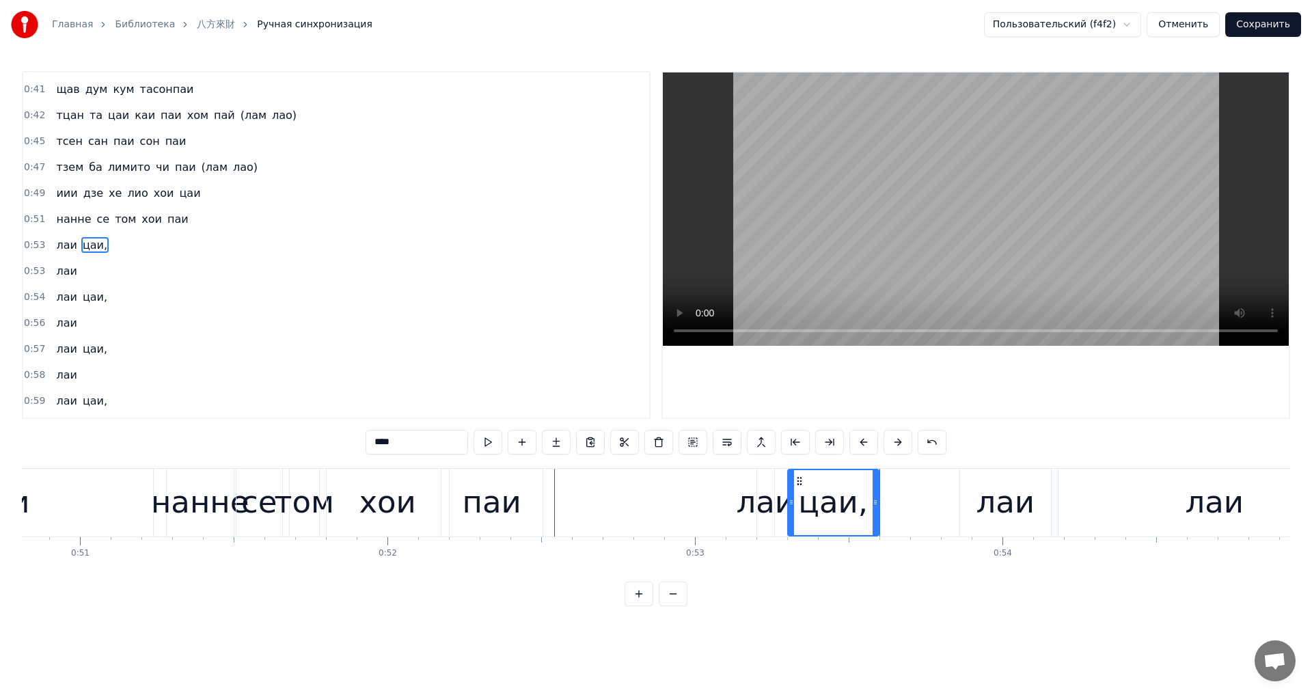
click at [763, 510] on div "лаи" at bounding box center [765, 502] width 59 height 46
type input "***"
drag, startPoint x: 772, startPoint y: 509, endPoint x: 786, endPoint y: 510, distance: 14.4
click at [786, 510] on div at bounding box center [784, 502] width 5 height 65
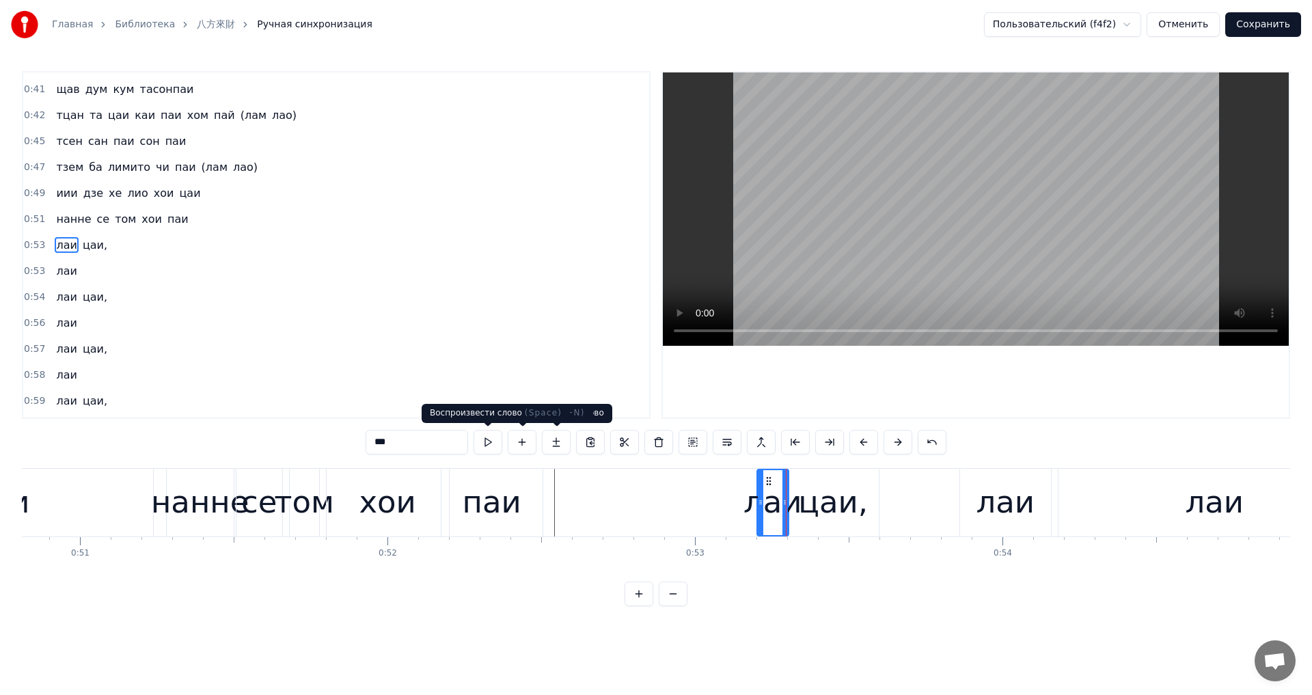
click at [491, 432] on button at bounding box center [488, 442] width 29 height 25
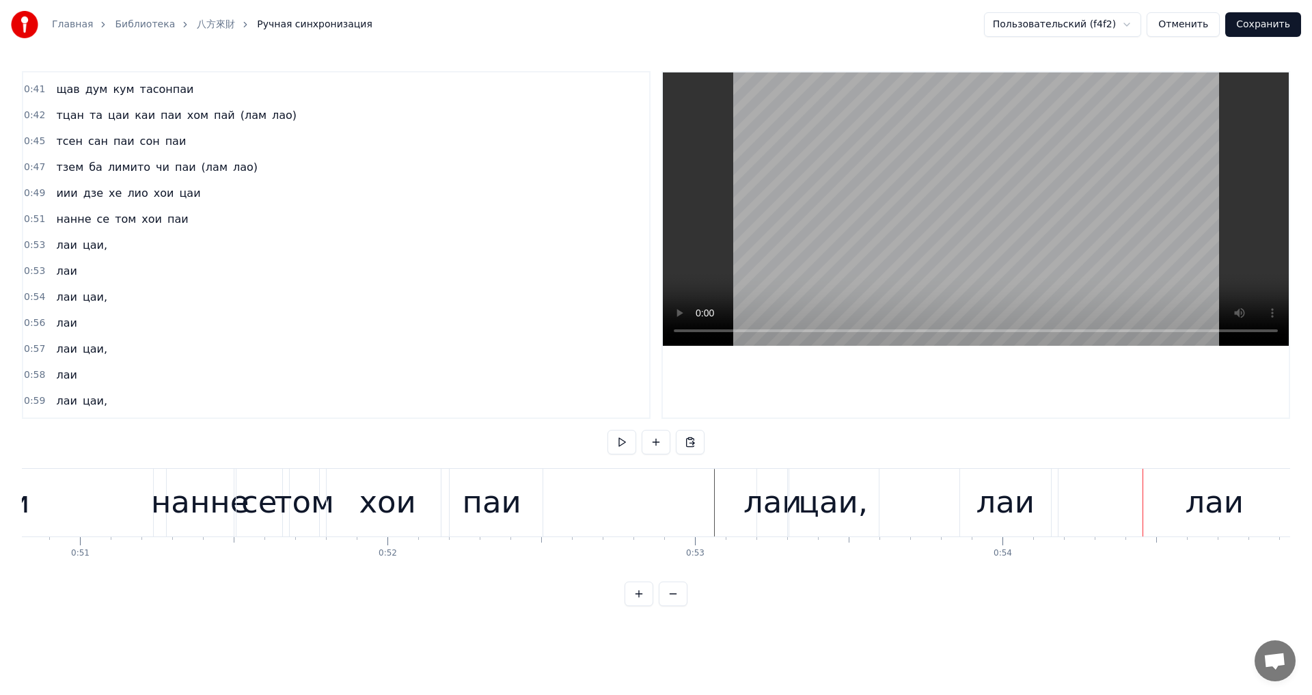
drag, startPoint x: 1000, startPoint y: 516, endPoint x: 1052, endPoint y: 513, distance: 51.4
click at [1002, 516] on div "лаи" at bounding box center [1005, 502] width 59 height 46
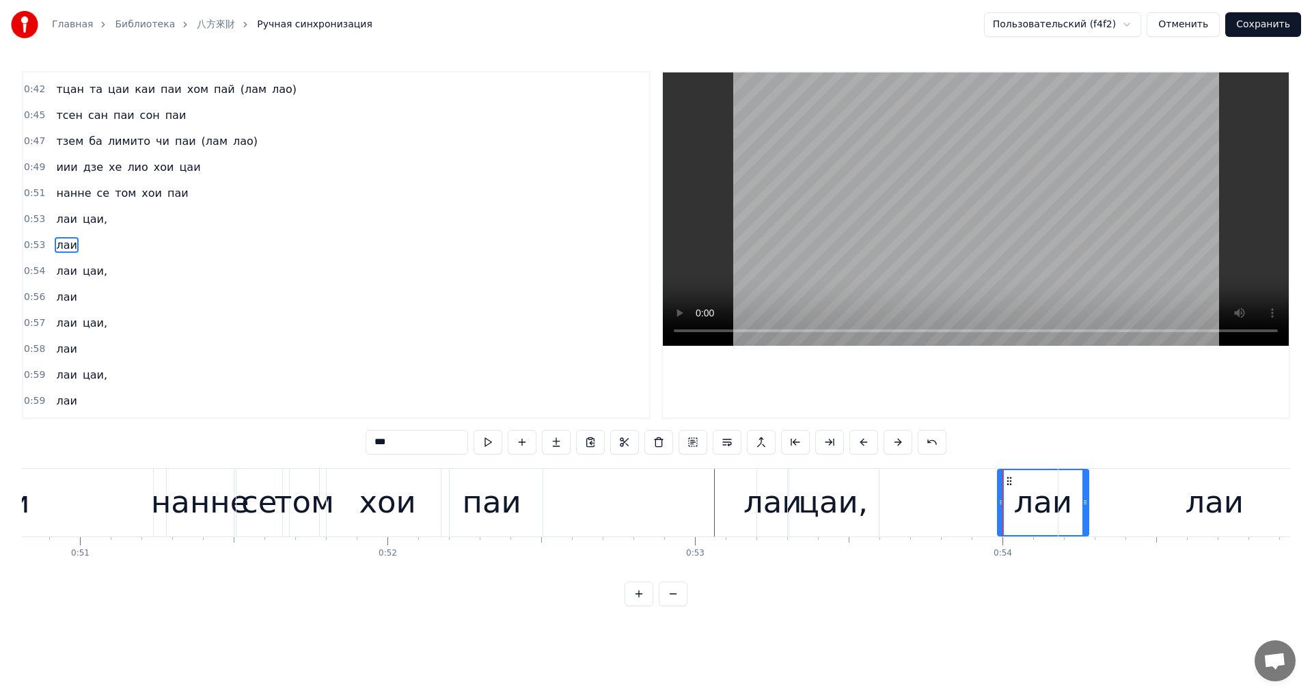
drag, startPoint x: 970, startPoint y: 481, endPoint x: 1023, endPoint y: 493, distance: 54.6
click at [1021, 491] on div "лаи" at bounding box center [1043, 502] width 90 height 65
drag, startPoint x: 1022, startPoint y: 478, endPoint x: 1029, endPoint y: 480, distance: 8.0
click at [1029, 480] on icon at bounding box center [1029, 481] width 11 height 11
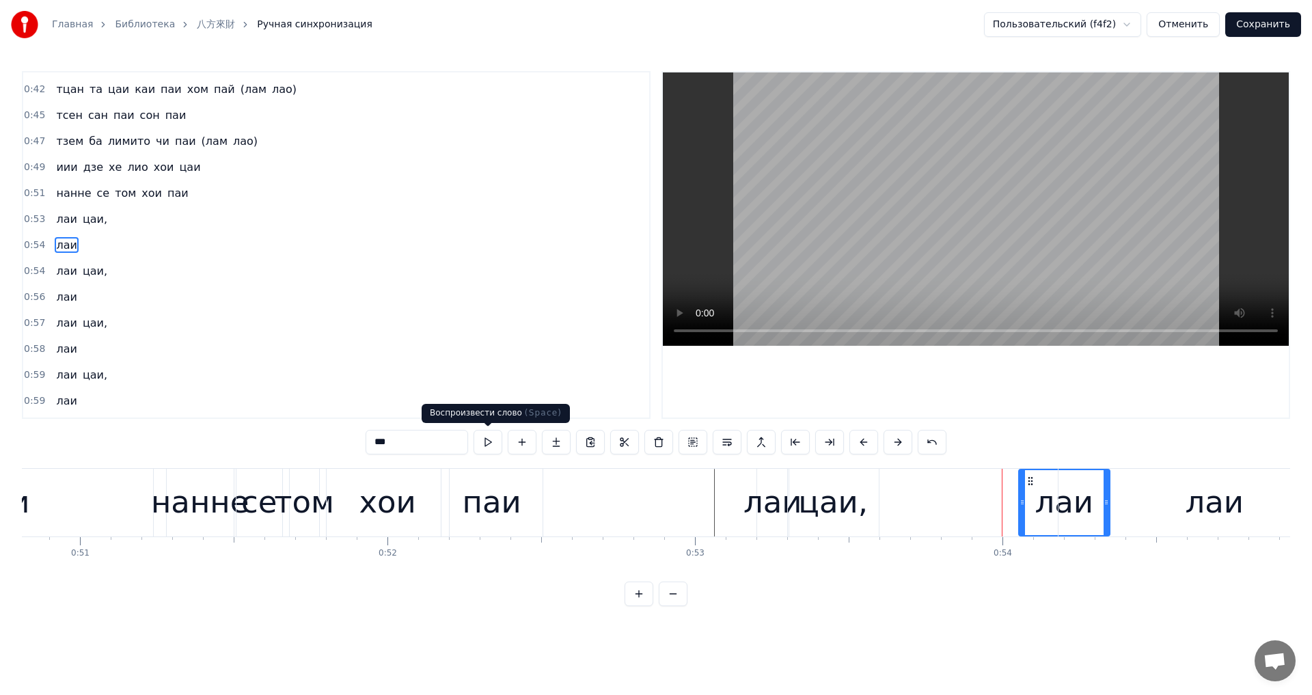
click at [487, 439] on button at bounding box center [488, 442] width 29 height 25
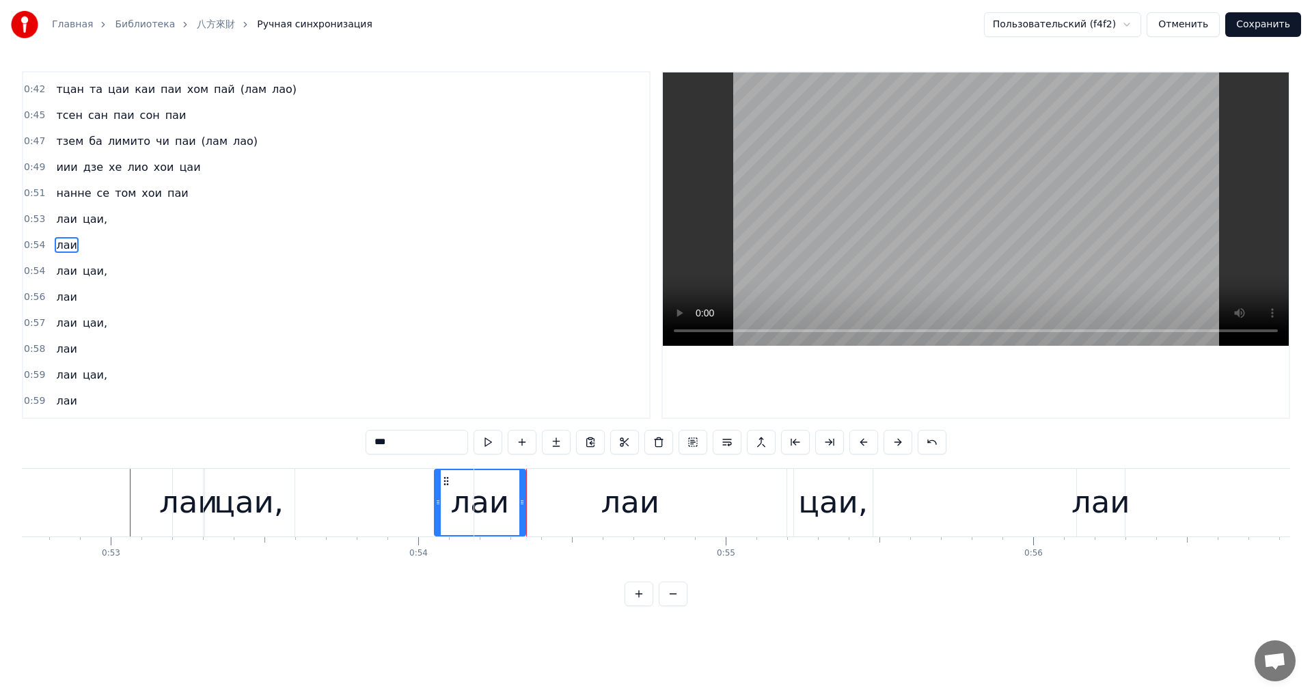
scroll to position [0, 16239]
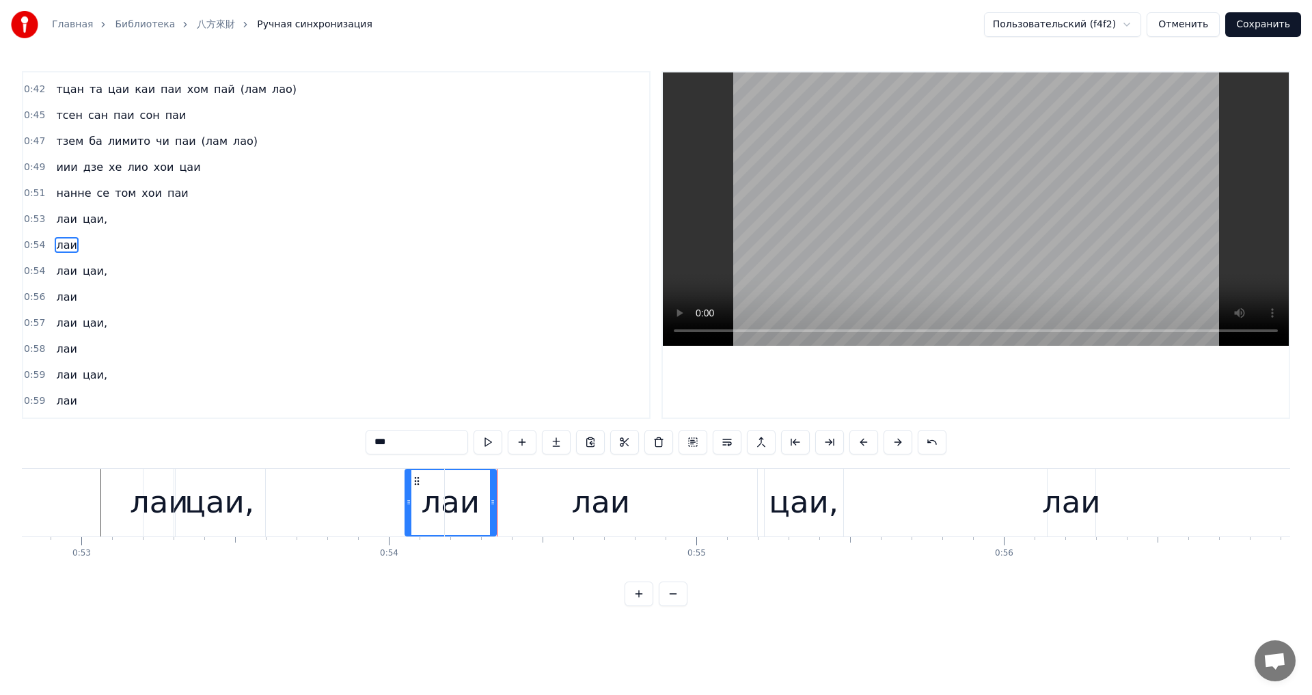
click at [533, 512] on div "лаи" at bounding box center [601, 503] width 312 height 68
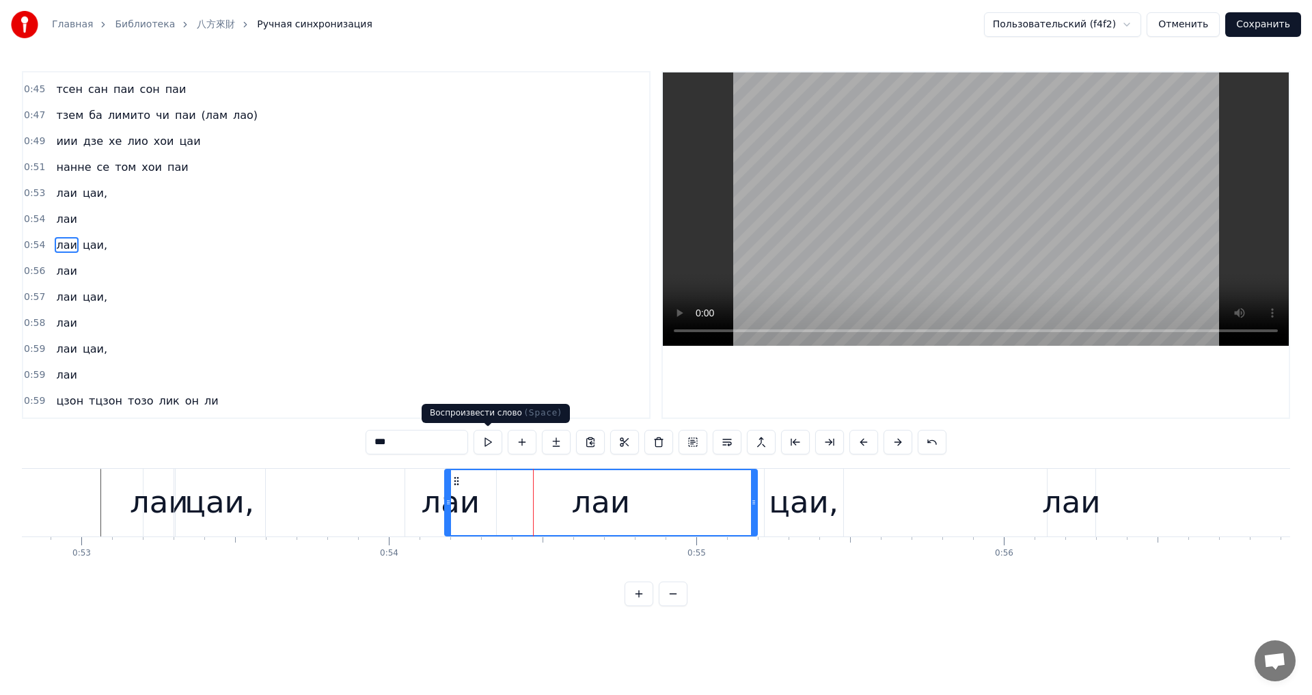
click at [487, 445] on button at bounding box center [488, 442] width 29 height 25
click at [487, 448] on button at bounding box center [488, 442] width 29 height 25
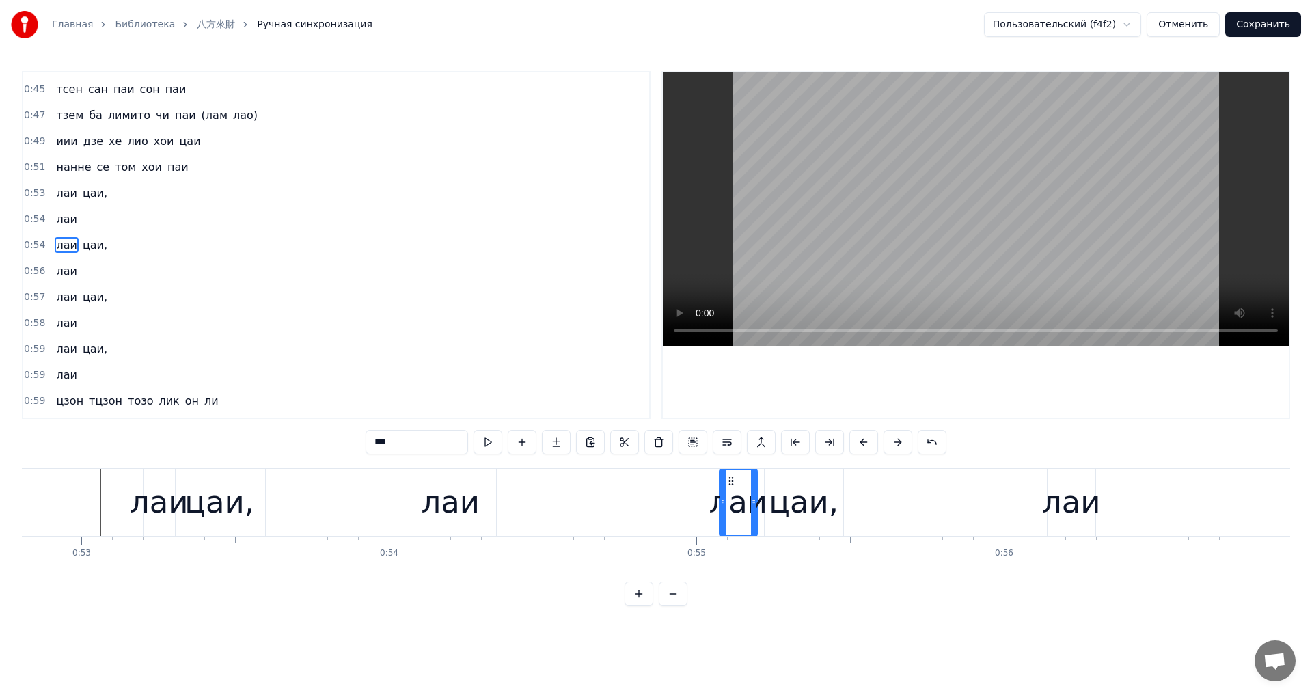
drag, startPoint x: 448, startPoint y: 510, endPoint x: 735, endPoint y: 530, distance: 287.7
click at [722, 536] on div "Киба ю Эре на у ан [PERSON_NAME] мье торо мон [PERSON_NAME] ун тан кум сам кури…" at bounding box center [656, 519] width 1268 height 103
click at [758, 517] on div at bounding box center [758, 503] width 1 height 68
click at [749, 514] on div "лаи" at bounding box center [738, 502] width 59 height 46
drag, startPoint x: 755, startPoint y: 514, endPoint x: 769, endPoint y: 517, distance: 14.6
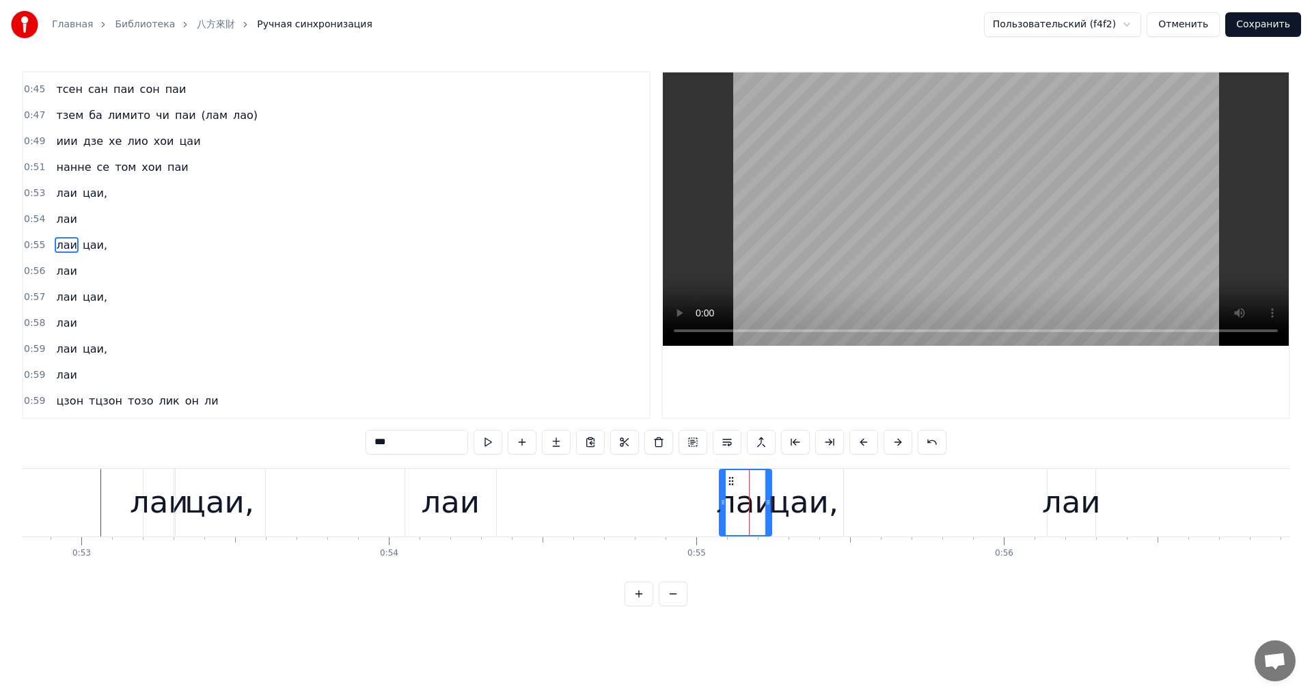
click at [769, 517] on div at bounding box center [767, 502] width 5 height 65
drag, startPoint x: 722, startPoint y: 506, endPoint x: 729, endPoint y: 507, distance: 7.0
click at [729, 507] on icon at bounding box center [729, 502] width 5 height 11
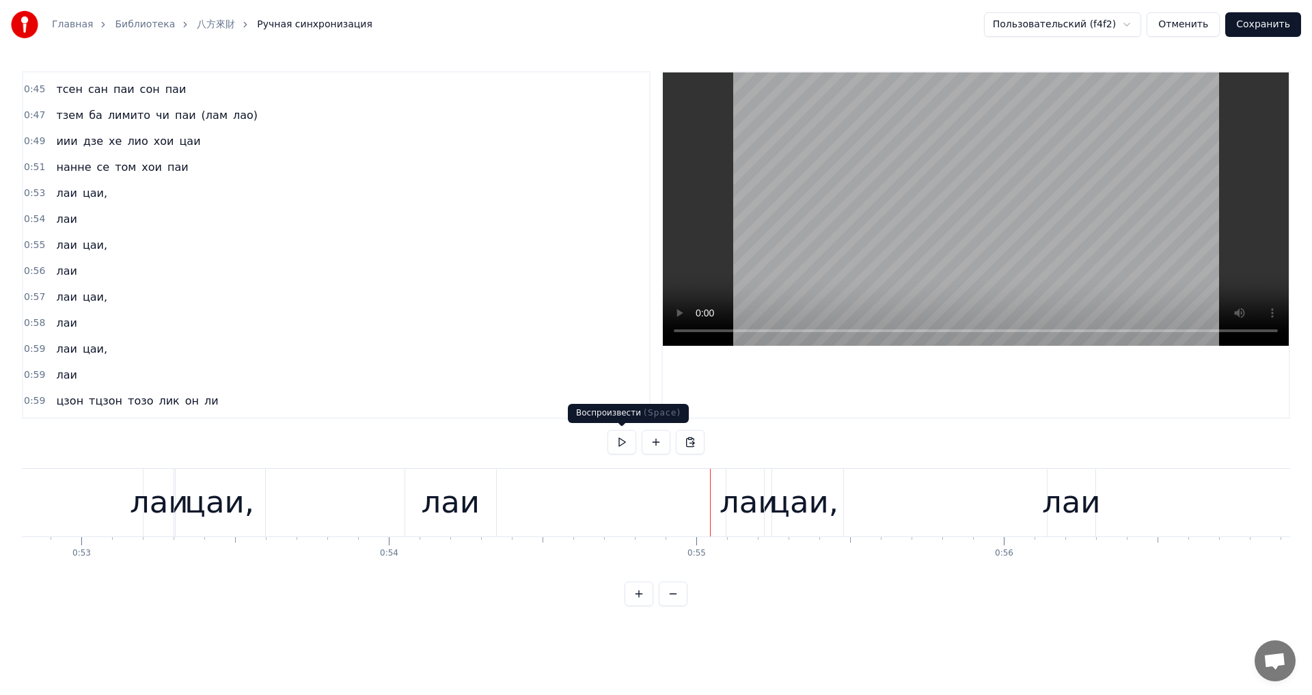
click at [613, 441] on button at bounding box center [622, 442] width 29 height 25
click at [1059, 514] on div "лаи" at bounding box center [1071, 502] width 59 height 46
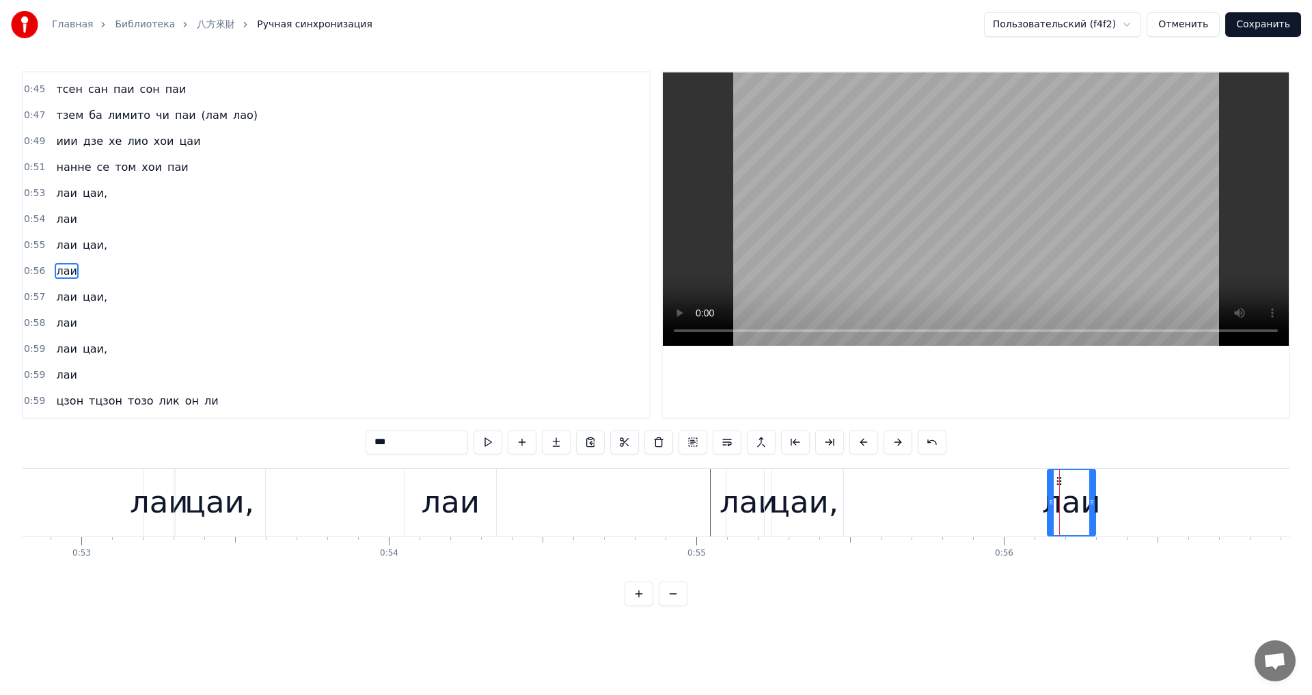
scroll to position [385, 0]
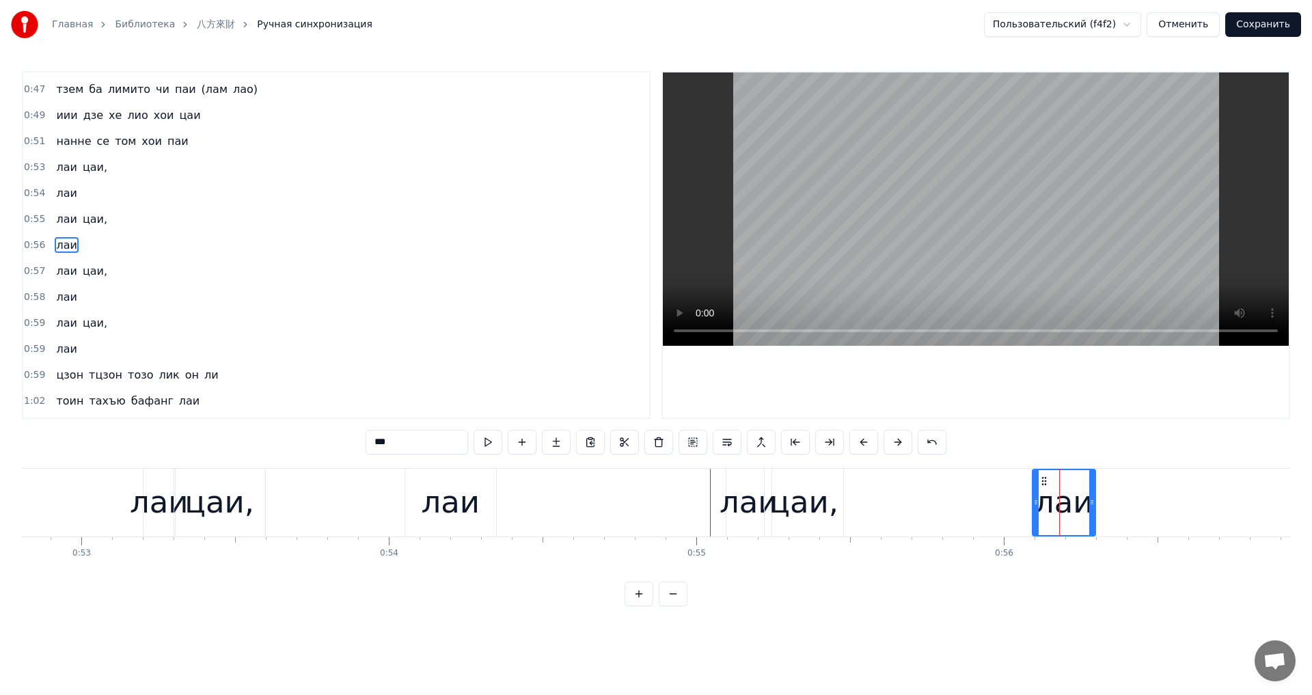
drag, startPoint x: 1050, startPoint y: 510, endPoint x: 1024, endPoint y: 510, distance: 25.3
click at [1033, 510] on div at bounding box center [1035, 502] width 5 height 65
drag, startPoint x: 1094, startPoint y: 519, endPoint x: 1026, endPoint y: 500, distance: 70.3
click at [1089, 519] on div at bounding box center [1086, 502] width 5 height 65
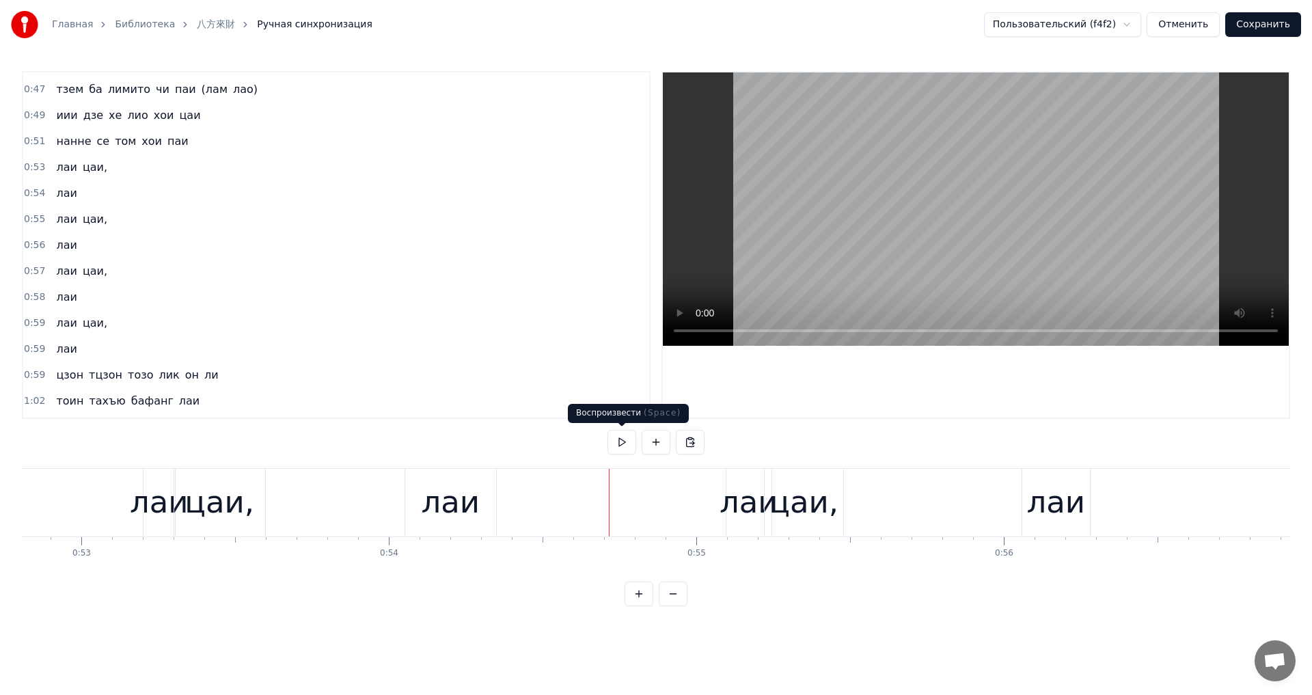
click at [625, 442] on button at bounding box center [622, 442] width 29 height 25
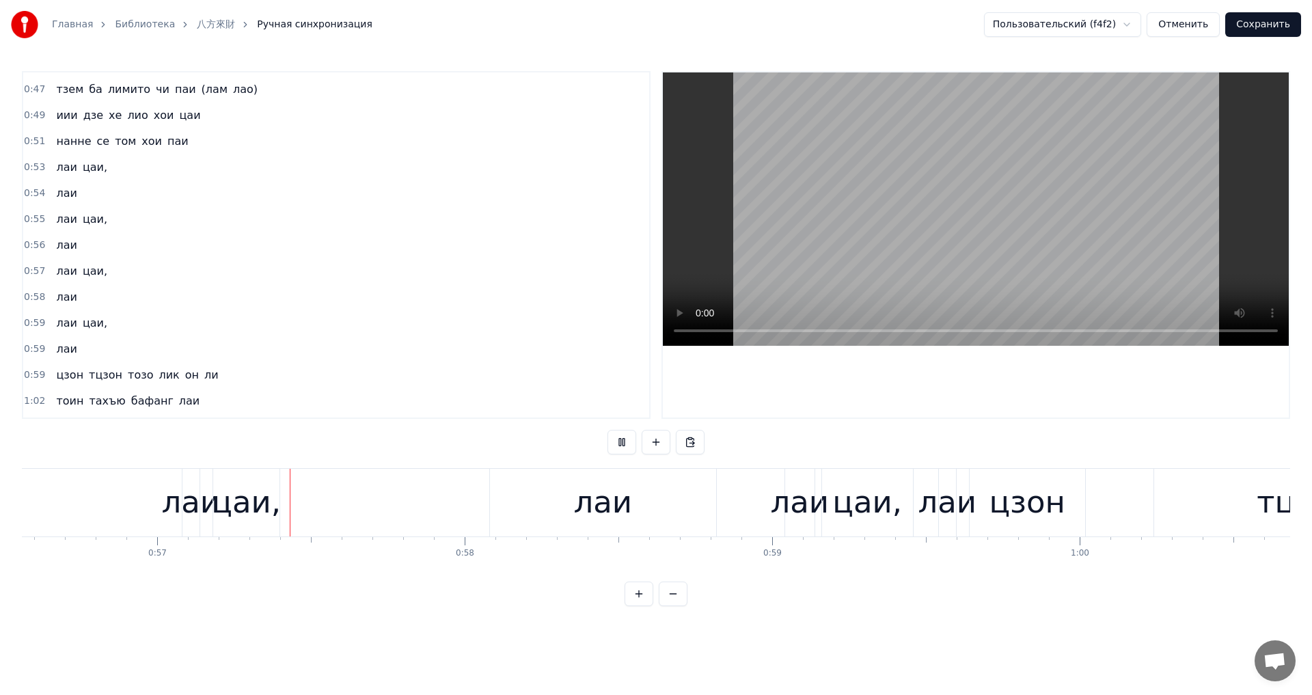
scroll to position [0, 17394]
click at [626, 441] on button at bounding box center [622, 442] width 29 height 25
click at [614, 518] on div "лаи" at bounding box center [602, 502] width 59 height 46
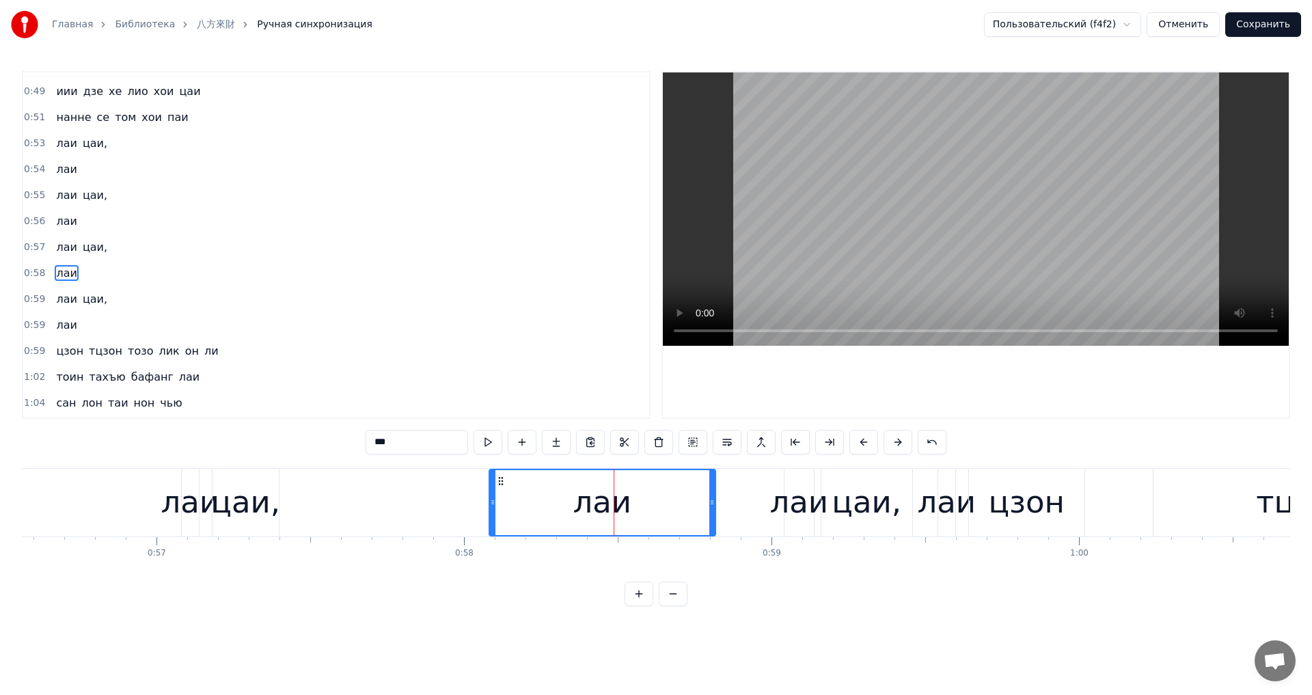
scroll to position [437, 0]
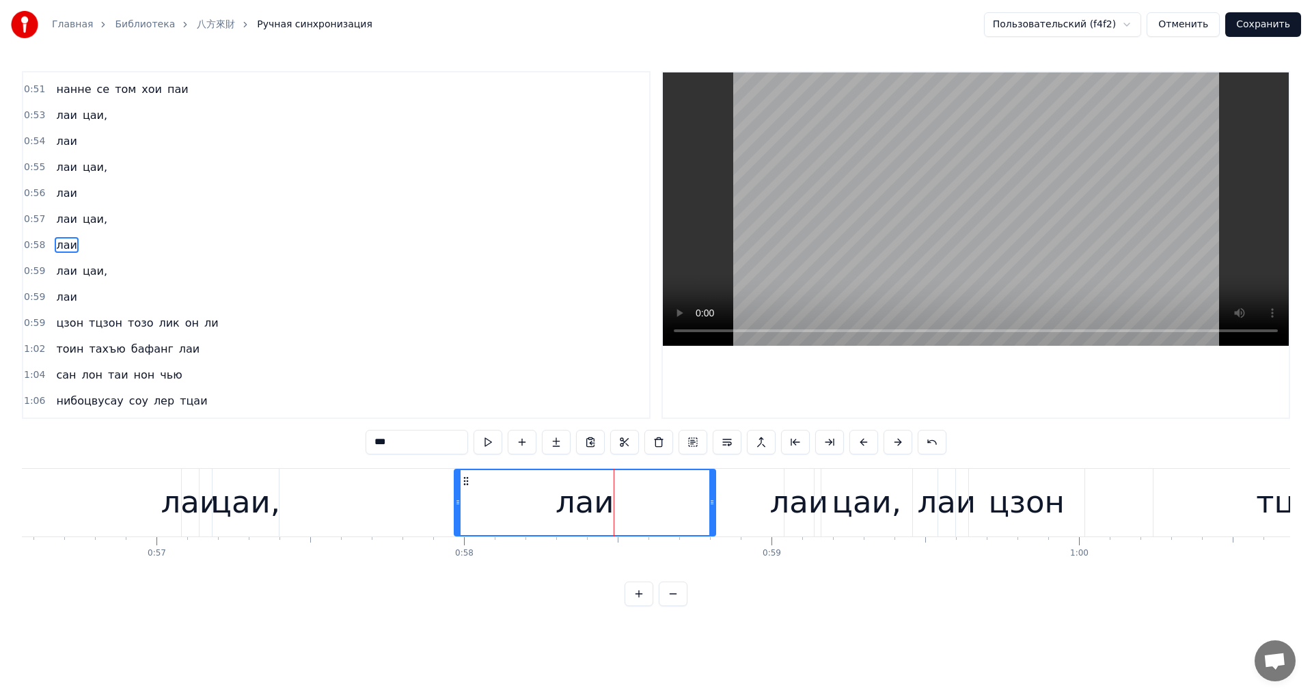
drag, startPoint x: 492, startPoint y: 497, endPoint x: 458, endPoint y: 501, distance: 34.3
click at [458, 501] on icon at bounding box center [457, 502] width 5 height 11
click at [493, 435] on button at bounding box center [488, 442] width 29 height 25
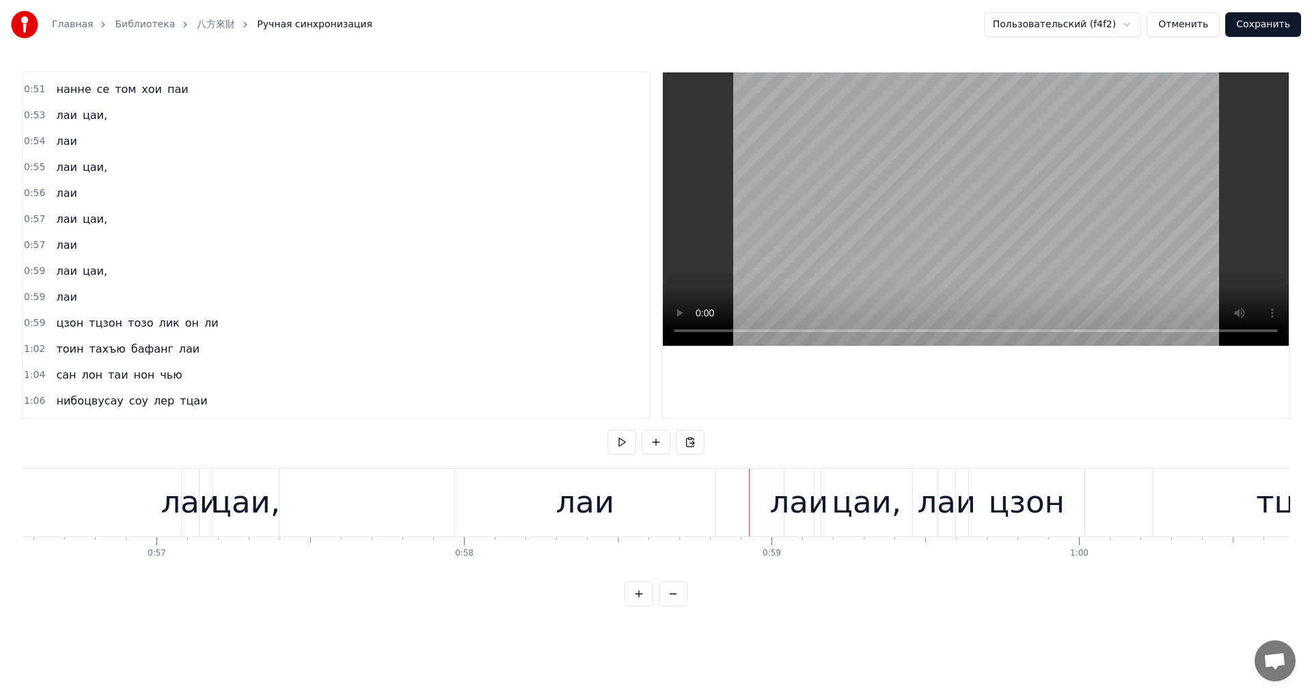
click at [696, 506] on div "лаи" at bounding box center [585, 503] width 260 height 68
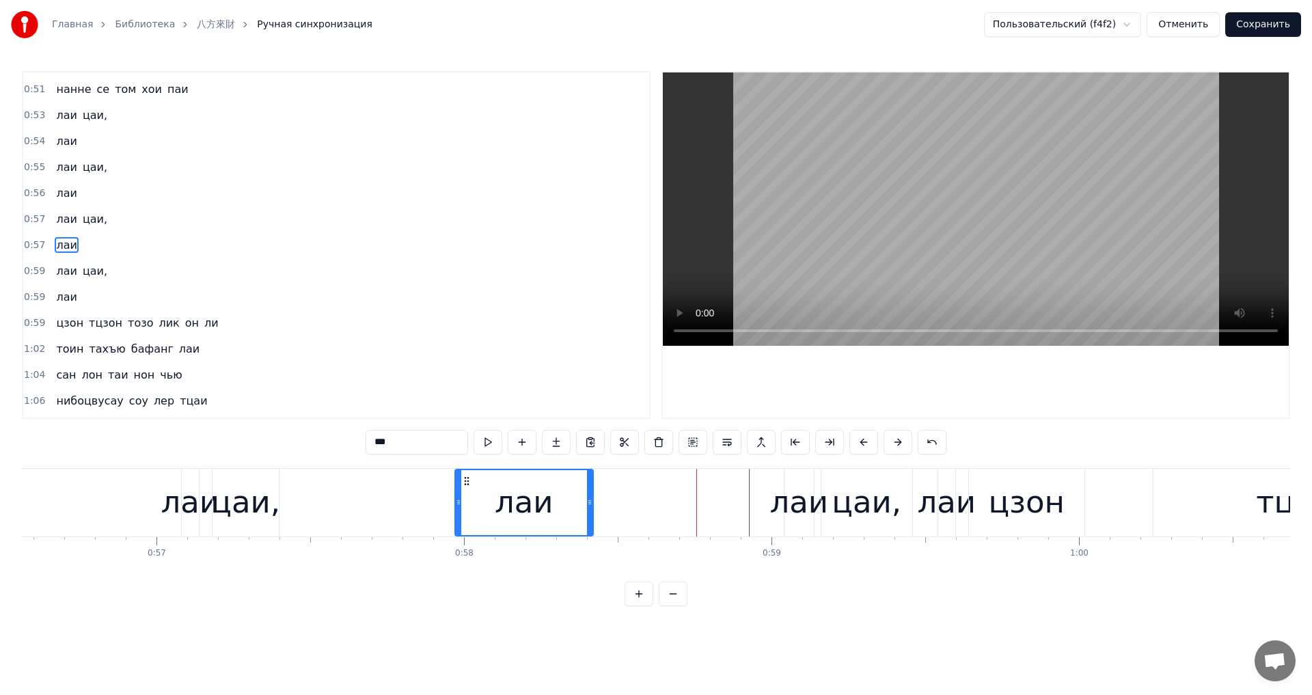
drag, startPoint x: 711, startPoint y: 504, endPoint x: 543, endPoint y: 500, distance: 168.8
click at [588, 503] on icon at bounding box center [589, 502] width 5 height 11
click at [794, 504] on div "лаи" at bounding box center [798, 502] width 59 height 46
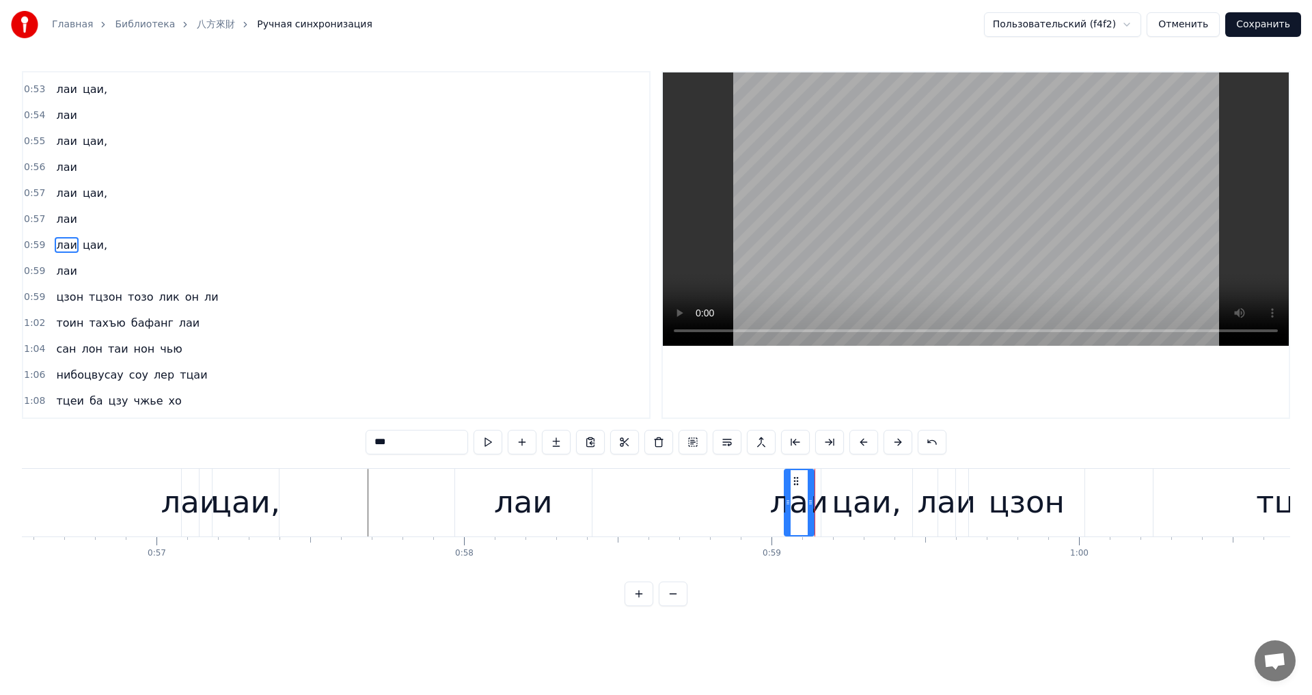
click at [854, 517] on div "цаи," at bounding box center [867, 502] width 70 height 46
click at [929, 513] on div "лаи" at bounding box center [946, 502] width 59 height 46
type input "***"
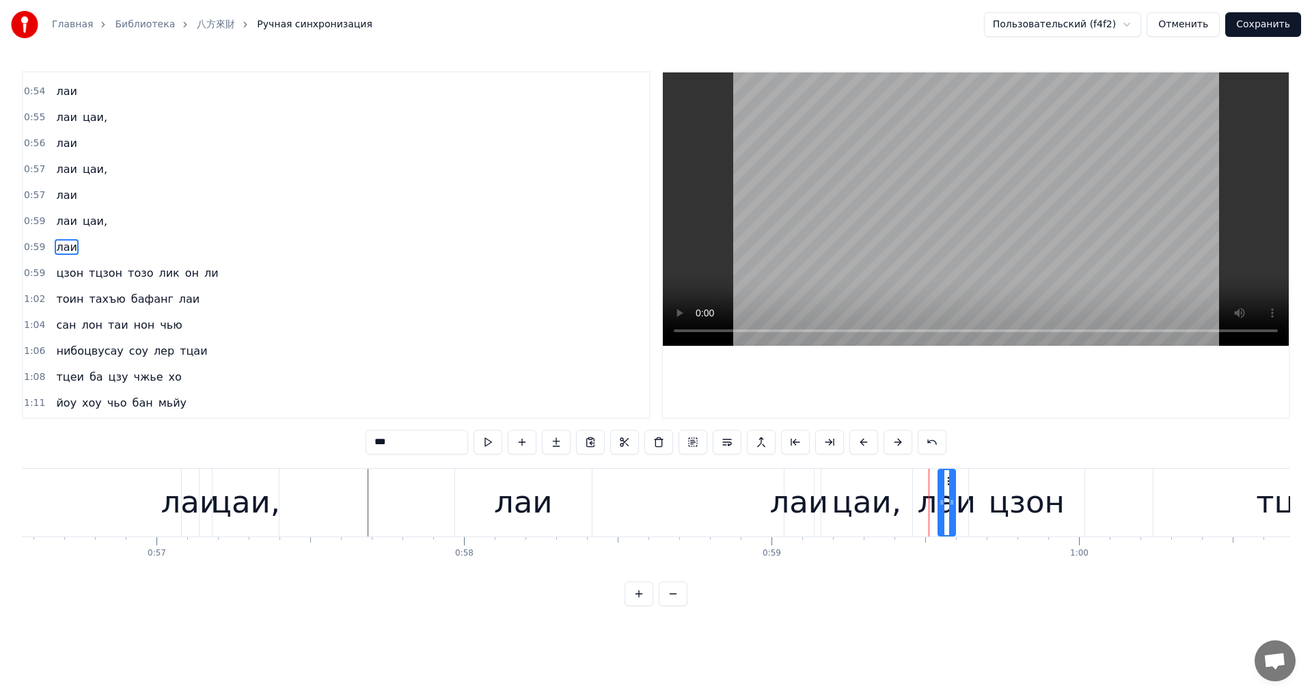
scroll to position [489, 0]
drag, startPoint x: 937, startPoint y: 513, endPoint x: 912, endPoint y: 510, distance: 25.4
click at [912, 510] on div at bounding box center [914, 502] width 5 height 65
click at [1021, 506] on div "цзон" at bounding box center [1026, 502] width 77 height 46
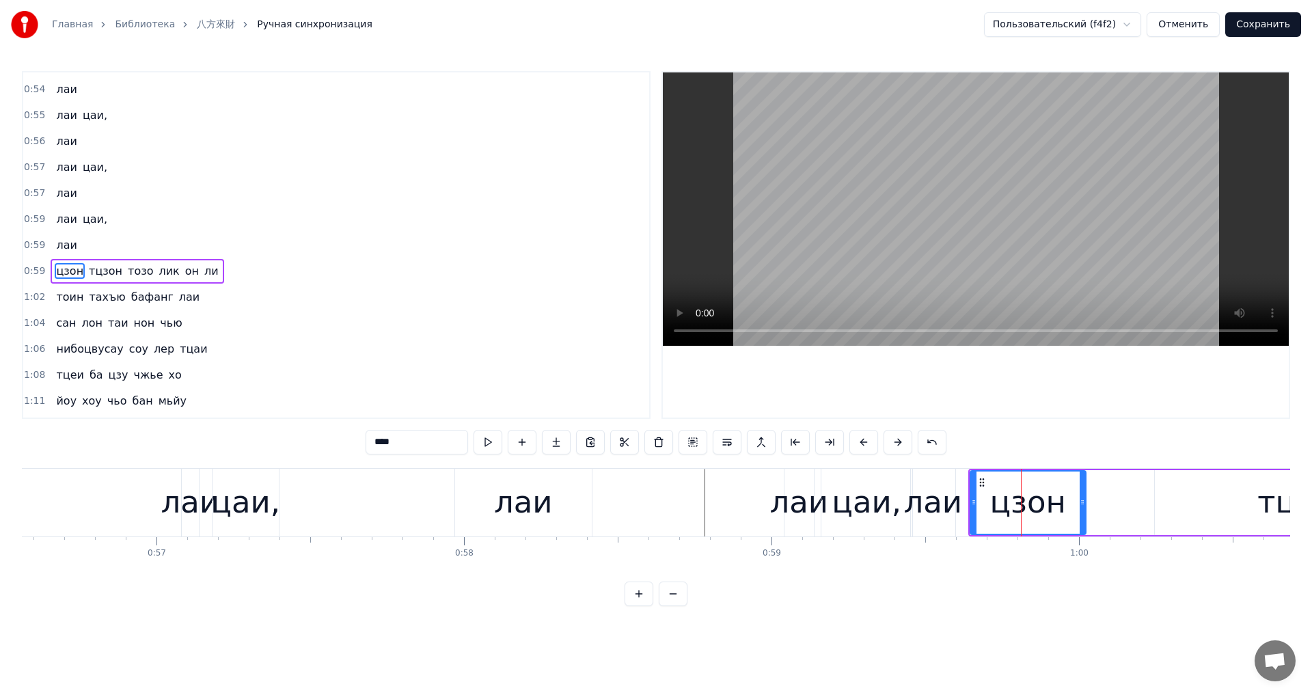
scroll to position [515, 0]
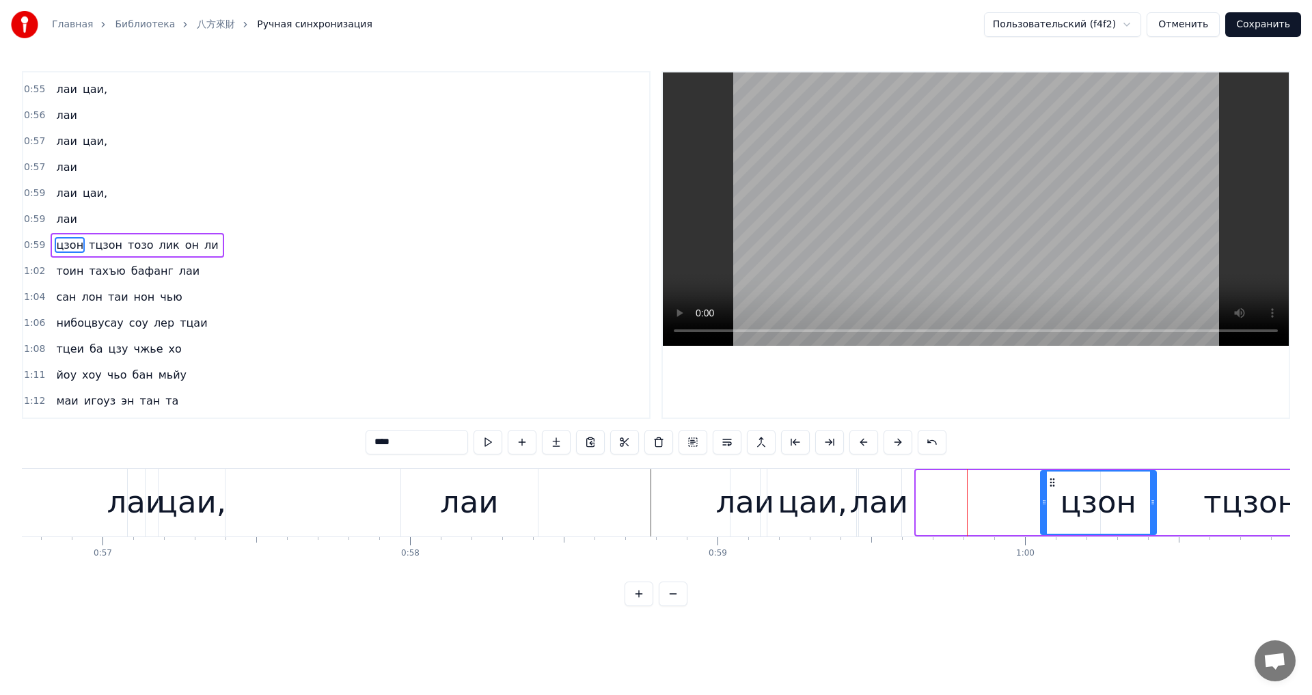
drag, startPoint x: 981, startPoint y: 480, endPoint x: 1105, endPoint y: 496, distance: 125.4
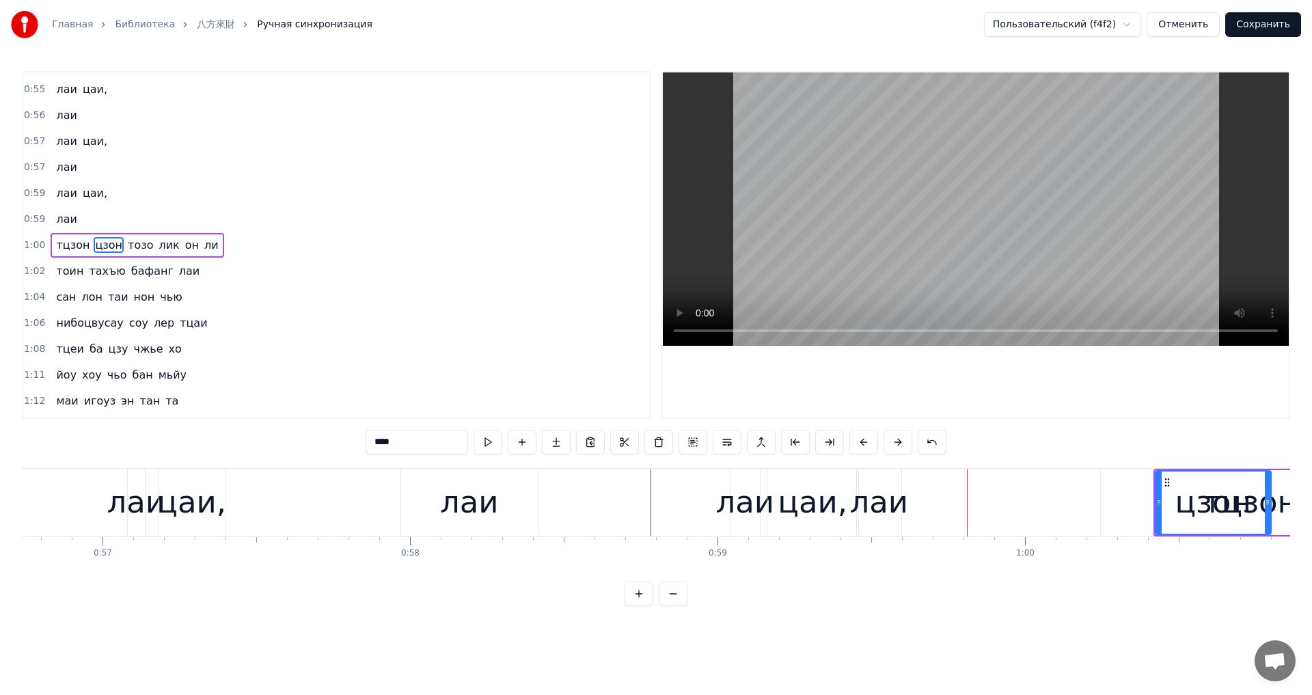
scroll to position [0, 17475]
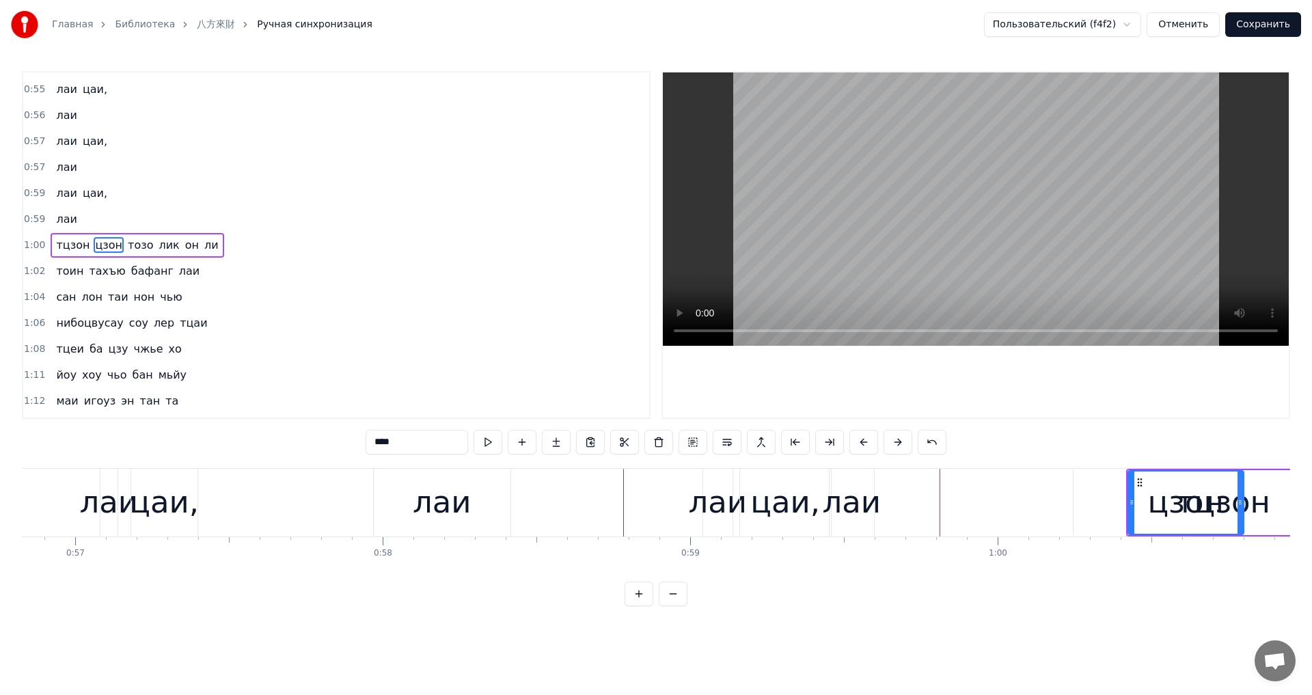
click at [845, 500] on div "лаи" at bounding box center [851, 502] width 59 height 46
type input "***"
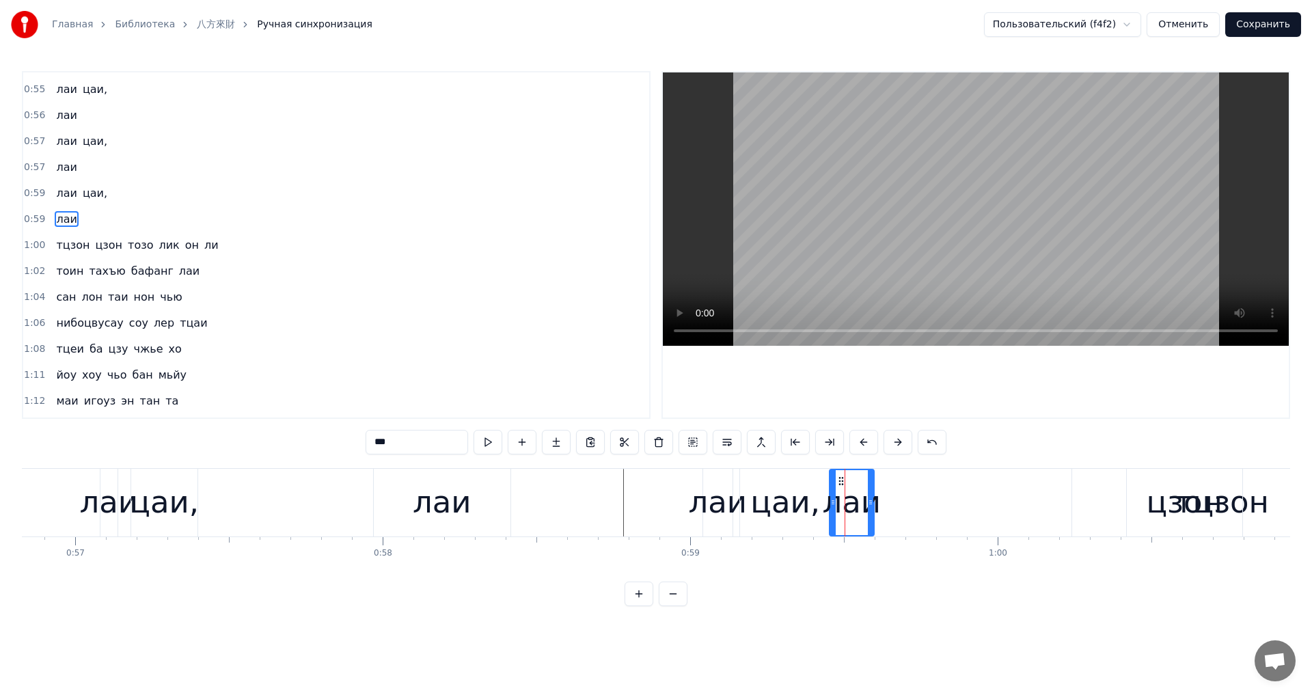
scroll to position [489, 0]
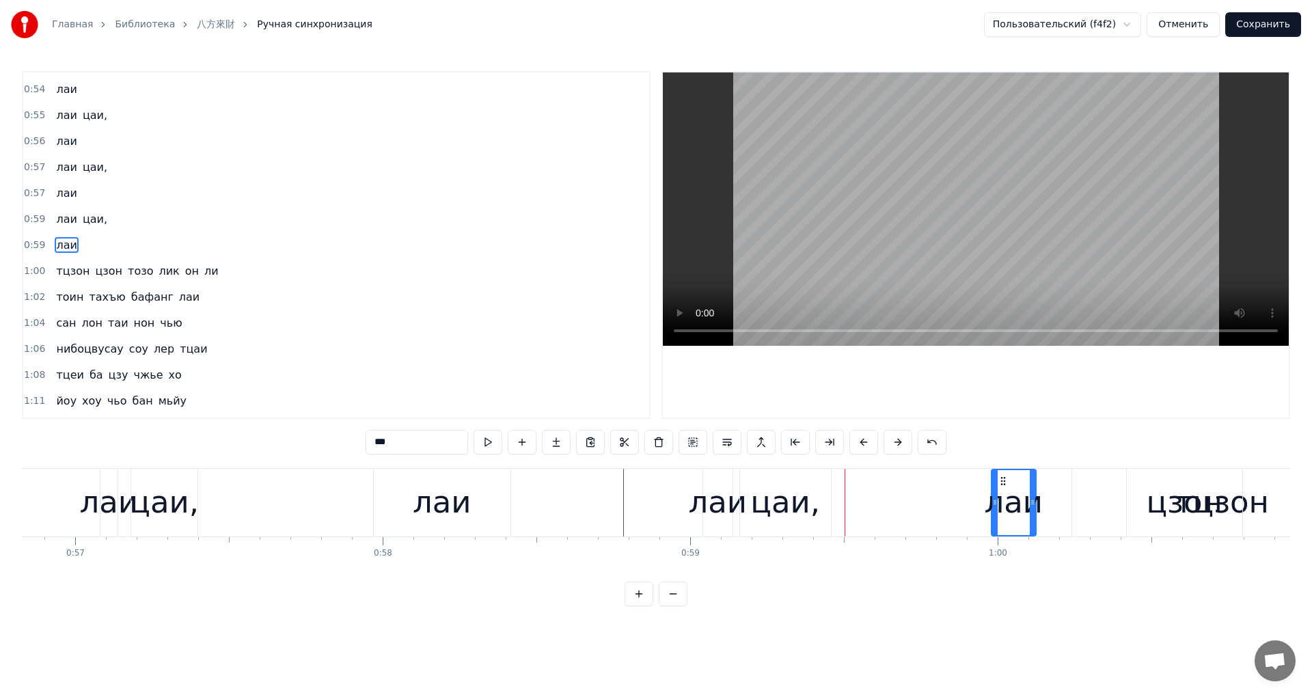
drag, startPoint x: 839, startPoint y: 480, endPoint x: 1002, endPoint y: 501, distance: 164.0
click at [1002, 501] on div "лаи" at bounding box center [1013, 502] width 43 height 65
drag, startPoint x: 1032, startPoint y: 505, endPoint x: 1096, endPoint y: 509, distance: 64.4
click at [712, 507] on div "лаи" at bounding box center [717, 502] width 59 height 46
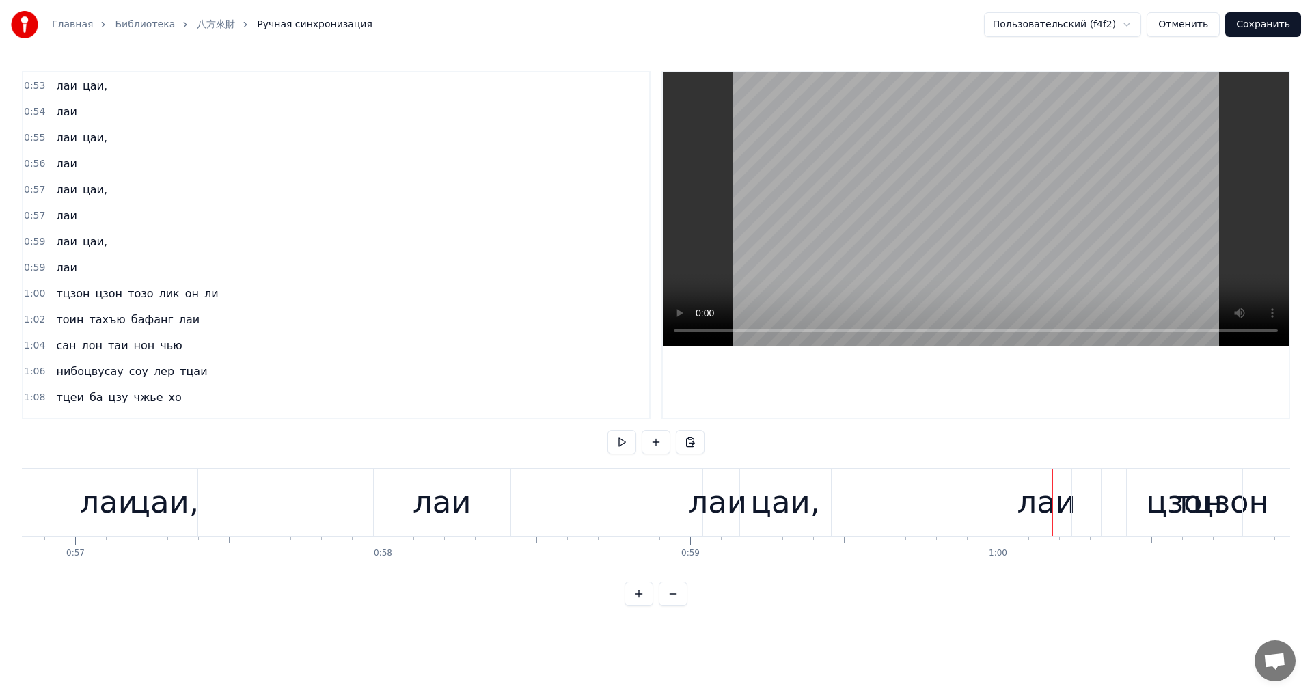
scroll to position [463, 0]
drag, startPoint x: 703, startPoint y: 505, endPoint x: 681, endPoint y: 506, distance: 21.9
click at [696, 506] on icon at bounding box center [698, 502] width 5 height 11
drag, startPoint x: 729, startPoint y: 508, endPoint x: 742, endPoint y: 508, distance: 13.0
click at [742, 508] on div at bounding box center [741, 502] width 5 height 65
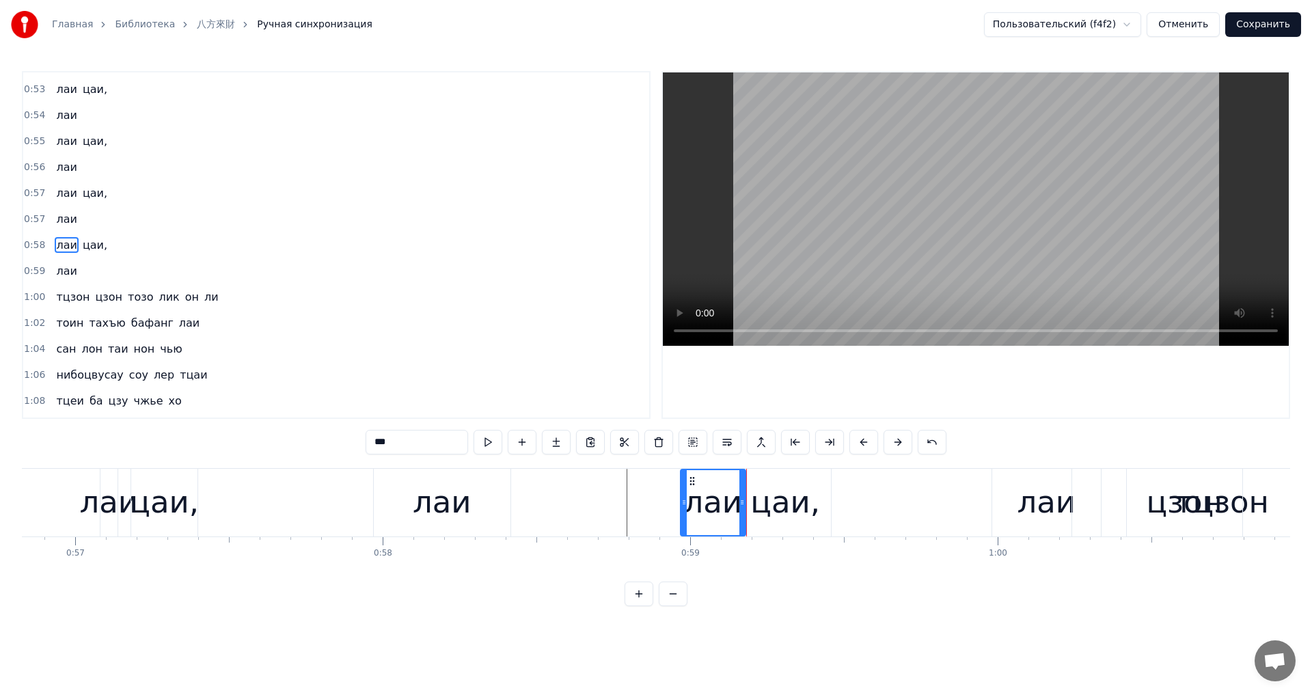
click at [763, 508] on div "цаи," at bounding box center [785, 502] width 70 height 46
type input "****"
click at [747, 505] on icon at bounding box center [747, 502] width 5 height 11
click at [746, 508] on div at bounding box center [746, 502] width 5 height 65
drag, startPoint x: 1051, startPoint y: 509, endPoint x: 1072, endPoint y: 510, distance: 20.5
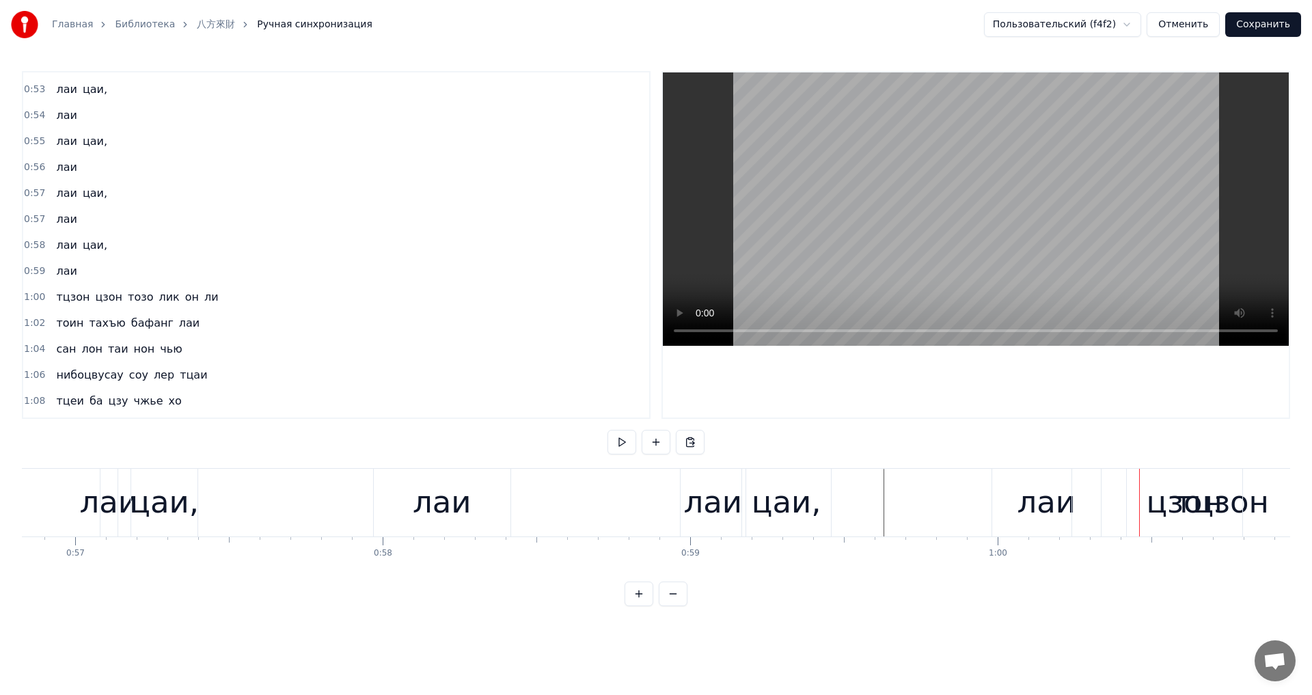
click at [1052, 509] on div "лаи" at bounding box center [1046, 502] width 59 height 46
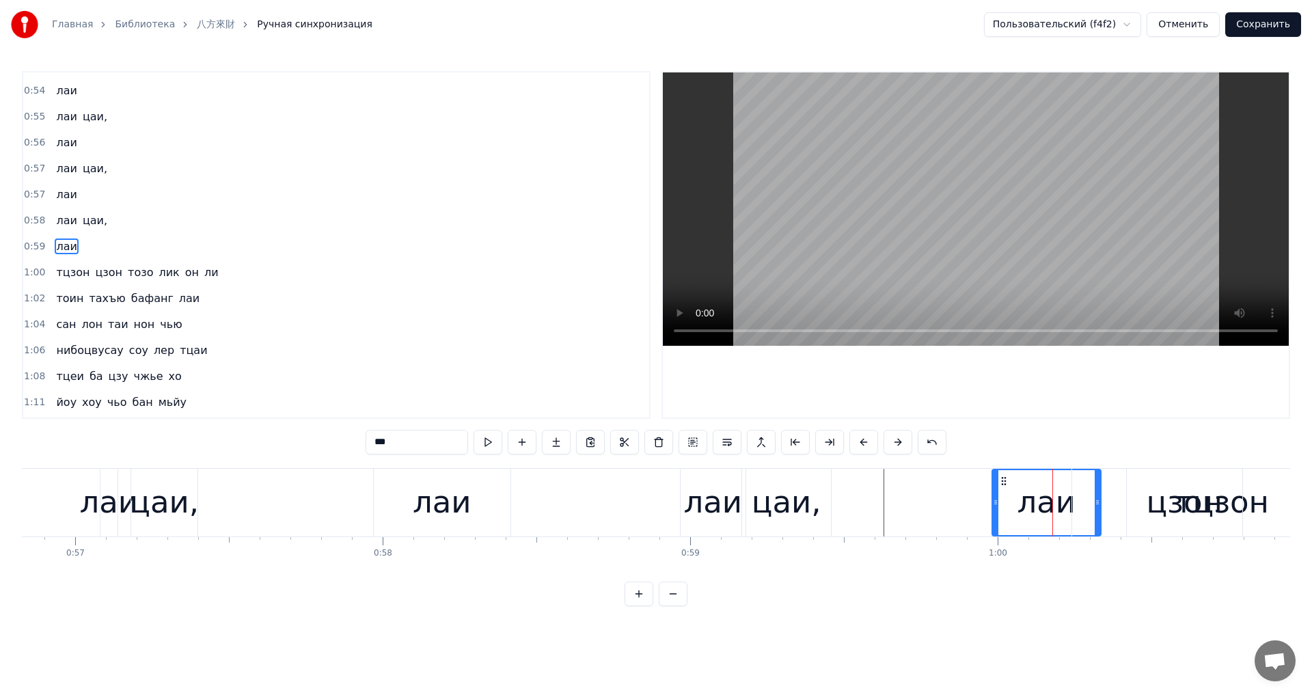
scroll to position [489, 0]
click at [1040, 510] on div "лаи" at bounding box center [1046, 502] width 59 height 46
drag, startPoint x: 1095, startPoint y: 513, endPoint x: 1082, endPoint y: 513, distance: 12.3
click at [1082, 513] on div "тцзон" at bounding box center [1222, 503] width 300 height 68
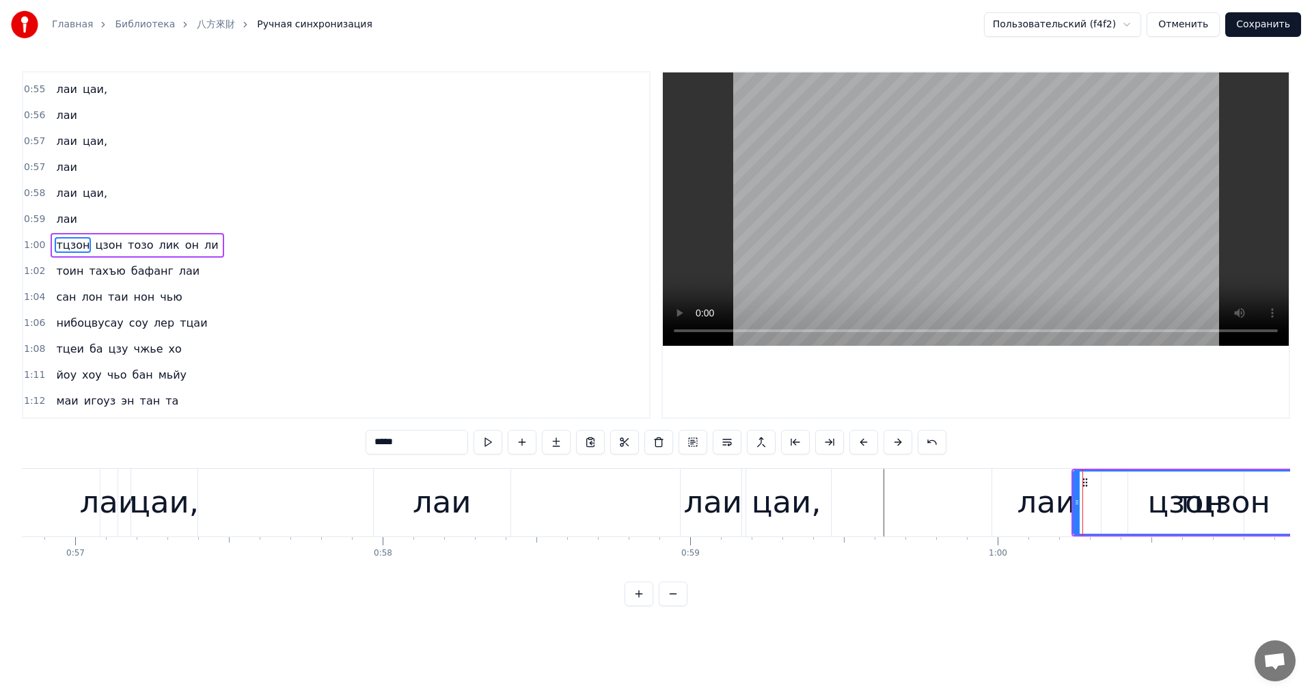
click at [1037, 513] on div "лаи" at bounding box center [1046, 502] width 59 height 46
type input "***"
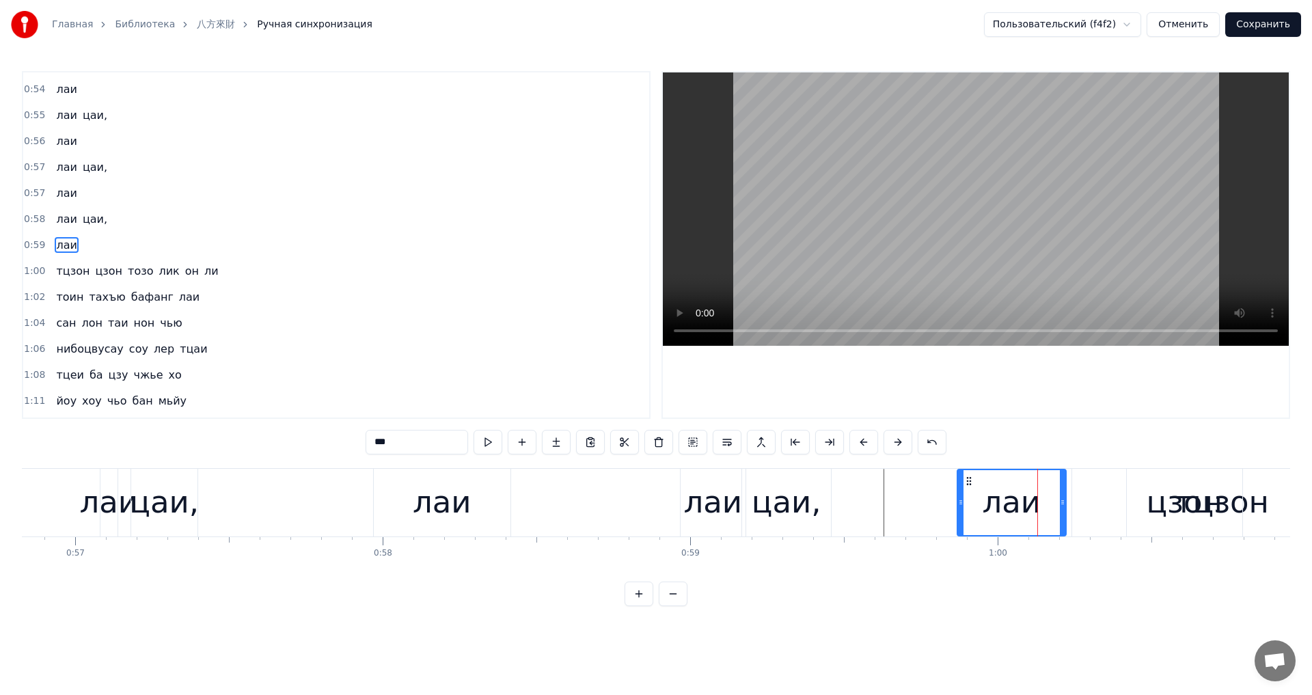
drag, startPoint x: 1003, startPoint y: 481, endPoint x: 977, endPoint y: 485, distance: 26.2
click at [964, 480] on icon at bounding box center [969, 481] width 11 height 11
drag, startPoint x: 1035, startPoint y: 502, endPoint x: 1002, endPoint y: 498, distance: 33.7
click at [1002, 498] on div "лаи" at bounding box center [978, 502] width 91 height 65
click at [1002, 498] on icon at bounding box center [1004, 502] width 5 height 11
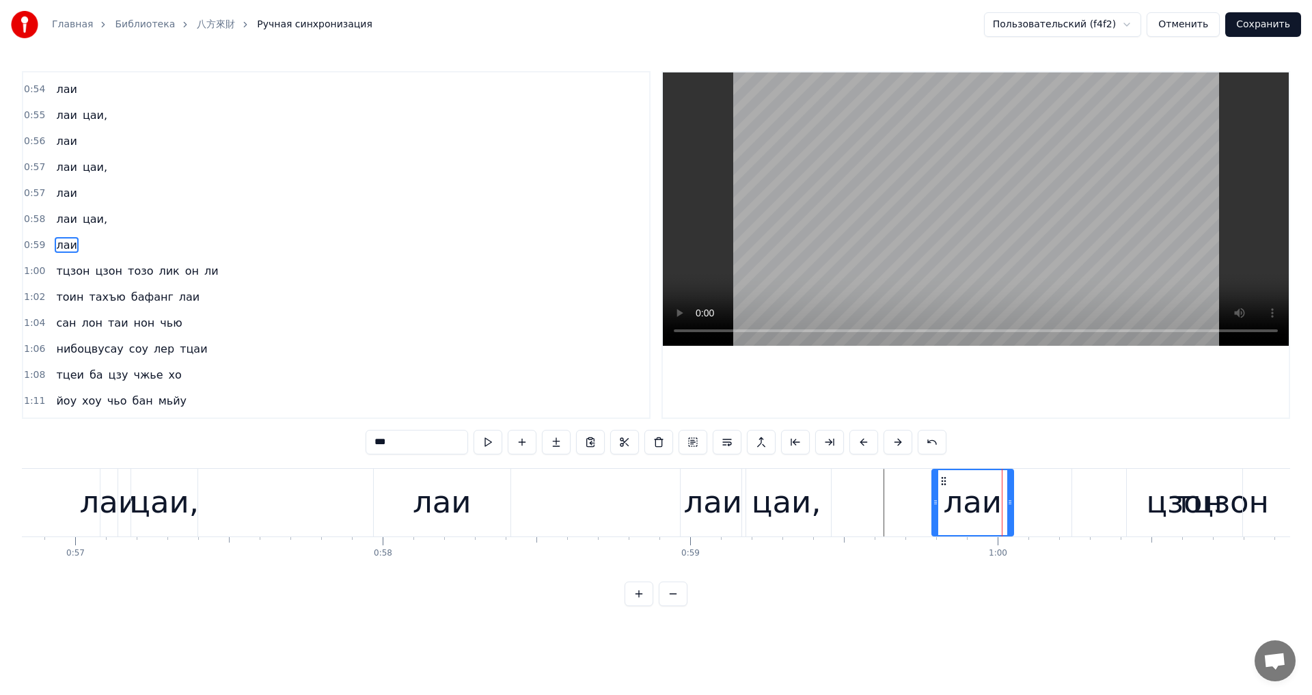
click at [1012, 498] on icon at bounding box center [1009, 502] width 5 height 11
drag, startPoint x: 941, startPoint y: 476, endPoint x: 998, endPoint y: 488, distance: 58.6
click at [998, 488] on div "лаи" at bounding box center [1029, 502] width 80 height 65
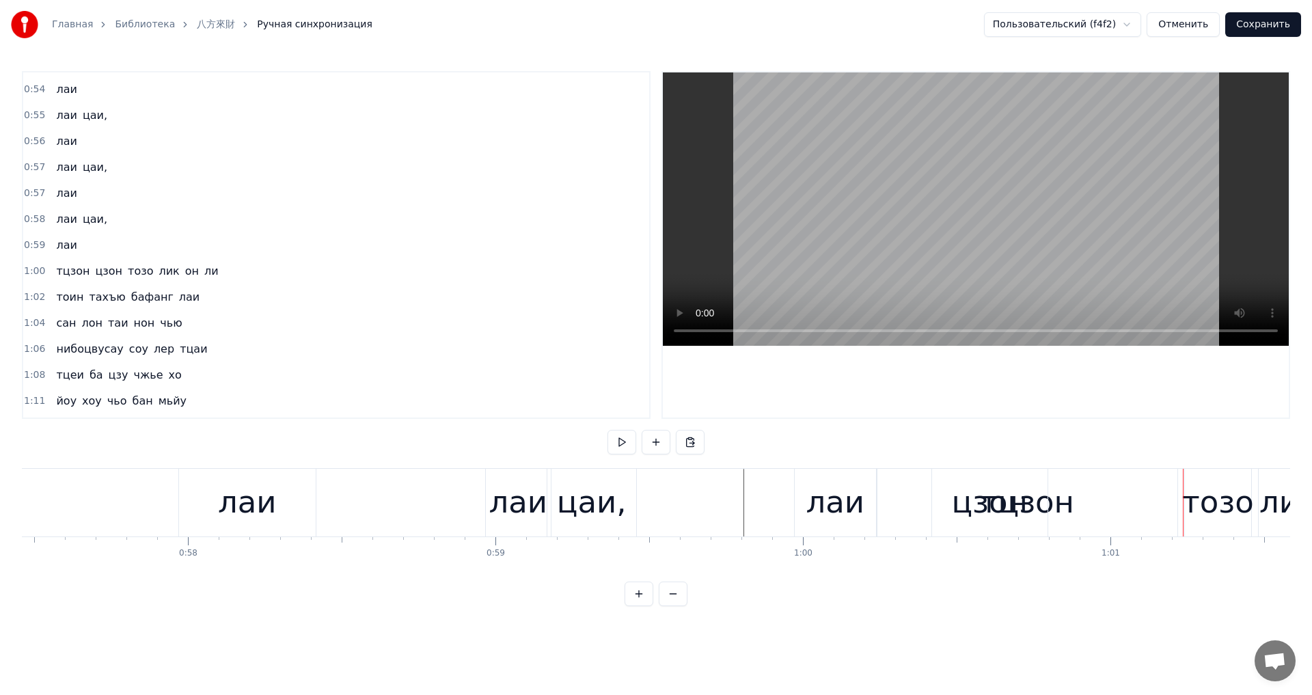
scroll to position [0, 17640]
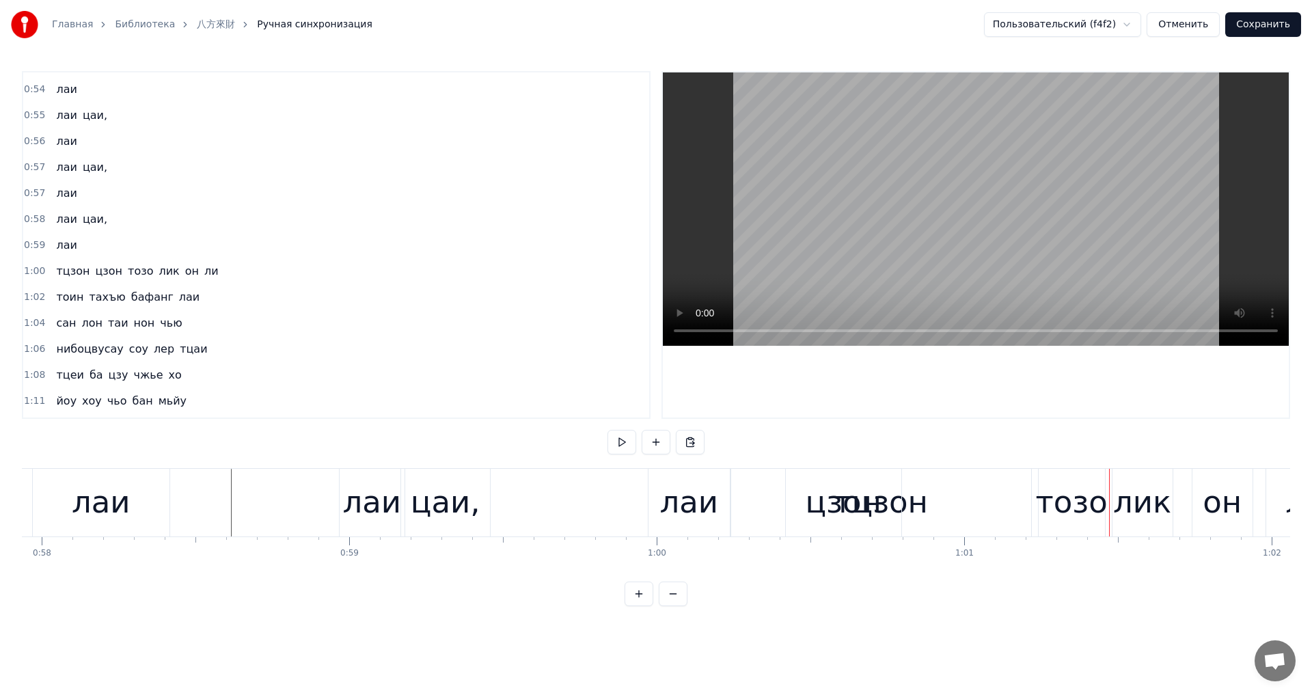
scroll to position [0, 17903]
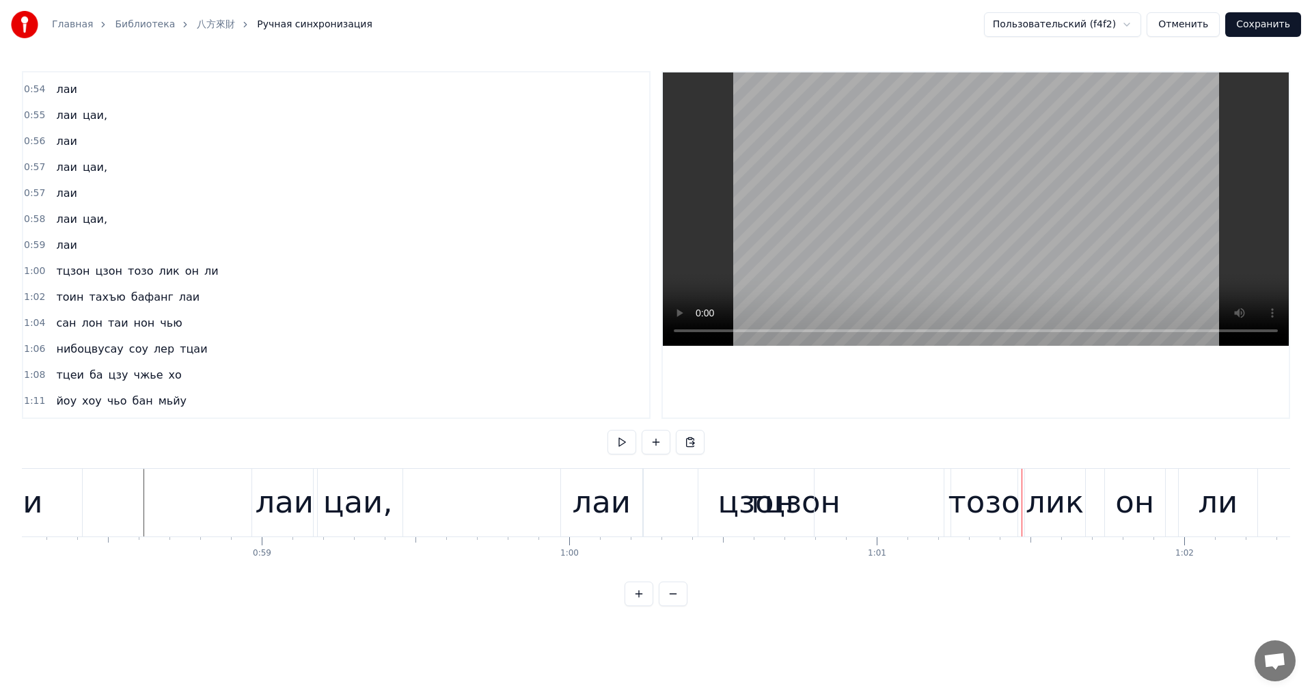
click at [668, 516] on div "тцзон" at bounding box center [794, 503] width 300 height 68
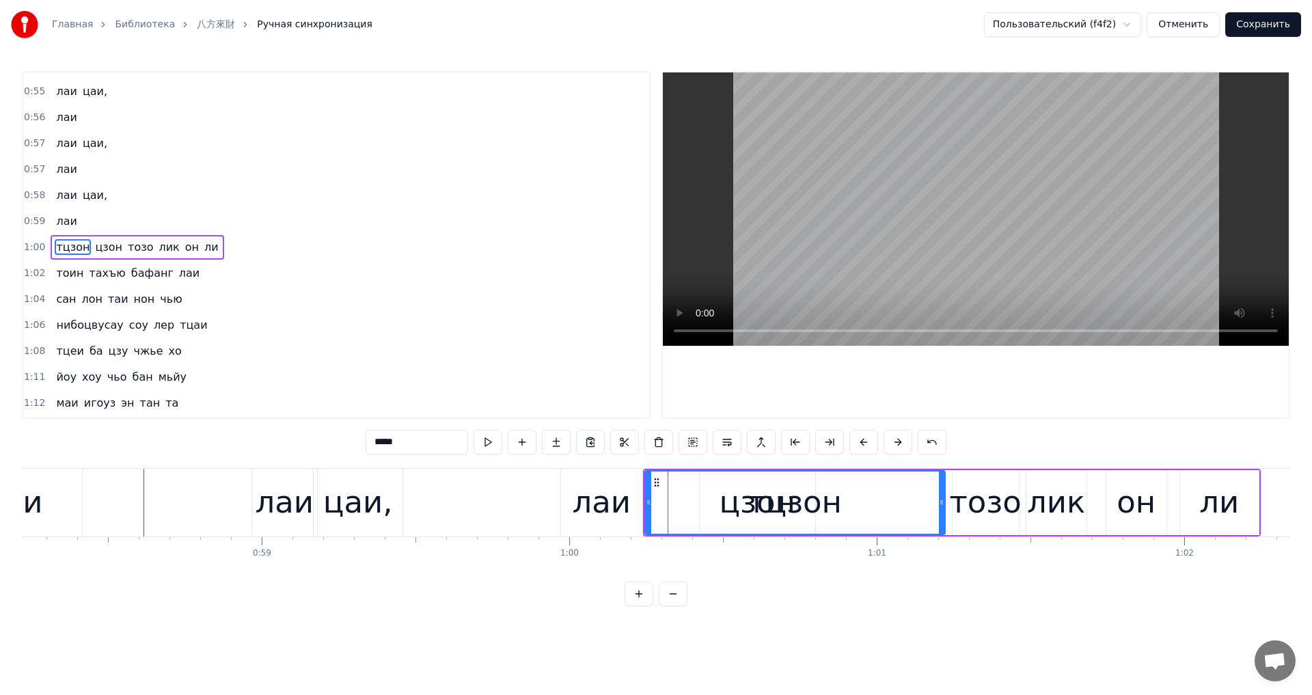
scroll to position [515, 0]
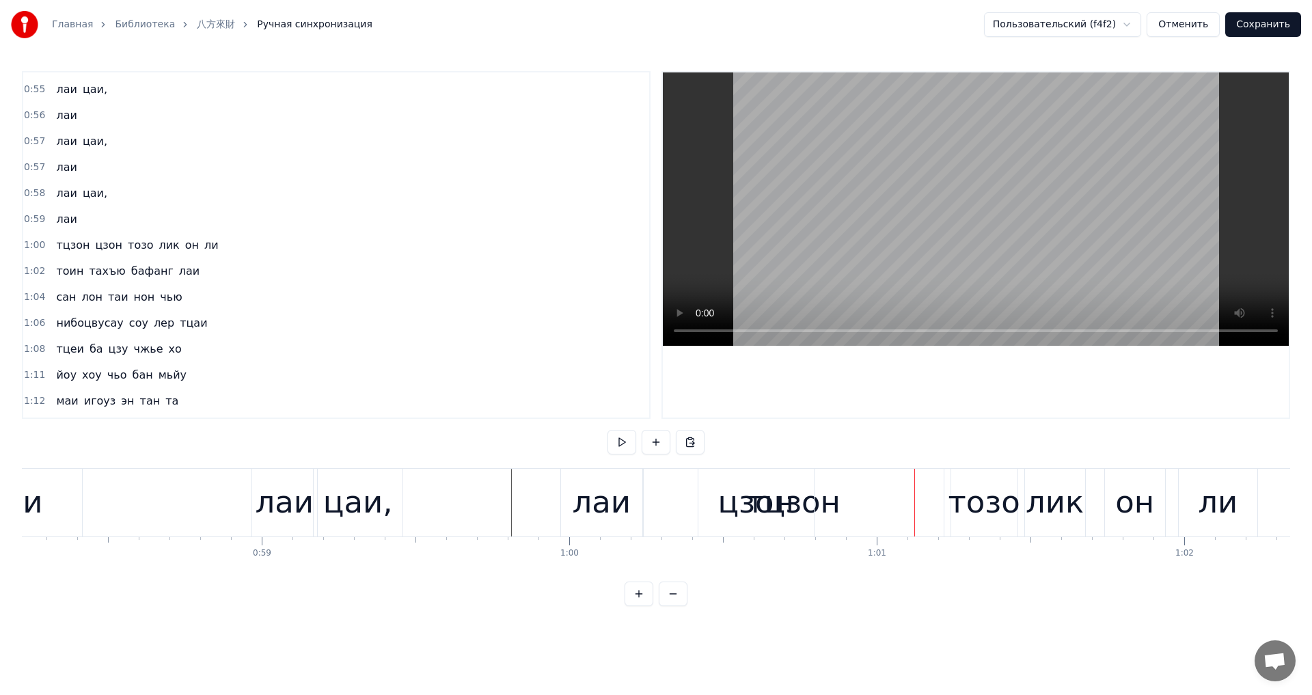
click at [739, 510] on div "цзон" at bounding box center [756, 502] width 77 height 46
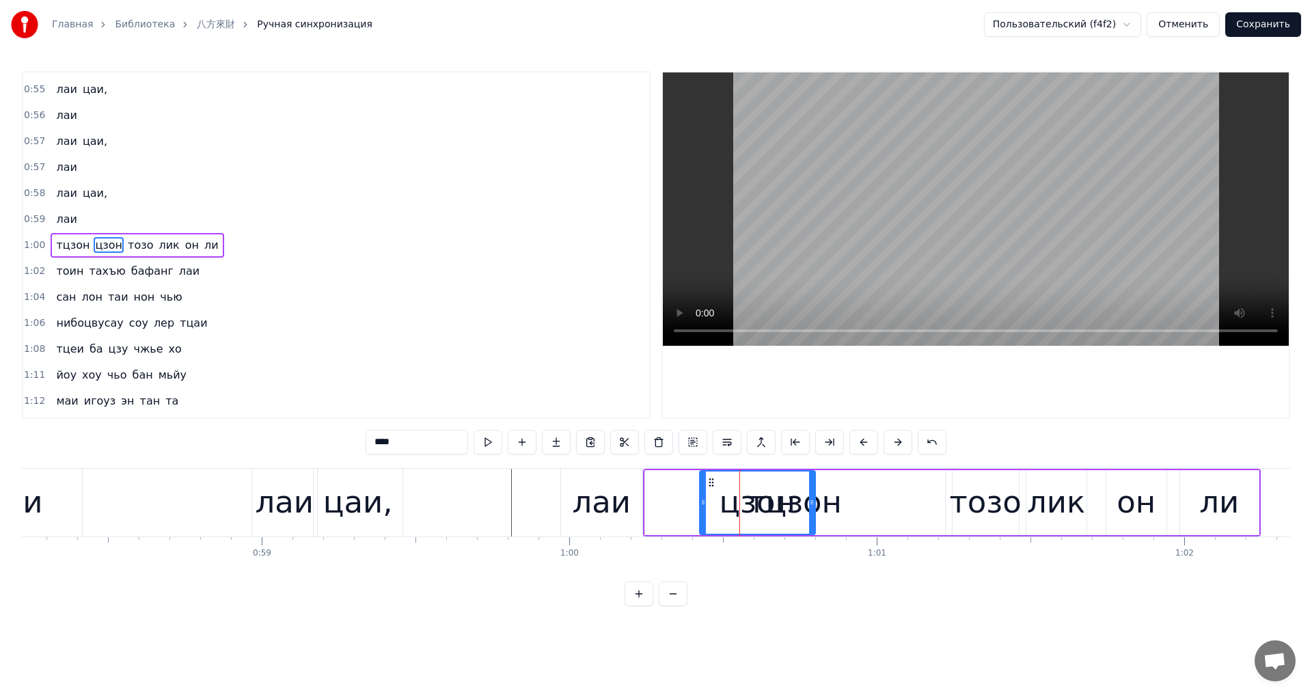
drag, startPoint x: 698, startPoint y: 499, endPoint x: 772, endPoint y: 510, distance: 75.3
click at [772, 510] on div "тцзон цзон [PERSON_NAME] лик он ли" at bounding box center [952, 503] width 618 height 68
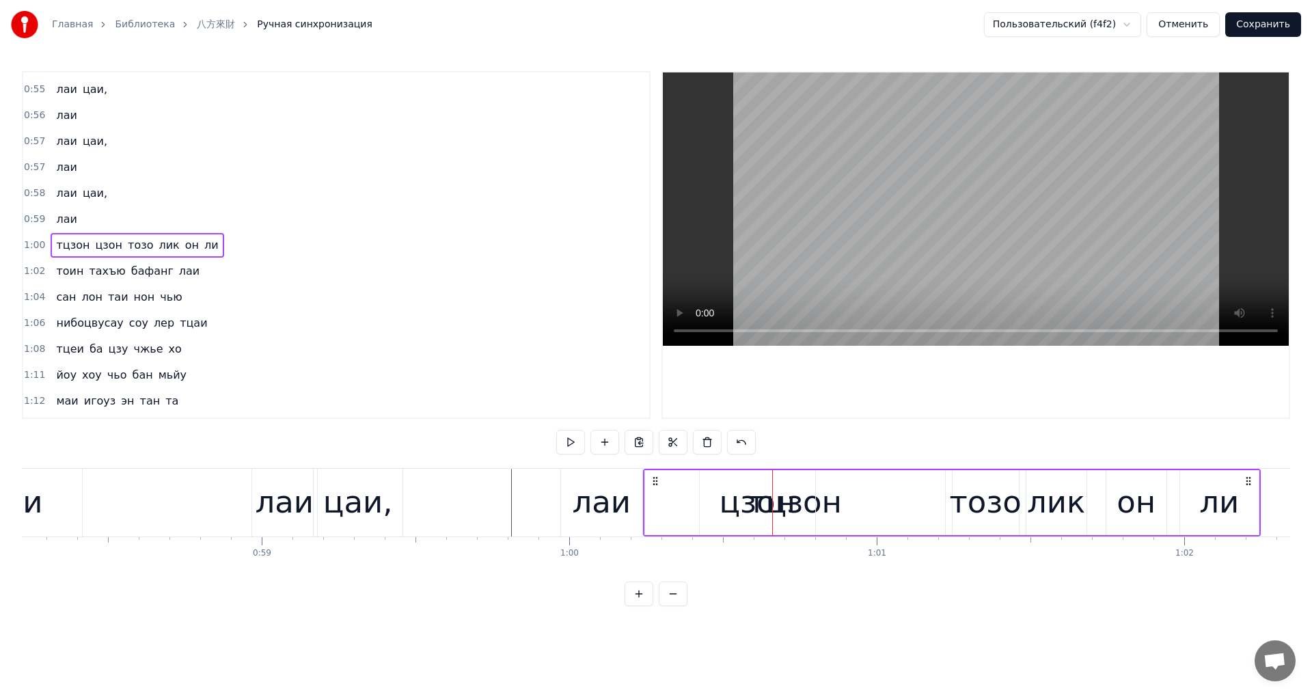
click at [717, 496] on div "цзон" at bounding box center [757, 502] width 115 height 65
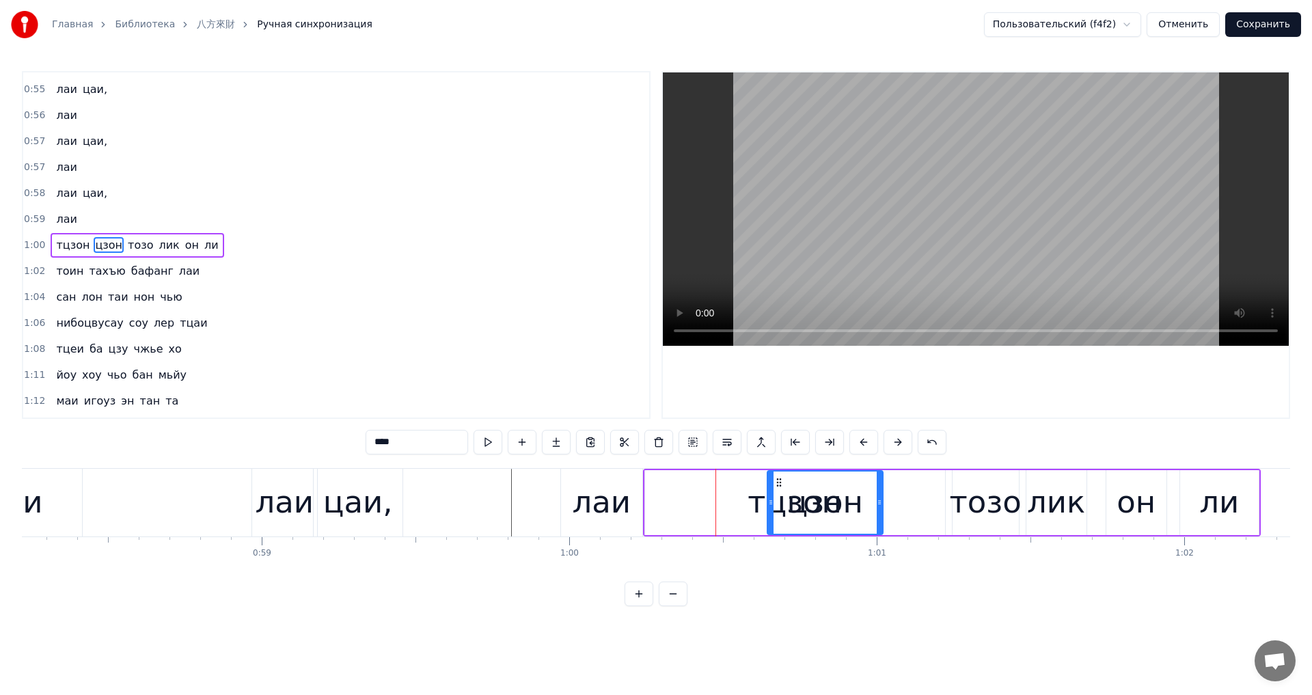
drag, startPoint x: 711, startPoint y: 482, endPoint x: 780, endPoint y: 497, distance: 70.5
click at [797, 500] on div "цзон" at bounding box center [825, 503] width 114 height 62
click at [663, 489] on div "тцзон" at bounding box center [795, 502] width 300 height 65
type input "*****"
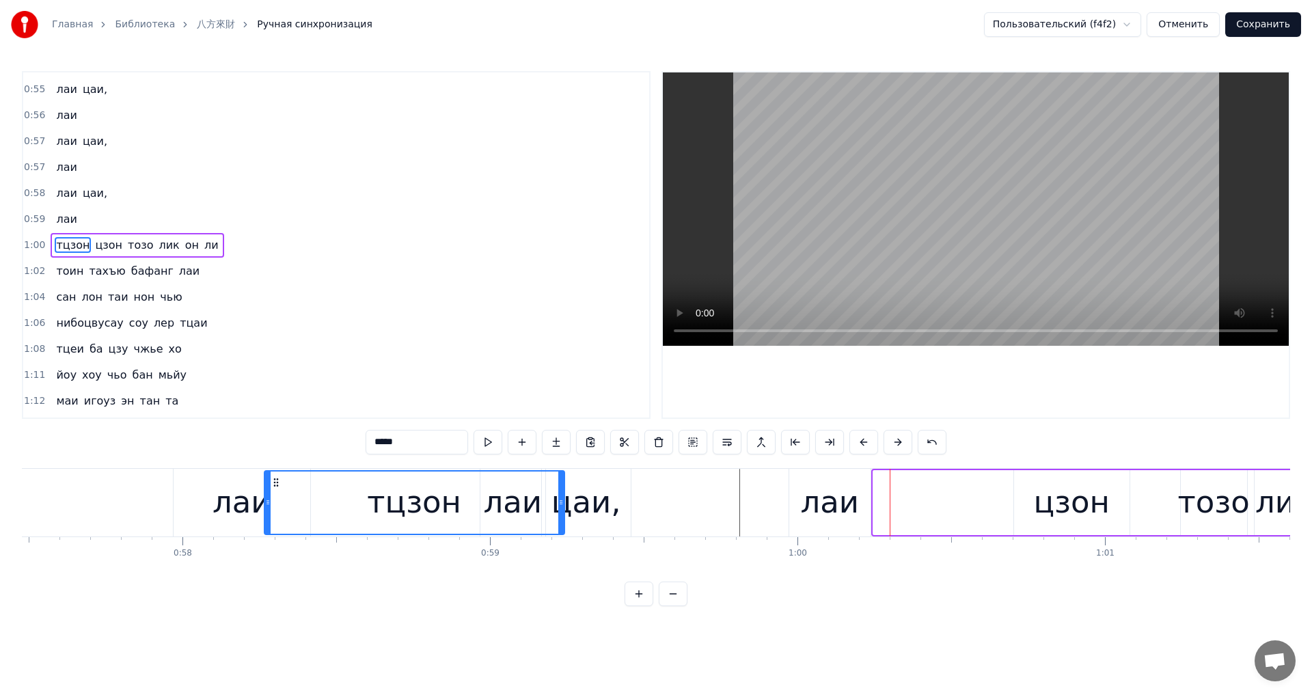
drag, startPoint x: 655, startPoint y: 481, endPoint x: 197, endPoint y: 490, distance: 457.3
click at [265, 490] on div "тцзон" at bounding box center [414, 503] width 299 height 62
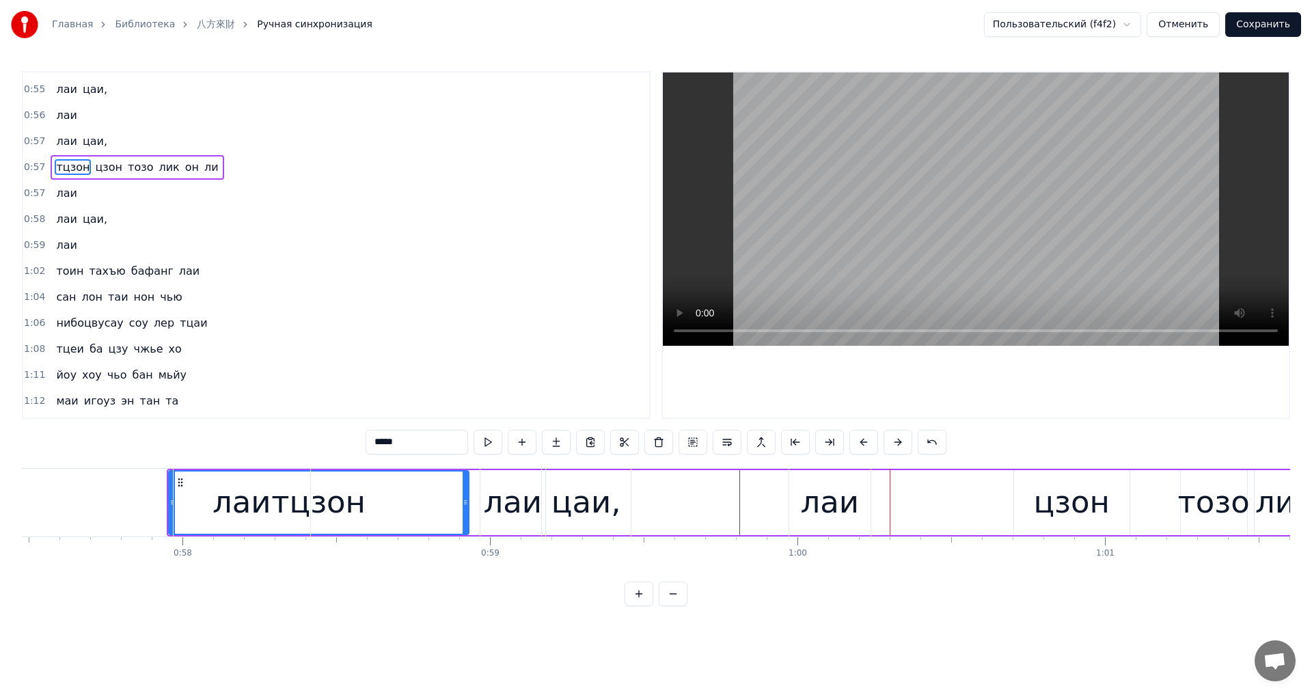
scroll to position [0, 17656]
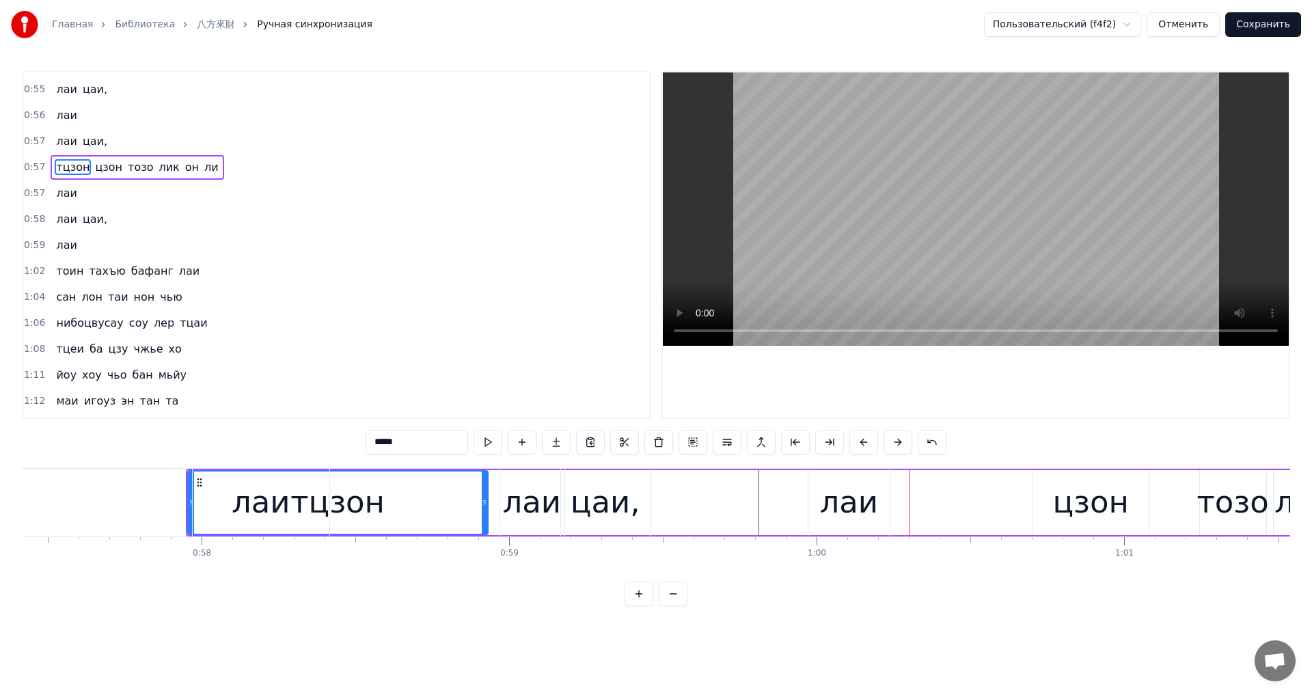
click at [777, 499] on div "тцзон цзон [PERSON_NAME] лик он ли" at bounding box center [847, 503] width 1322 height 68
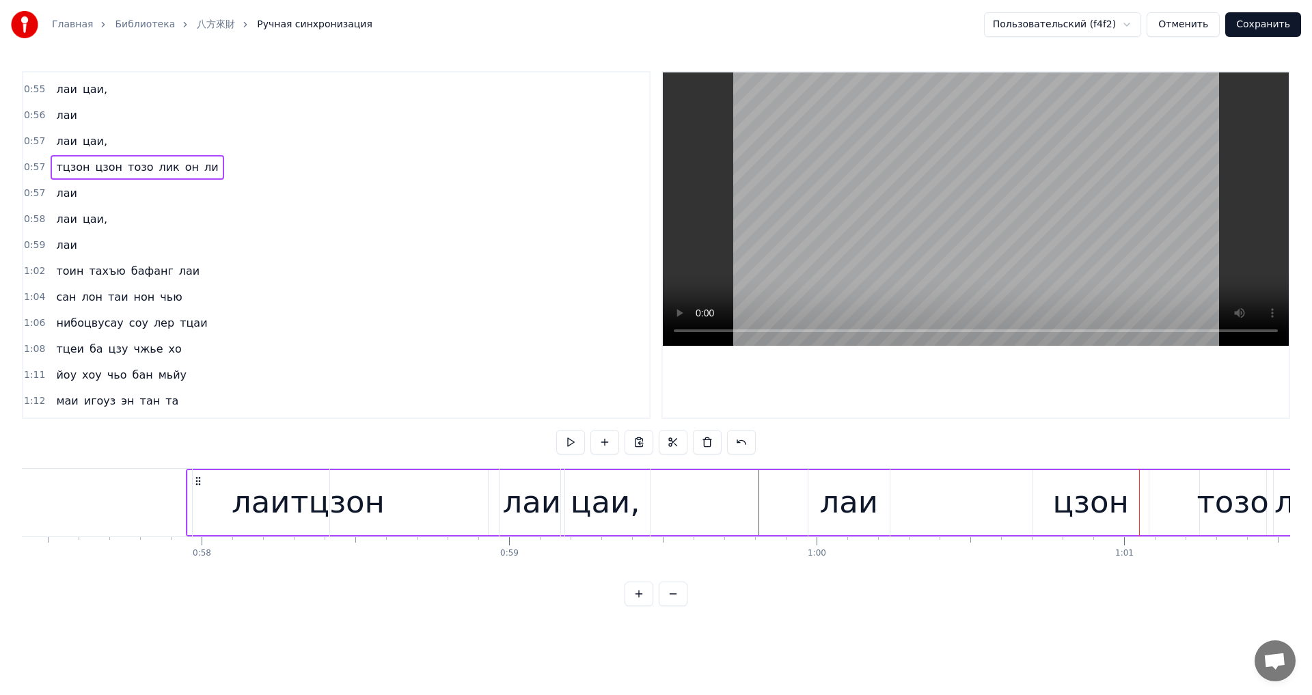
click at [1077, 506] on div "цзон" at bounding box center [1090, 502] width 77 height 46
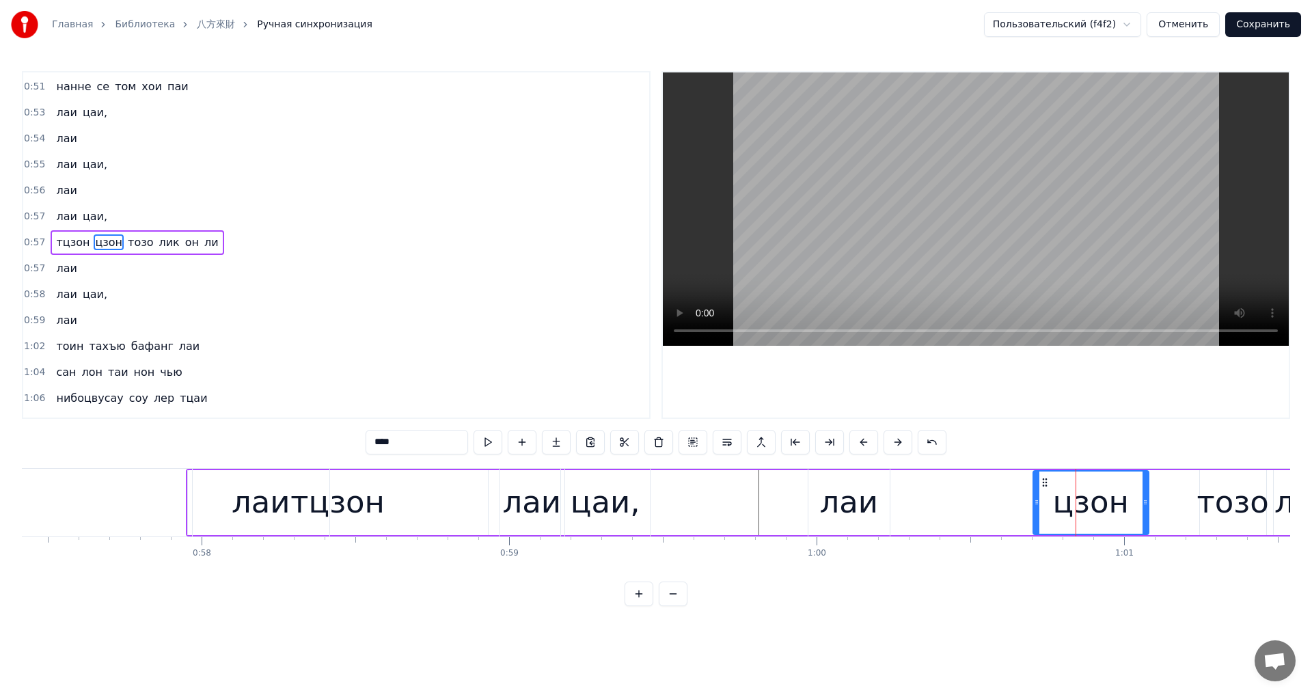
scroll to position [437, 0]
drag, startPoint x: 1037, startPoint y: 505, endPoint x: 1145, endPoint y: 517, distance: 108.6
click at [1102, 516] on div at bounding box center [1100, 503] width 5 height 62
drag, startPoint x: 1145, startPoint y: 516, endPoint x: 1195, endPoint y: 519, distance: 49.3
click at [1199, 522] on div at bounding box center [1196, 503] width 5 height 62
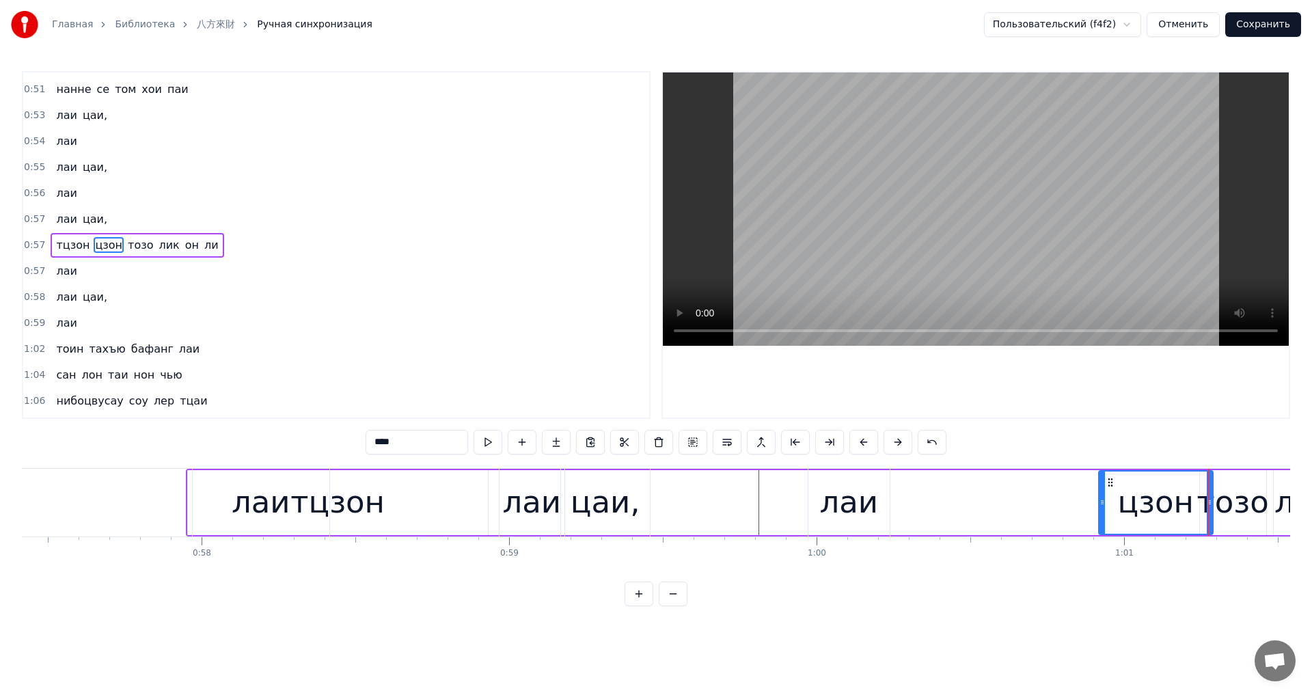
click at [1063, 501] on div "тцзон цзон [PERSON_NAME] лик он ли" at bounding box center [847, 503] width 1322 height 68
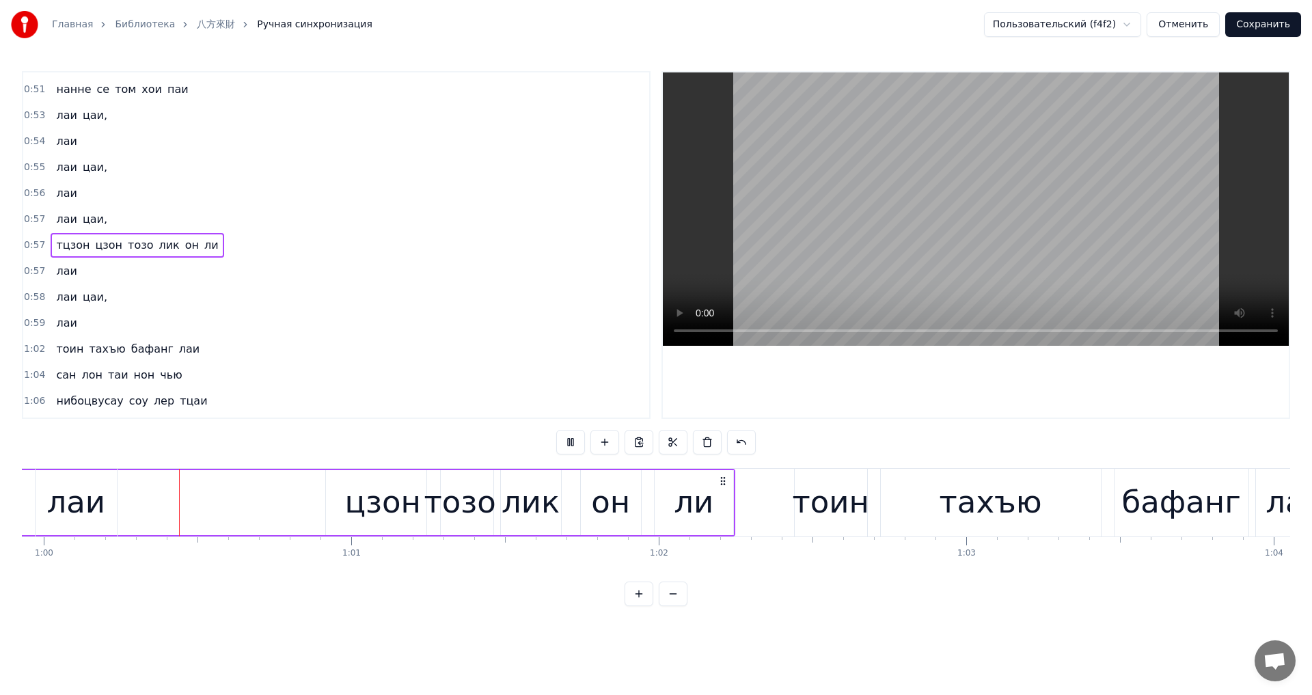
scroll to position [0, 18458]
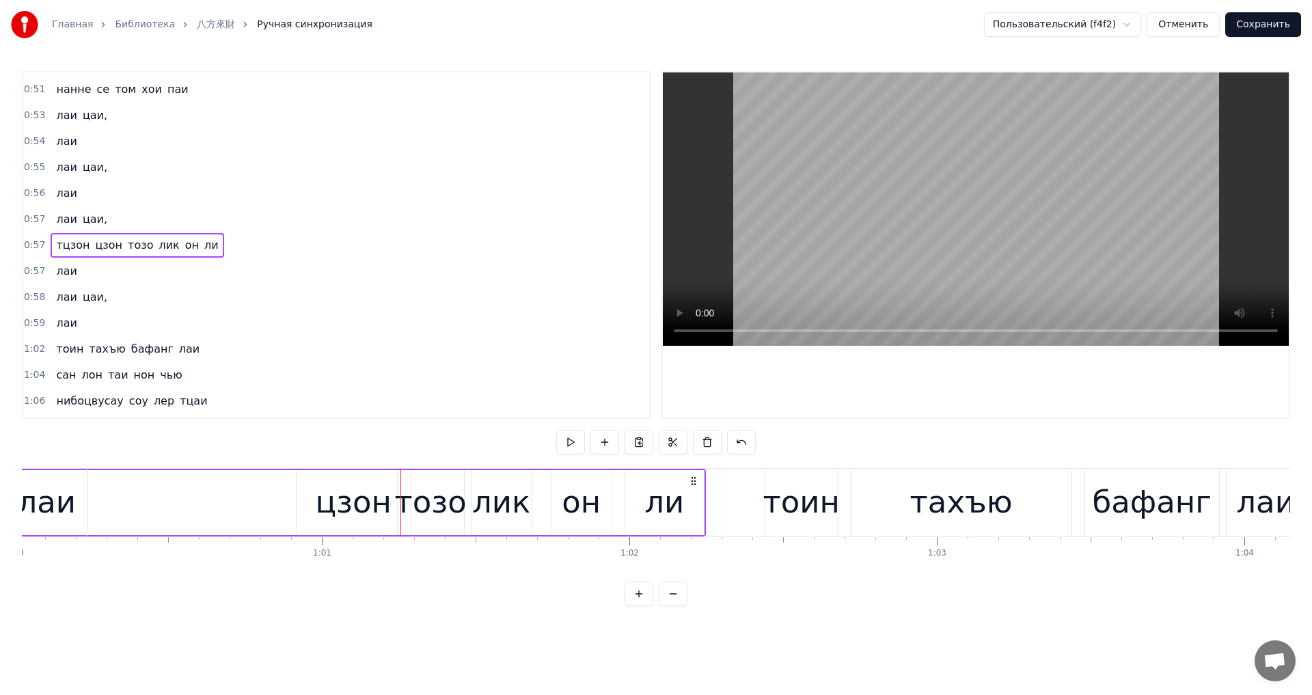
click at [269, 506] on div "тцзон цзон [PERSON_NAME] лик он ли" at bounding box center [45, 503] width 1322 height 68
click at [254, 516] on div "тцзон цзон [PERSON_NAME] лик он ли" at bounding box center [45, 503] width 1322 height 68
click at [564, 441] on button at bounding box center [570, 442] width 29 height 25
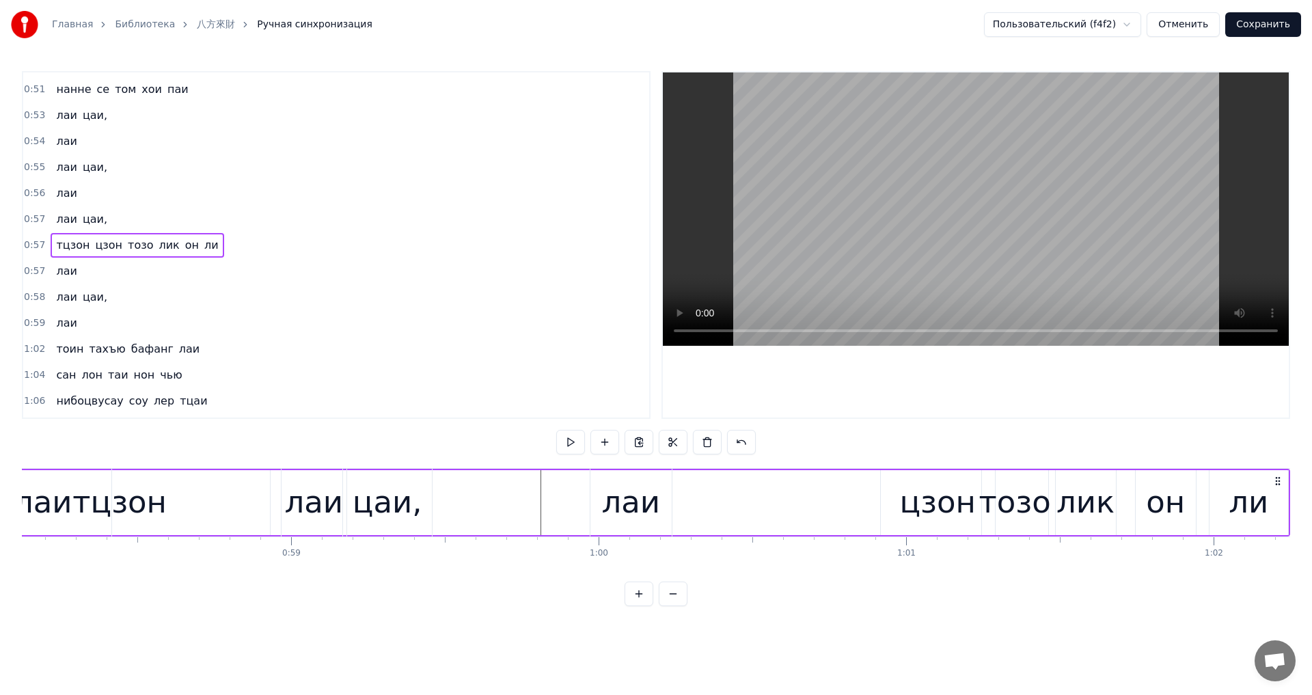
scroll to position [0, 17698]
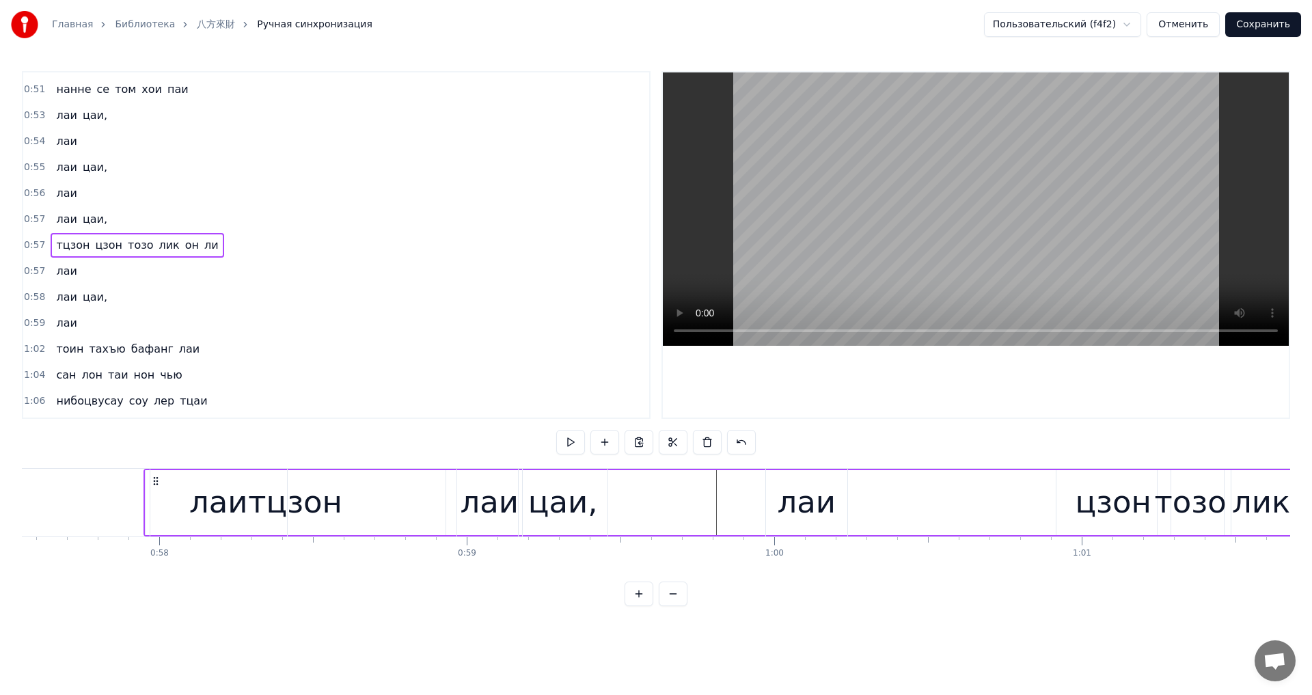
click at [68, 247] on span "тцзон" at bounding box center [73, 245] width 36 height 16
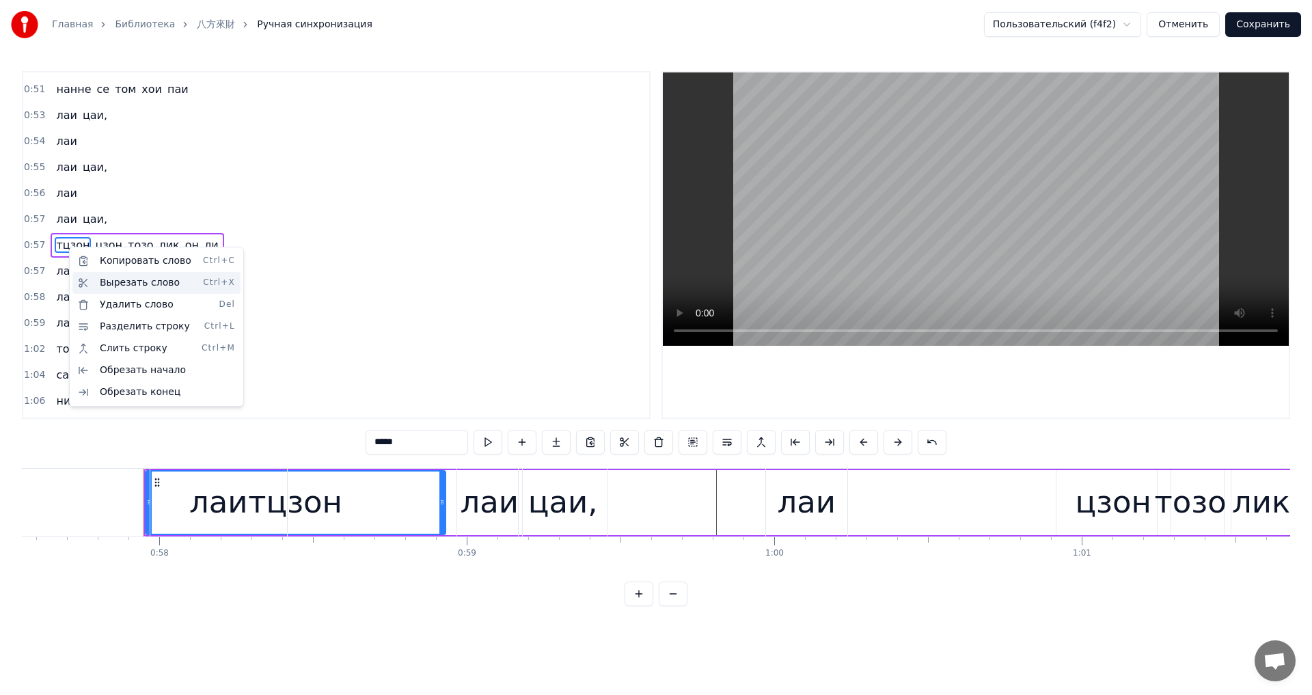
click at [121, 284] on div "Вырезать слово Ctrl+X" at bounding box center [156, 283] width 168 height 22
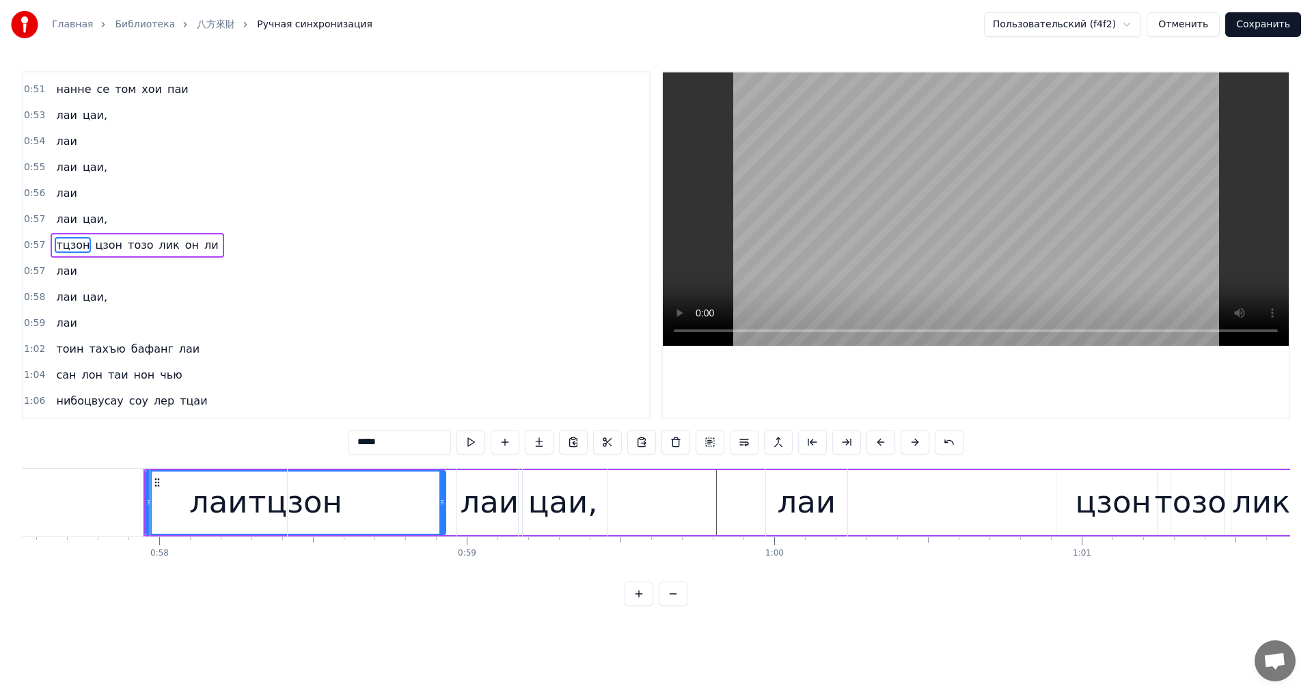
click at [303, 508] on div "тцзон" at bounding box center [295, 502] width 94 height 46
type input "***"
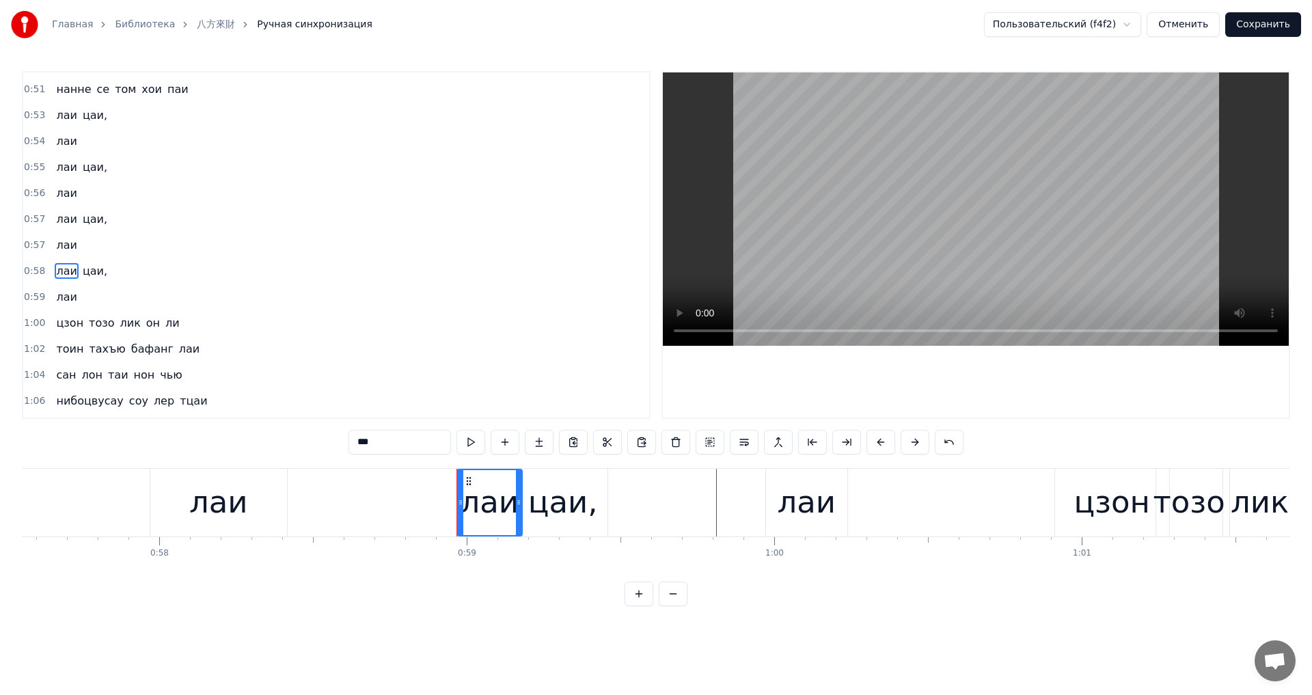
scroll to position [463, 0]
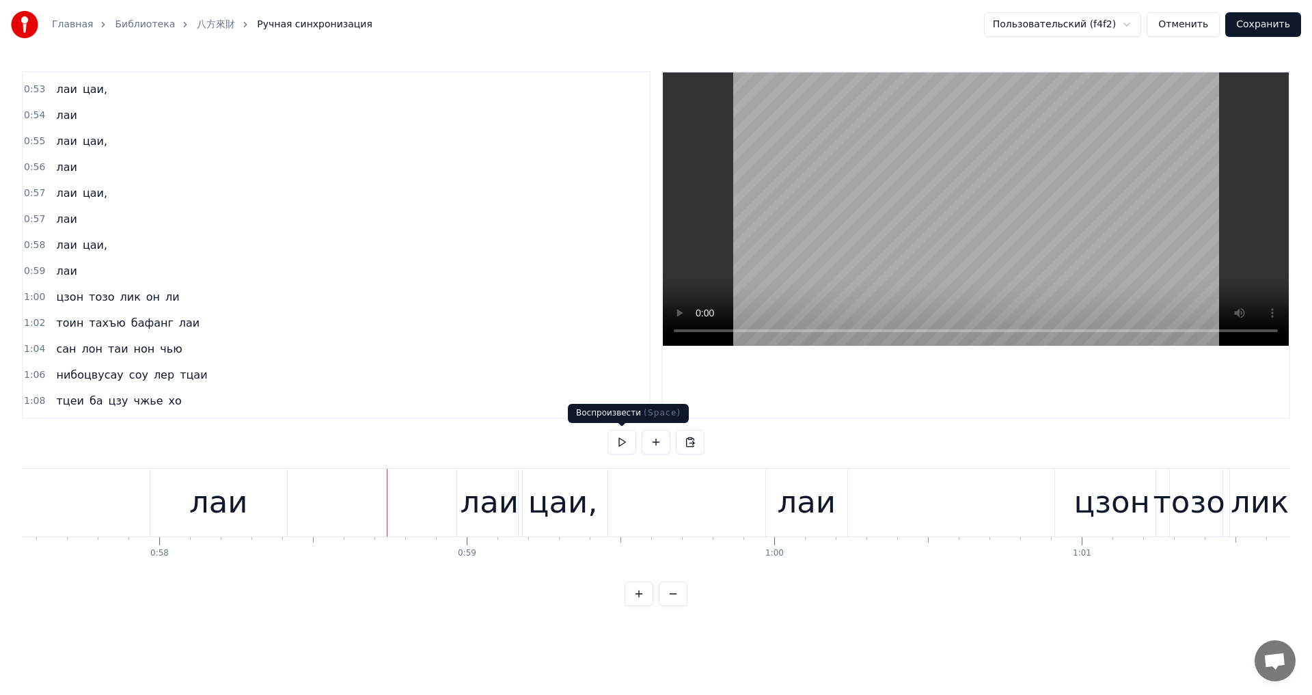
click at [617, 443] on button at bounding box center [622, 442] width 29 height 25
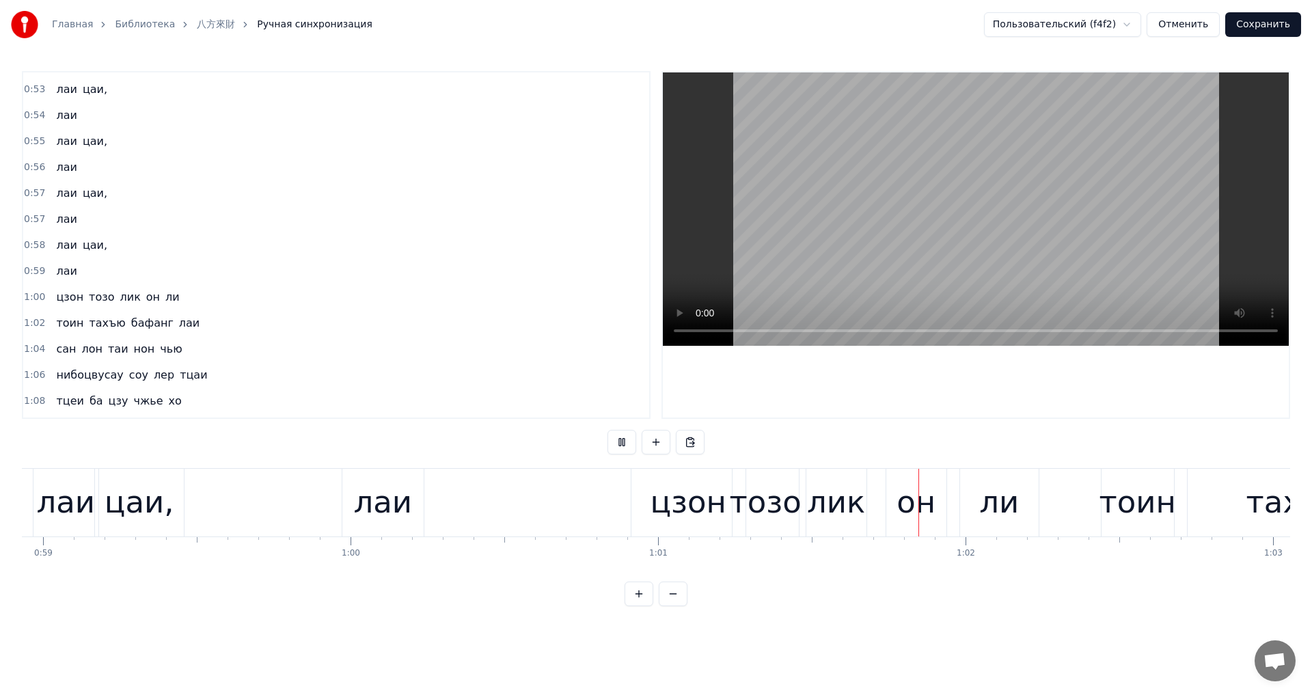
click at [618, 443] on button at bounding box center [622, 442] width 29 height 25
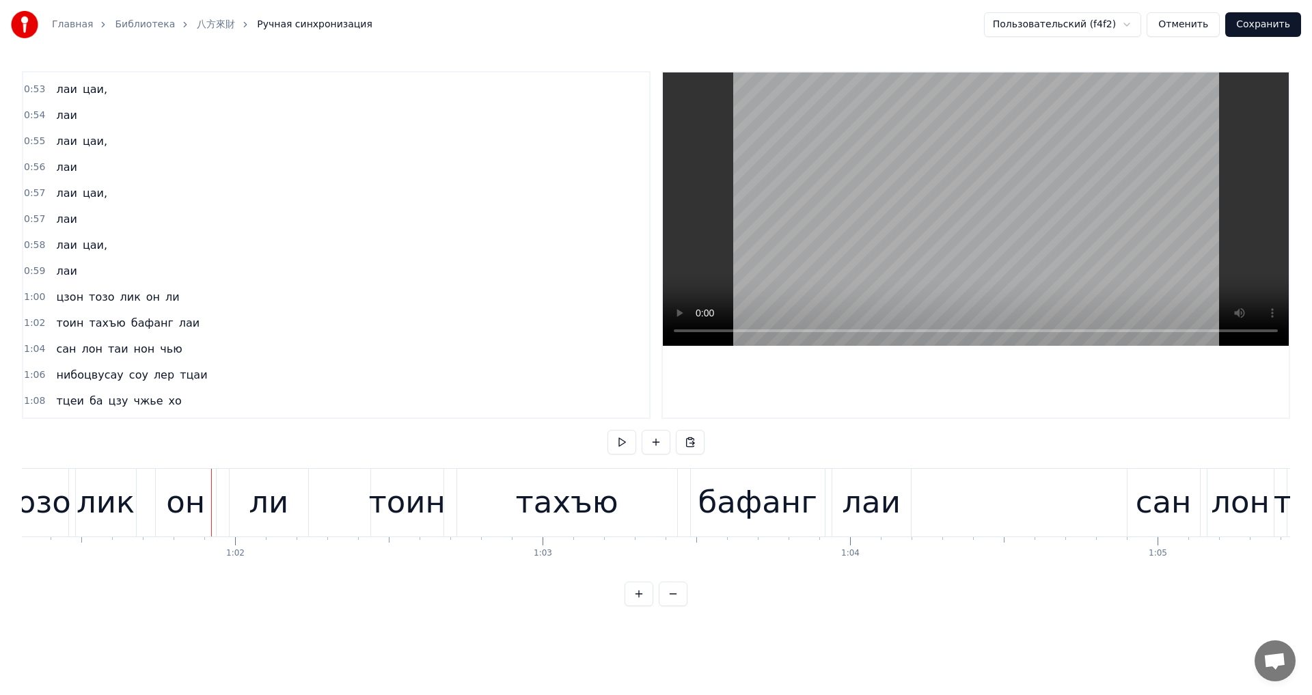
scroll to position [0, 18880]
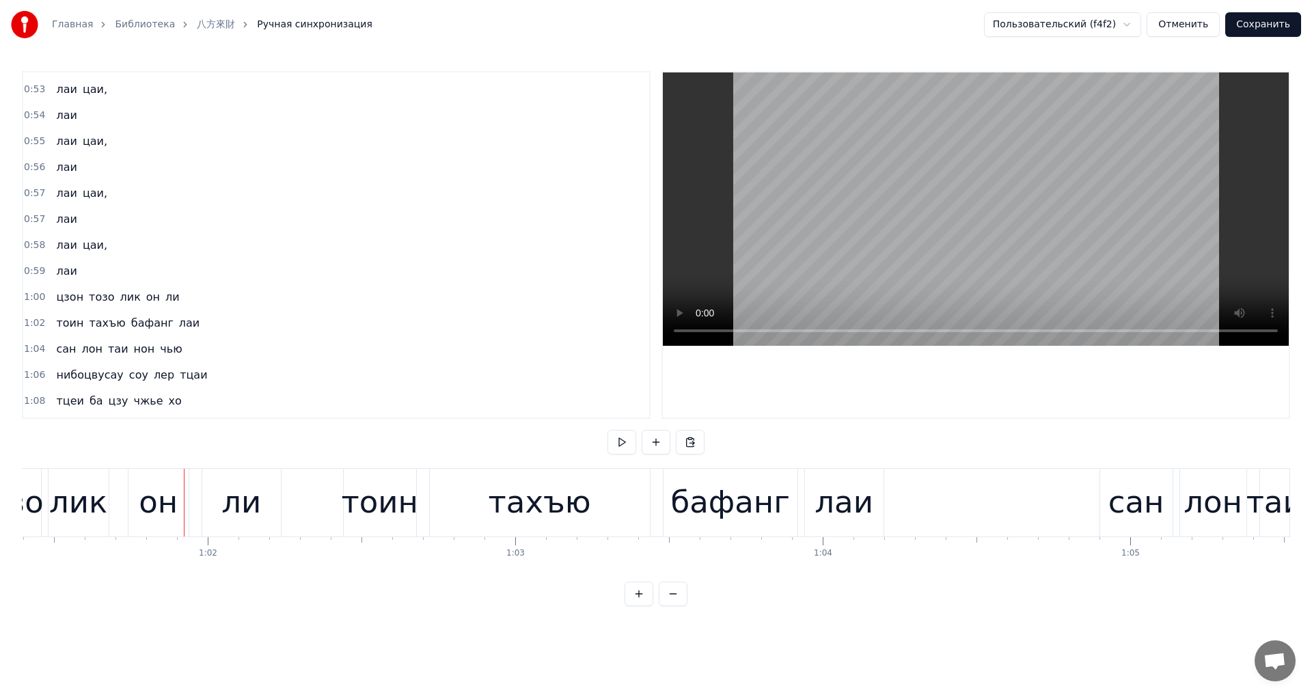
click at [618, 443] on button at bounding box center [622, 442] width 29 height 25
click at [618, 442] on button at bounding box center [622, 442] width 29 height 25
click at [838, 516] on div "лаи" at bounding box center [844, 502] width 59 height 46
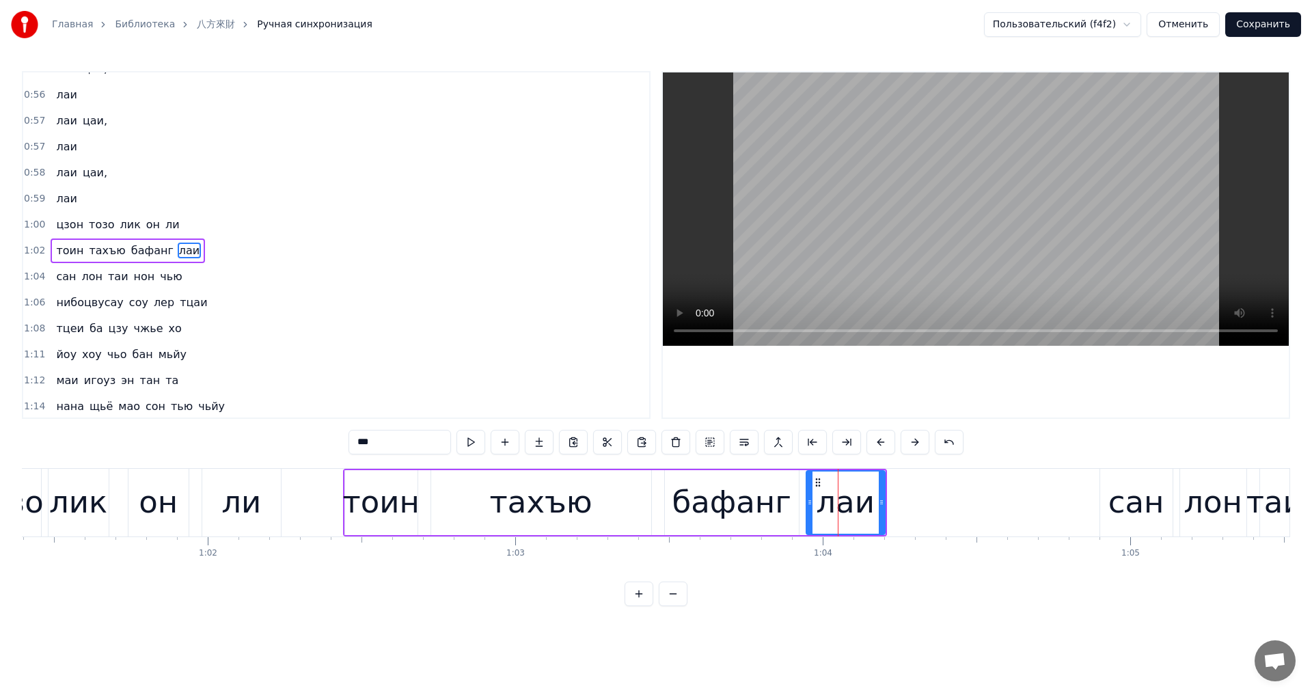
scroll to position [541, 0]
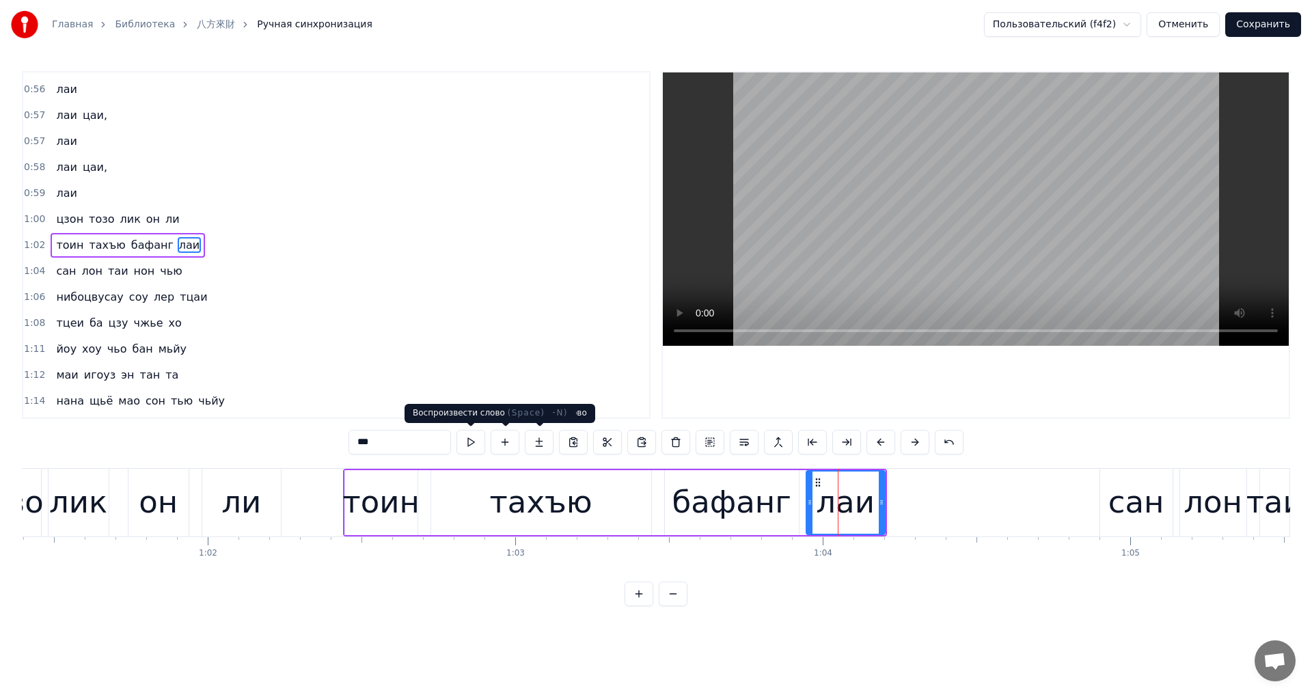
click at [472, 439] on button at bounding box center [470, 442] width 29 height 25
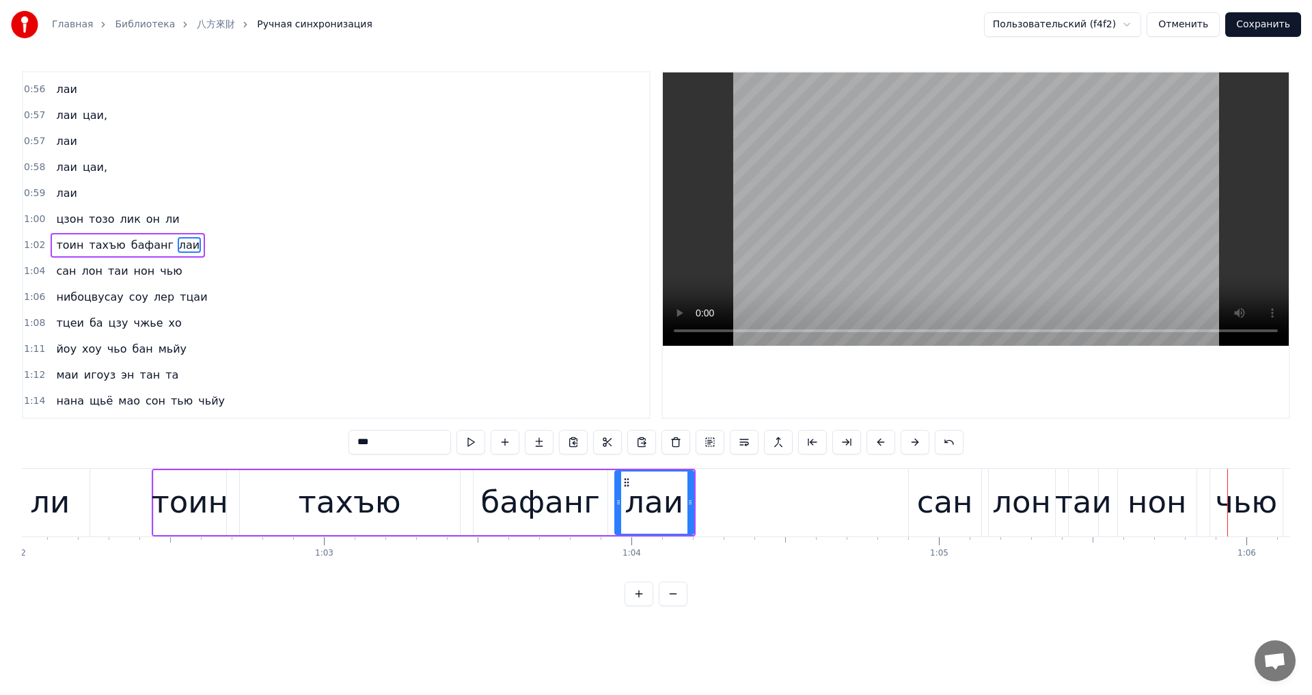
scroll to position [0, 19188]
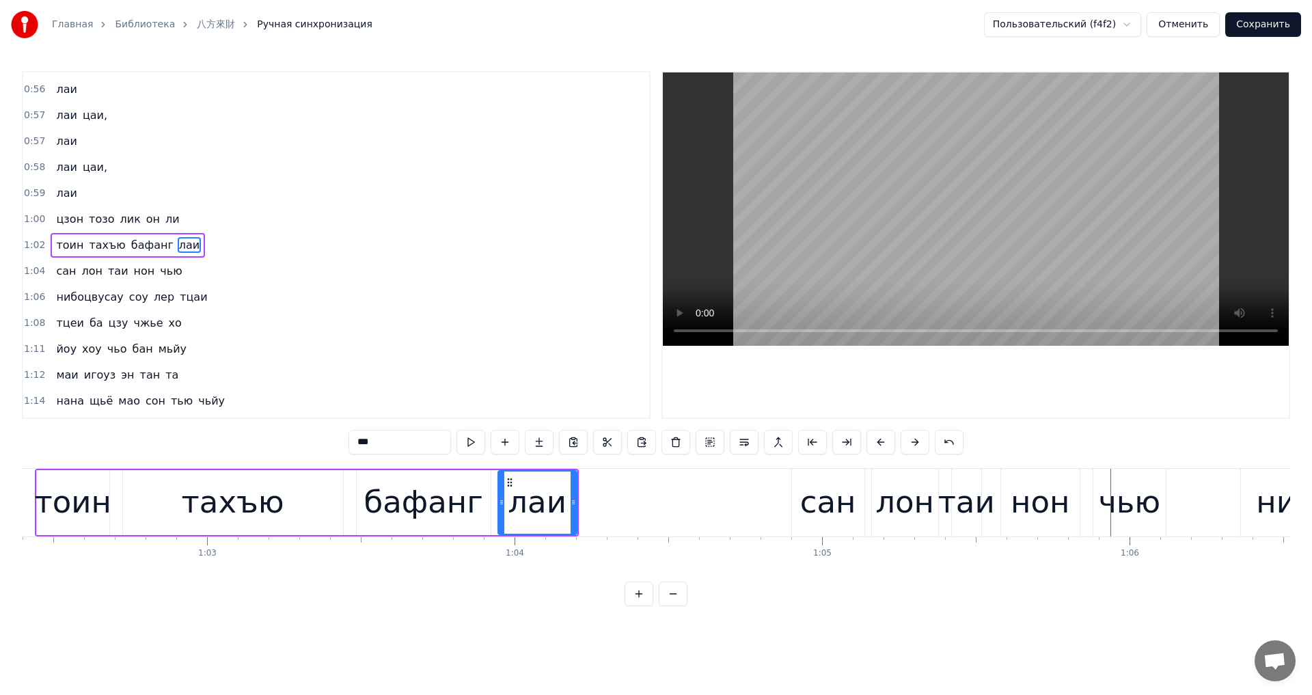
click at [802, 499] on div "сан" at bounding box center [828, 503] width 72 height 68
type input "***"
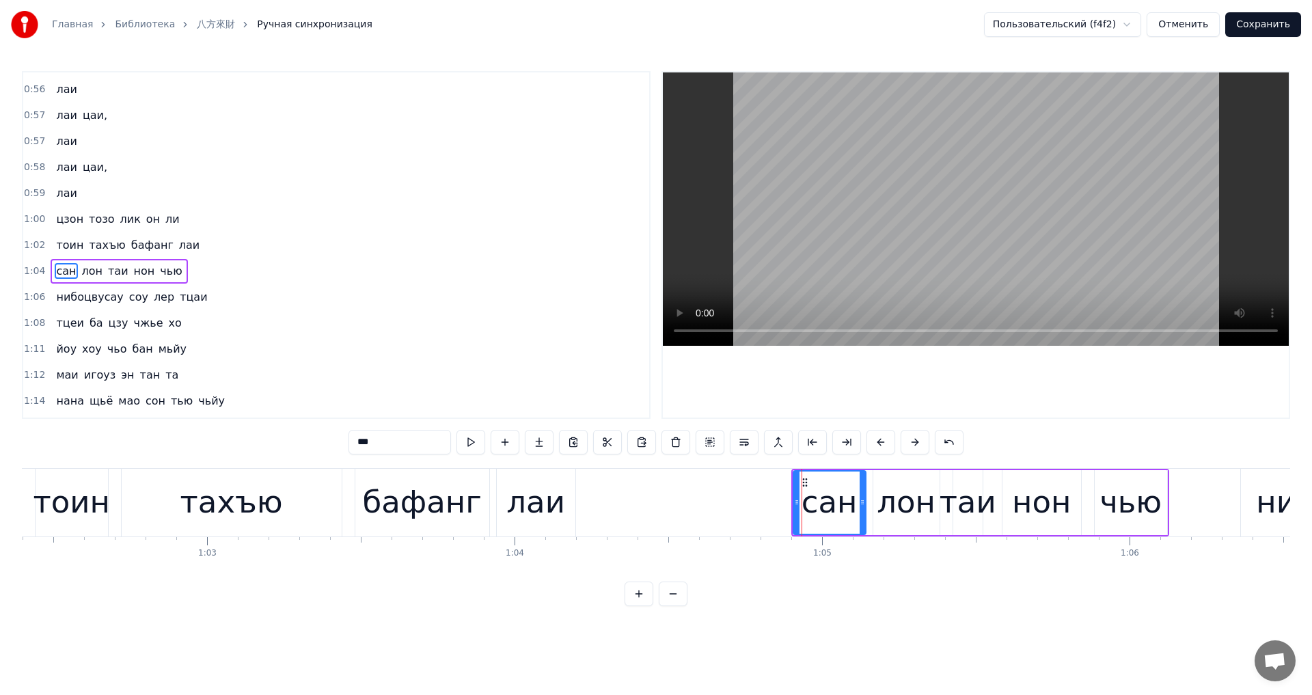
scroll to position [567, 0]
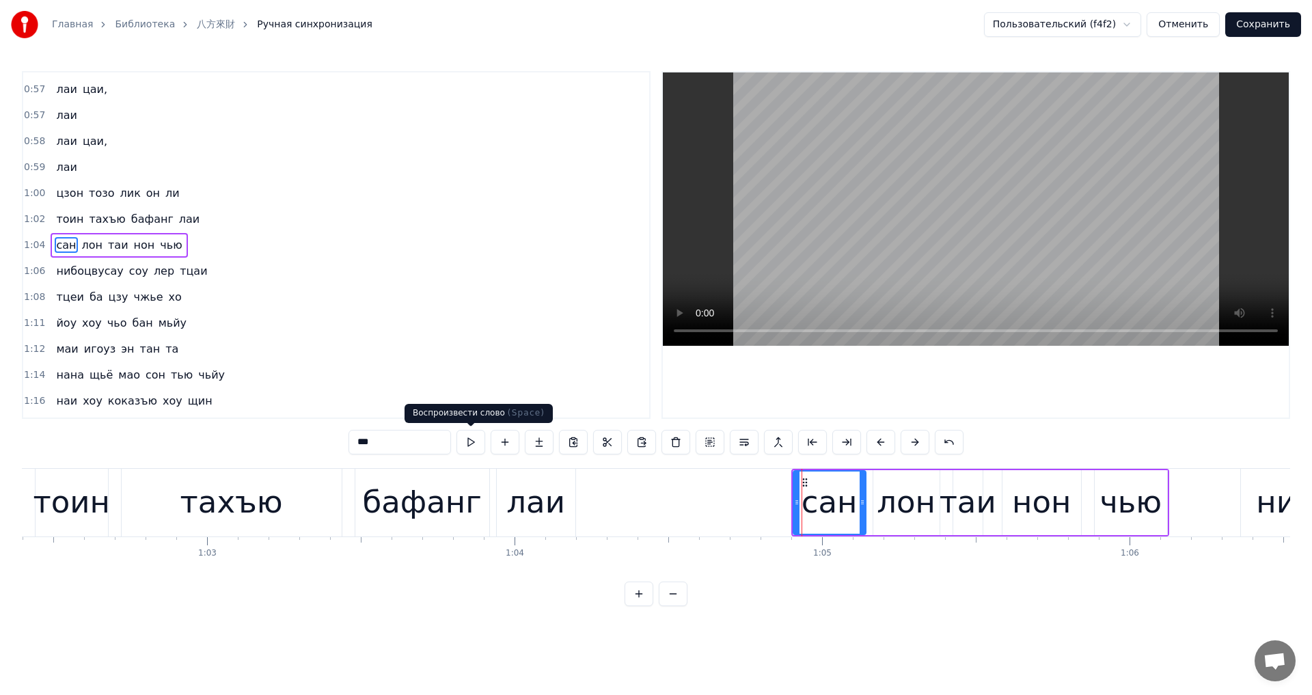
click at [474, 448] on button at bounding box center [470, 442] width 29 height 25
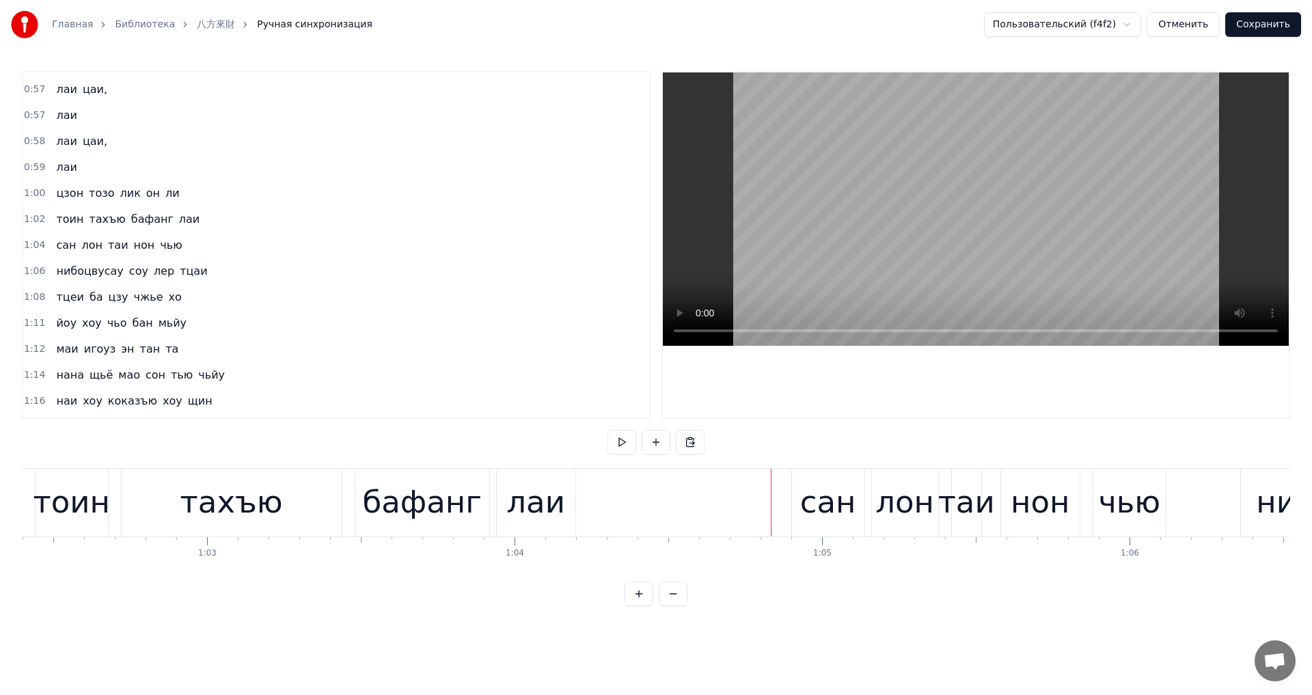
click at [614, 444] on button at bounding box center [622, 442] width 29 height 25
drag, startPoint x: 831, startPoint y: 516, endPoint x: 801, endPoint y: 507, distance: 31.4
click at [828, 515] on div "сан" at bounding box center [828, 502] width 56 height 46
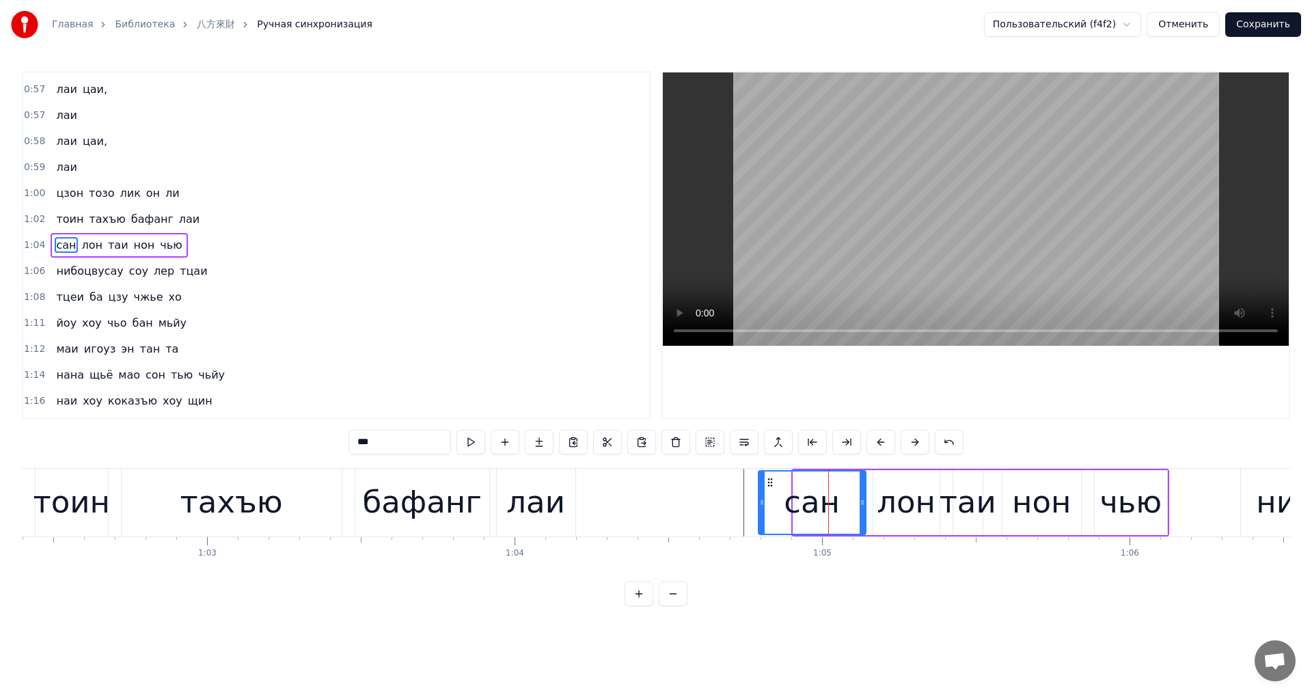
drag, startPoint x: 801, startPoint y: 507, endPoint x: 756, endPoint y: 504, distance: 44.5
click at [759, 504] on icon at bounding box center [761, 502] width 5 height 11
click at [480, 442] on button at bounding box center [470, 442] width 29 height 25
drag, startPoint x: 862, startPoint y: 511, endPoint x: 847, endPoint y: 512, distance: 15.0
click at [847, 512] on div at bounding box center [849, 503] width 5 height 62
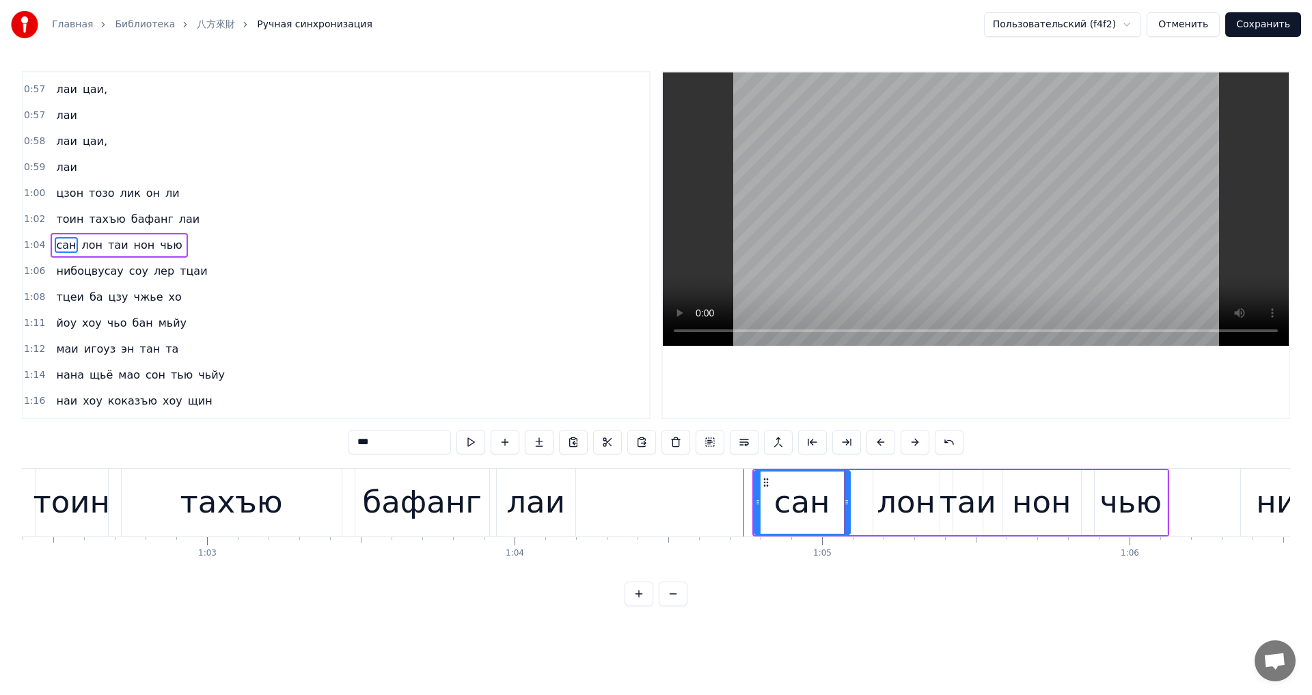
click at [895, 508] on div "лон" at bounding box center [906, 502] width 59 height 46
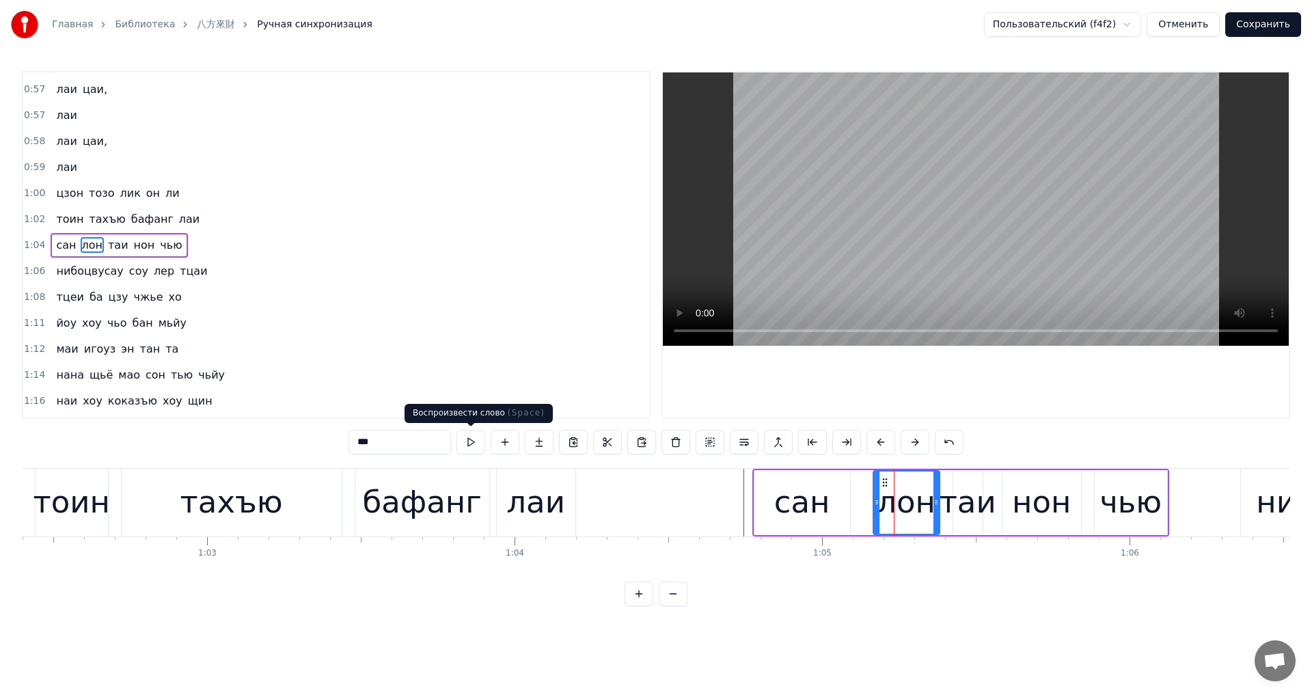
click at [473, 440] on button at bounding box center [470, 442] width 29 height 25
drag, startPoint x: 875, startPoint y: 509, endPoint x: 858, endPoint y: 510, distance: 17.1
click at [858, 510] on div at bounding box center [859, 503] width 5 height 62
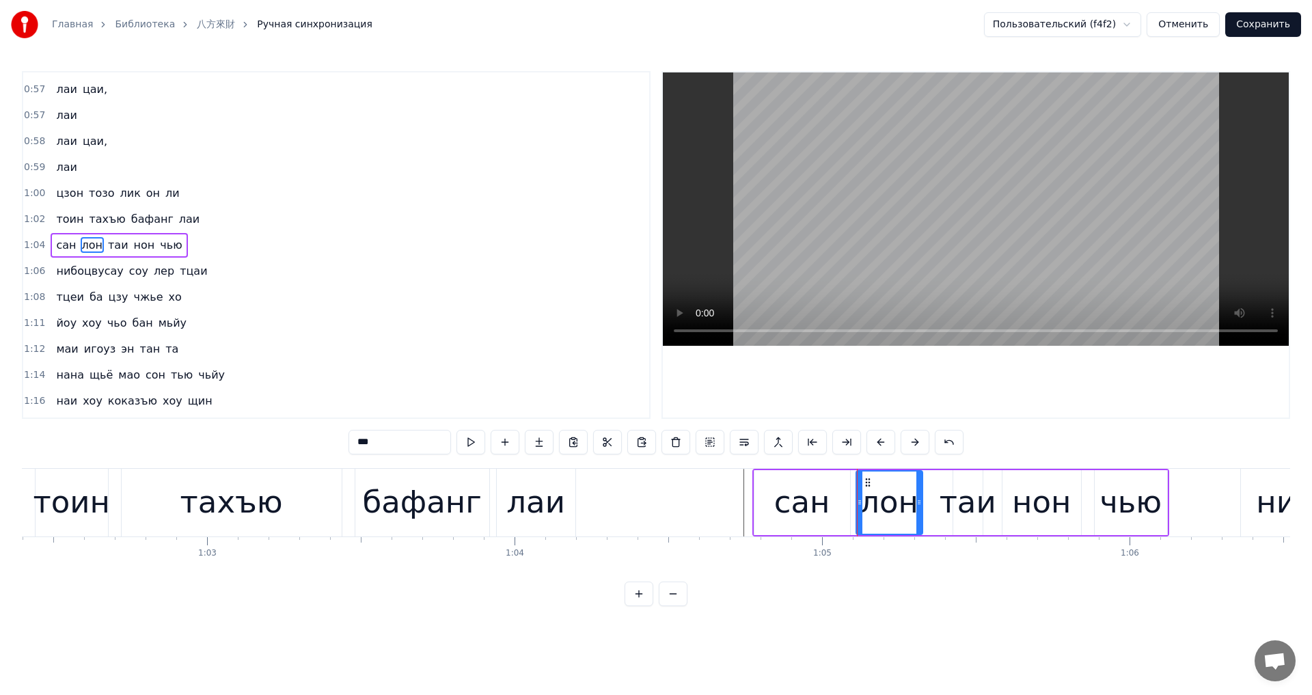
drag, startPoint x: 938, startPoint y: 513, endPoint x: 914, endPoint y: 515, distance: 24.1
click at [916, 515] on div at bounding box center [918, 503] width 5 height 62
click at [967, 516] on div "таи" at bounding box center [968, 502] width 57 height 46
type input "***"
drag, startPoint x: 954, startPoint y: 513, endPoint x: 914, endPoint y: 511, distance: 39.7
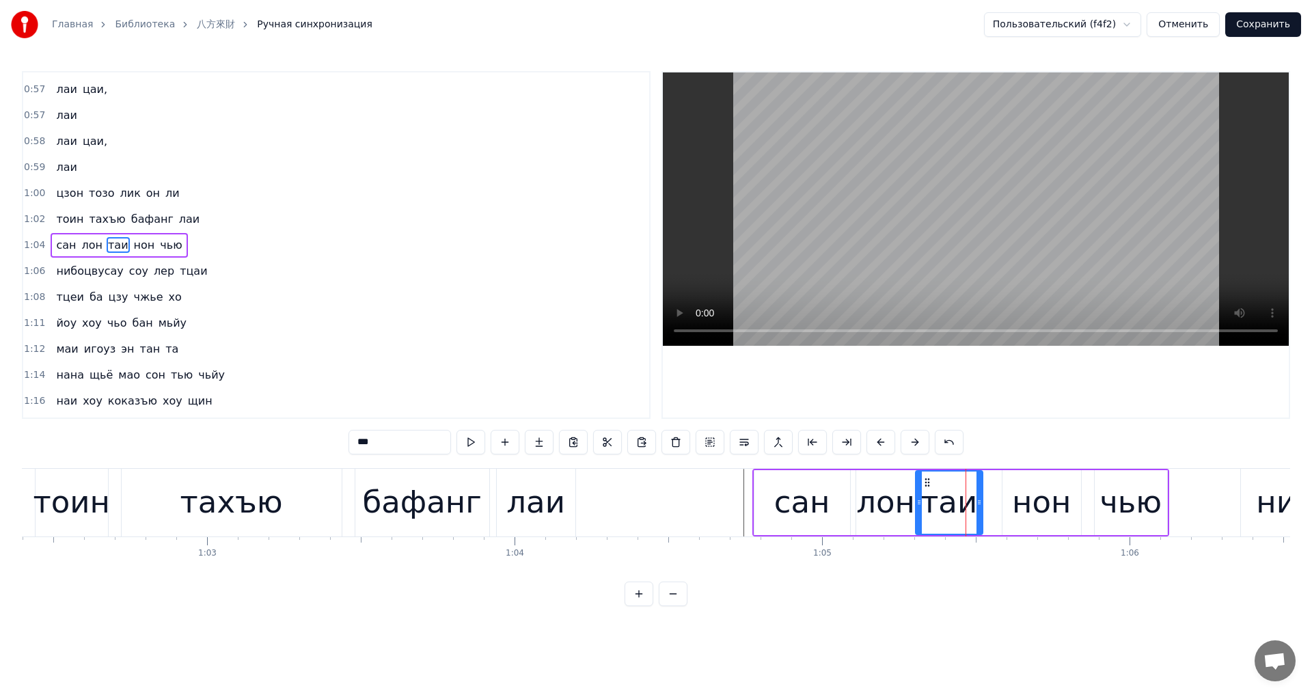
click at [916, 511] on div at bounding box center [918, 503] width 5 height 62
drag, startPoint x: 978, startPoint y: 511, endPoint x: 963, endPoint y: 513, distance: 15.1
click at [963, 513] on div at bounding box center [961, 503] width 5 height 62
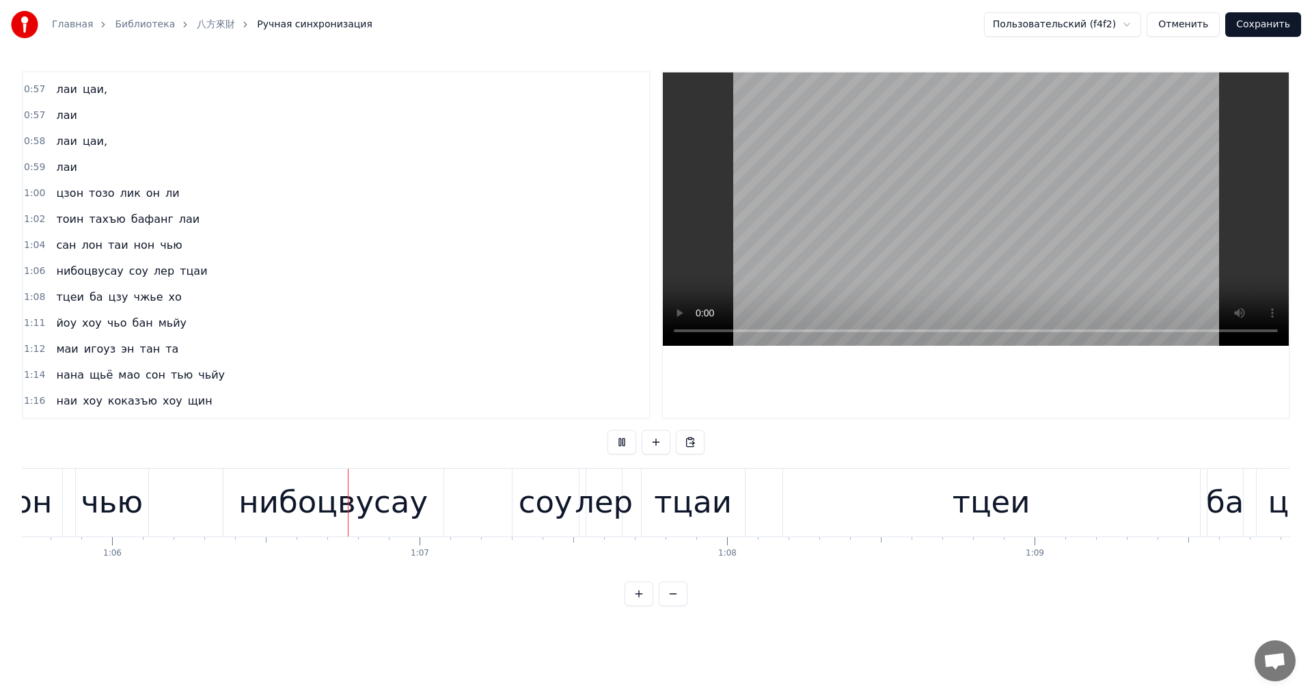
scroll to position [0, 20320]
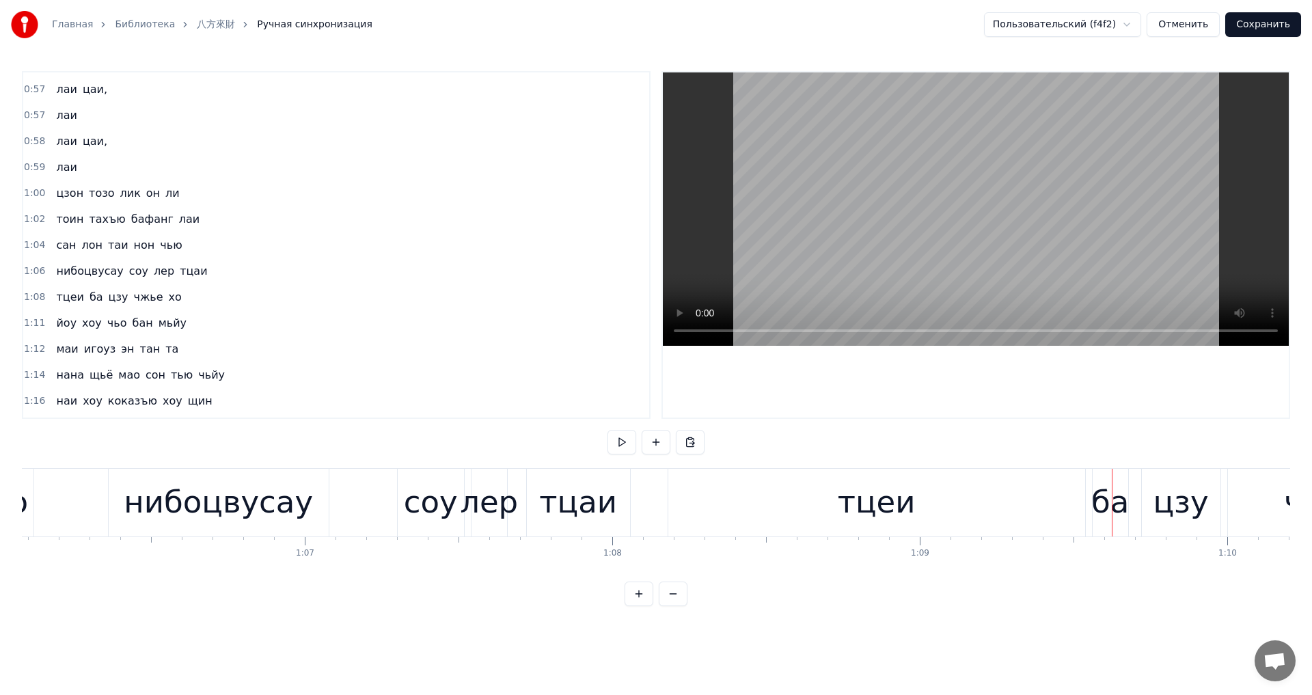
click at [712, 498] on div "тцеи" at bounding box center [876, 503] width 417 height 68
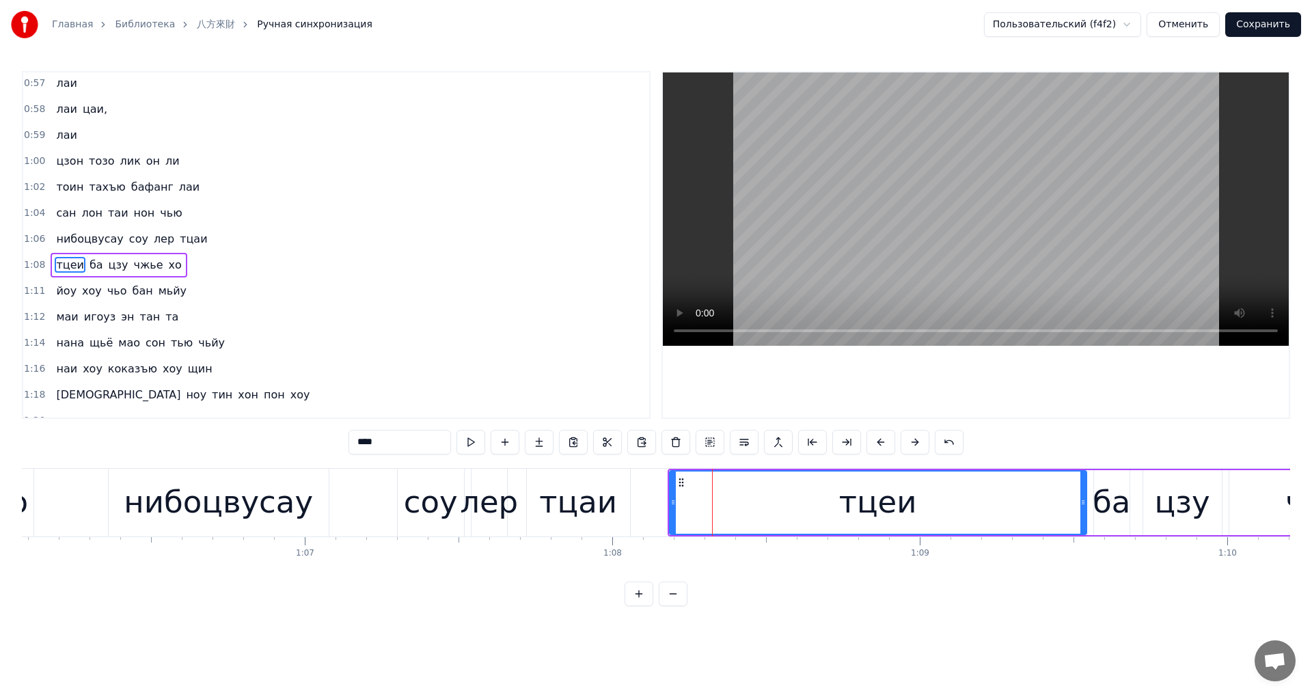
scroll to position [619, 0]
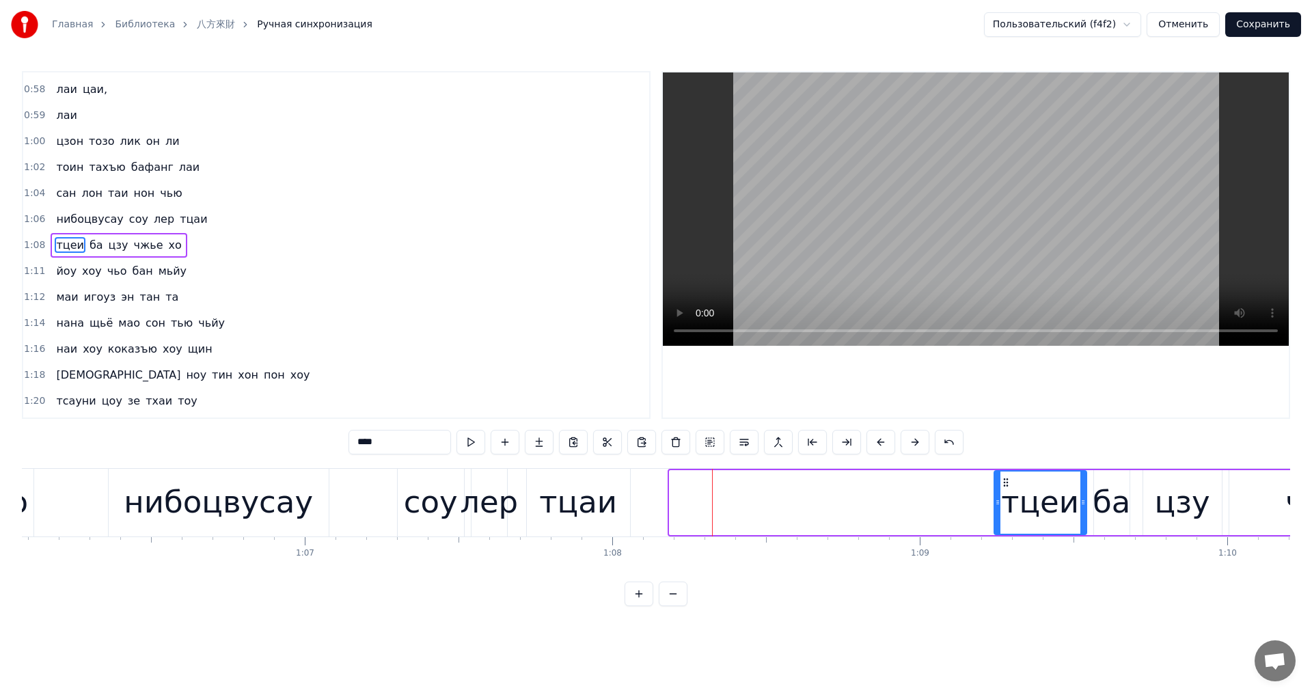
drag, startPoint x: 674, startPoint y: 501, endPoint x: 998, endPoint y: 527, distance: 325.6
click at [998, 527] on div at bounding box center [997, 503] width 5 height 62
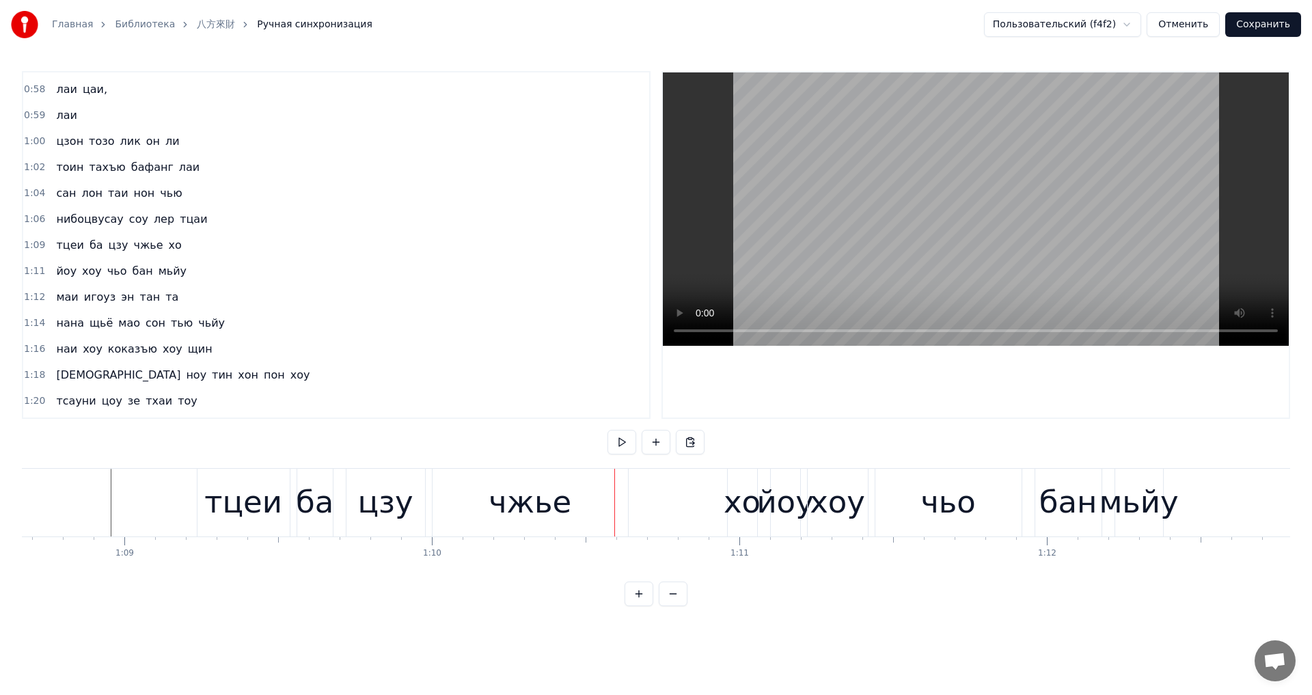
scroll to position [0, 21116]
click at [588, 527] on div "чжье" at bounding box center [530, 503] width 195 height 68
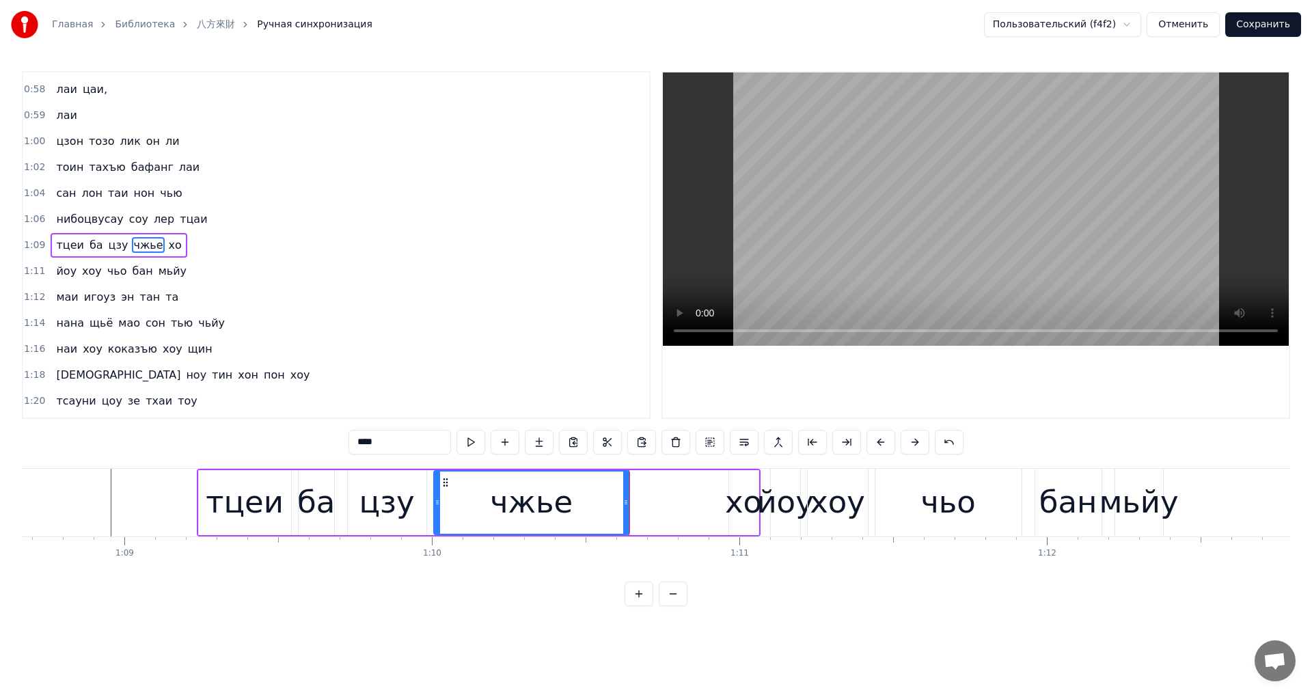
click at [412, 513] on div "цзу" at bounding box center [387, 502] width 79 height 65
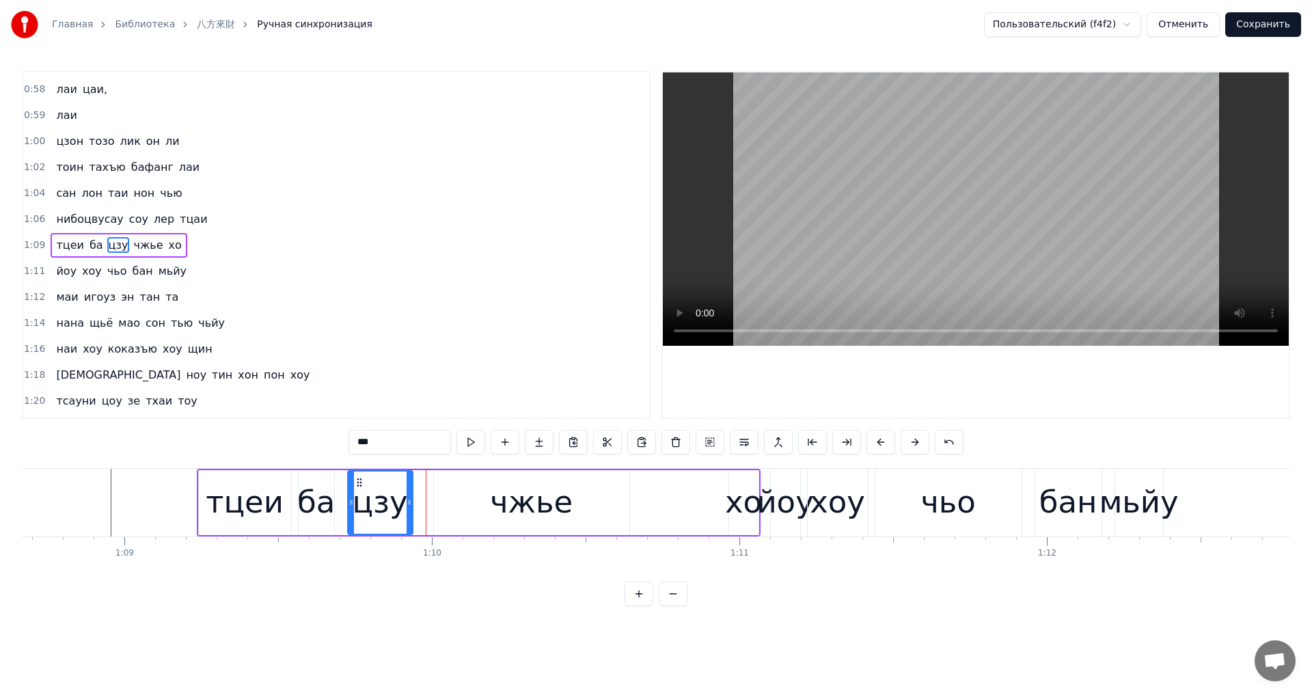
drag, startPoint x: 422, startPoint y: 512, endPoint x: 456, endPoint y: 509, distance: 35.0
click at [407, 516] on div at bounding box center [409, 503] width 5 height 62
click at [475, 506] on div "чжье" at bounding box center [531, 502] width 195 height 65
type input "****"
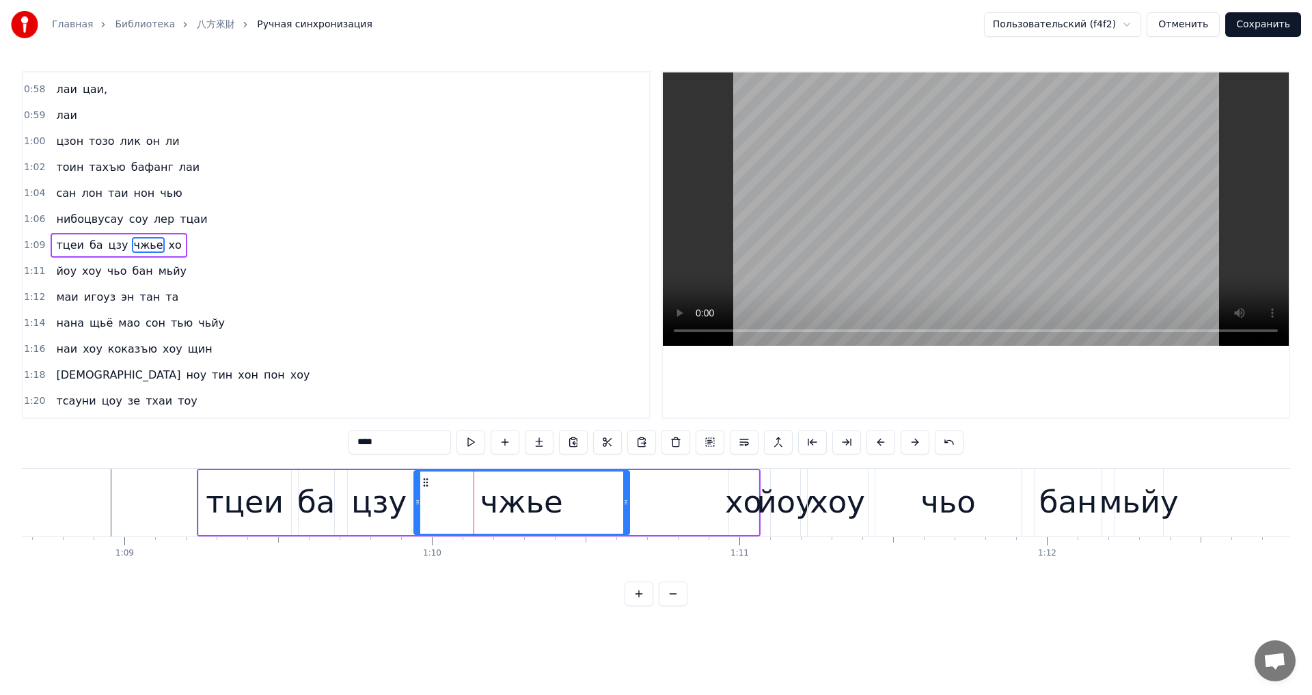
drag, startPoint x: 434, startPoint y: 506, endPoint x: 414, endPoint y: 508, distance: 19.9
click at [415, 508] on div at bounding box center [417, 503] width 5 height 62
drag, startPoint x: 616, startPoint y: 498, endPoint x: 531, endPoint y: 508, distance: 86.0
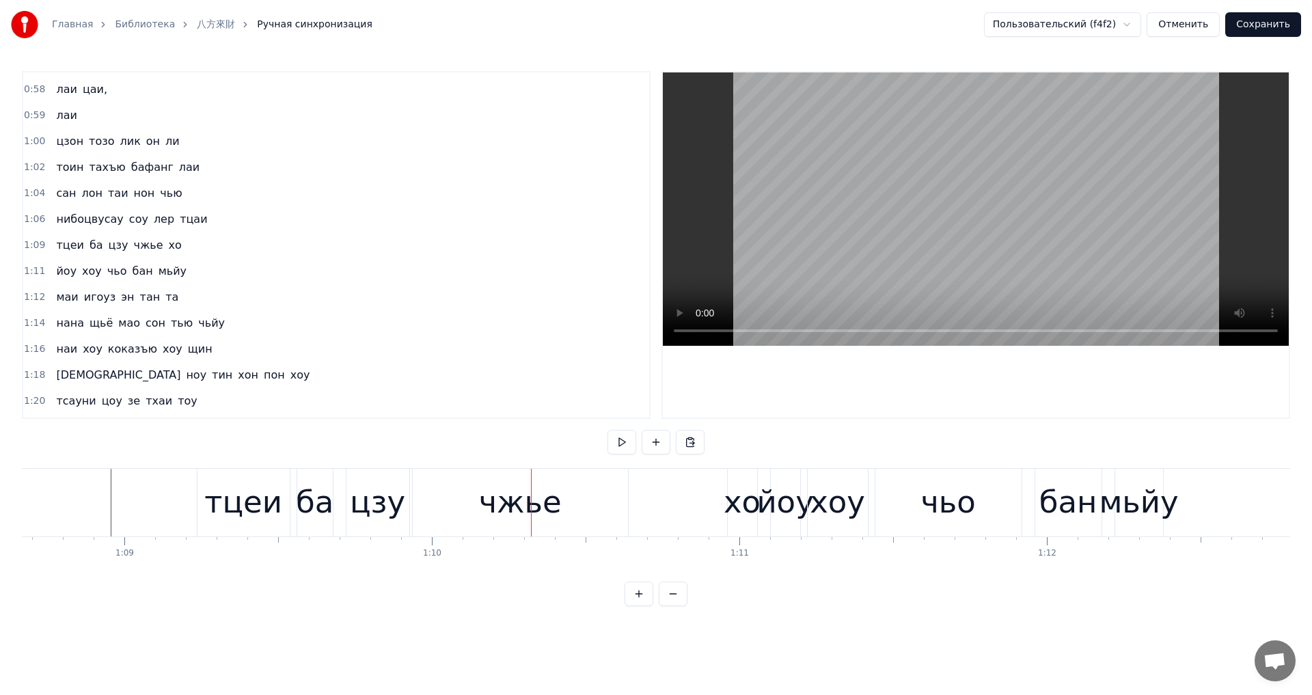
click at [612, 502] on div "чжье" at bounding box center [520, 503] width 215 height 68
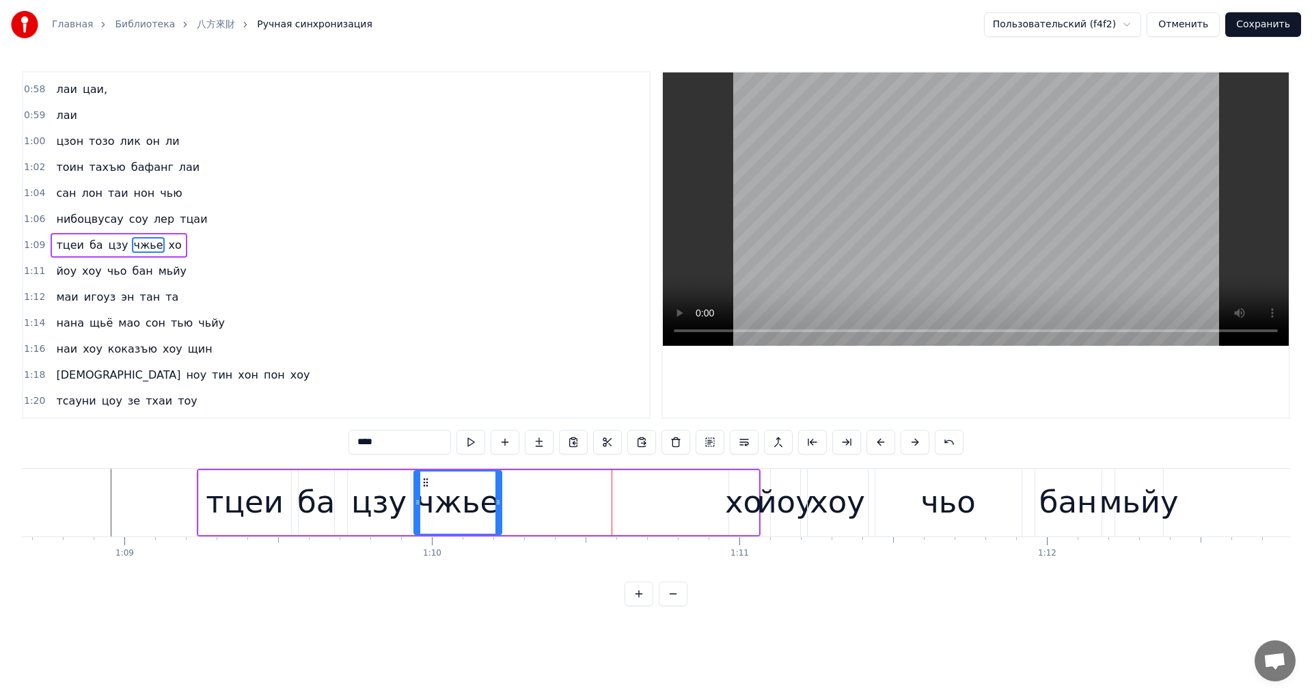
drag, startPoint x: 626, startPoint y: 502, endPoint x: 497, endPoint y: 510, distance: 128.7
click at [497, 510] on div at bounding box center [497, 503] width 5 height 62
click at [739, 503] on div "хо" at bounding box center [743, 502] width 37 height 46
type input "**"
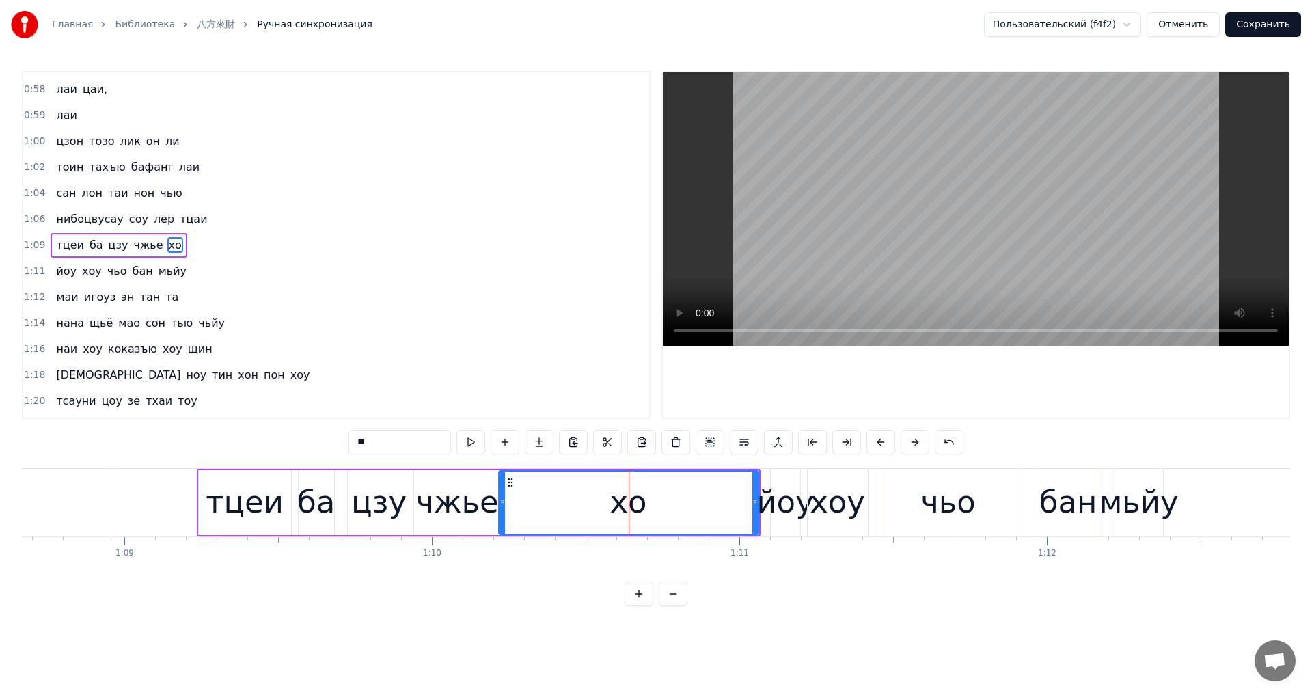
drag, startPoint x: 731, startPoint y: 505, endPoint x: 505, endPoint y: 514, distance: 225.7
click at [505, 514] on div at bounding box center [502, 503] width 5 height 62
drag, startPoint x: 753, startPoint y: 513, endPoint x: 464, endPoint y: 531, distance: 289.6
click at [626, 517] on div at bounding box center [628, 503] width 5 height 62
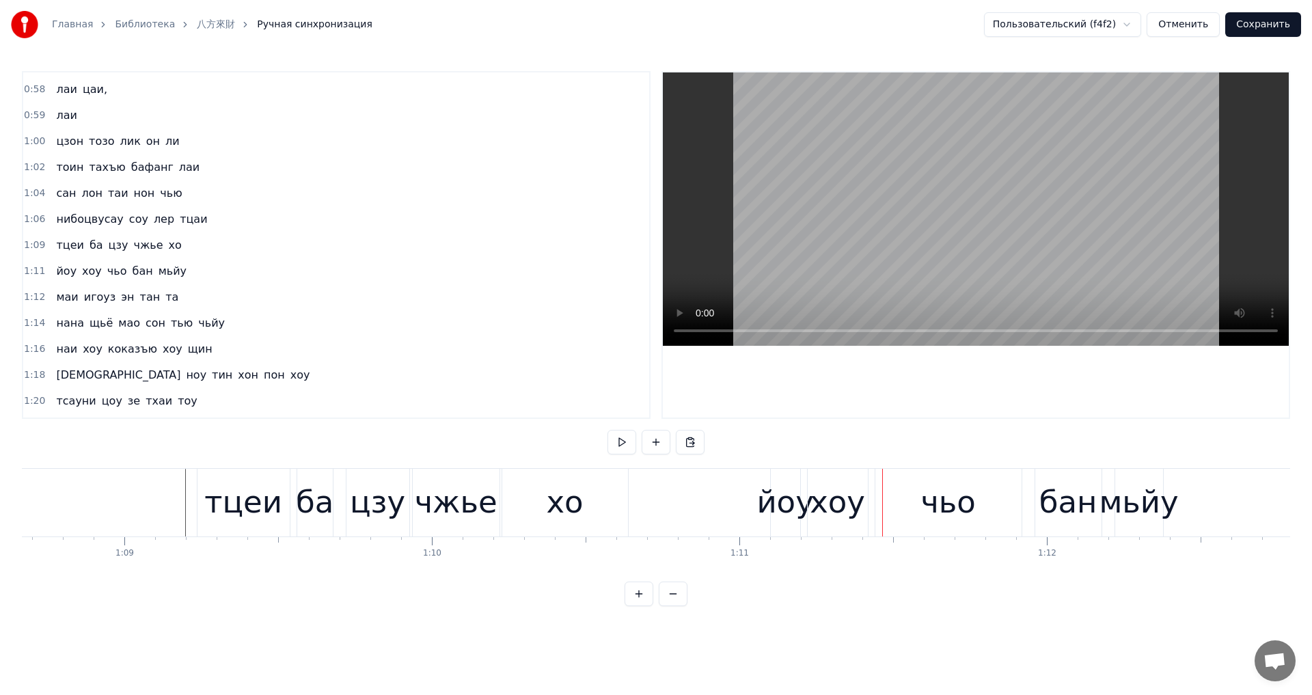
click at [768, 502] on div "йоу" at bounding box center [784, 502] width 57 height 46
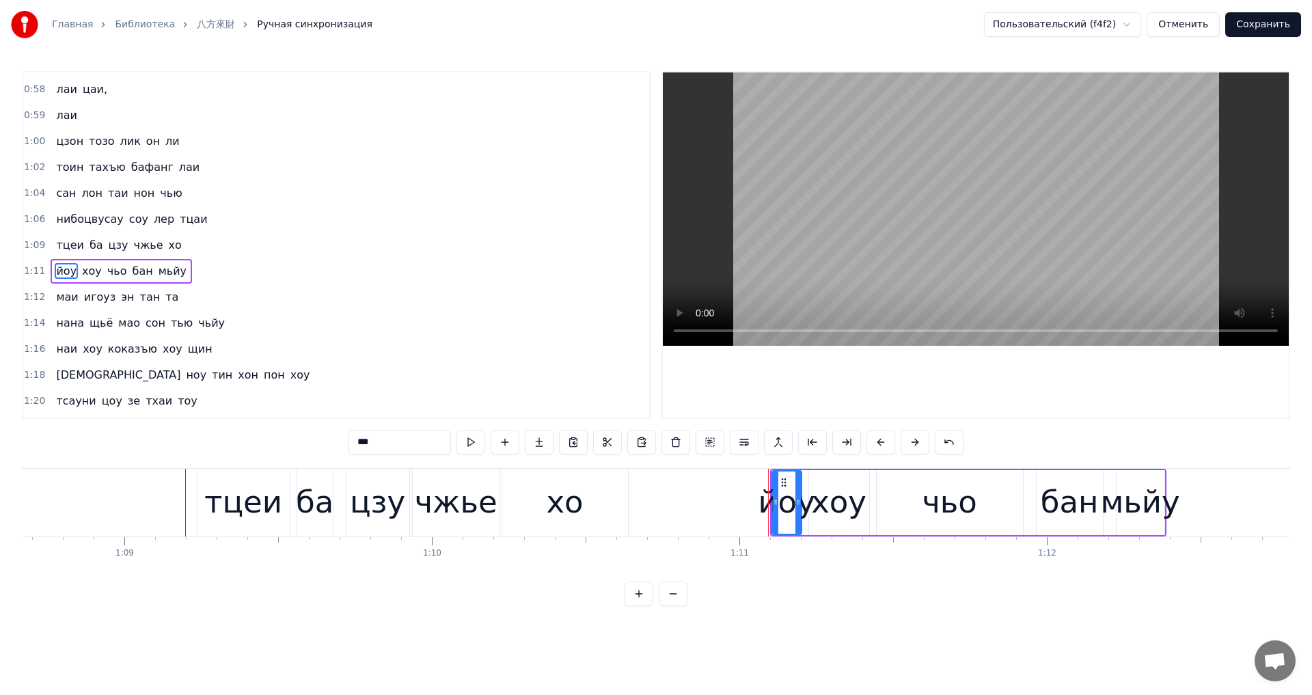
scroll to position [645, 0]
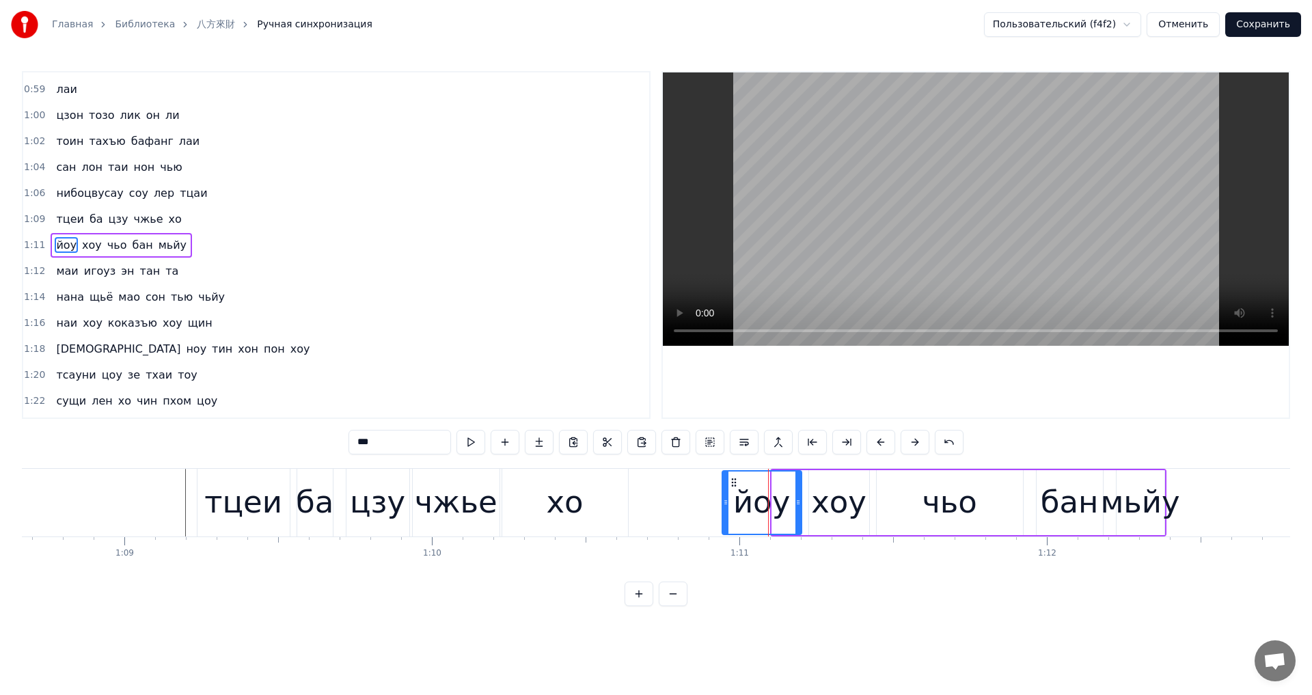
drag, startPoint x: 764, startPoint y: 508, endPoint x: 732, endPoint y: 509, distance: 32.1
click at [728, 509] on div at bounding box center [725, 503] width 5 height 62
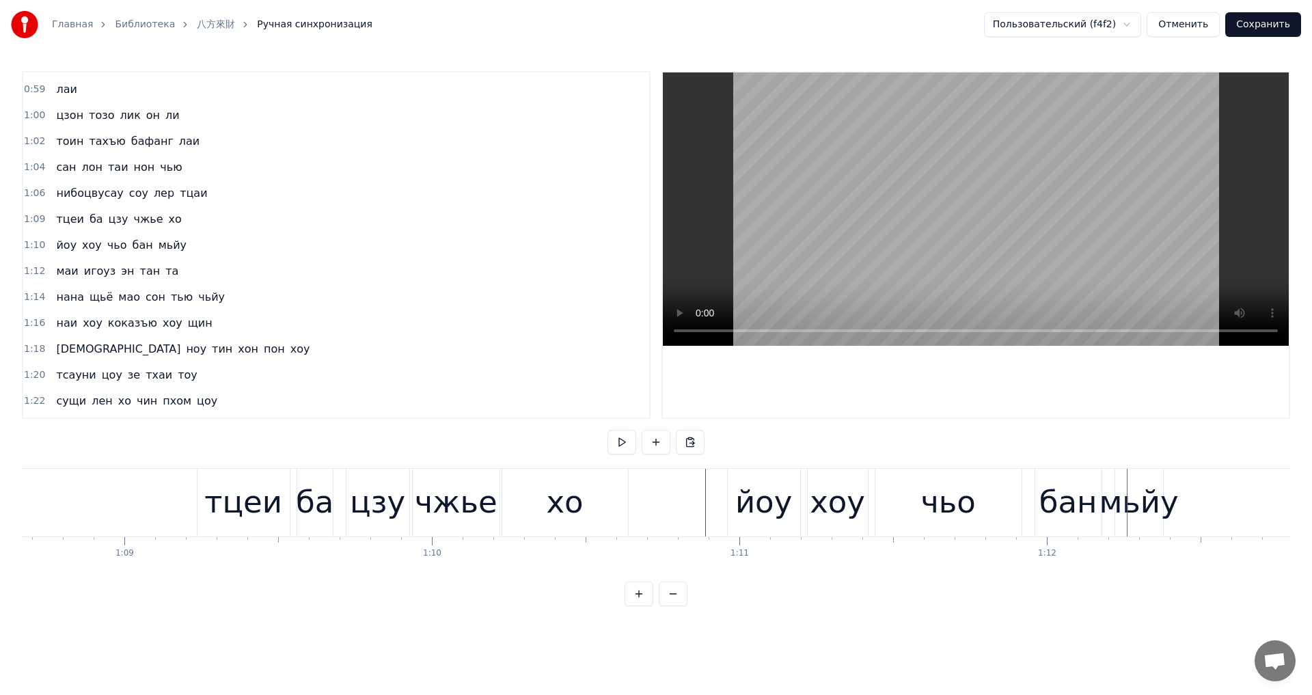
click at [977, 506] on div "чьо" at bounding box center [948, 503] width 146 height 68
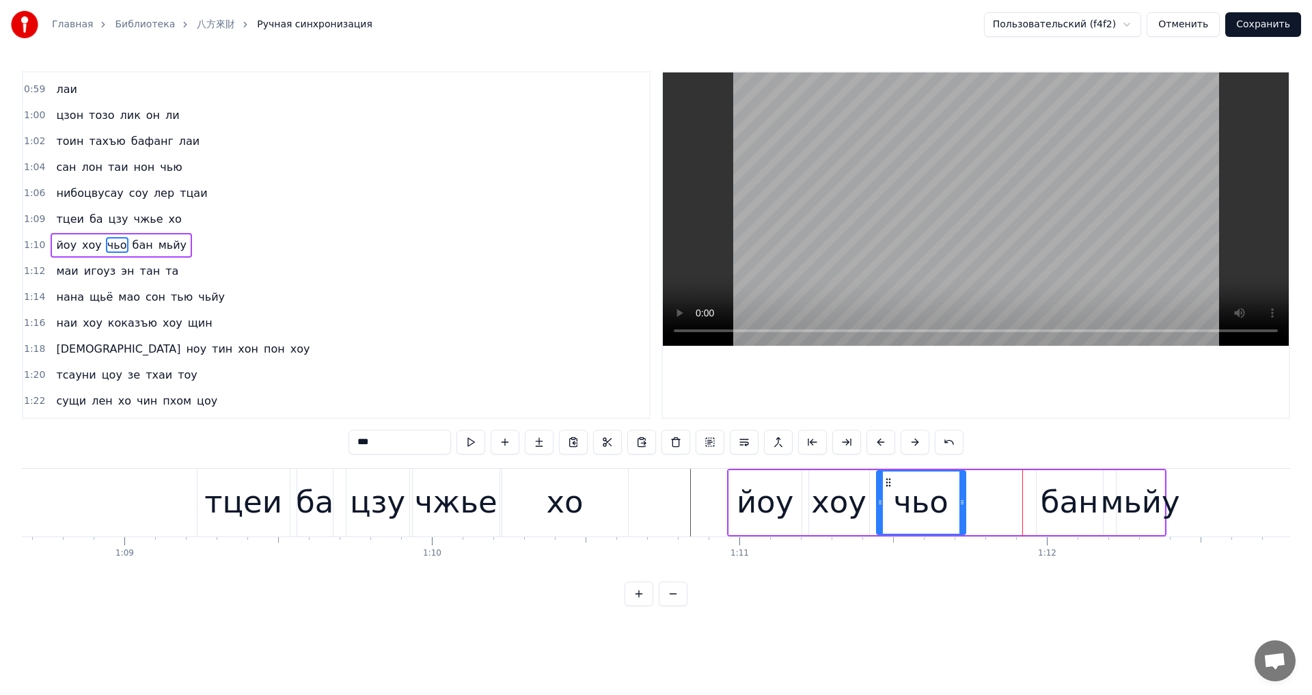
drag, startPoint x: 1018, startPoint y: 502, endPoint x: 966, endPoint y: 504, distance: 52.0
click at [965, 504] on icon at bounding box center [961, 502] width 5 height 11
click at [1048, 502] on div "бан" at bounding box center [1070, 502] width 58 height 46
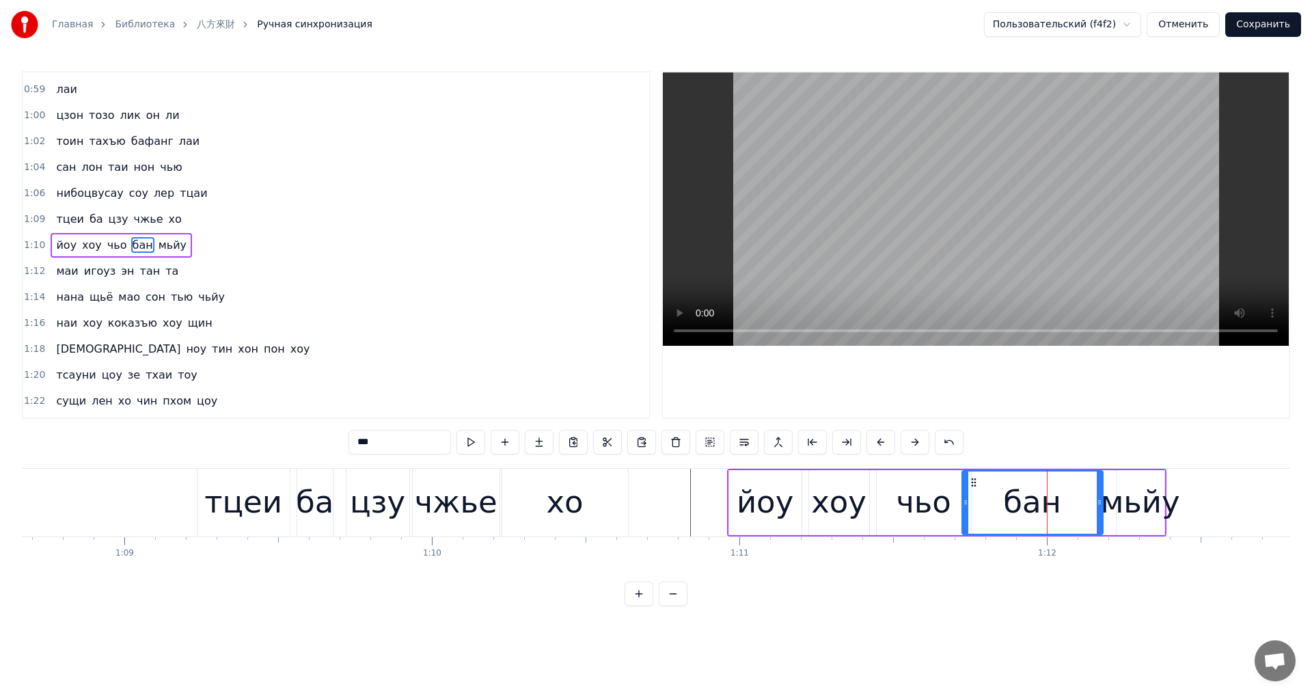
drag, startPoint x: 1002, startPoint y: 502, endPoint x: 974, endPoint y: 503, distance: 28.0
click at [968, 504] on icon at bounding box center [965, 502] width 5 height 11
drag, startPoint x: 1097, startPoint y: 500, endPoint x: 1025, endPoint y: 503, distance: 71.8
click at [1027, 503] on icon at bounding box center [1029, 502] width 5 height 11
drag, startPoint x: 1028, startPoint y: 510, endPoint x: 1038, endPoint y: 509, distance: 10.3
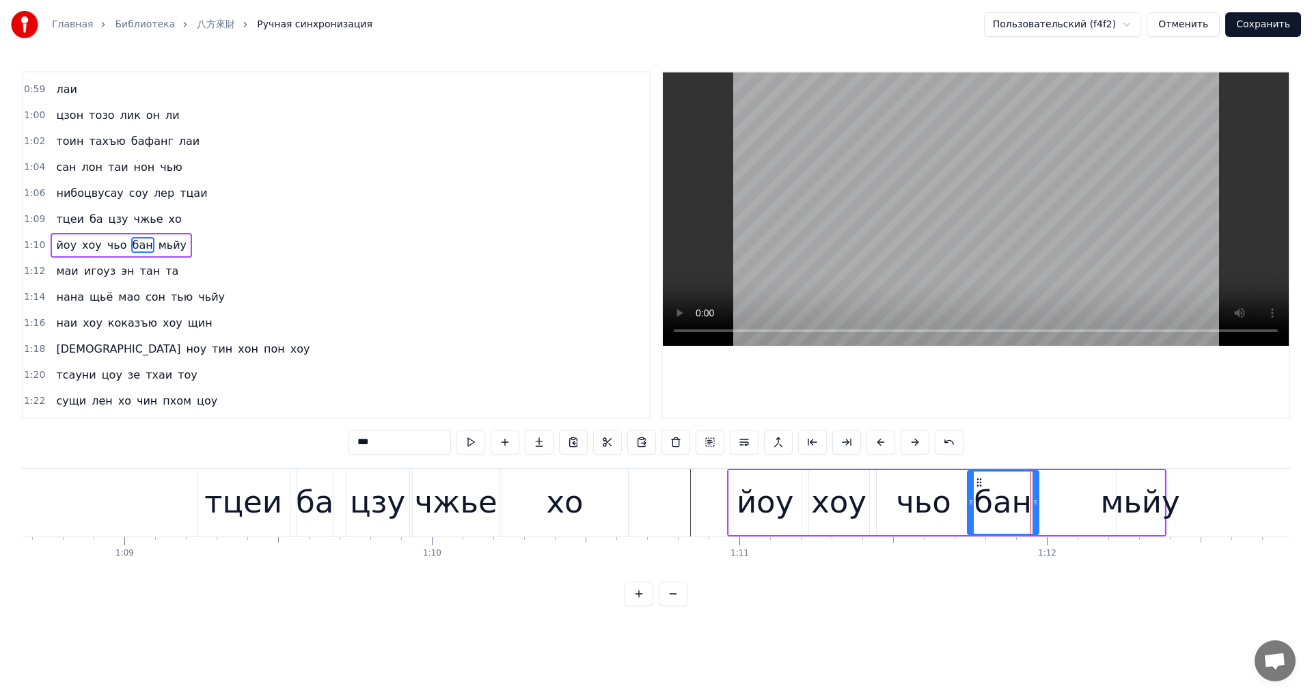
click at [1037, 509] on div at bounding box center [1035, 503] width 5 height 62
drag, startPoint x: 1038, startPoint y: 508, endPoint x: 1076, endPoint y: 502, distance: 38.1
click at [1067, 504] on div at bounding box center [1064, 503] width 5 height 62
drag, startPoint x: 970, startPoint y: 507, endPoint x: 1006, endPoint y: 507, distance: 35.5
click at [1006, 507] on icon at bounding box center [1002, 502] width 5 height 11
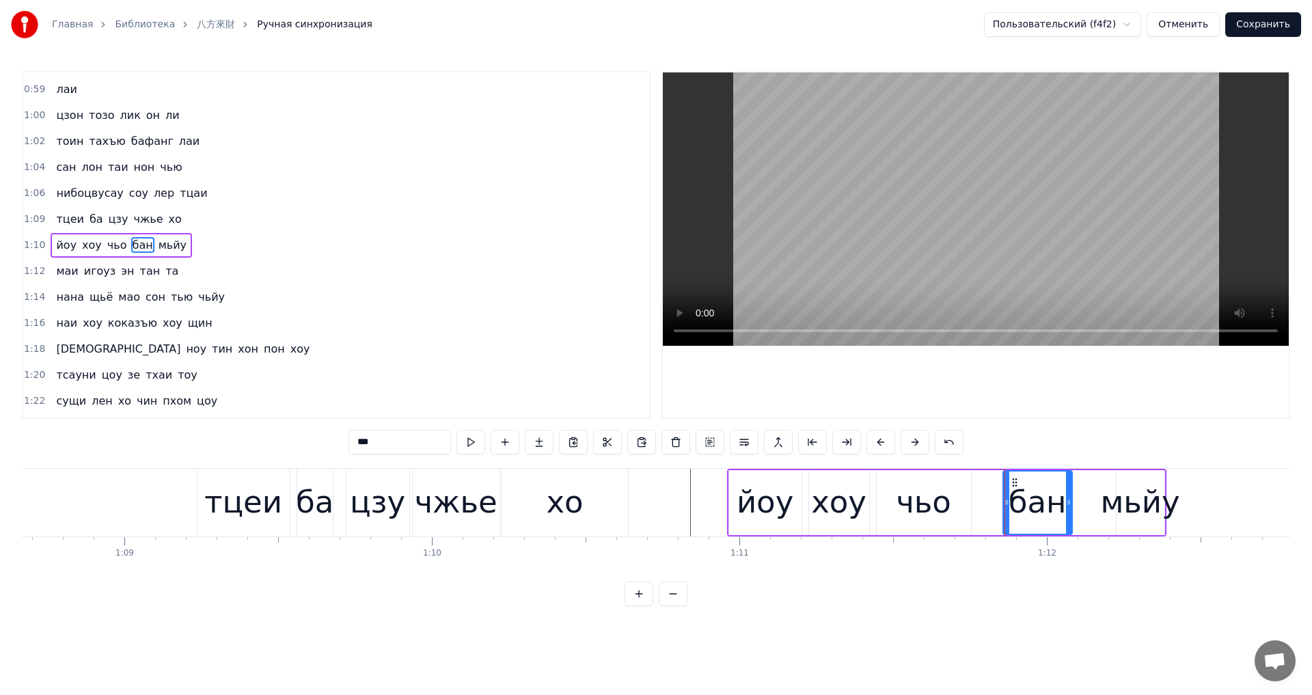
click at [967, 503] on div "чьо" at bounding box center [924, 502] width 94 height 65
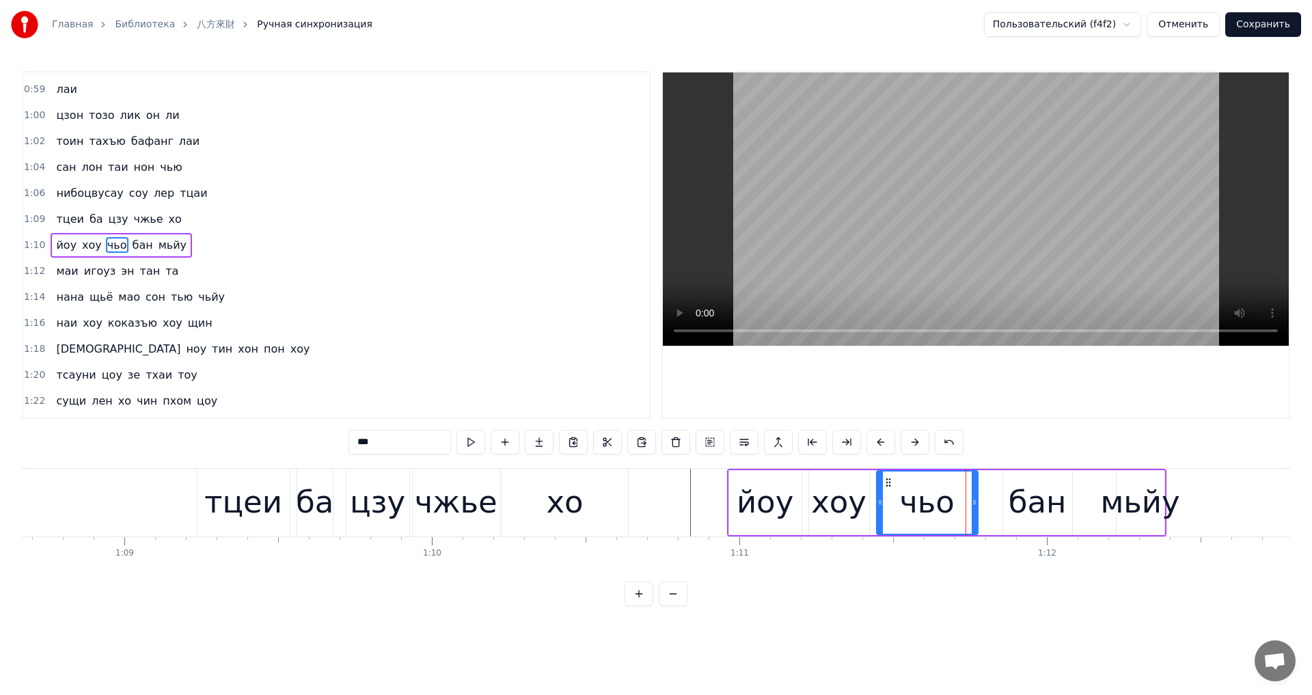
drag, startPoint x: 970, startPoint y: 503, endPoint x: 989, endPoint y: 503, distance: 19.1
click at [977, 503] on icon at bounding box center [974, 502] width 5 height 11
click at [1013, 506] on div "бан" at bounding box center [1038, 502] width 58 height 46
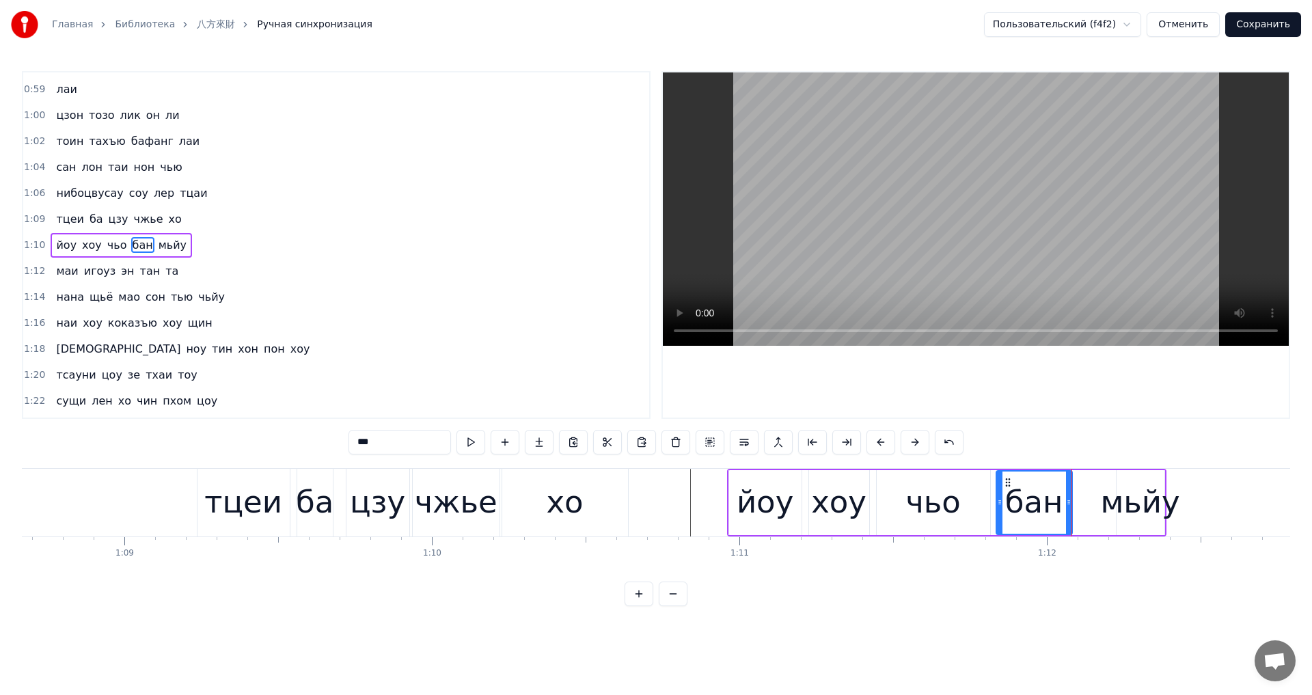
click at [999, 504] on icon at bounding box center [999, 502] width 5 height 11
drag, startPoint x: 1065, startPoint y: 505, endPoint x: 1095, endPoint y: 506, distance: 30.1
click at [1095, 506] on icon at bounding box center [1093, 502] width 5 height 11
drag, startPoint x: 1098, startPoint y: 508, endPoint x: 1076, endPoint y: 511, distance: 22.7
click at [1076, 511] on div at bounding box center [1075, 503] width 5 height 62
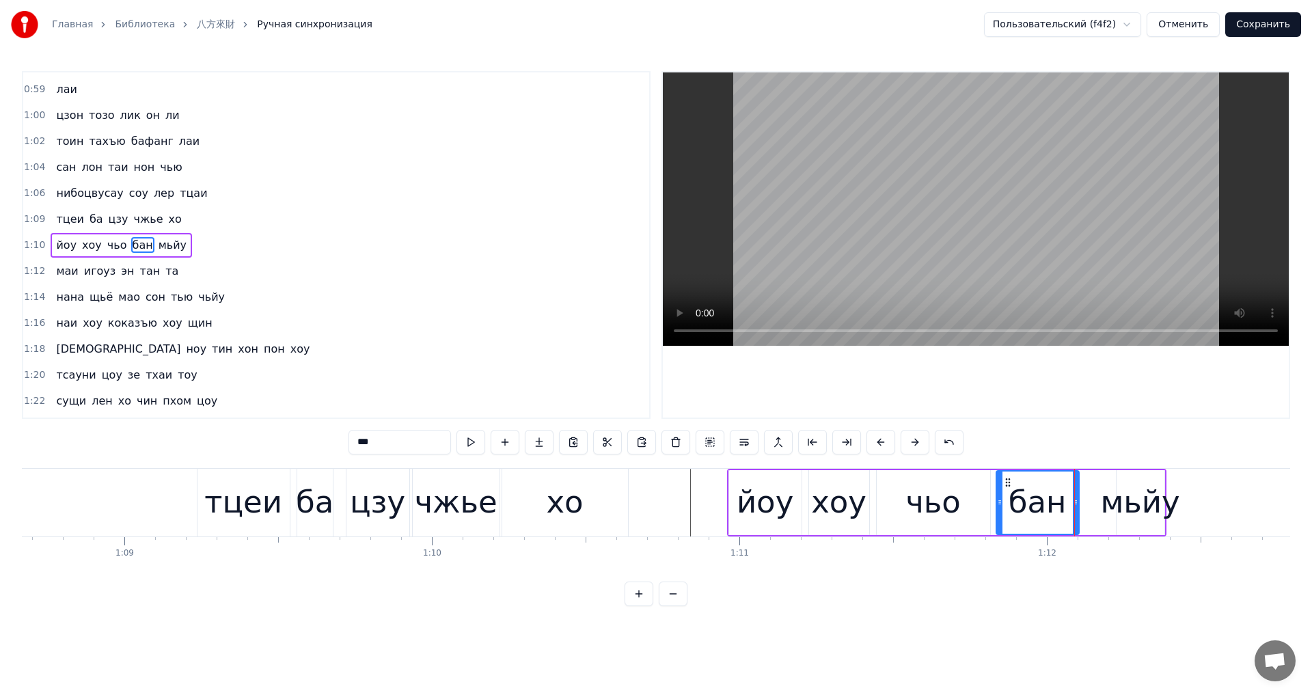
click at [1113, 508] on div "мьйу" at bounding box center [1139, 502] width 79 height 46
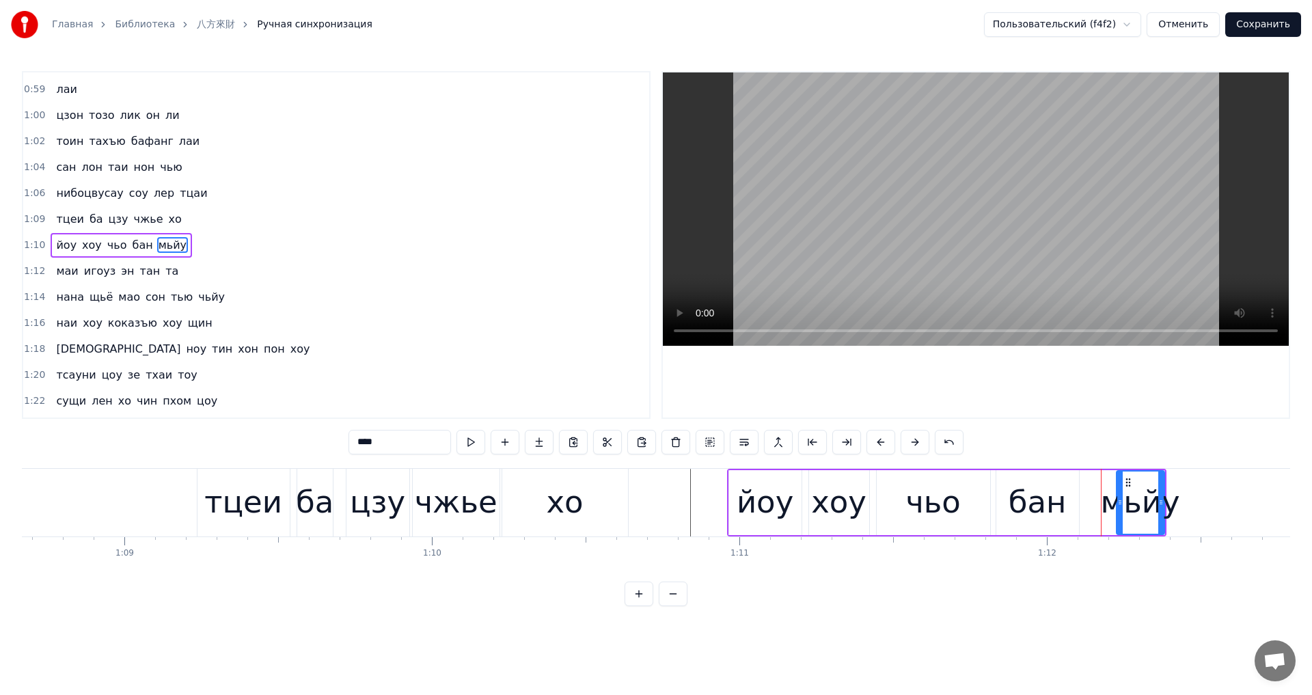
click at [1066, 506] on div "бан" at bounding box center [1037, 502] width 83 height 65
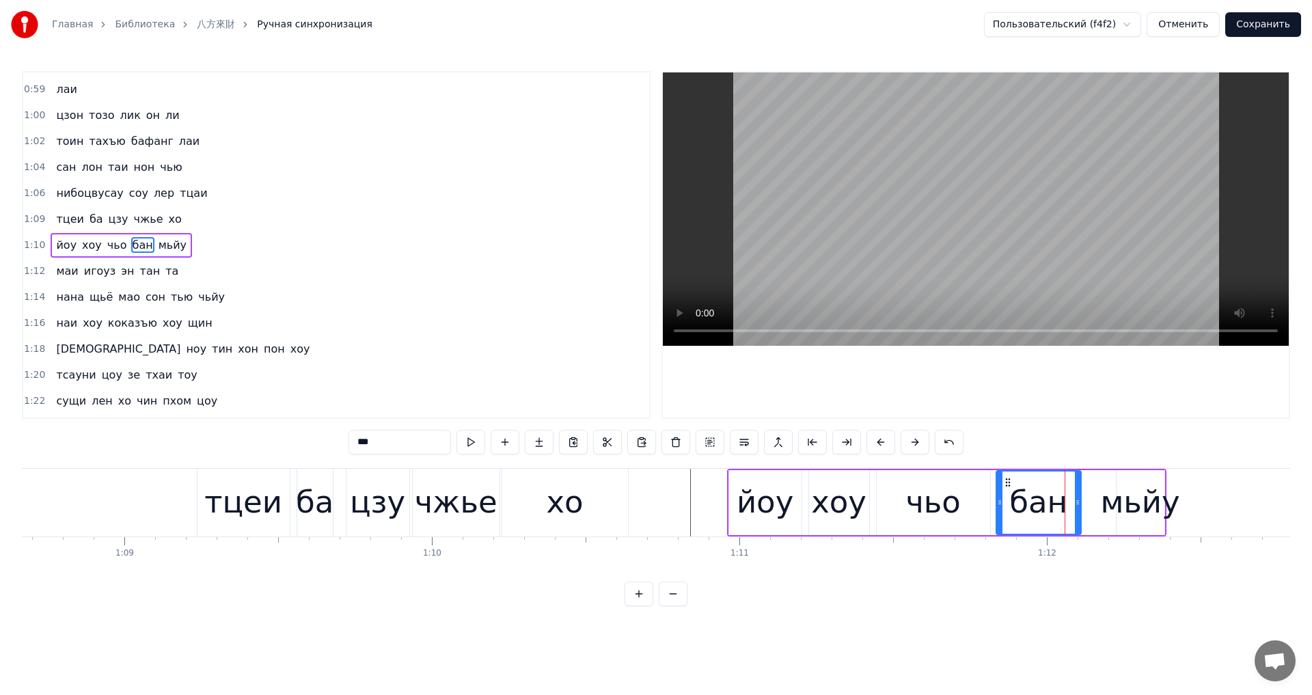
click at [1080, 505] on icon at bounding box center [1077, 502] width 5 height 11
click at [1134, 502] on div "мьйу" at bounding box center [1139, 502] width 79 height 46
type input "****"
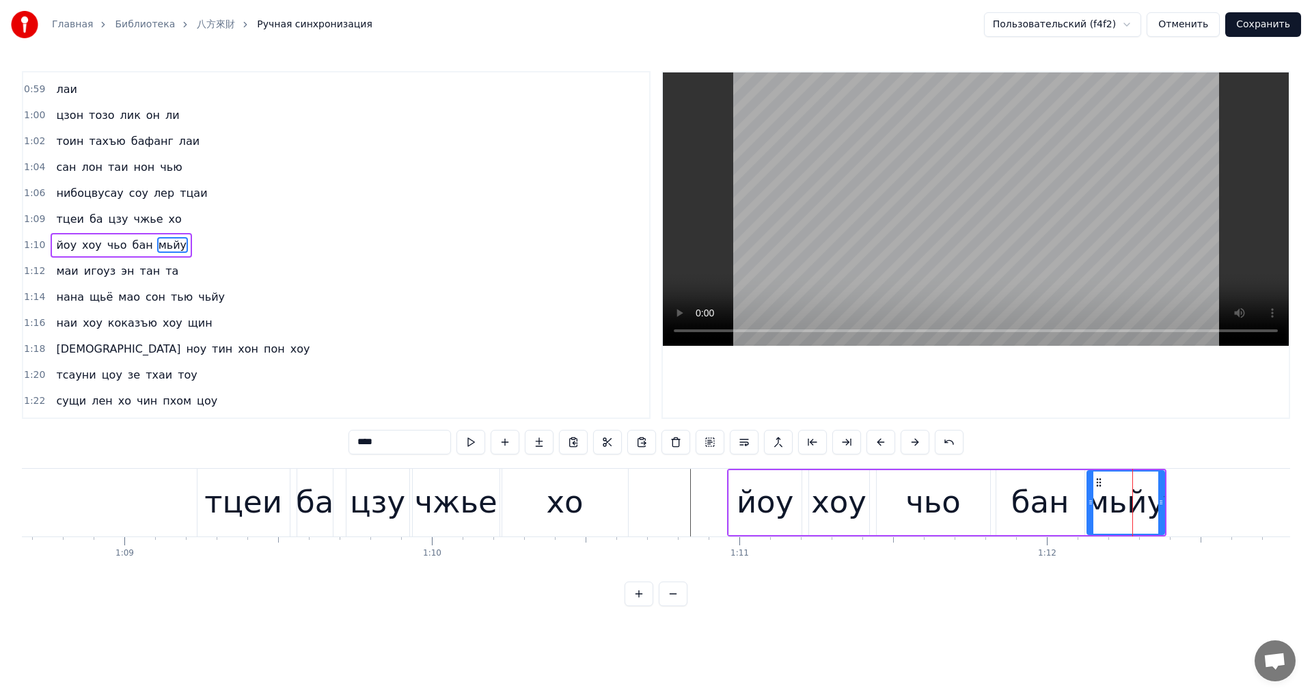
drag, startPoint x: 1120, startPoint y: 502, endPoint x: 1081, endPoint y: 504, distance: 39.0
click at [1088, 504] on icon at bounding box center [1090, 502] width 5 height 11
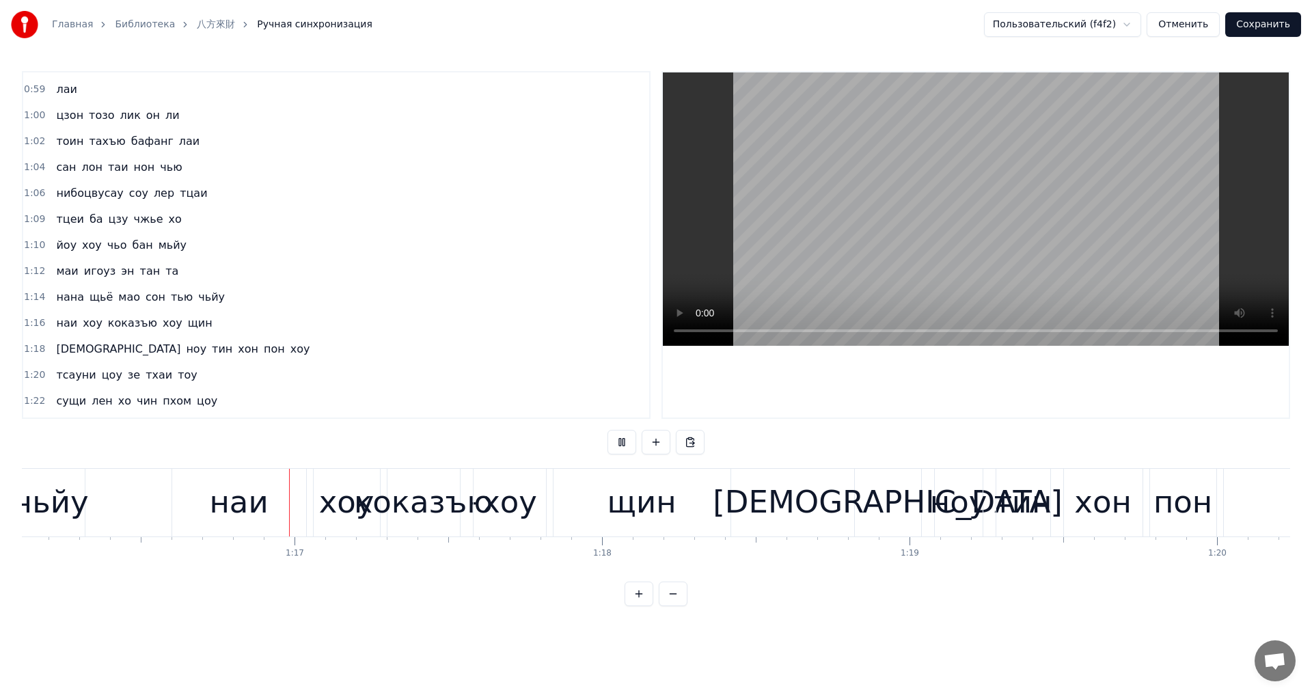
scroll to position [0, 23436]
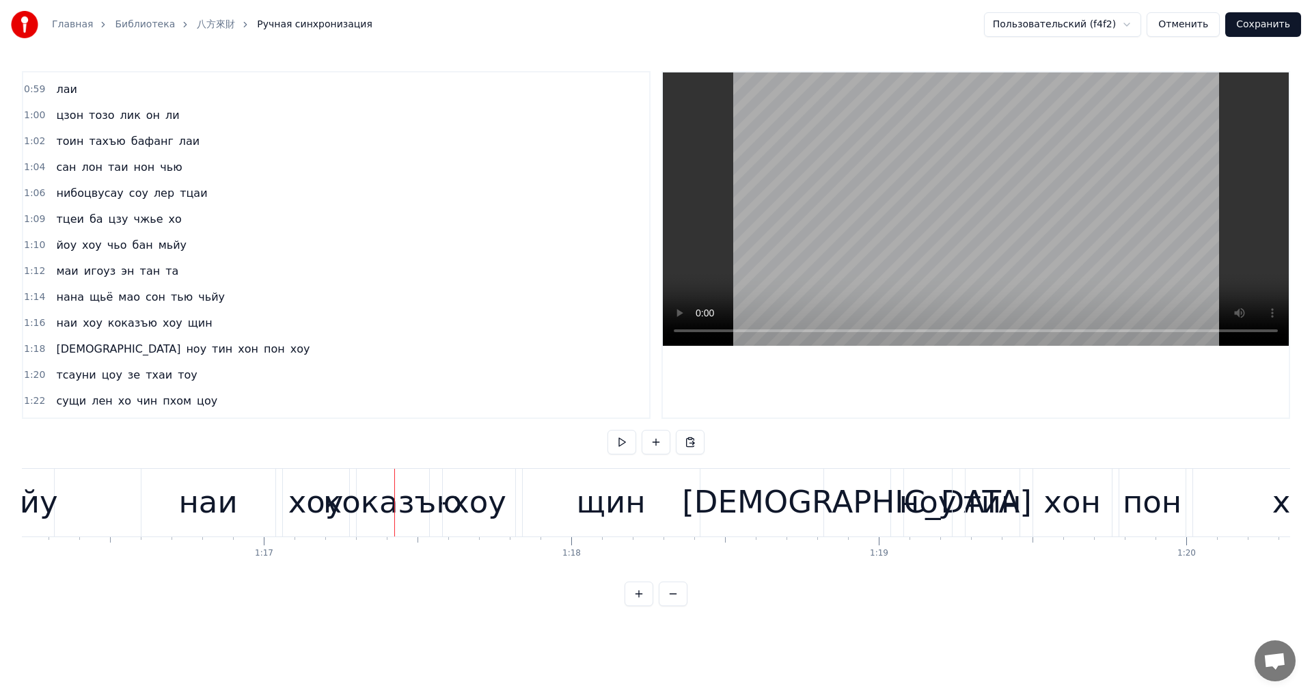
click at [176, 502] on div "наи" at bounding box center [208, 503] width 134 height 68
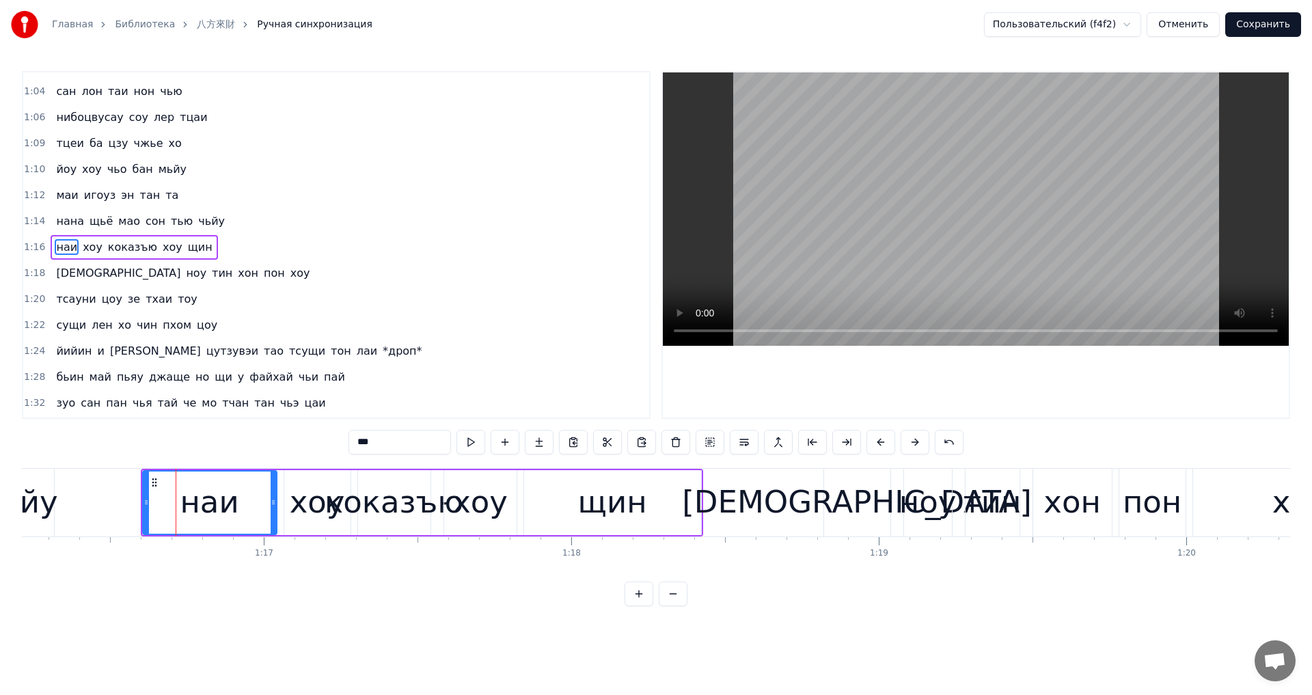
scroll to position [723, 0]
click at [472, 444] on button at bounding box center [470, 442] width 29 height 25
drag, startPoint x: 146, startPoint y: 506, endPoint x: 213, endPoint y: 513, distance: 66.6
click at [213, 513] on div at bounding box center [212, 503] width 5 height 62
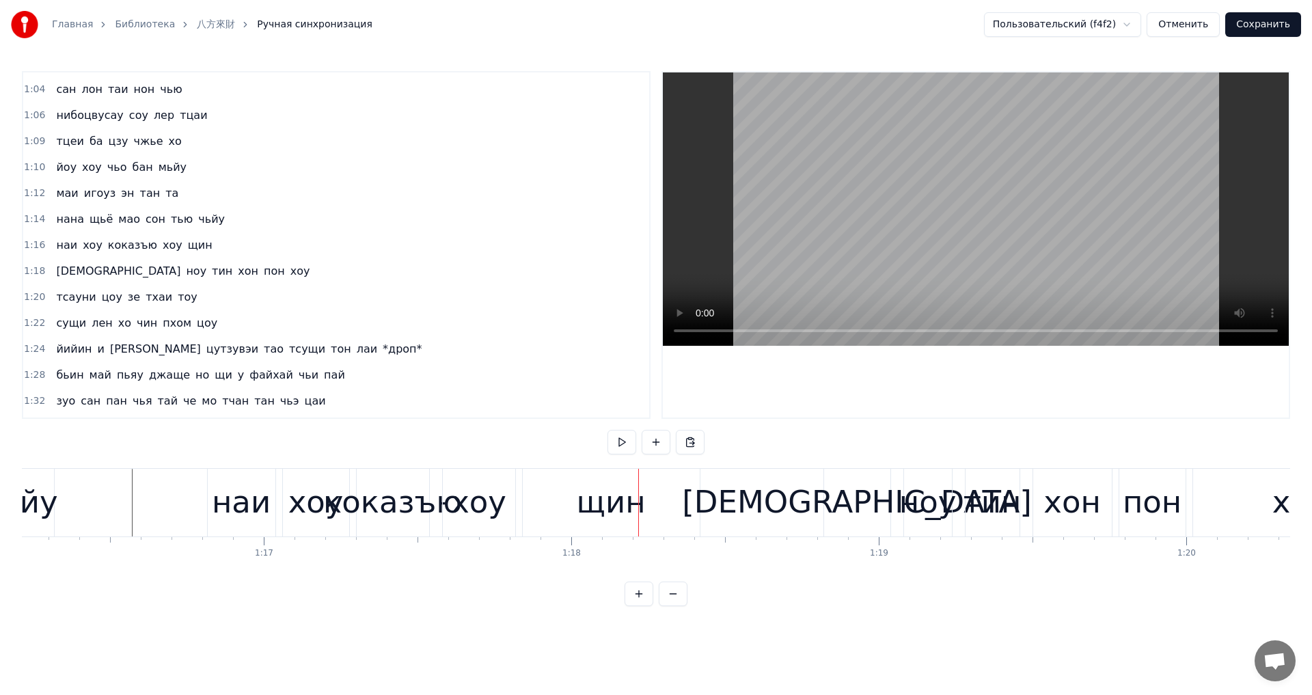
click at [450, 510] on div "хоу" at bounding box center [479, 503] width 72 height 68
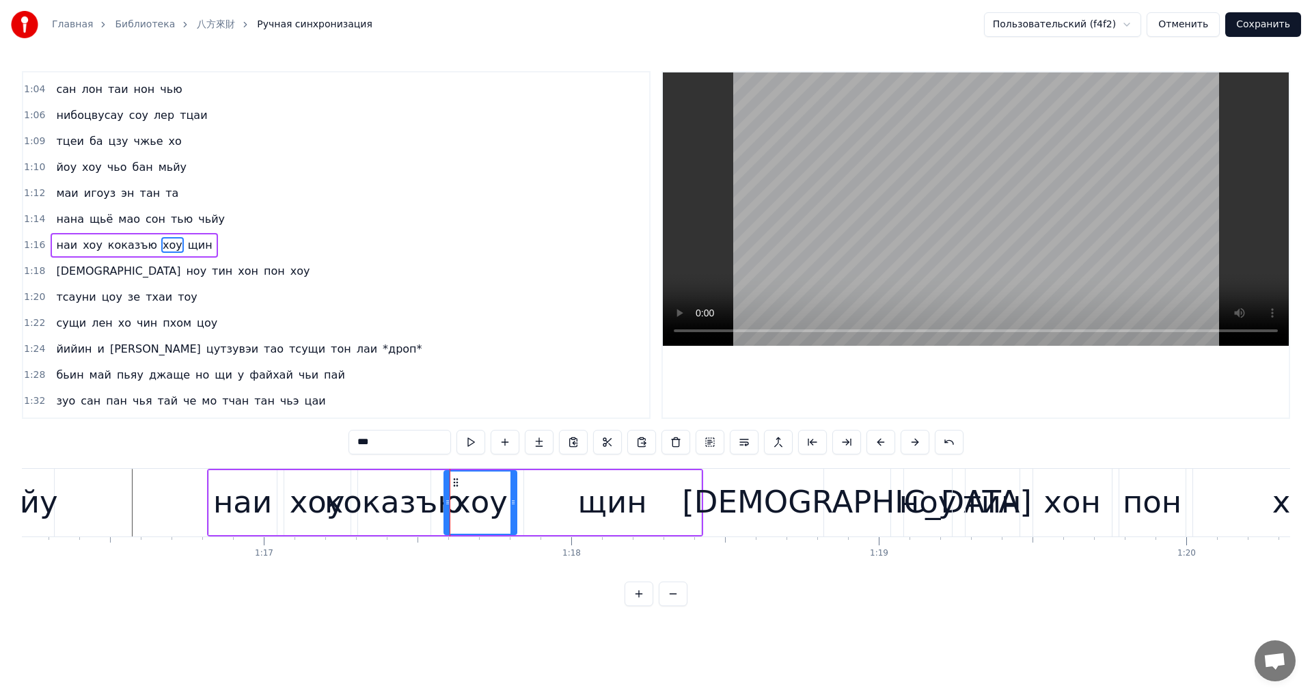
click at [405, 510] on div "коказъю" at bounding box center [394, 502] width 139 height 46
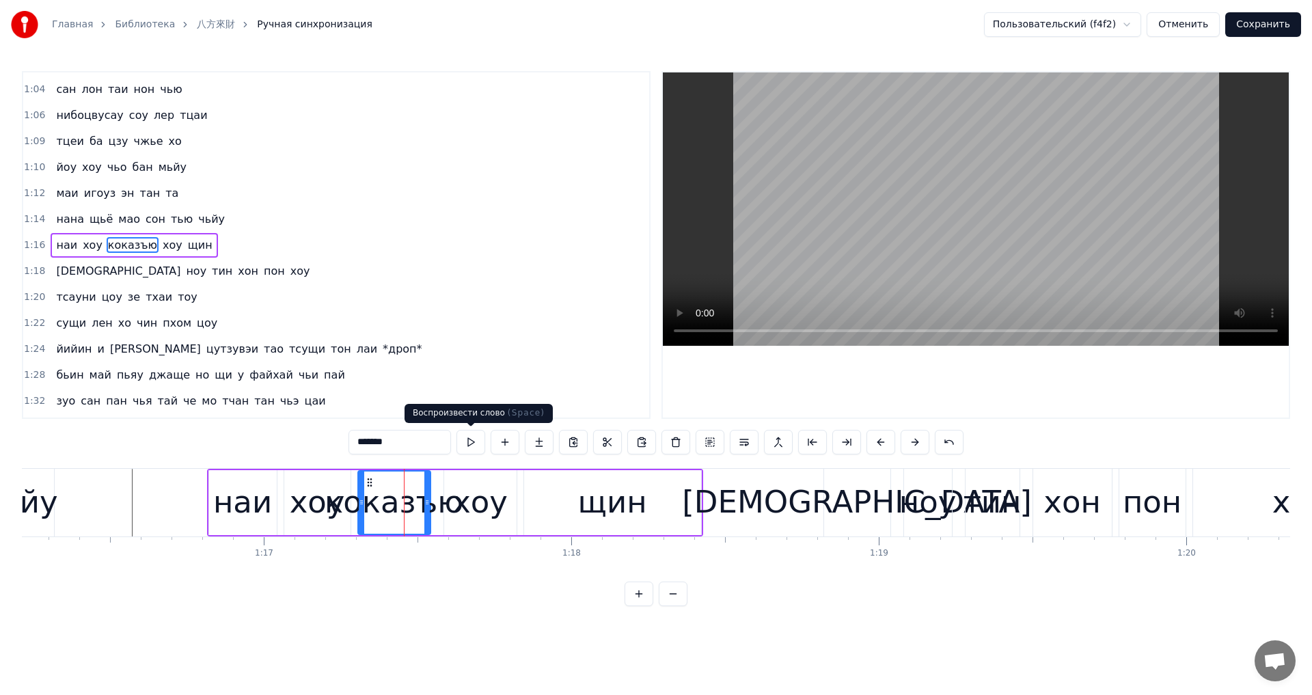
click at [474, 438] on button at bounding box center [470, 442] width 29 height 25
click at [449, 504] on div "коказъю" at bounding box center [394, 502] width 139 height 46
click at [469, 497] on div "хоу" at bounding box center [479, 502] width 55 height 46
type input "***"
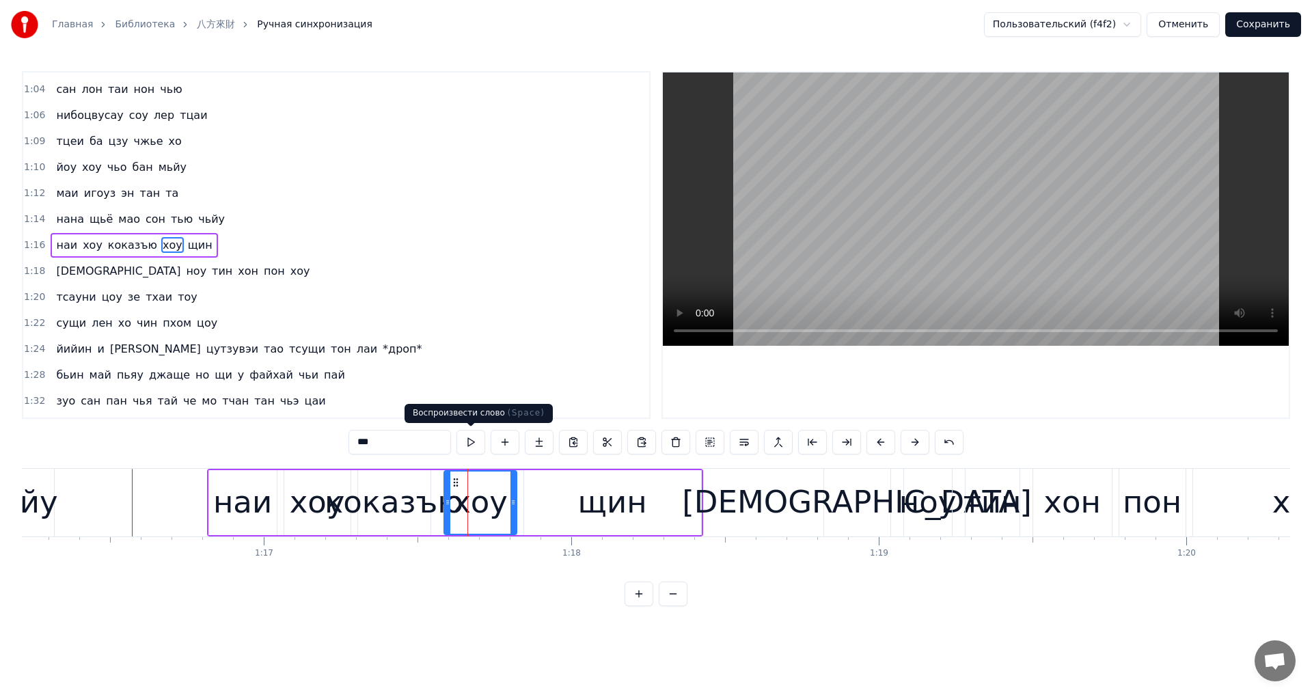
click at [470, 445] on button at bounding box center [470, 442] width 29 height 25
click at [470, 443] on button at bounding box center [470, 442] width 29 height 25
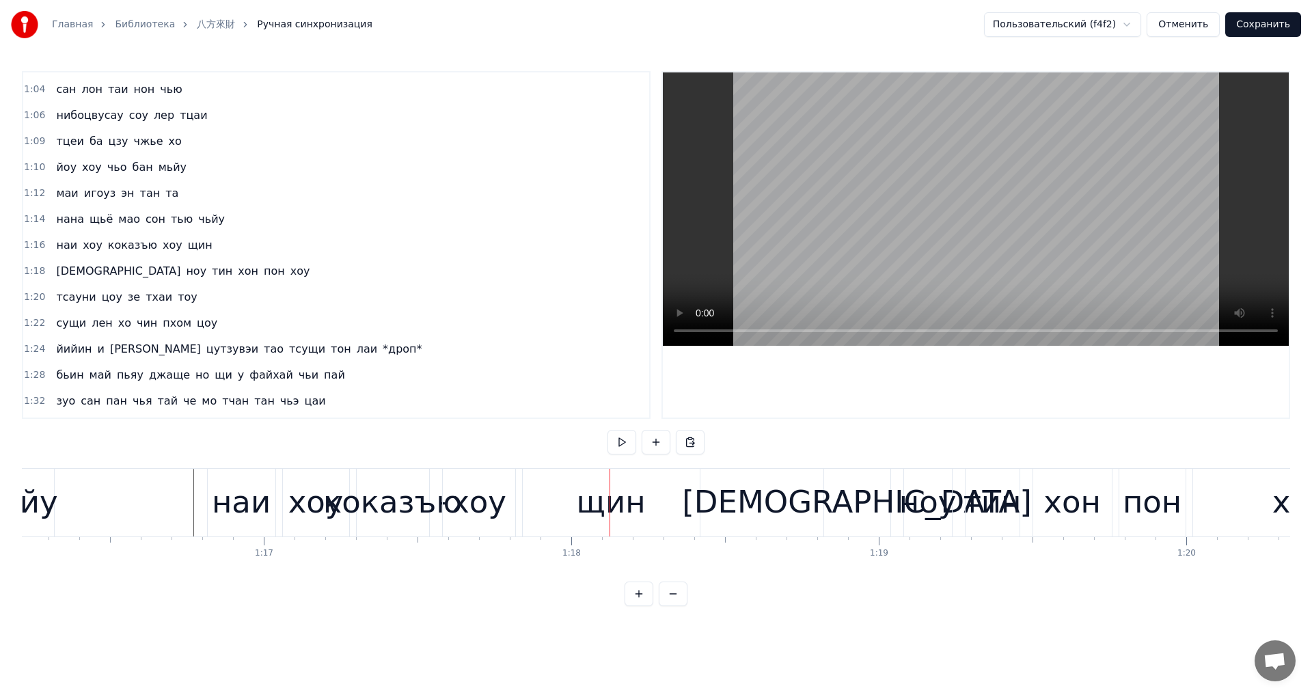
click at [570, 503] on div "щин" at bounding box center [611, 503] width 177 height 68
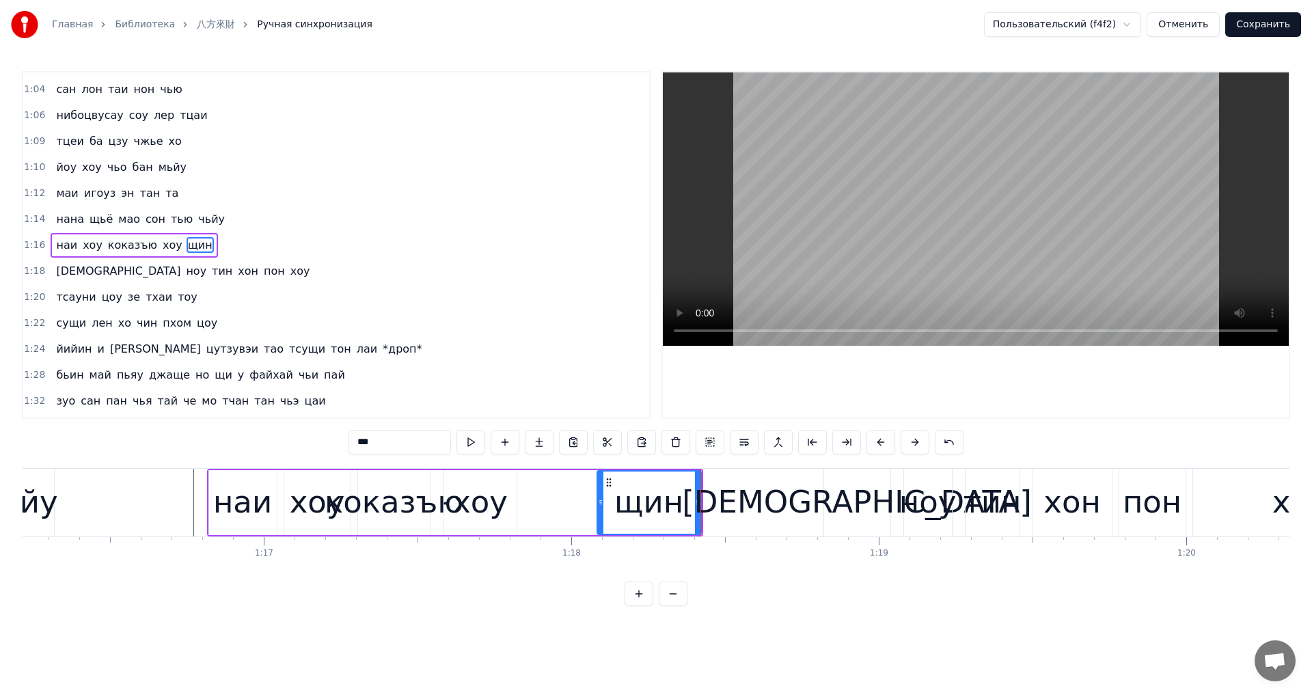
drag, startPoint x: 526, startPoint y: 501, endPoint x: 599, endPoint y: 513, distance: 74.0
click at [599, 513] on div at bounding box center [600, 503] width 5 height 62
click at [473, 506] on div "хоу" at bounding box center [479, 502] width 55 height 46
type input "***"
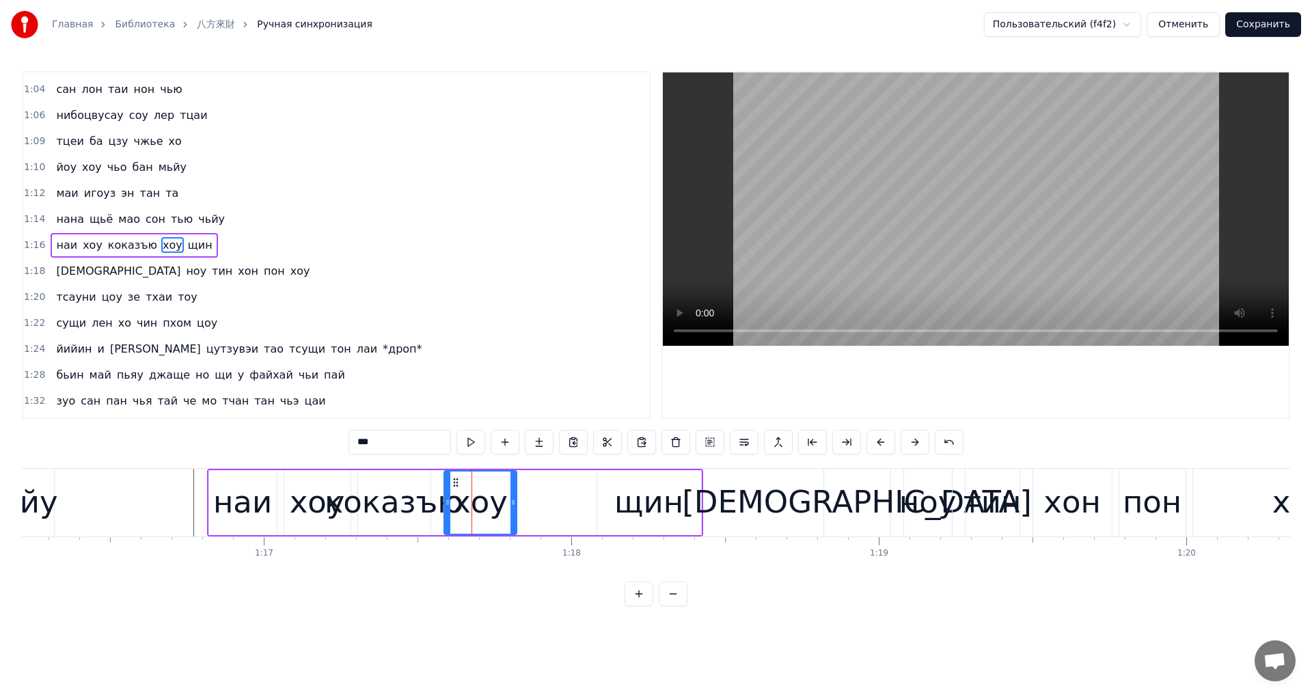
drag, startPoint x: 508, startPoint y: 504, endPoint x: 521, endPoint y: 504, distance: 13.7
click at [521, 504] on div "наи хоу коказъю хоу щин" at bounding box center [455, 503] width 496 height 68
click at [508, 502] on div "хоу" at bounding box center [480, 502] width 72 height 65
drag, startPoint x: 513, startPoint y: 502, endPoint x: 558, endPoint y: 513, distance: 46.3
click at [591, 513] on div at bounding box center [591, 503] width 5 height 62
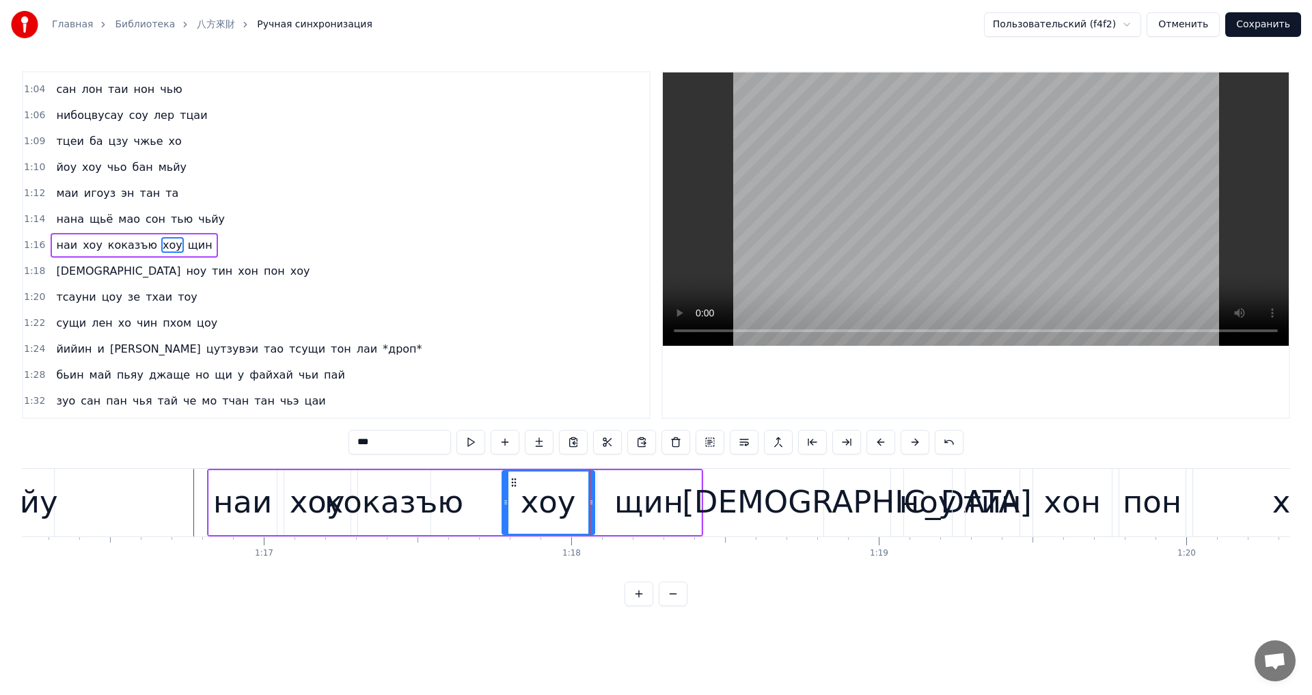
drag, startPoint x: 448, startPoint y: 504, endPoint x: 506, endPoint y: 519, distance: 59.8
click at [506, 519] on div at bounding box center [505, 503] width 5 height 62
click at [428, 510] on div "коказъю" at bounding box center [394, 502] width 139 height 46
type input "*******"
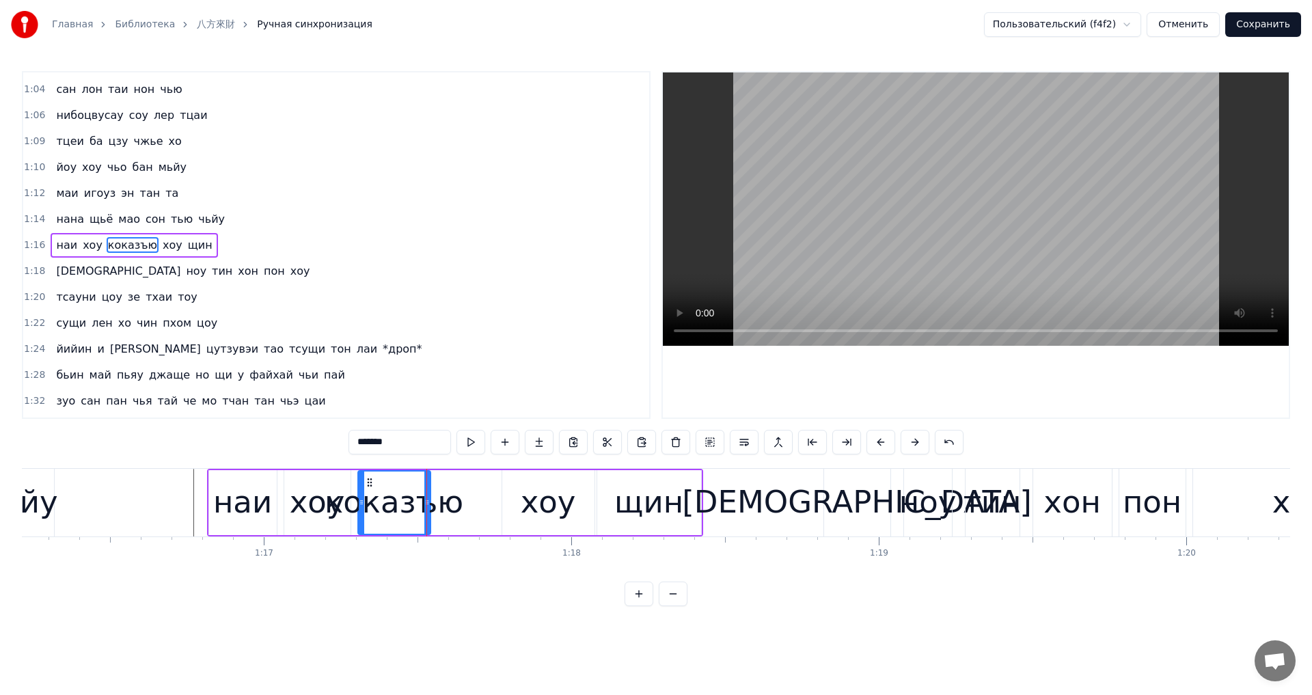
click at [460, 504] on div "наи хоу коказъю хоу щин" at bounding box center [455, 503] width 496 height 68
click at [340, 505] on div "коказъю" at bounding box center [394, 502] width 139 height 46
click at [477, 445] on button at bounding box center [470, 442] width 29 height 25
click at [456, 430] on button at bounding box center [470, 442] width 29 height 25
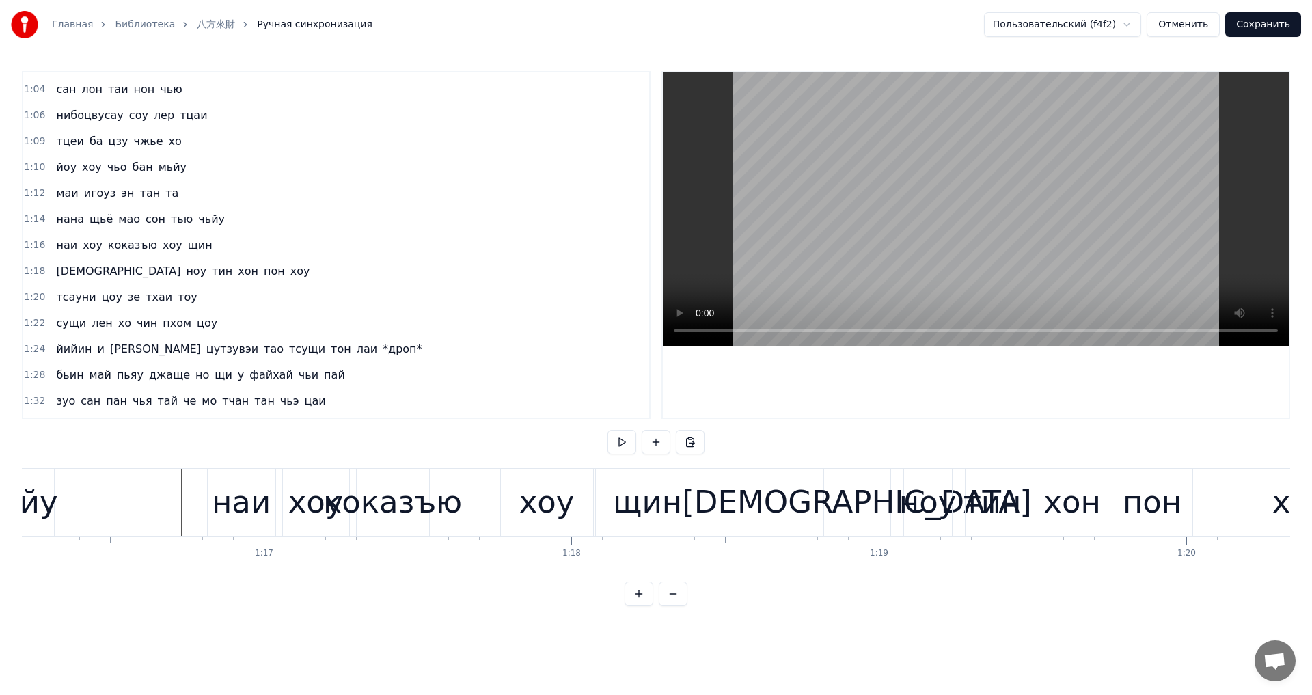
click at [411, 510] on div "коказъю" at bounding box center [392, 502] width 139 height 46
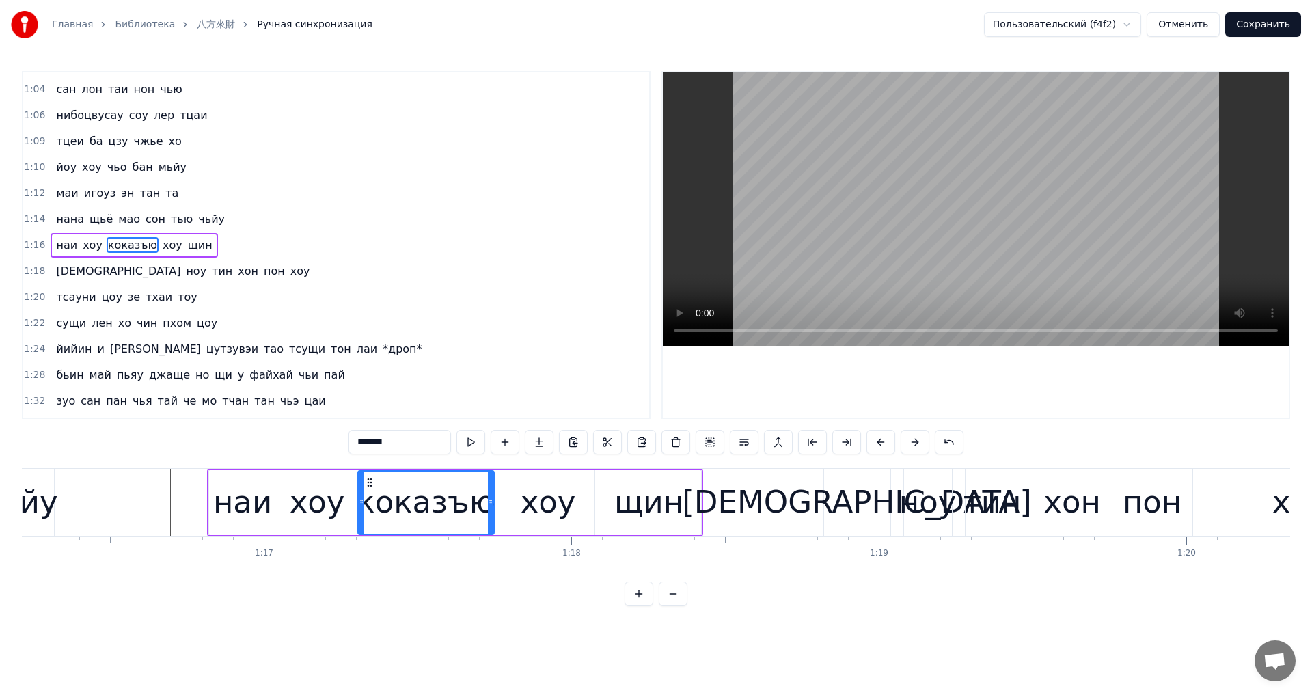
drag, startPoint x: 430, startPoint y: 511, endPoint x: 496, endPoint y: 513, distance: 66.3
click at [493, 513] on div at bounding box center [490, 503] width 5 height 62
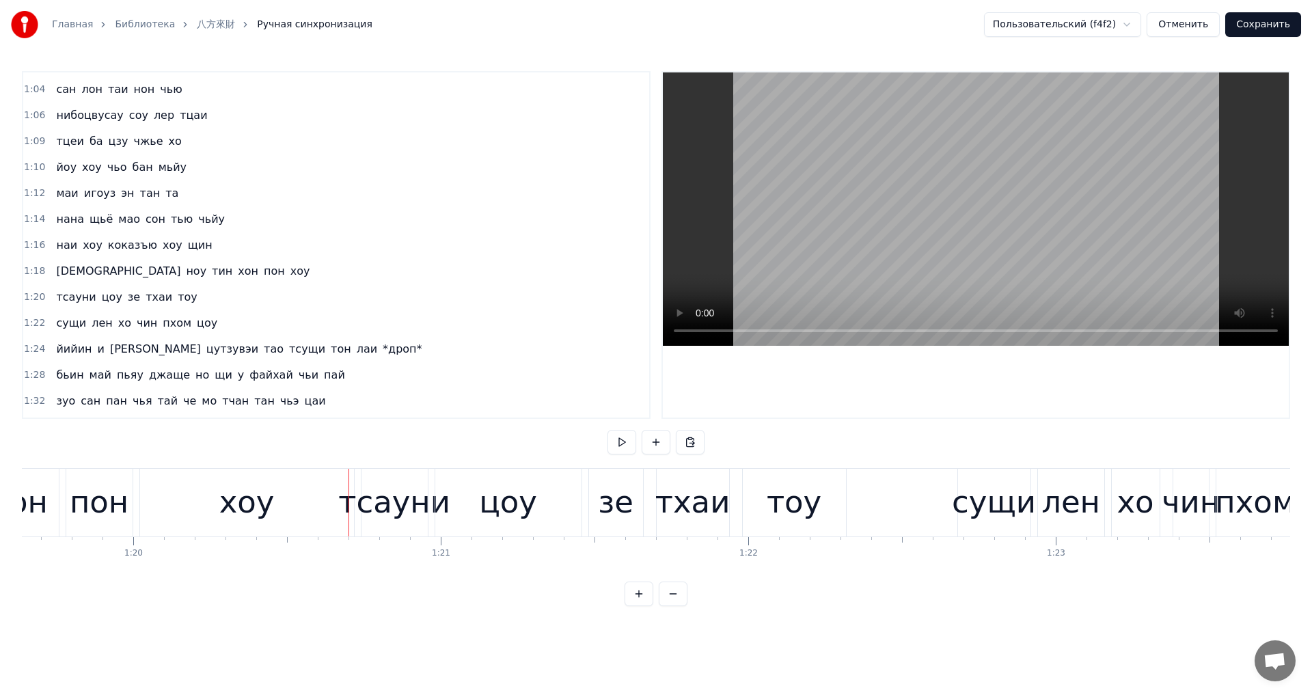
scroll to position [0, 24615]
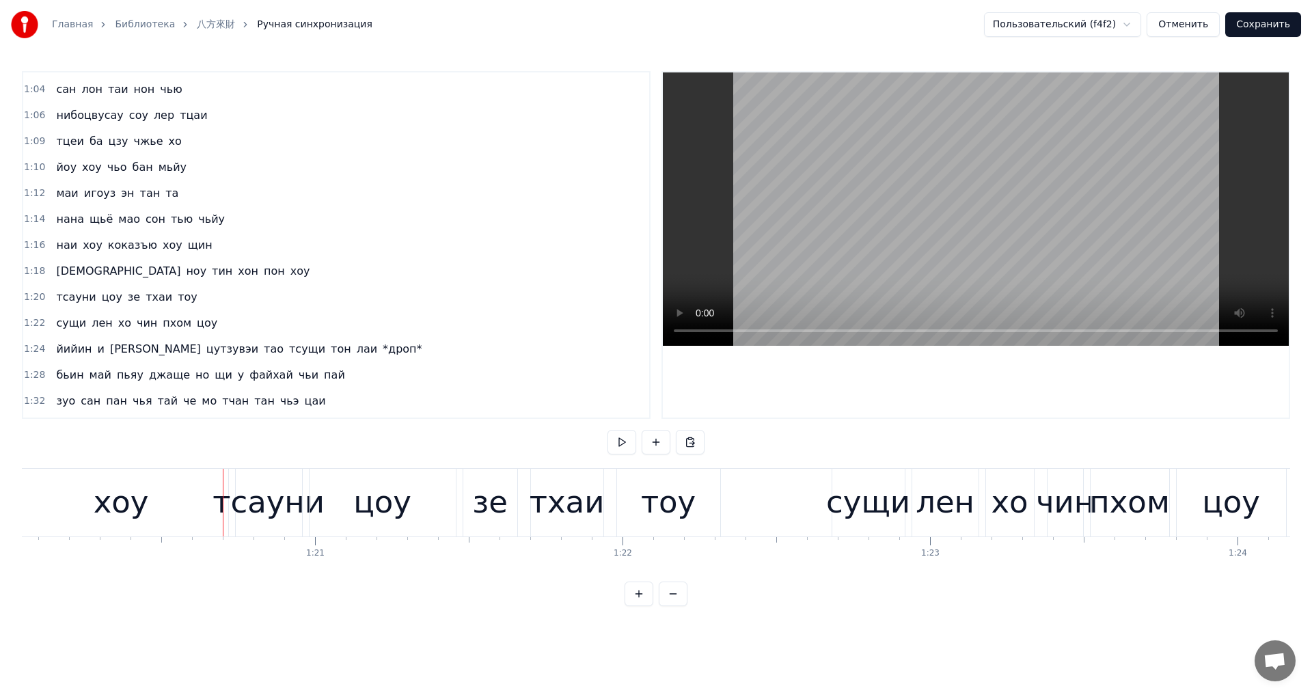
click at [142, 516] on div "хоу" at bounding box center [121, 502] width 55 height 46
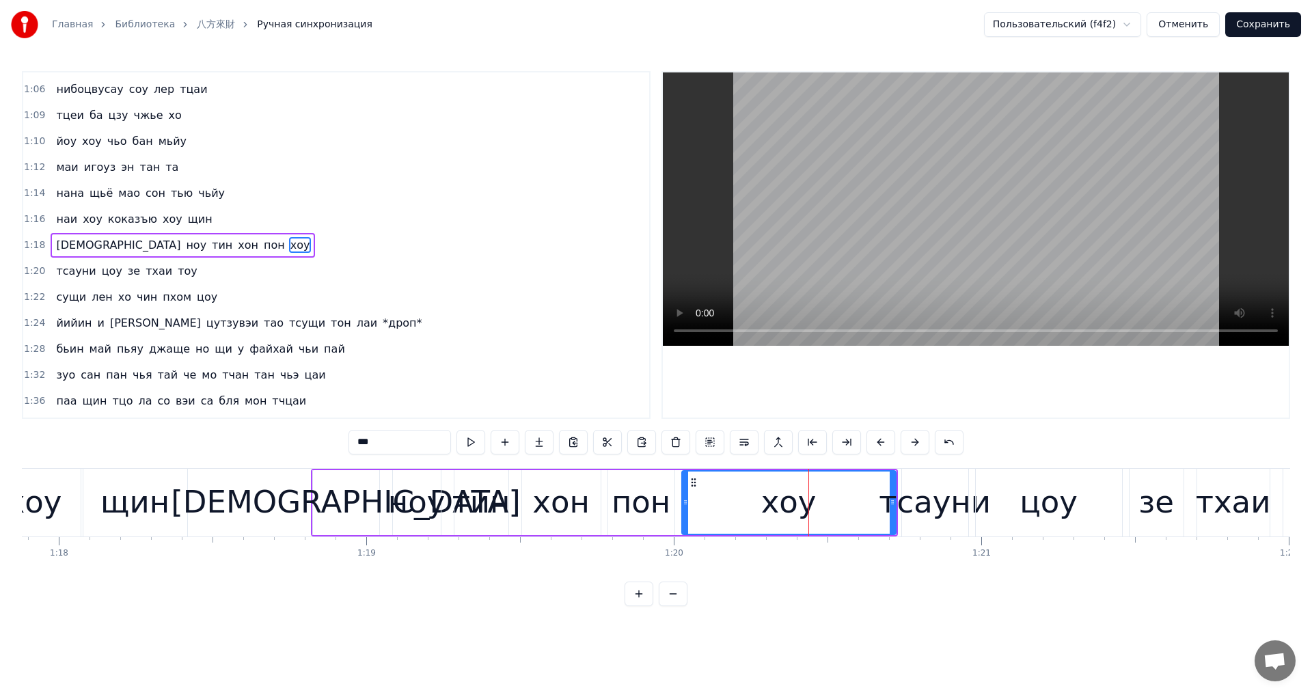
scroll to position [0, 23920]
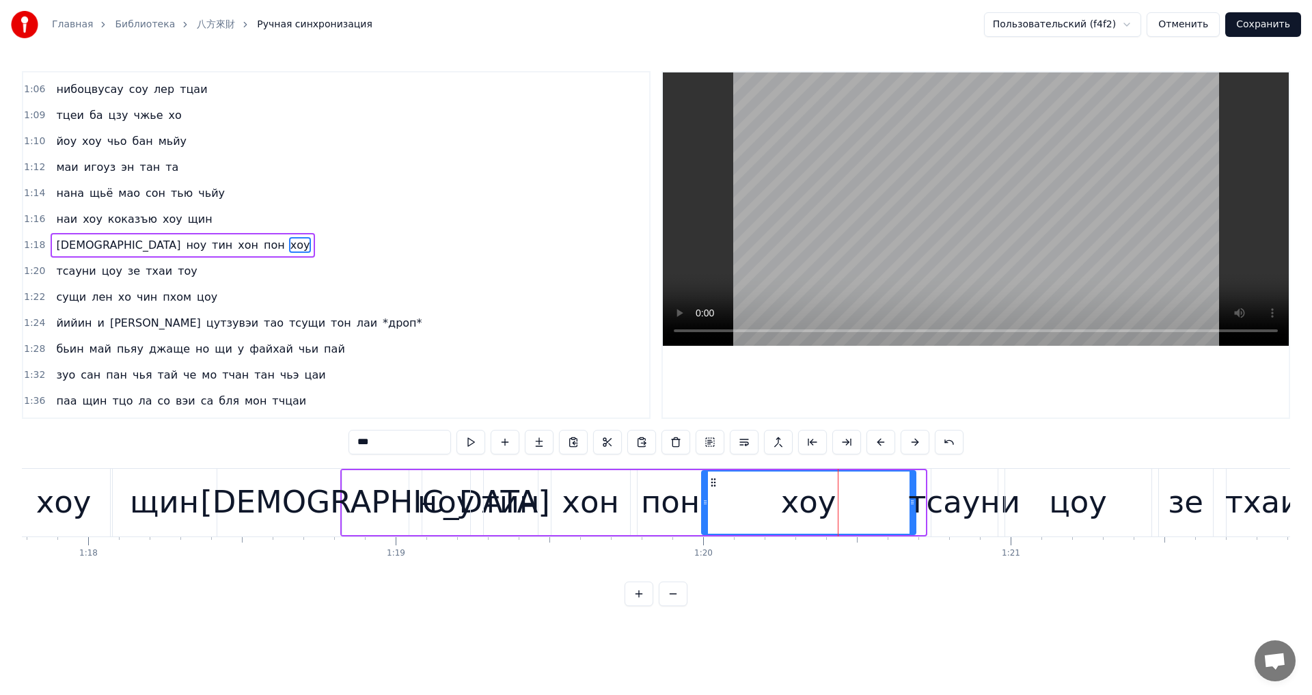
drag, startPoint x: 720, startPoint y: 482, endPoint x: 711, endPoint y: 484, distance: 9.0
click at [711, 484] on icon at bounding box center [713, 482] width 11 height 11
drag, startPoint x: 914, startPoint y: 507, endPoint x: 802, endPoint y: 509, distance: 111.4
click at [802, 509] on div at bounding box center [798, 503] width 5 height 62
click at [706, 491] on div at bounding box center [707, 503] width 5 height 62
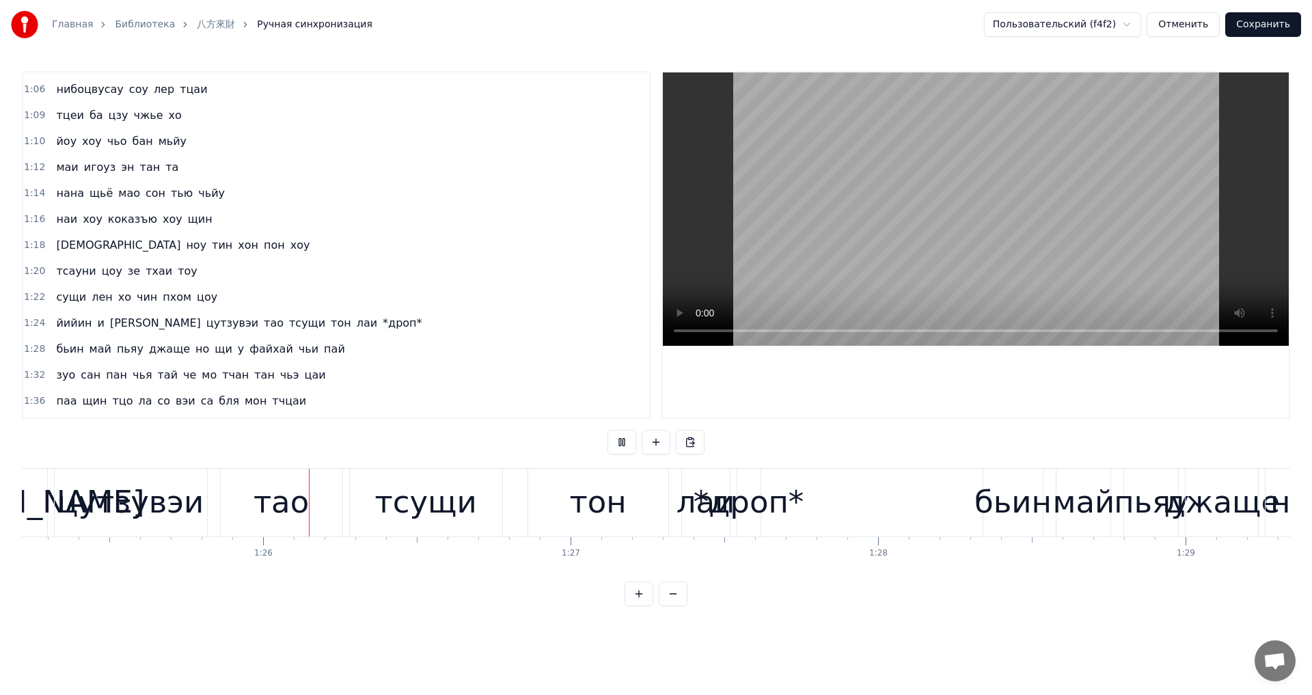
scroll to position [0, 26223]
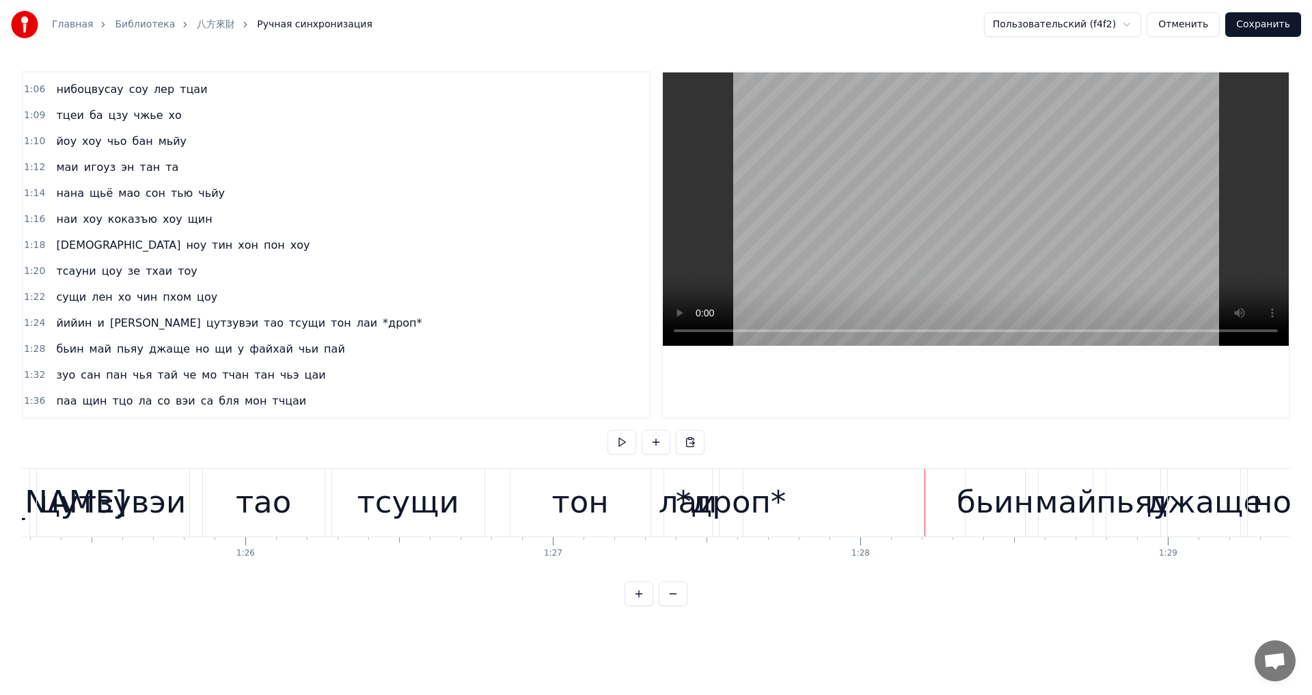
click at [723, 515] on div "*дроп*" at bounding box center [731, 502] width 111 height 46
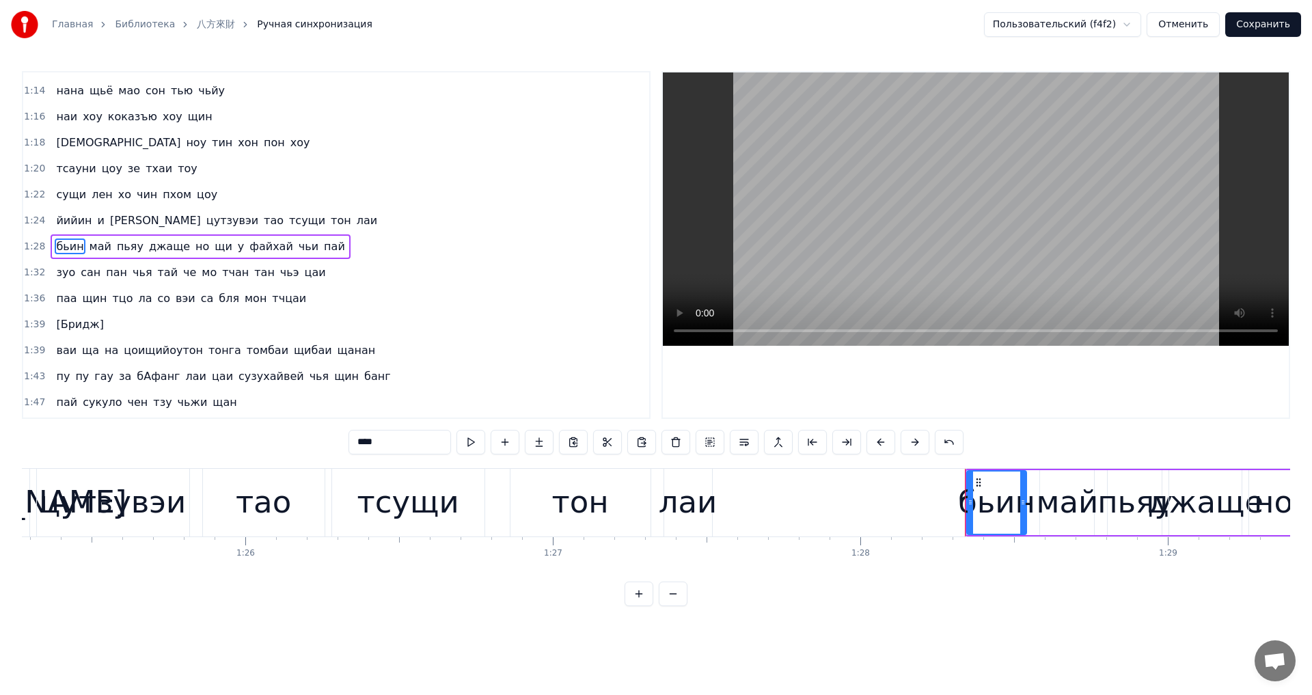
scroll to position [853, 0]
click at [273, 510] on div "тао" at bounding box center [263, 502] width 55 height 46
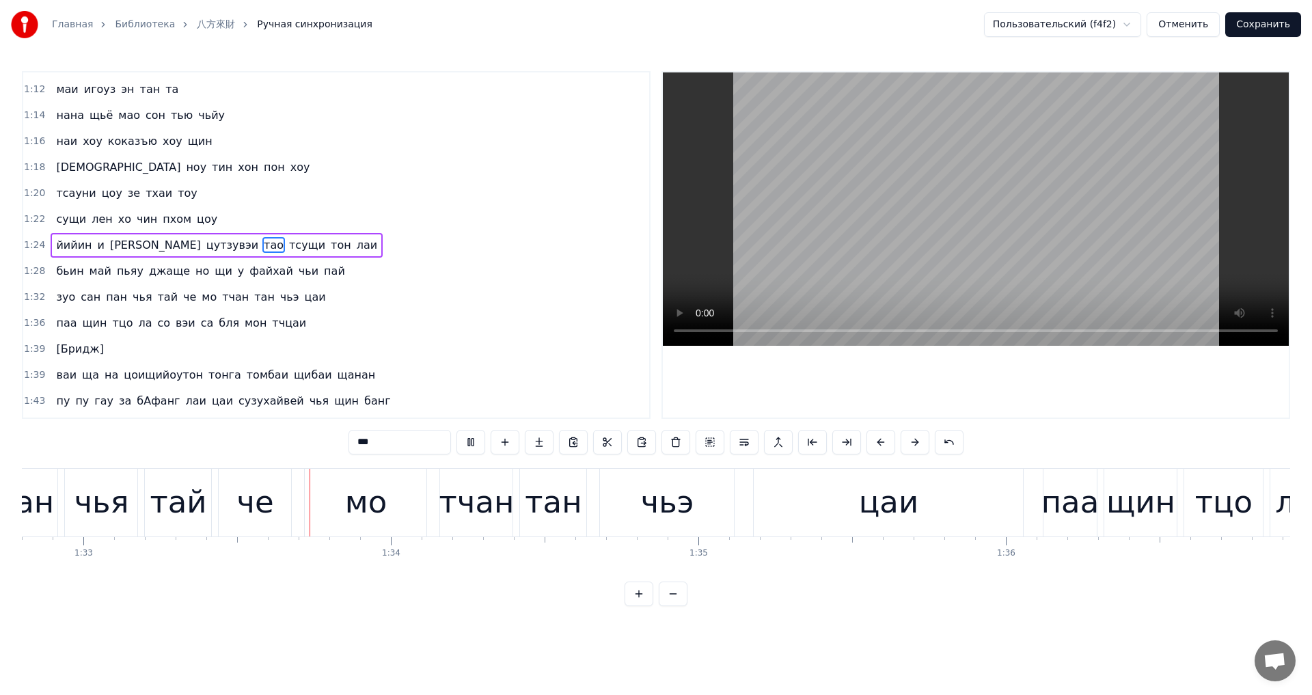
scroll to position [0, 28561]
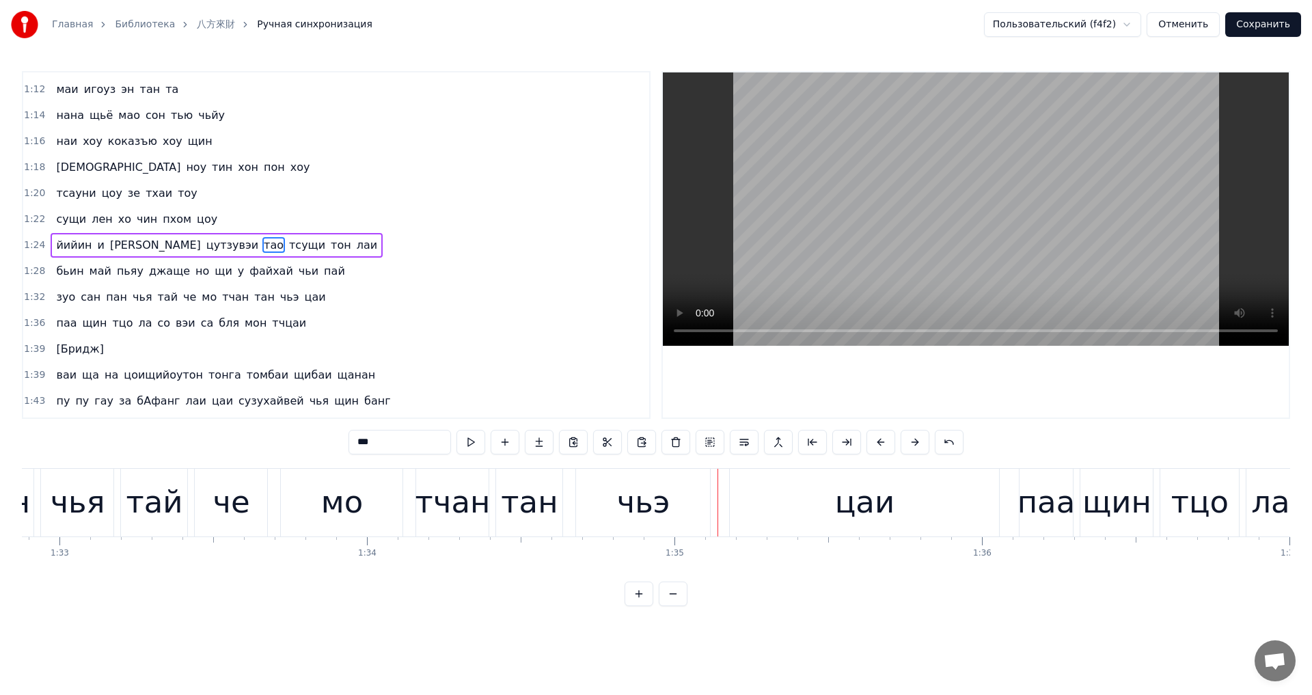
click at [345, 528] on div "мо" at bounding box center [342, 503] width 122 height 68
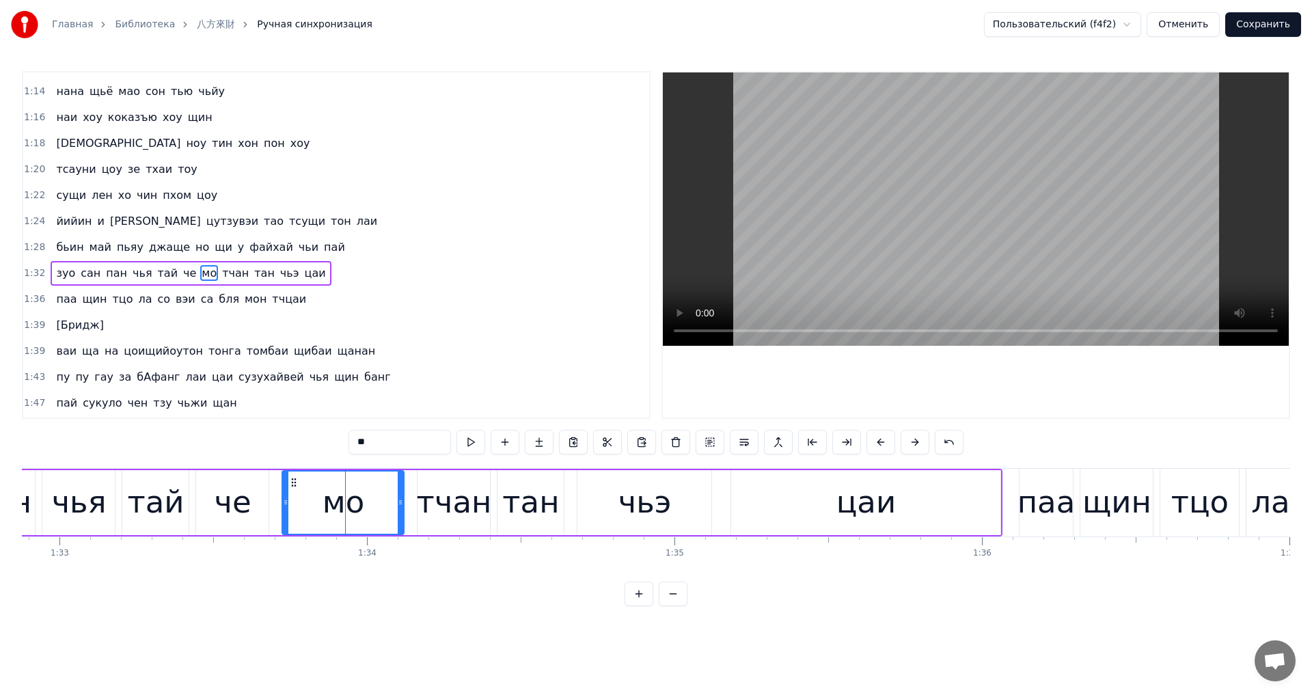
scroll to position [879, 0]
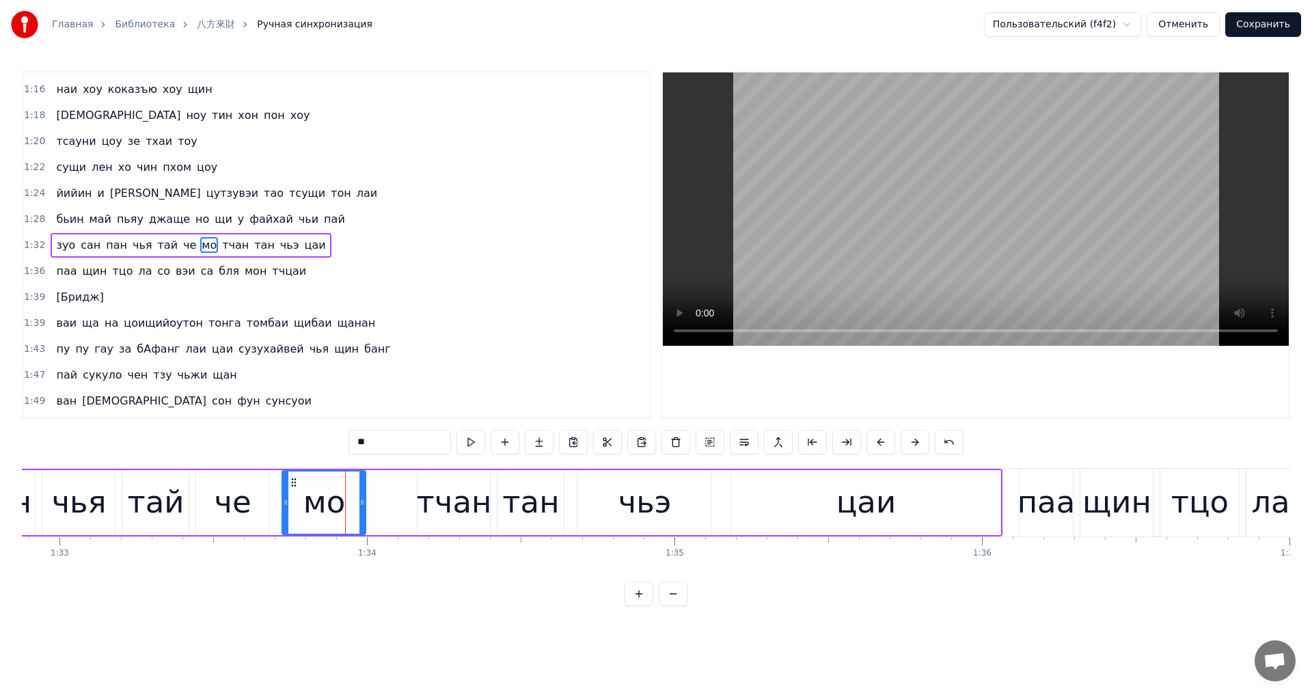
drag, startPoint x: 400, startPoint y: 502, endPoint x: 358, endPoint y: 510, distance: 42.5
click at [361, 510] on div at bounding box center [361, 503] width 5 height 62
drag, startPoint x: 364, startPoint y: 511, endPoint x: 356, endPoint y: 511, distance: 7.5
click at [356, 511] on div at bounding box center [357, 503] width 5 height 62
drag, startPoint x: 288, startPoint y: 508, endPoint x: 279, endPoint y: 508, distance: 8.2
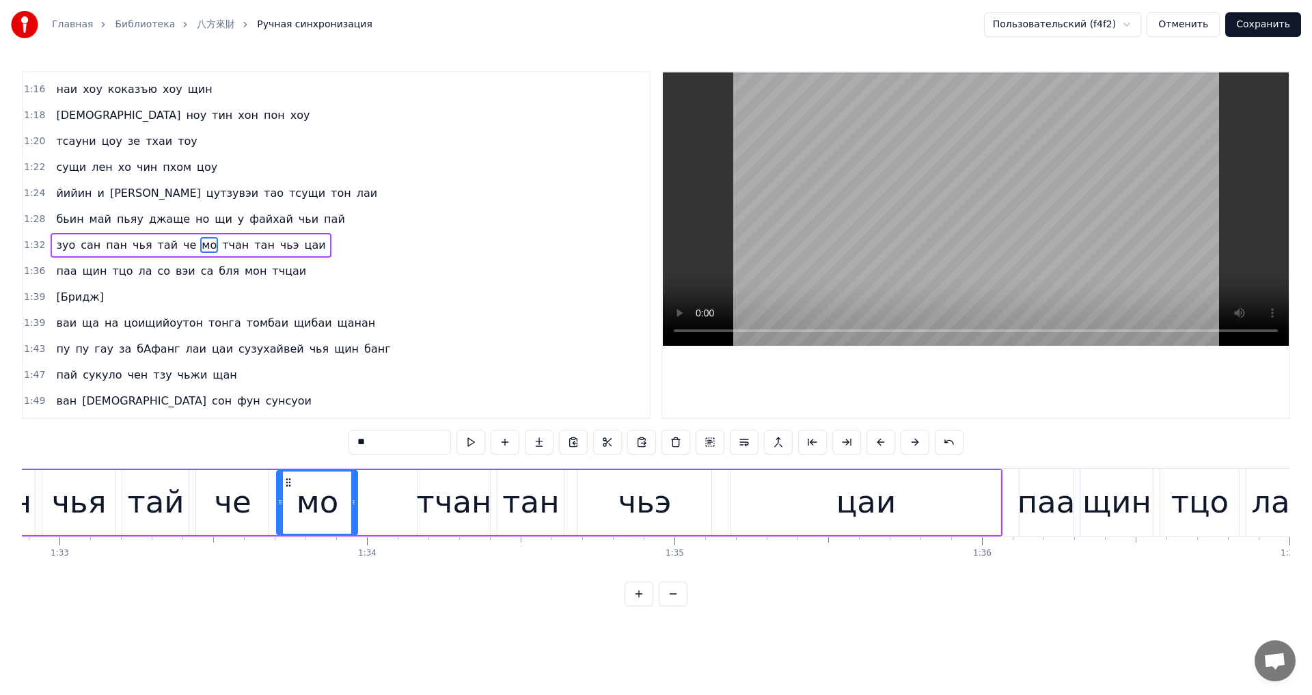
click at [279, 508] on div at bounding box center [279, 503] width 5 height 62
drag, startPoint x: 353, startPoint y: 506, endPoint x: 344, endPoint y: 508, distance: 9.1
click at [349, 508] on div at bounding box center [351, 503] width 5 height 62
drag, startPoint x: 472, startPoint y: 568, endPoint x: 465, endPoint y: 543, distance: 26.0
click at [471, 568] on div "Киба ю Эре на у ан [PERSON_NAME] мье торо мон [PERSON_NAME] ун тан кум сам кури…" at bounding box center [656, 519] width 1268 height 103
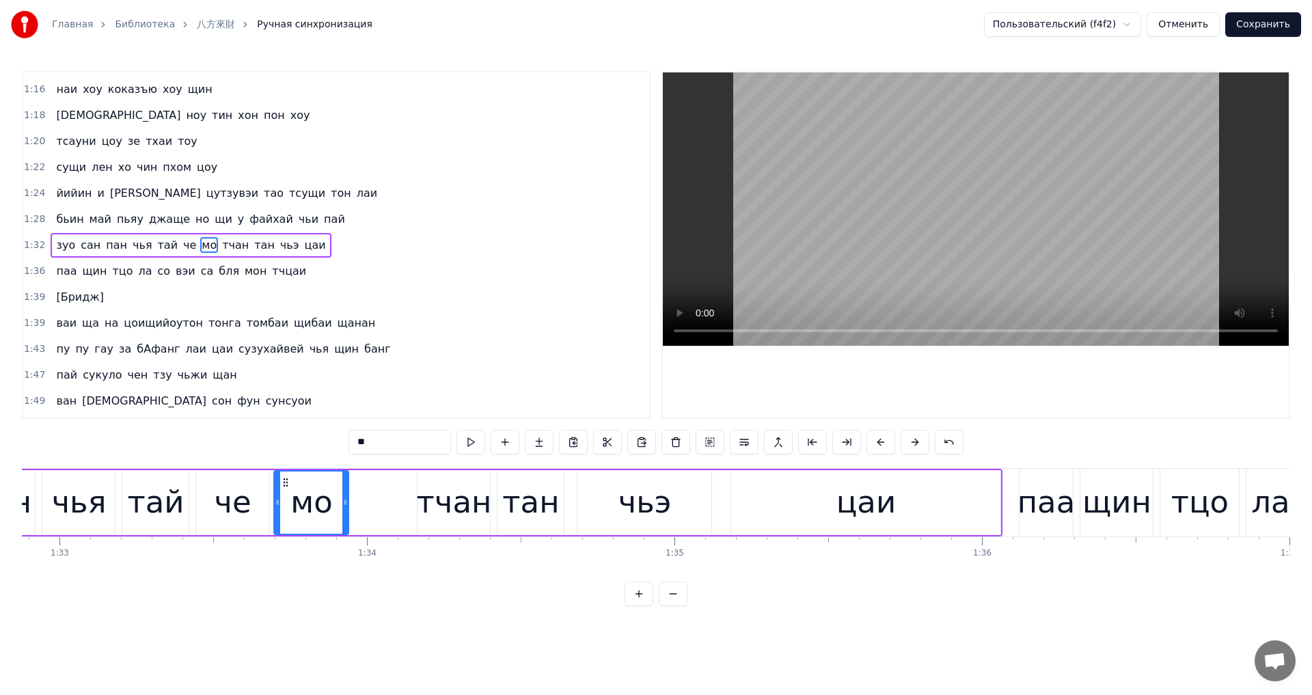
click at [451, 505] on div "тчан" at bounding box center [454, 502] width 75 height 46
type input "****"
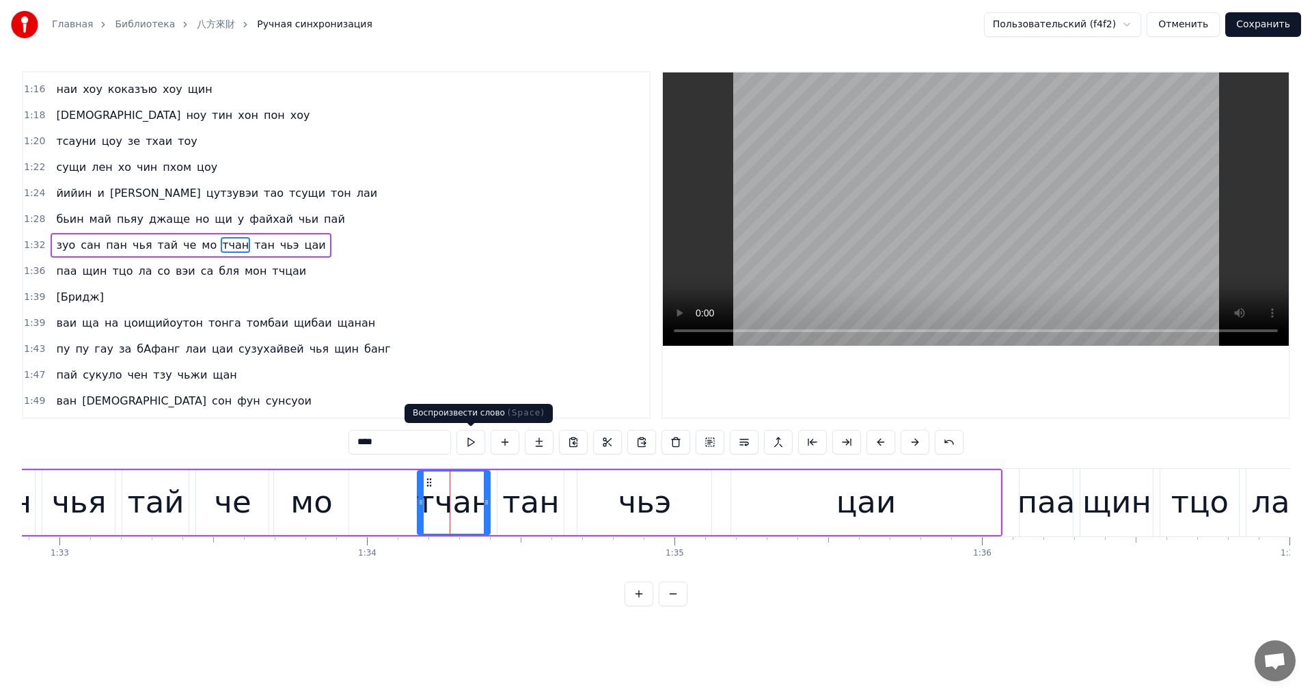
click at [465, 450] on button at bounding box center [470, 442] width 29 height 25
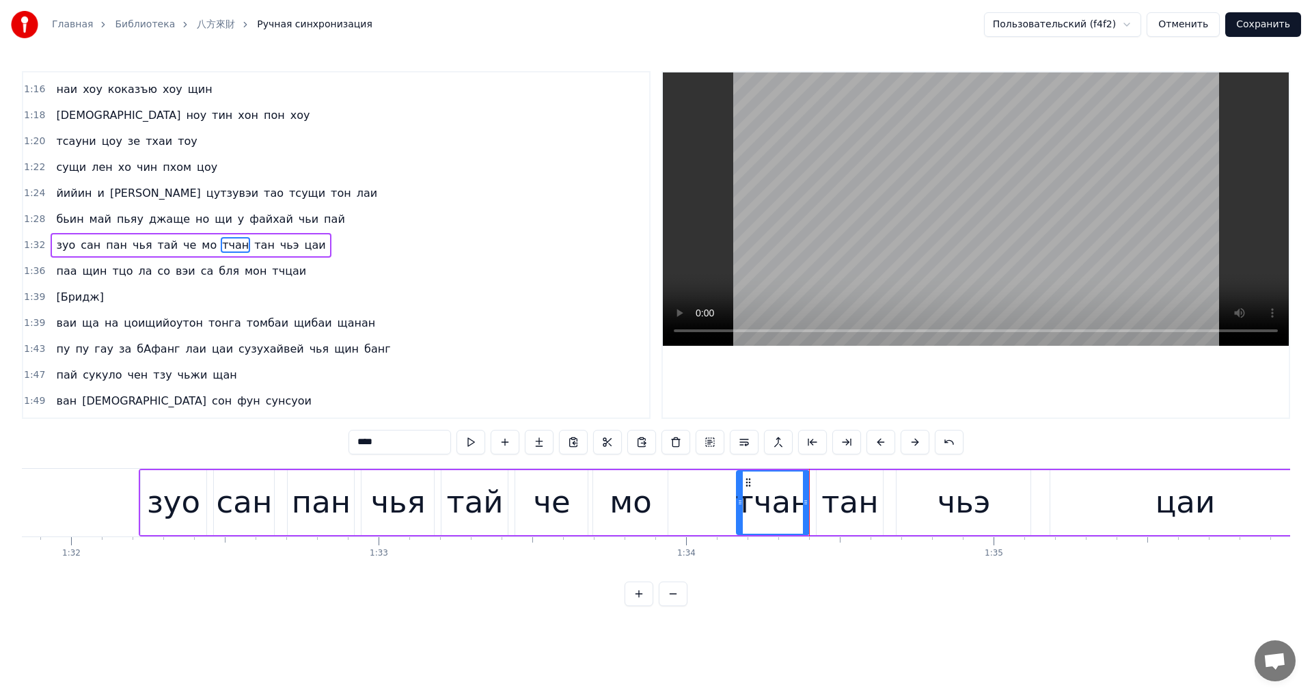
scroll to position [0, 28154]
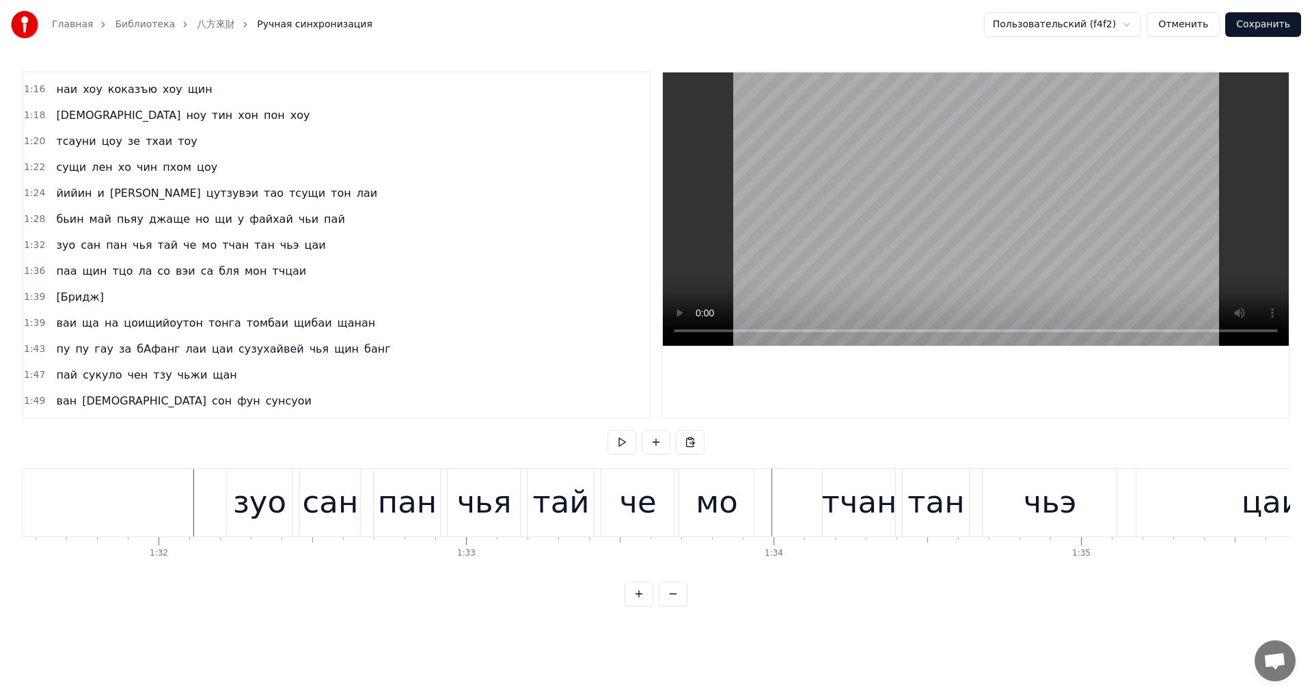
click at [608, 508] on div "че" at bounding box center [637, 503] width 72 height 68
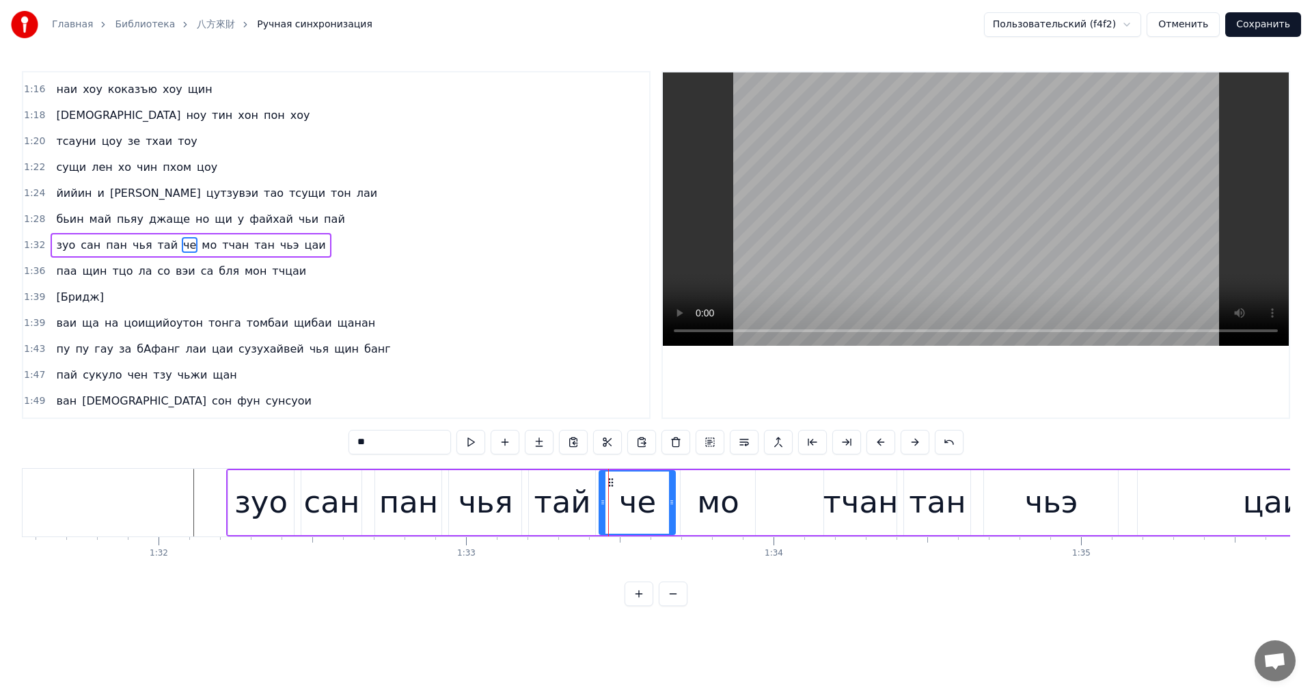
click at [601, 506] on icon at bounding box center [602, 502] width 5 height 11
drag, startPoint x: 670, startPoint y: 508, endPoint x: 677, endPoint y: 506, distance: 7.1
click at [668, 507] on div at bounding box center [670, 503] width 5 height 62
click at [691, 503] on div "мо" at bounding box center [718, 502] width 74 height 65
type input "**"
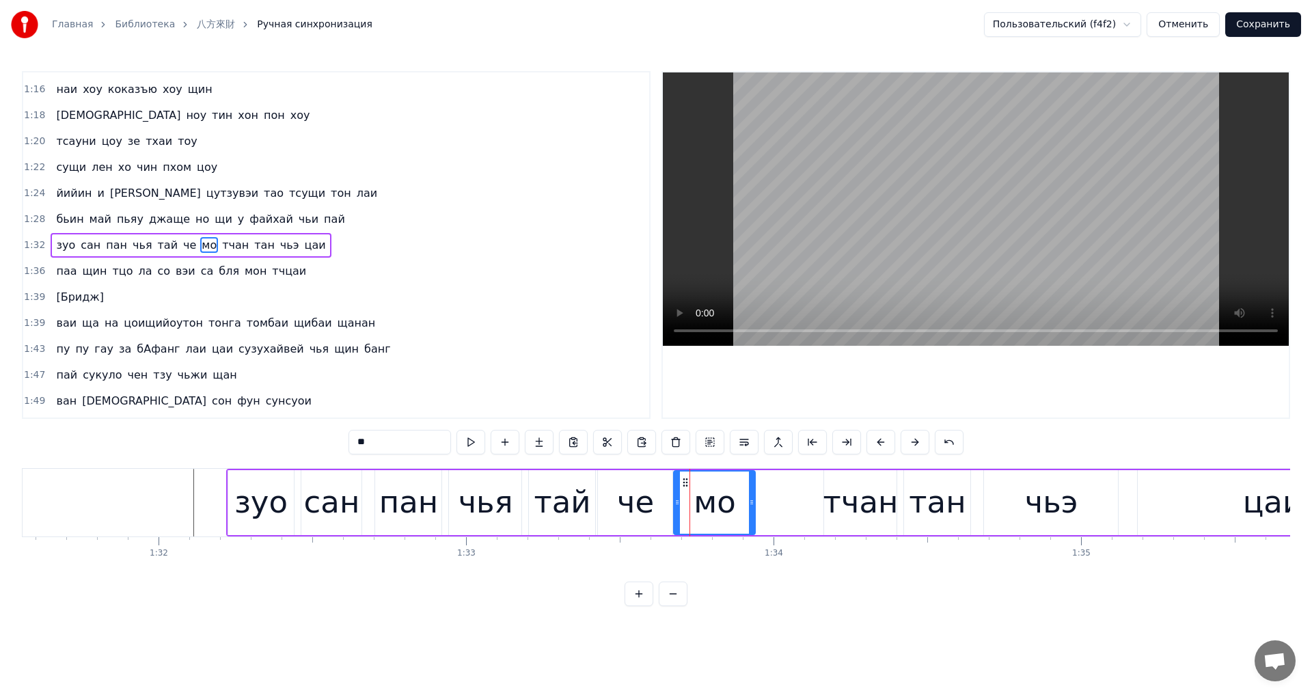
click at [676, 503] on icon at bounding box center [676, 502] width 5 height 11
drag, startPoint x: 750, startPoint y: 508, endPoint x: 733, endPoint y: 508, distance: 17.8
click at [733, 508] on div at bounding box center [734, 503] width 5 height 62
drag, startPoint x: 733, startPoint y: 504, endPoint x: 745, endPoint y: 506, distance: 12.4
click at [745, 506] on icon at bounding box center [745, 502] width 5 height 11
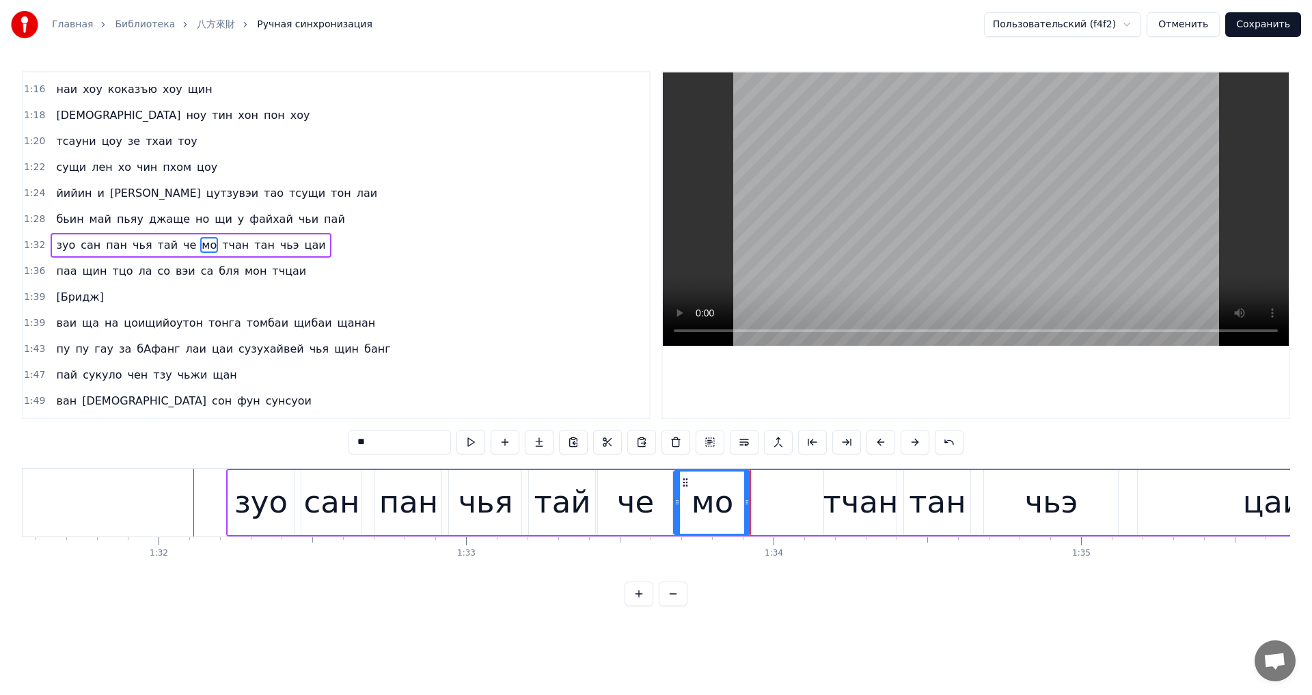
click at [801, 492] on div "зуо [PERSON_NAME] чья тай че мо тчан тан чьэ цаи" at bounding box center [818, 503] width 1184 height 68
click at [835, 504] on div "тчан" at bounding box center [860, 502] width 75 height 46
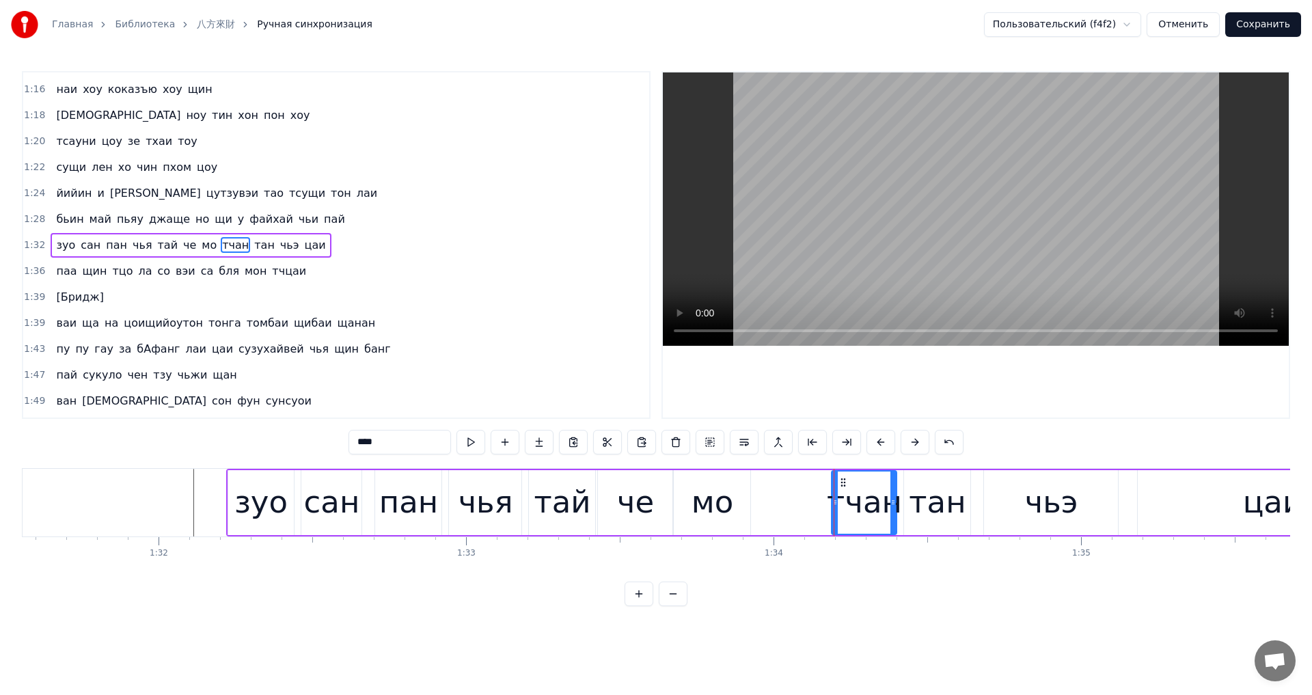
drag, startPoint x: 829, startPoint y: 502, endPoint x: 836, endPoint y: 503, distance: 7.5
click at [836, 503] on icon at bounding box center [834, 502] width 5 height 11
click at [795, 494] on div "зуо [PERSON_NAME] чья тай че мо тчан тан чьэ цаи" at bounding box center [818, 503] width 1184 height 68
click at [699, 494] on div "мо" at bounding box center [713, 502] width 42 height 46
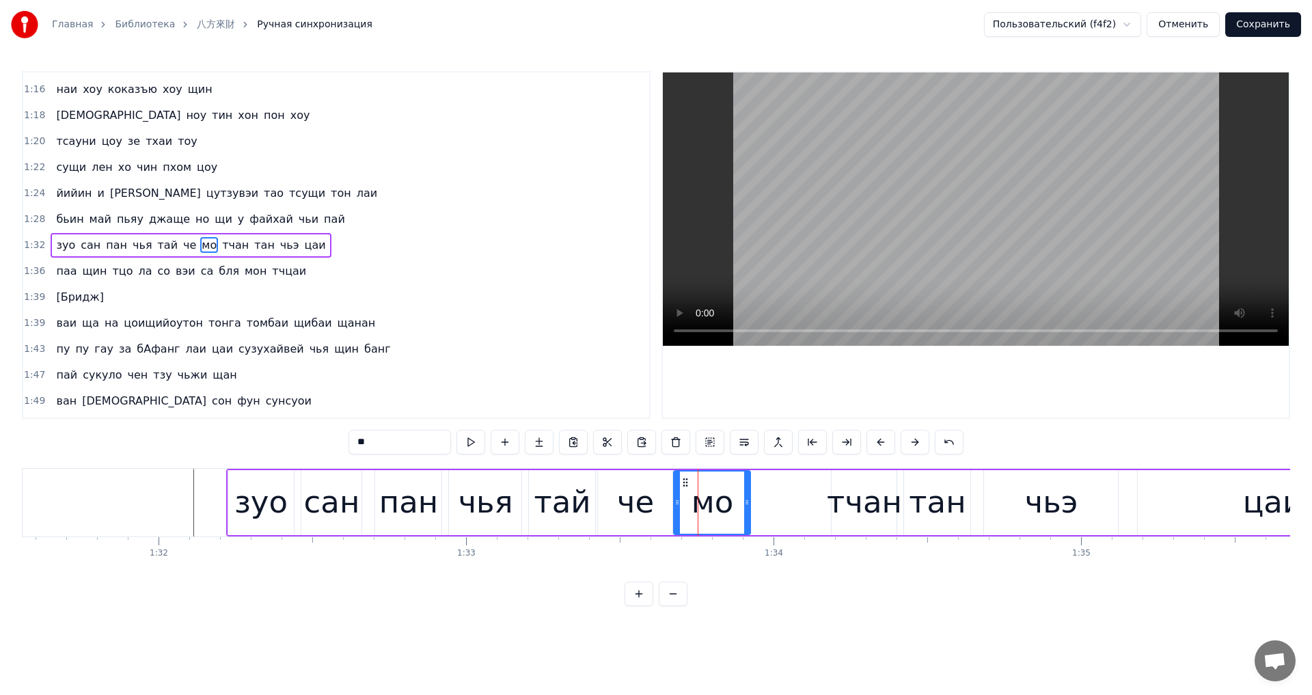
click at [221, 243] on span "тчан" at bounding box center [235, 245] width 29 height 16
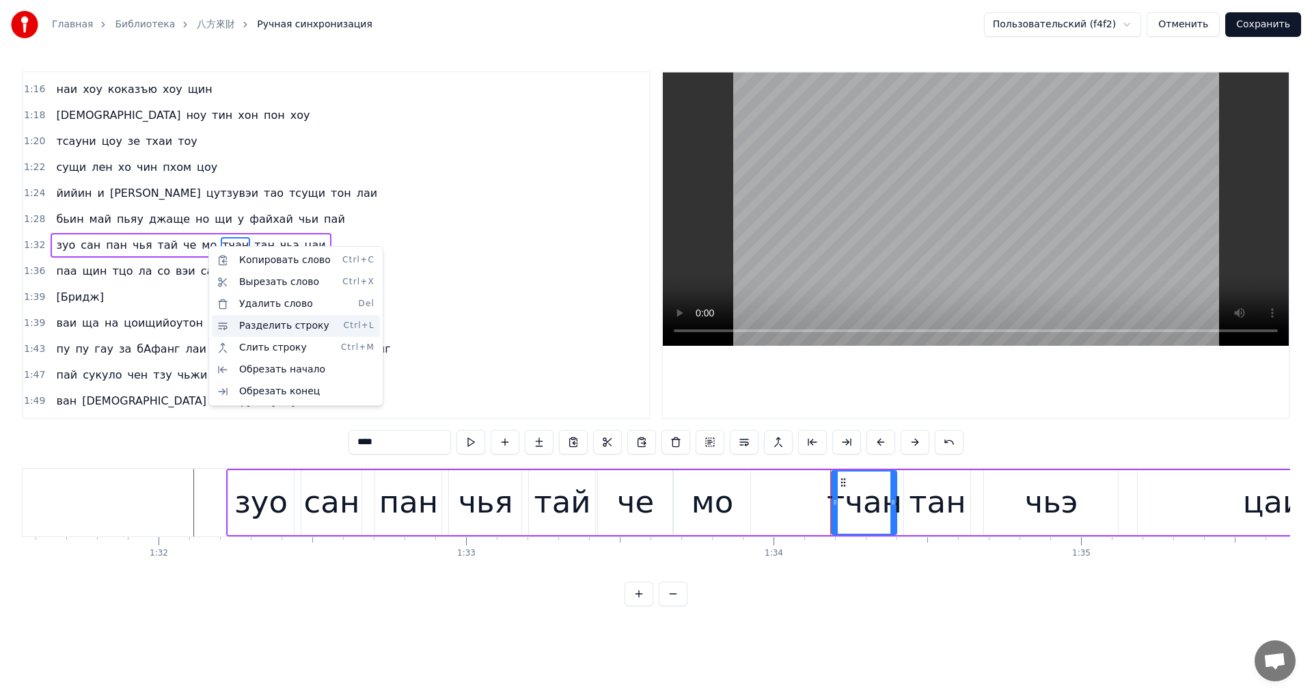
click at [280, 331] on div "Разделить строку Ctrl+L" at bounding box center [296, 326] width 168 height 22
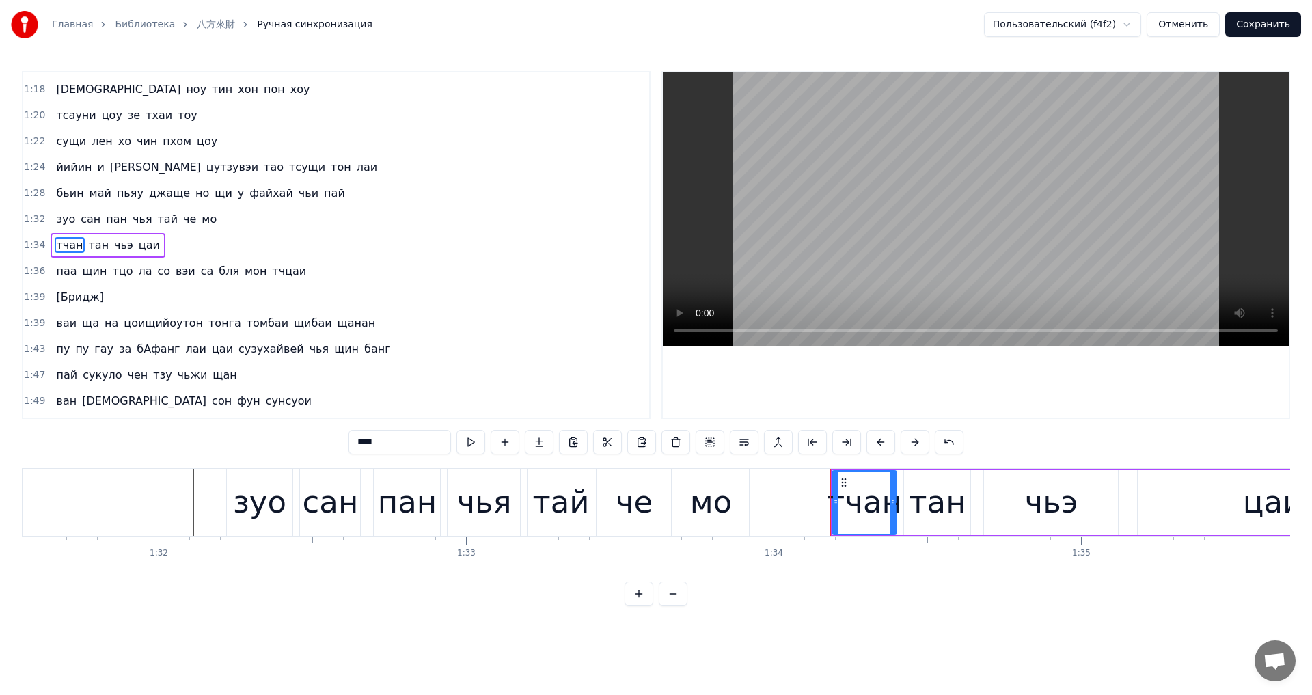
click at [59, 225] on span "зуо" at bounding box center [66, 219] width 22 height 16
type input "***"
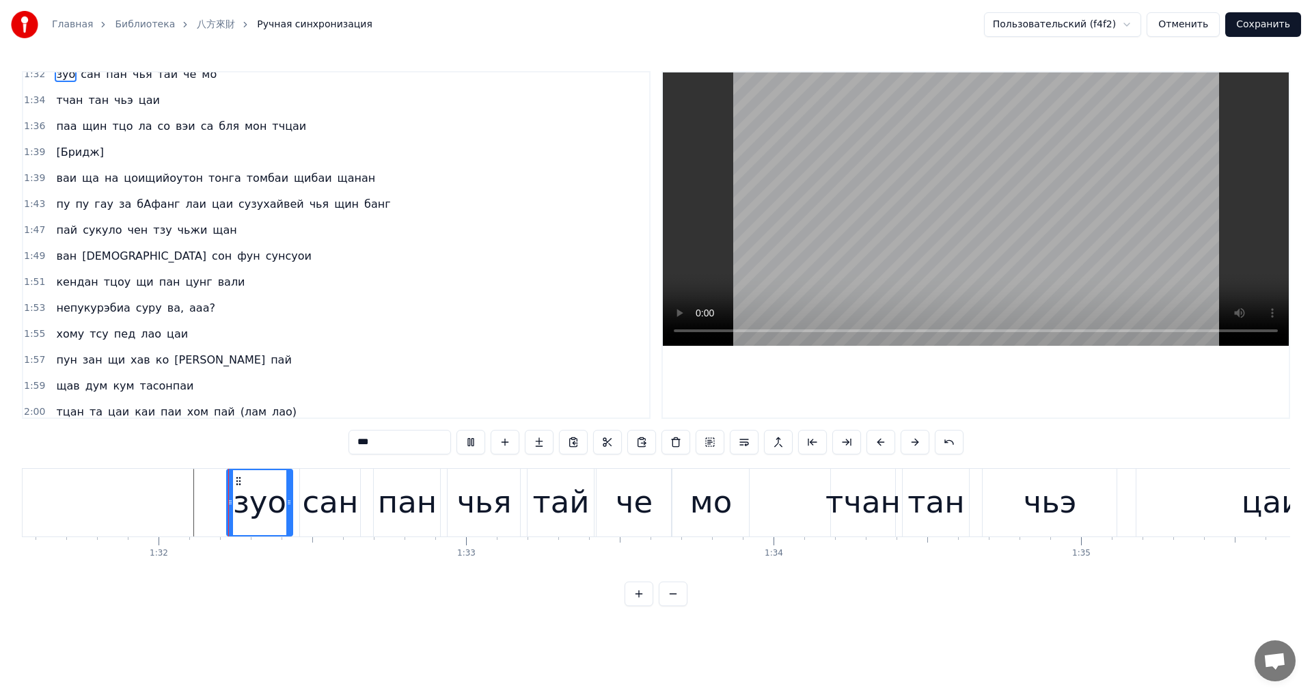
scroll to position [1180, 0]
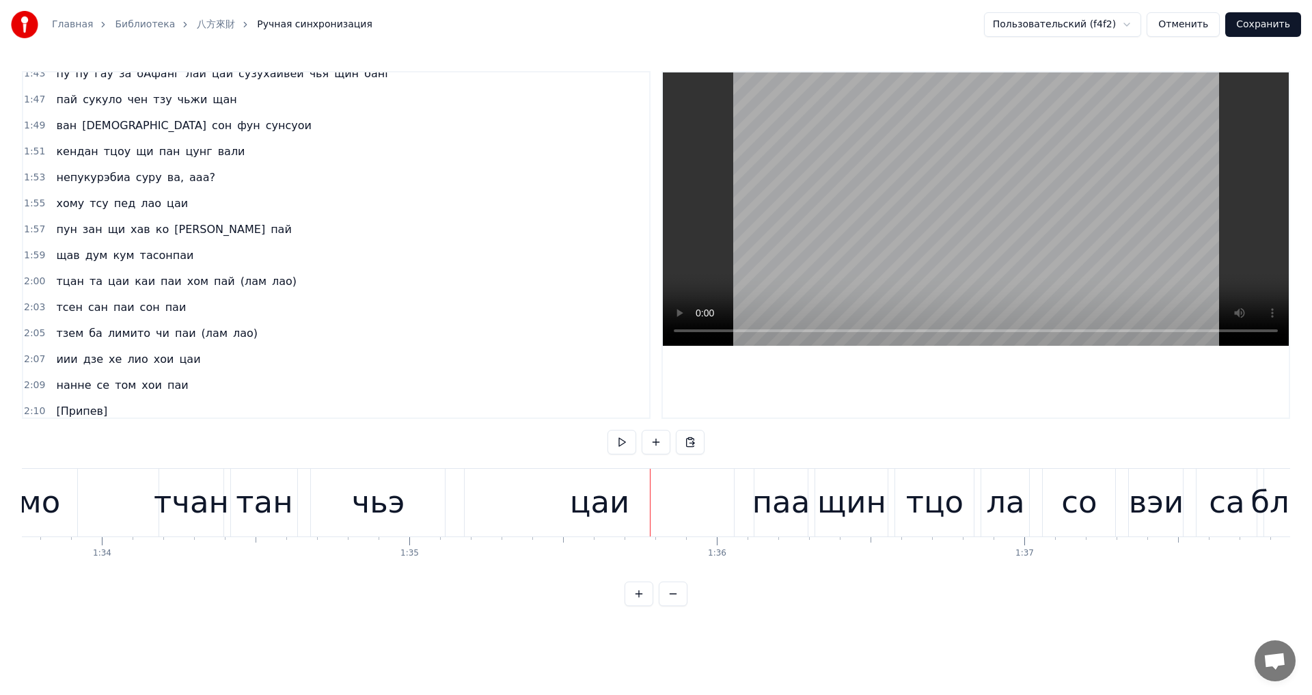
scroll to position [0, 28709]
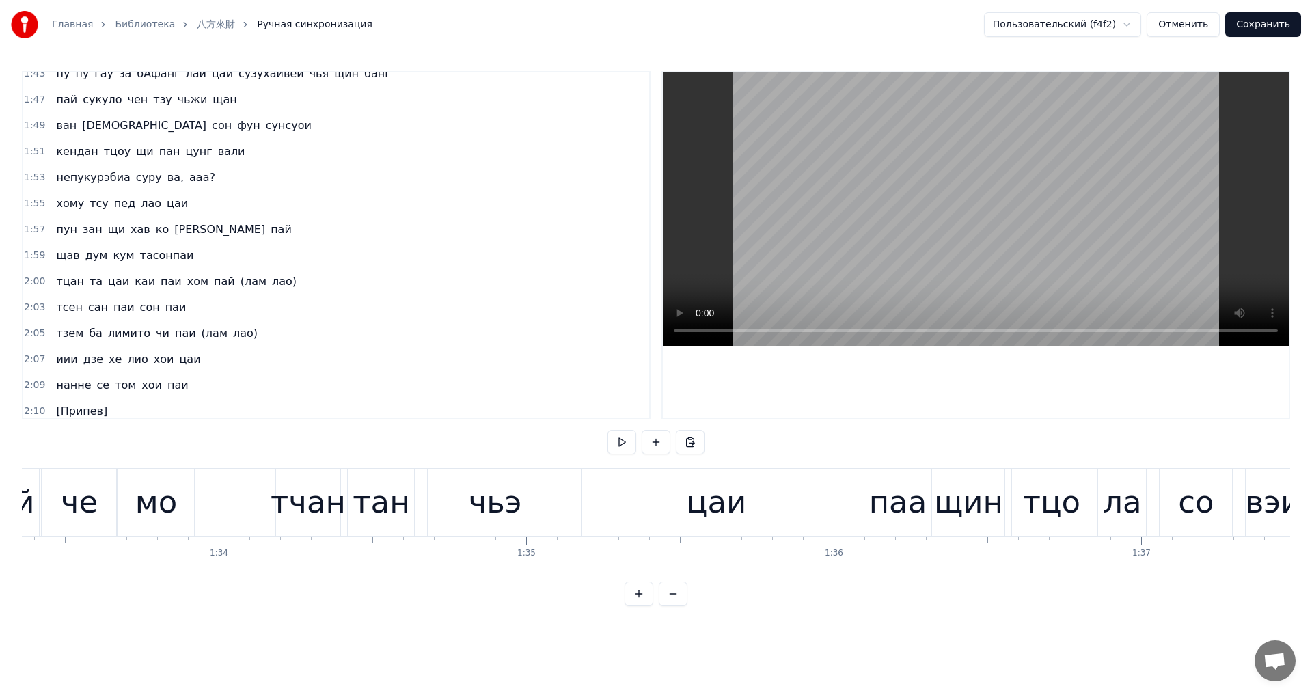
click at [651, 519] on div "цаи" at bounding box center [716, 503] width 269 height 68
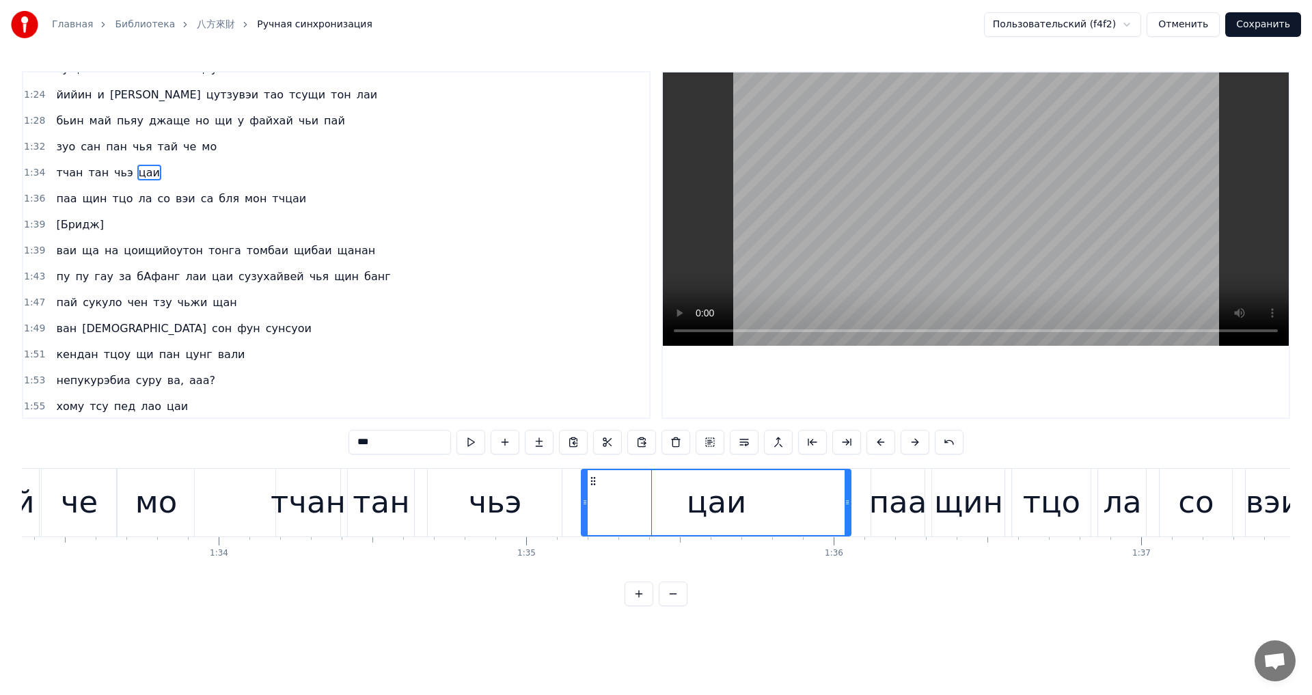
scroll to position [905, 0]
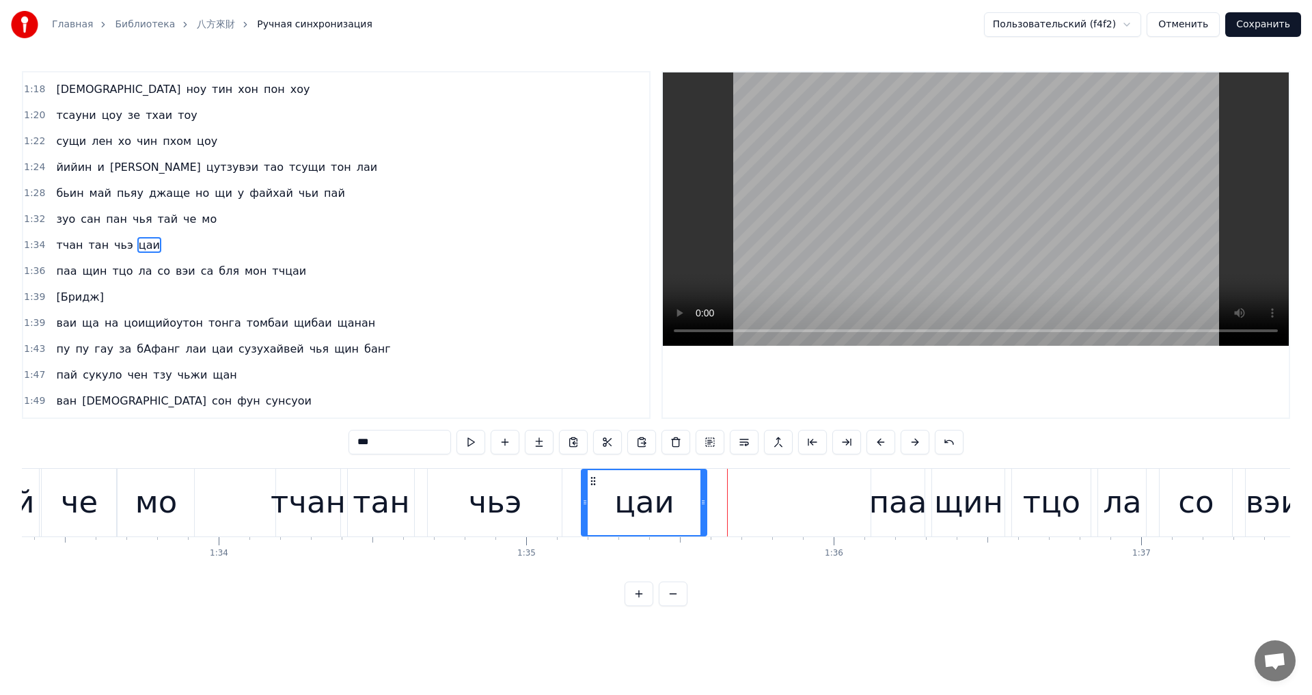
drag, startPoint x: 849, startPoint y: 508, endPoint x: 659, endPoint y: 508, distance: 189.3
click at [700, 508] on div at bounding box center [702, 502] width 5 height 65
drag, startPoint x: 575, startPoint y: 508, endPoint x: 559, endPoint y: 509, distance: 15.8
click at [560, 509] on div at bounding box center [562, 502] width 5 height 65
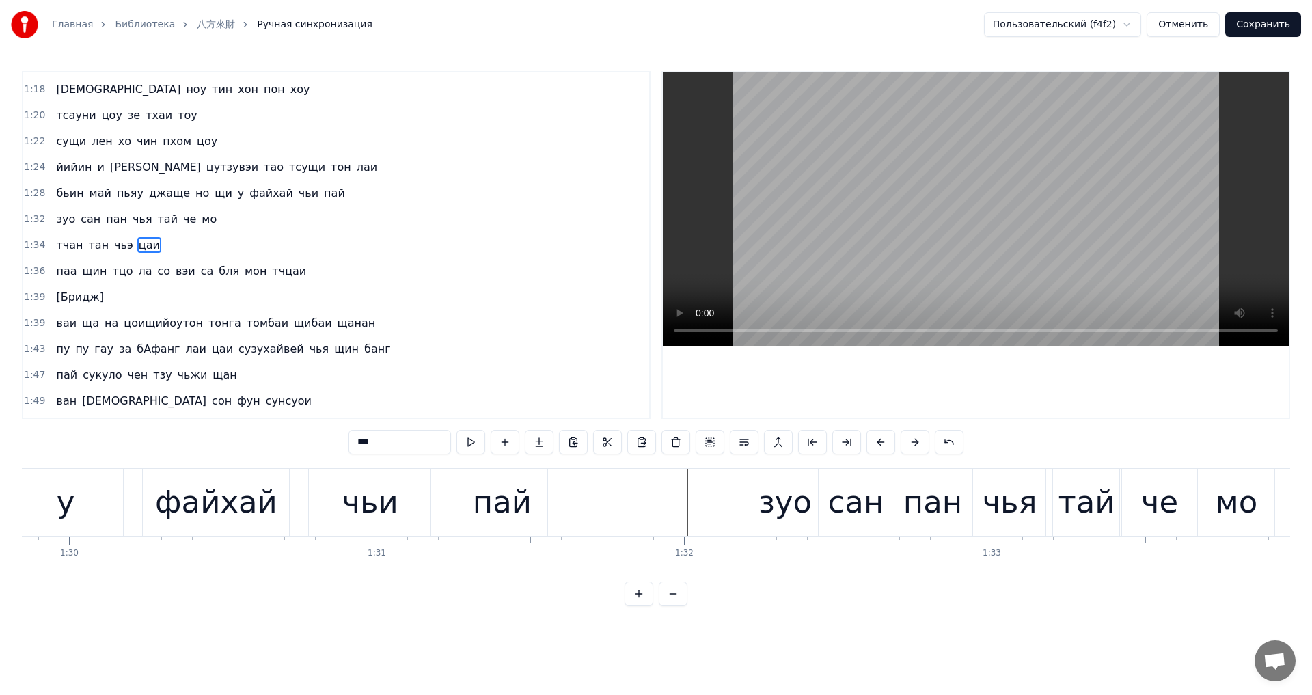
scroll to position [0, 27570]
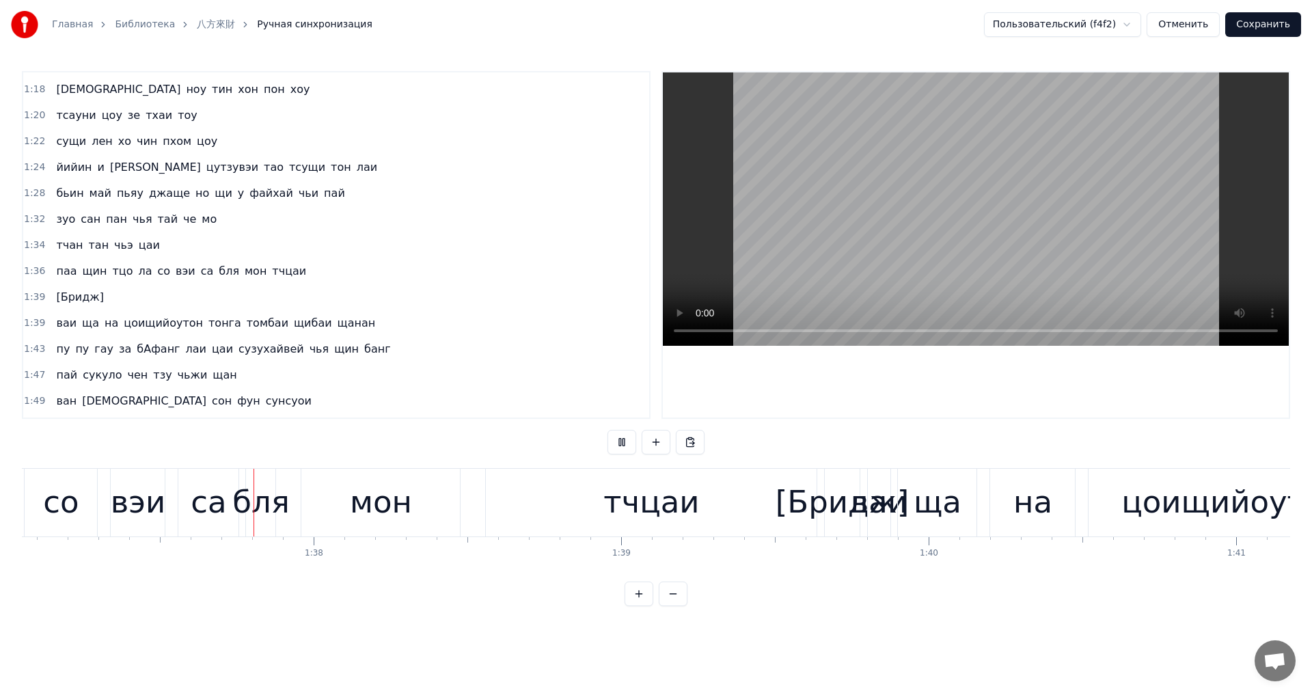
scroll to position [0, 29863]
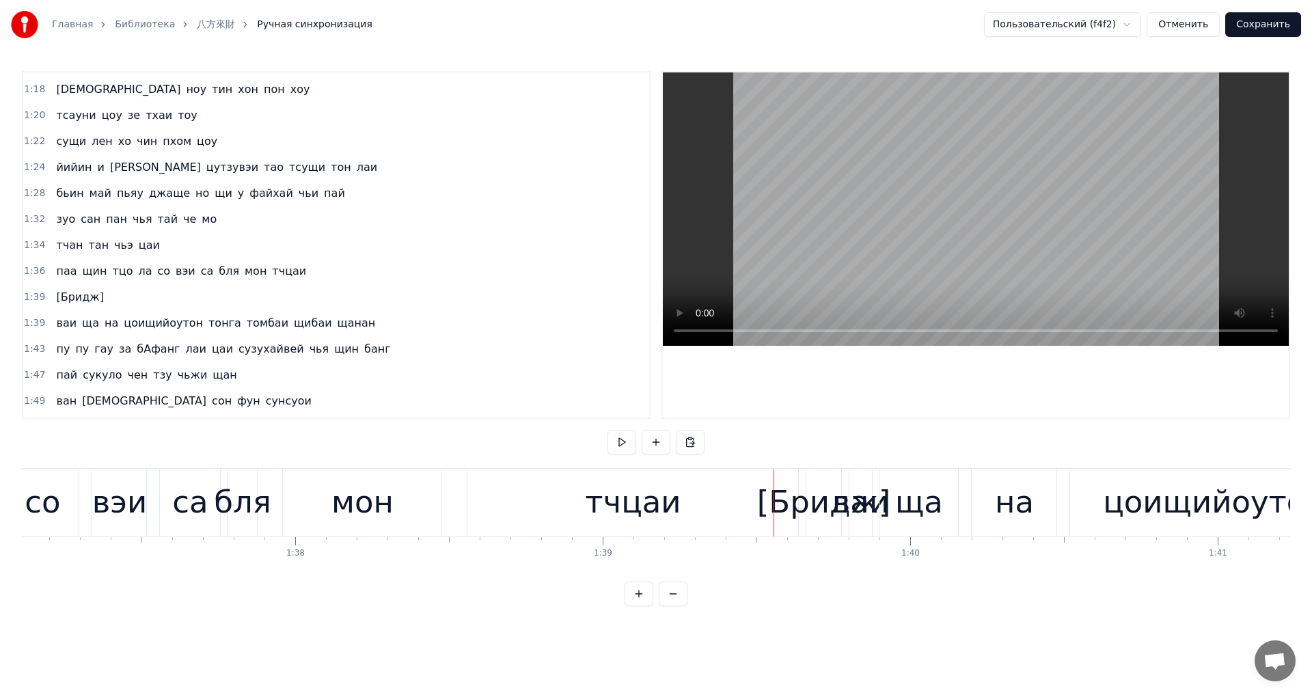
click at [368, 506] on div "мон" at bounding box center [362, 502] width 62 height 46
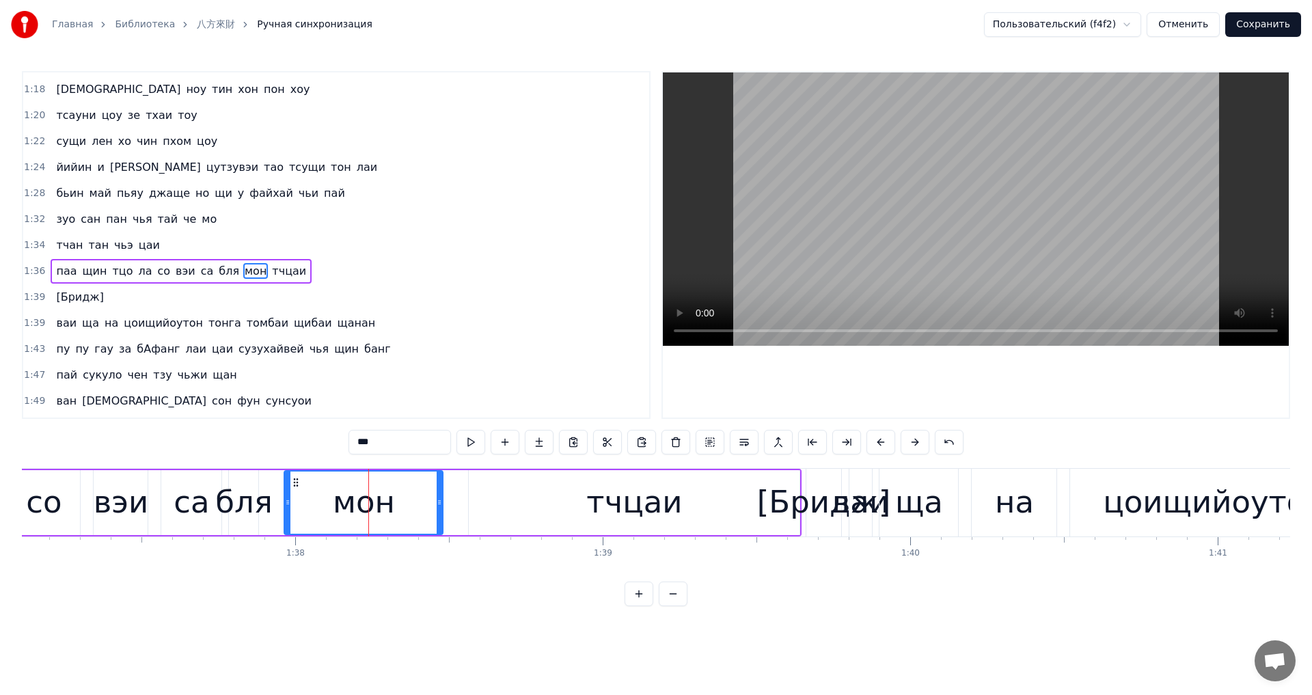
scroll to position [931, 0]
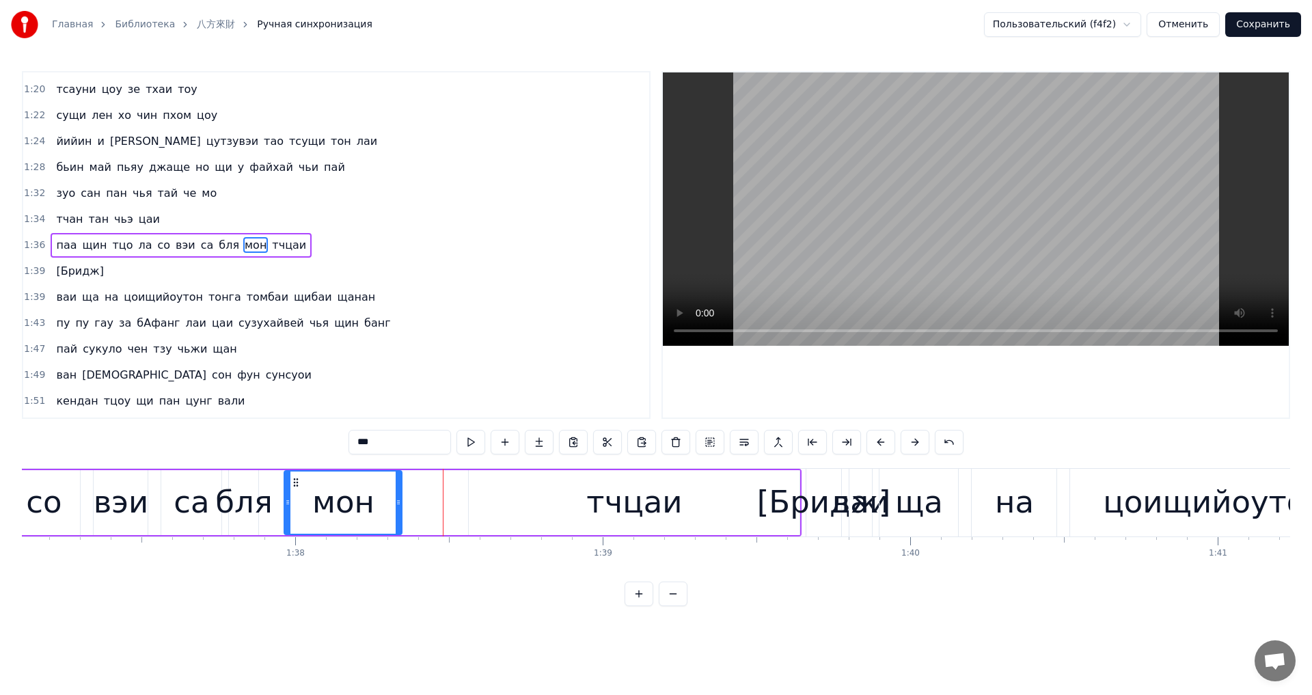
drag, startPoint x: 438, startPoint y: 508, endPoint x: 387, endPoint y: 512, distance: 51.4
click at [396, 512] on div at bounding box center [398, 503] width 5 height 62
drag, startPoint x: 574, startPoint y: 493, endPoint x: 480, endPoint y: 500, distance: 93.9
click at [574, 493] on div "тчцаи" at bounding box center [634, 502] width 331 height 65
type input "*****"
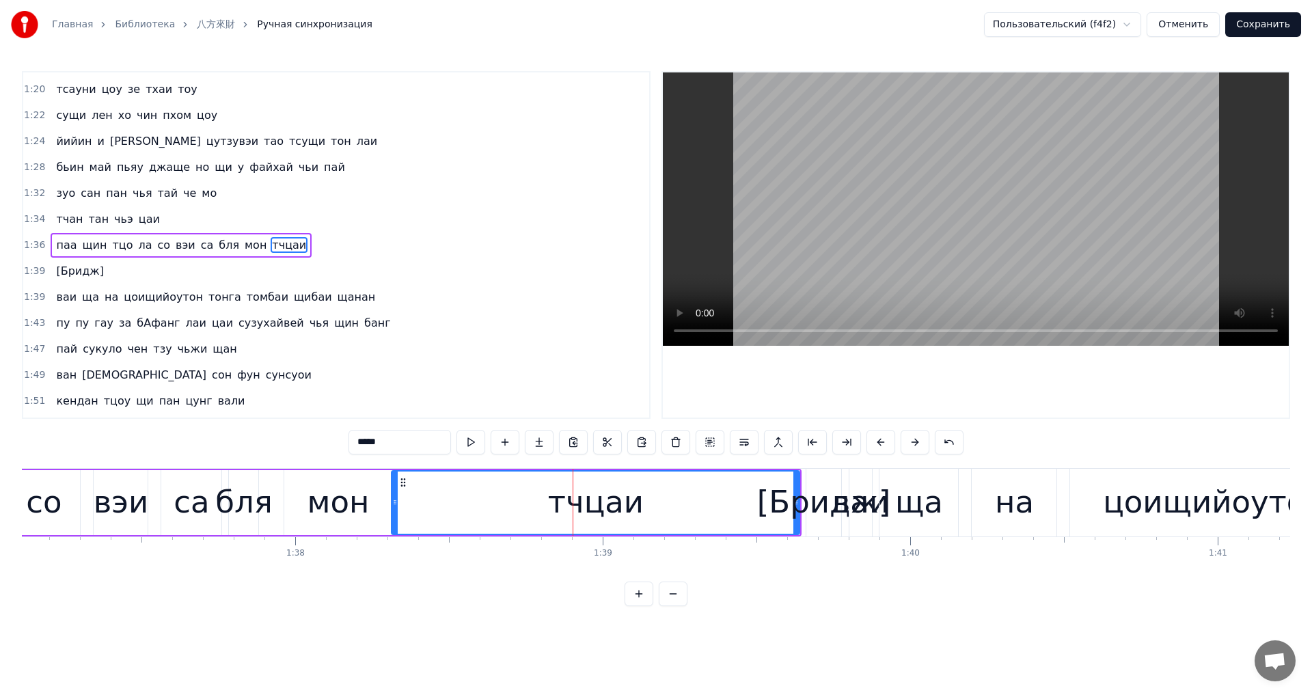
drag, startPoint x: 472, startPoint y: 502, endPoint x: 392, endPoint y: 513, distance: 80.6
click at [394, 512] on div at bounding box center [394, 503] width 5 height 62
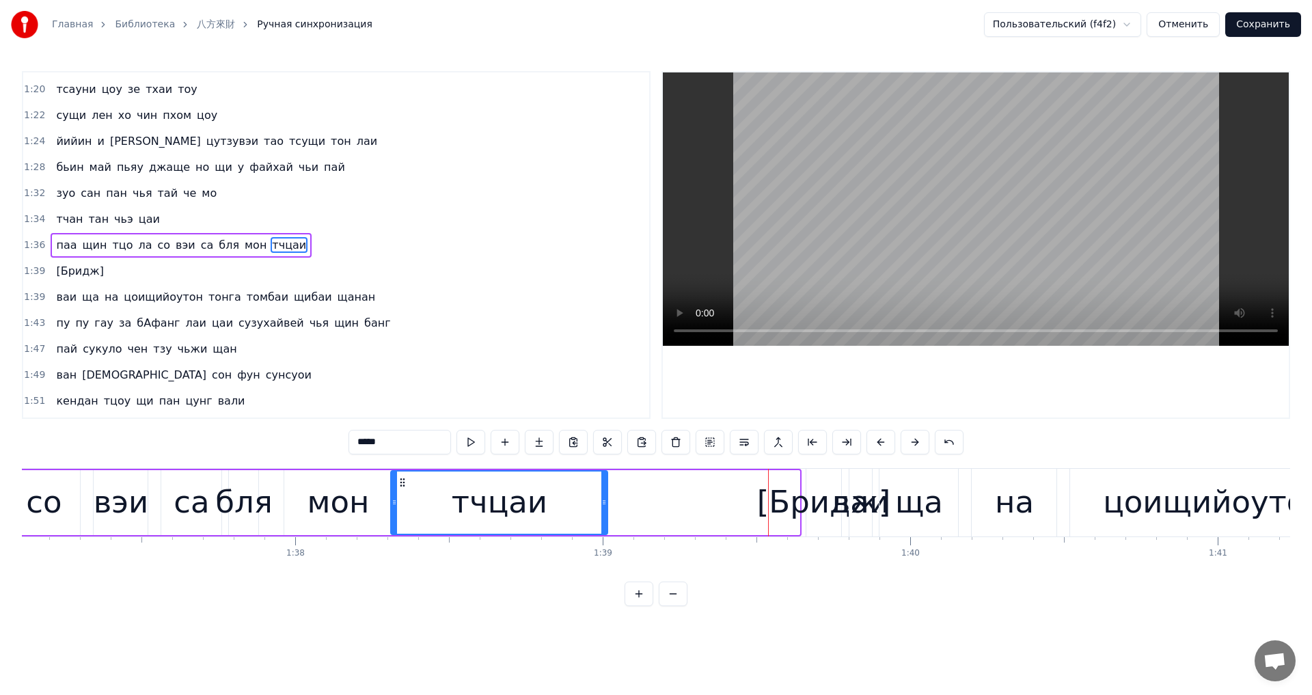
drag, startPoint x: 797, startPoint y: 526, endPoint x: 605, endPoint y: 529, distance: 192.0
click at [605, 529] on div at bounding box center [603, 503] width 5 height 62
drag, startPoint x: 604, startPoint y: 515, endPoint x: 562, endPoint y: 518, distance: 41.8
click at [569, 518] on div at bounding box center [571, 503] width 5 height 62
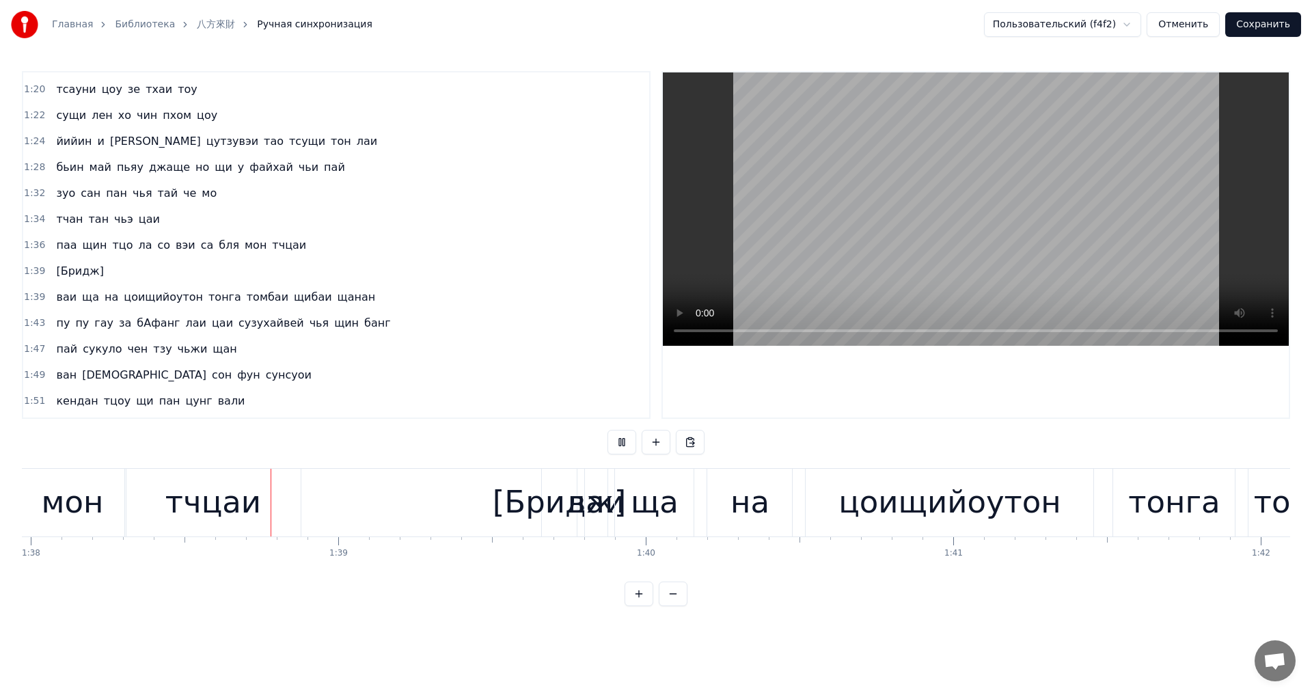
scroll to position [0, 30155]
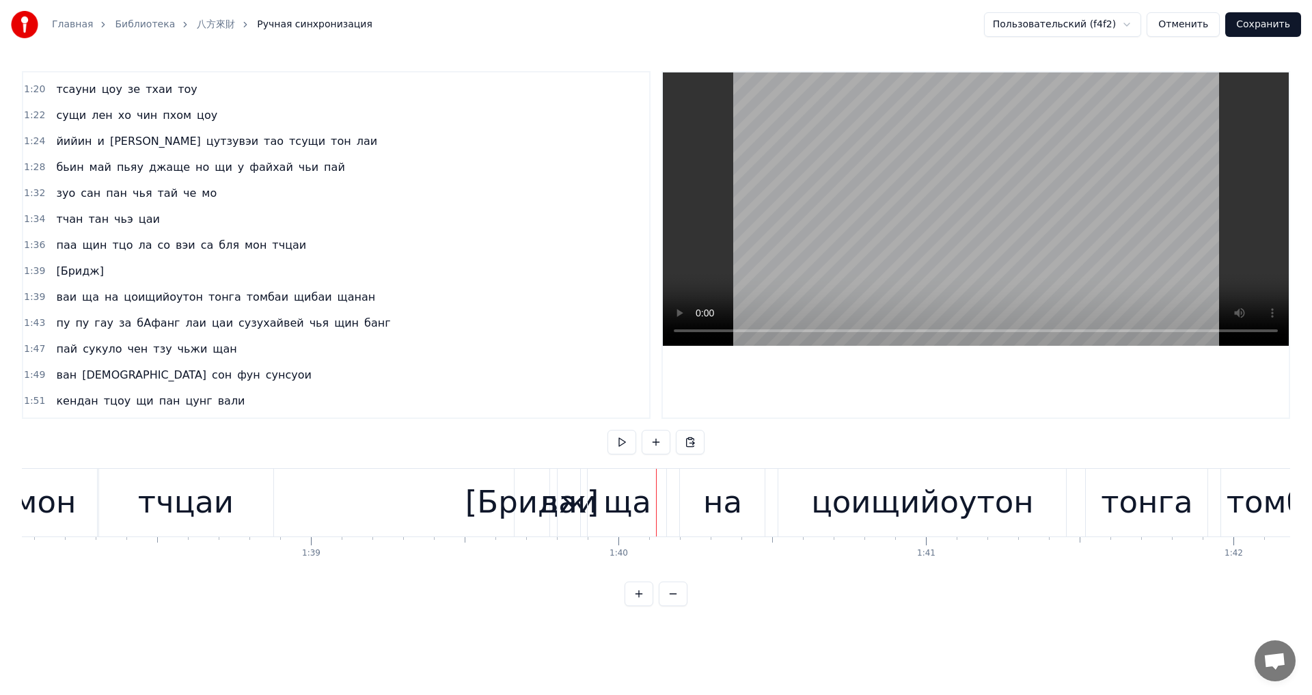
click at [526, 512] on div "[Бридж]" at bounding box center [531, 502] width 133 height 46
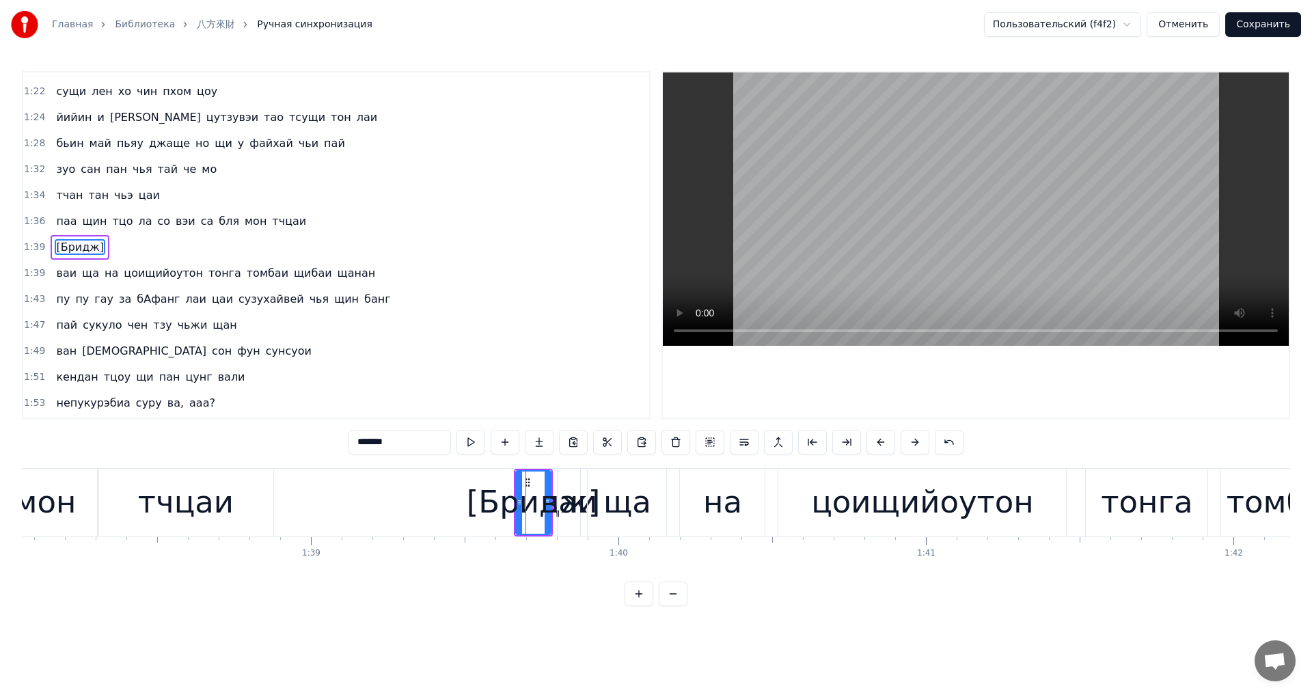
scroll to position [957, 0]
type input "***"
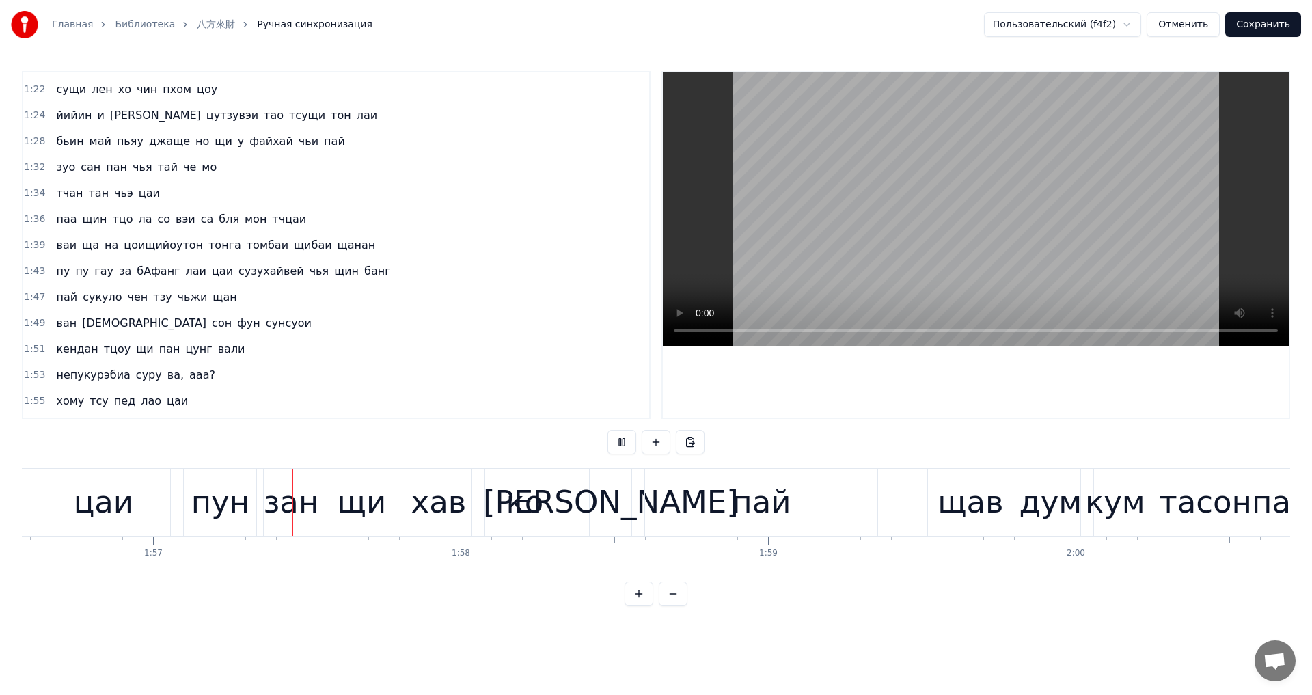
scroll to position [0, 35867]
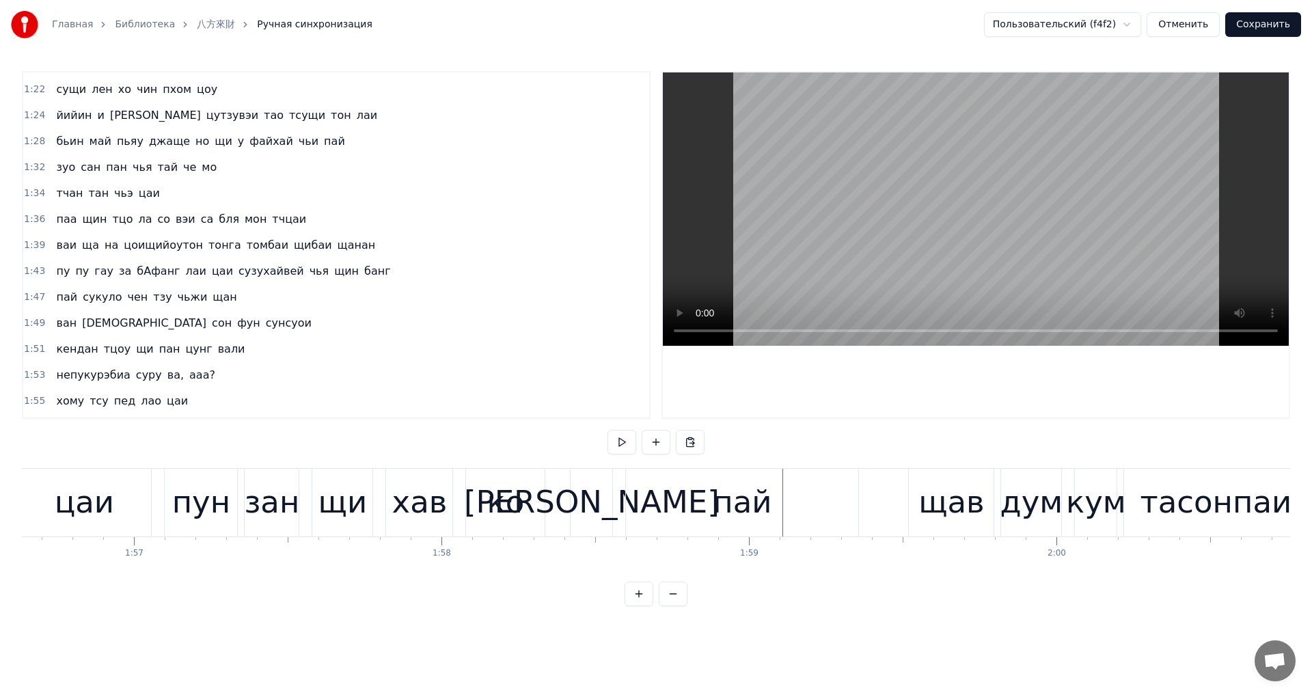
click at [691, 510] on div "пай" at bounding box center [742, 503] width 232 height 68
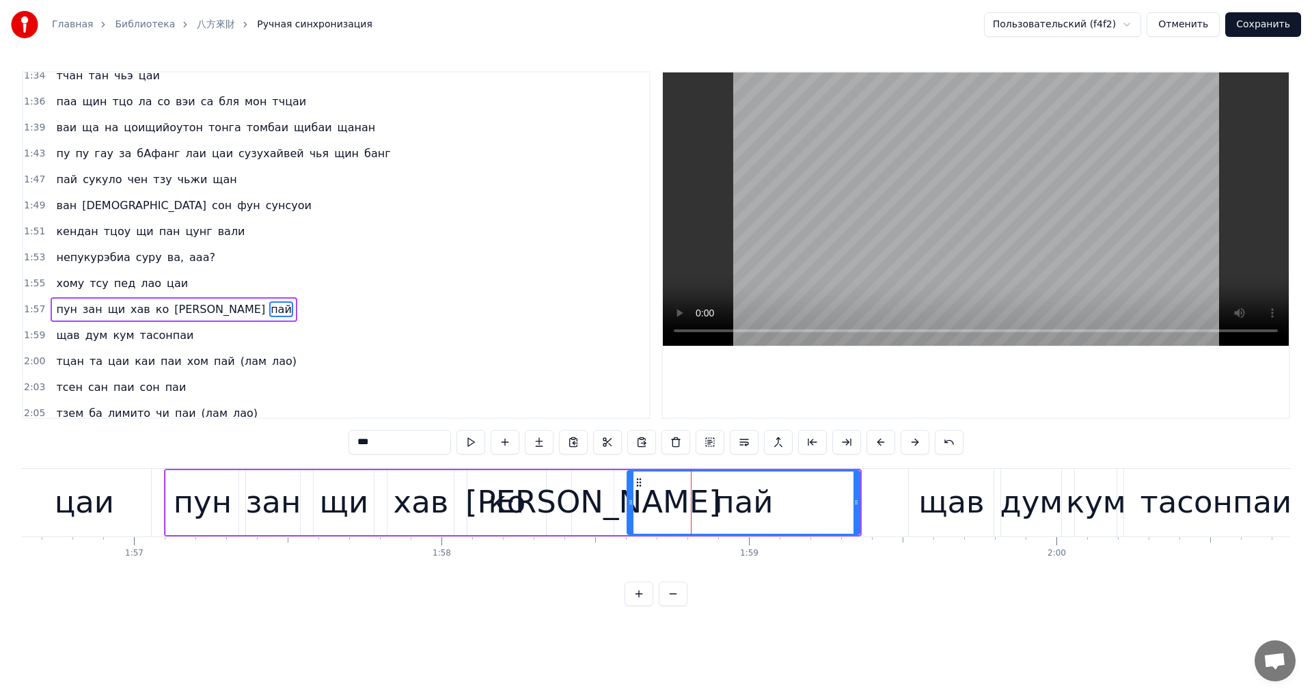
scroll to position [1138, 0]
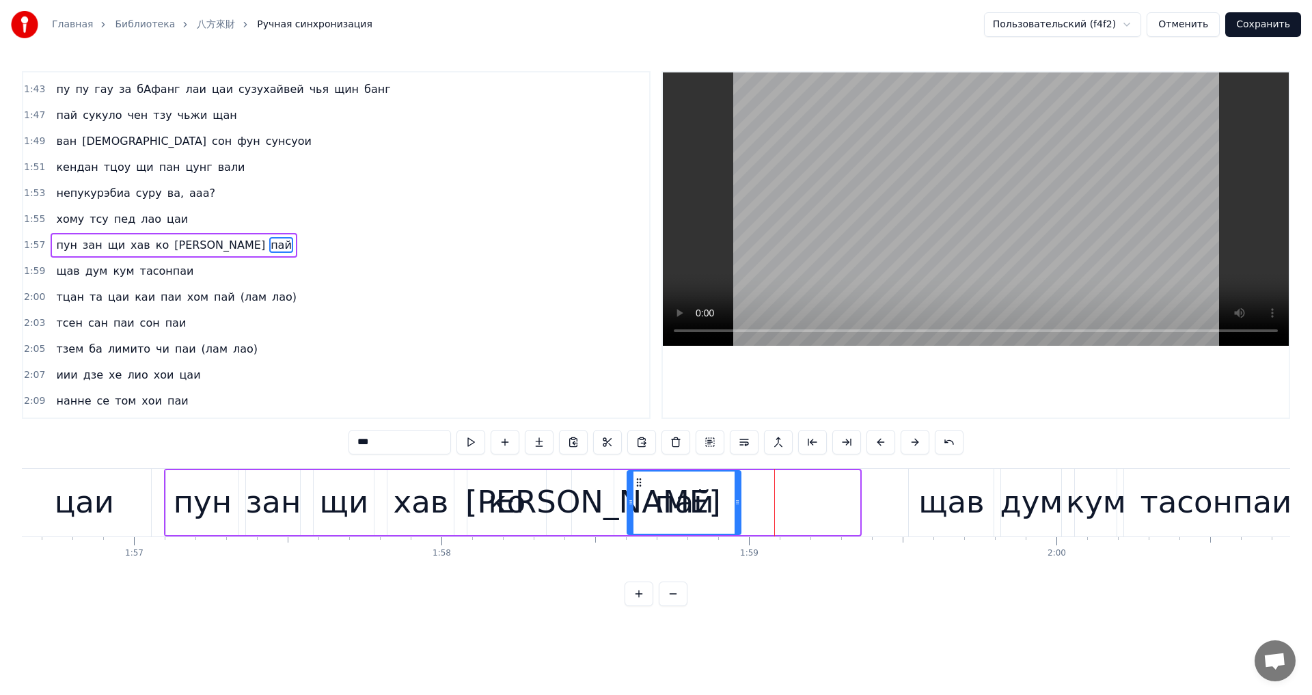
drag, startPoint x: 856, startPoint y: 501, endPoint x: 737, endPoint y: 513, distance: 119.5
click at [737, 513] on div at bounding box center [737, 503] width 5 height 62
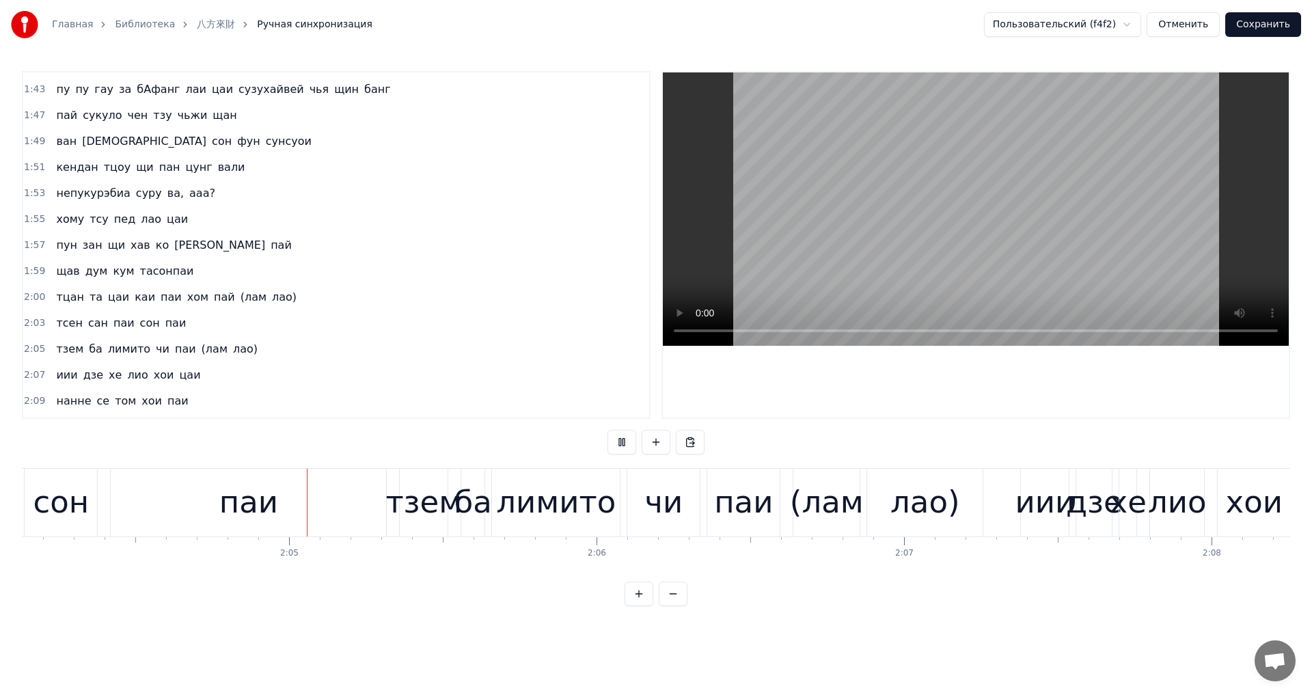
scroll to position [0, 38187]
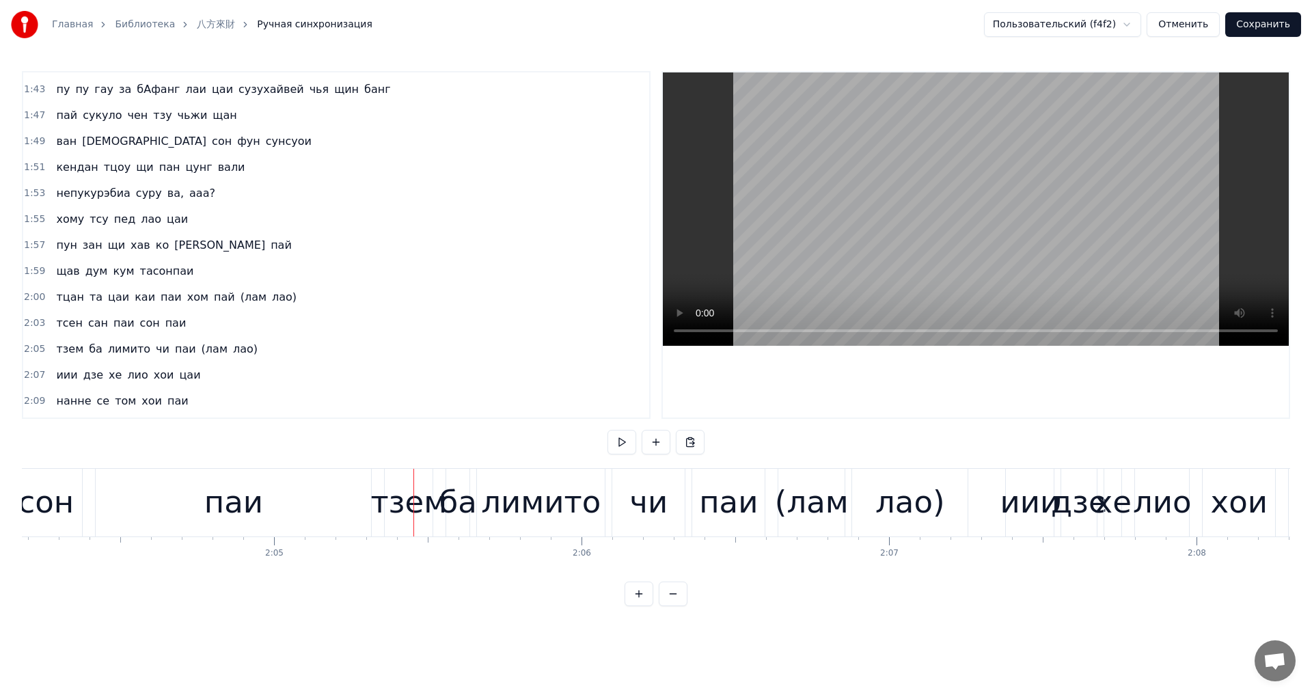
click at [230, 499] on div "паи" at bounding box center [233, 502] width 59 height 46
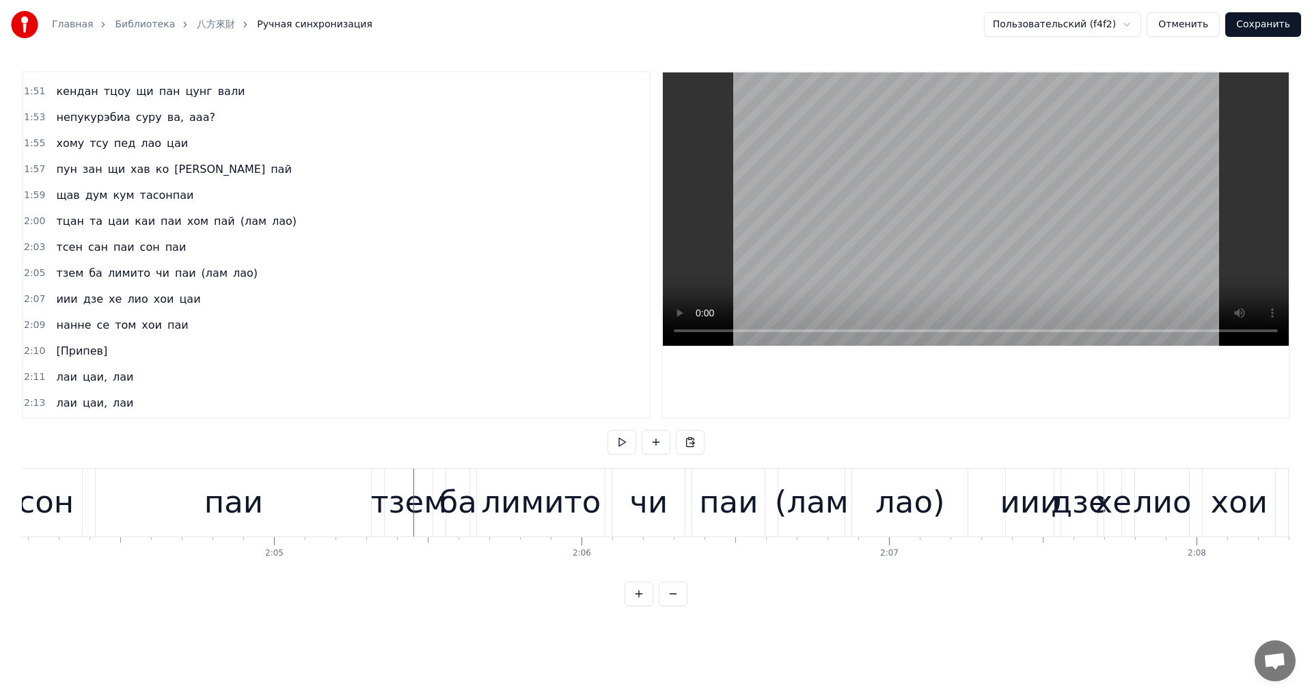
scroll to position [1216, 0]
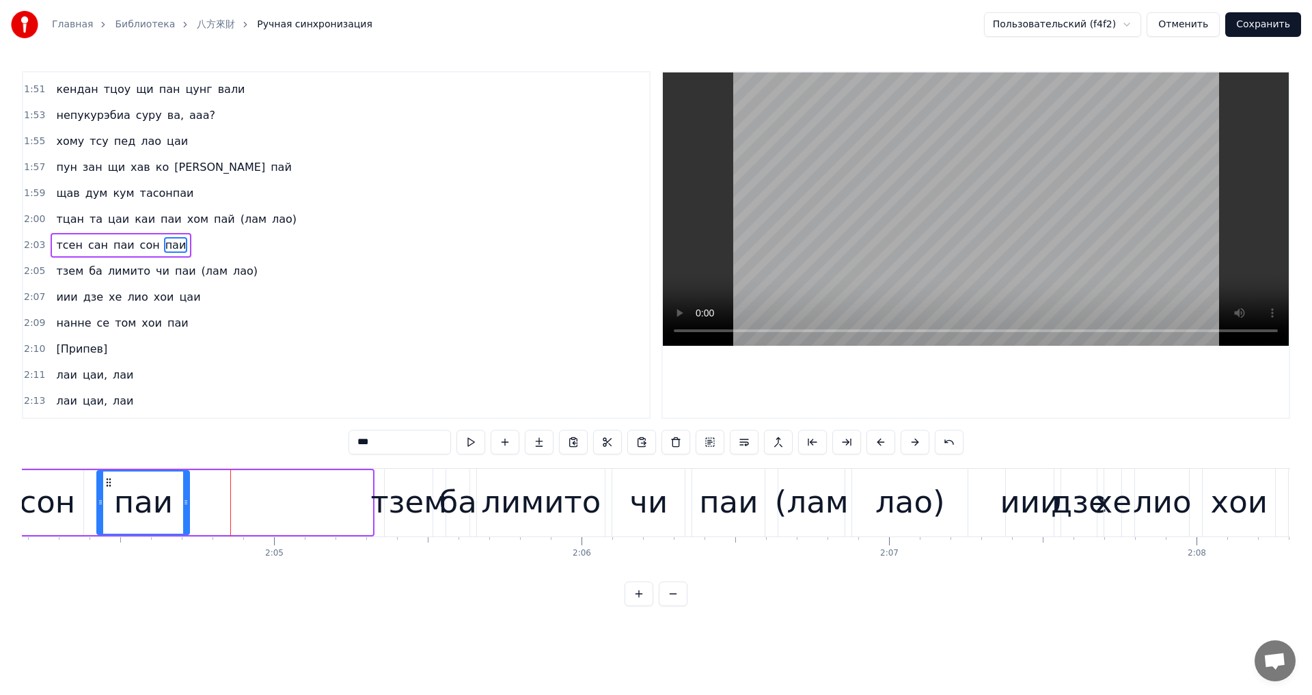
drag, startPoint x: 371, startPoint y: 502, endPoint x: 182, endPoint y: 508, distance: 189.4
click at [183, 508] on div at bounding box center [185, 503] width 5 height 62
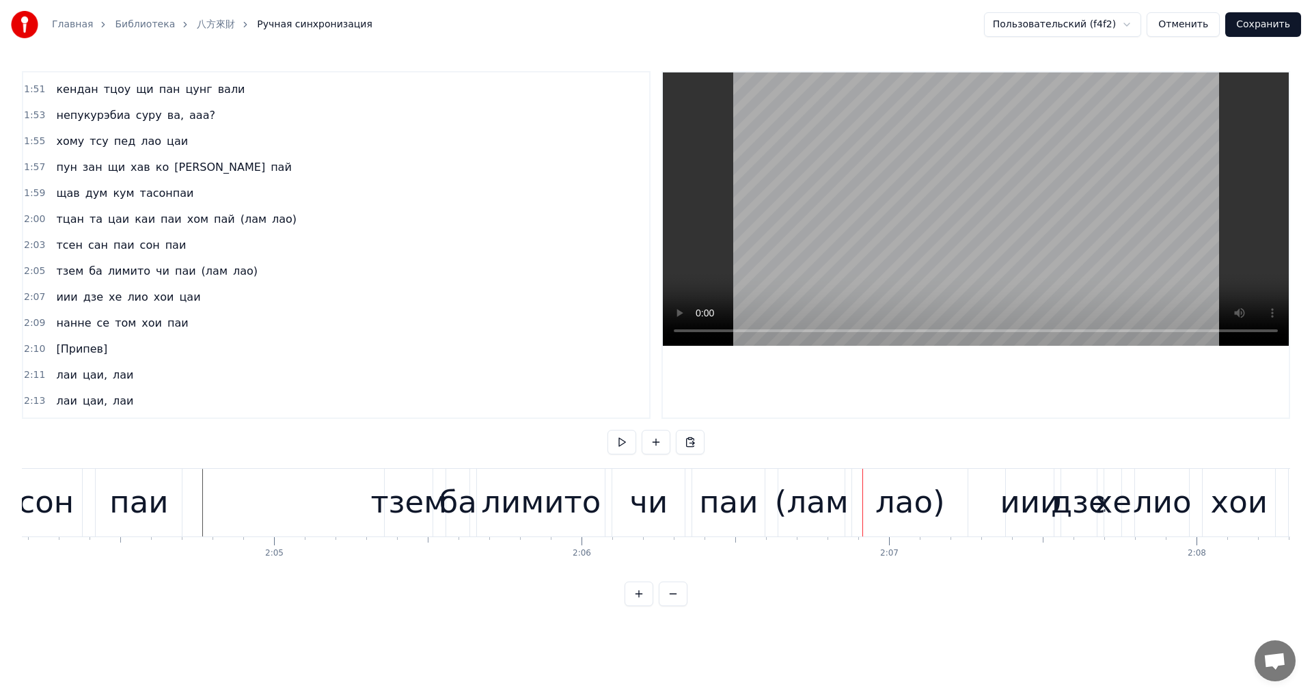
click at [390, 510] on div "тзем" at bounding box center [408, 502] width 77 height 46
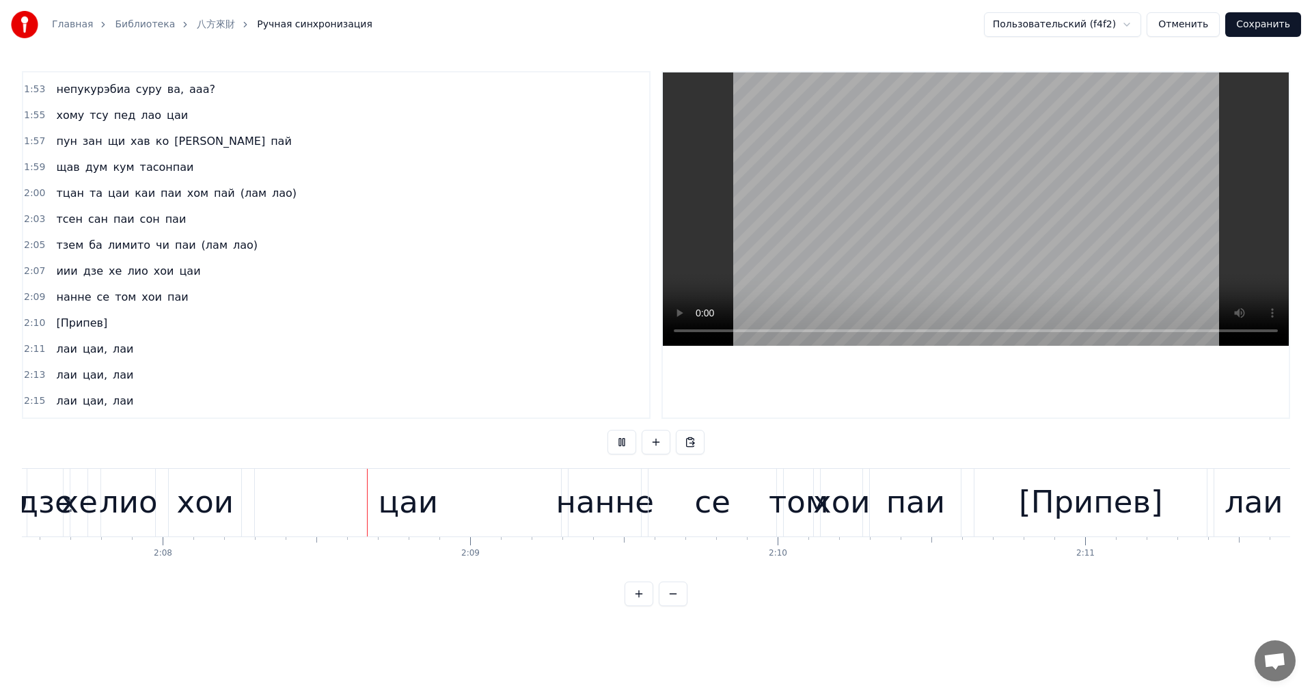
scroll to position [0, 39329]
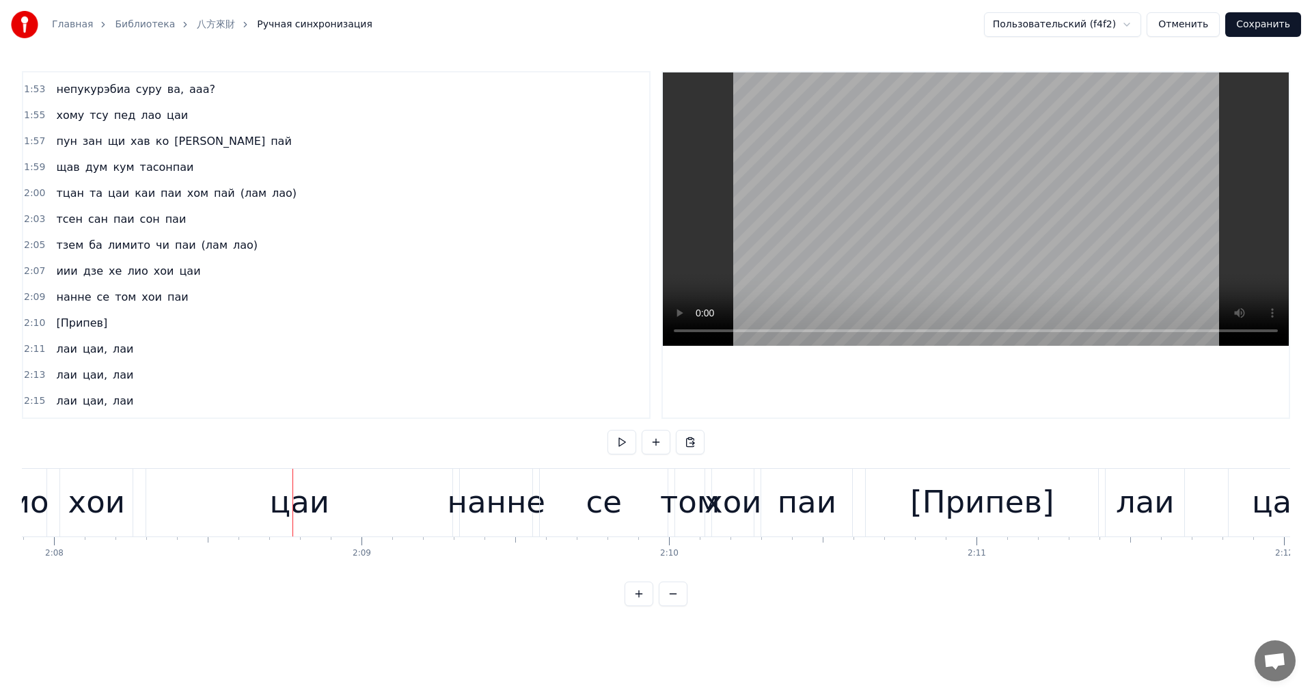
click at [347, 500] on div "цаи" at bounding box center [299, 503] width 306 height 68
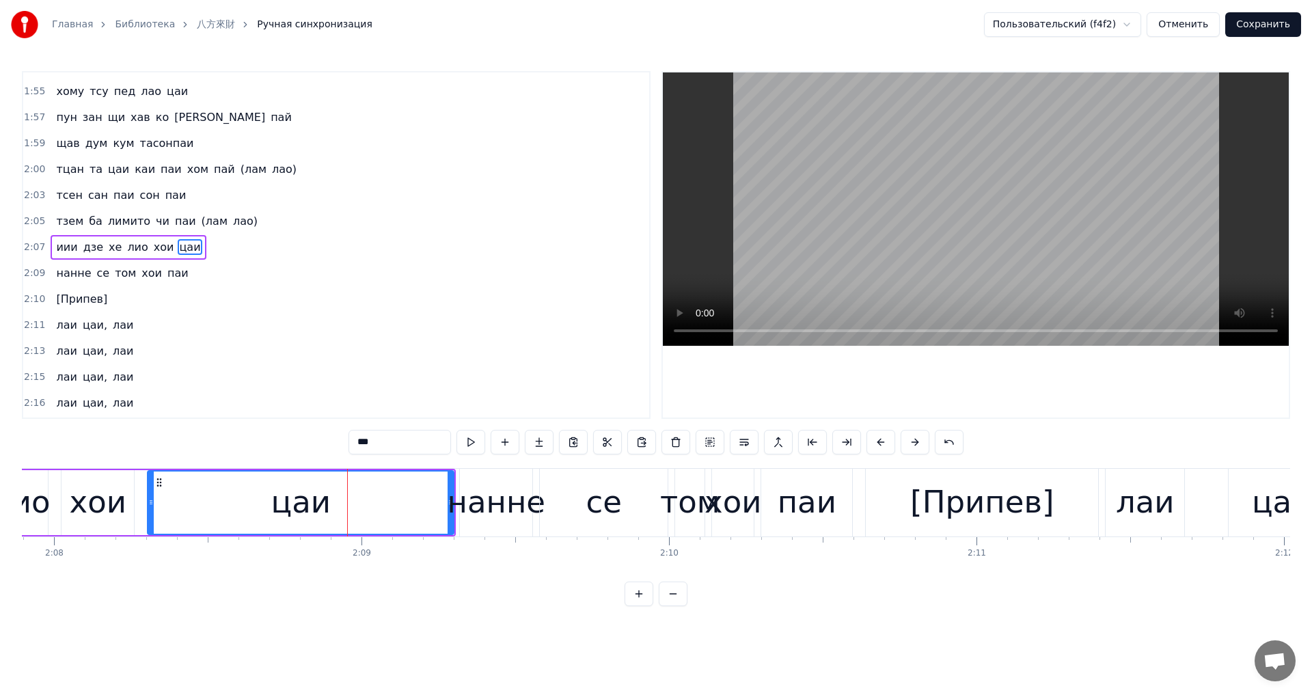
scroll to position [1268, 0]
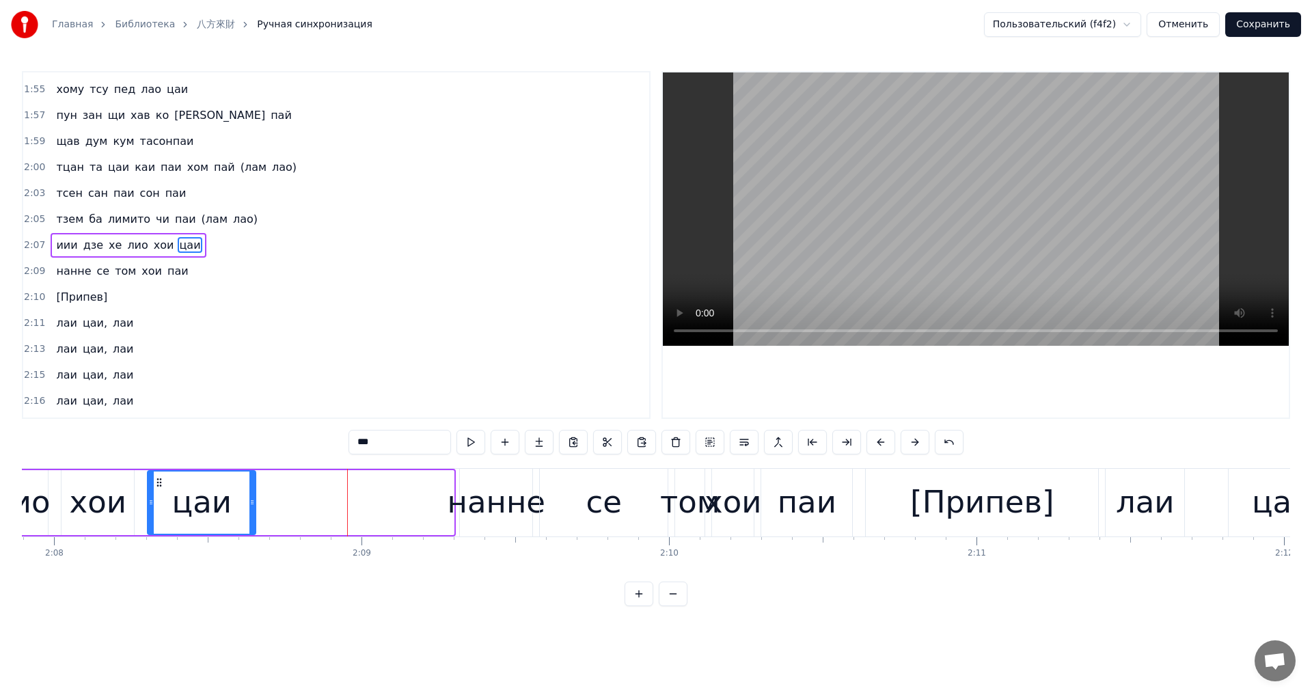
drag, startPoint x: 452, startPoint y: 506, endPoint x: 241, endPoint y: 512, distance: 211.2
click at [249, 512] on div at bounding box center [251, 503] width 5 height 62
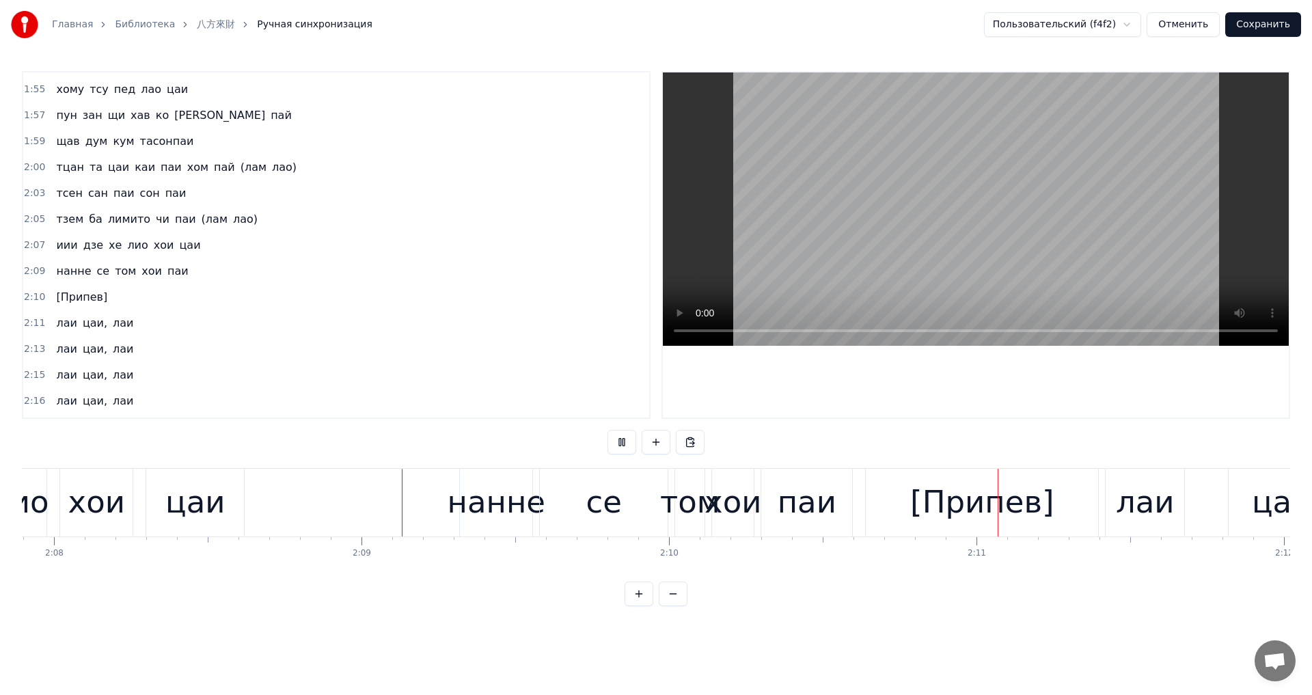
click at [567, 523] on div "се" at bounding box center [604, 503] width 128 height 68
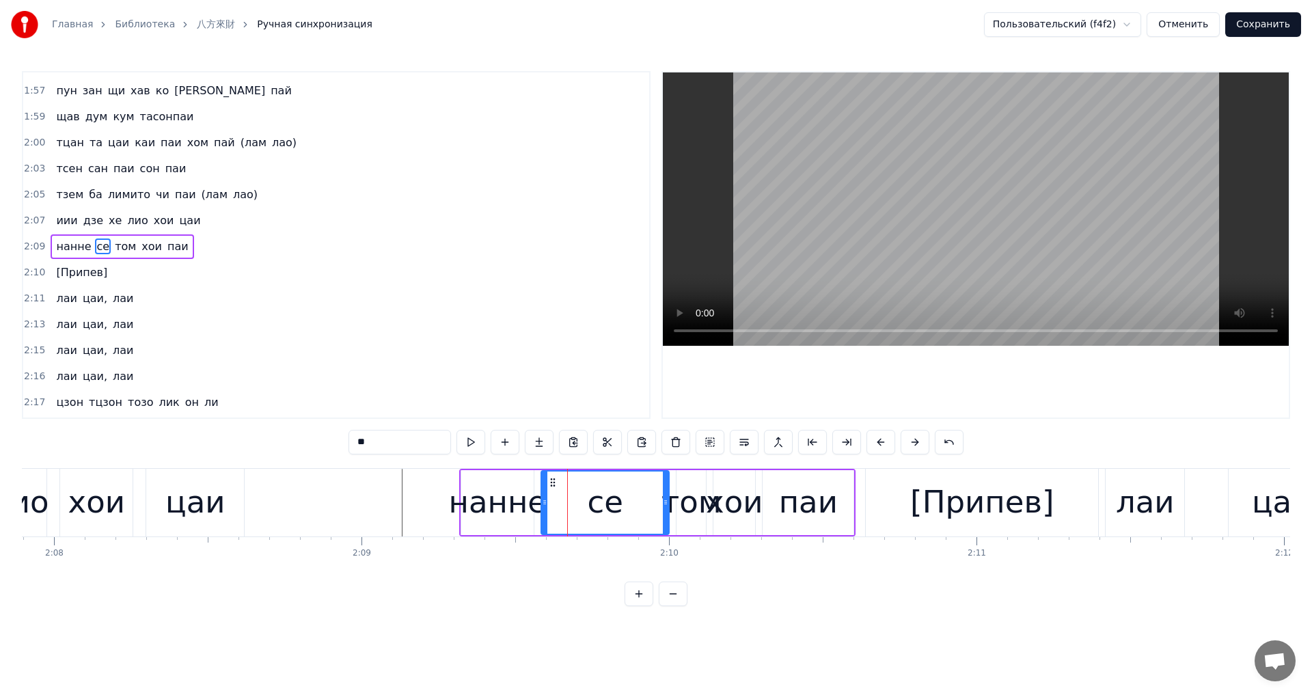
scroll to position [1294, 0]
drag, startPoint x: 666, startPoint y: 511, endPoint x: 587, endPoint y: 508, distance: 79.3
click at [583, 508] on div at bounding box center [585, 503] width 5 height 62
click at [671, 508] on div "том" at bounding box center [691, 502] width 60 height 46
drag, startPoint x: 679, startPoint y: 508, endPoint x: 589, endPoint y: 506, distance: 89.6
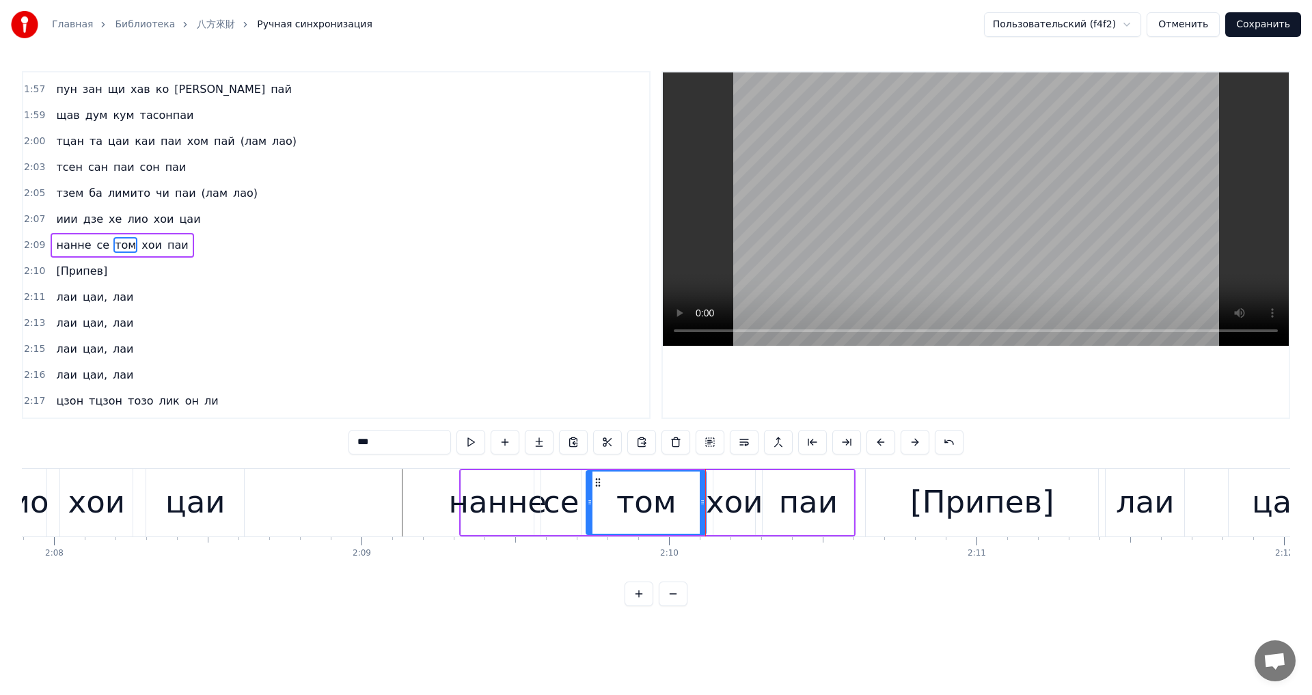
click at [589, 506] on div at bounding box center [589, 503] width 5 height 62
drag, startPoint x: 701, startPoint y: 514, endPoint x: 658, endPoint y: 514, distance: 43.1
click at [658, 514] on div at bounding box center [659, 503] width 5 height 62
click at [717, 512] on div "хои" at bounding box center [734, 502] width 57 height 46
drag, startPoint x: 715, startPoint y: 510, endPoint x: 657, endPoint y: 512, distance: 57.4
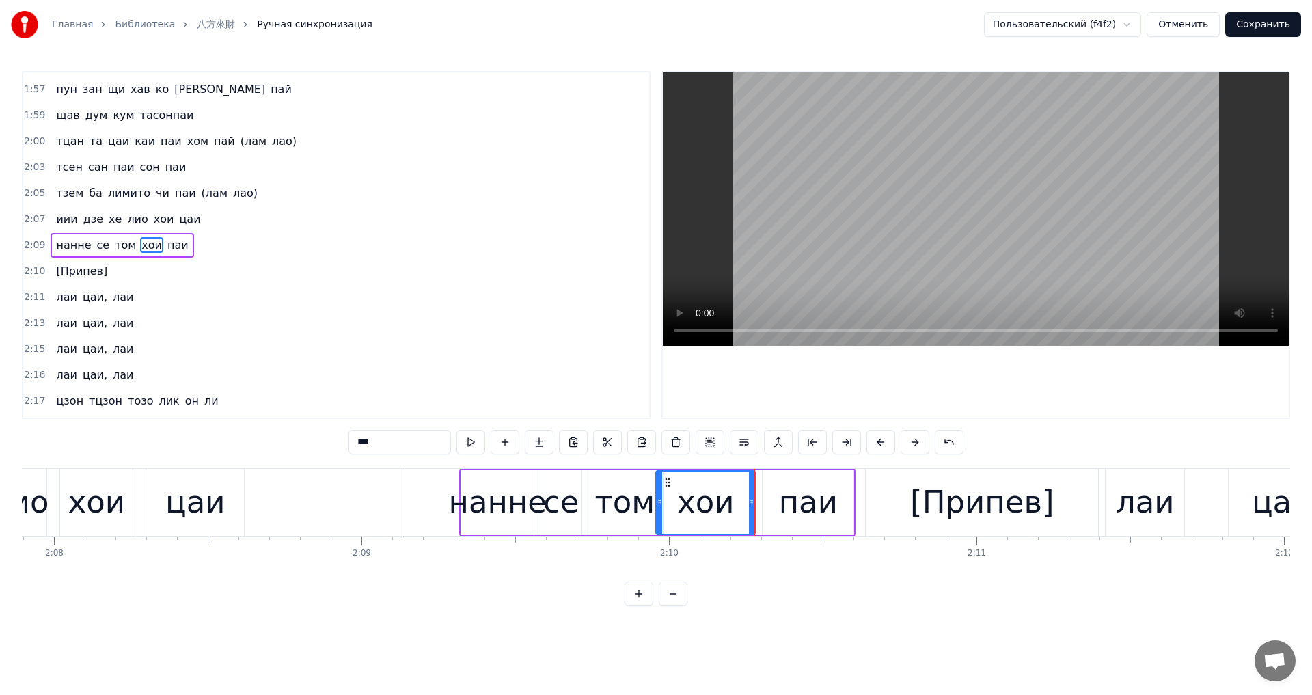
click at [657, 512] on div at bounding box center [659, 503] width 5 height 62
click at [749, 510] on div at bounding box center [751, 503] width 5 height 62
click at [782, 511] on div "паи" at bounding box center [808, 502] width 59 height 46
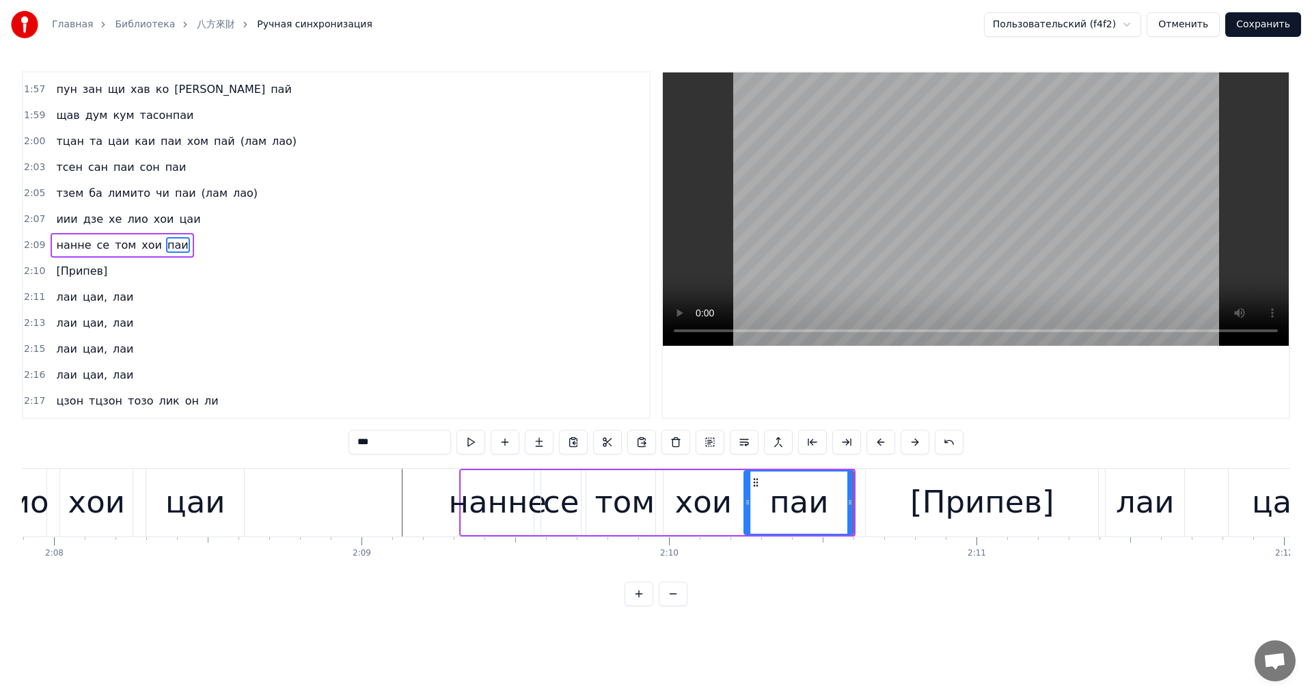
drag, startPoint x: 767, startPoint y: 505, endPoint x: 743, endPoint y: 505, distance: 23.2
click at [745, 505] on icon at bounding box center [747, 502] width 5 height 11
click at [931, 506] on div "[Припев]" at bounding box center [982, 502] width 144 height 46
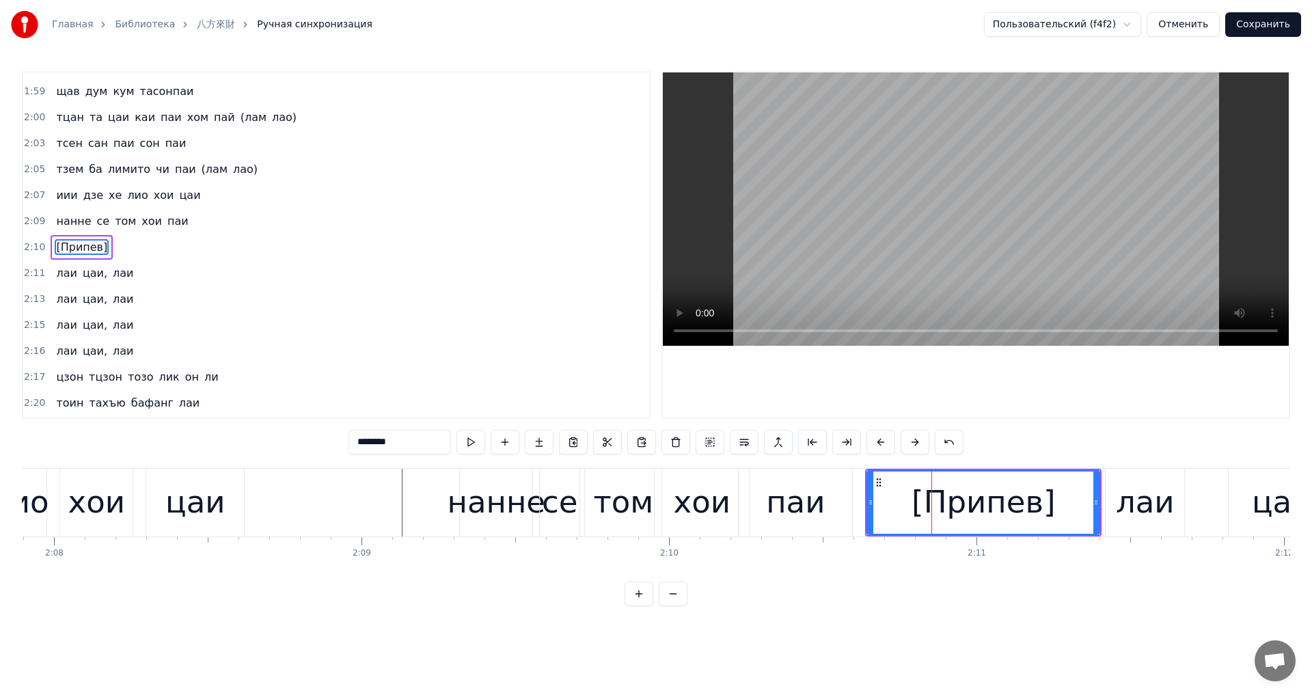
scroll to position [1320, 0]
type input "***"
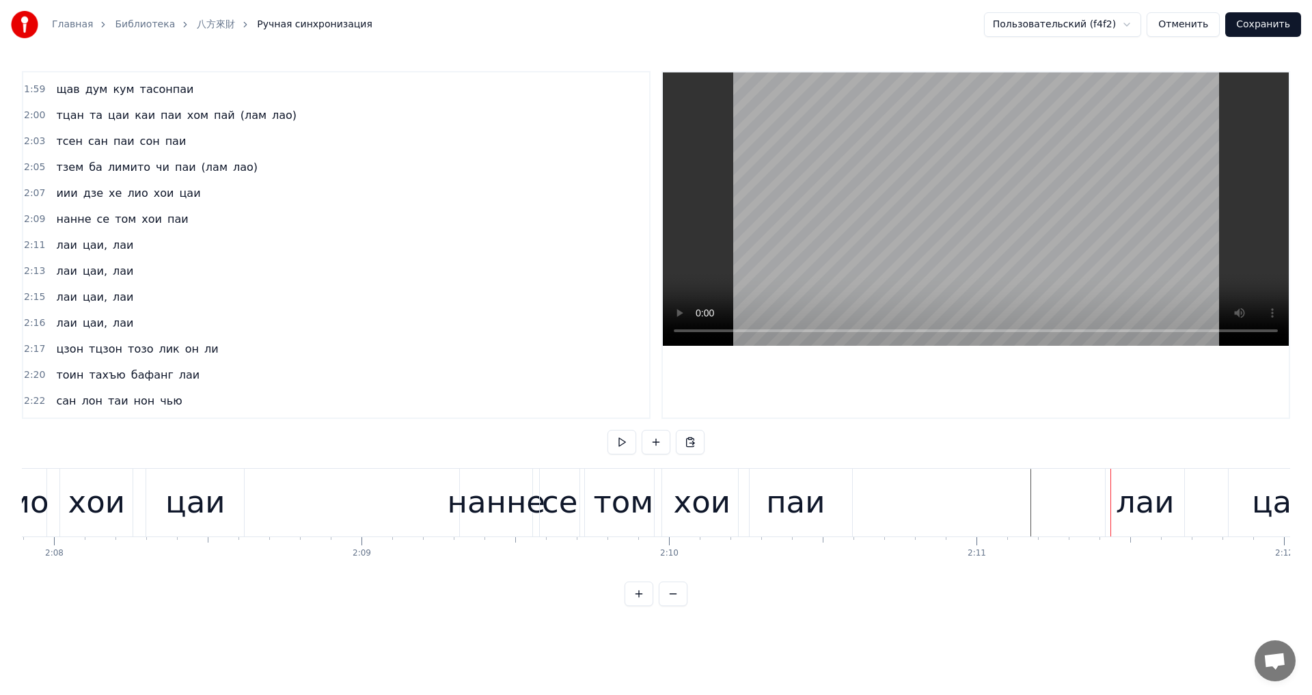
click at [1133, 508] on div "лаи" at bounding box center [1145, 502] width 59 height 46
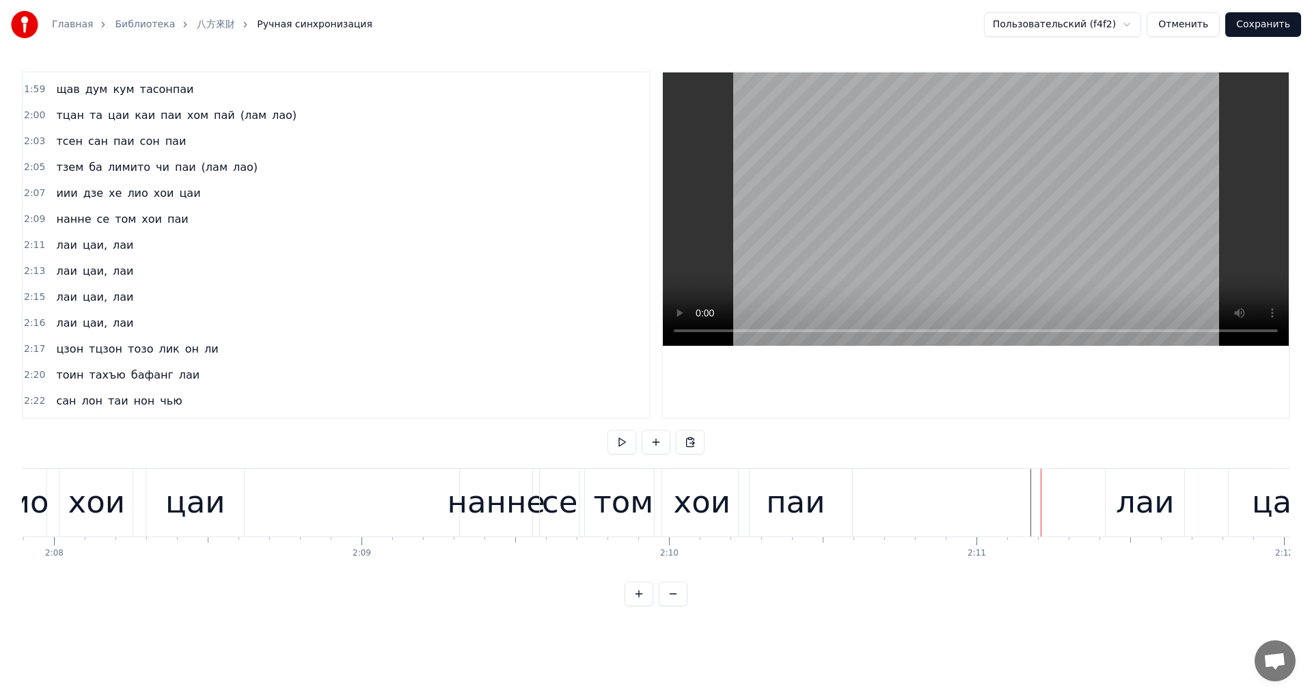
click at [1112, 510] on div "лаи" at bounding box center [1145, 503] width 79 height 68
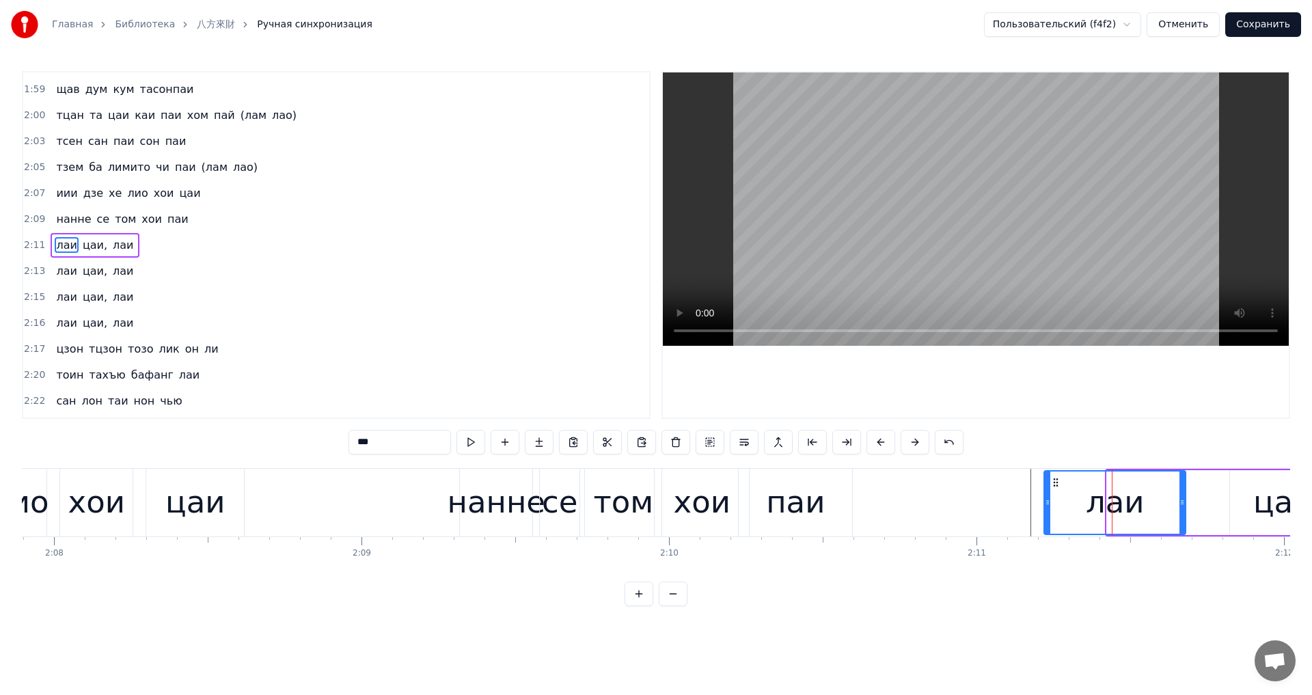
drag, startPoint x: 1108, startPoint y: 510, endPoint x: 1040, endPoint y: 517, distance: 68.0
click at [1045, 515] on div at bounding box center [1047, 503] width 5 height 62
drag, startPoint x: 1182, startPoint y: 501, endPoint x: 1102, endPoint y: 514, distance: 80.3
click at [1102, 514] on div at bounding box center [1099, 503] width 5 height 62
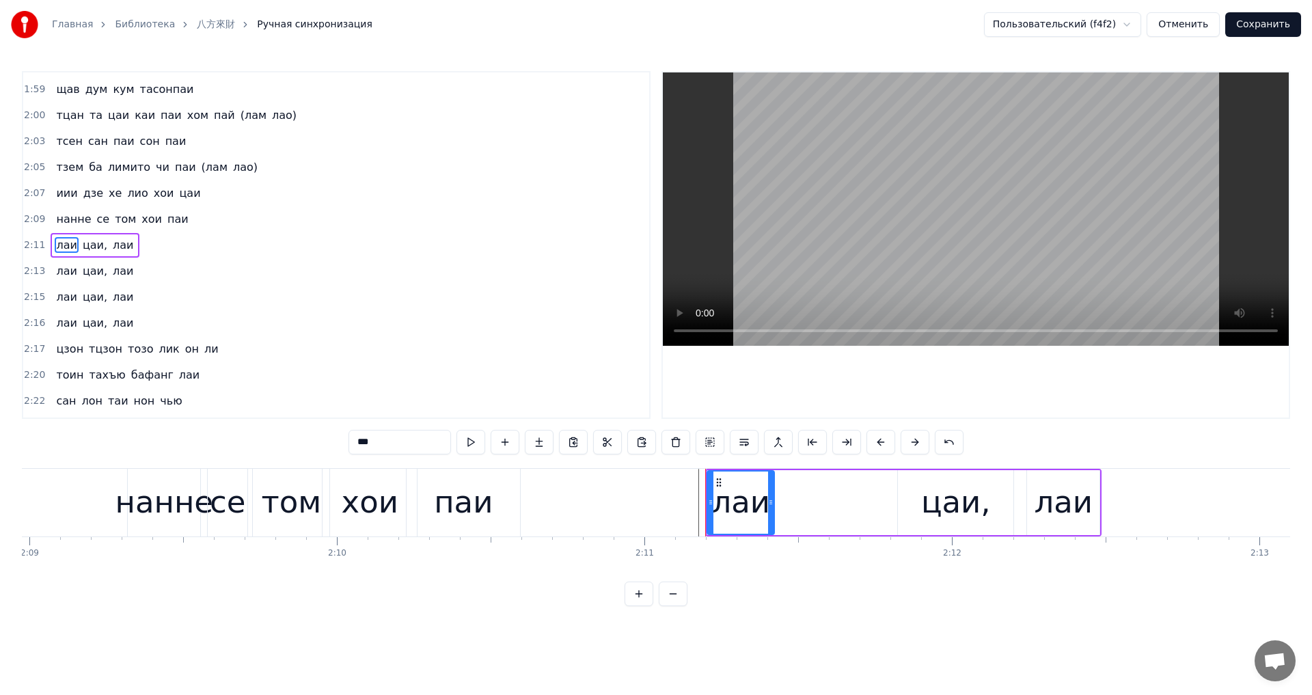
scroll to position [0, 39691]
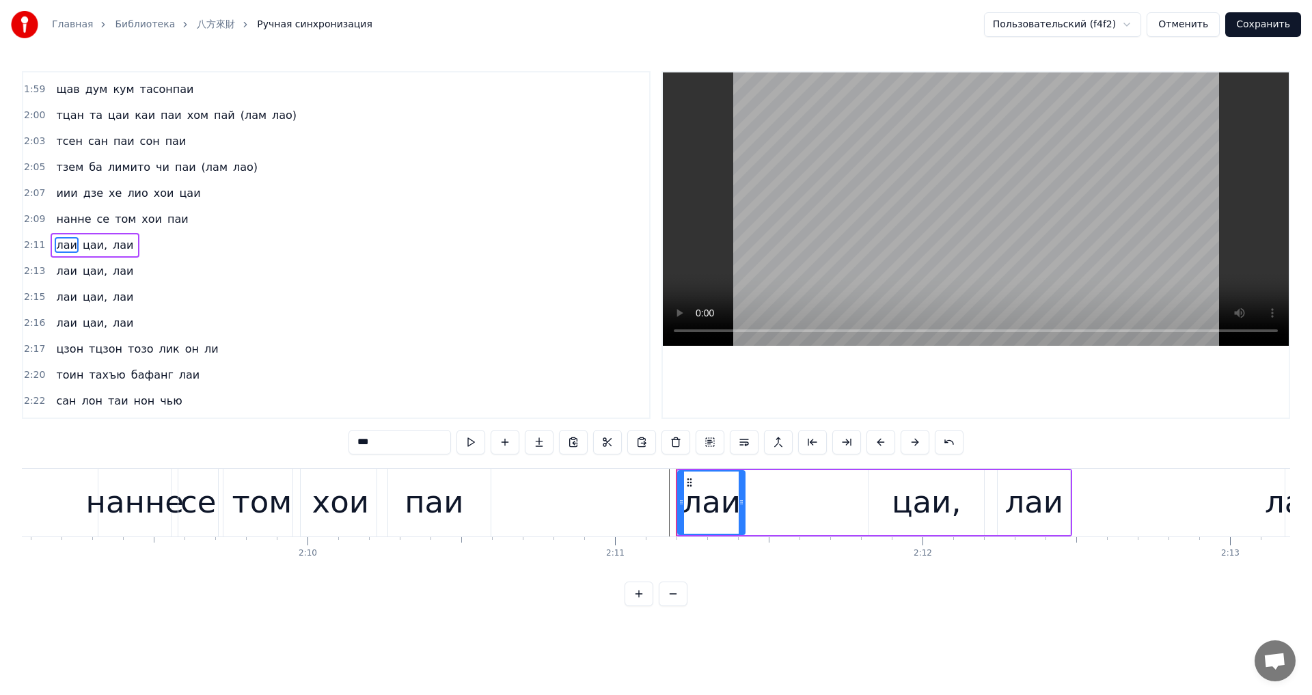
click at [928, 520] on div "цаи," at bounding box center [927, 502] width 70 height 46
type input "****"
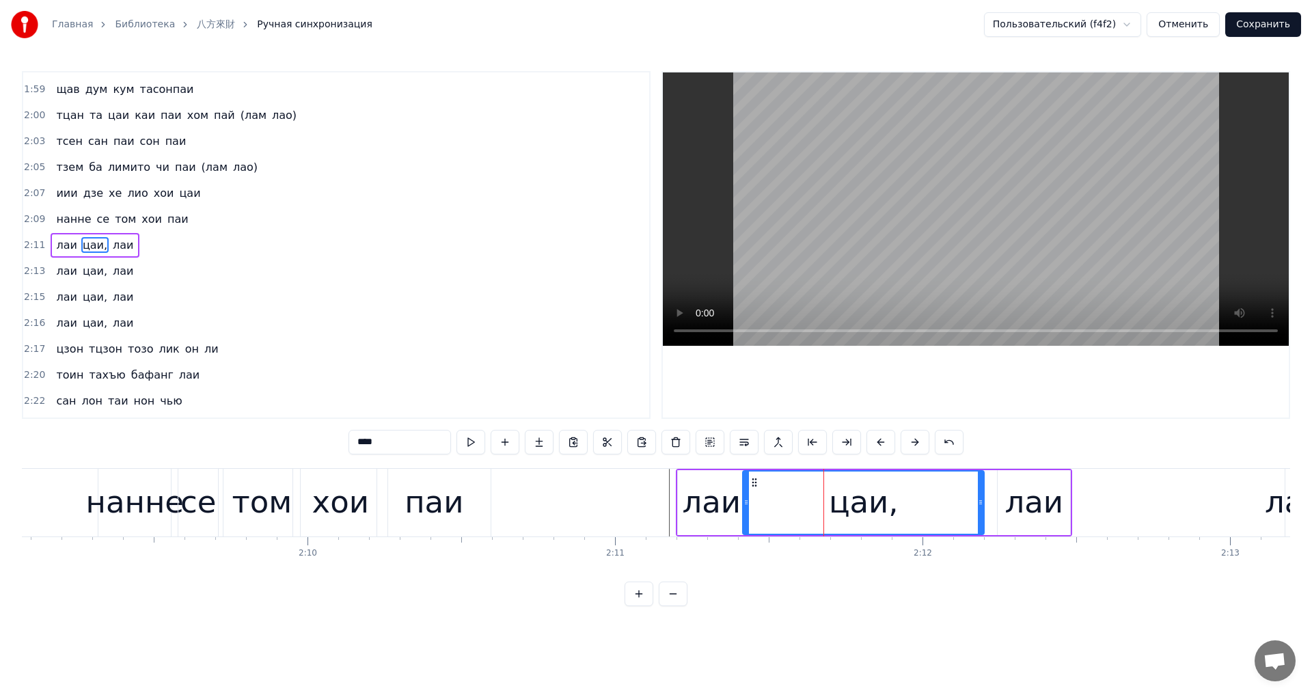
drag, startPoint x: 871, startPoint y: 509, endPoint x: 741, endPoint y: 510, distance: 129.8
click at [743, 510] on div at bounding box center [745, 503] width 5 height 62
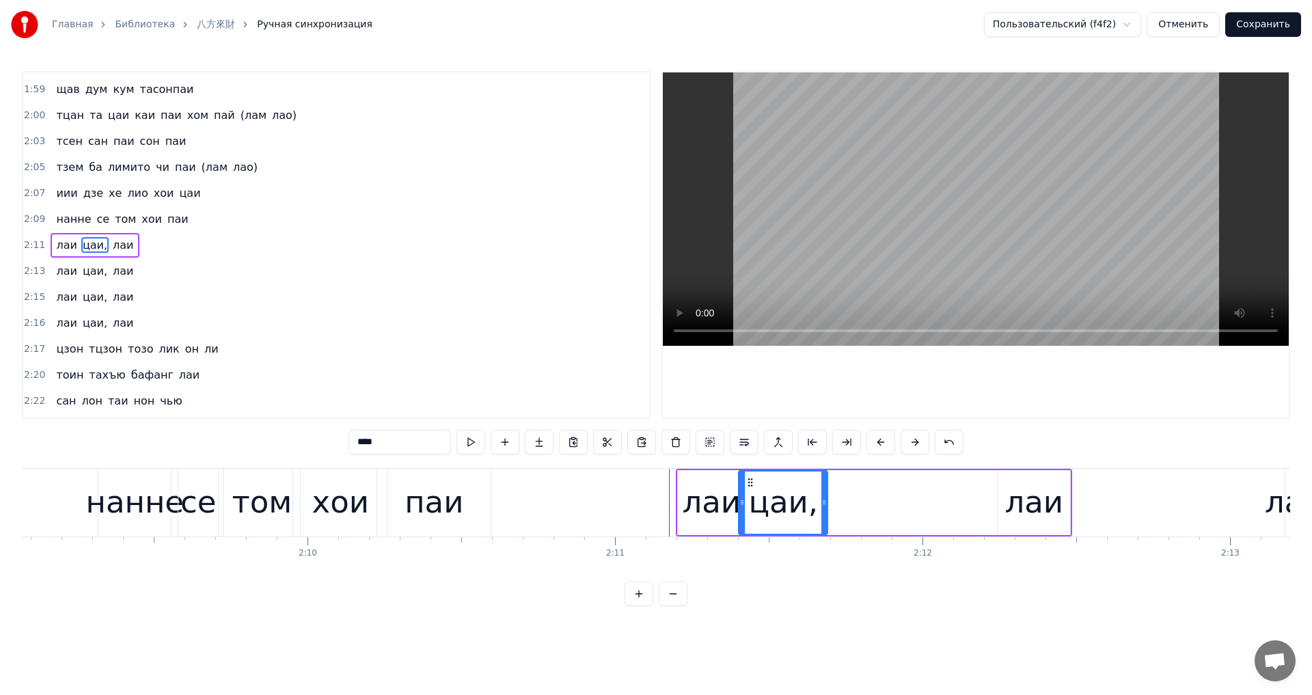
drag, startPoint x: 979, startPoint y: 513, endPoint x: 823, endPoint y: 520, distance: 156.7
click at [823, 520] on div at bounding box center [823, 503] width 5 height 62
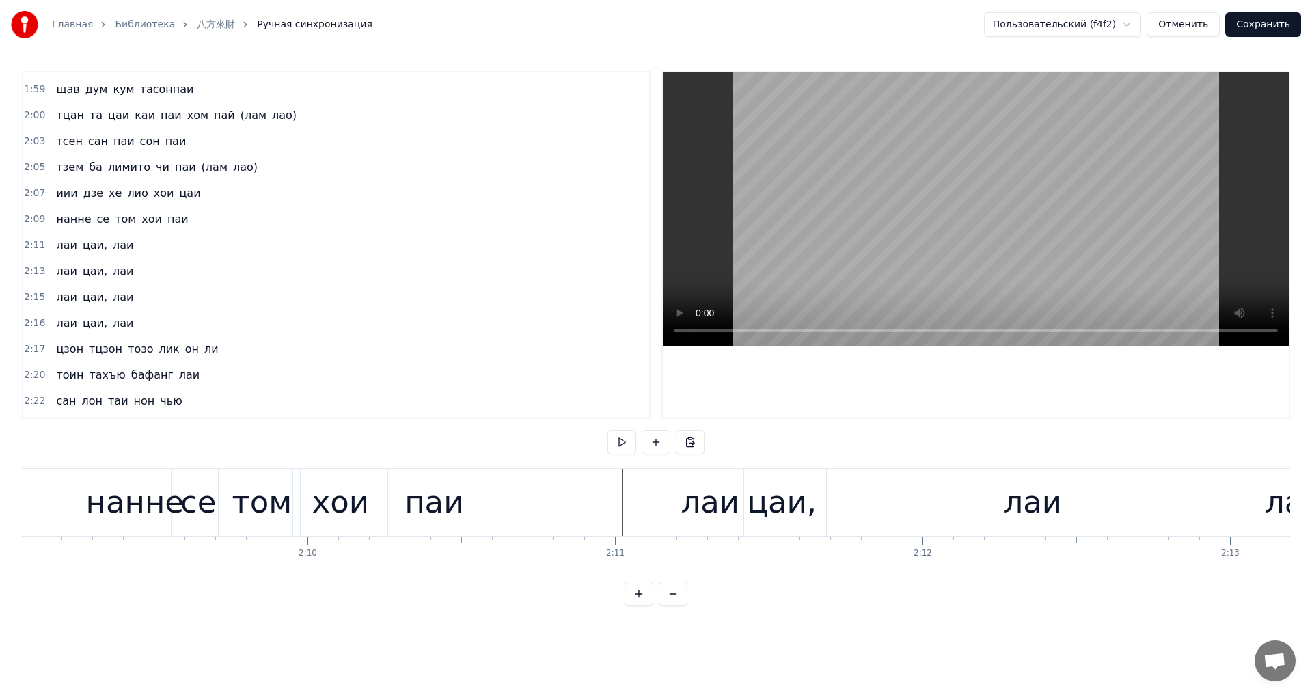
click at [1028, 514] on div "лаи" at bounding box center [1032, 502] width 59 height 46
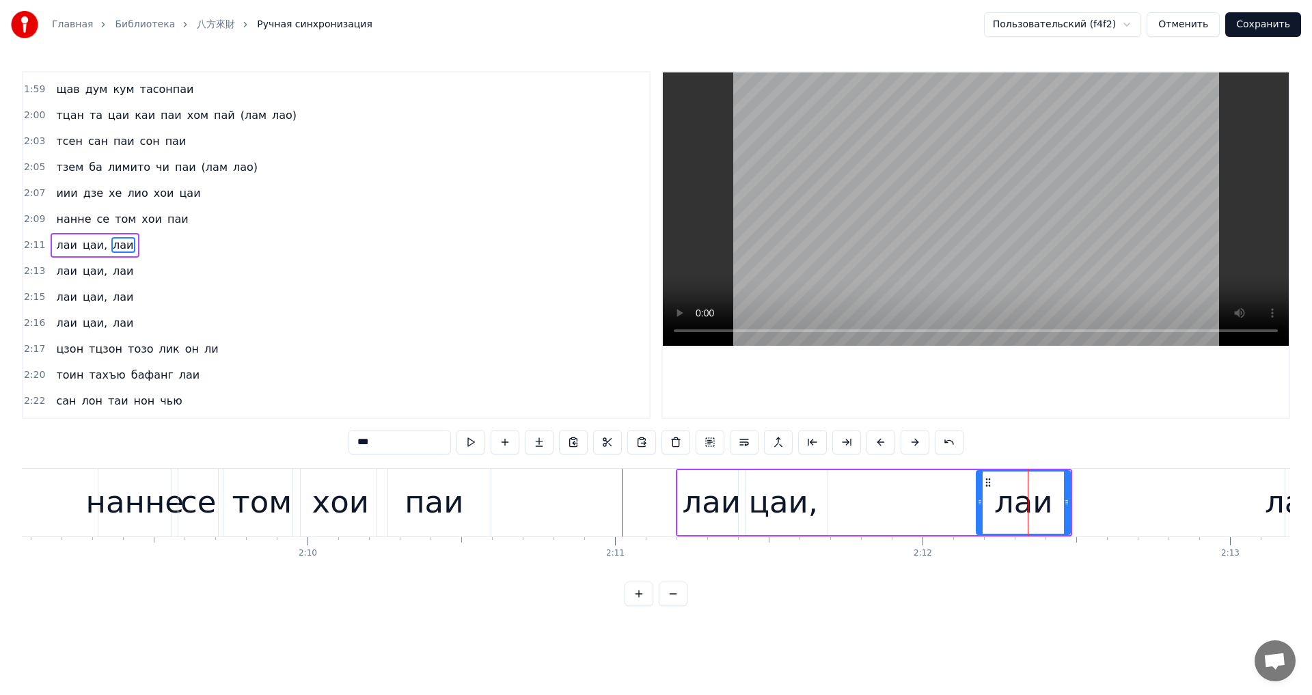
drag, startPoint x: 1000, startPoint y: 508, endPoint x: 974, endPoint y: 510, distance: 26.7
click at [977, 510] on div at bounding box center [979, 503] width 5 height 62
drag, startPoint x: 1065, startPoint y: 507, endPoint x: 1042, endPoint y: 509, distance: 22.6
click at [1052, 509] on div at bounding box center [1054, 503] width 5 height 62
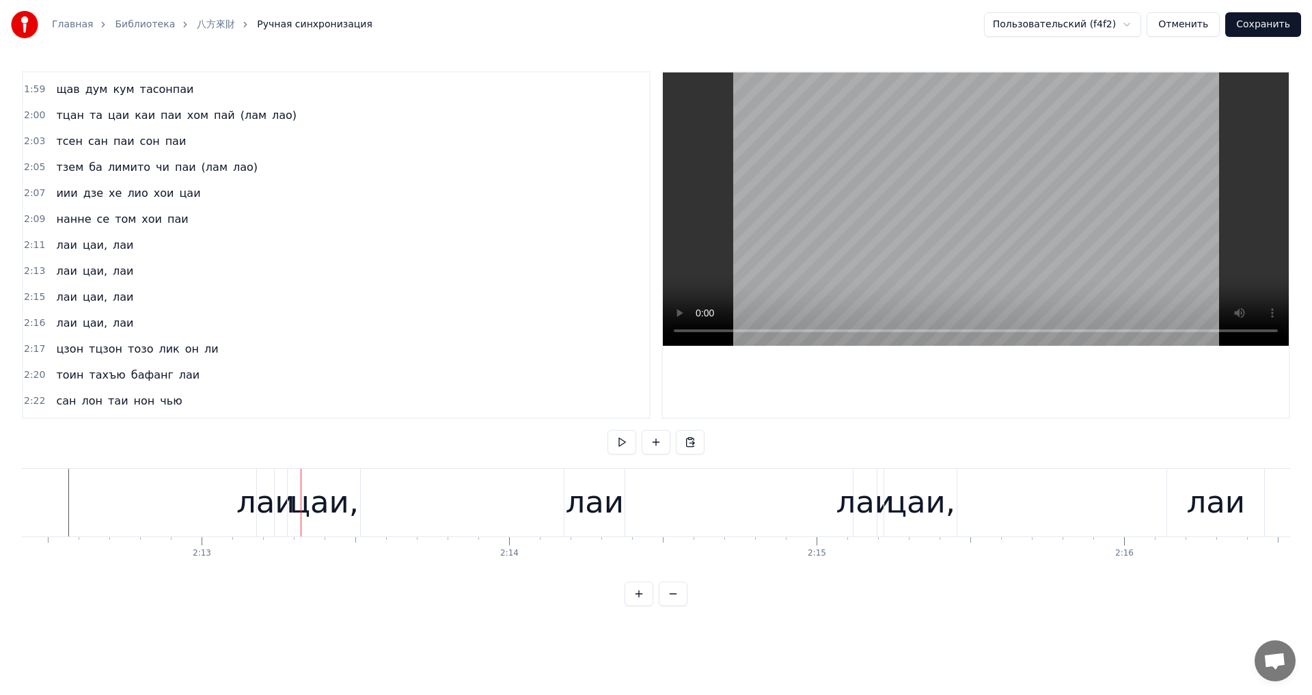
scroll to position [0, 40844]
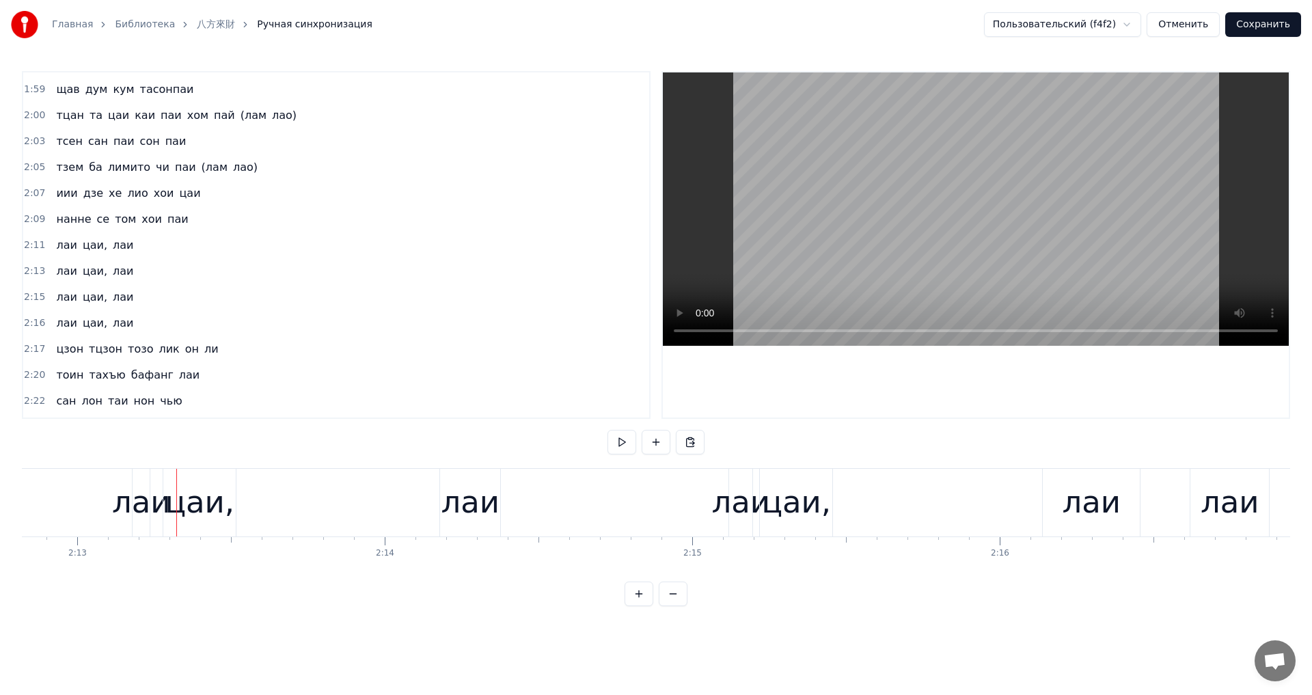
click at [139, 513] on div "лаи" at bounding box center [141, 502] width 59 height 46
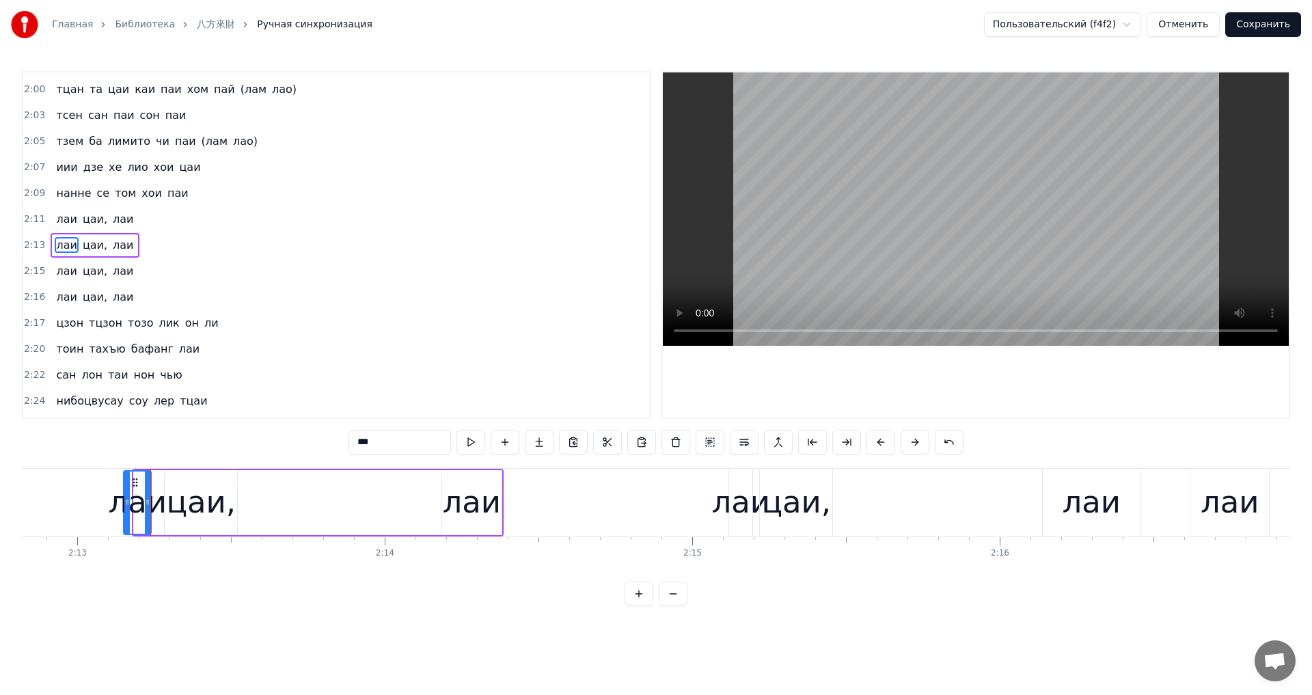
drag, startPoint x: 136, startPoint y: 512, endPoint x: 122, endPoint y: 515, distance: 13.9
click at [124, 515] on div at bounding box center [126, 503] width 5 height 62
drag, startPoint x: 148, startPoint y: 509, endPoint x: 172, endPoint y: 509, distance: 23.9
click at [161, 509] on div at bounding box center [158, 503] width 5 height 62
click at [210, 503] on div "цаи," at bounding box center [201, 502] width 70 height 46
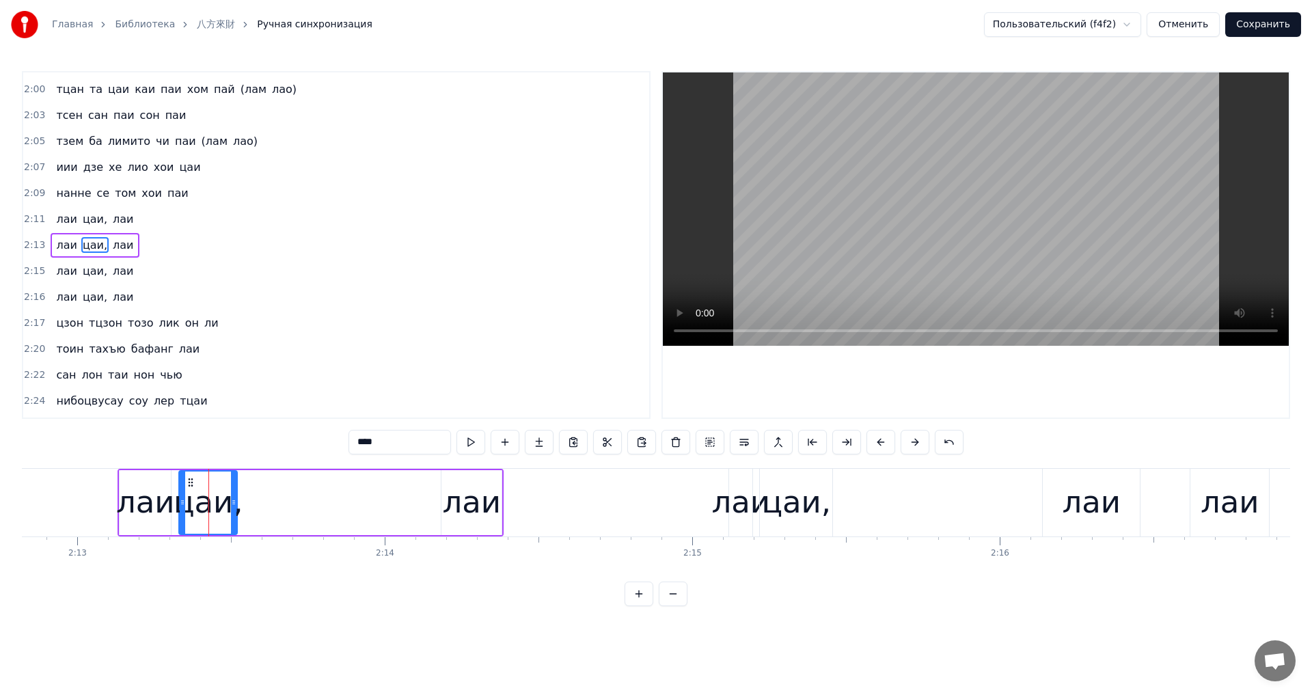
drag, startPoint x: 167, startPoint y: 506, endPoint x: 181, endPoint y: 508, distance: 14.5
click at [181, 508] on div at bounding box center [182, 503] width 5 height 62
click at [160, 507] on div "лаи" at bounding box center [145, 502] width 59 height 46
type input "***"
drag, startPoint x: 160, startPoint y: 507, endPoint x: 176, endPoint y: 507, distance: 16.4
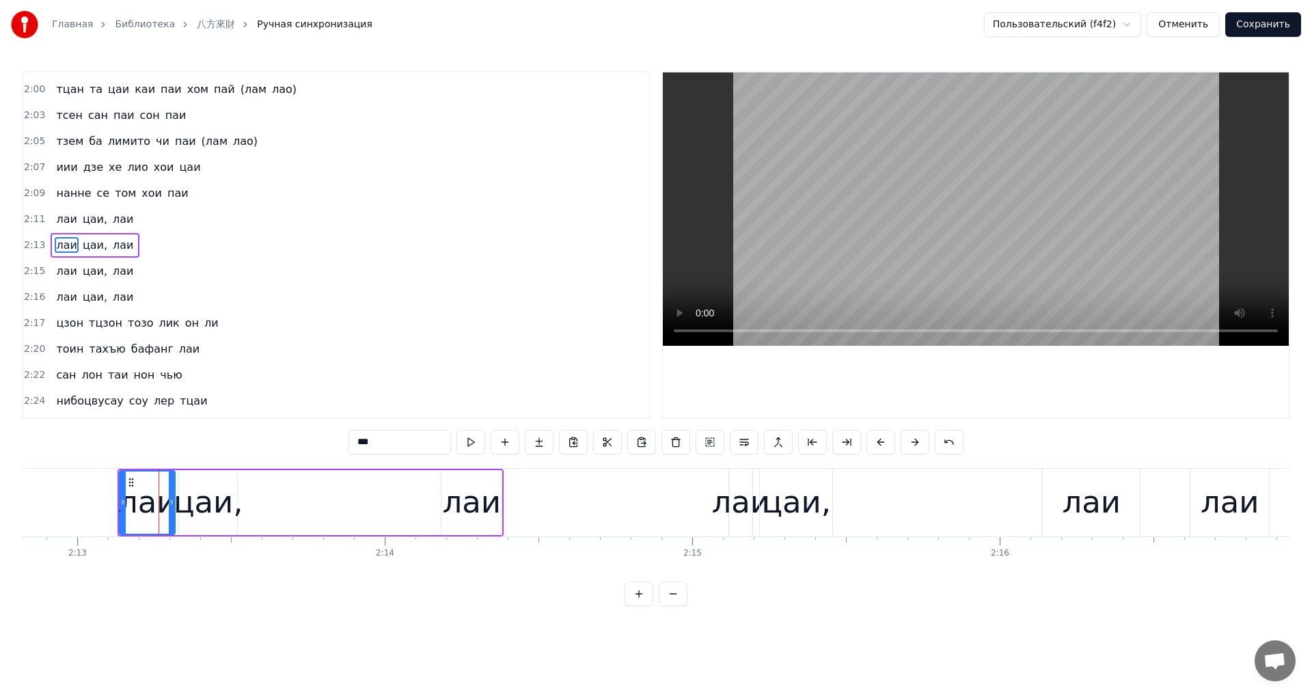
click at [174, 507] on icon at bounding box center [171, 502] width 5 height 11
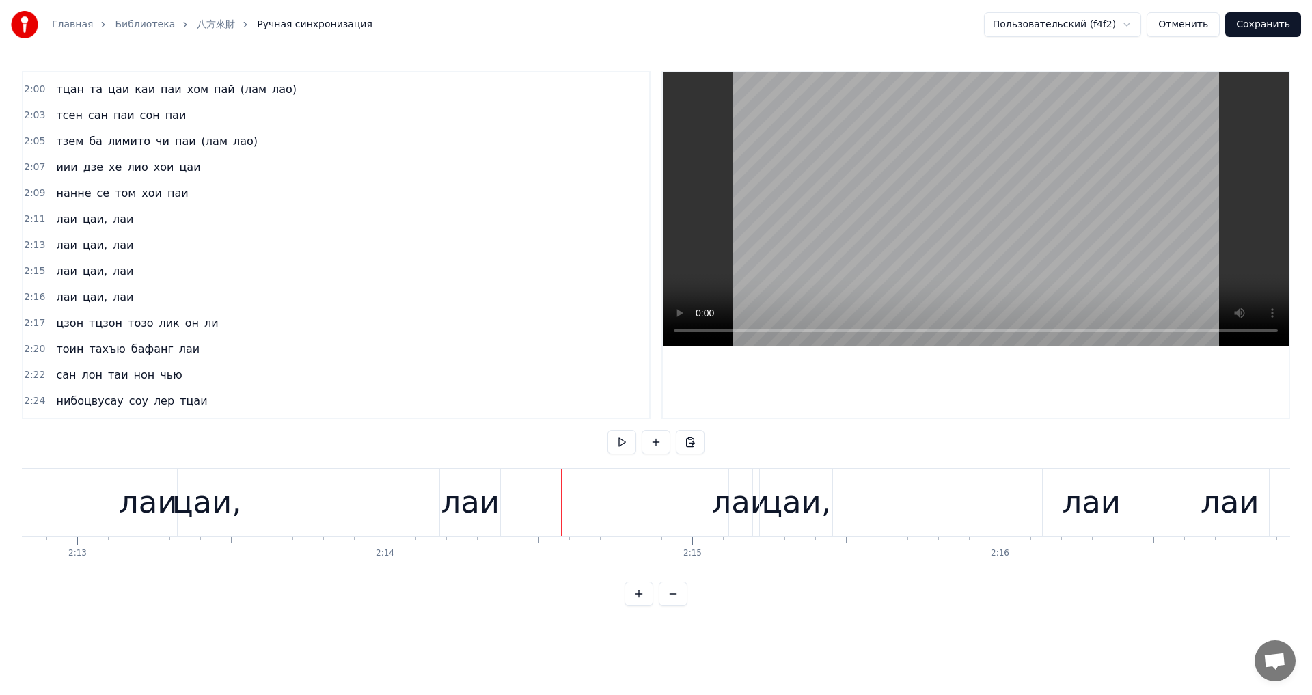
click at [437, 501] on div "лаи цаи, лаи" at bounding box center [311, 503] width 386 height 68
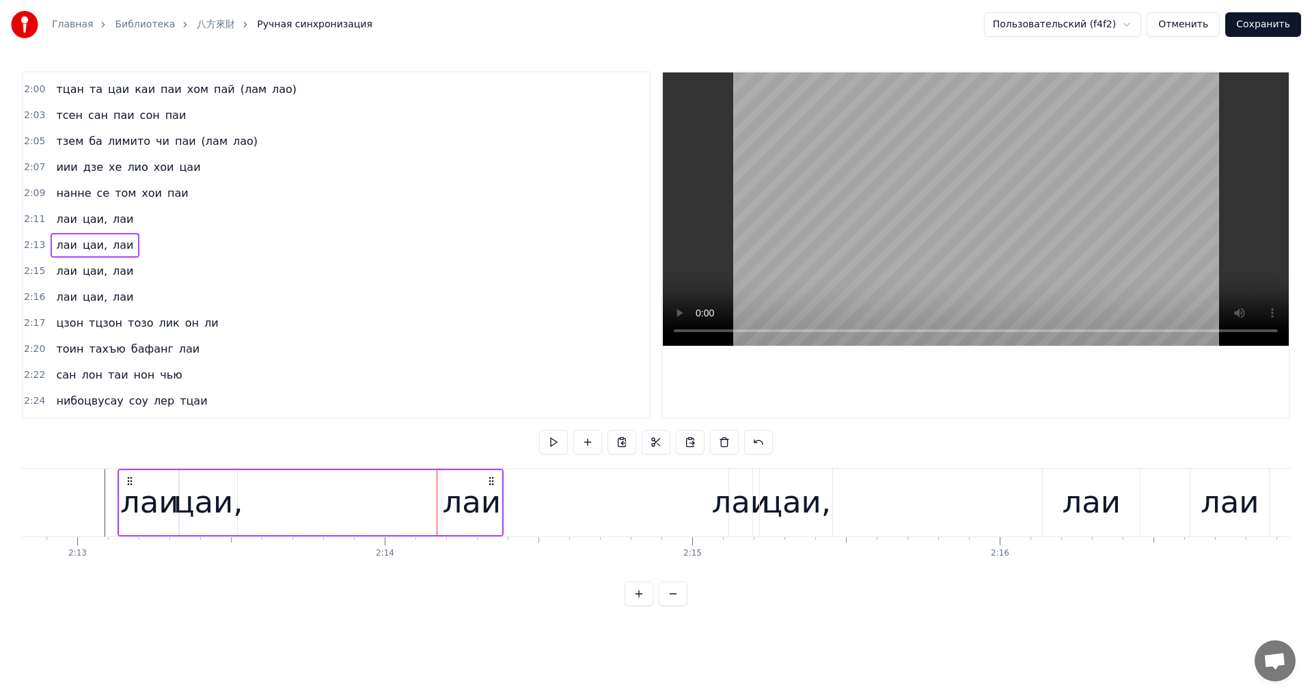
click at [445, 502] on div "лаи" at bounding box center [471, 502] width 60 height 65
drag, startPoint x: 443, startPoint y: 502, endPoint x: 431, endPoint y: 502, distance: 12.3
click at [433, 502] on icon at bounding box center [435, 502] width 5 height 11
drag, startPoint x: 499, startPoint y: 508, endPoint x: 492, endPoint y: 508, distance: 6.9
click at [495, 508] on div at bounding box center [497, 503] width 5 height 62
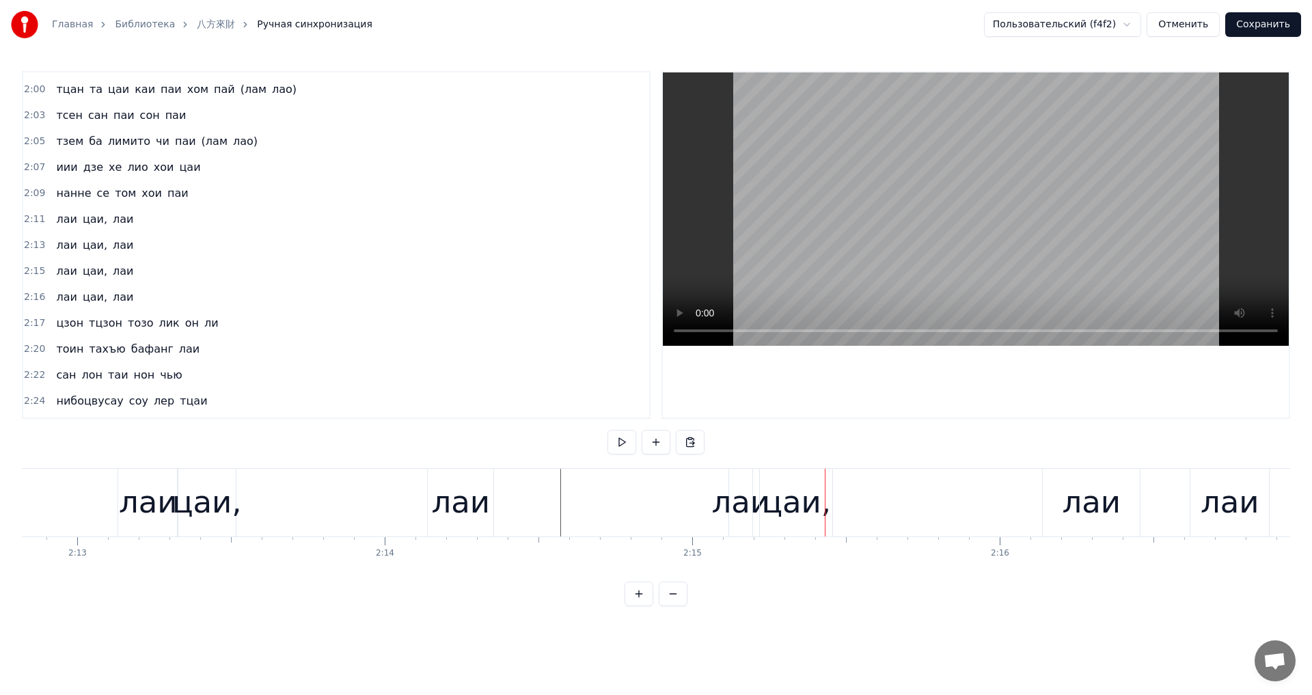
click at [738, 506] on div "лаи" at bounding box center [741, 502] width 59 height 46
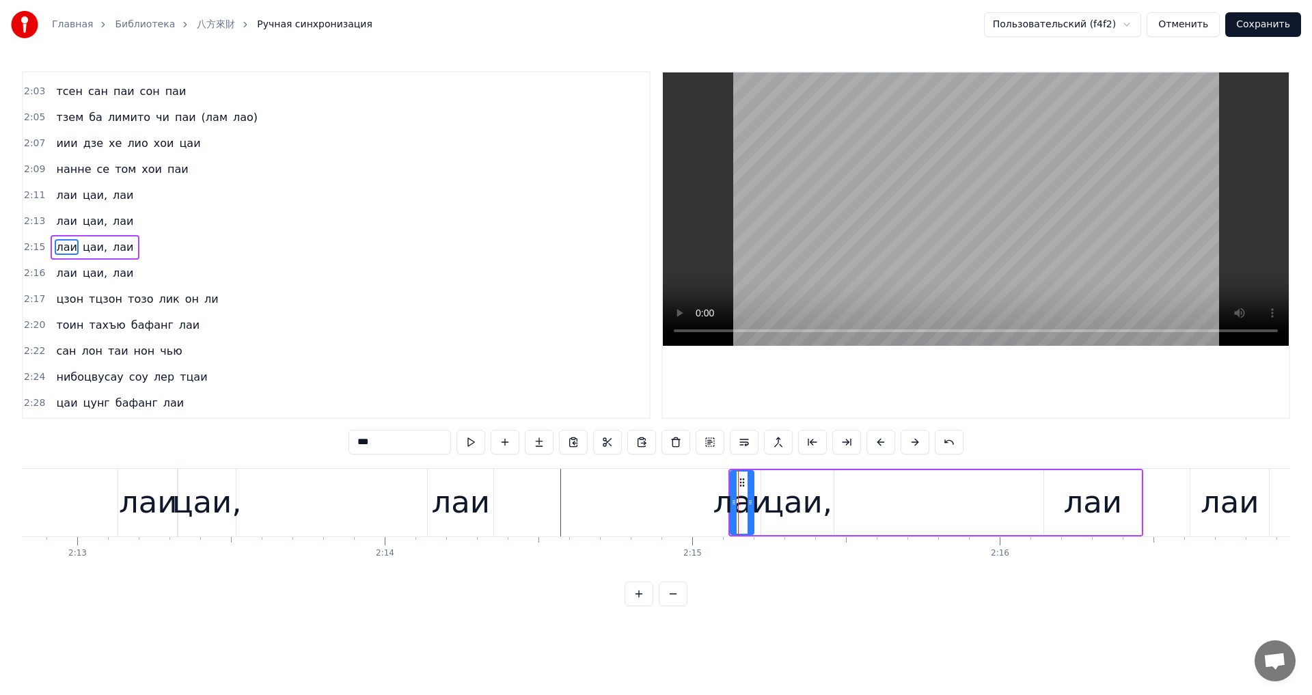
scroll to position [1372, 0]
click at [776, 508] on div "цаи," at bounding box center [798, 502] width 70 height 46
click at [772, 506] on icon at bounding box center [768, 502] width 5 height 11
click at [745, 505] on div "лаи" at bounding box center [742, 502] width 59 height 46
type input "***"
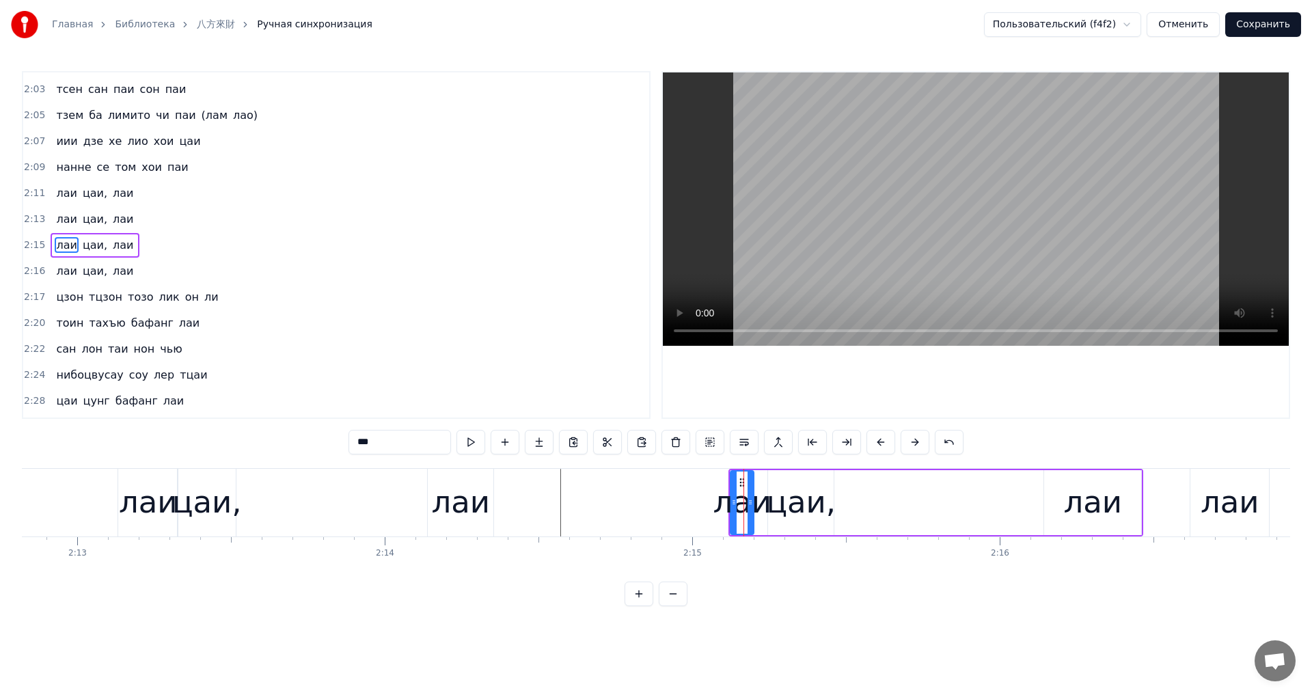
click at [761, 507] on div "лаи" at bounding box center [742, 502] width 59 height 46
drag, startPoint x: 750, startPoint y: 506, endPoint x: 760, endPoint y: 507, distance: 9.6
click at [760, 507] on icon at bounding box center [759, 502] width 5 height 11
click at [731, 506] on icon at bounding box center [733, 502] width 5 height 11
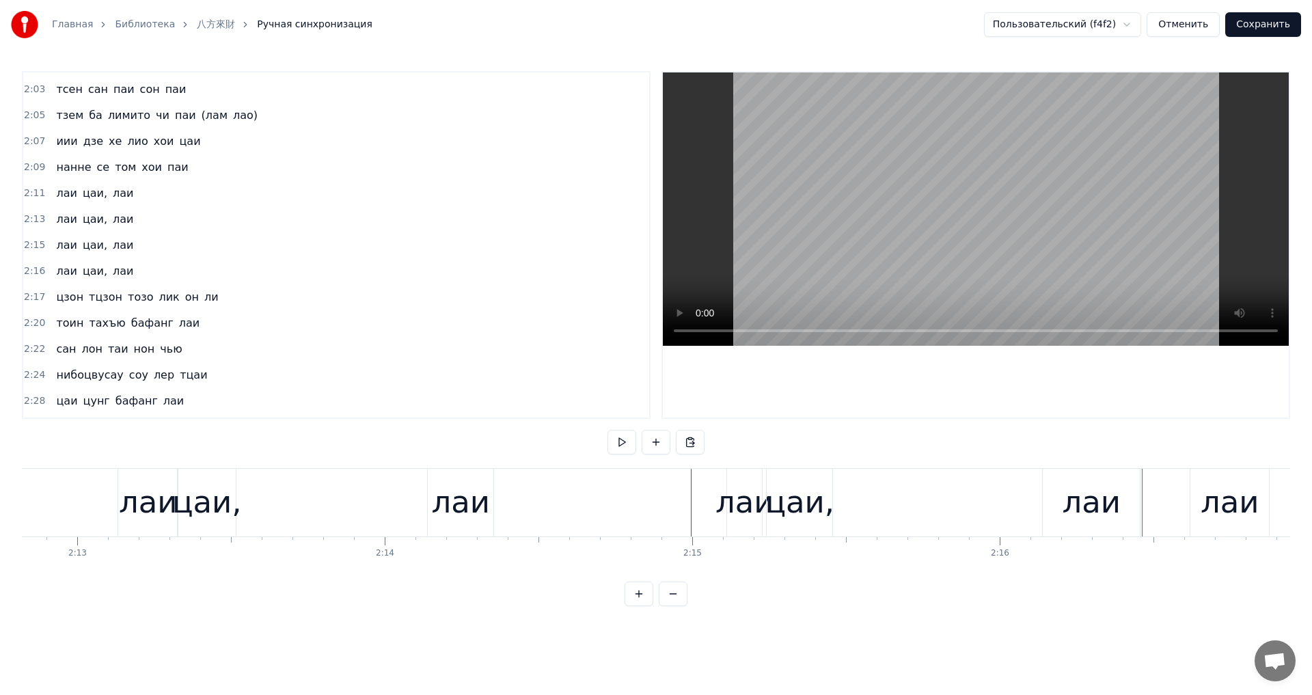
click at [1091, 504] on div "лаи" at bounding box center [1091, 502] width 59 height 46
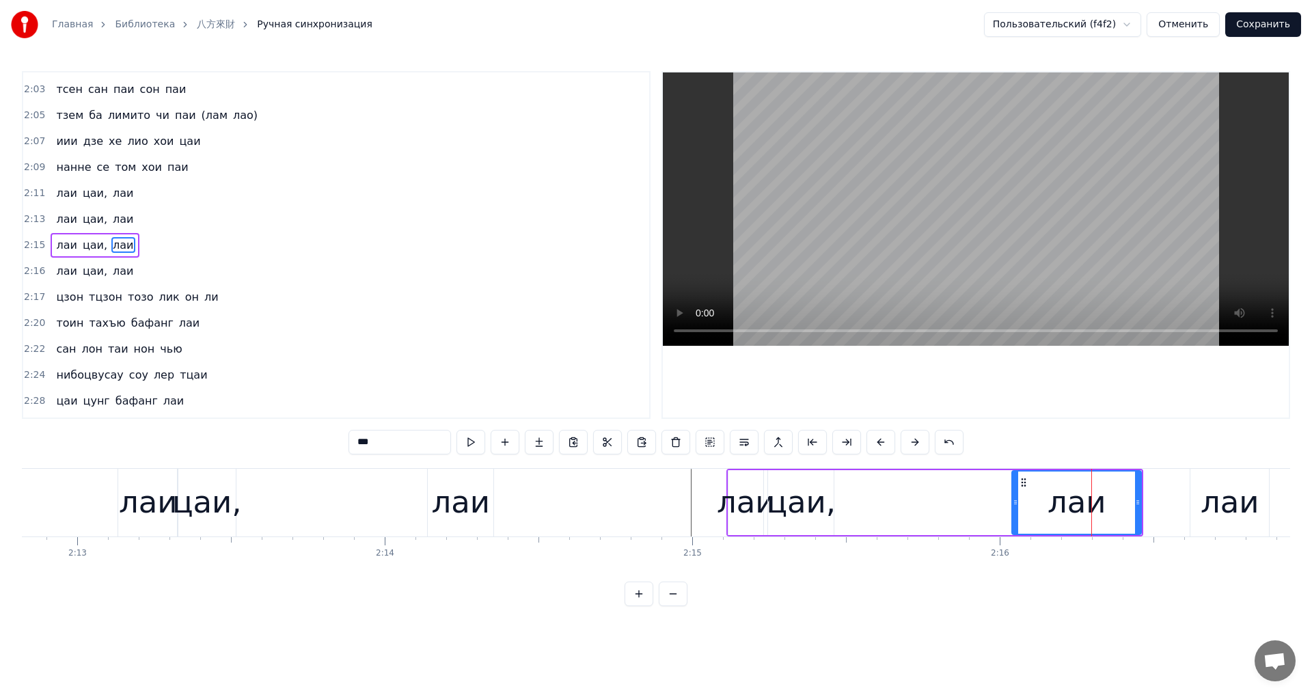
drag, startPoint x: 1046, startPoint y: 501, endPoint x: 1013, endPoint y: 501, distance: 32.8
click at [1013, 501] on icon at bounding box center [1015, 502] width 5 height 11
click at [1014, 503] on icon at bounding box center [1014, 502] width 5 height 11
click at [972, 497] on div "лаи цаи, лаи" at bounding box center [934, 503] width 417 height 68
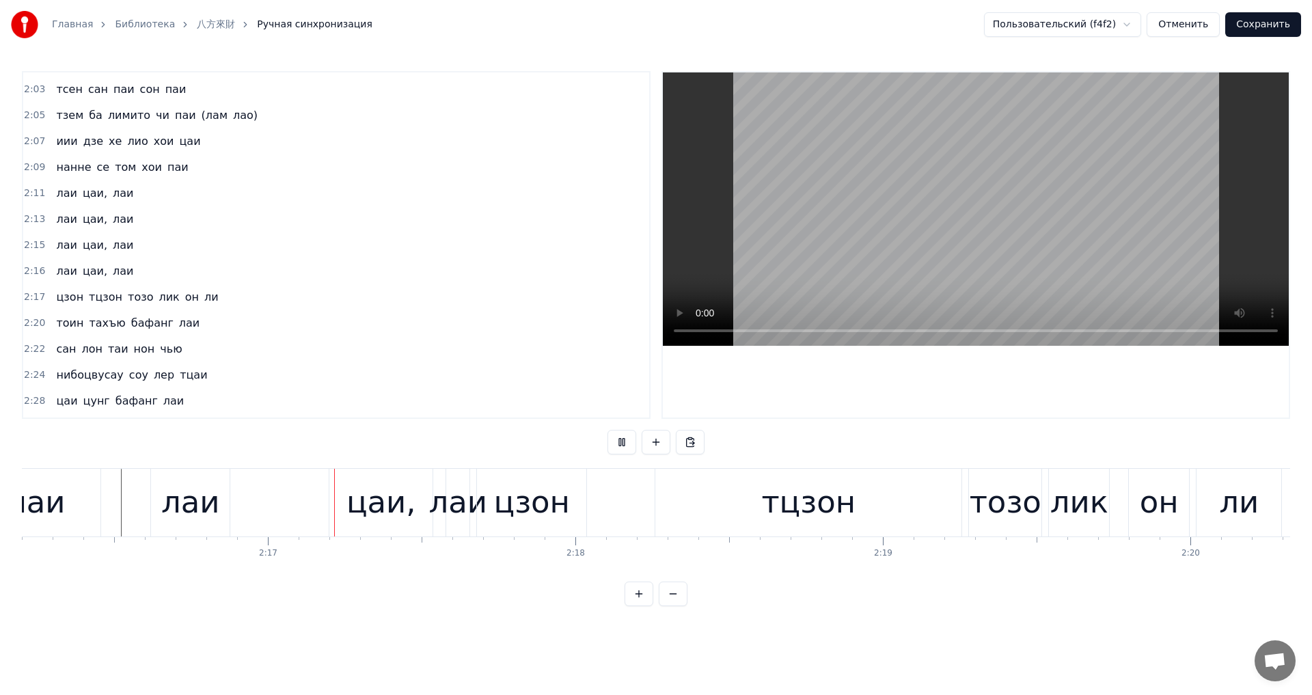
scroll to position [0, 41978]
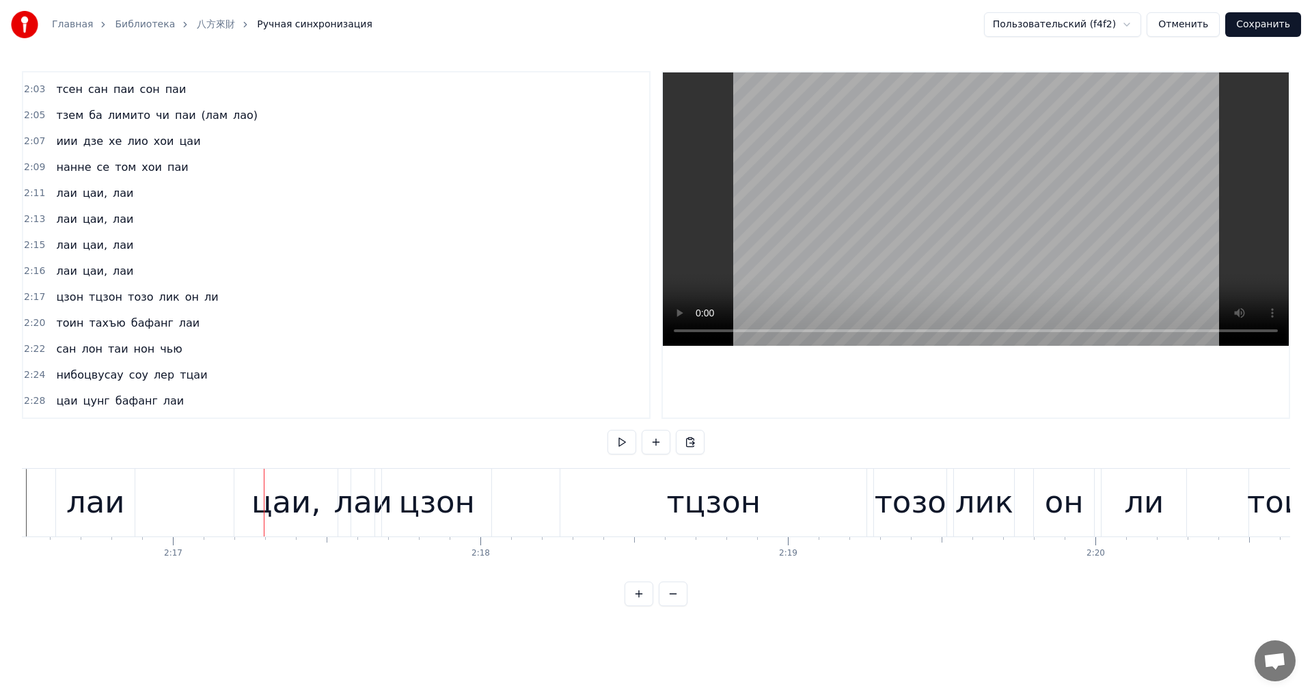
click at [190, 506] on div "лаи цаи, лаи" at bounding box center [216, 503] width 323 height 68
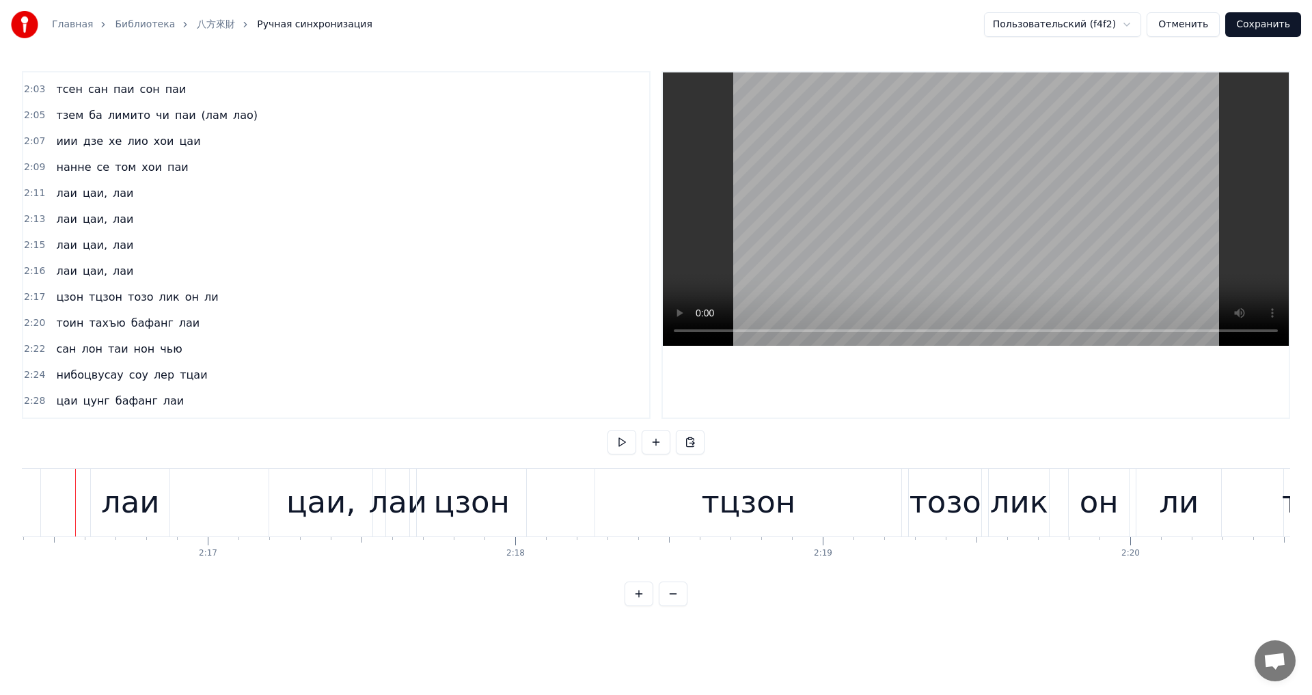
scroll to position [0, 41928]
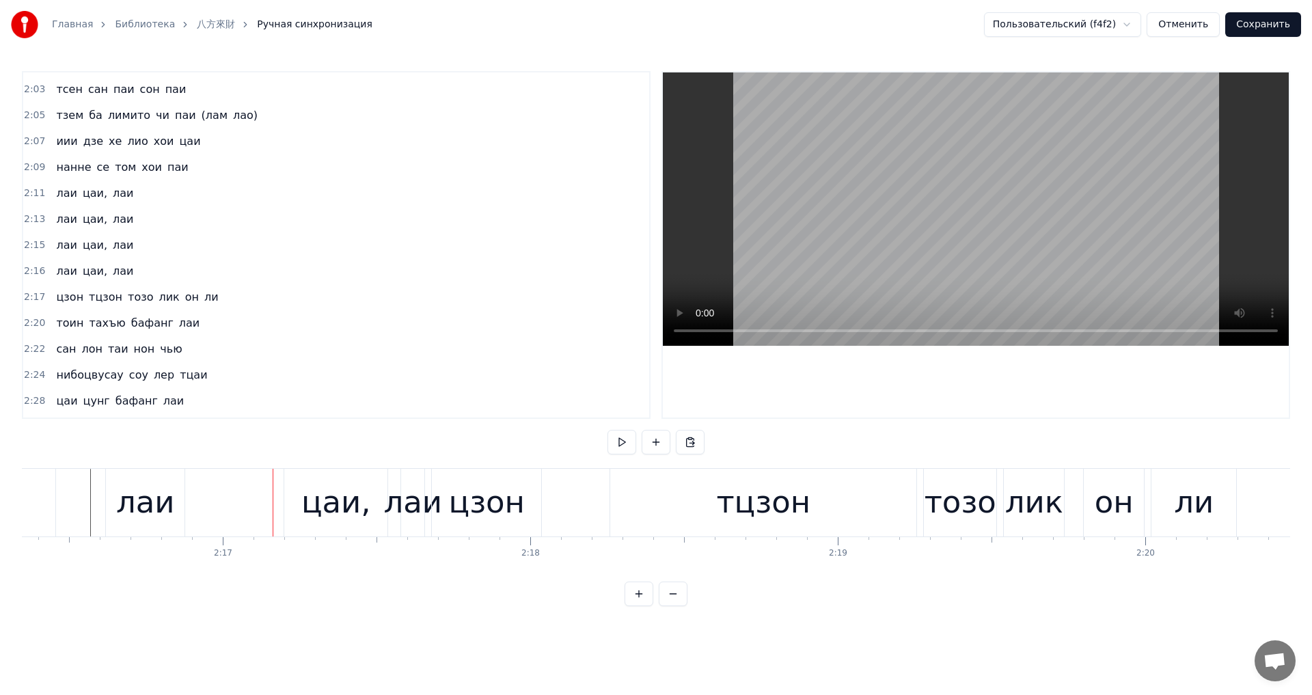
click at [133, 507] on div "лаи" at bounding box center [145, 502] width 59 height 46
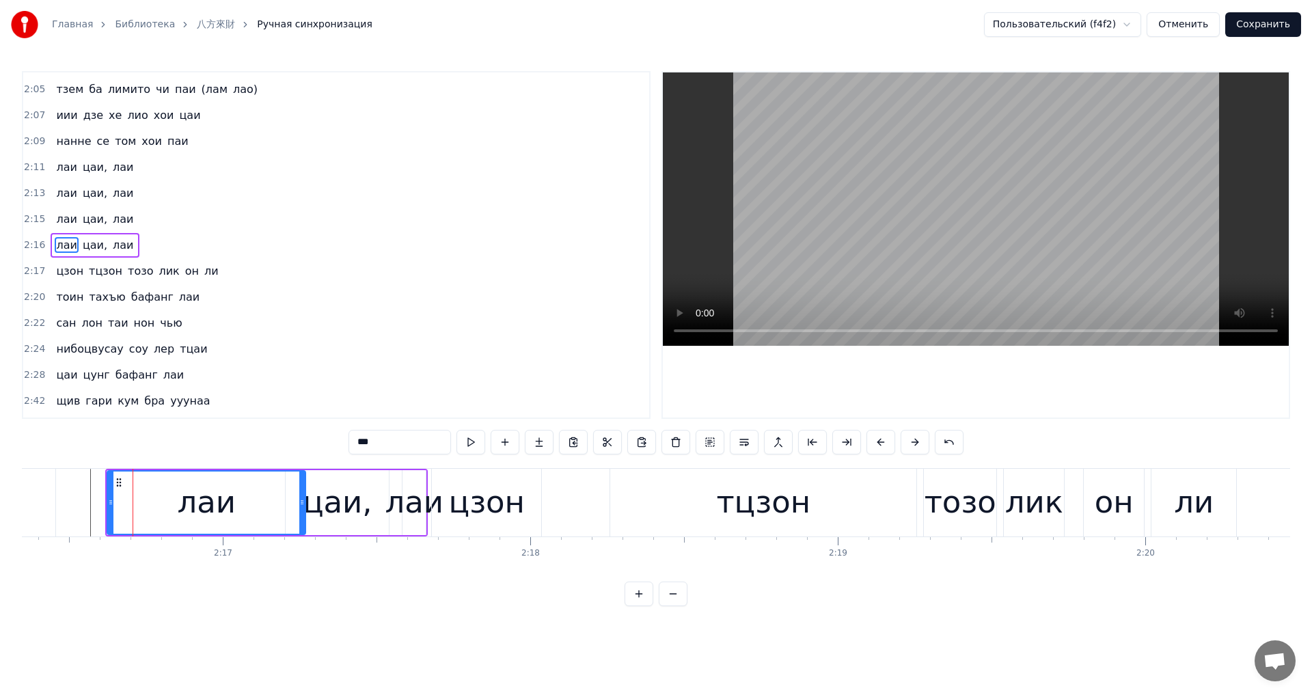
drag, startPoint x: 182, startPoint y: 505, endPoint x: 297, endPoint y: 515, distance: 115.9
click at [299, 515] on div at bounding box center [301, 503] width 5 height 62
drag, startPoint x: 108, startPoint y: 504, endPoint x: 247, endPoint y: 521, distance: 139.8
click at [247, 521] on div at bounding box center [249, 503] width 5 height 62
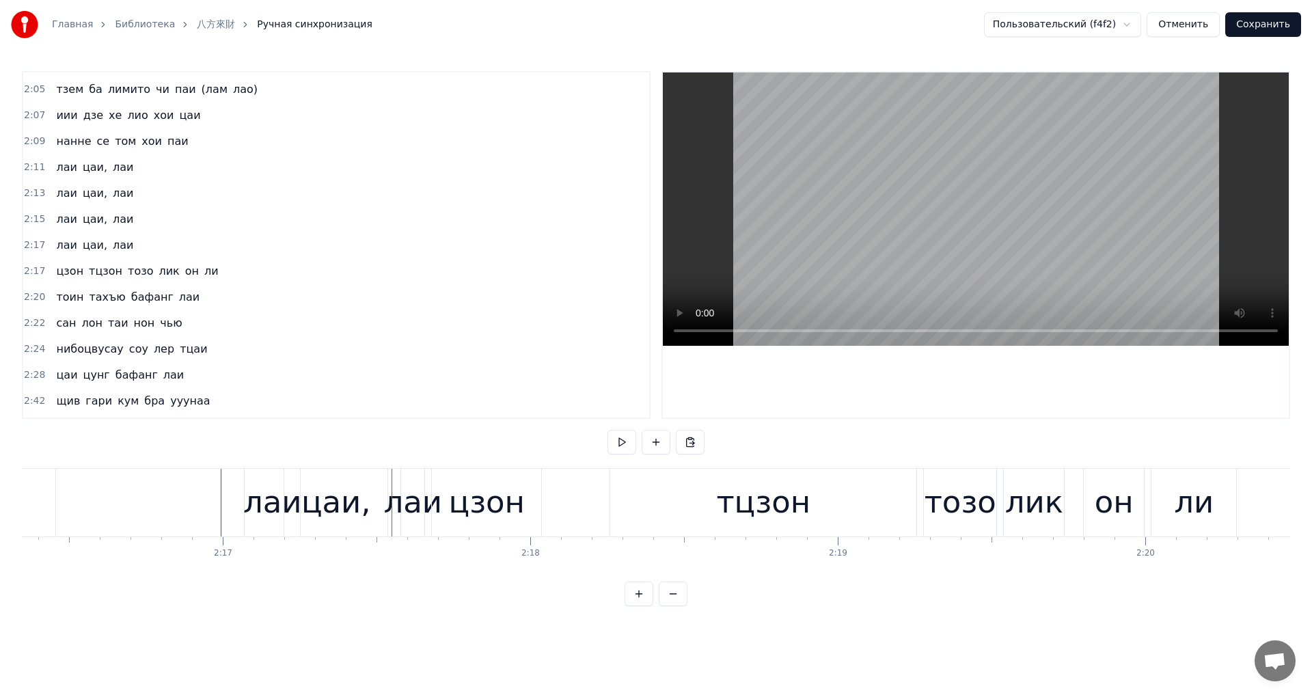
click at [318, 515] on div "цаи," at bounding box center [336, 502] width 70 height 46
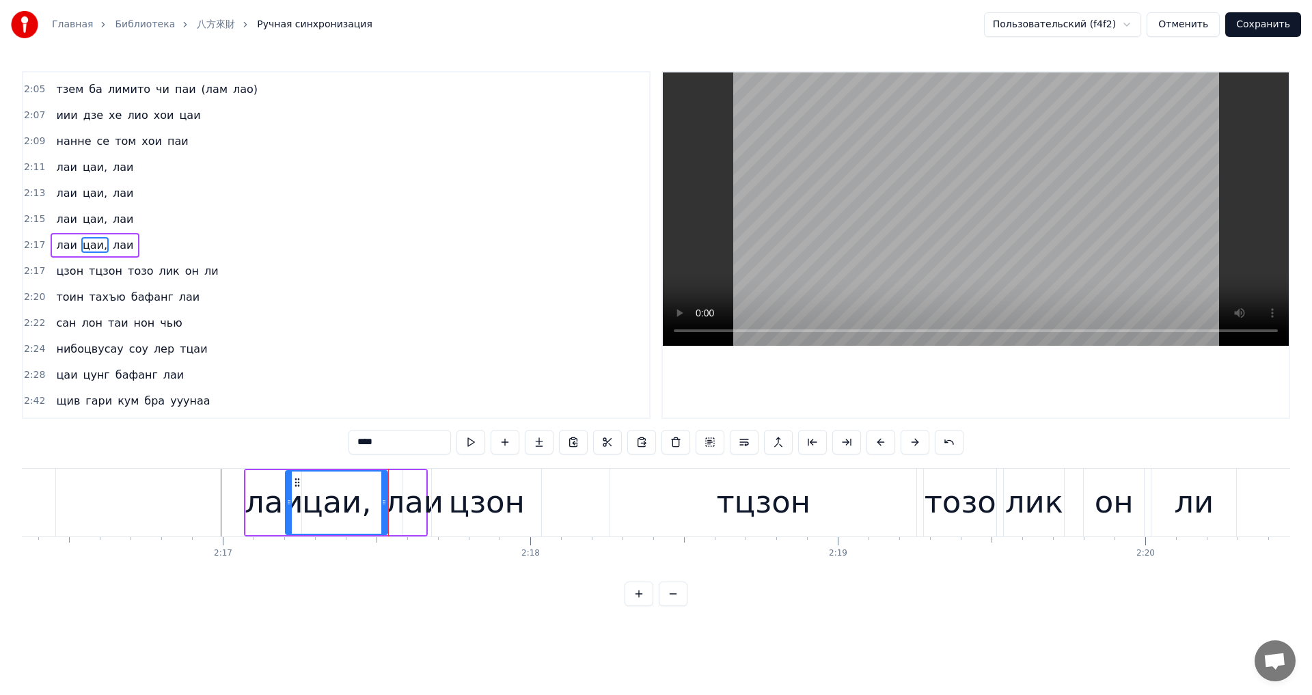
drag, startPoint x: 385, startPoint y: 509, endPoint x: 367, endPoint y: 513, distance: 18.8
click at [381, 513] on div at bounding box center [383, 503] width 5 height 62
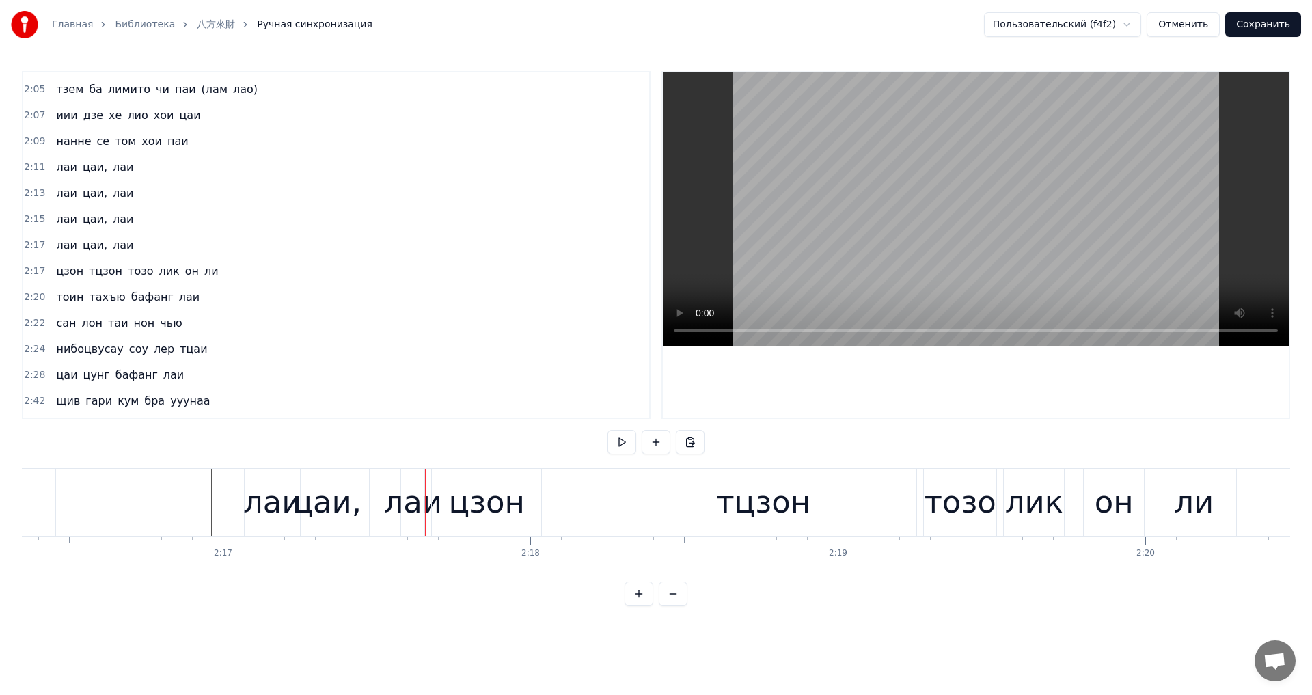
click at [400, 500] on div "лаи" at bounding box center [412, 502] width 59 height 46
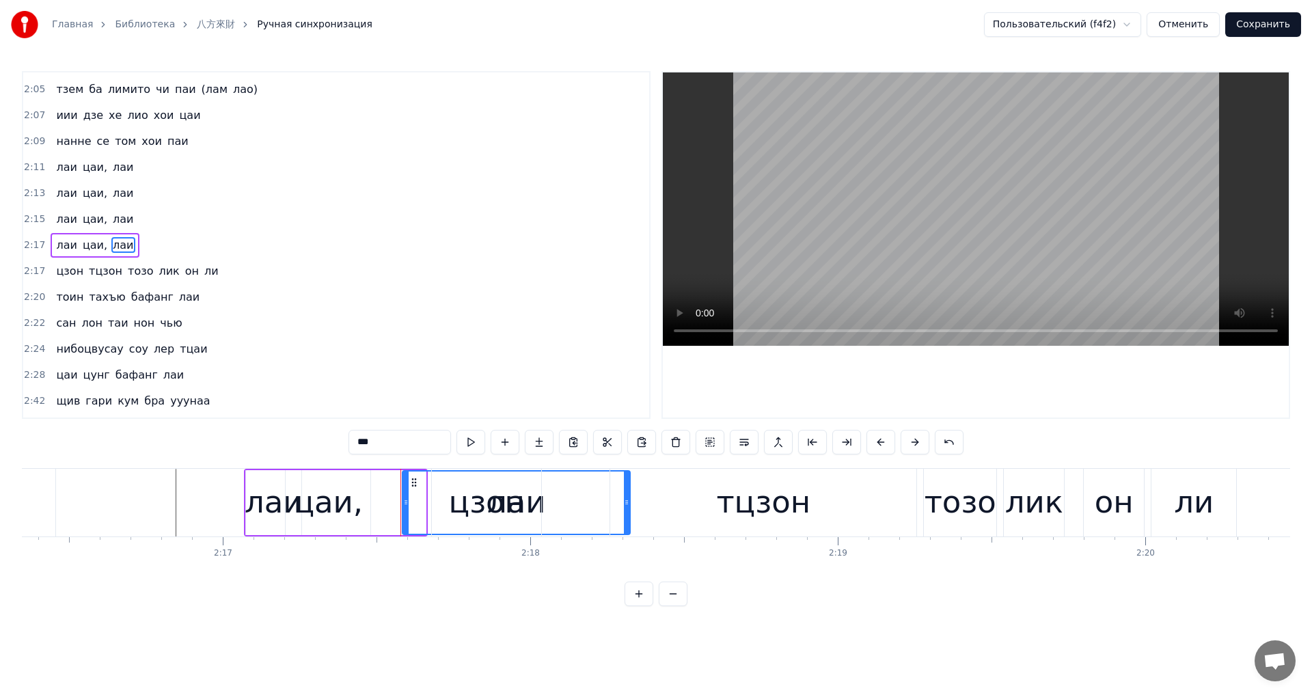
drag, startPoint x: 422, startPoint y: 504, endPoint x: 618, endPoint y: 507, distance: 196.8
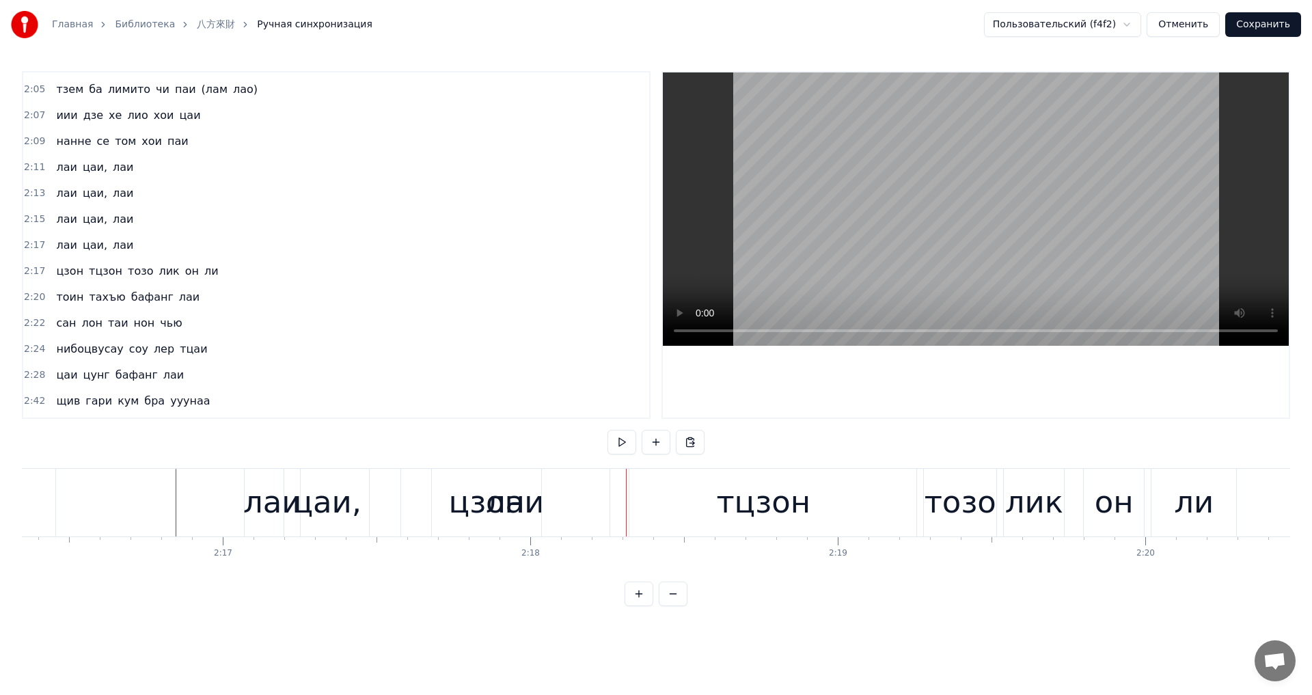
click at [401, 513] on div "лаи" at bounding box center [514, 503] width 229 height 68
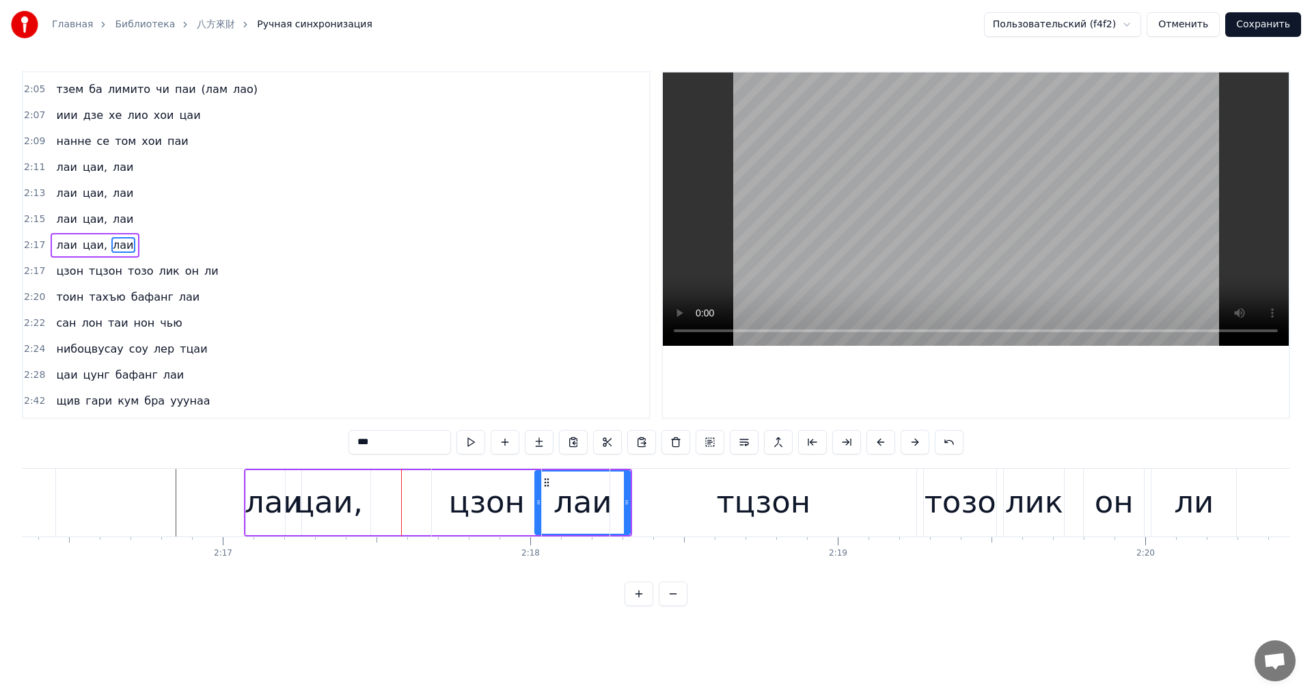
drag, startPoint x: 407, startPoint y: 510, endPoint x: 545, endPoint y: 519, distance: 139.0
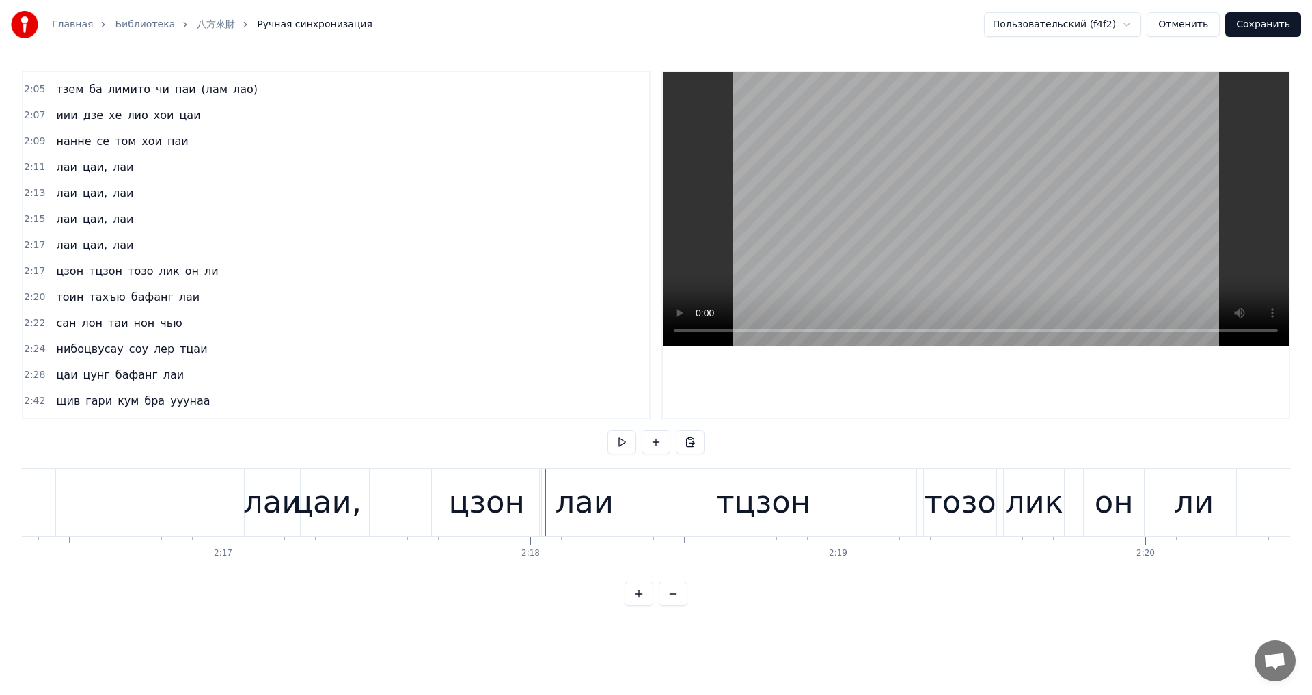
click at [400, 513] on div "лаи цаи, лаи" at bounding box center [438, 503] width 388 height 68
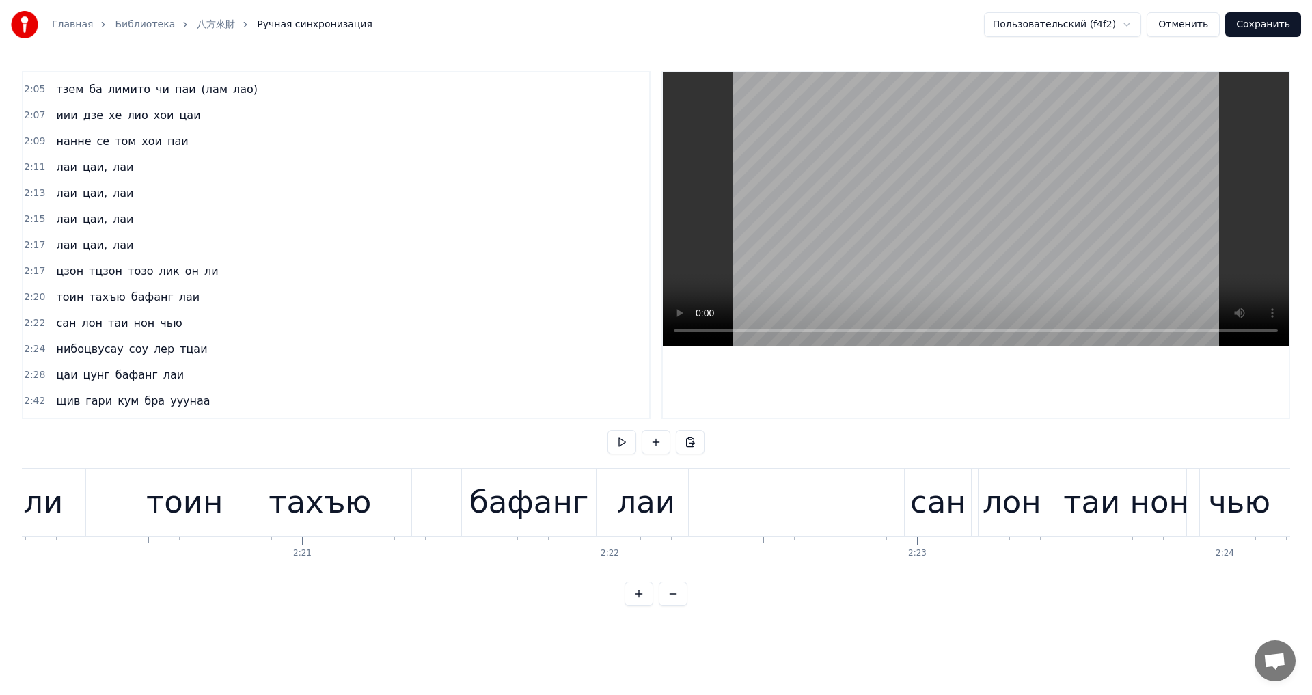
scroll to position [0, 43112]
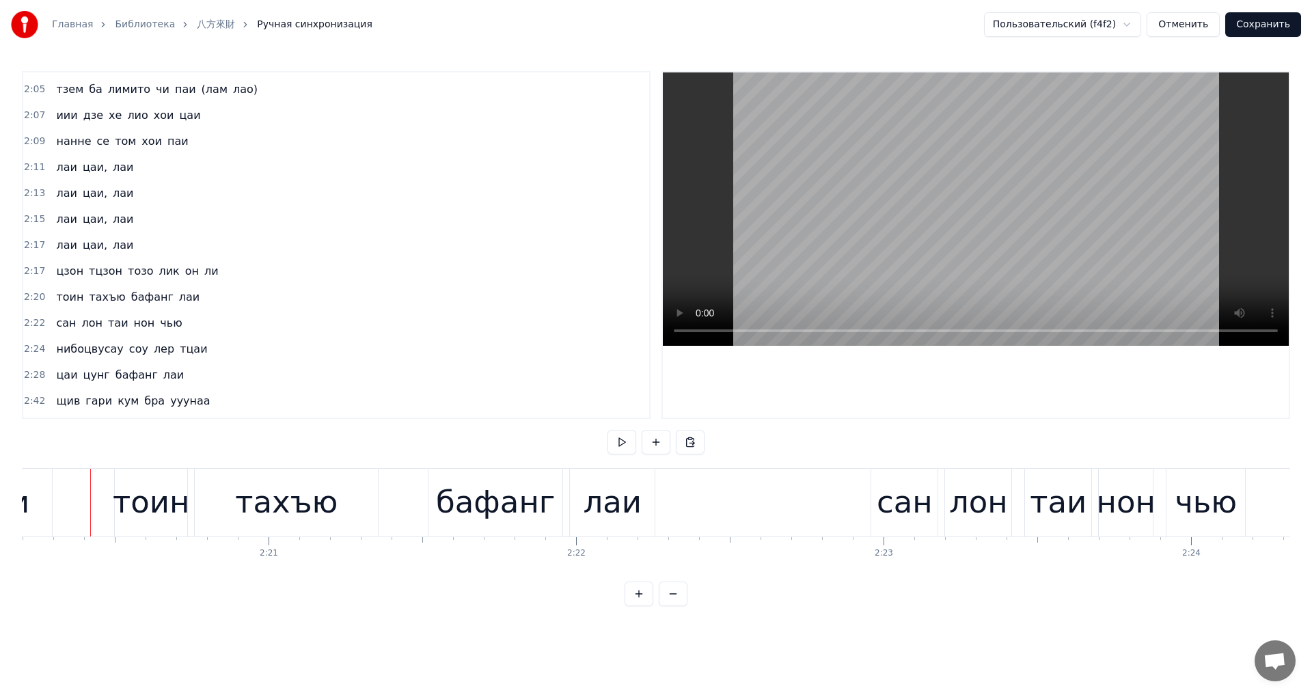
click at [665, 606] on button at bounding box center [673, 594] width 29 height 25
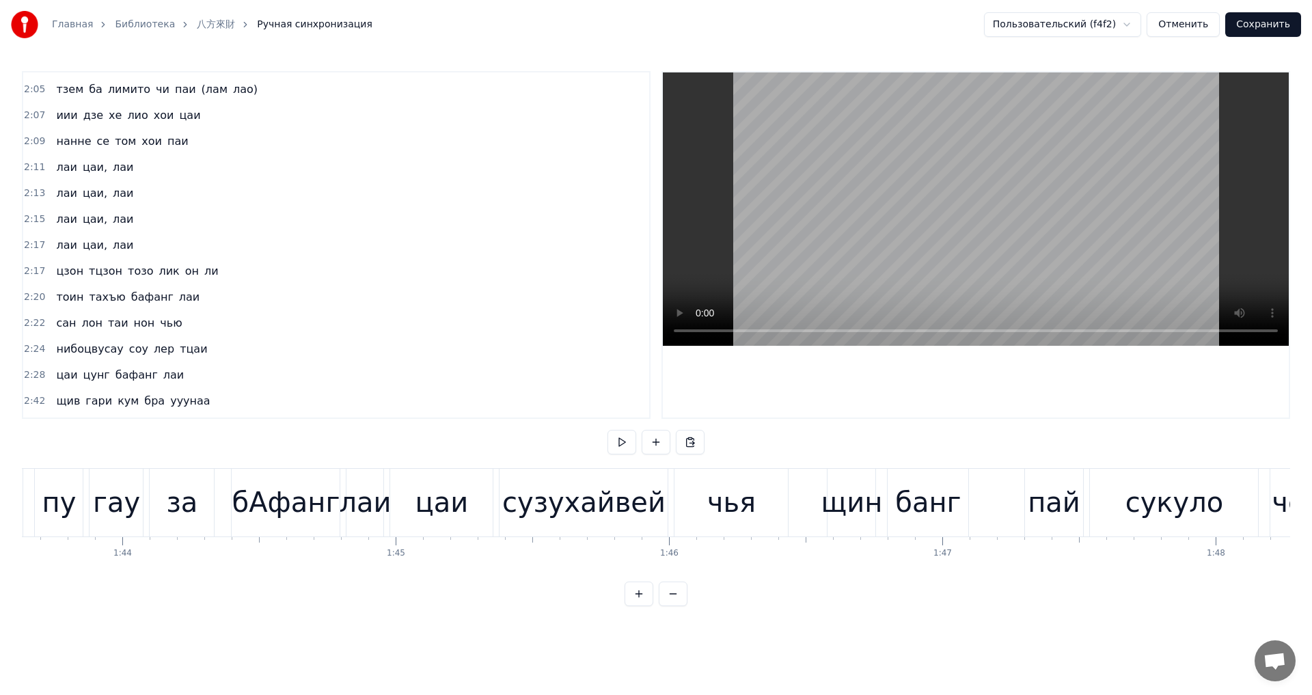
scroll to position [0, 28327]
click at [698, 510] on div "чья" at bounding box center [731, 503] width 113 height 68
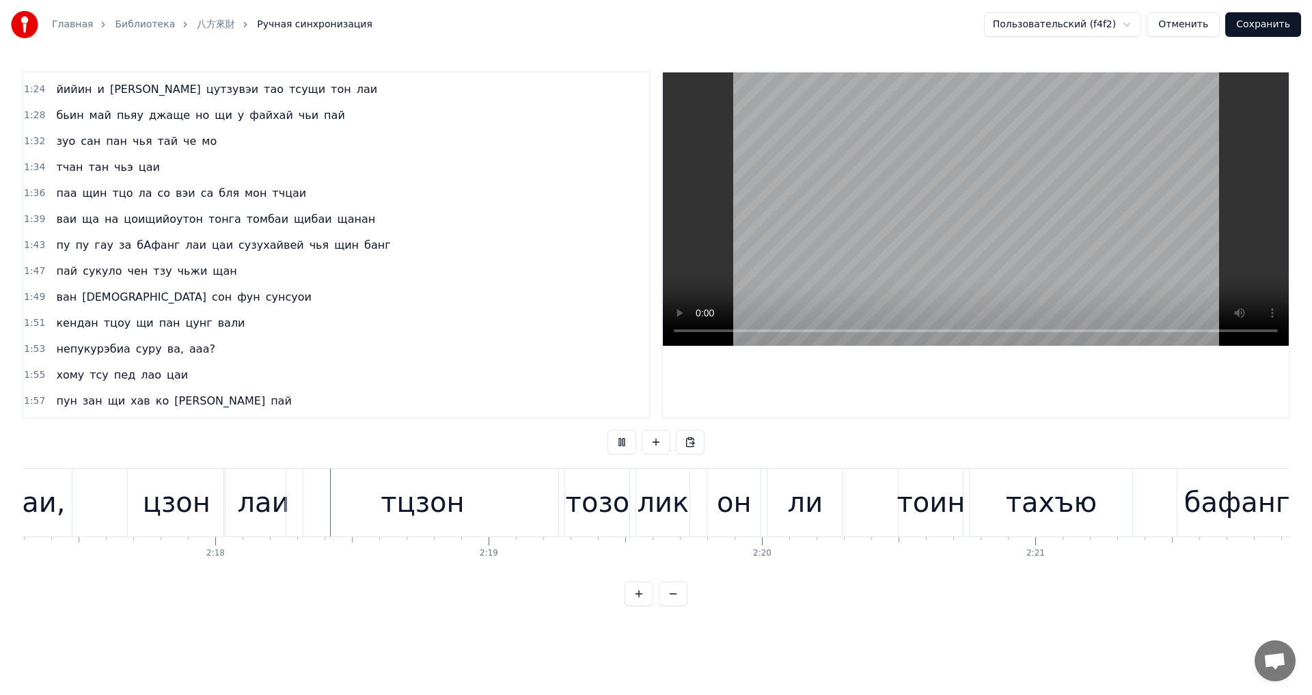
scroll to position [0, 37635]
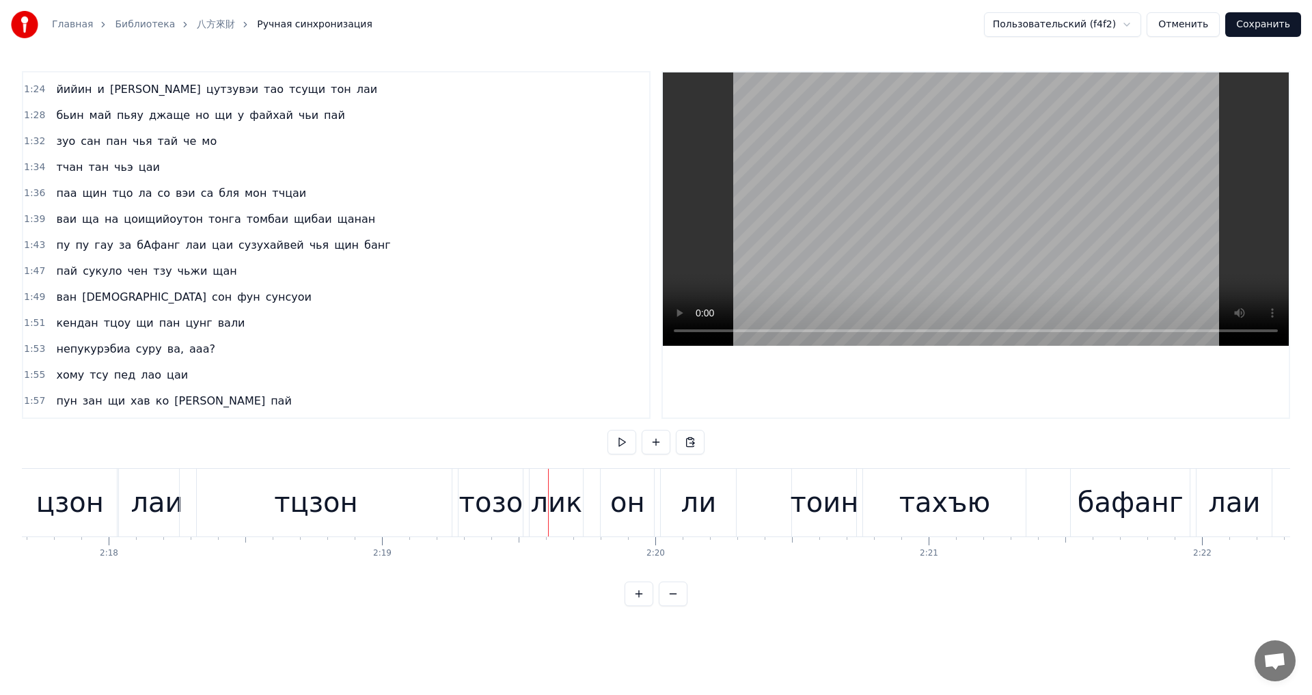
click at [358, 512] on div "тцзон" at bounding box center [316, 503] width 272 height 68
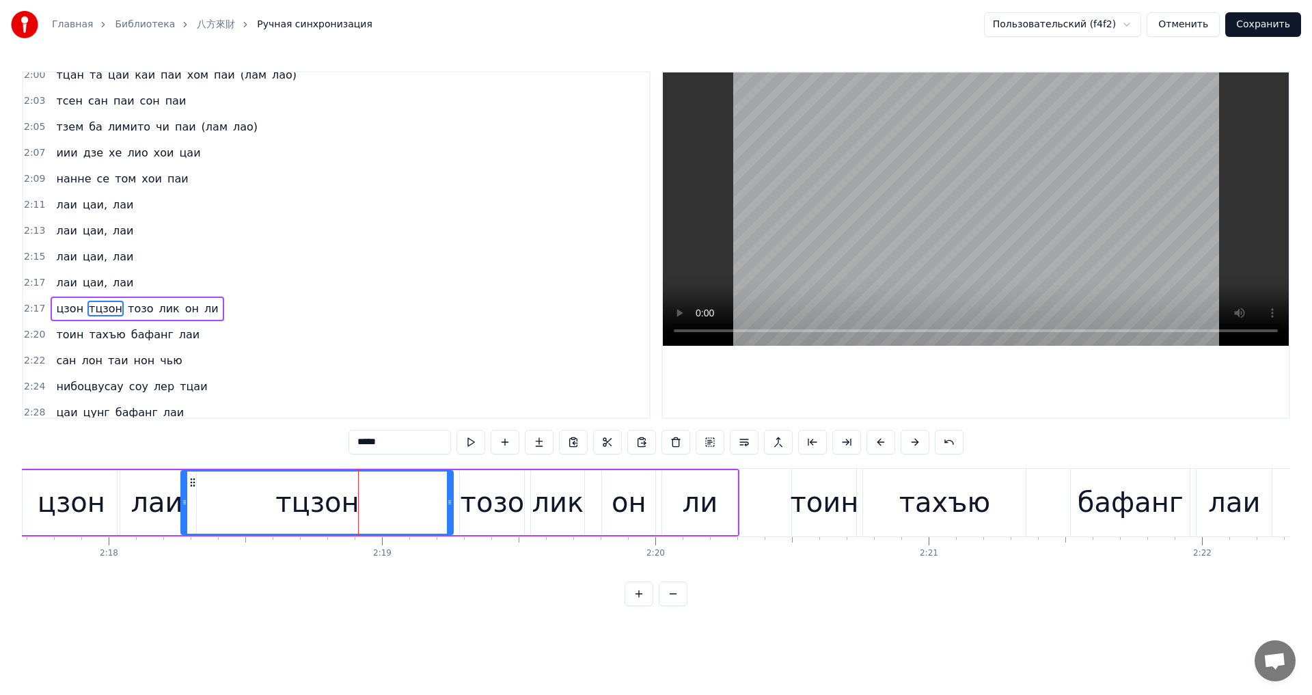
scroll to position [1424, 0]
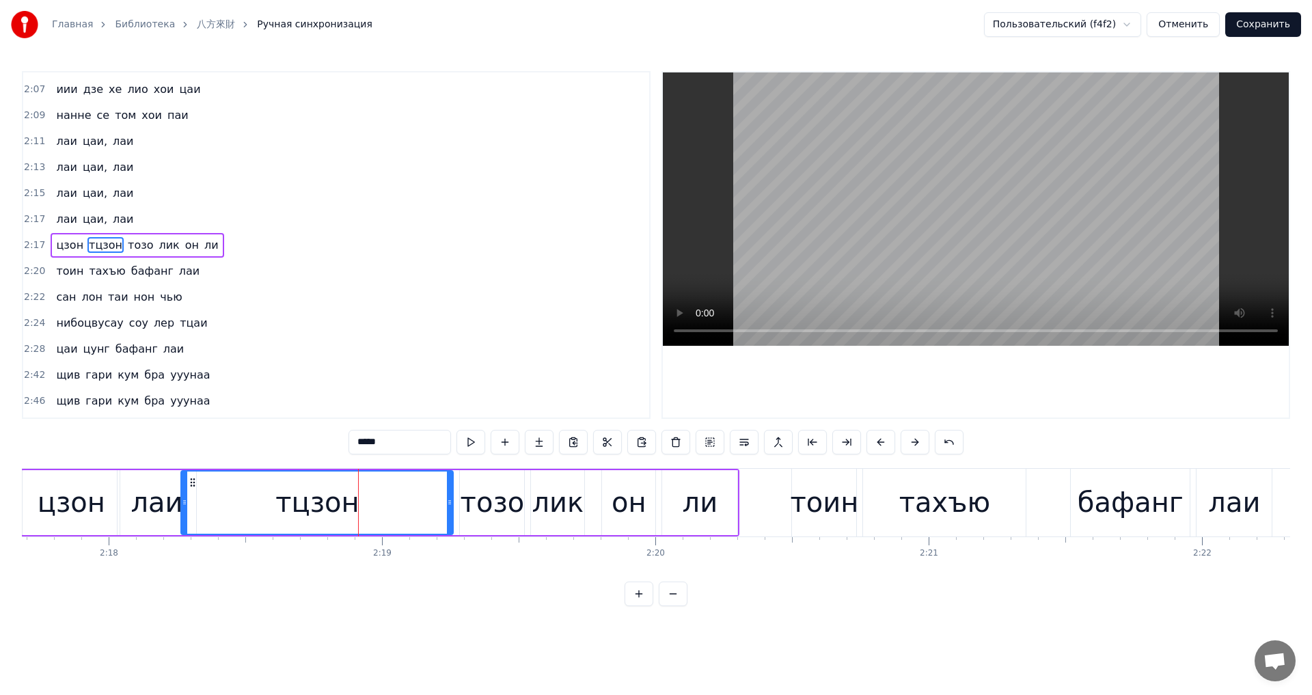
click at [40, 505] on div "цзон" at bounding box center [71, 502] width 97 height 65
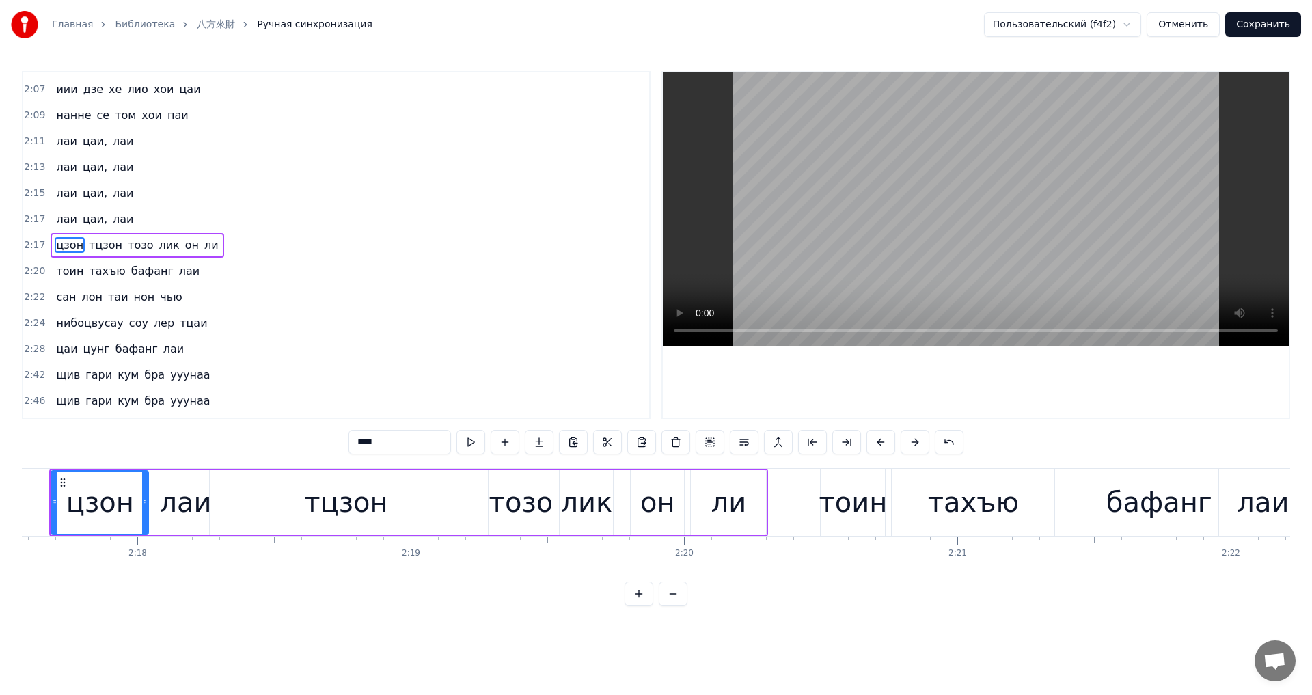
scroll to position [0, 37583]
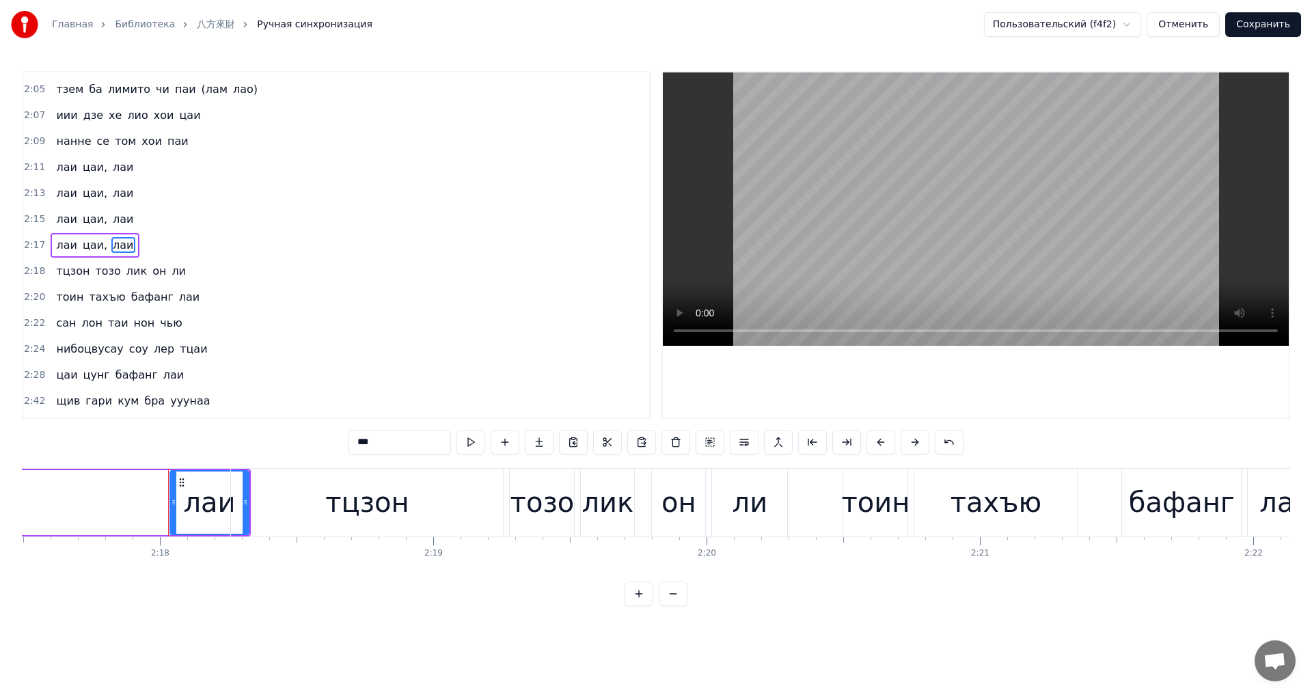
click at [350, 506] on div "тцзон" at bounding box center [366, 502] width 83 height 41
type input "*****"
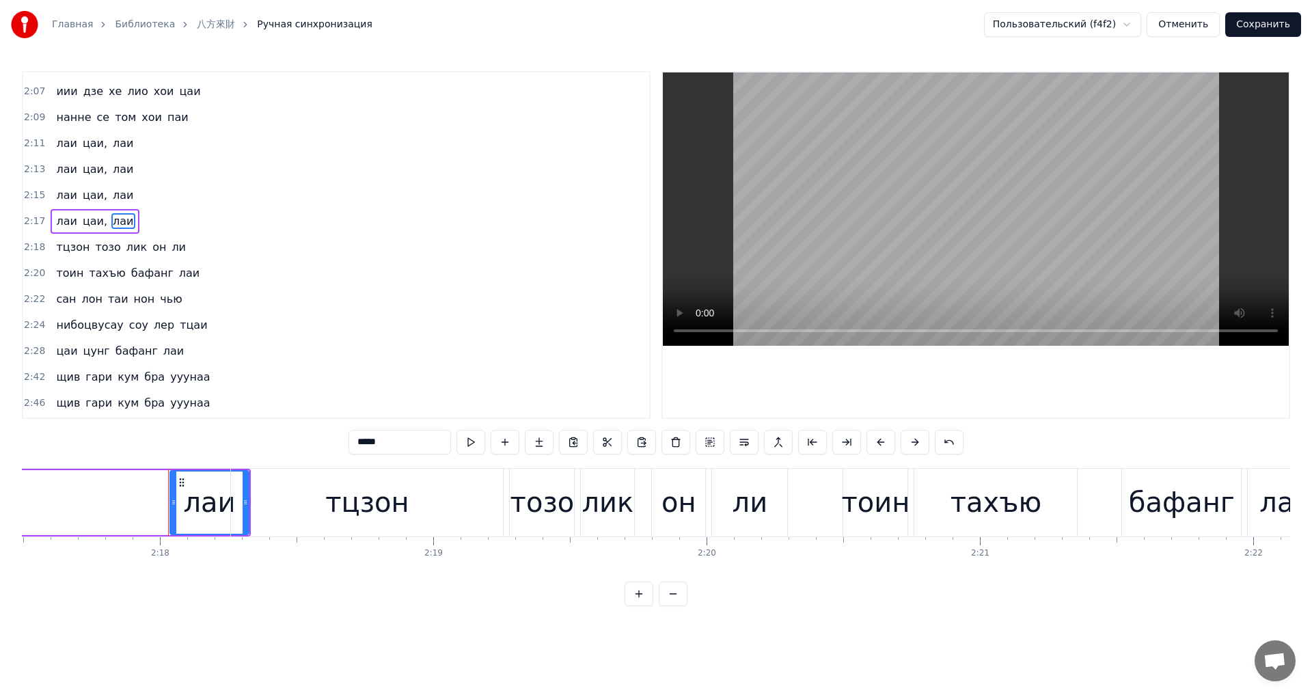
scroll to position [1424, 0]
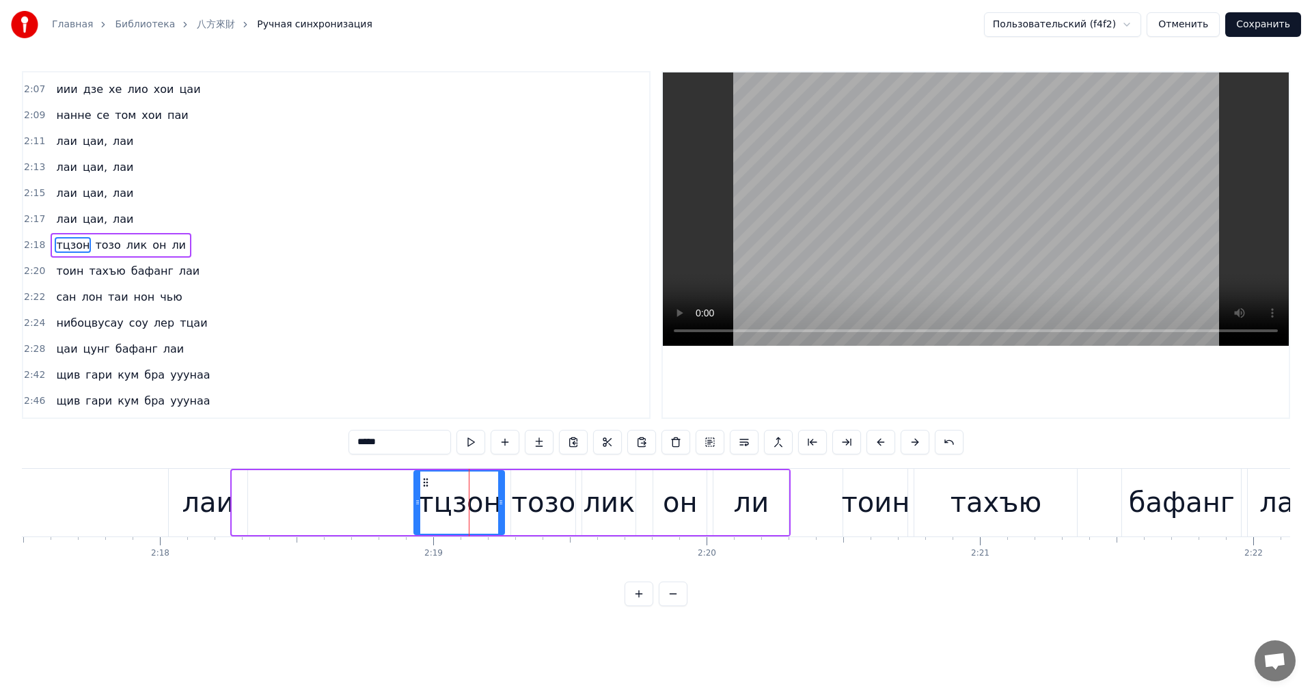
drag, startPoint x: 236, startPoint y: 502, endPoint x: 422, endPoint y: 521, distance: 187.5
click at [419, 521] on div at bounding box center [417, 503] width 5 height 62
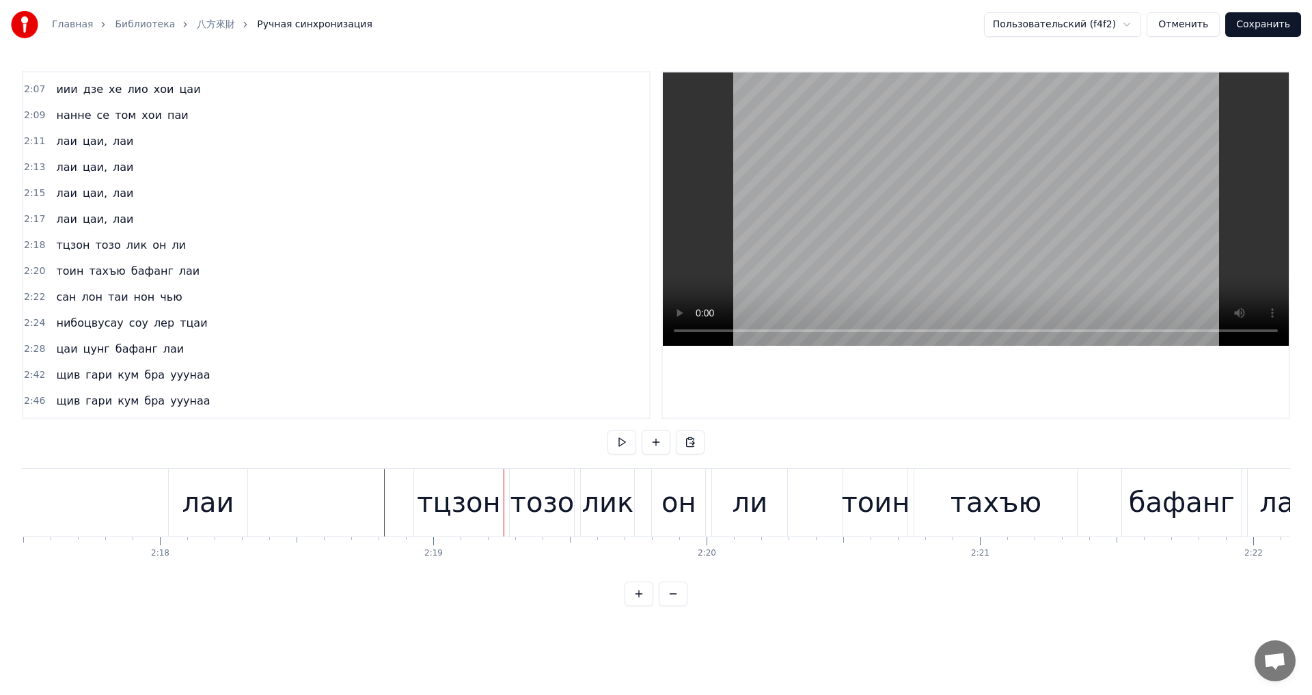
drag, startPoint x: 791, startPoint y: 492, endPoint x: 781, endPoint y: 493, distance: 9.7
click at [787, 493] on div "тцзон [PERSON_NAME] лик он ли" at bounding box center [601, 503] width 377 height 68
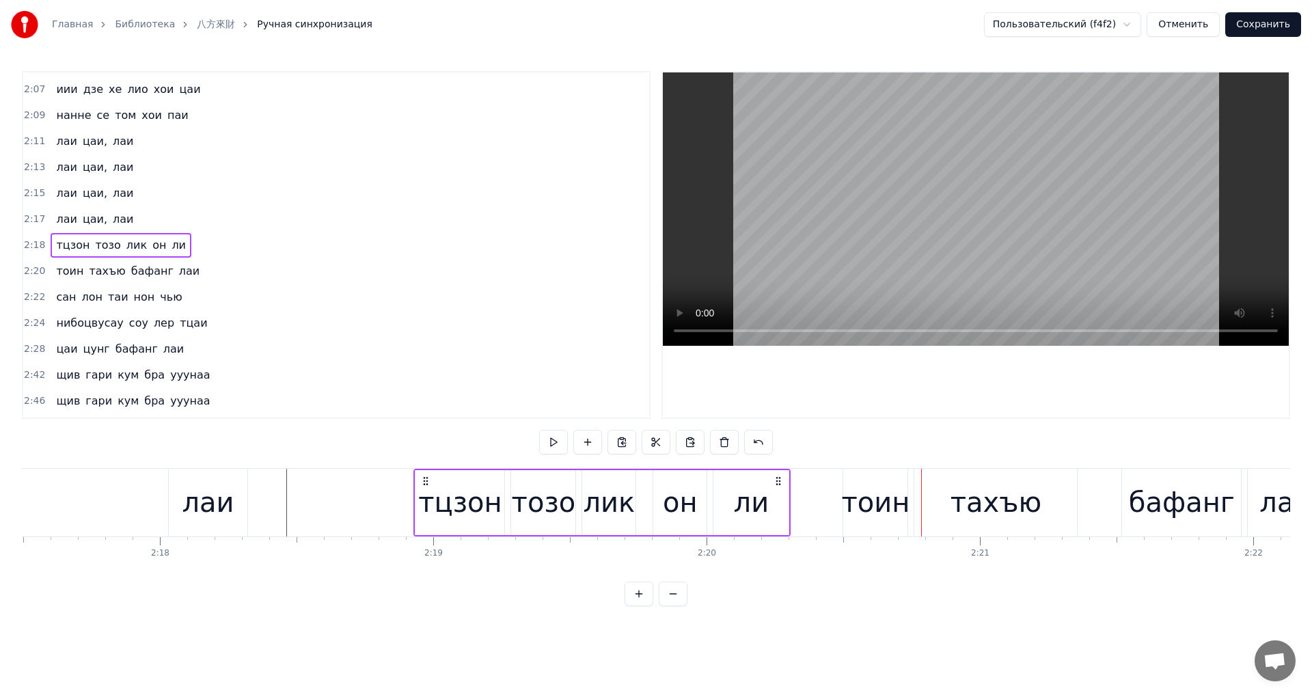
click at [739, 498] on div "ли" at bounding box center [752, 502] width 36 height 41
click at [785, 511] on div at bounding box center [784, 503] width 5 height 62
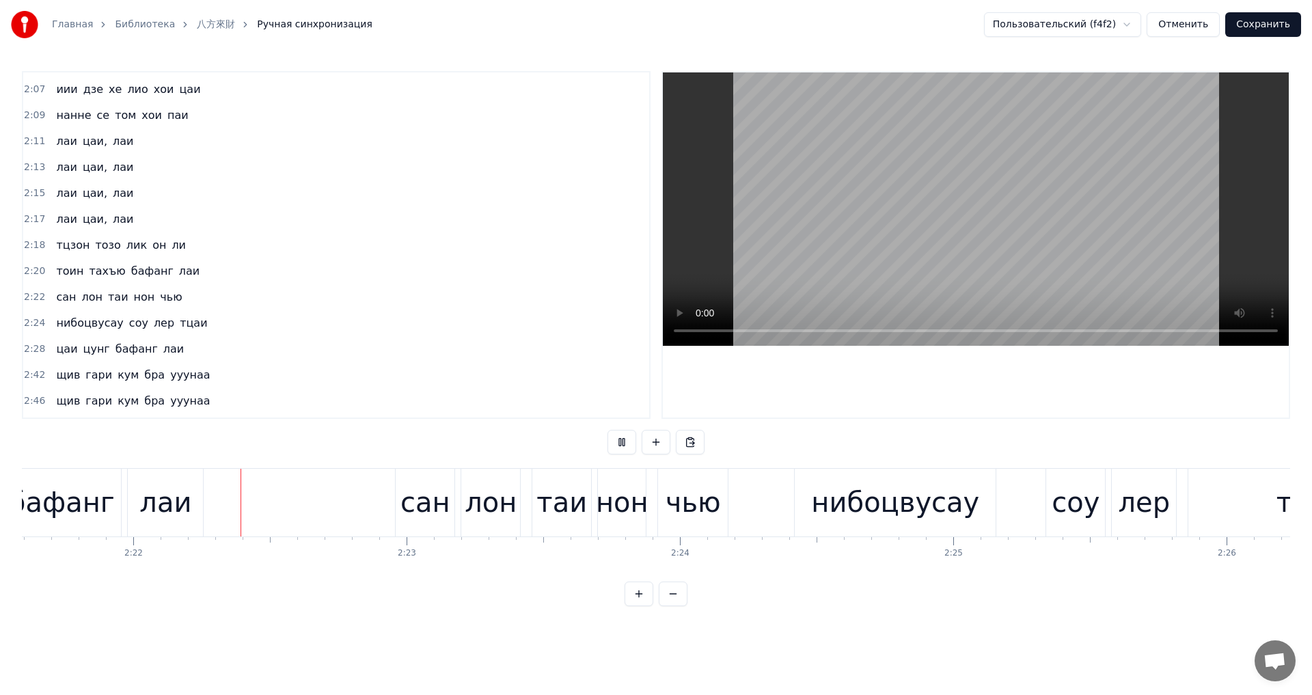
scroll to position [0, 38723]
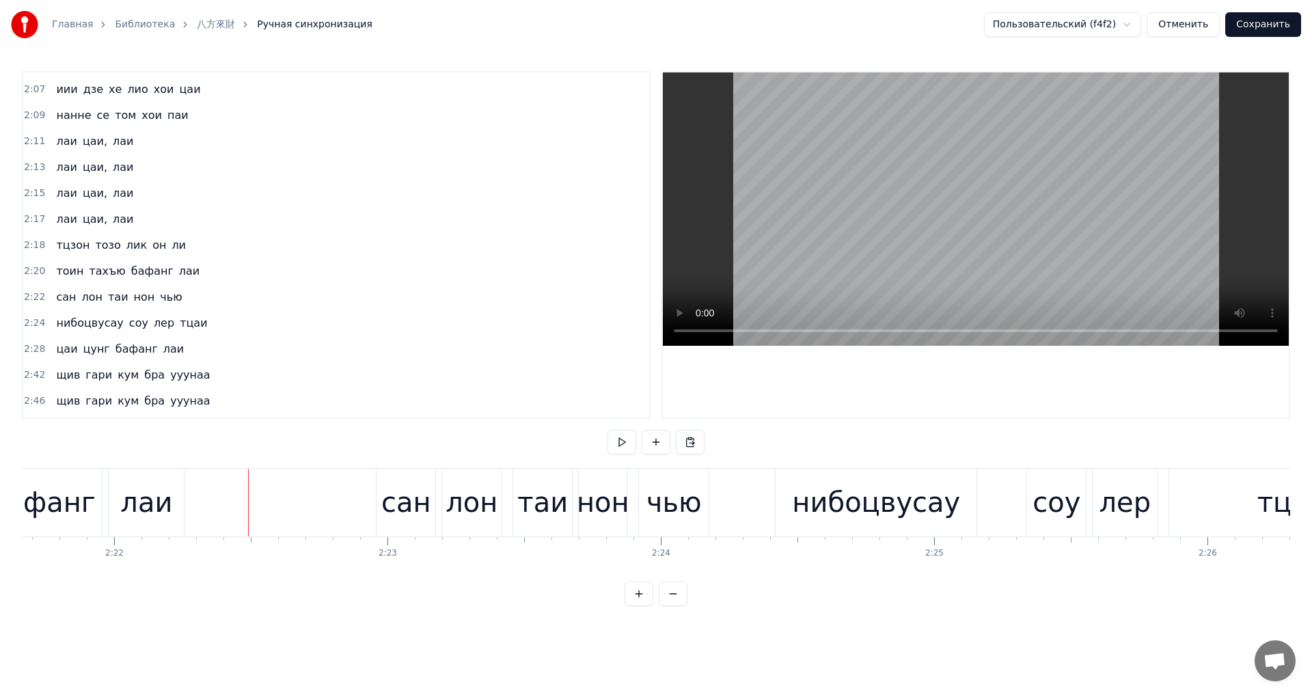
click at [147, 500] on div "лаи" at bounding box center [146, 502] width 52 height 41
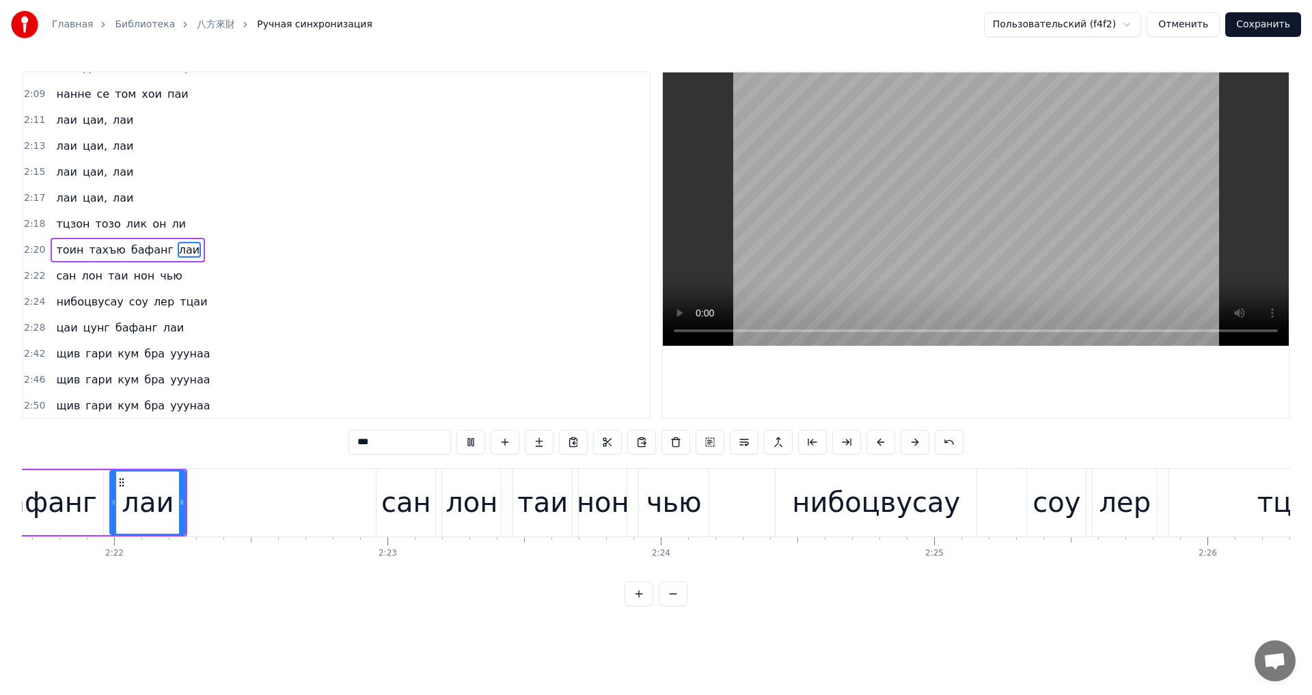
scroll to position [1447, 0]
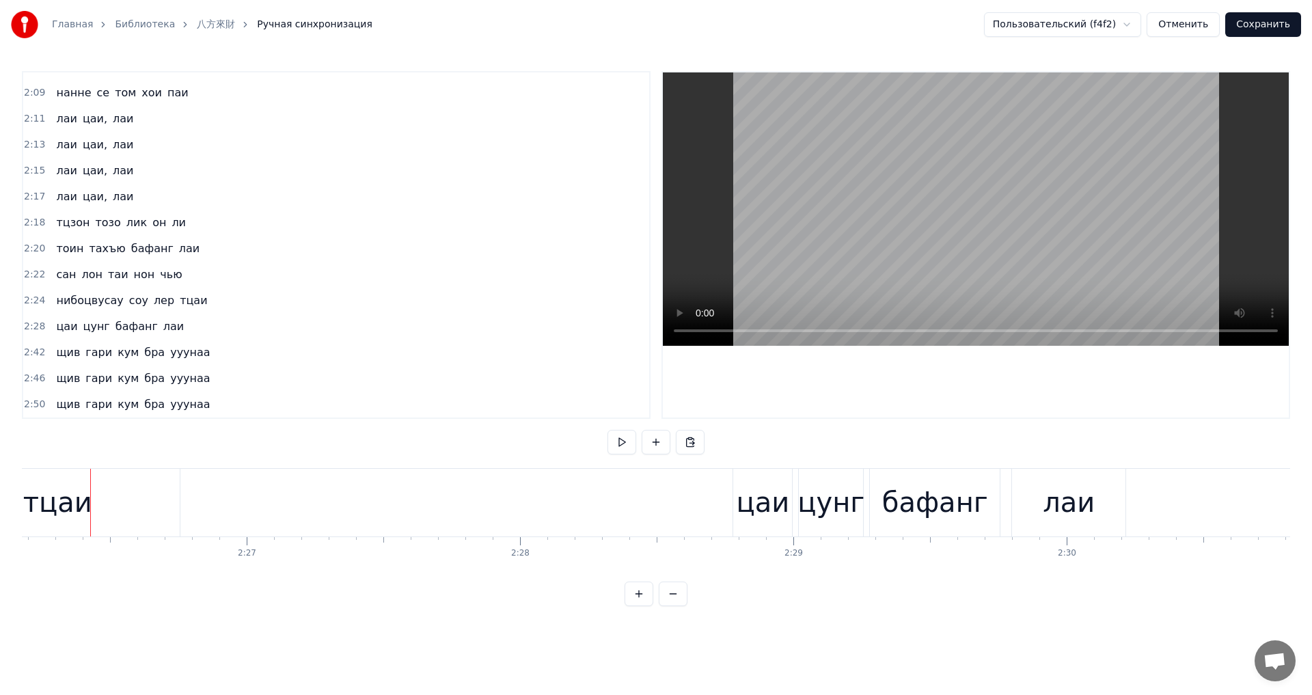
click at [89, 506] on div "тцаи" at bounding box center [57, 503] width 245 height 68
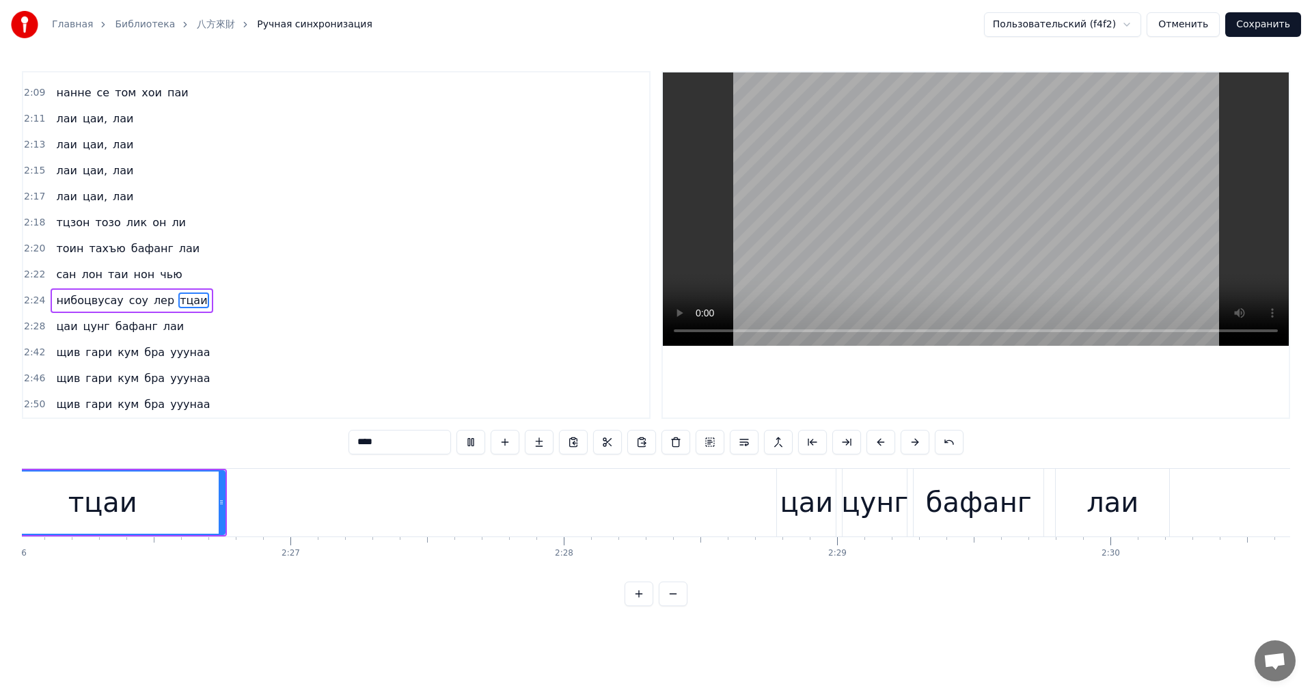
scroll to position [0, 39801]
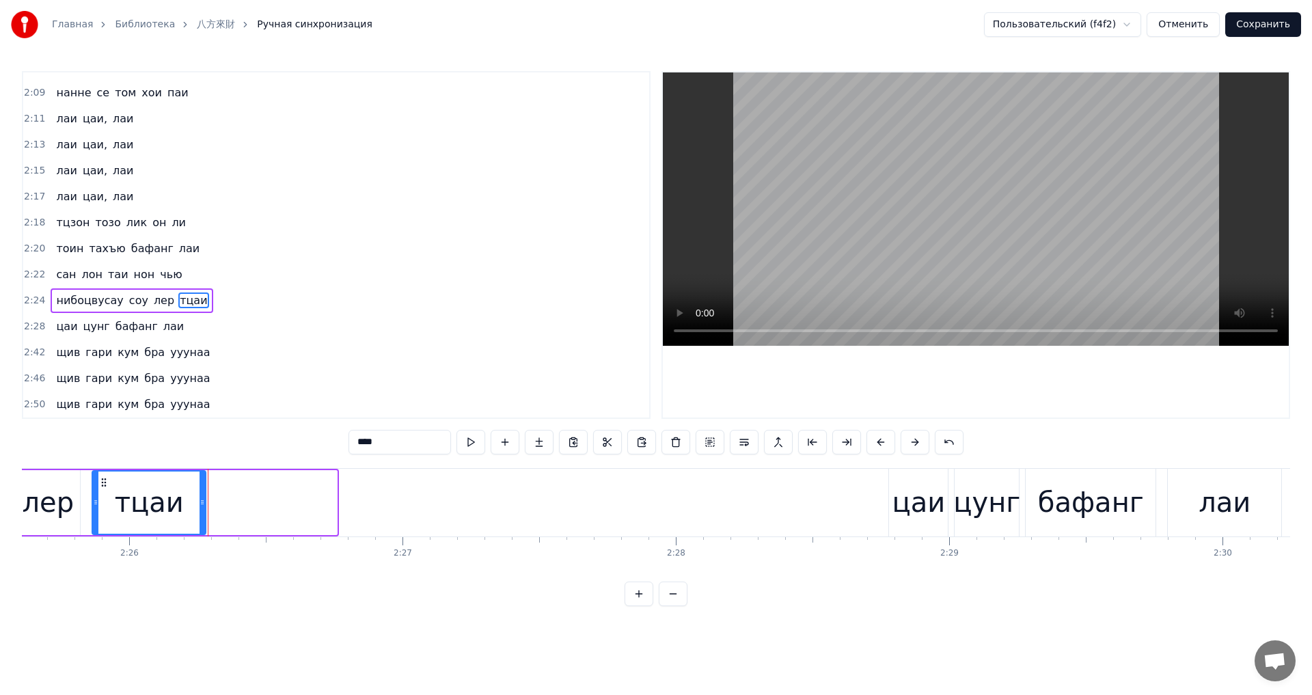
drag, startPoint x: 326, startPoint y: 510, endPoint x: 192, endPoint y: 515, distance: 134.0
click at [200, 515] on div at bounding box center [202, 503] width 5 height 62
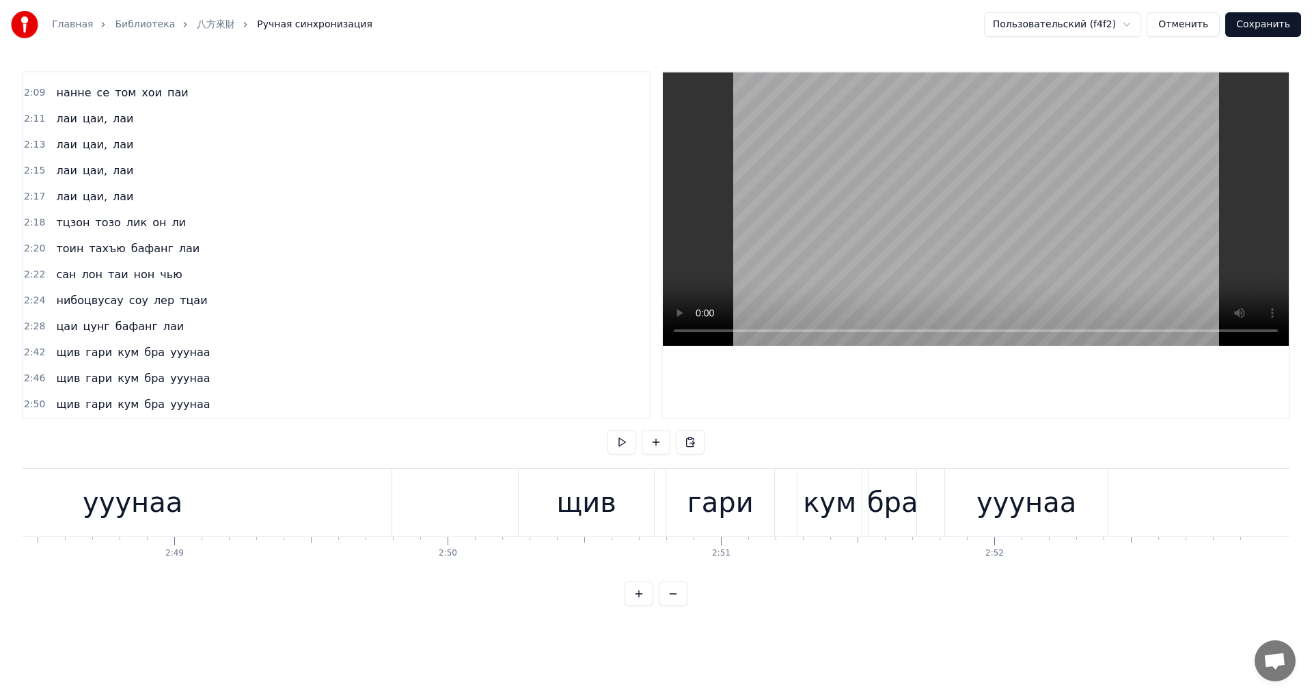
scroll to position [0, 46043]
click at [1015, 487] on div "ууунаа" at bounding box center [1026, 502] width 100 height 41
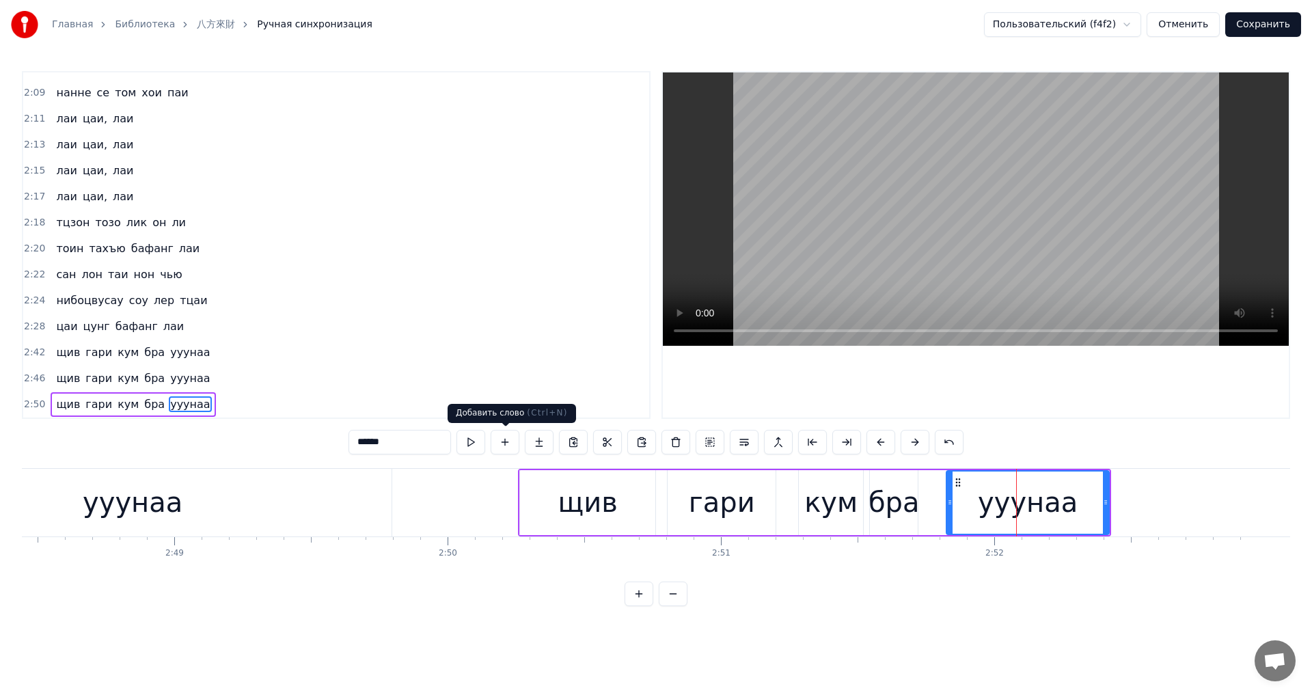
click at [475, 439] on button at bounding box center [470, 442] width 29 height 25
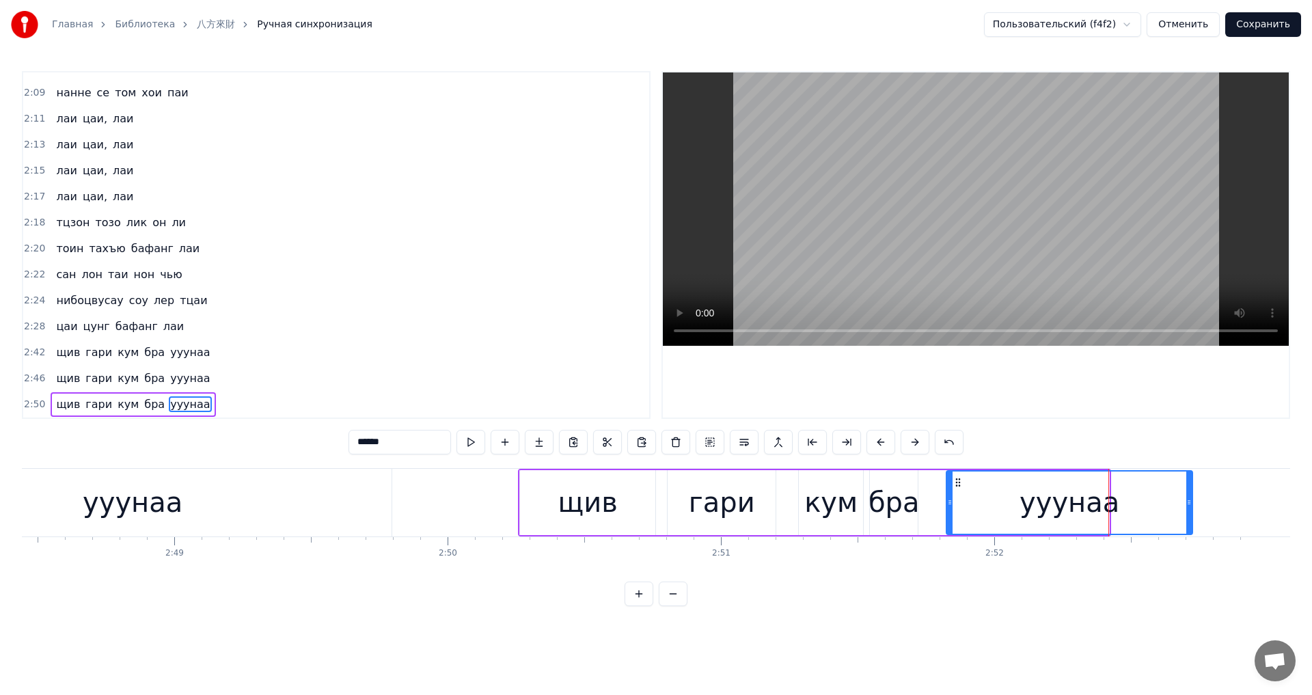
drag, startPoint x: 1105, startPoint y: 510, endPoint x: 1238, endPoint y: 517, distance: 133.4
click at [1192, 521] on div at bounding box center [1188, 503] width 5 height 62
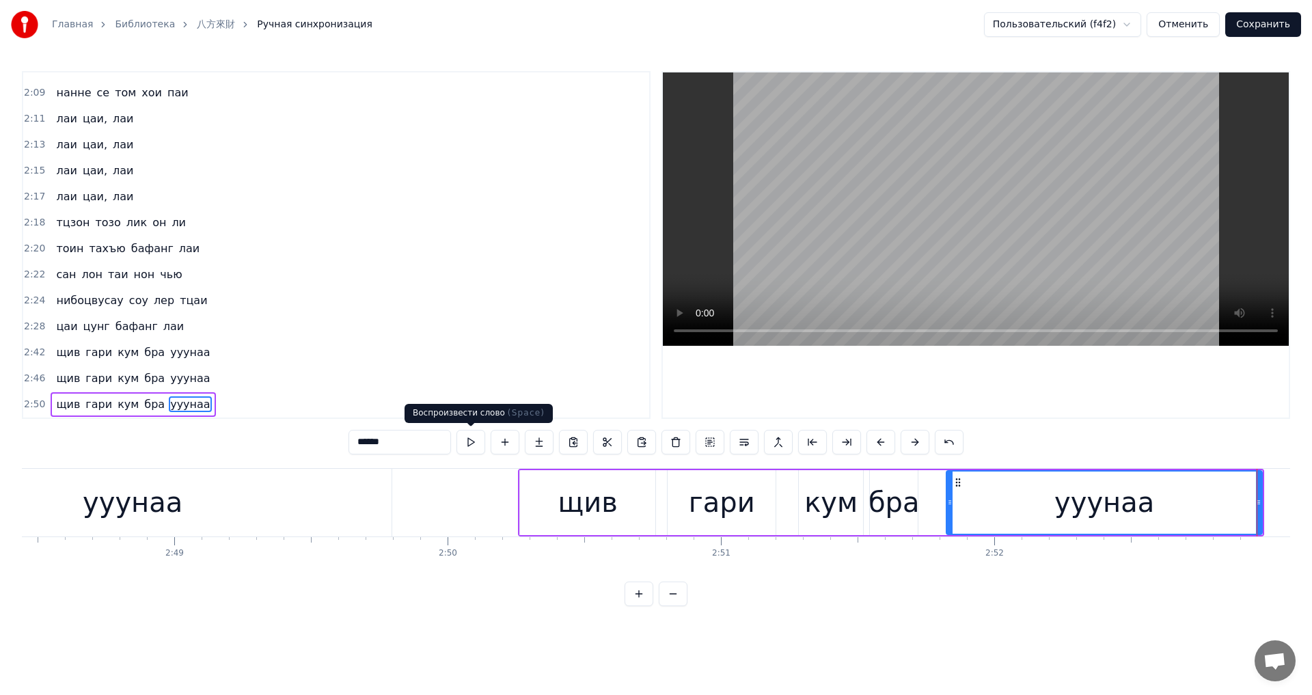
click at [477, 450] on button at bounding box center [470, 442] width 29 height 25
click at [1266, 25] on button "Сохранить" at bounding box center [1263, 24] width 76 height 25
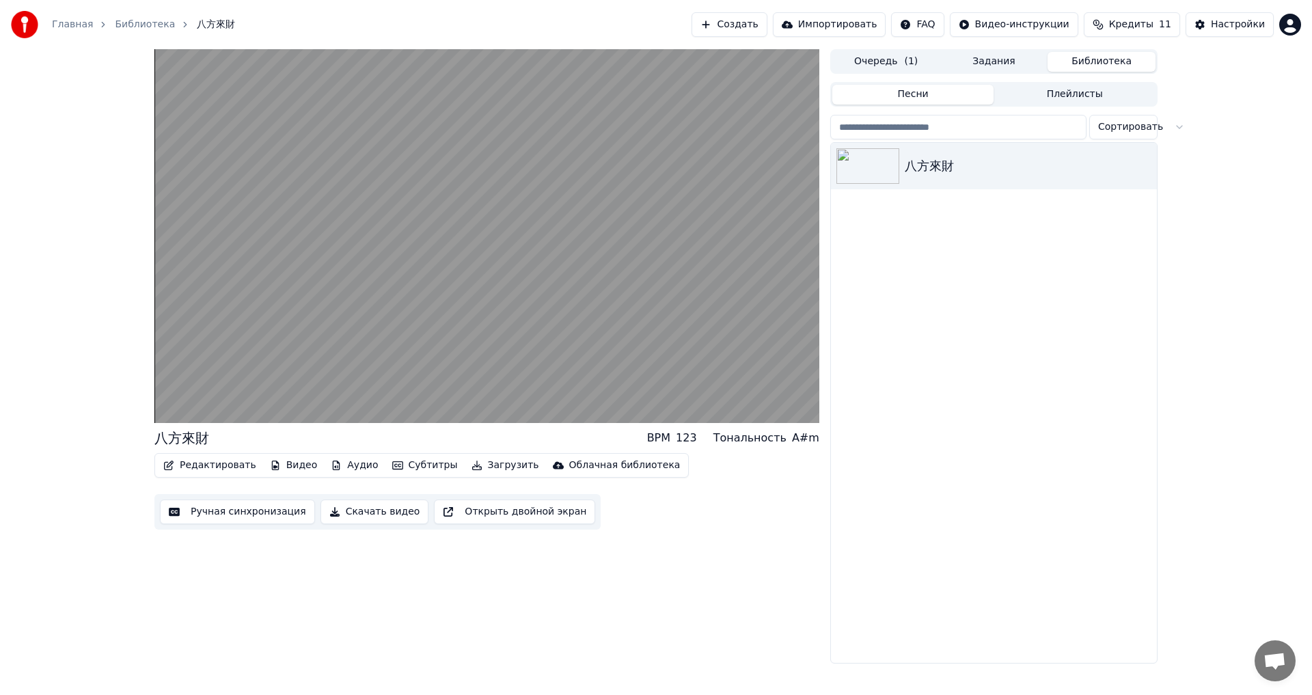
click at [396, 466] on button "Субтитры" at bounding box center [425, 465] width 77 height 19
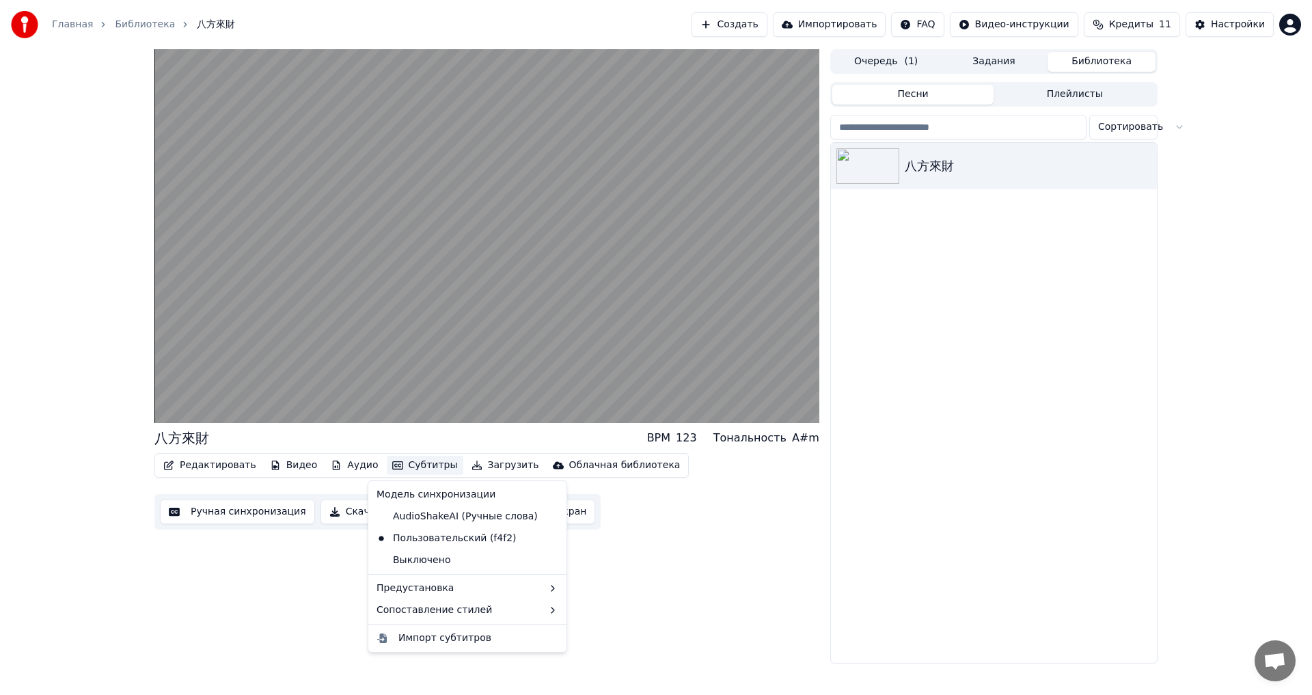
click at [396, 466] on button "Субтитры" at bounding box center [425, 465] width 77 height 19
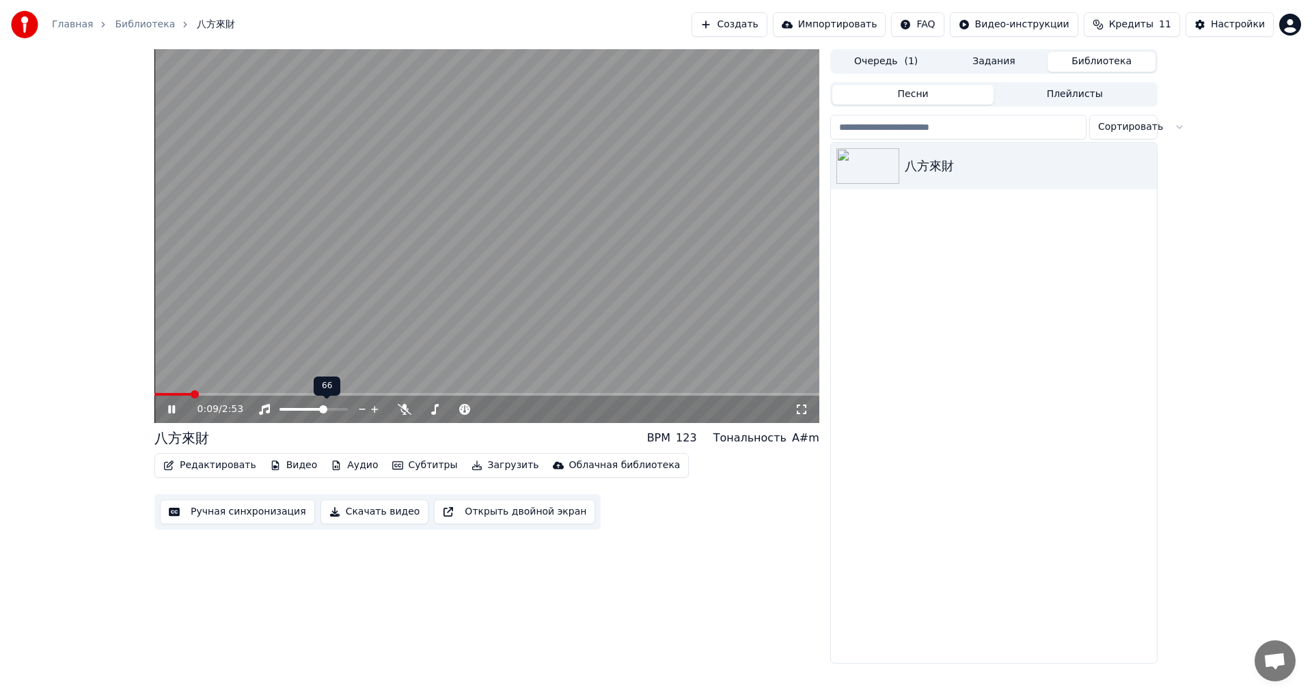
click at [327, 413] on span at bounding box center [323, 409] width 8 height 8
click at [488, 413] on span at bounding box center [484, 409] width 8 height 8
click at [525, 409] on span at bounding box center [521, 409] width 8 height 8
click at [535, 410] on span at bounding box center [532, 409] width 8 height 8
click at [510, 408] on span at bounding box center [514, 409] width 8 height 8
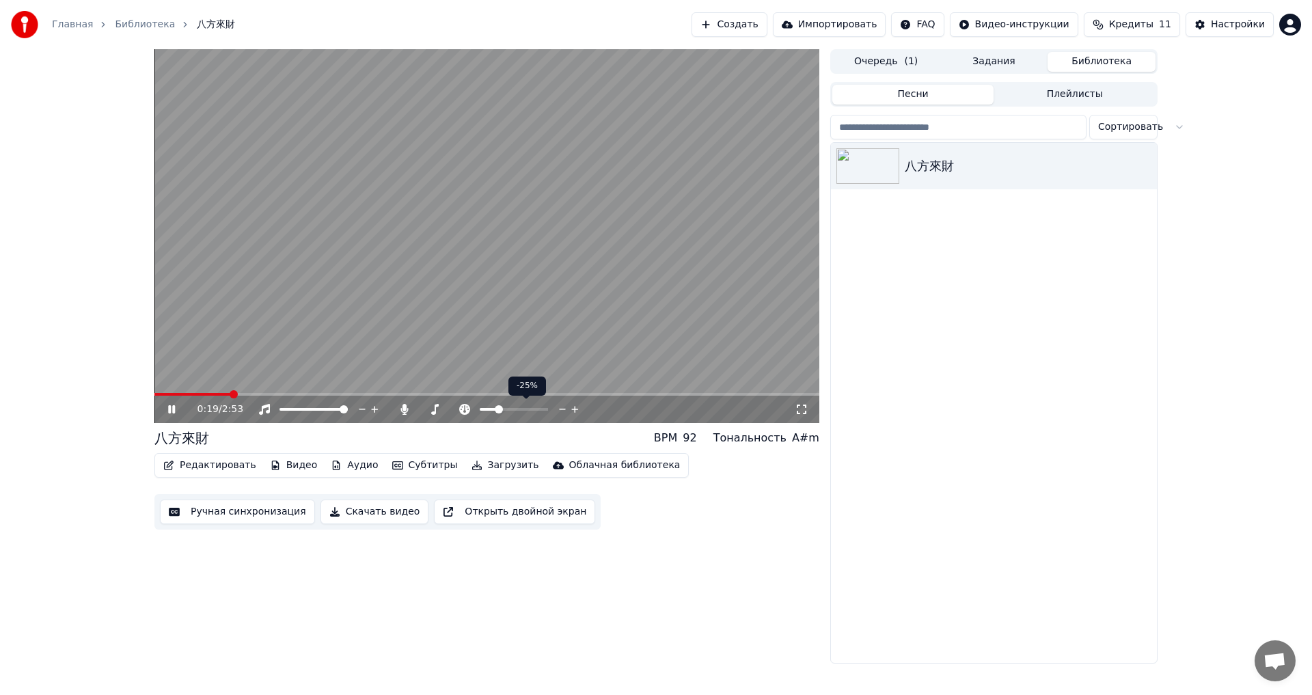
click at [495, 409] on span at bounding box center [499, 409] width 8 height 8
click at [514, 409] on span at bounding box center [514, 409] width 8 height 8
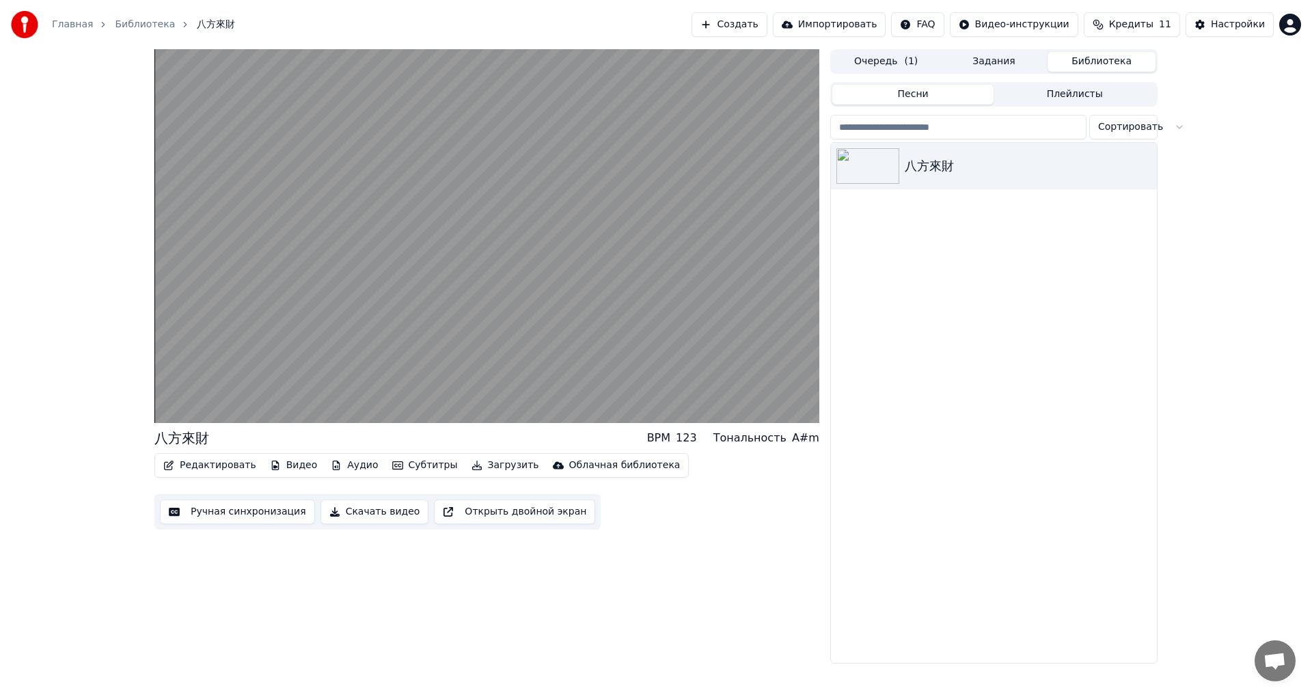
click at [381, 510] on button "Скачать видео" at bounding box center [374, 512] width 109 height 25
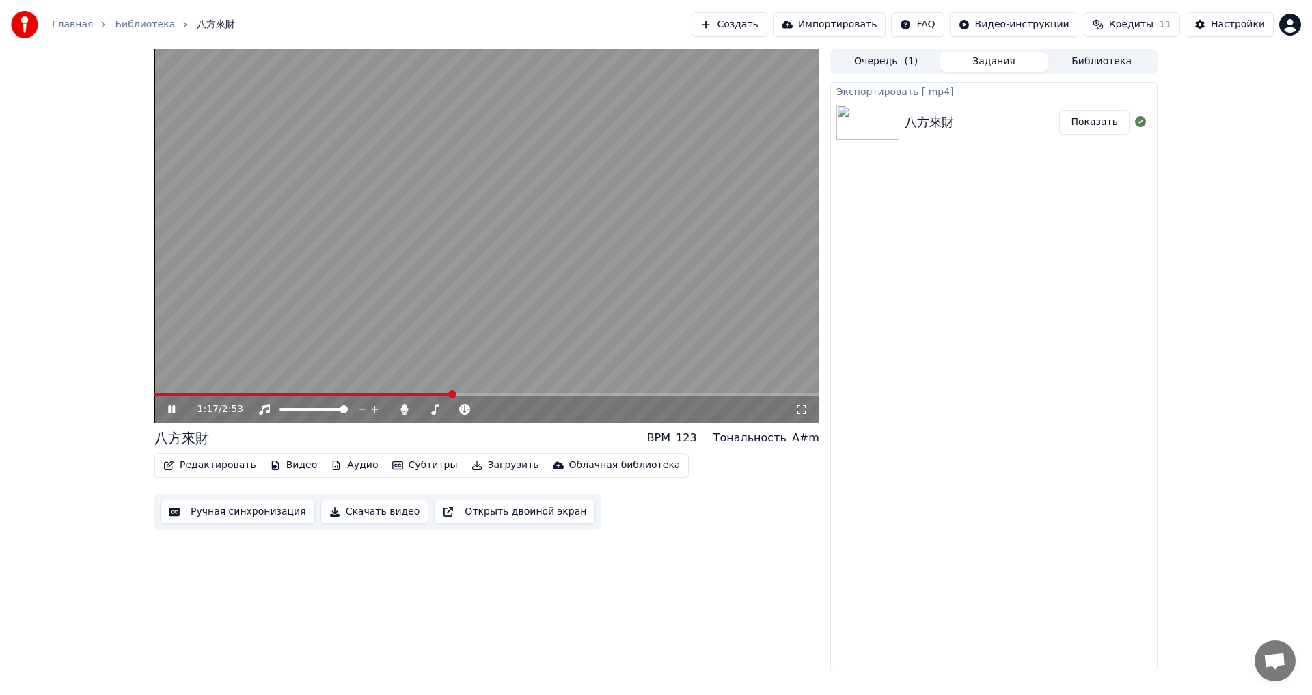
click at [165, 410] on icon at bounding box center [181, 409] width 32 height 11
click at [1084, 122] on button "Показать" at bounding box center [1094, 122] width 70 height 25
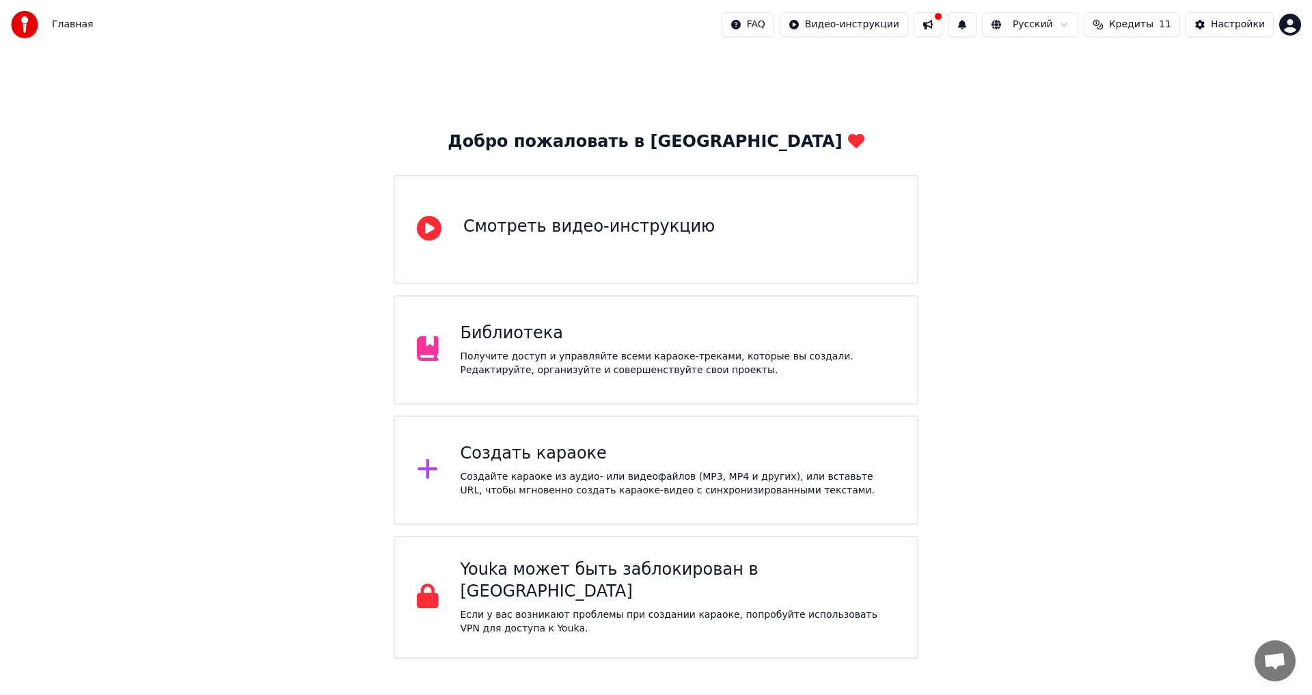
click at [519, 347] on div "Библиотека Получите доступ и управляйте всеми караоке-треками, которые вы созда…" at bounding box center [678, 350] width 435 height 55
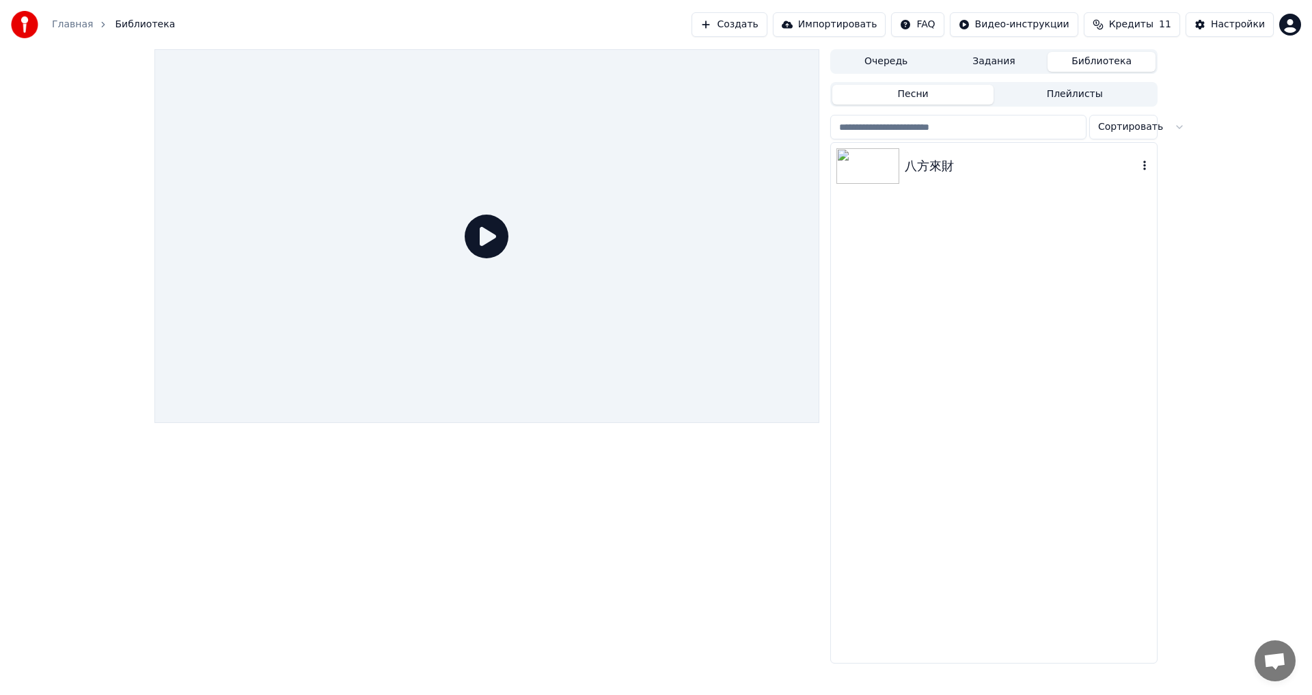
click at [914, 178] on div "八方來財" at bounding box center [994, 166] width 326 height 46
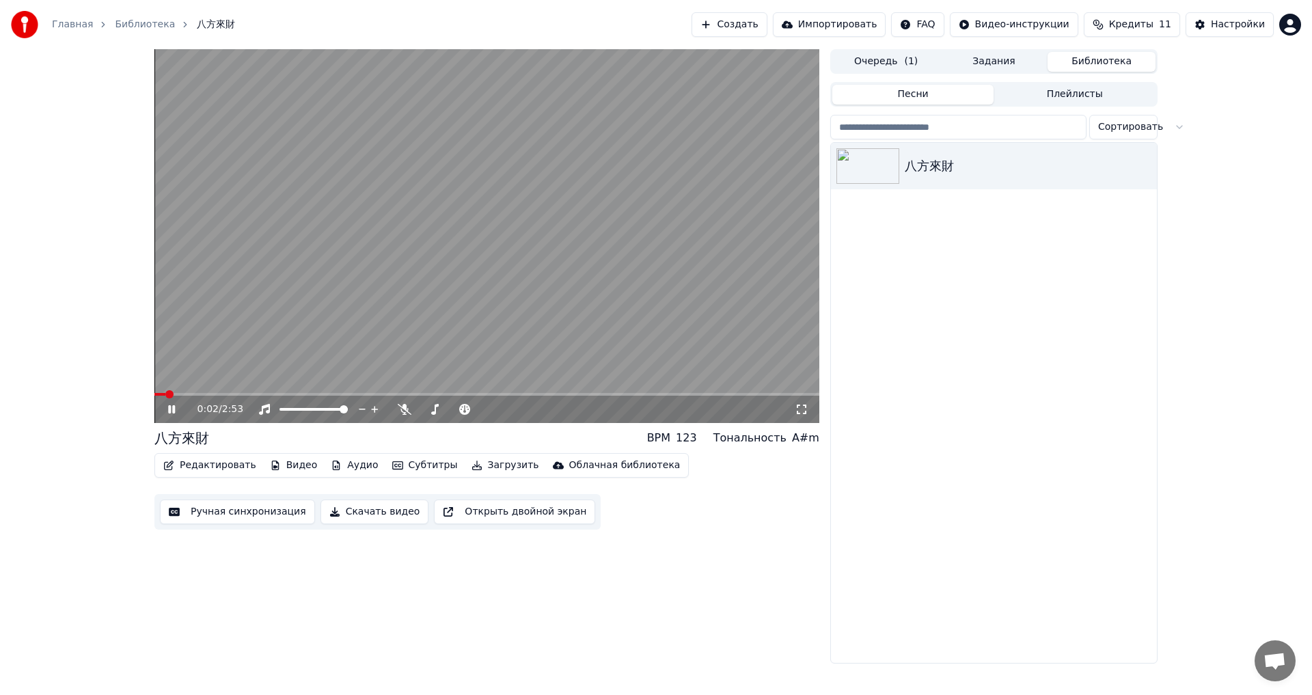
click at [890, 66] on button "Очередь ( 1 )" at bounding box center [886, 62] width 108 height 20
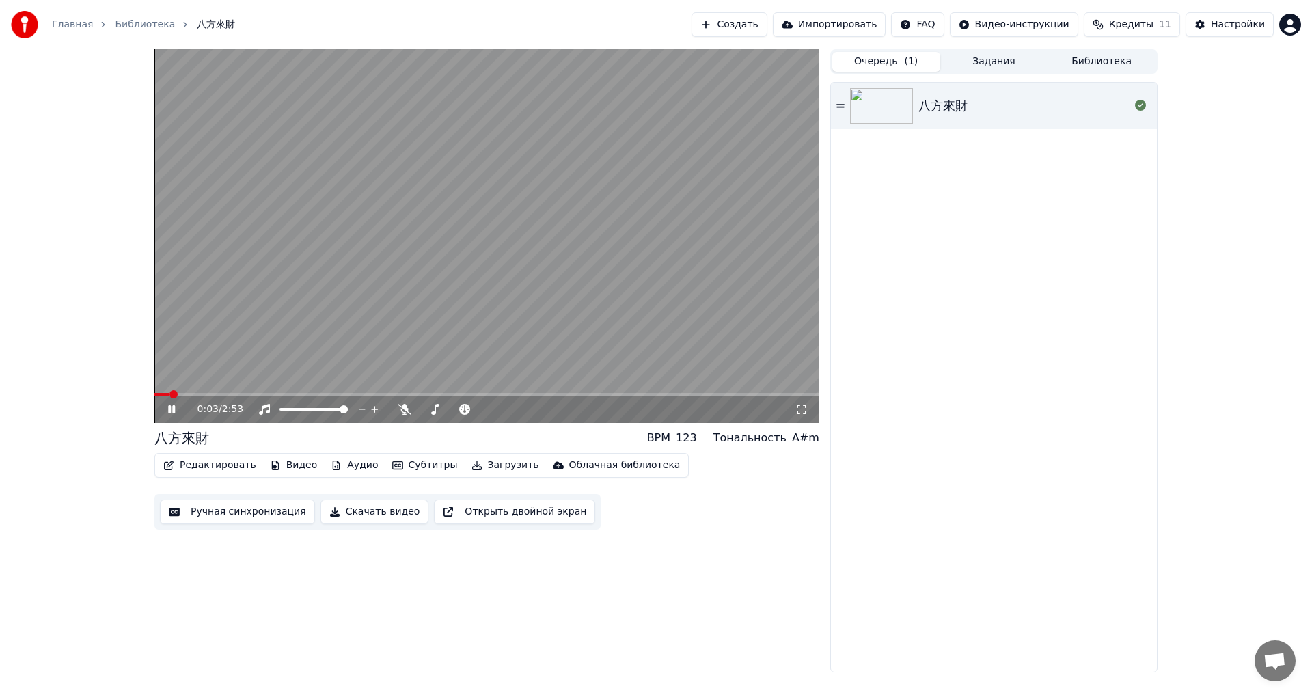
click at [1079, 58] on button "Библиотека" at bounding box center [1102, 62] width 108 height 20
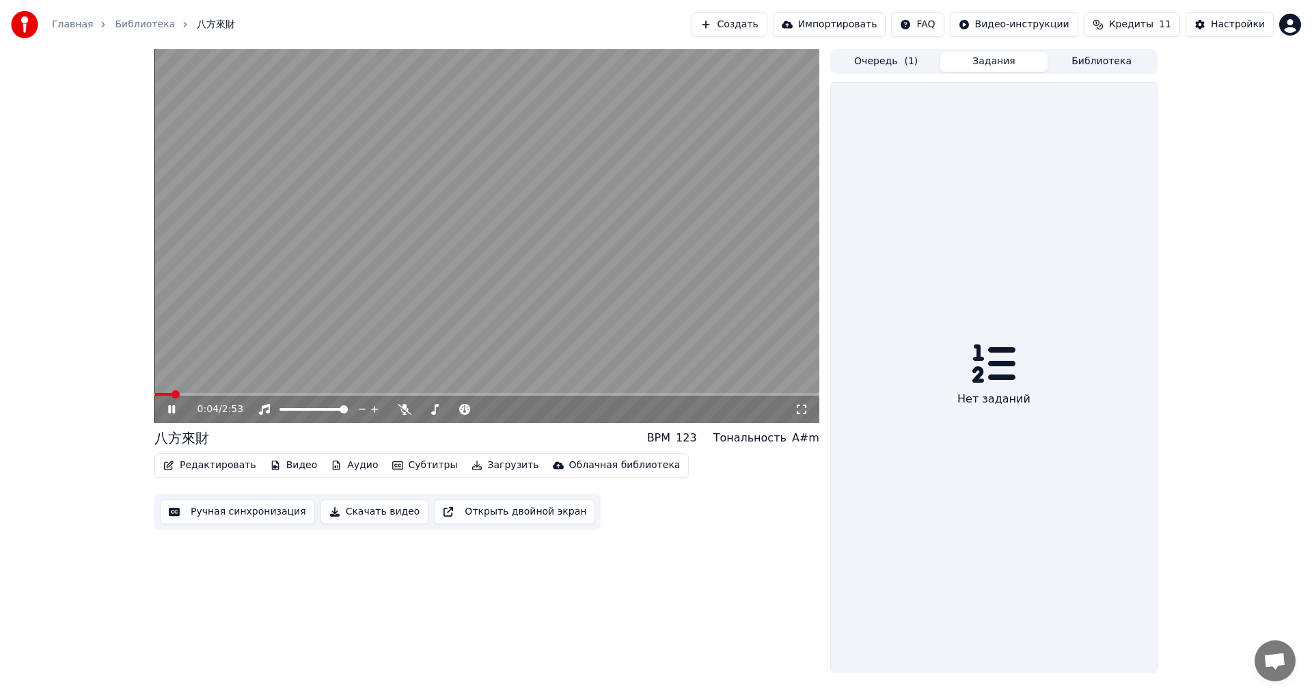
drag, startPoint x: 1000, startPoint y: 61, endPoint x: 1068, endPoint y: 62, distance: 68.3
click at [1002, 61] on button "Задания" at bounding box center [994, 62] width 108 height 20
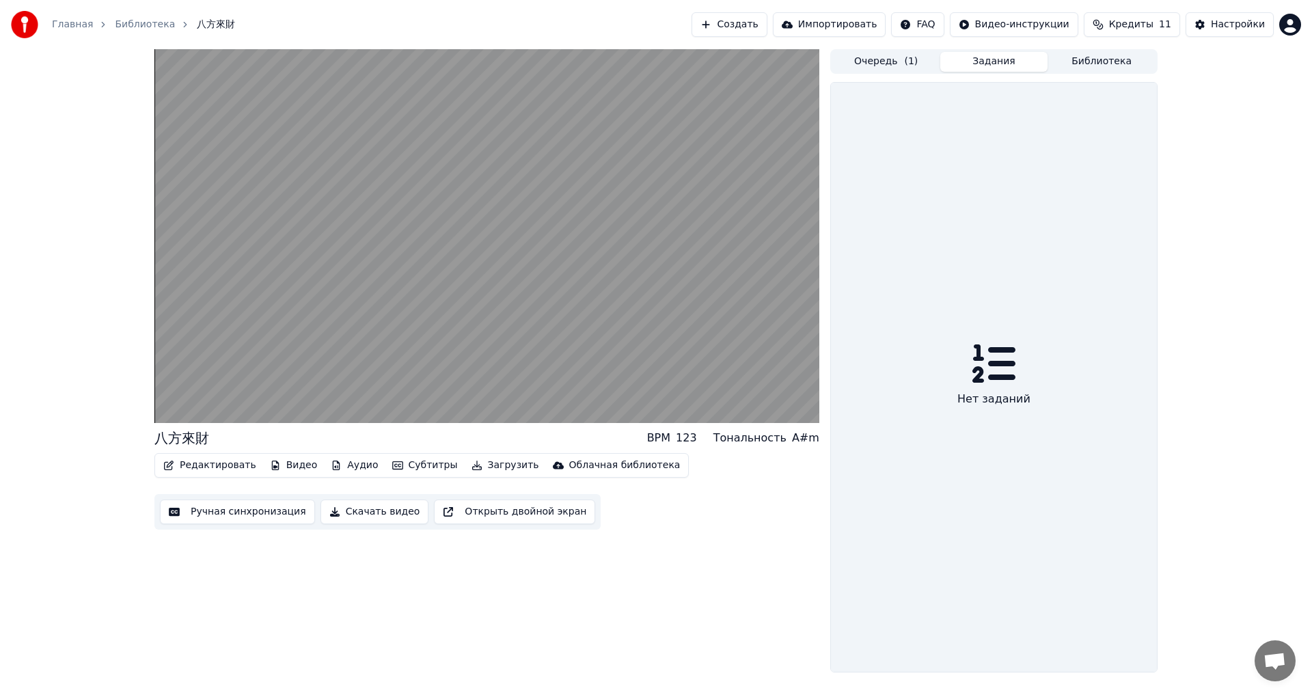
click at [1089, 63] on button "Библиотека" at bounding box center [1102, 62] width 108 height 20
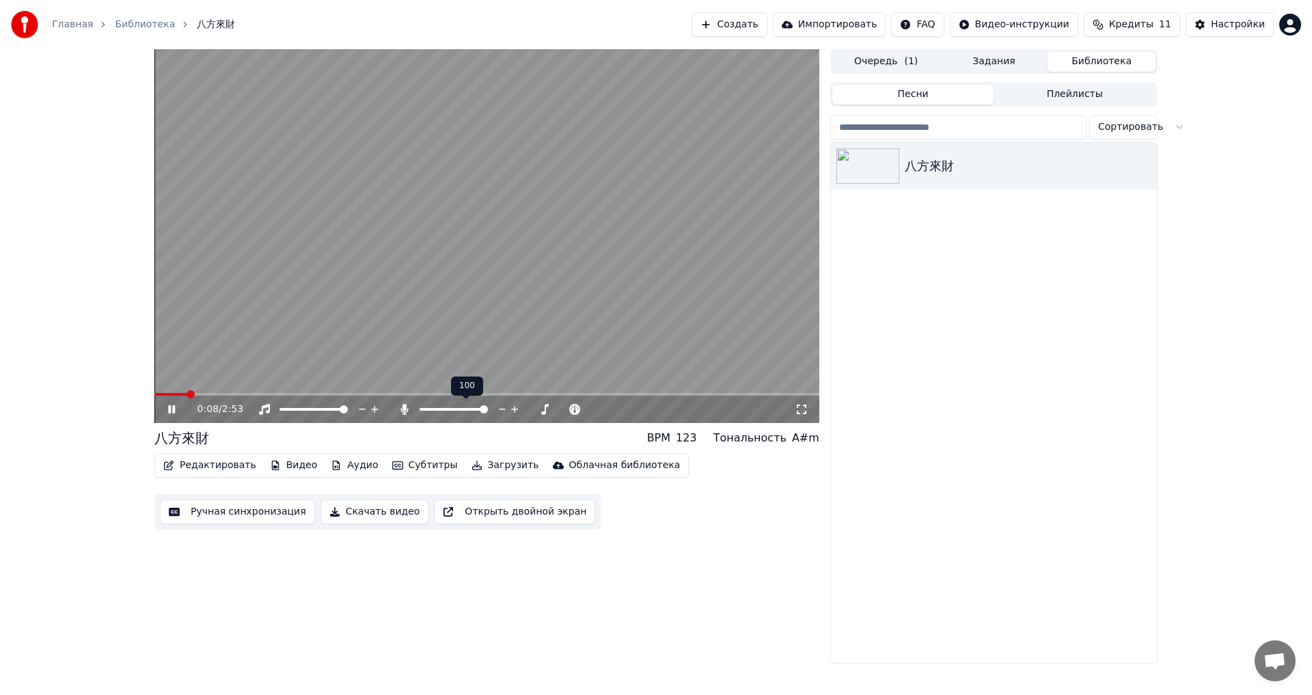
click at [488, 413] on span at bounding box center [484, 409] width 8 height 8
click at [165, 410] on icon at bounding box center [181, 409] width 32 height 11
click at [469, 507] on button "Открыть двойной экран" at bounding box center [514, 512] width 161 height 25
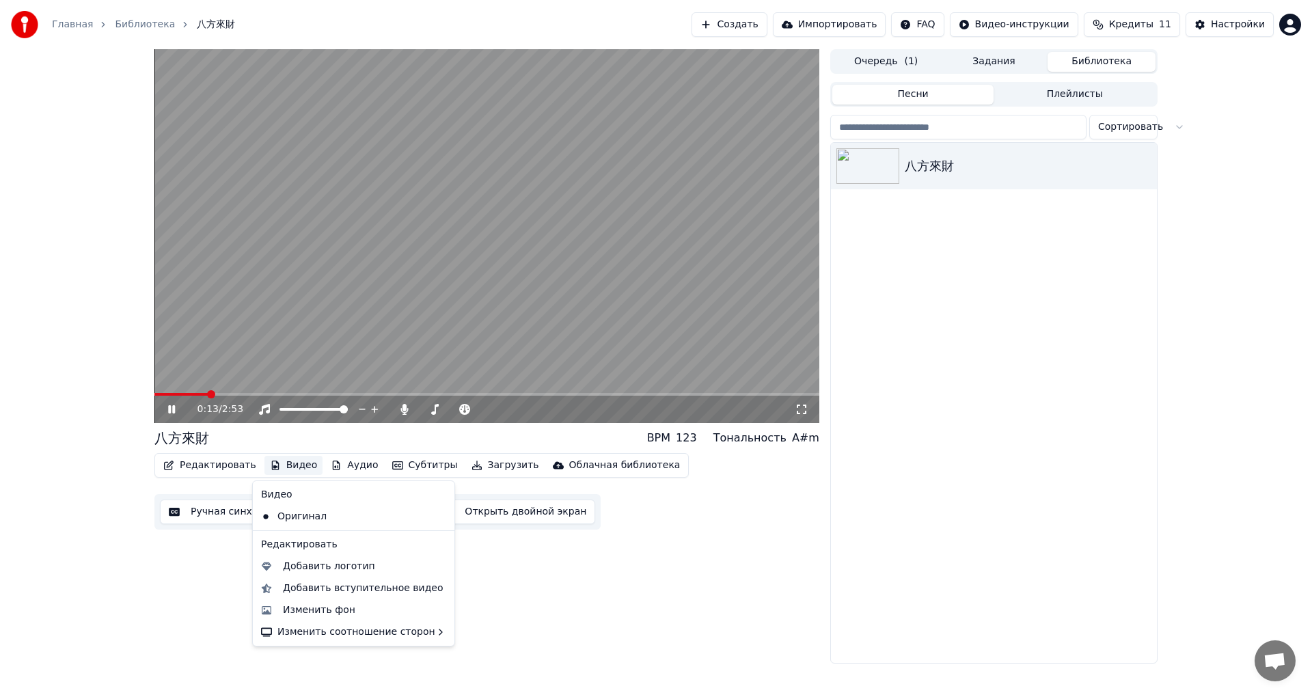
click at [282, 465] on button "Видео" at bounding box center [293, 465] width 59 height 19
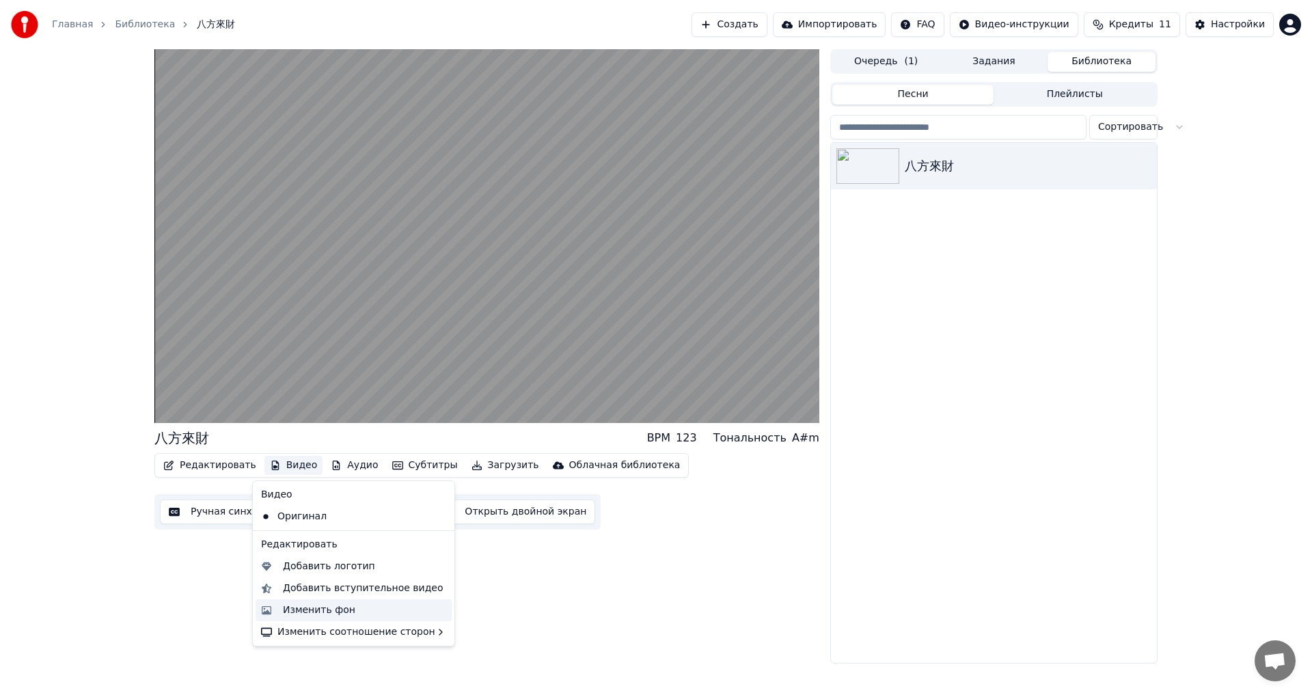
click at [305, 605] on div "Изменить фон" at bounding box center [319, 610] width 72 height 14
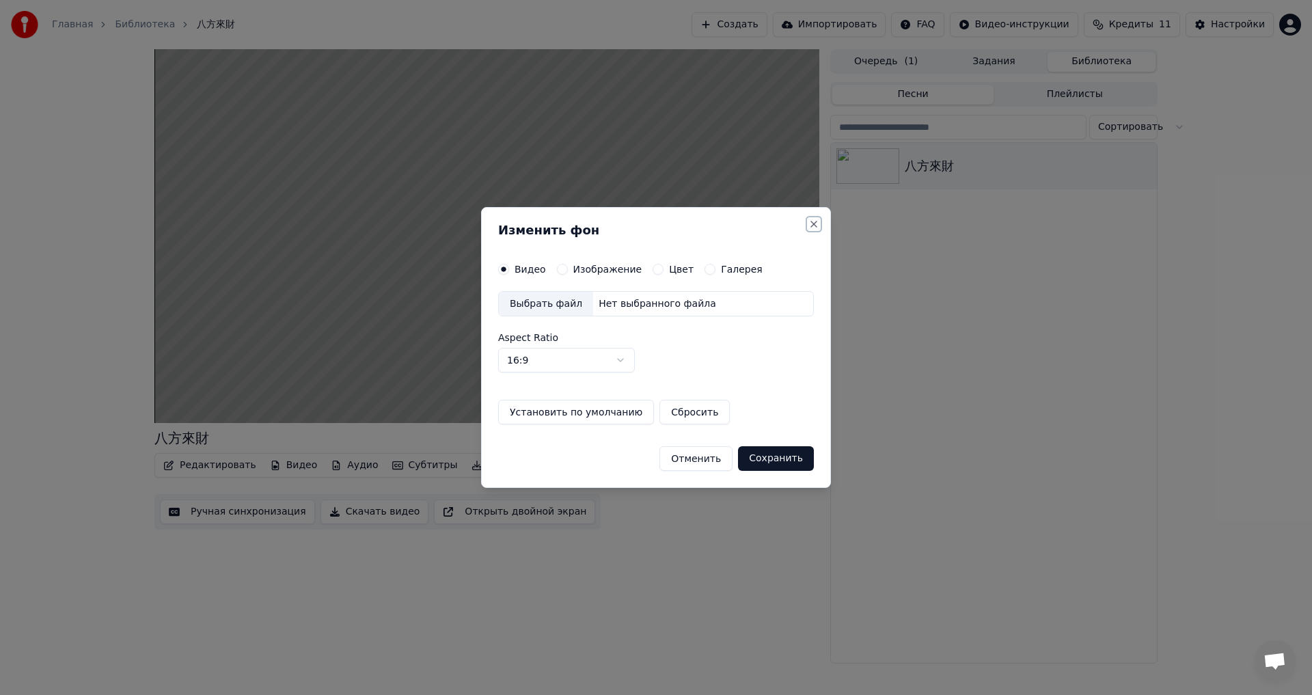
click at [811, 221] on button "Close" at bounding box center [813, 224] width 11 height 11
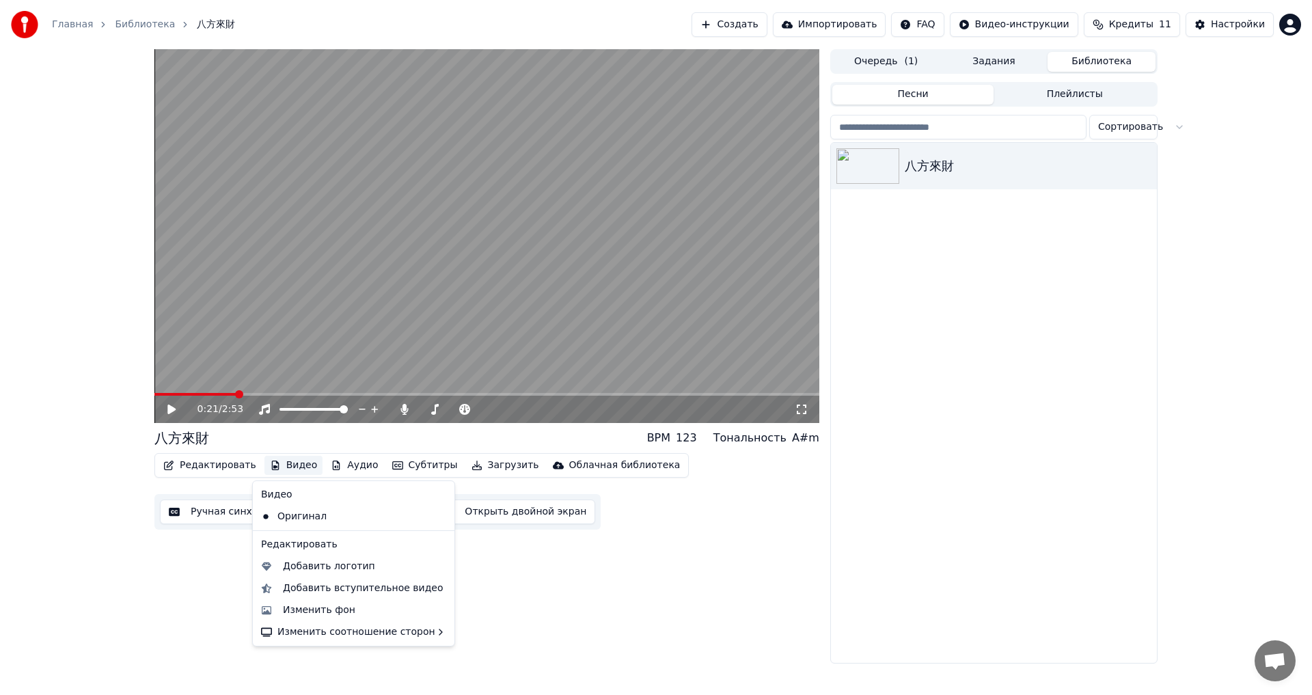
click at [275, 463] on button "Видео" at bounding box center [293, 465] width 59 height 19
click at [367, 612] on div "Изменить фон" at bounding box center [364, 610] width 163 height 14
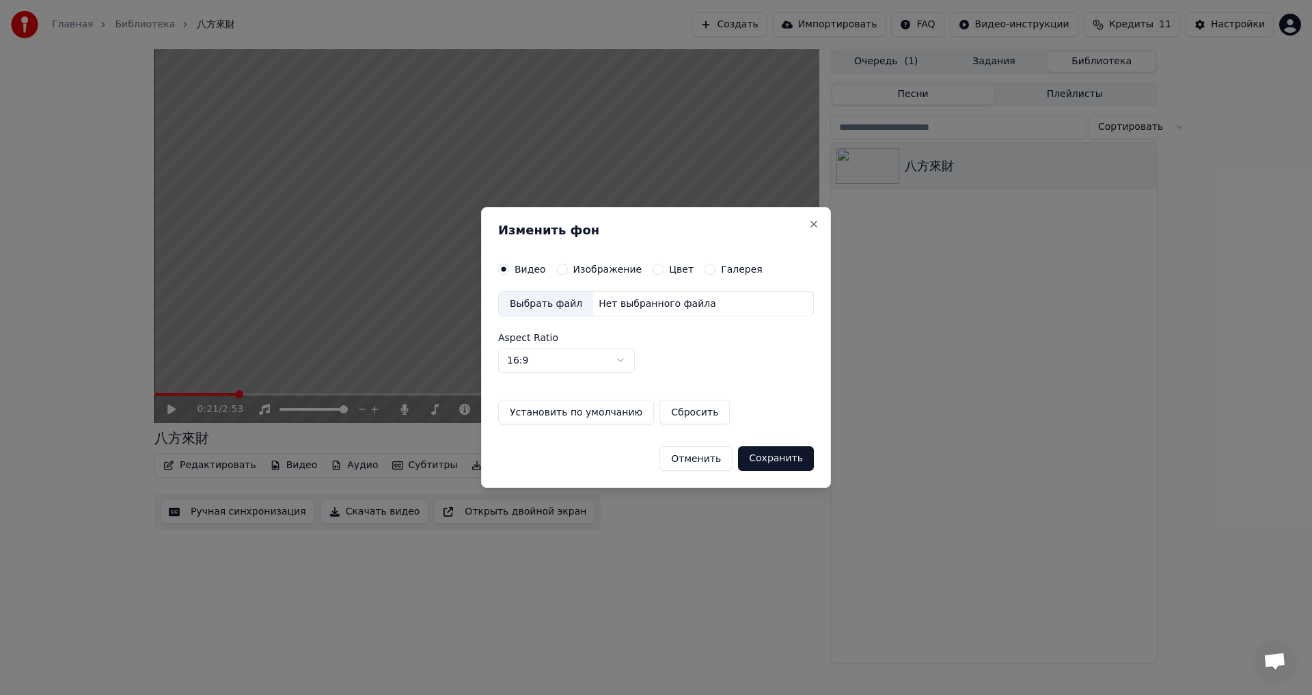
click at [586, 273] on label "Изображение" at bounding box center [607, 269] width 69 height 10
click at [568, 273] on button "Изображение" at bounding box center [562, 269] width 11 height 11
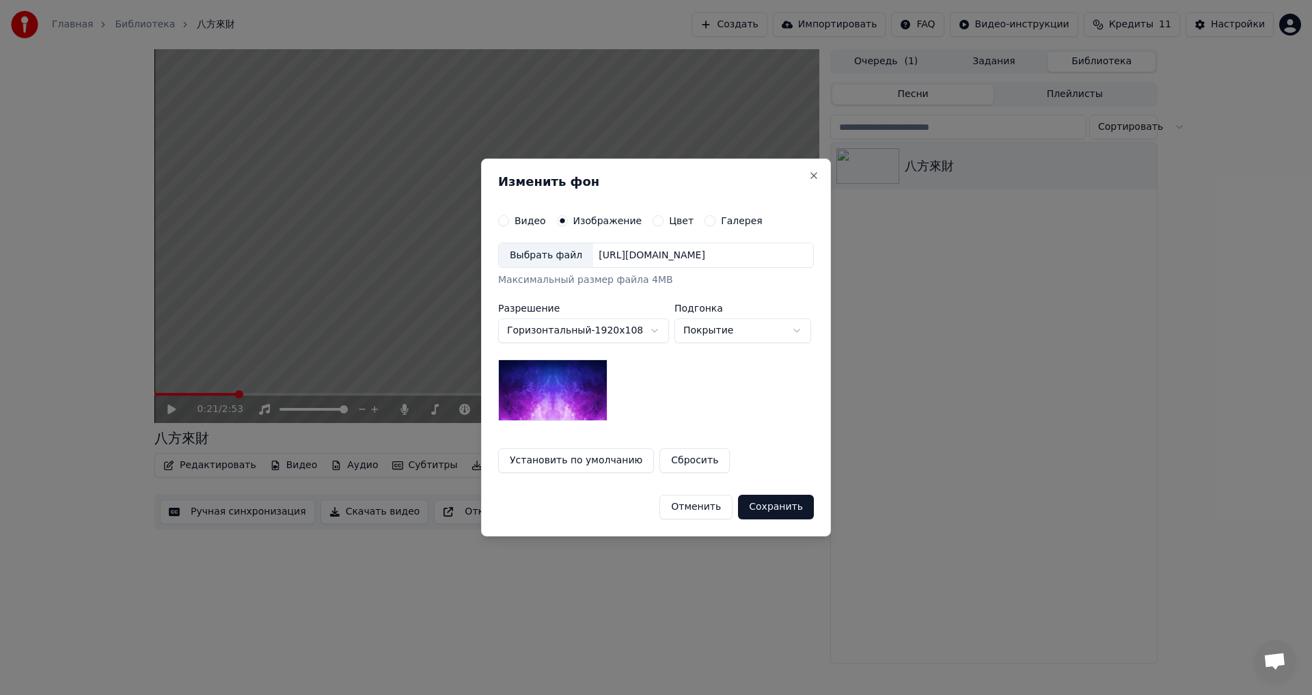
click at [534, 251] on div "Выбрать файл" at bounding box center [546, 255] width 94 height 25
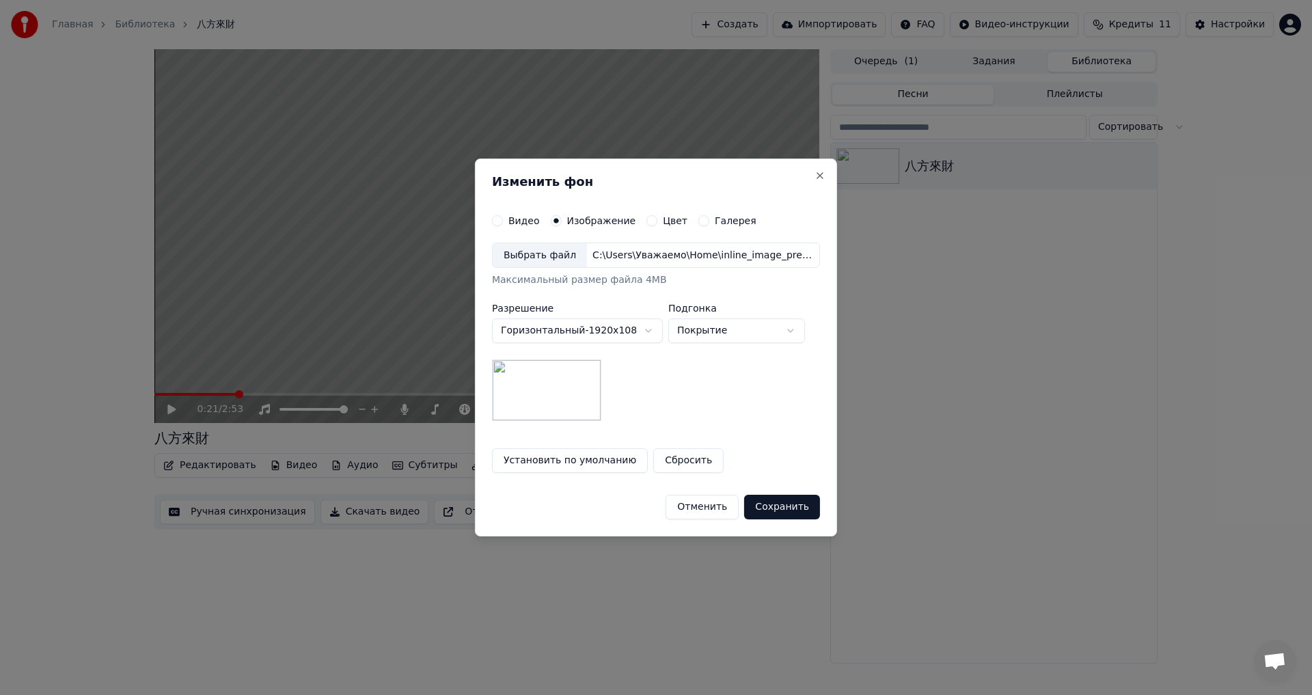
click at [772, 510] on button "Сохранить" at bounding box center [782, 507] width 76 height 25
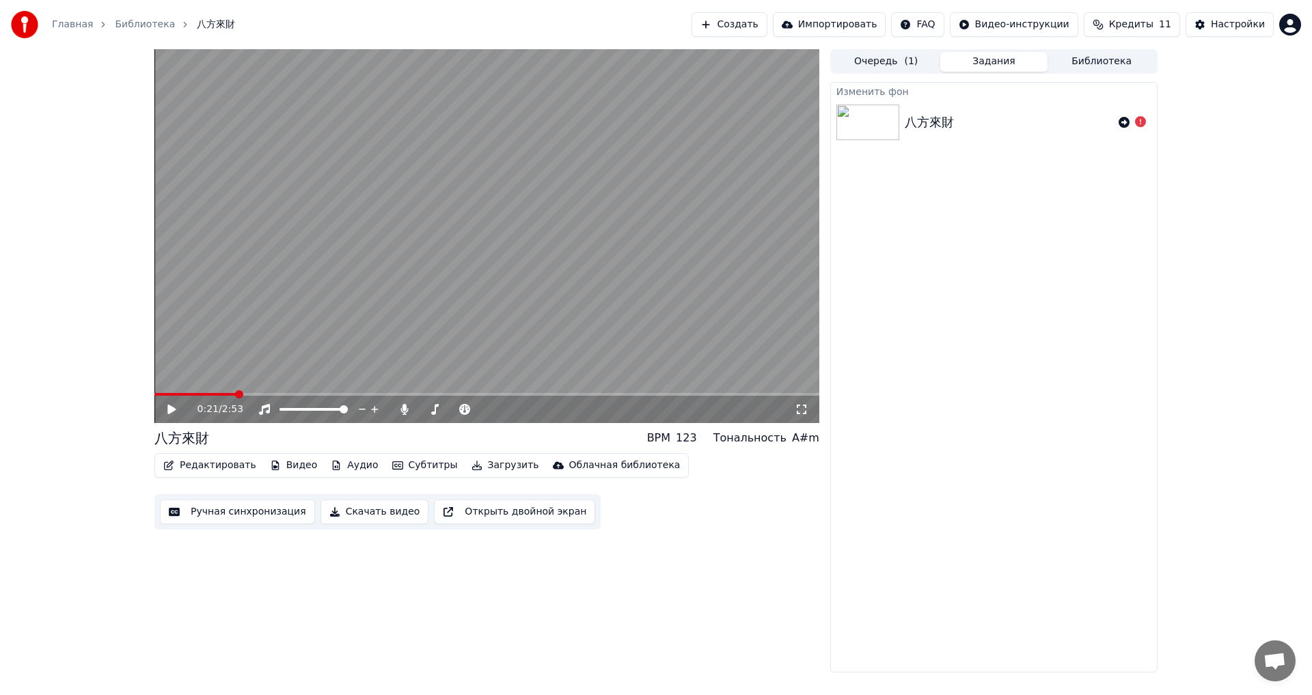
click at [296, 578] on div "0:21 / 2:53 八方來財 BPM 123 Тональность A#m Редактировать Видео Аудио Субтитры Заг…" at bounding box center [486, 360] width 665 height 623
click at [286, 473] on button "Видео" at bounding box center [293, 465] width 59 height 19
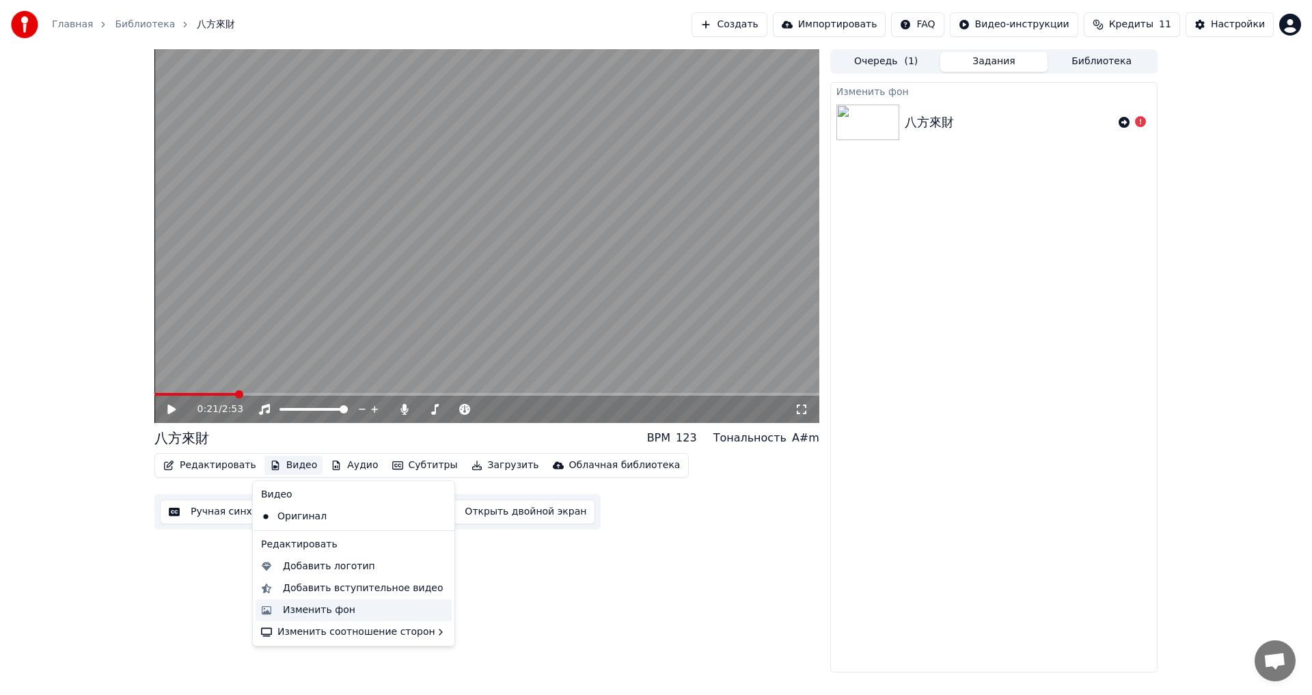
click at [349, 611] on div "Изменить фон" at bounding box center [364, 610] width 163 height 14
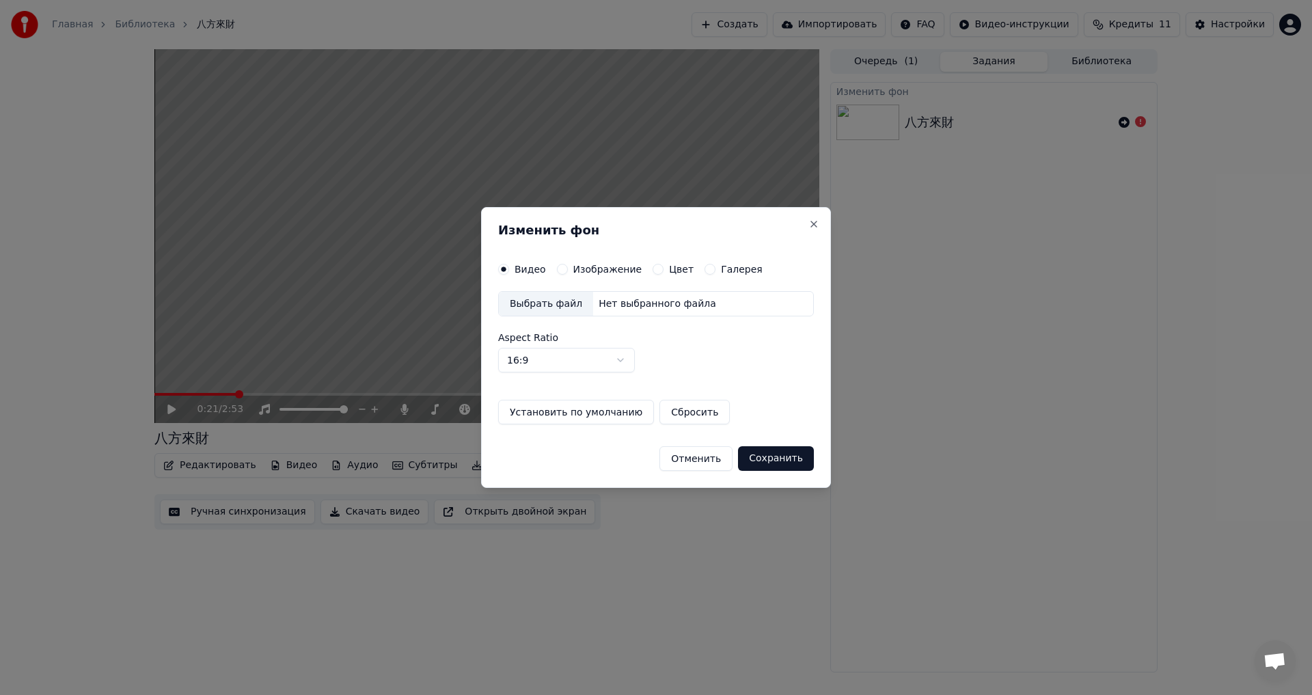
click at [584, 271] on label "Изображение" at bounding box center [607, 269] width 69 height 10
click at [568, 271] on button "Изображение" at bounding box center [562, 269] width 11 height 11
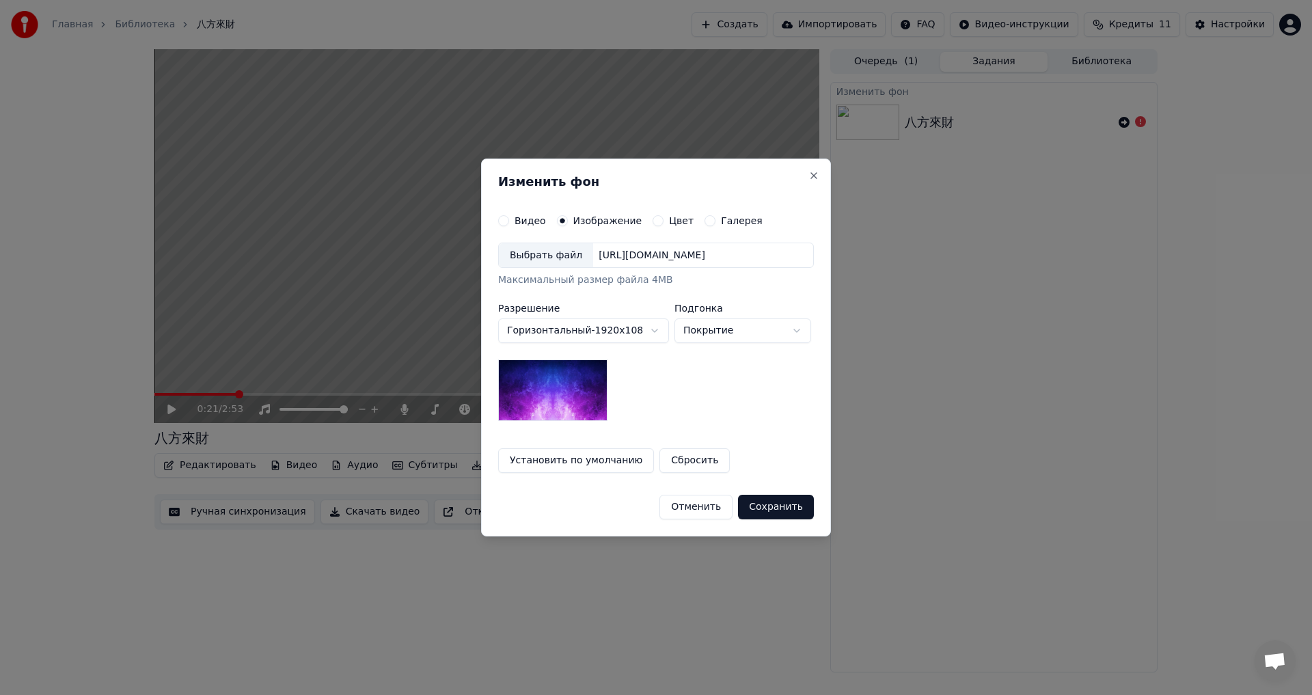
type button "image"
click at [623, 257] on div "https://imagedelivery.net/jkI57_JBx8hWPzcSI-uF5w/c7639807-3f76-4ea5-9112-66e75e…" at bounding box center [652, 256] width 118 height 14
click at [559, 258] on div "Выбрать файл" at bounding box center [546, 255] width 94 height 25
click at [778, 504] on button "Сохранить" at bounding box center [776, 507] width 76 height 25
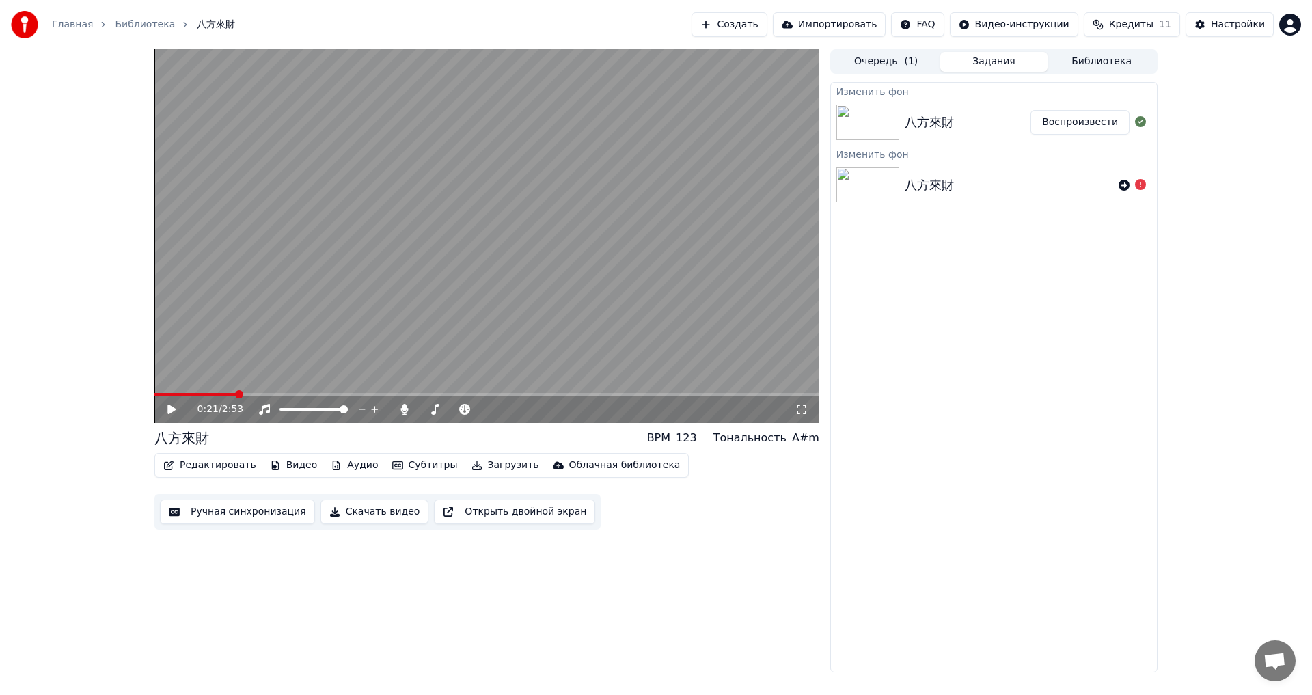
click at [961, 118] on div "八方來財" at bounding box center [968, 122] width 126 height 19
click at [1069, 123] on button "Воспроизвести" at bounding box center [1080, 122] width 99 height 25
click at [238, 393] on div "Инструментальное Инструментальное" at bounding box center [269, 387] width 99 height 19
click at [193, 394] on span at bounding box center [486, 394] width 665 height 3
click at [359, 515] on button "Скачать видео" at bounding box center [374, 512] width 109 height 25
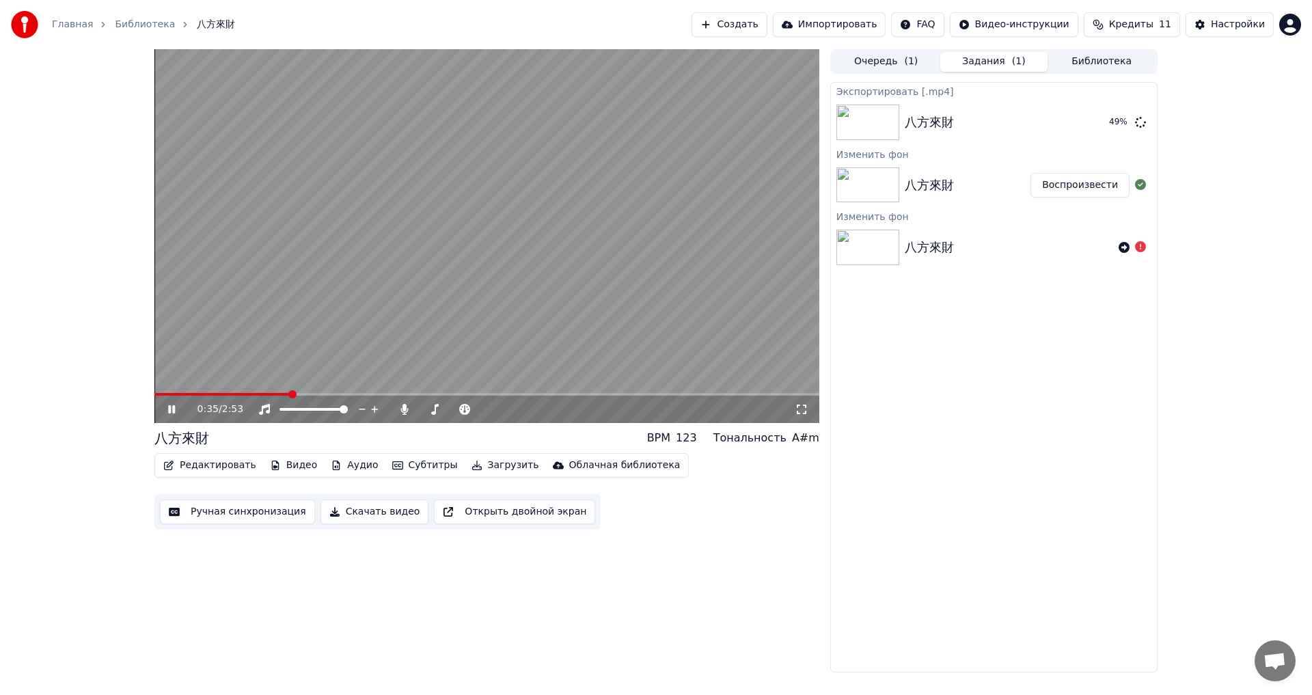
click at [172, 409] on icon at bounding box center [181, 409] width 32 height 11
click at [1076, 121] on button "Показать" at bounding box center [1094, 122] width 70 height 25
click at [1091, 58] on button "Библиотека" at bounding box center [1102, 62] width 108 height 20
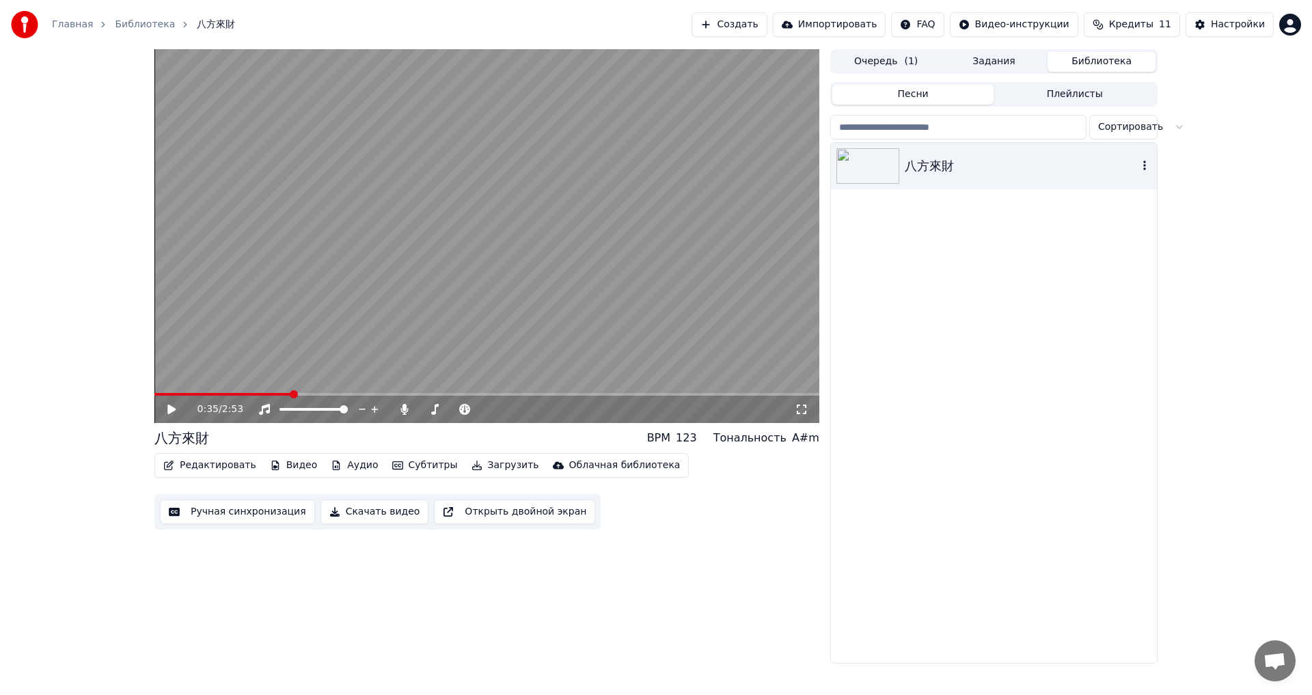
click at [985, 172] on div "八方來財" at bounding box center [1021, 165] width 233 height 19
click at [631, 396] on div "0:01 / 2:53" at bounding box center [486, 409] width 665 height 27
click at [631, 393] on span at bounding box center [486, 394] width 665 height 3
click at [170, 406] on icon at bounding box center [171, 409] width 7 height 8
click at [131, 25] on link "Библиотека" at bounding box center [145, 25] width 60 height 14
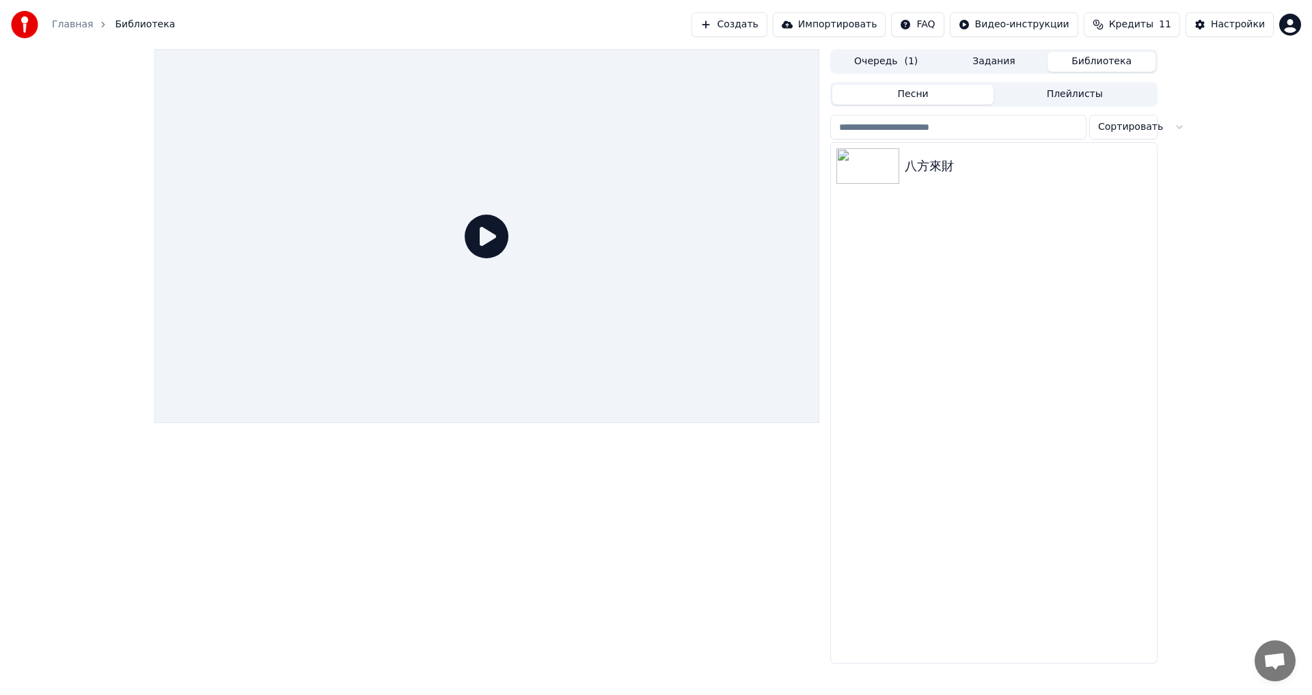
click at [59, 21] on link "Главная" at bounding box center [72, 25] width 41 height 14
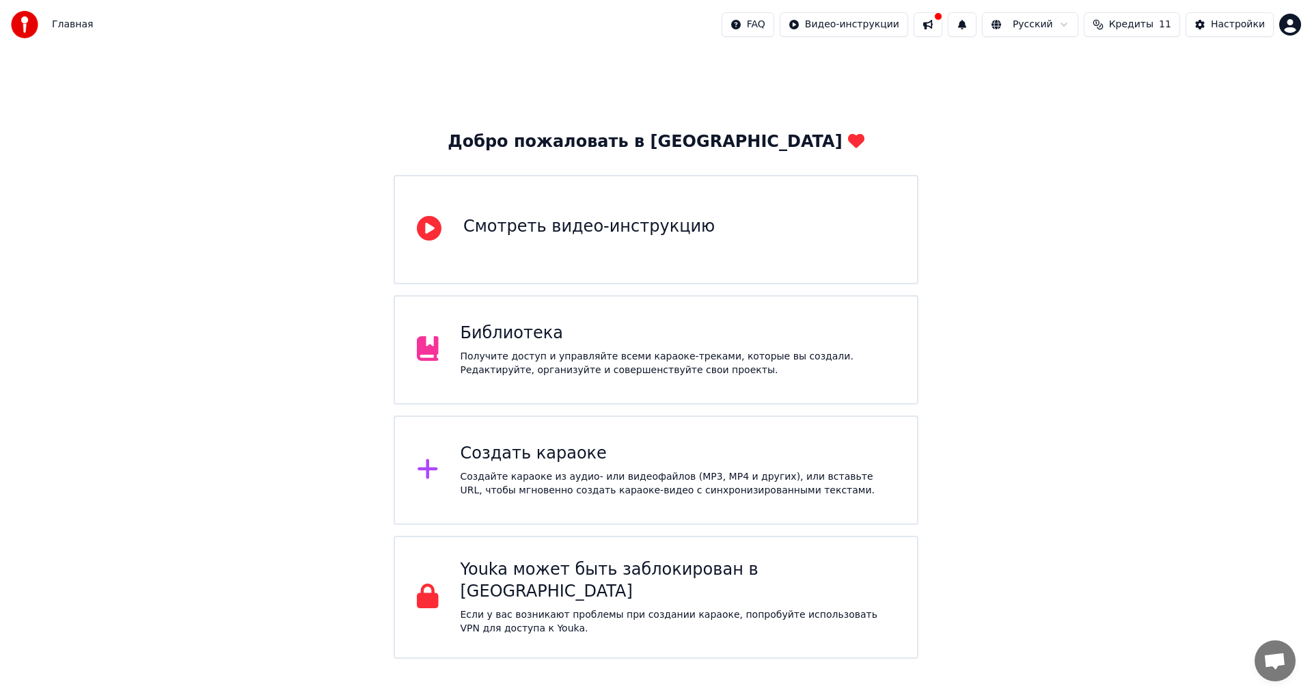
click at [636, 353] on div "Получите доступ и управляйте всеми караоке-треками, которые вы создали. Редакти…" at bounding box center [678, 363] width 435 height 27
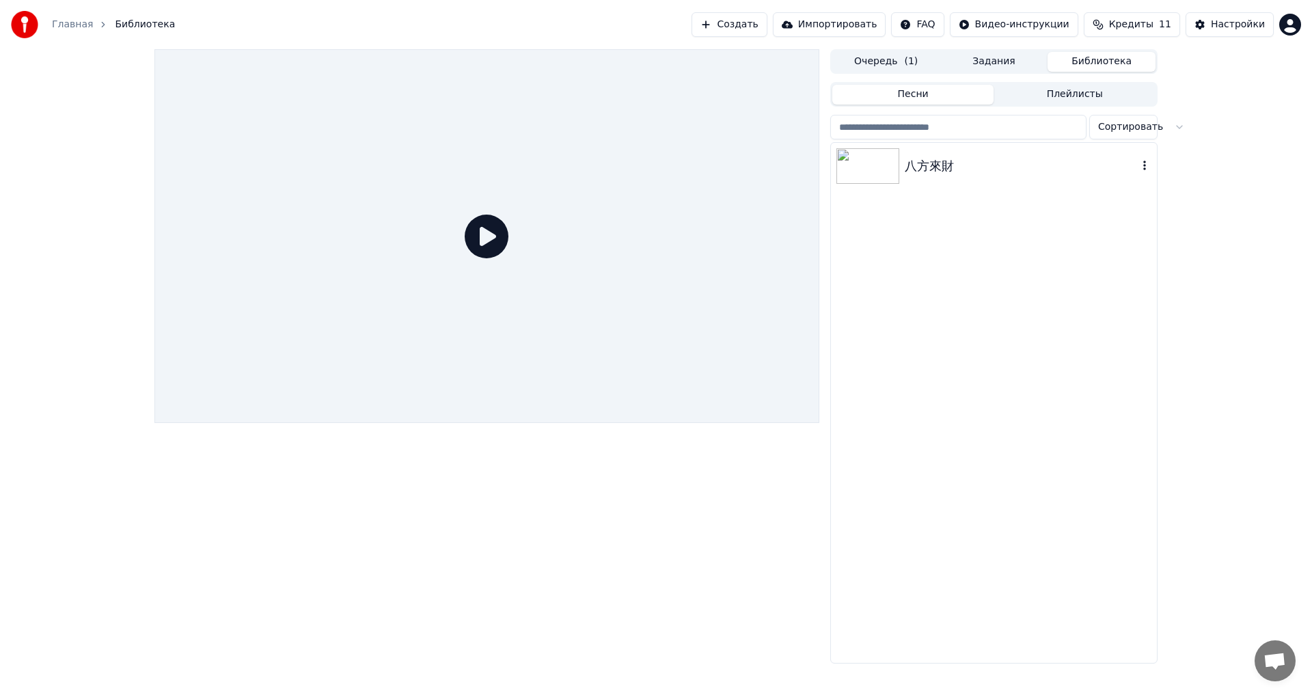
click at [907, 164] on div "八方來財" at bounding box center [1021, 165] width 233 height 19
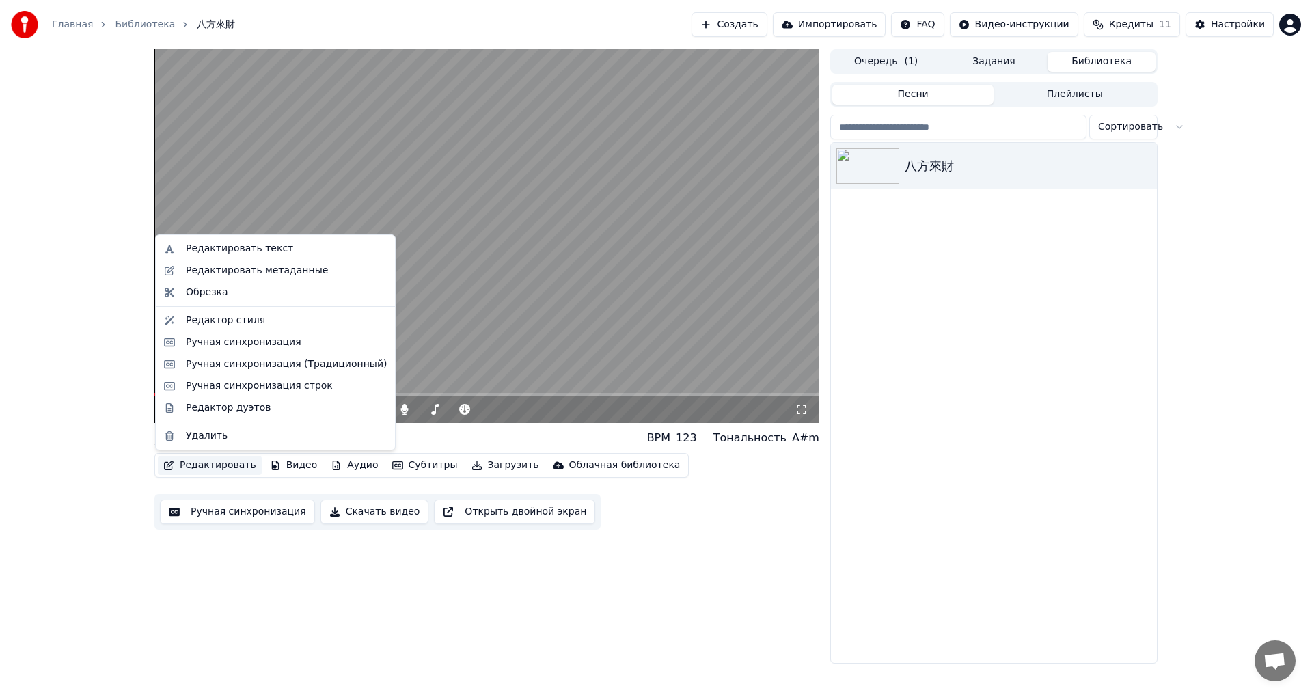
click at [213, 467] on button "Редактировать" at bounding box center [210, 465] width 104 height 19
click at [260, 346] on div "Ручная синхронизация" at bounding box center [243, 343] width 115 height 14
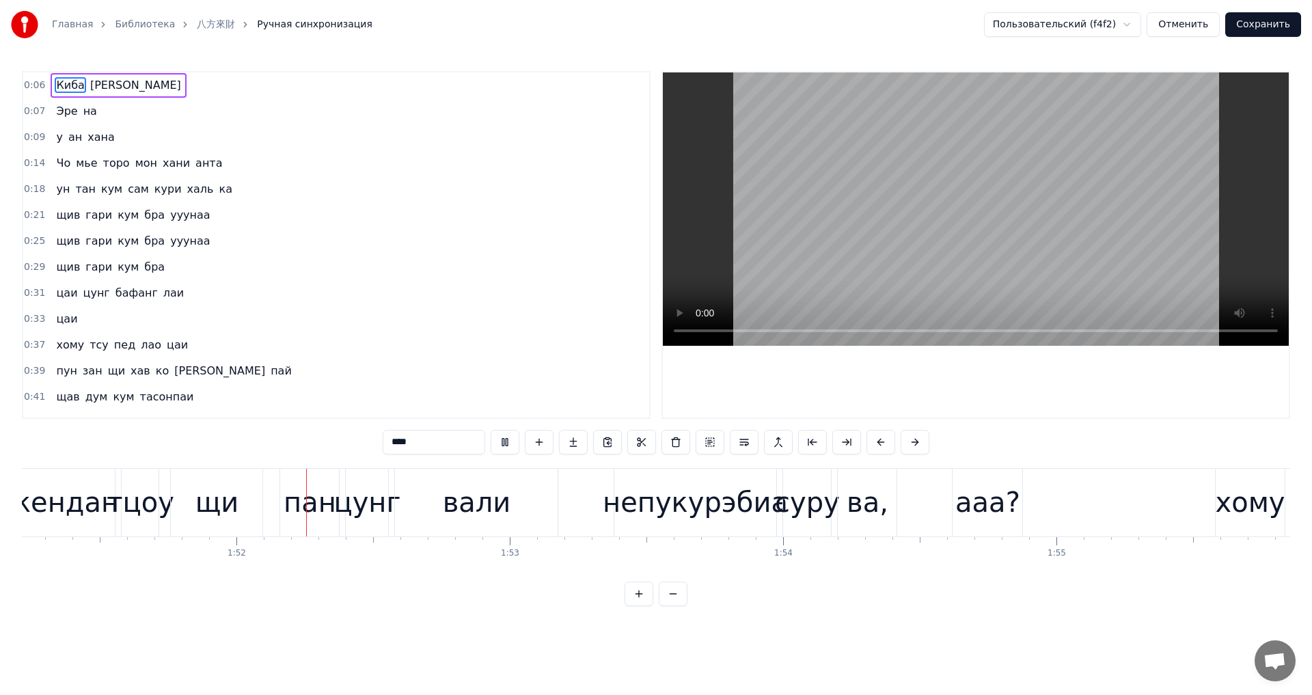
scroll to position [0, 30425]
